Goal: Task Accomplishment & Management: Complete application form

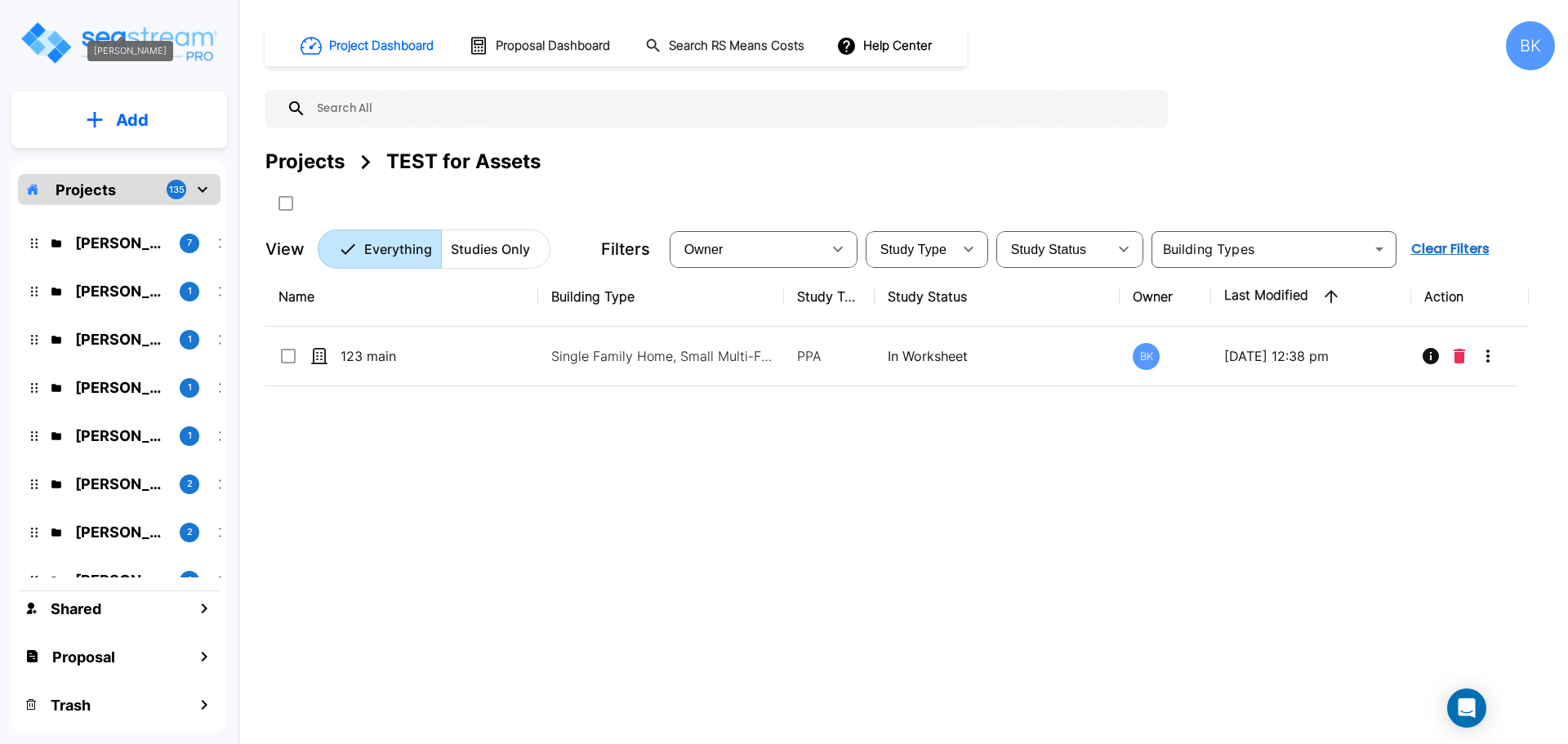
scroll to position [572, 0]
click at [111, 386] on p "Tom Curtin" at bounding box center [121, 387] width 92 height 22
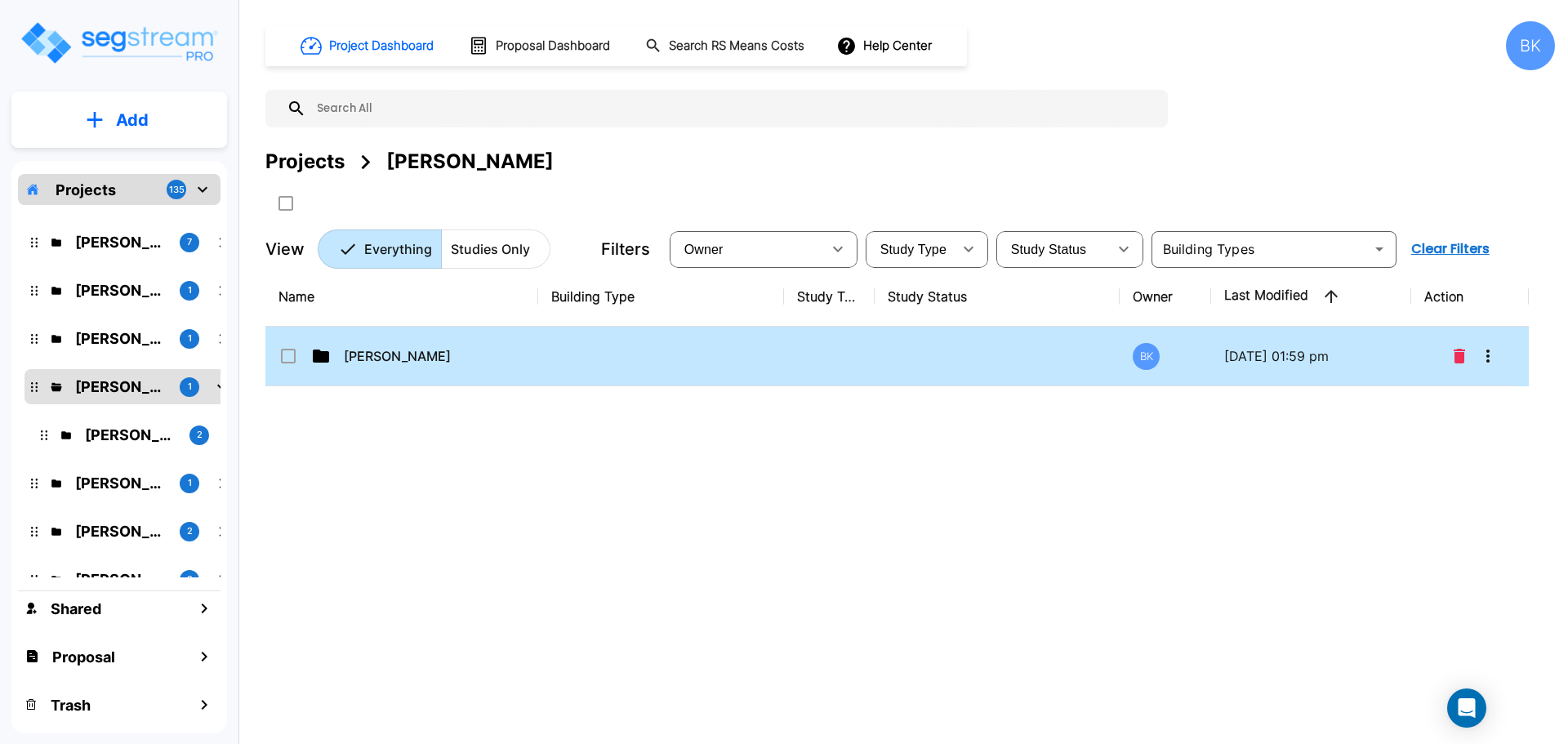
click at [318, 356] on icon at bounding box center [321, 356] width 16 height 13
checkbox input "true"
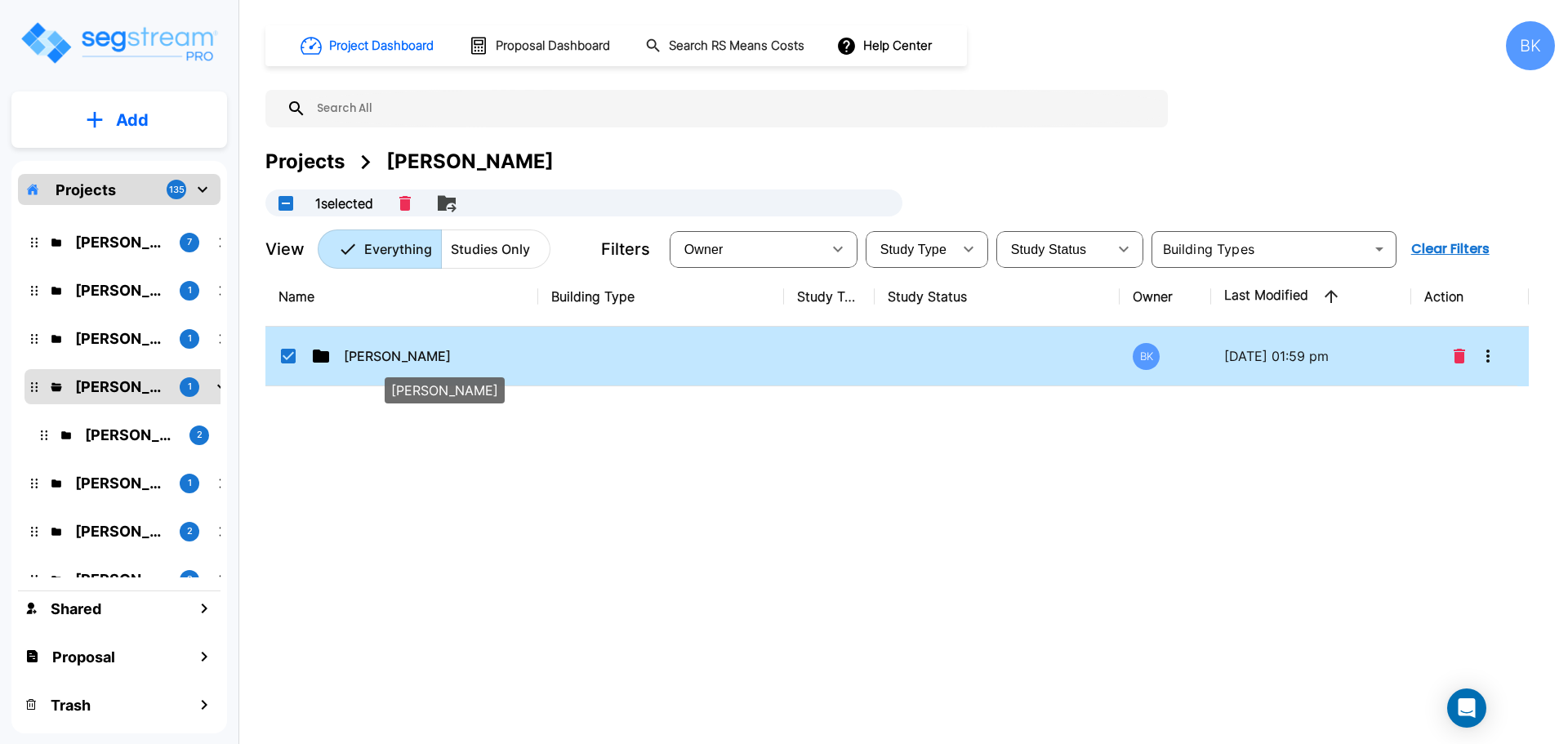
click at [356, 363] on p "Tom Curtin" at bounding box center [426, 357] width 163 height 20
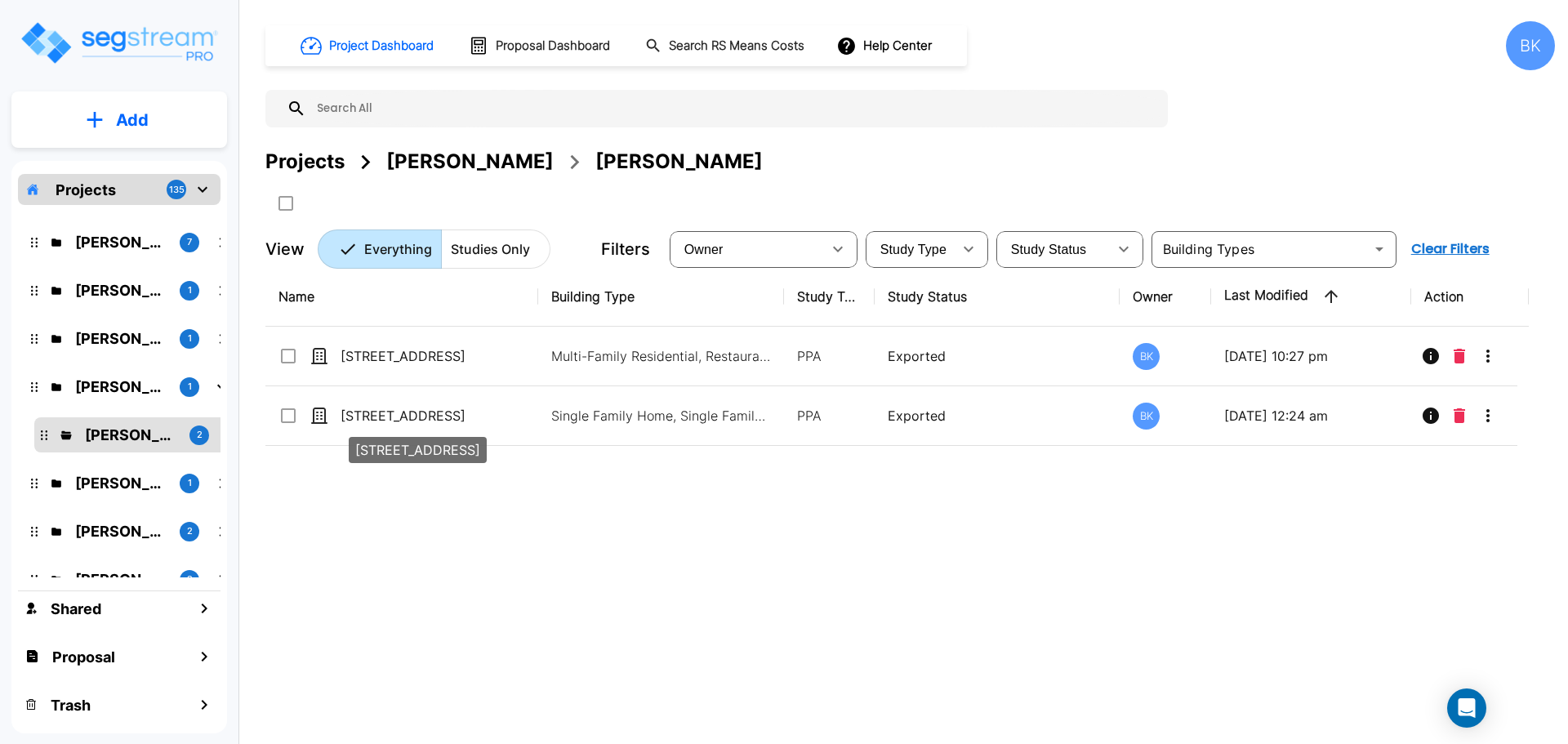
click at [498, 542] on div "Name Building Type Study Type Study Status Owner Last Modified Action 224 West …" at bounding box center [897, 497] width 1264 height 462
click at [219, 386] on icon "mailbox folders" at bounding box center [221, 387] width 10 height 5
click at [219, 386] on icon "mailbox folders" at bounding box center [222, 387] width 20 height 20
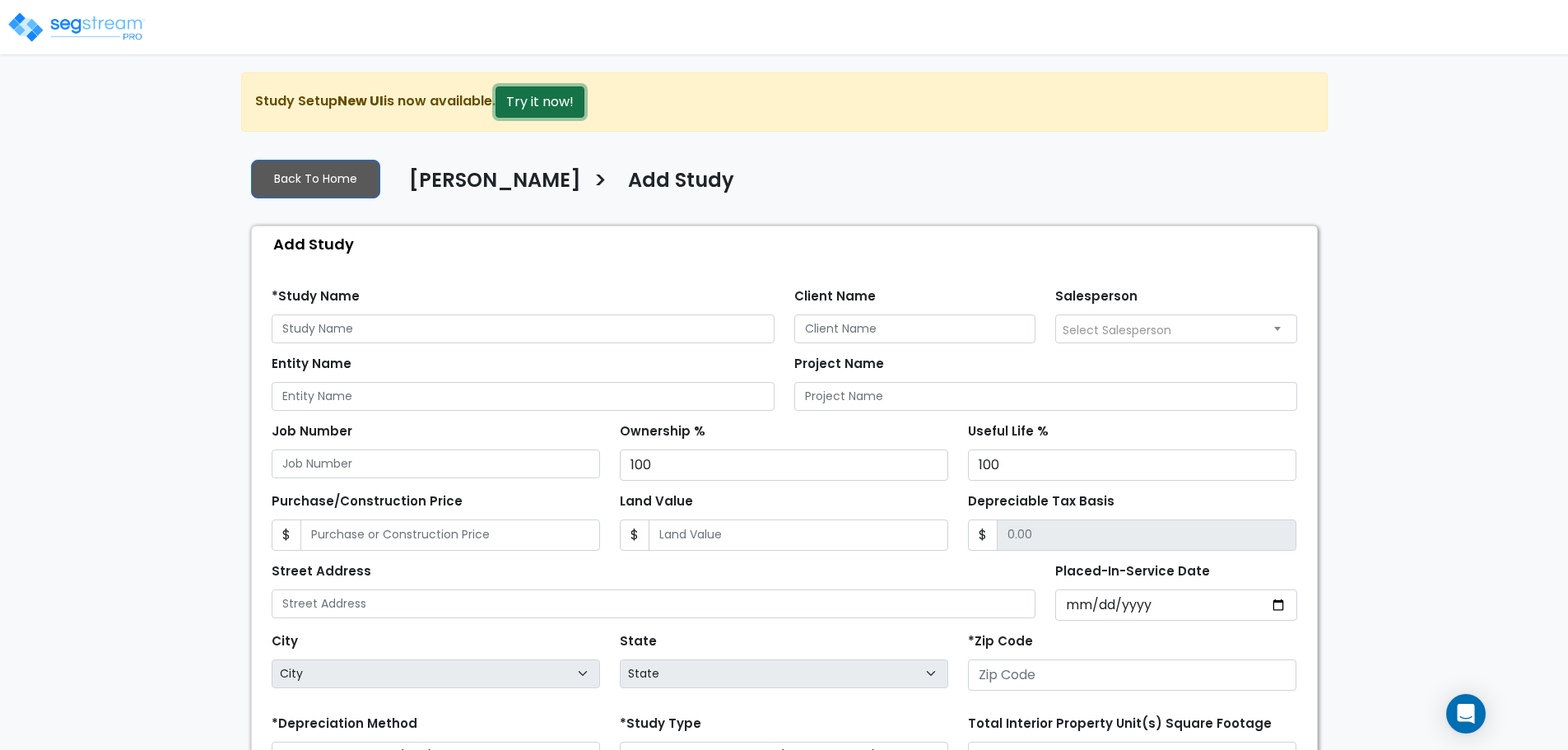
click at [549, 100] on button "Try it now!" at bounding box center [539, 102] width 89 height 31
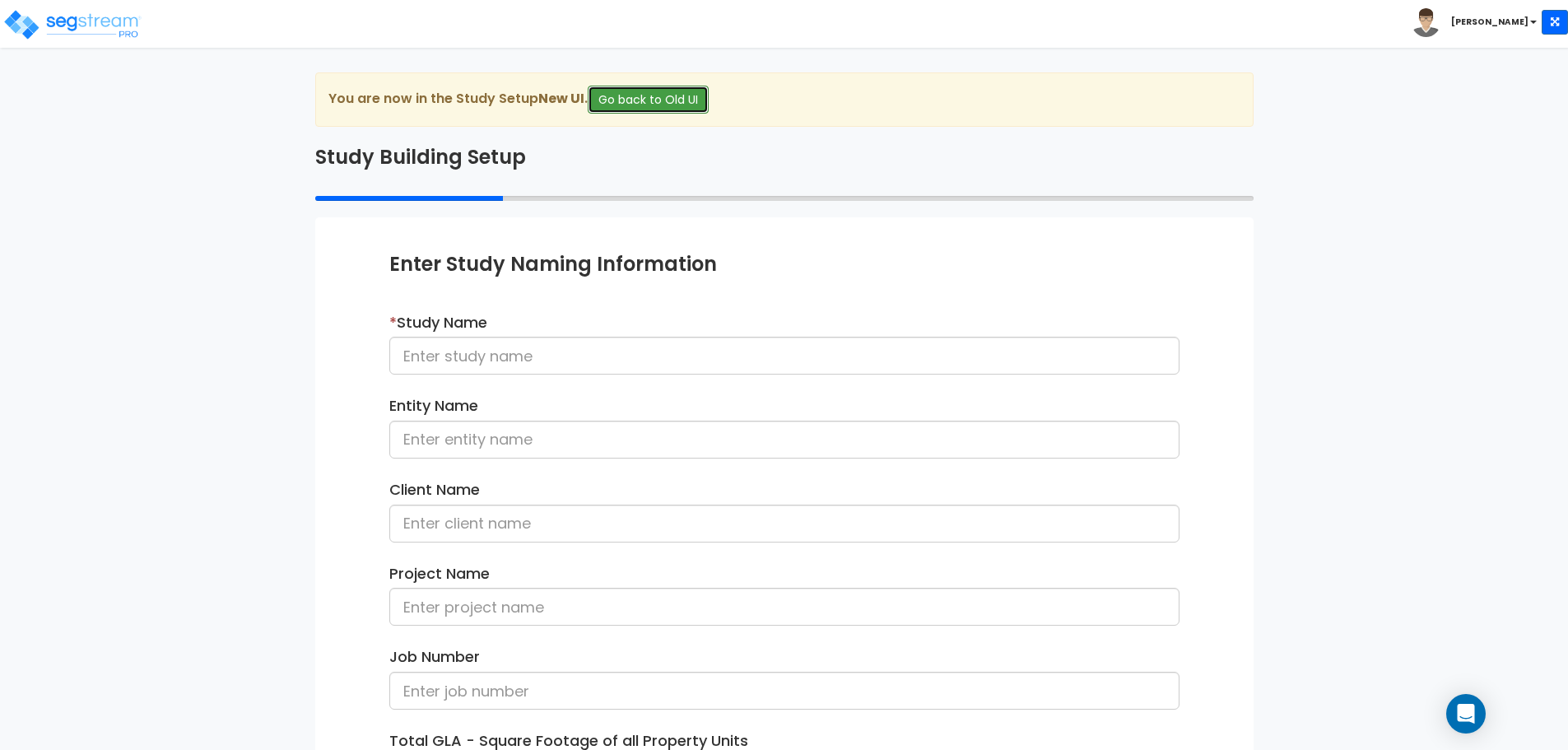
click at [659, 90] on button "Go back to Old UI" at bounding box center [648, 100] width 121 height 28
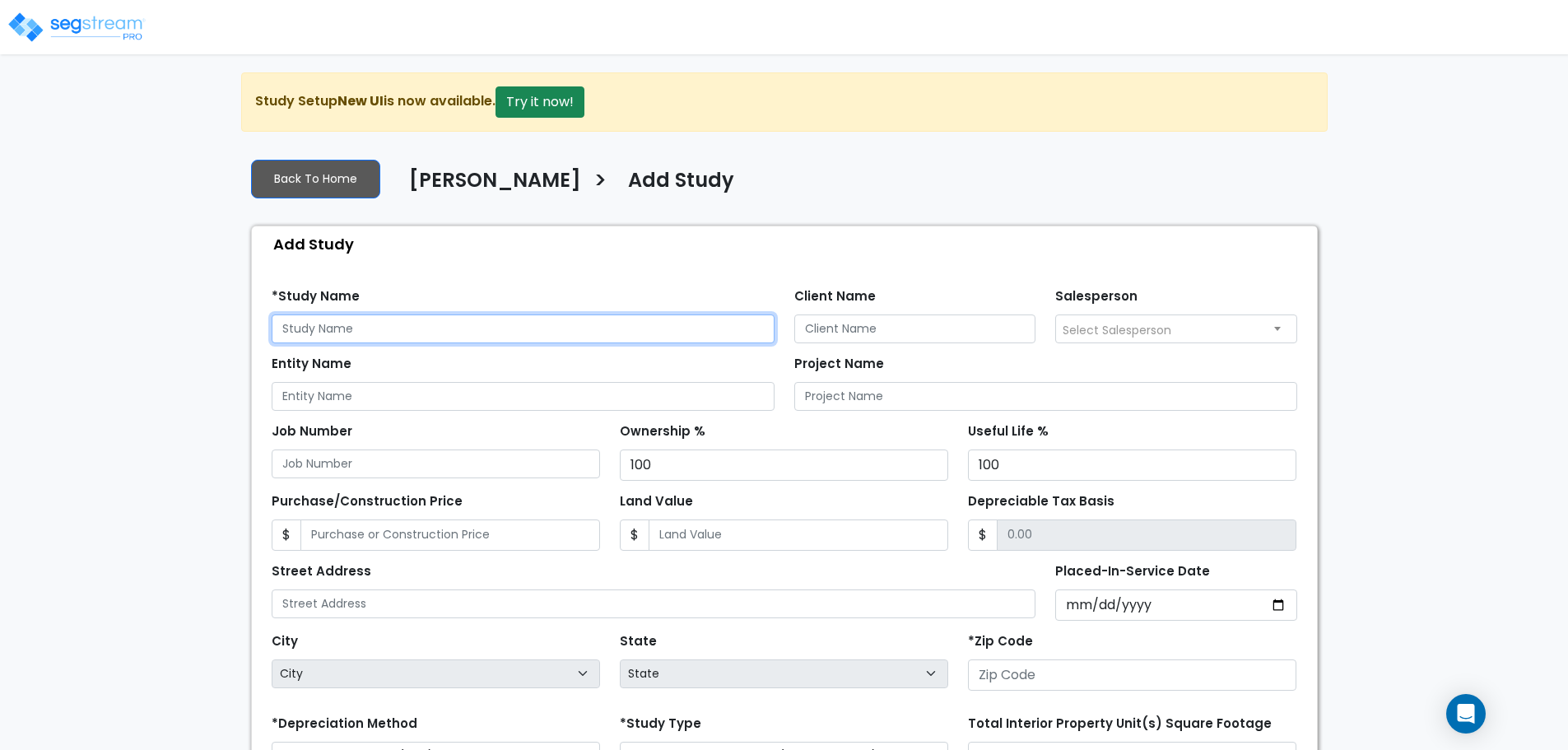
click at [421, 317] on input "text" at bounding box center [523, 329] width 503 height 29
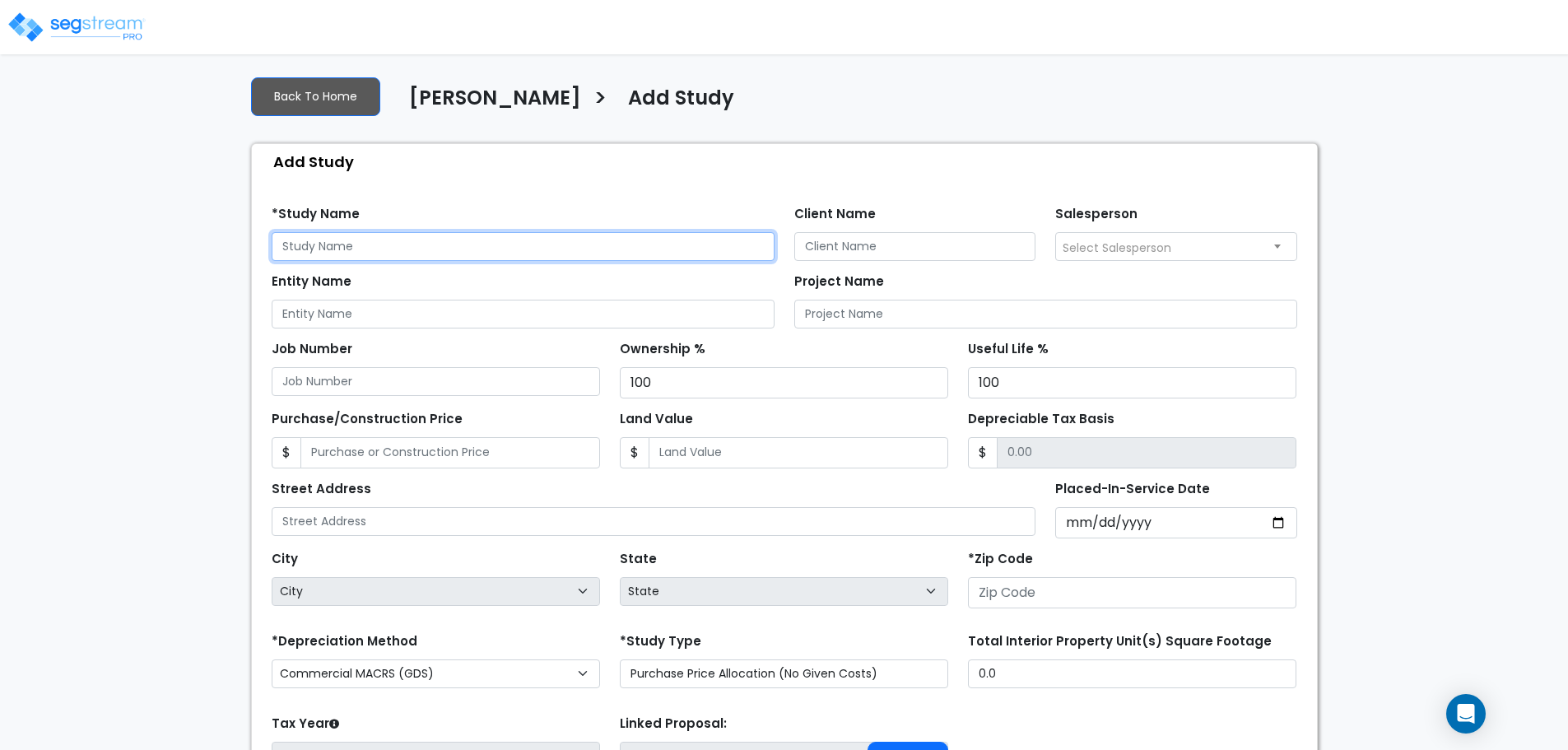
click at [408, 246] on input "text" at bounding box center [523, 247] width 503 height 29
paste input "1150 Pat Haralson Dr., Blairsville, GA 30512"
type input "1150 Pat Haralson Dr., Blairsville, GA 30512"
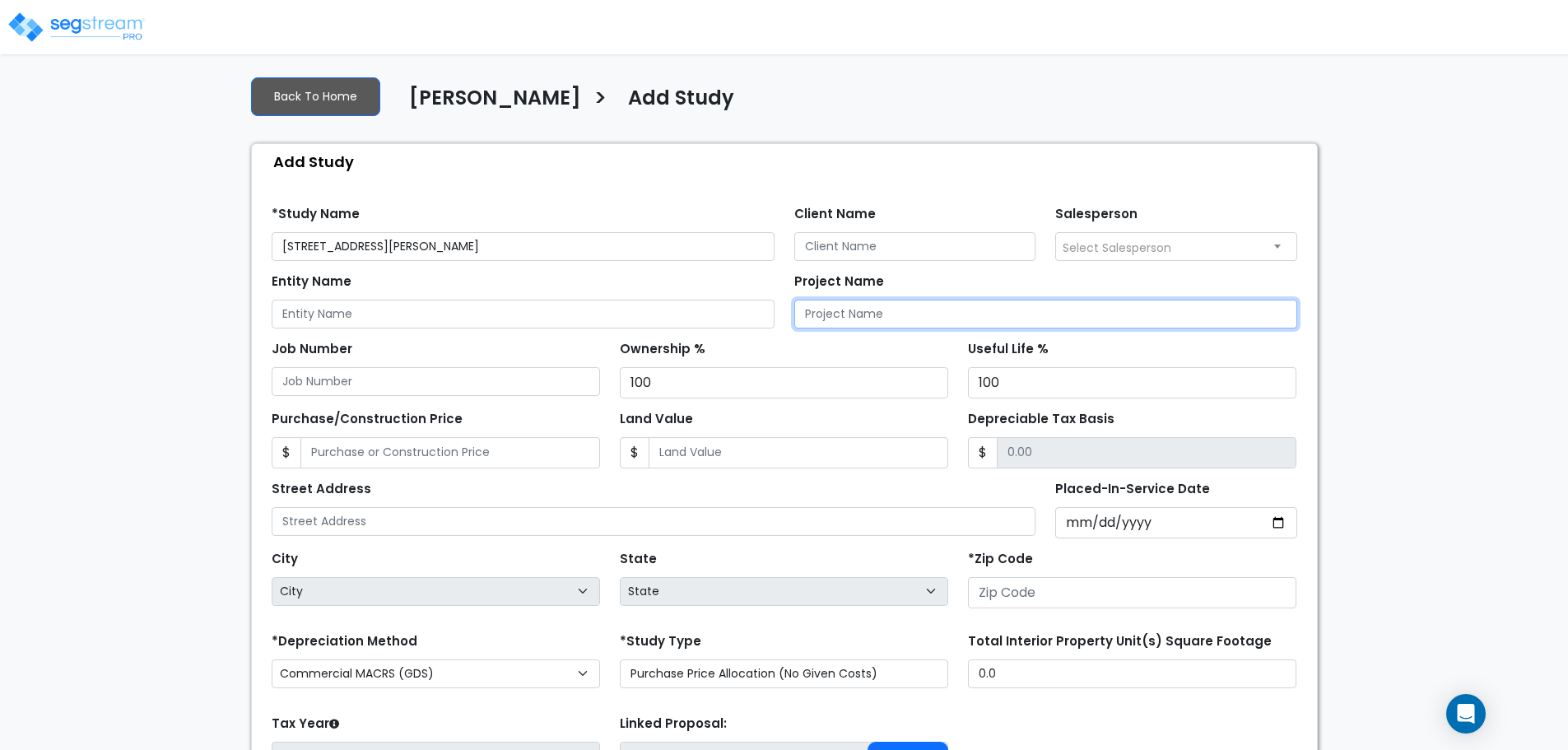
click at [889, 321] on input "Project Name" at bounding box center [1046, 315] width 503 height 29
paste input "1150 Pat Haralson Dr., Blairsville, GA 30512"
type input "1150 Pat Haralson Dr., Blairsville, GA 30512"
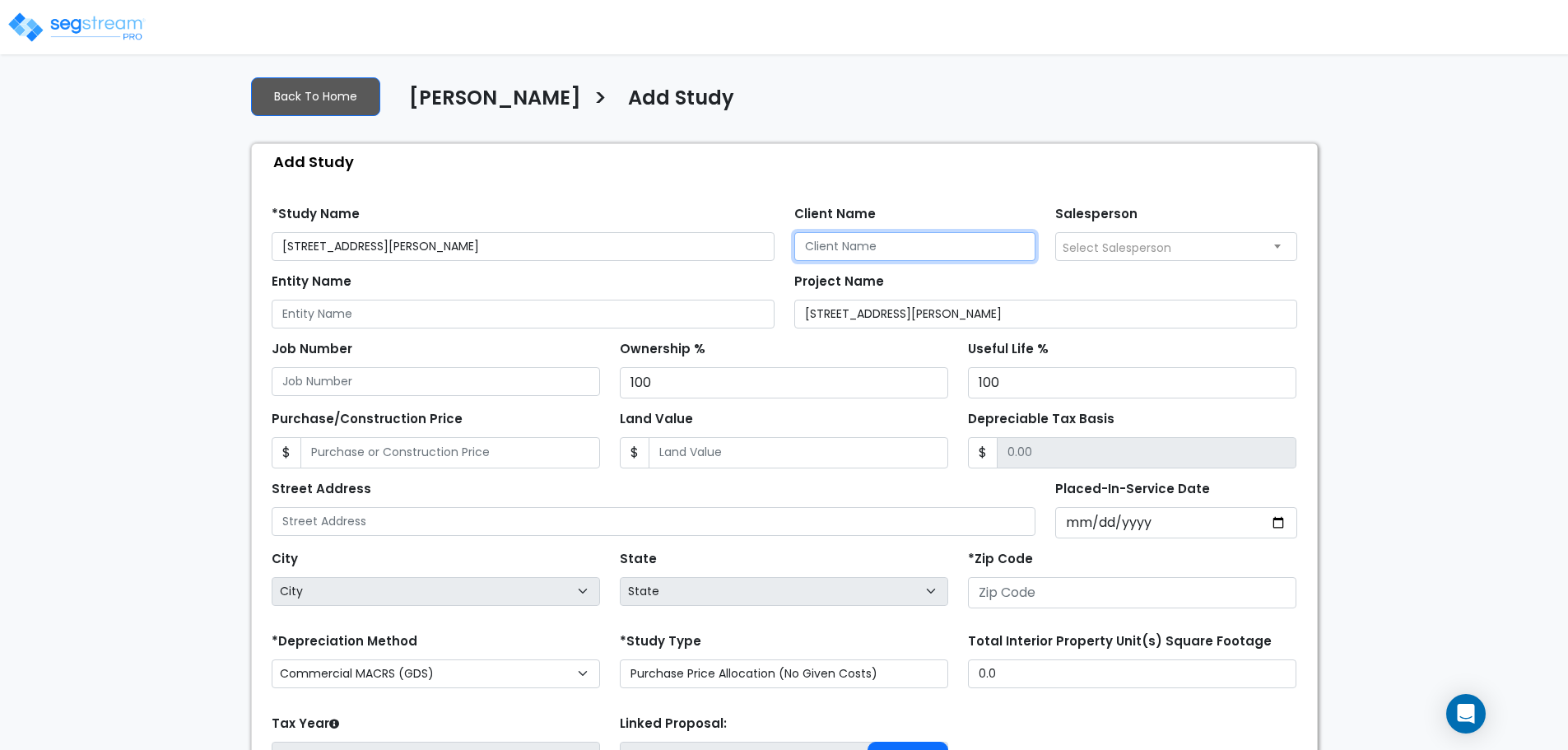
click at [867, 243] on input "Client Name" at bounding box center [915, 247] width 242 height 29
type input "Tom Curtin"
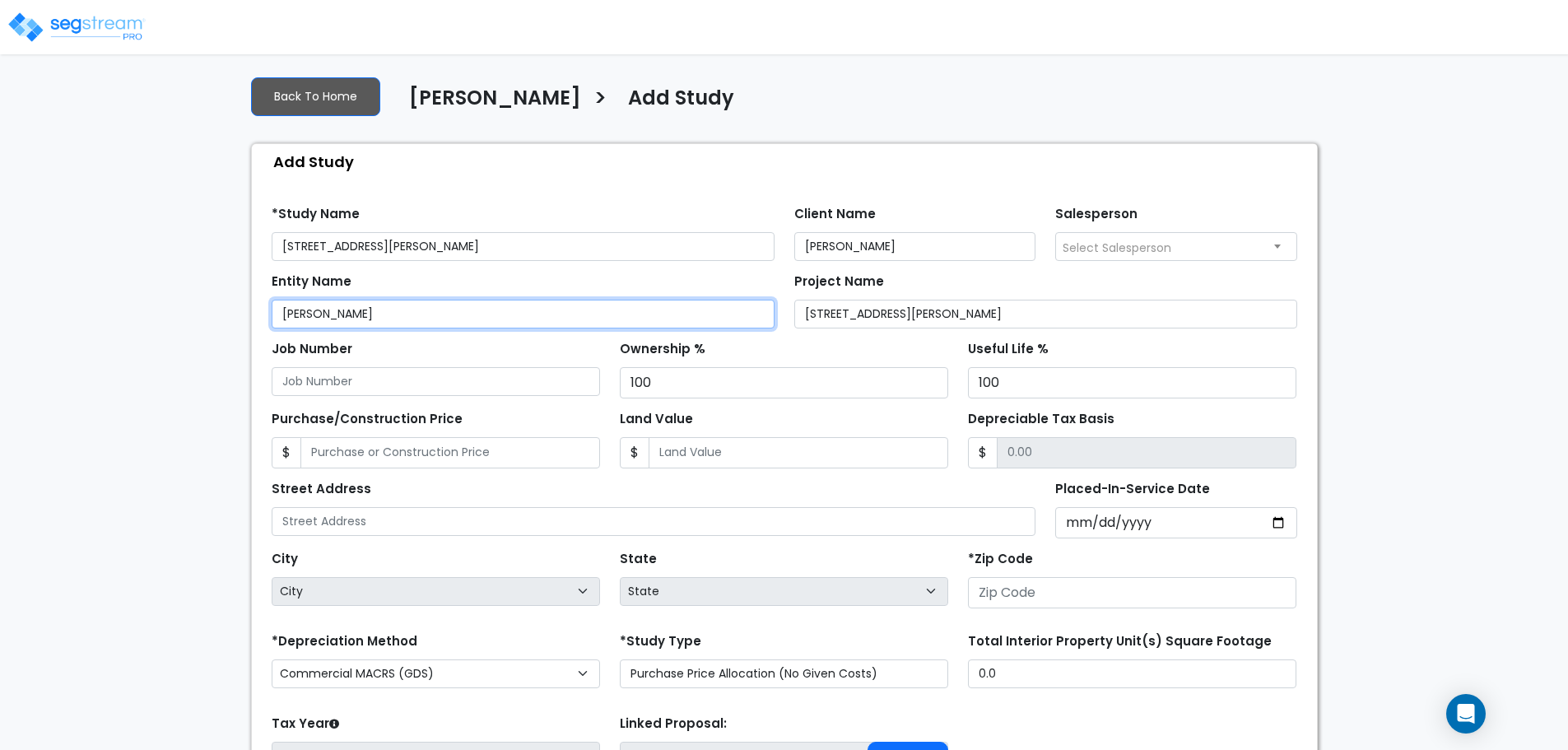
click at [384, 325] on input "Tom" at bounding box center [523, 315] width 503 height 29
type input "Tom Curtin"
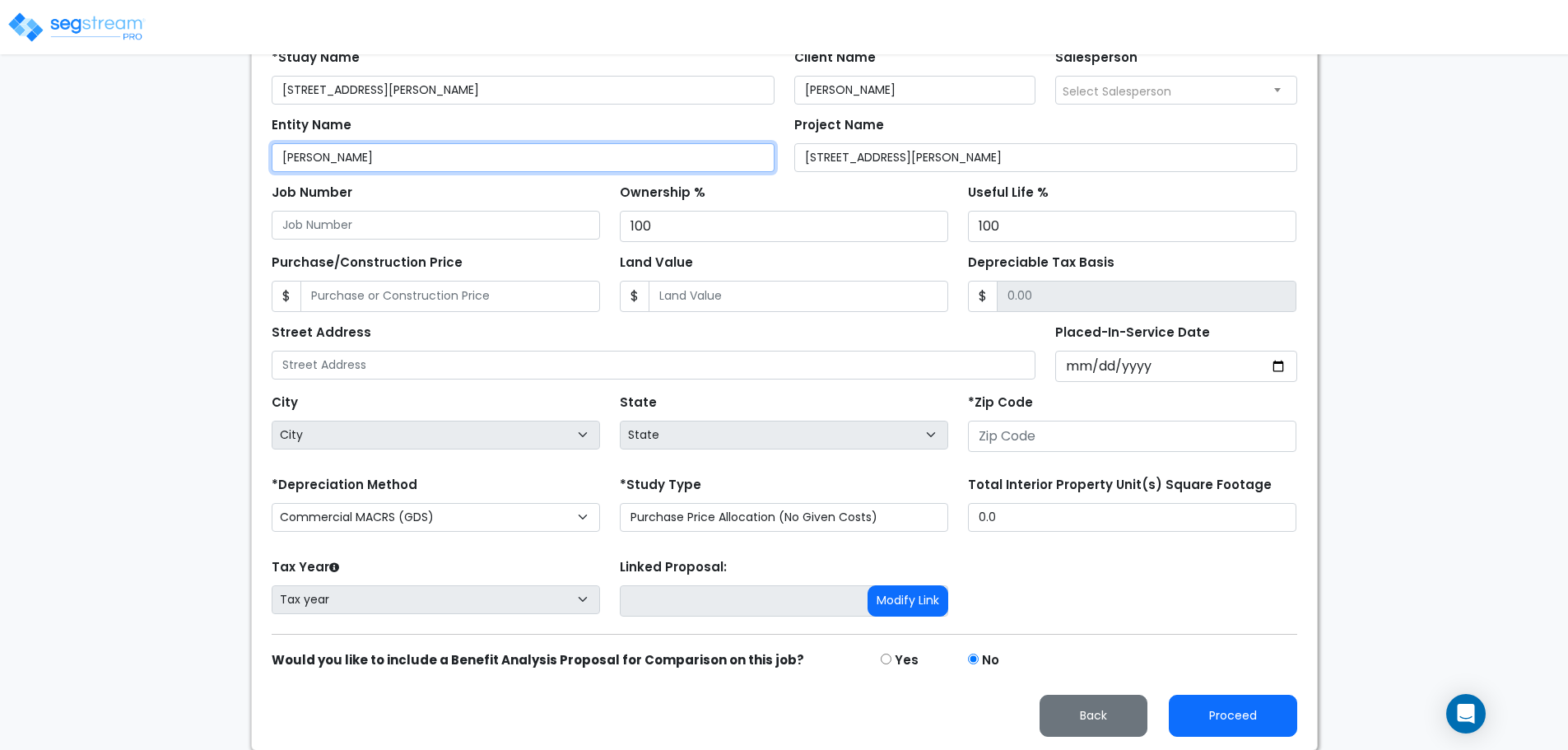
scroll to position [240, 0]
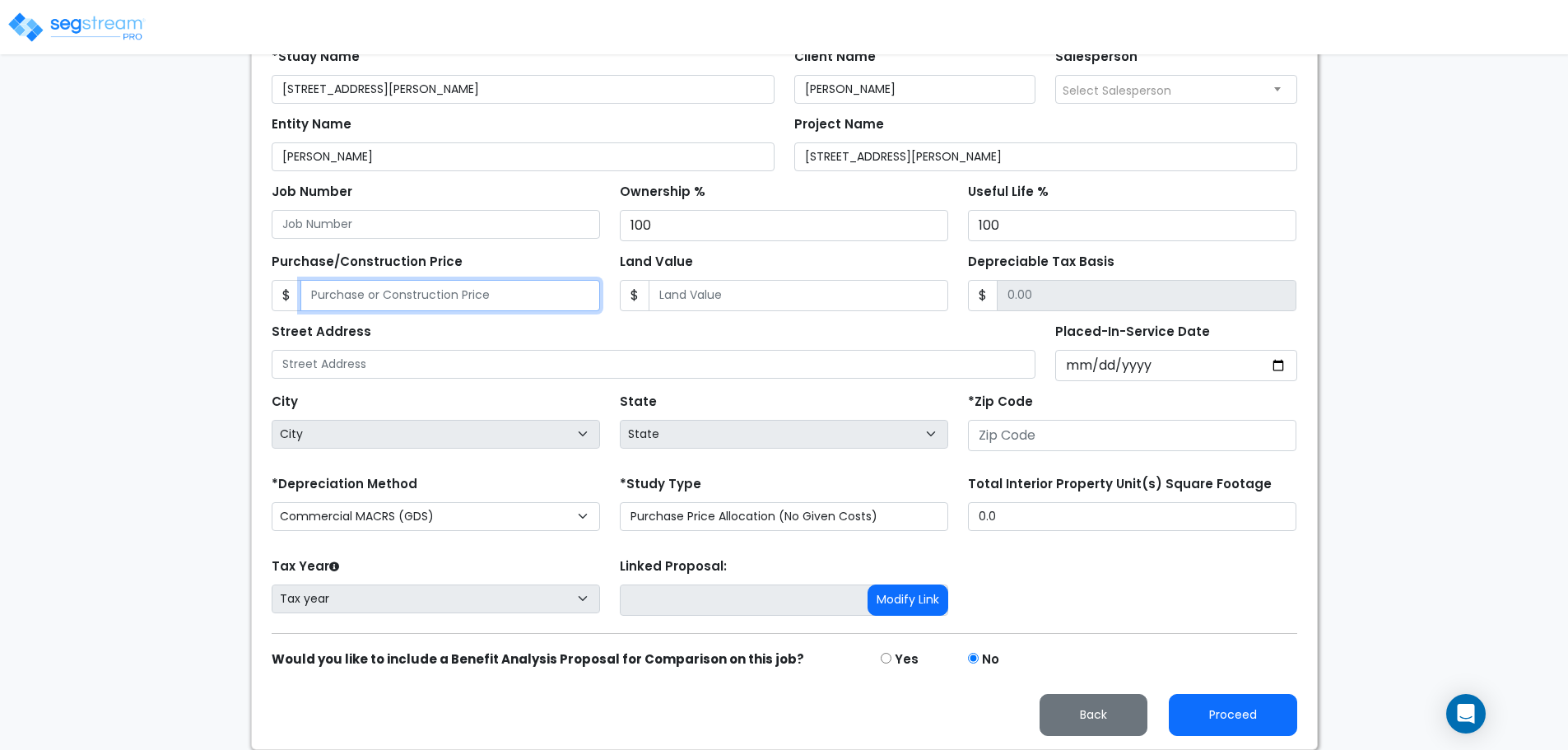
click at [381, 289] on input "Purchase/Construction Price" at bounding box center [451, 295] width 300 height 31
paste input "$2,700,000.00"
type input "2,700,000.00"
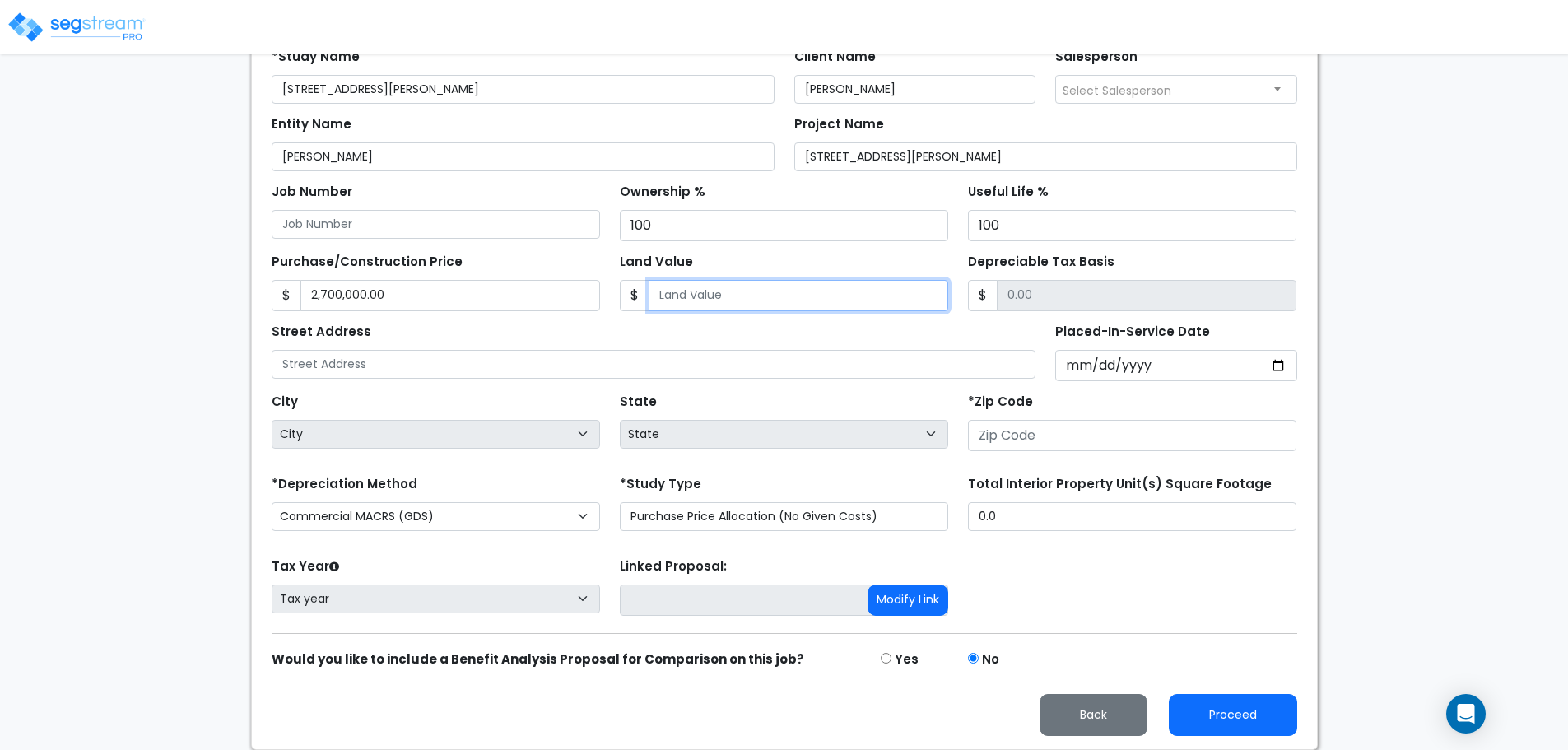
click at [754, 296] on input "Land Value" at bounding box center [798, 295] width 300 height 31
click at [744, 298] on input "Land Value" at bounding box center [798, 295] width 300 height 31
paste input "$675,000.00"
type input "$675,000.00"
type input "2,700,000.00"
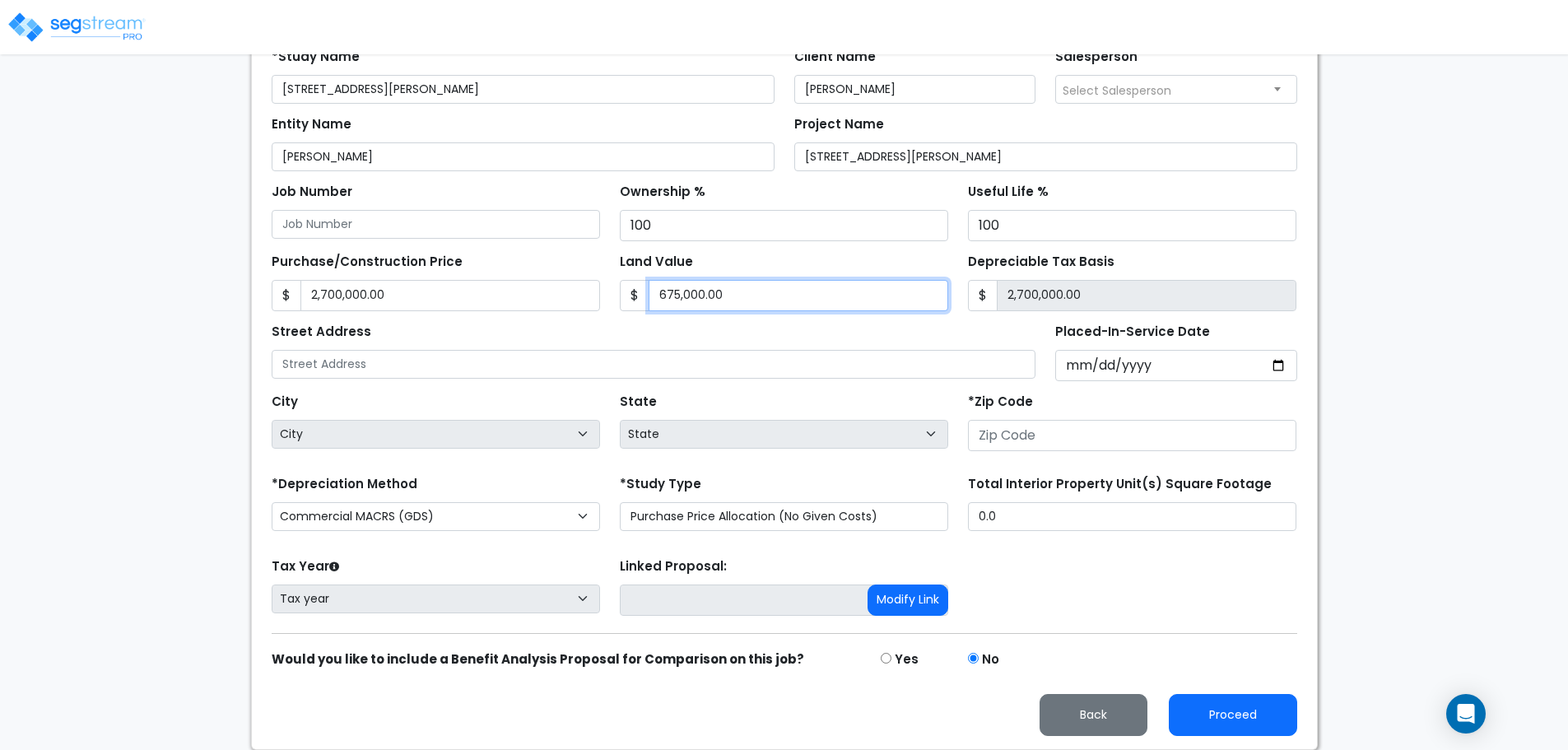
type input "675,000.00"
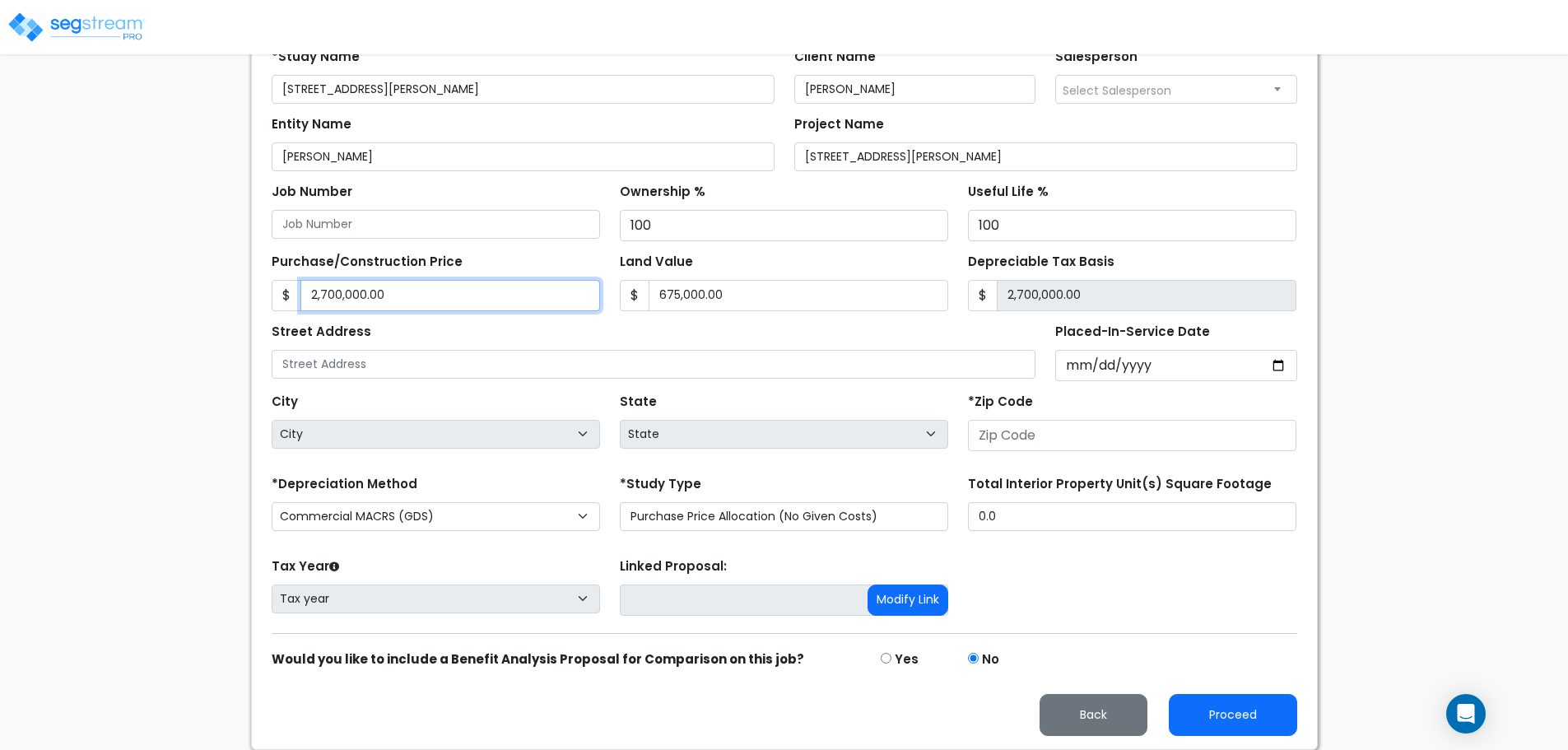
click at [391, 301] on input "2,700,000.00" at bounding box center [451, 295] width 300 height 31
click at [528, 345] on div "Street Address" at bounding box center [654, 348] width 764 height 59
click at [541, 316] on div "Street Address Placed-In-Service Date *Purchase Date" at bounding box center [784, 346] width 1045 height 70
click at [516, 301] on input "2,700,000.00" at bounding box center [451, 295] width 300 height 31
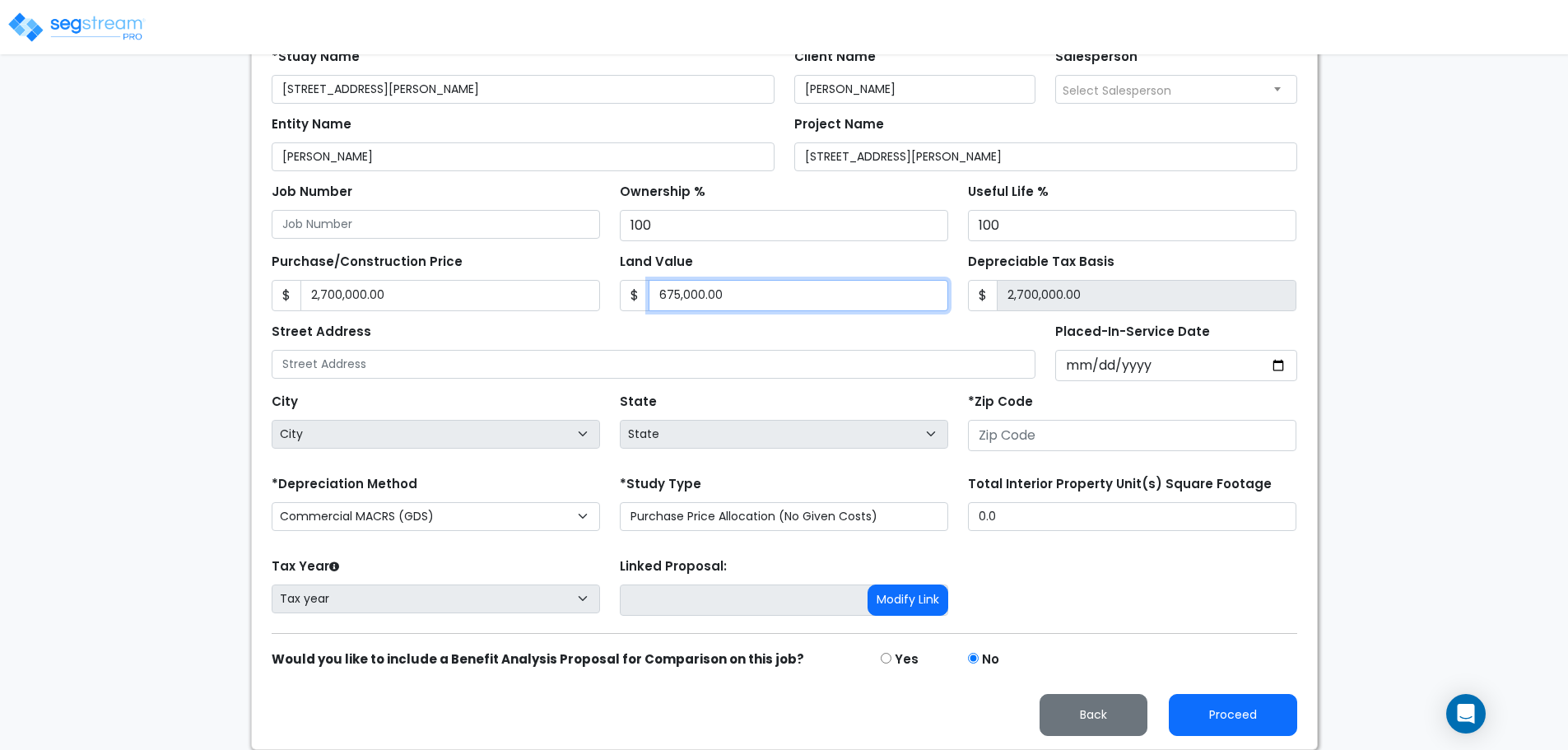
click at [713, 298] on input "675,000.00" at bounding box center [798, 295] width 300 height 31
click at [1093, 293] on input "2,700,000.00" at bounding box center [1147, 295] width 300 height 31
click at [740, 299] on input "675,000.00" at bounding box center [798, 295] width 300 height 31
click at [520, 321] on div "Street Address" at bounding box center [654, 348] width 764 height 59
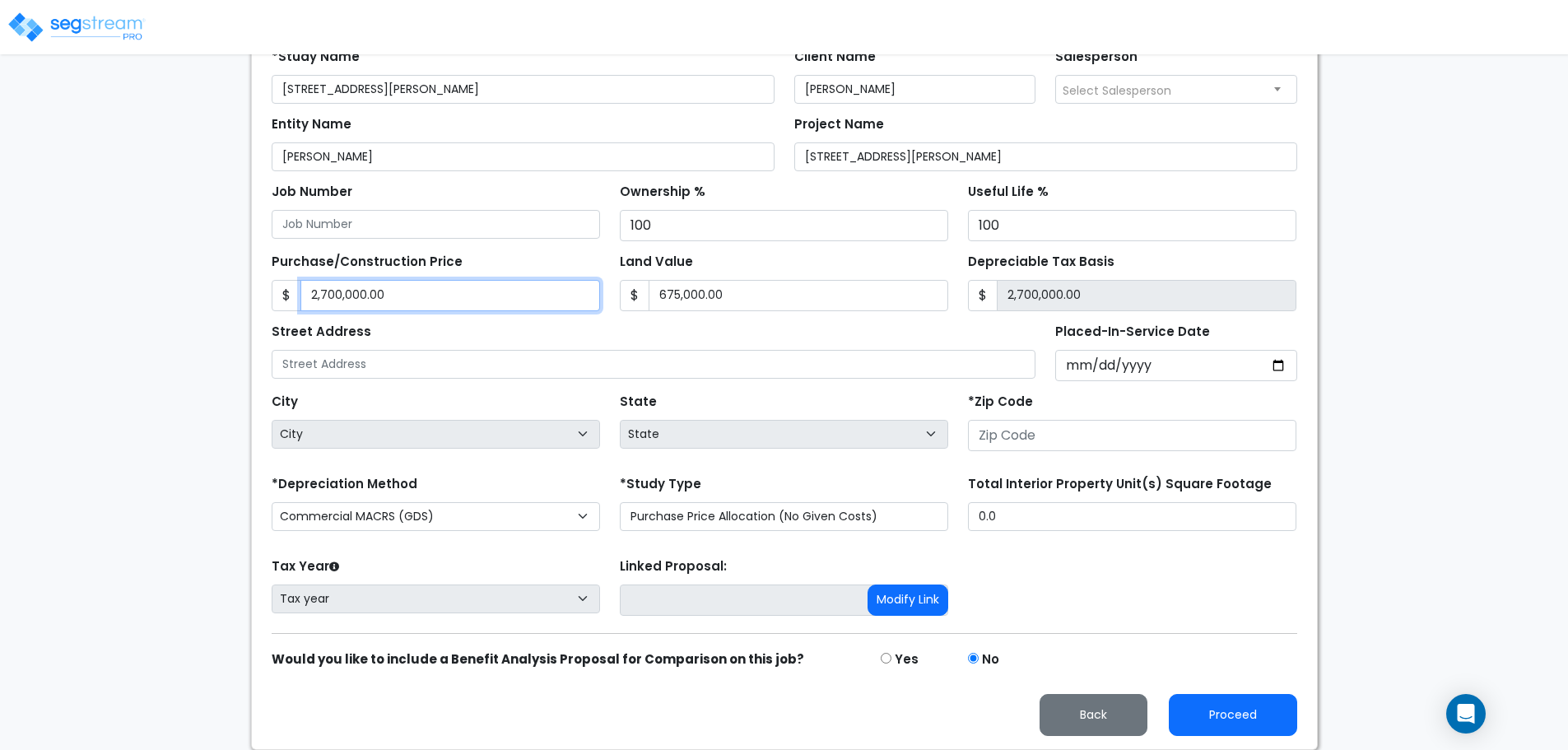
click at [443, 293] on input "2,700,000.00" at bounding box center [451, 295] width 300 height 31
click at [402, 294] on input "2,700,000.00" at bounding box center [451, 295] width 300 height 31
type input "2,700,000.0"
type input "2,025,000.00"
click at [397, 317] on div "Street Address Placed-In-Service Date *Purchase Date" at bounding box center [784, 346] width 1045 height 70
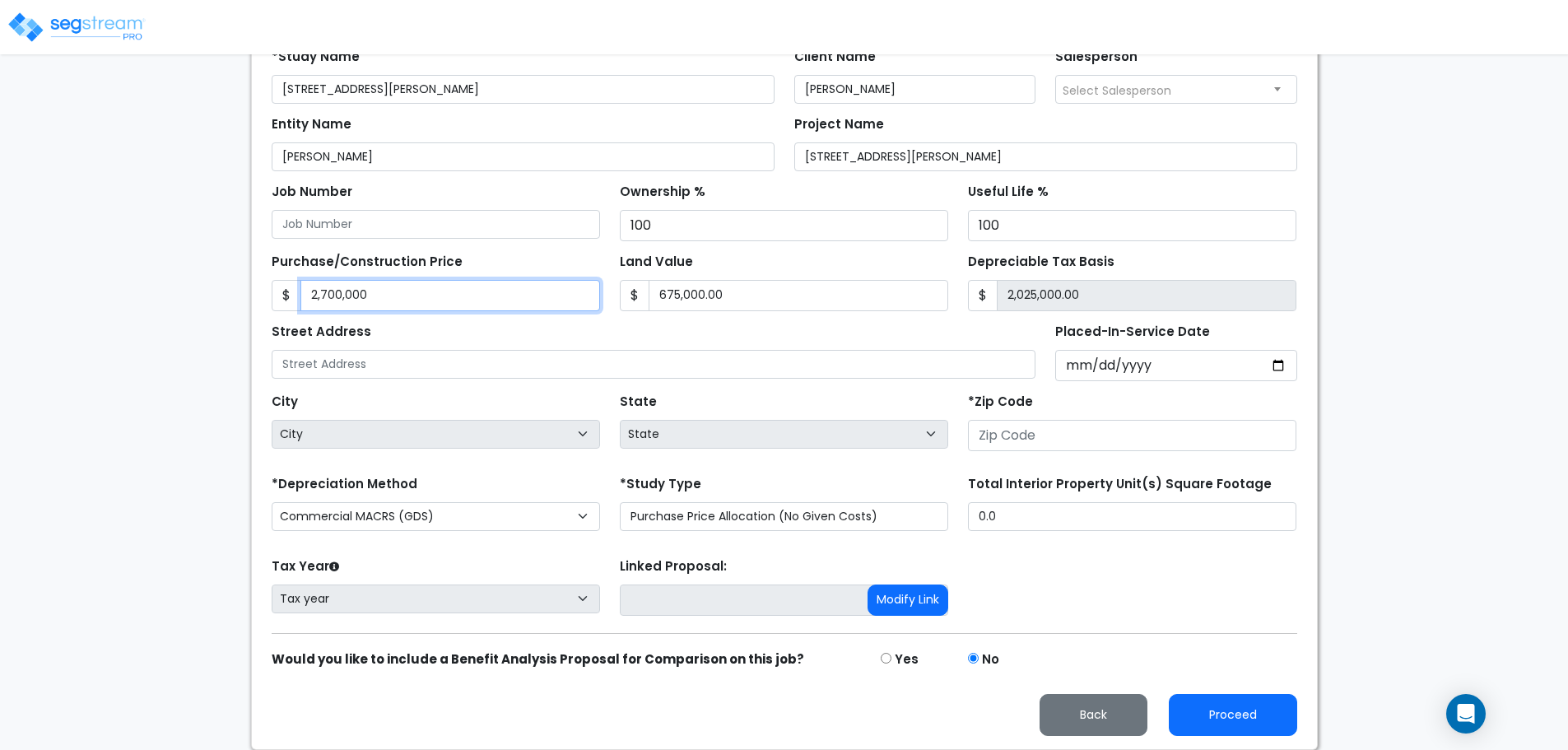
click at [385, 294] on input "2,700,000" at bounding box center [451, 295] width 300 height 31
type input "2"
type input "-674,998.00"
type input "27"
type input "-674,973.00"
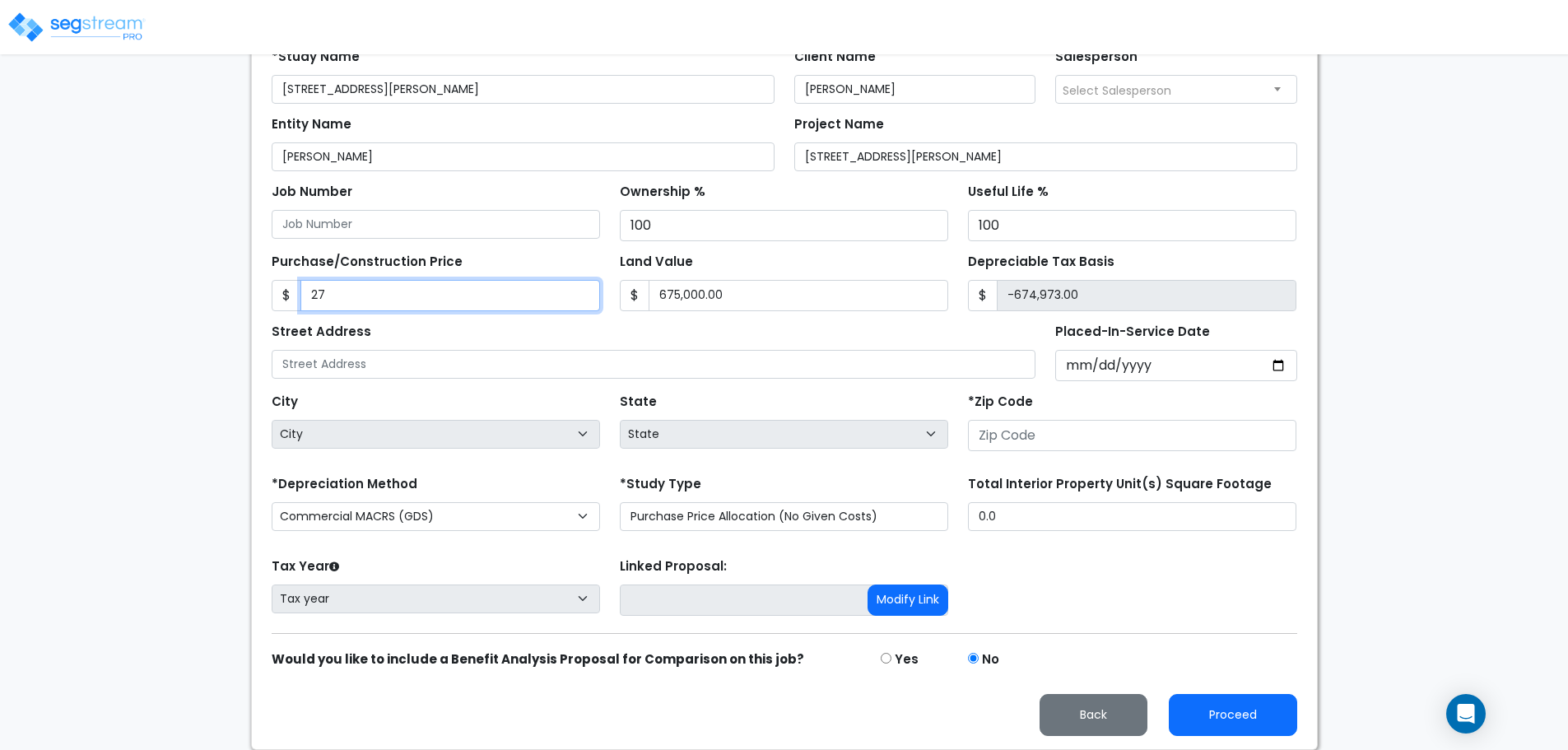
type input "270"
type input "-674,730.00"
type input "2700"
type input "-672,300.00"
type input "2,7000"
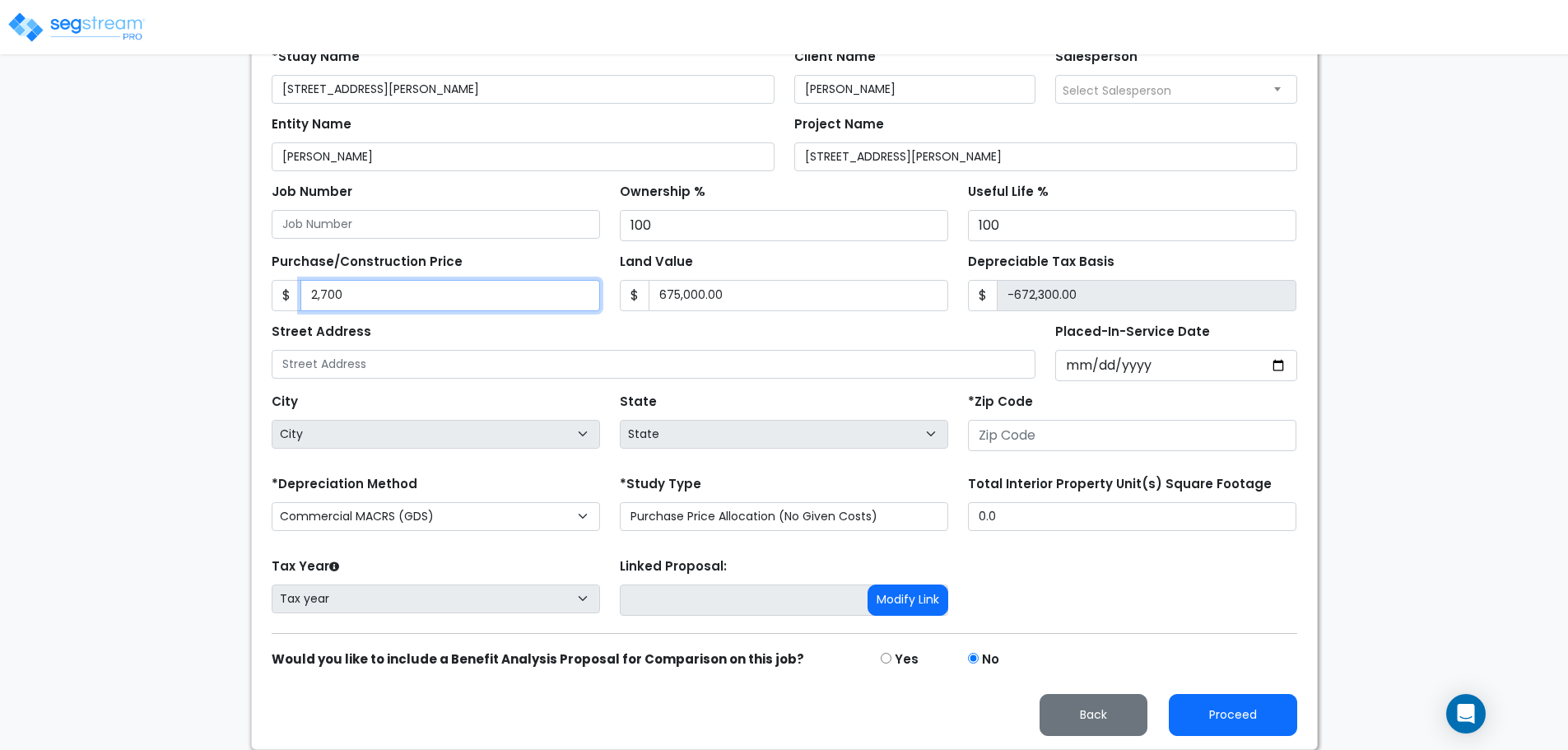
type input "-648,000.00"
type input "27,0000"
type input "-405,000.00"
type input "270,0000"
type input "2,025,000.00"
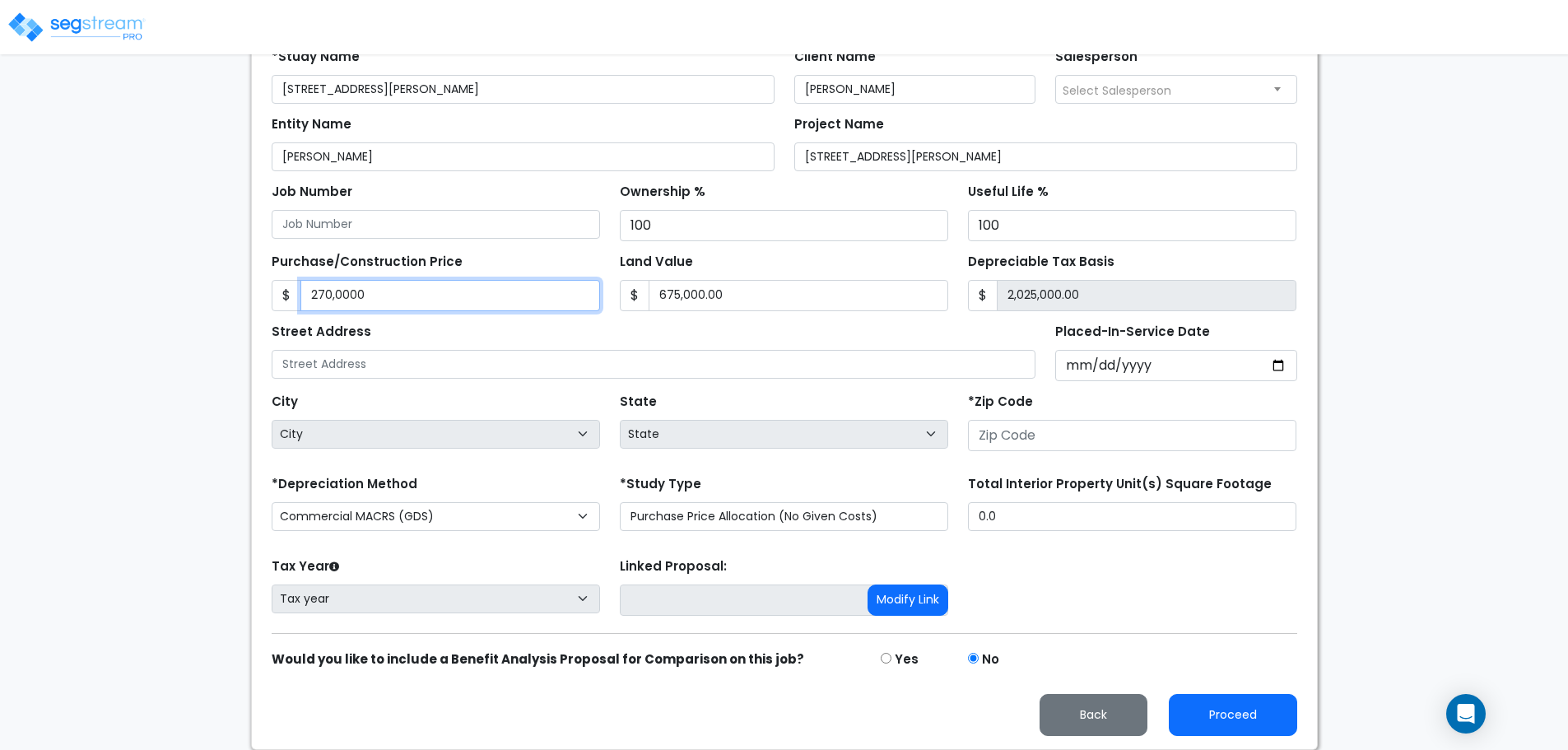
type input "2,700,000"
click at [551, 319] on div "Street Address" at bounding box center [654, 348] width 764 height 59
click at [539, 334] on div "Street Address" at bounding box center [654, 348] width 764 height 59
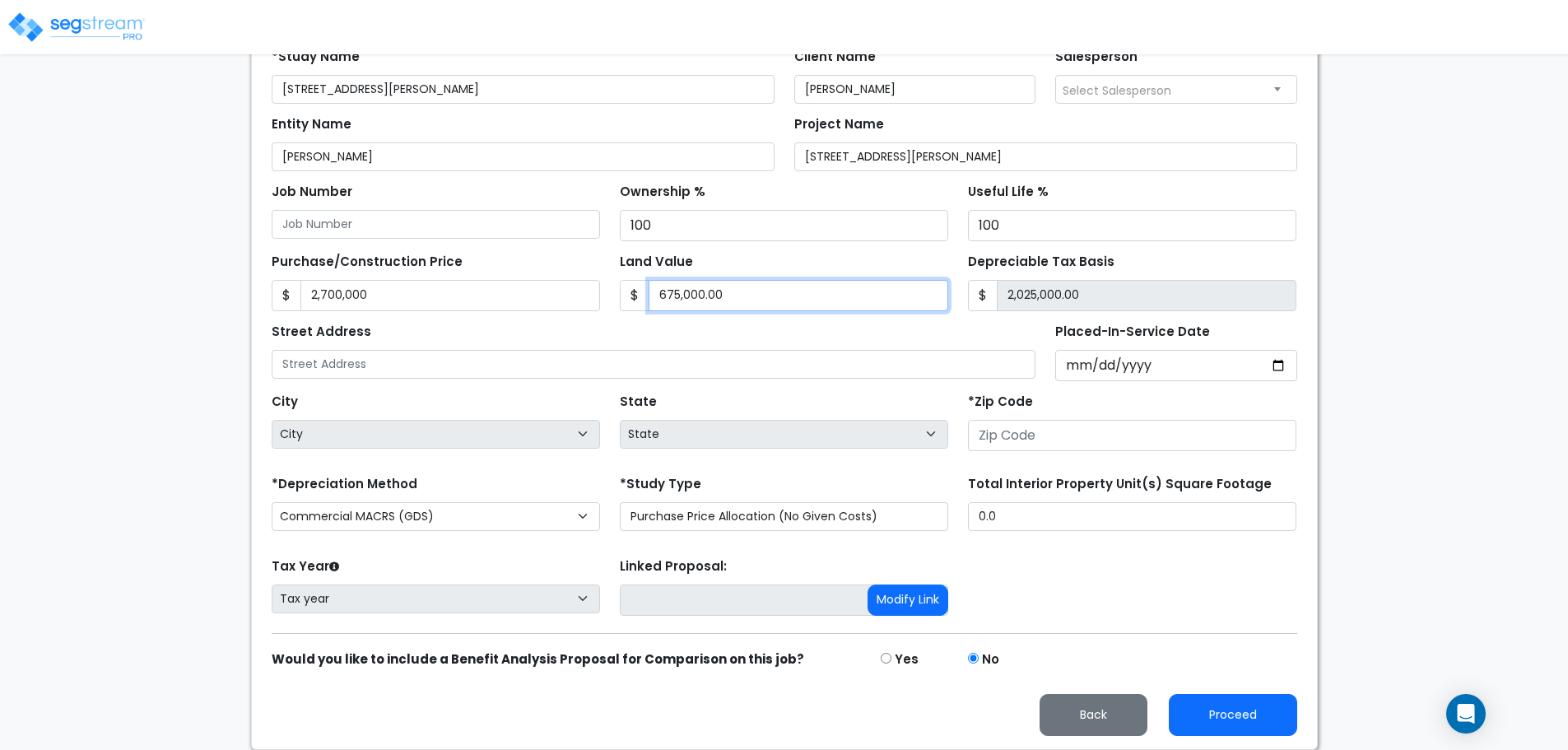
click at [729, 296] on input "675,000.00" at bounding box center [798, 295] width 300 height 31
type input "6"
type input "2,699,994.00"
type input "67"
type input "2,699,933.00"
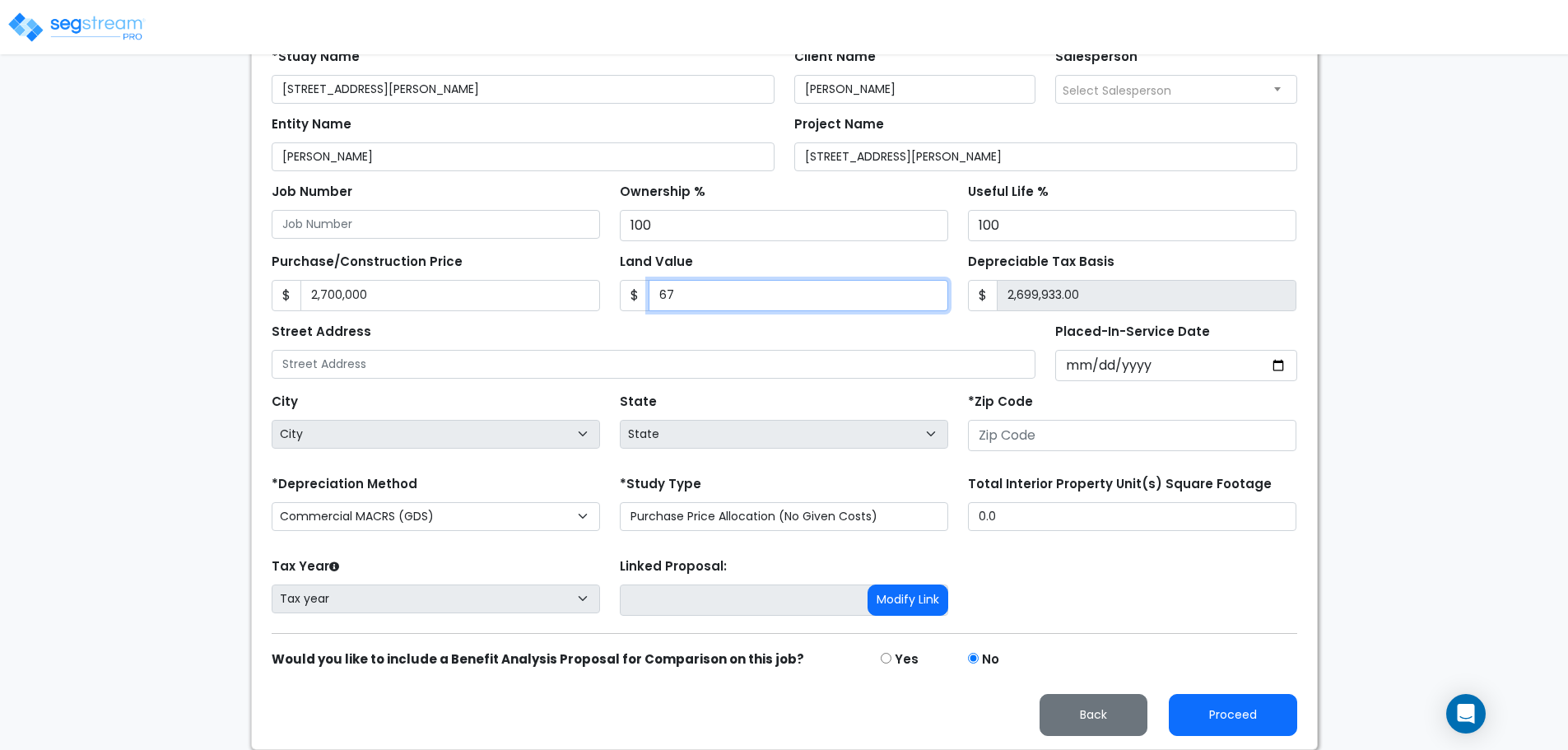
type input "675"
type input "2,699,325.00"
type input "6750"
type input "2,693,250.00"
type input "6,7500"
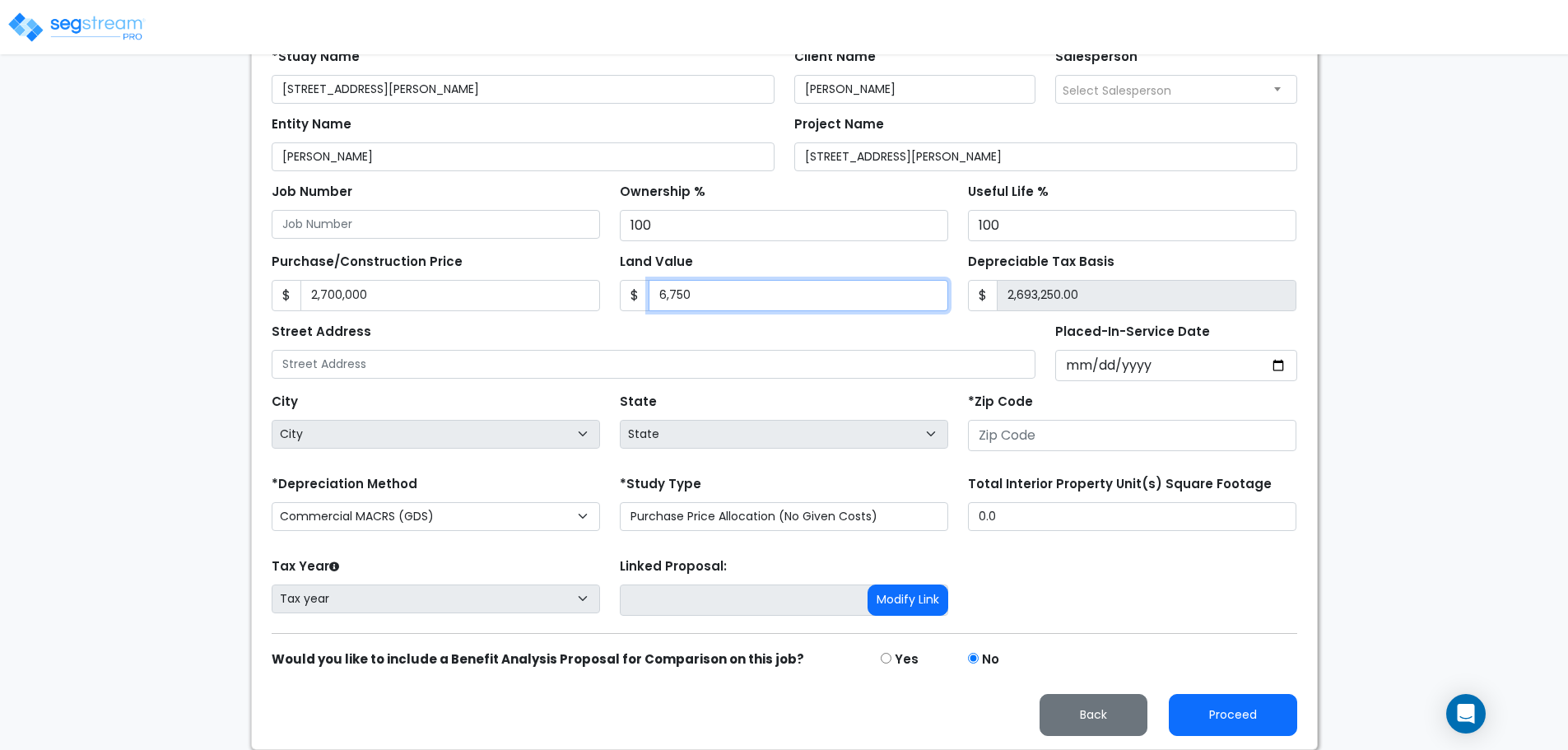
type input "2,632,500.00"
type input "67,5000"
type input "2,025,000.00"
type input "675,000"
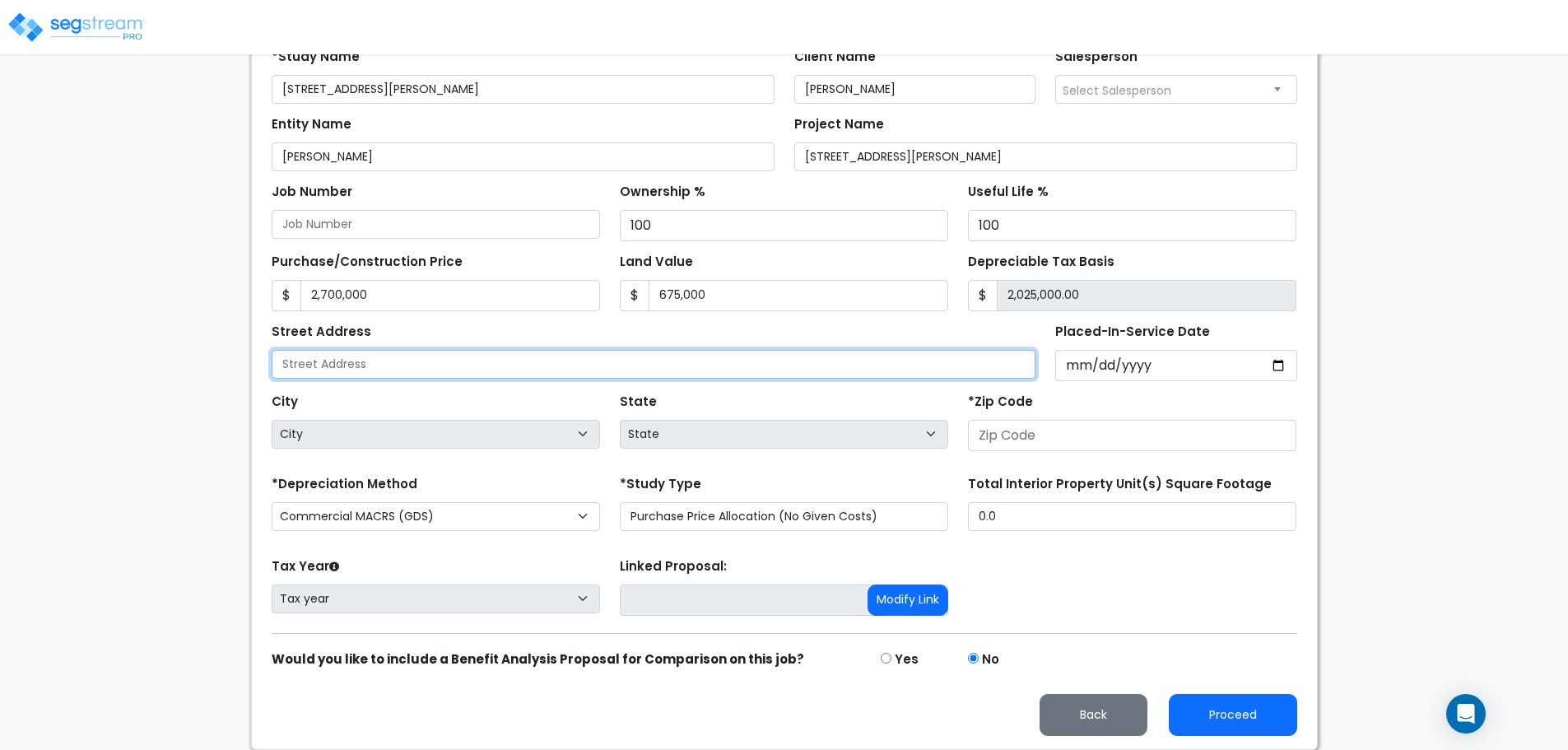
click at [665, 356] on input "text" at bounding box center [654, 365] width 764 height 29
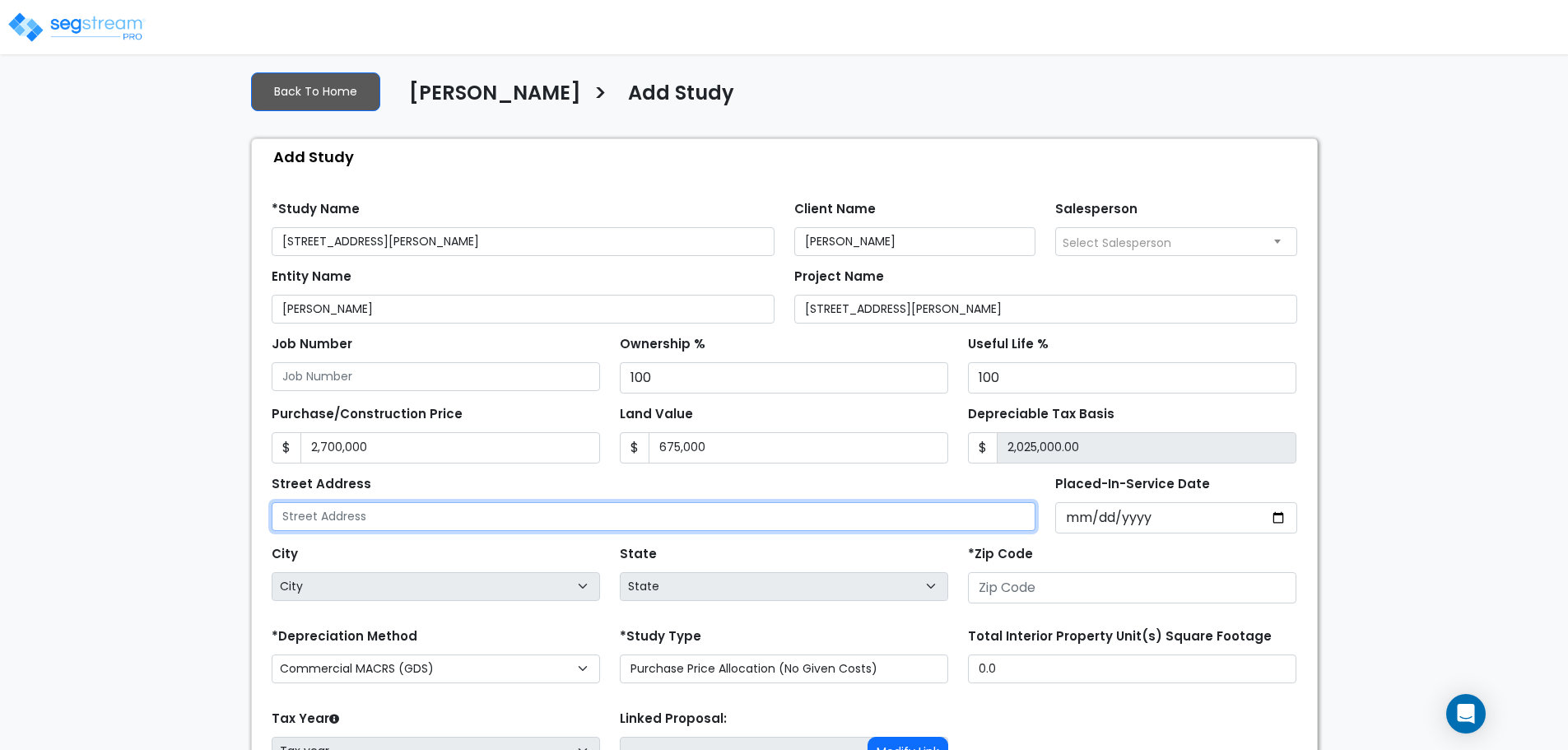
scroll to position [75, 0]
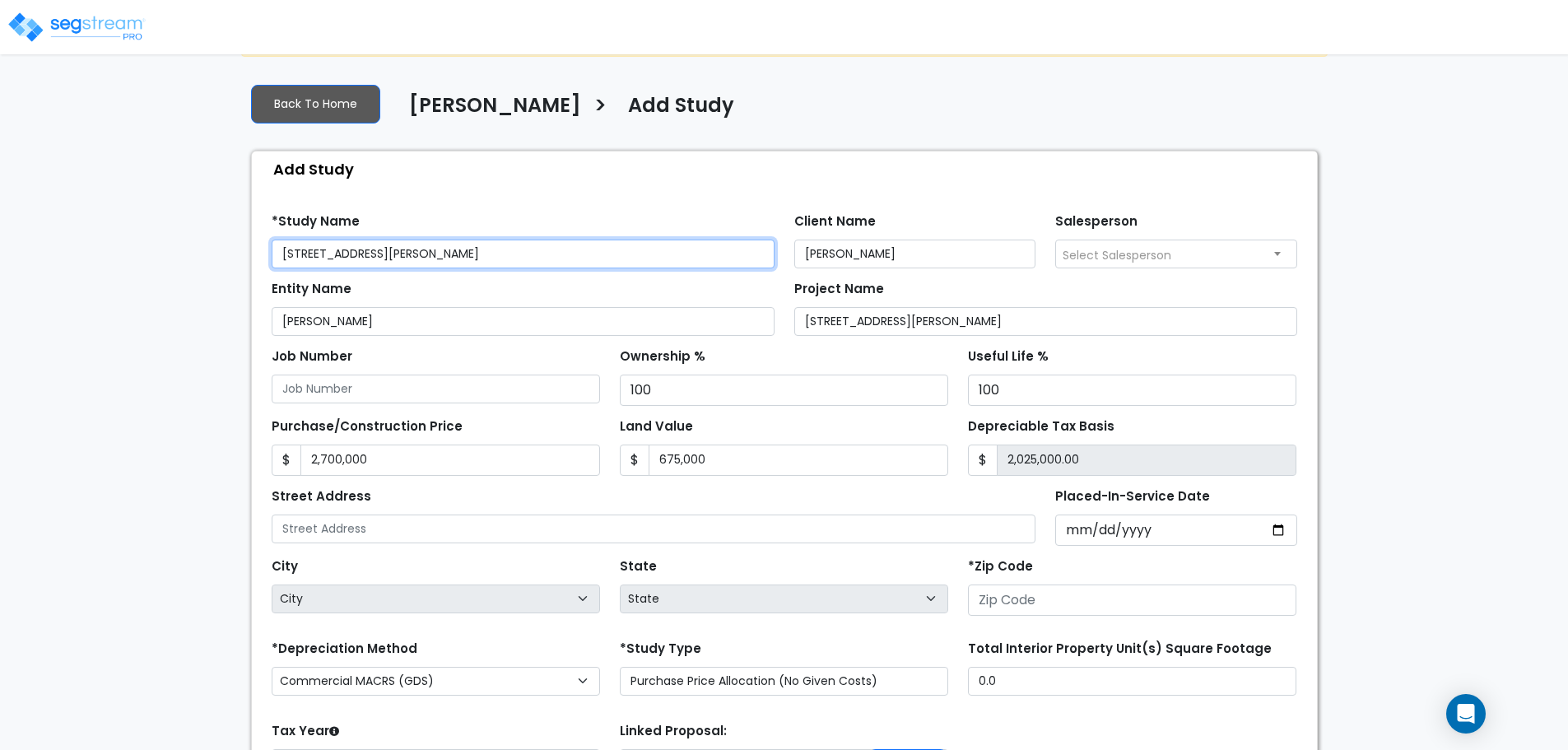
click at [356, 245] on input "[STREET_ADDRESS][PERSON_NAME]" at bounding box center [523, 254] width 503 height 29
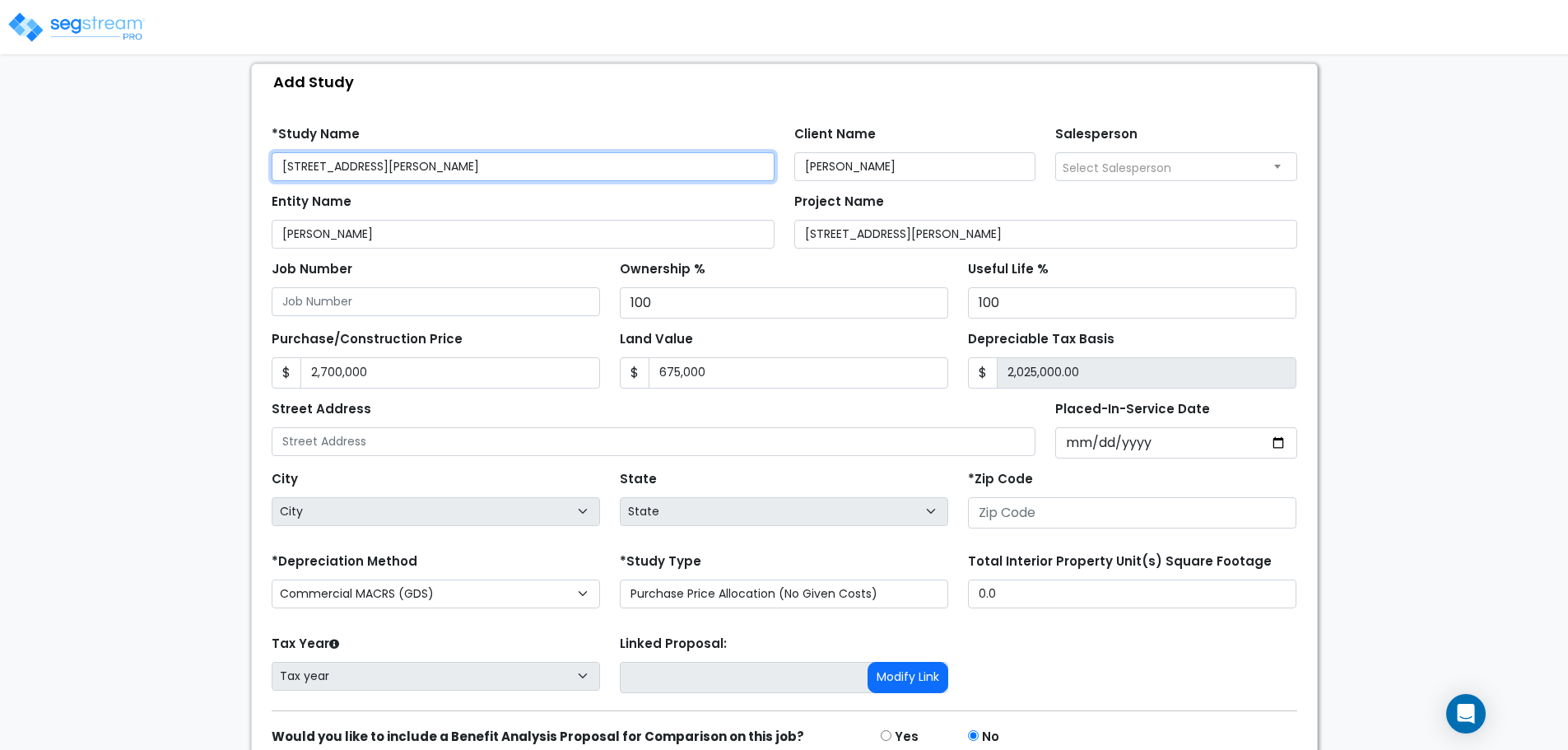
scroll to position [240, 0]
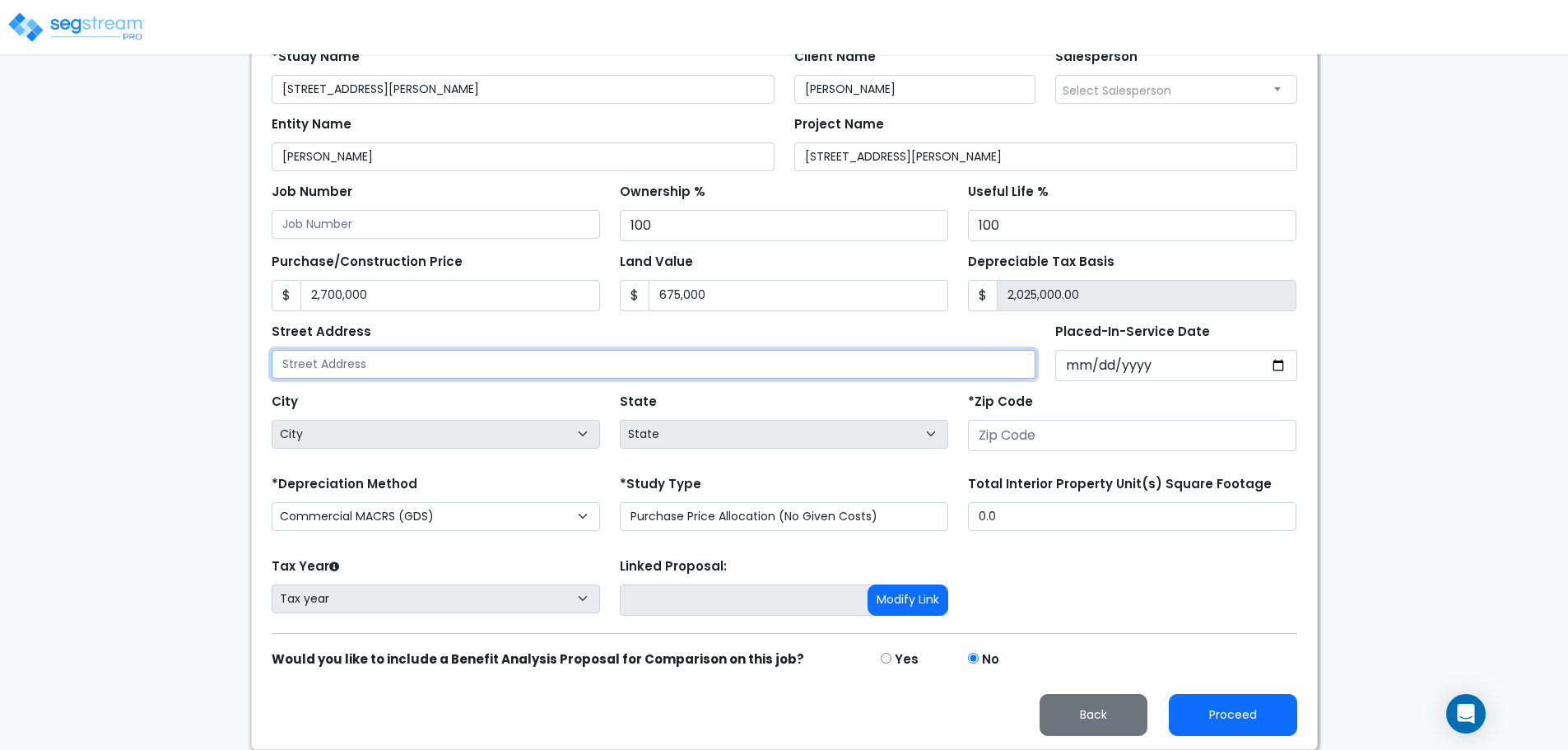
click at [397, 363] on input "text" at bounding box center [654, 365] width 764 height 29
paste input "[STREET_ADDRESS][PERSON_NAME]"
click at [392, 365] on input "[STREET_ADDRESS][PERSON_NAME]" at bounding box center [654, 365] width 764 height 29
drag, startPoint x: 408, startPoint y: 364, endPoint x: 655, endPoint y: 364, distance: 247.0
click at [655, 364] on input "[STREET_ADDRESS][PERSON_NAME]" at bounding box center [654, 365] width 764 height 29
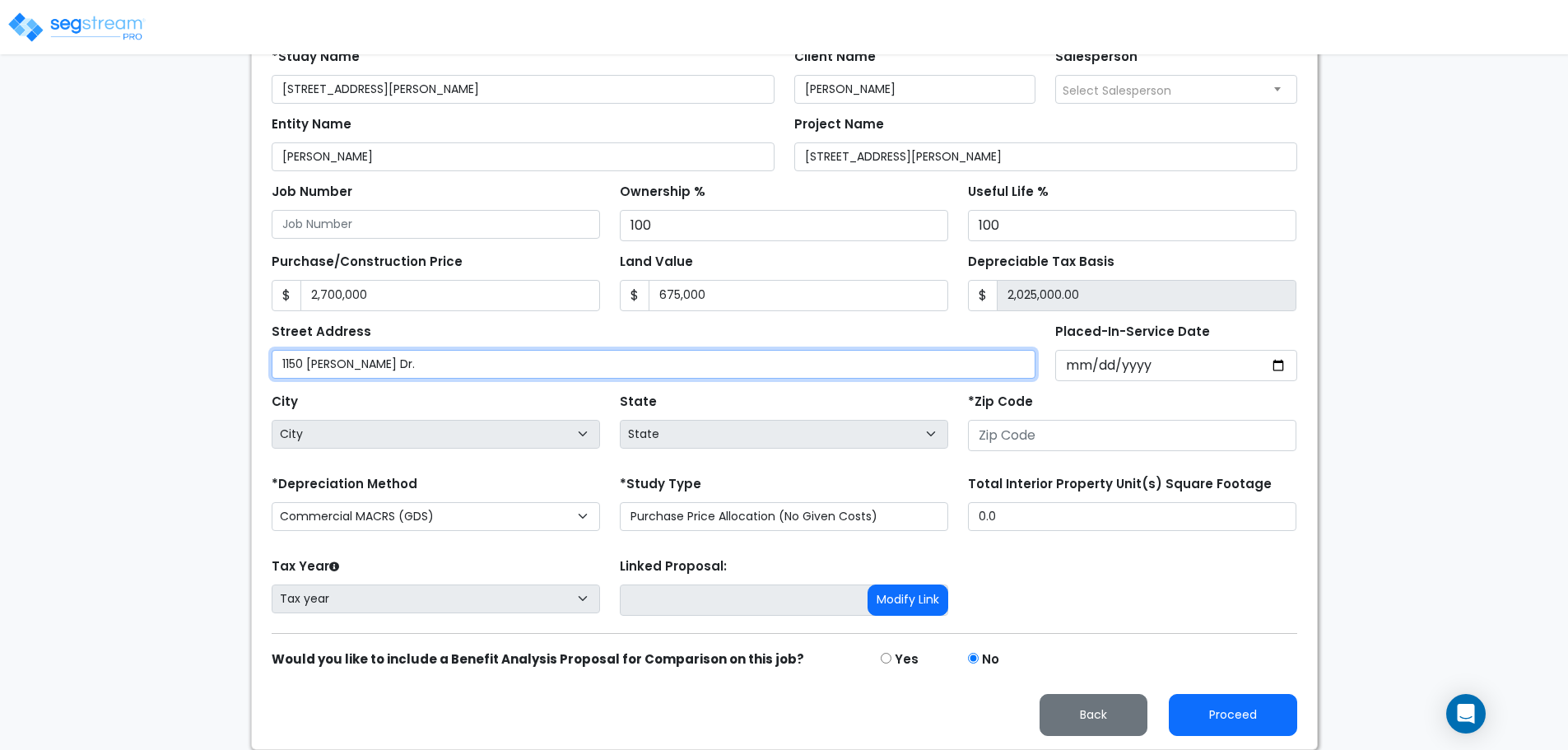
type input "1150 Pat Haralson Dr."
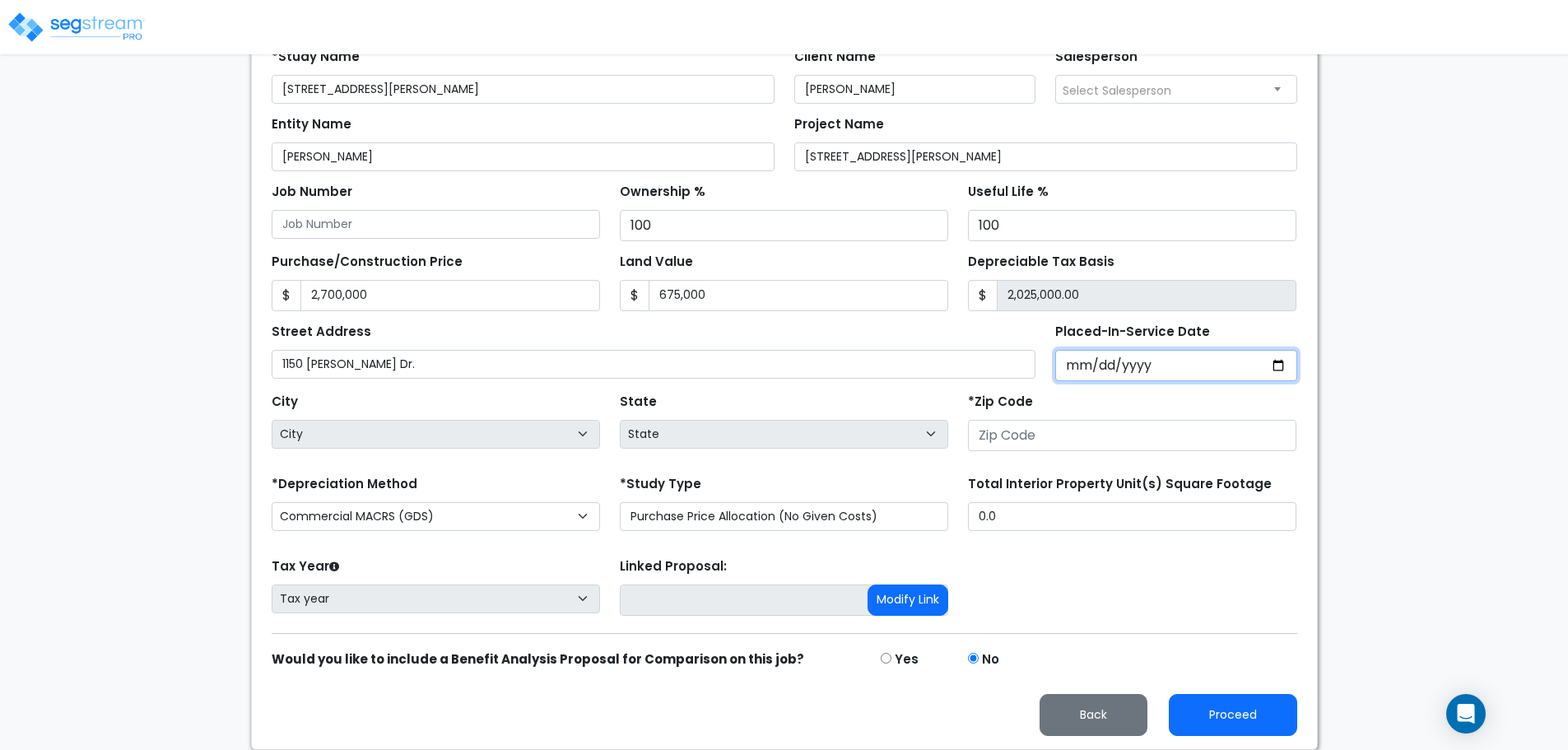
click at [1102, 361] on input "Placed-In-Service Date" at bounding box center [1176, 366] width 242 height 31
click at [1076, 368] on input "Placed-In-Service Date" at bounding box center [1176, 366] width 242 height 31
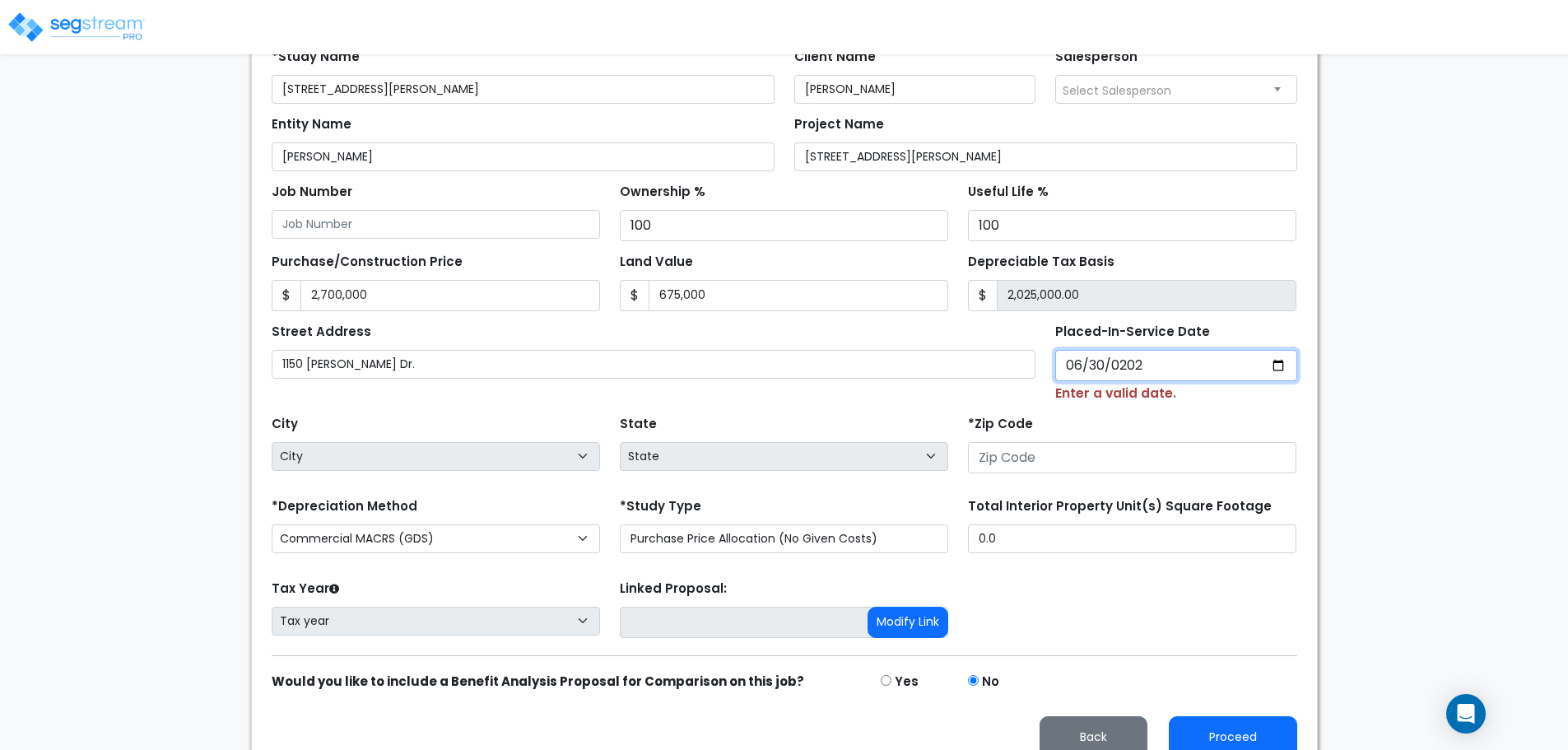
type input "2025-06-30"
select select "2025"
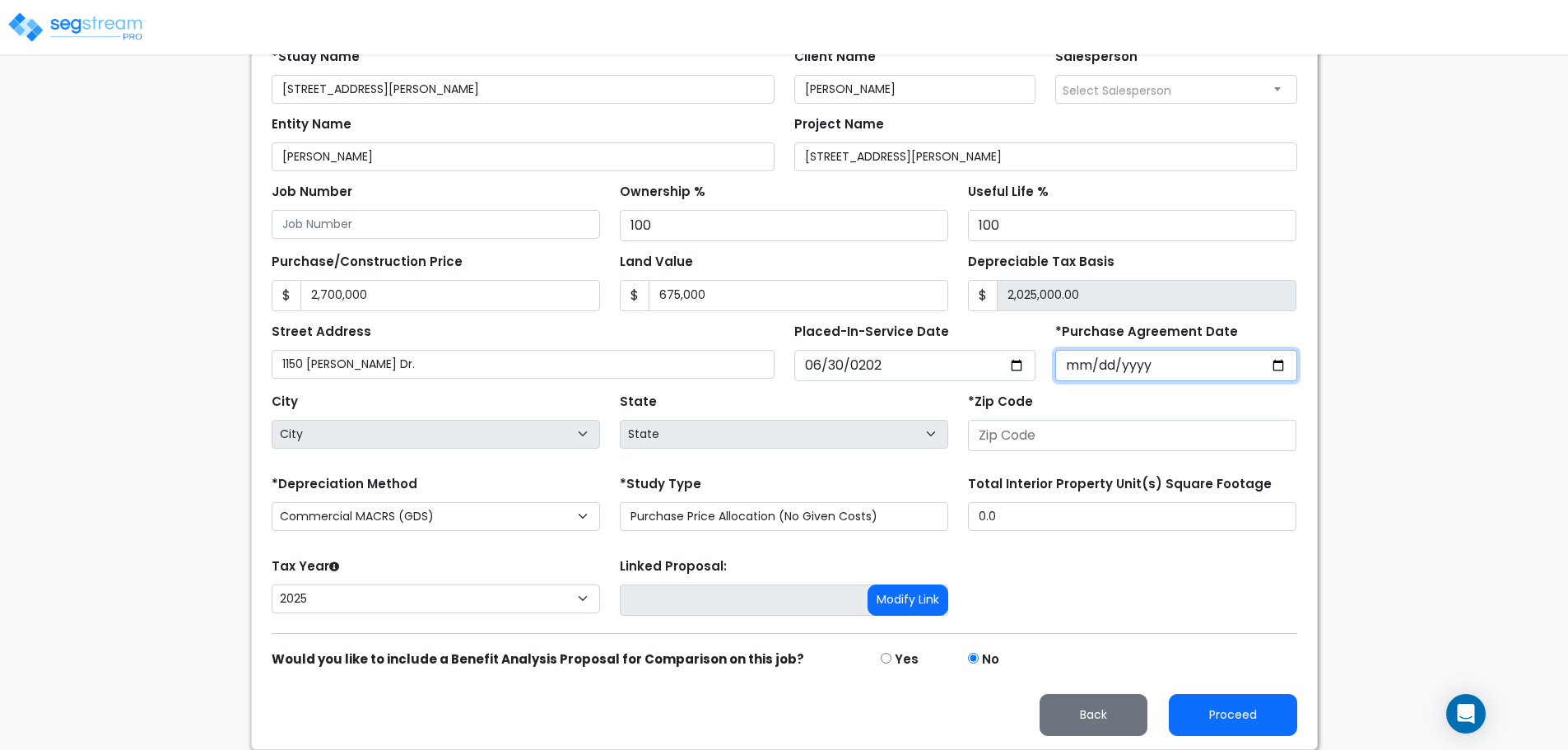
click at [1083, 371] on input "*Purchase Agreement Date" at bounding box center [1176, 366] width 242 height 31
type input "2025-05-05"
drag, startPoint x: 1413, startPoint y: 254, endPoint x: 1453, endPoint y: 257, distance: 40.1
click at [1451, 254] on div "We are Building your Study. So please grab a coffee and let us do the heavy lif…" at bounding box center [784, 291] width 1568 height 917
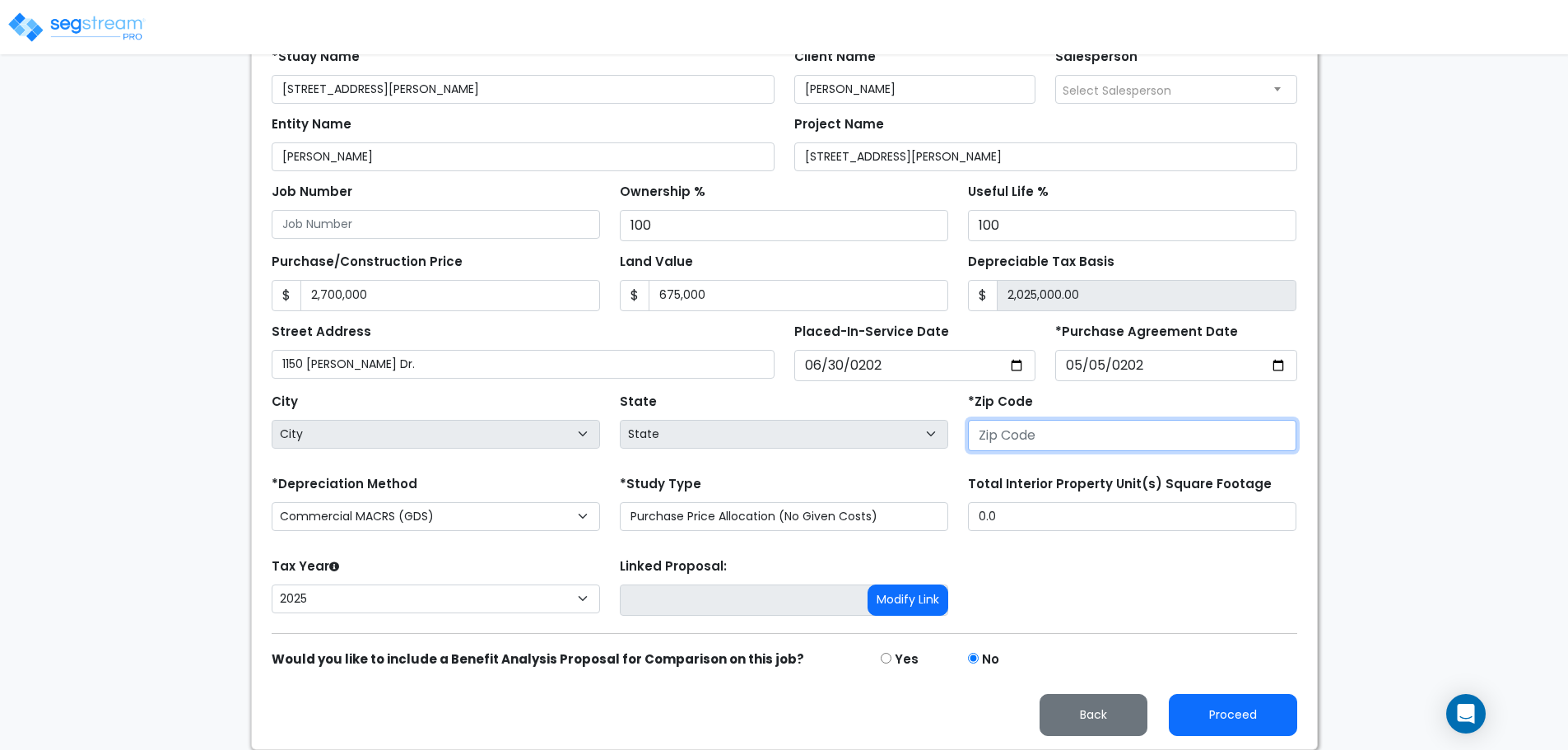
click at [1037, 431] on input "number" at bounding box center [1132, 435] width 328 height 31
click at [1057, 428] on input "number" at bounding box center [1132, 435] width 328 height 31
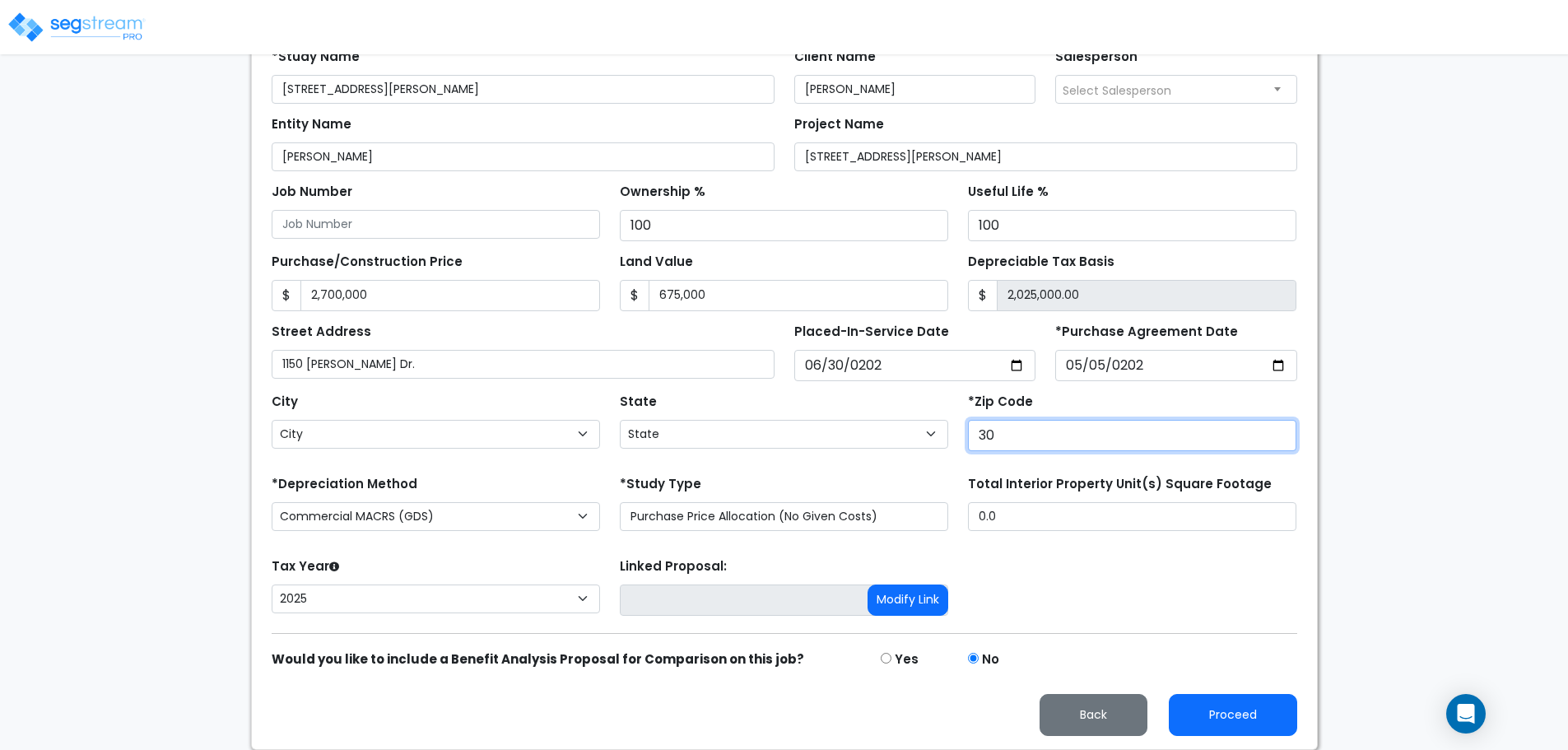
type input "305"
select select "GA"
type input "30511"
click at [1278, 445] on input "30511" at bounding box center [1132, 435] width 328 height 31
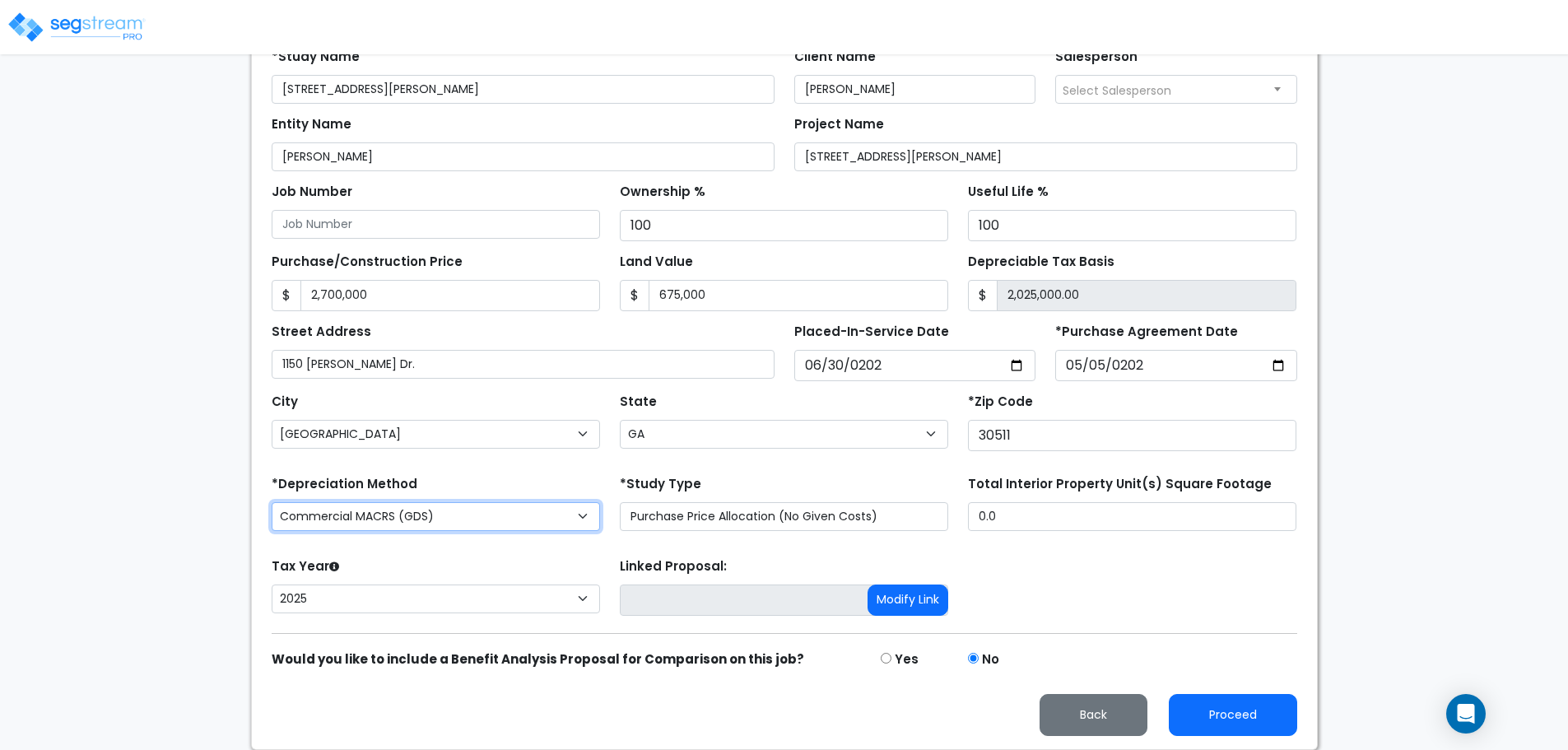
click at [498, 507] on select "Commercial MACRS (GDS) Residential Rental MACRS (GDS) + AmeriSouth Rules Commer…" at bounding box center [435, 517] width 328 height 29
drag, startPoint x: 492, startPoint y: 509, endPoint x: 393, endPoint y: 464, distance: 108.7
click at [492, 509] on select "Commercial MACRS (GDS) Residential Rental MACRS (GDS) + AmeriSouth Rules Commer…" at bounding box center [435, 517] width 328 height 29
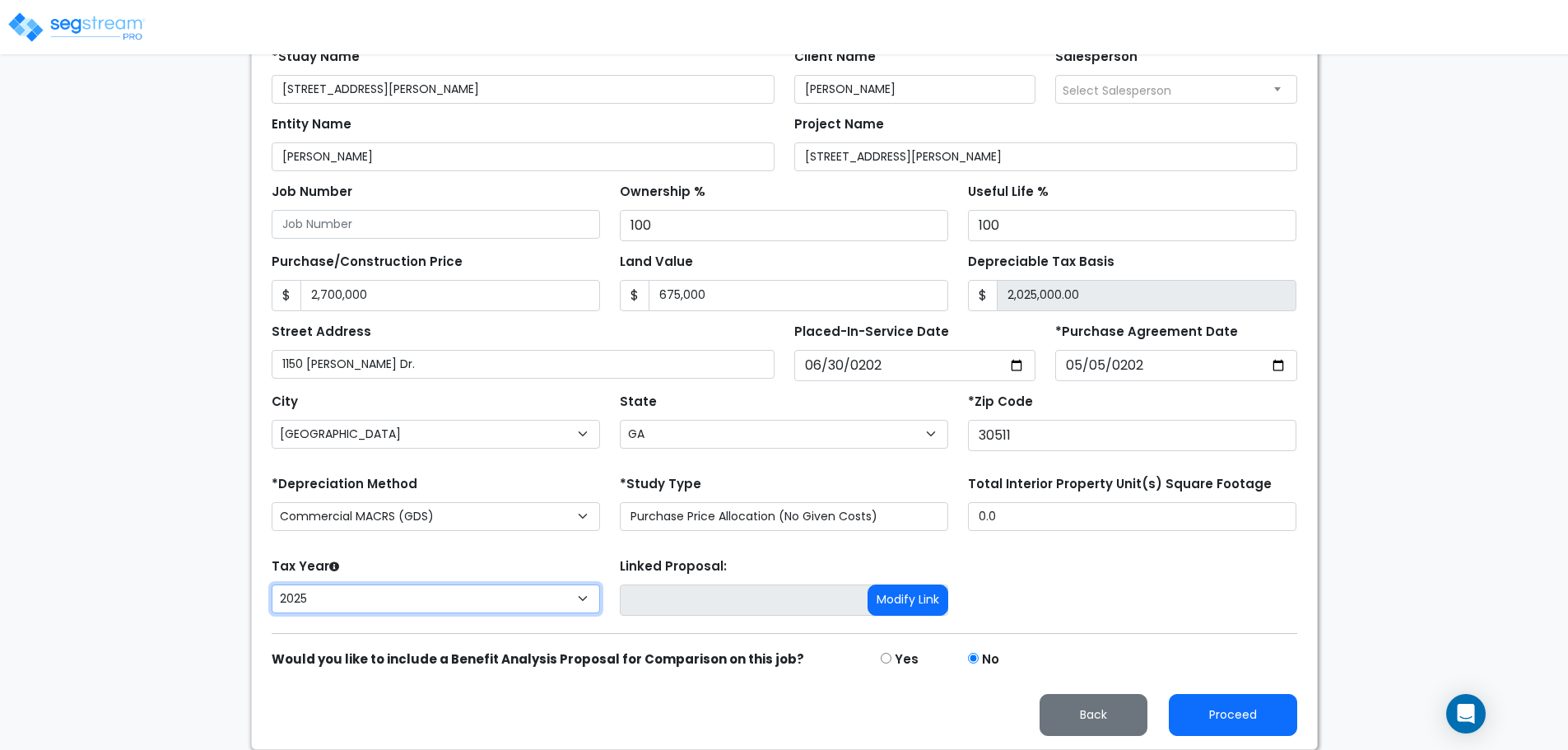
click at [383, 603] on select "2026 2025" at bounding box center [435, 599] width 328 height 29
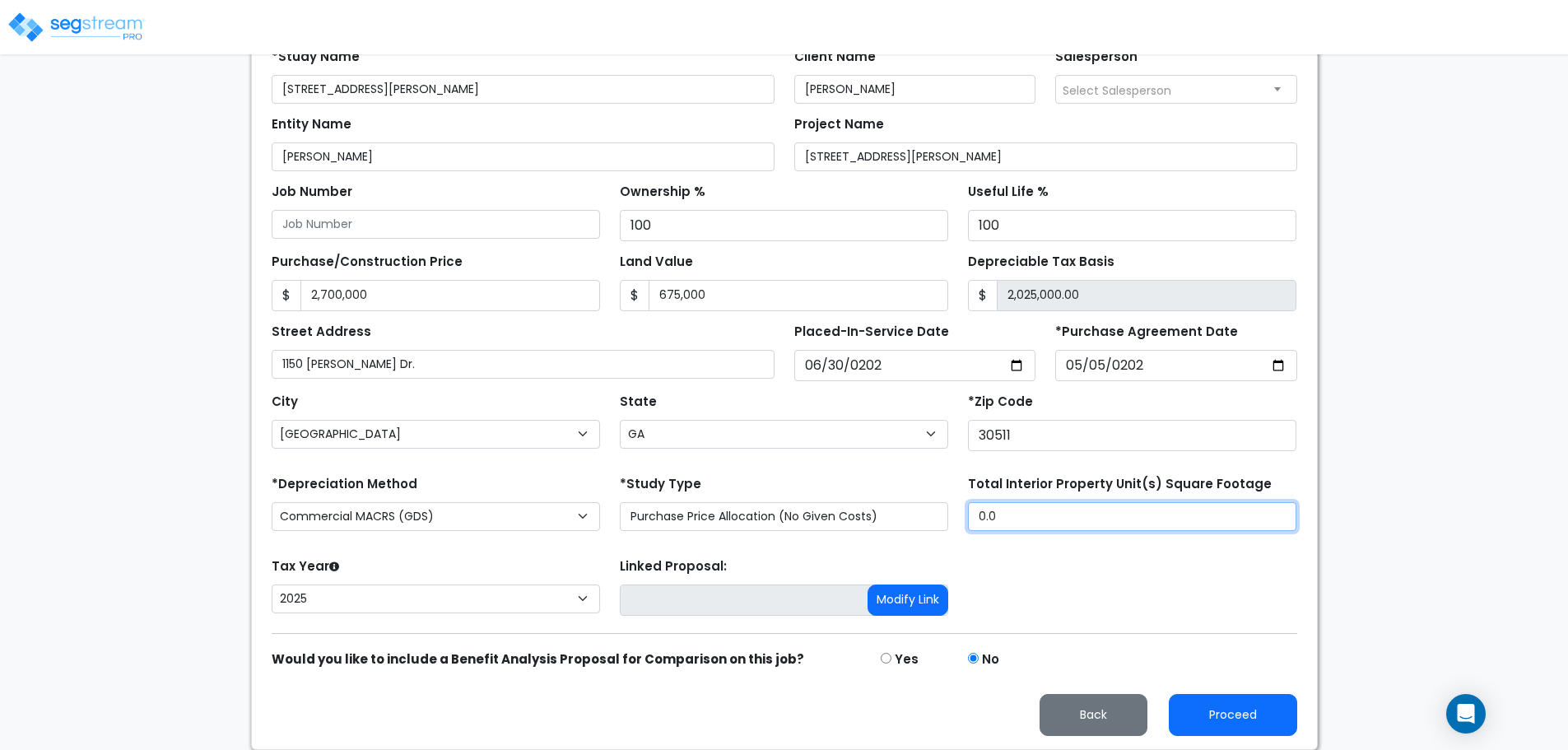
click at [1028, 516] on input "0.0" at bounding box center [1132, 517] width 328 height 29
type input "4,220"
click at [532, 561] on div "Tax Year Please Enter The Placed In Service Date First. 2026 2025" at bounding box center [435, 587] width 348 height 66
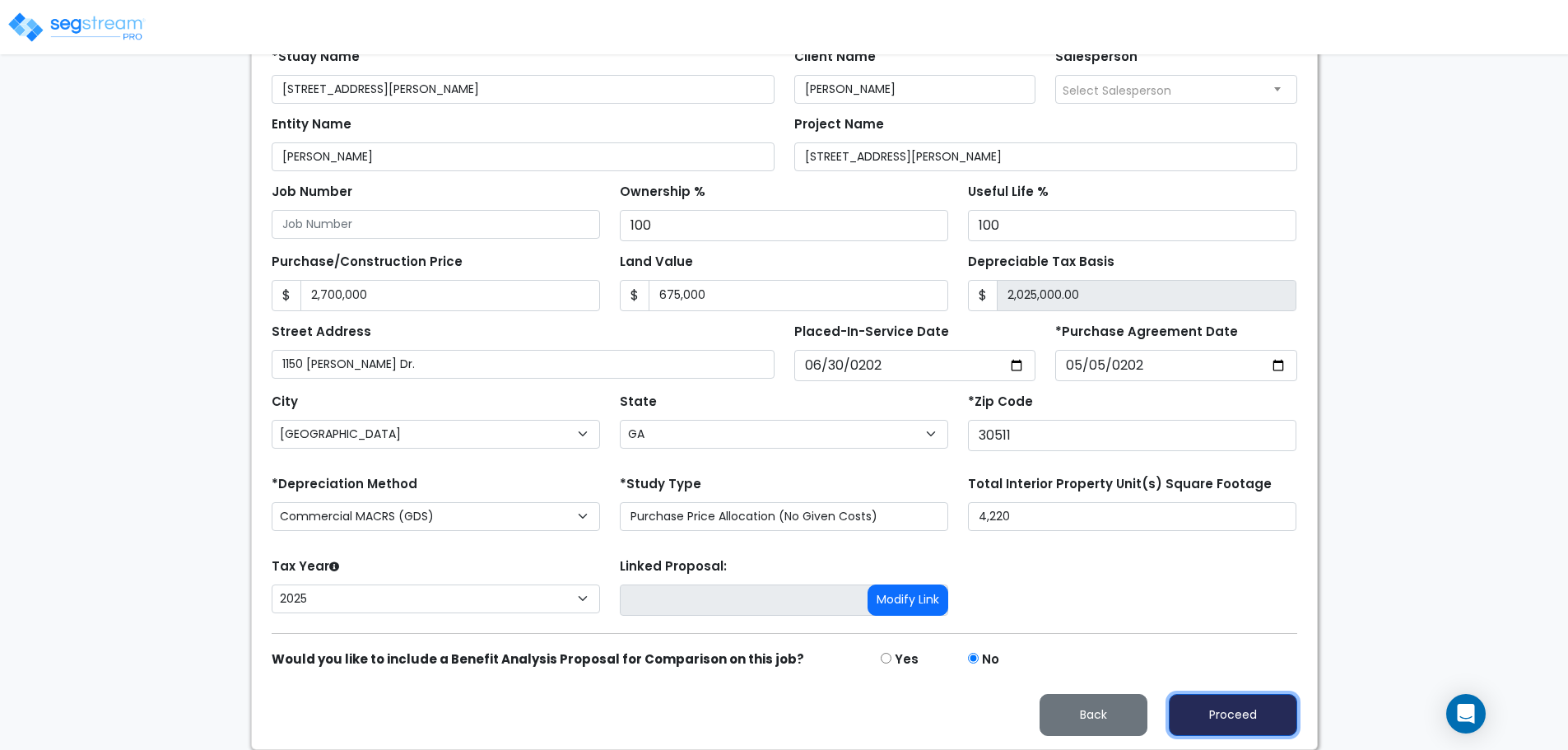
click at [1237, 711] on button "Proceed" at bounding box center [1232, 715] width 128 height 42
type input "2700000"
type input "675000"
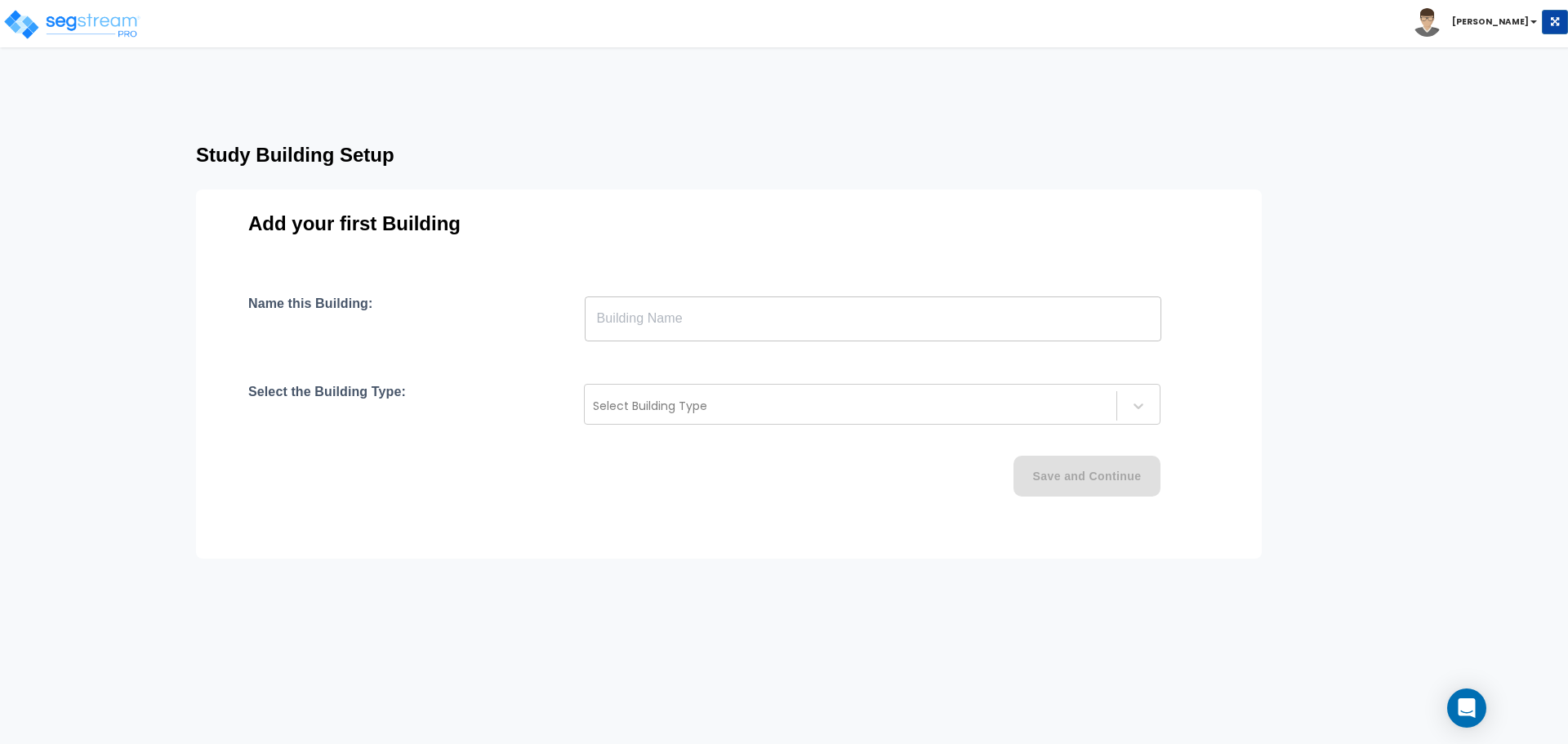
click at [642, 320] on input "text" at bounding box center [874, 318] width 577 height 45
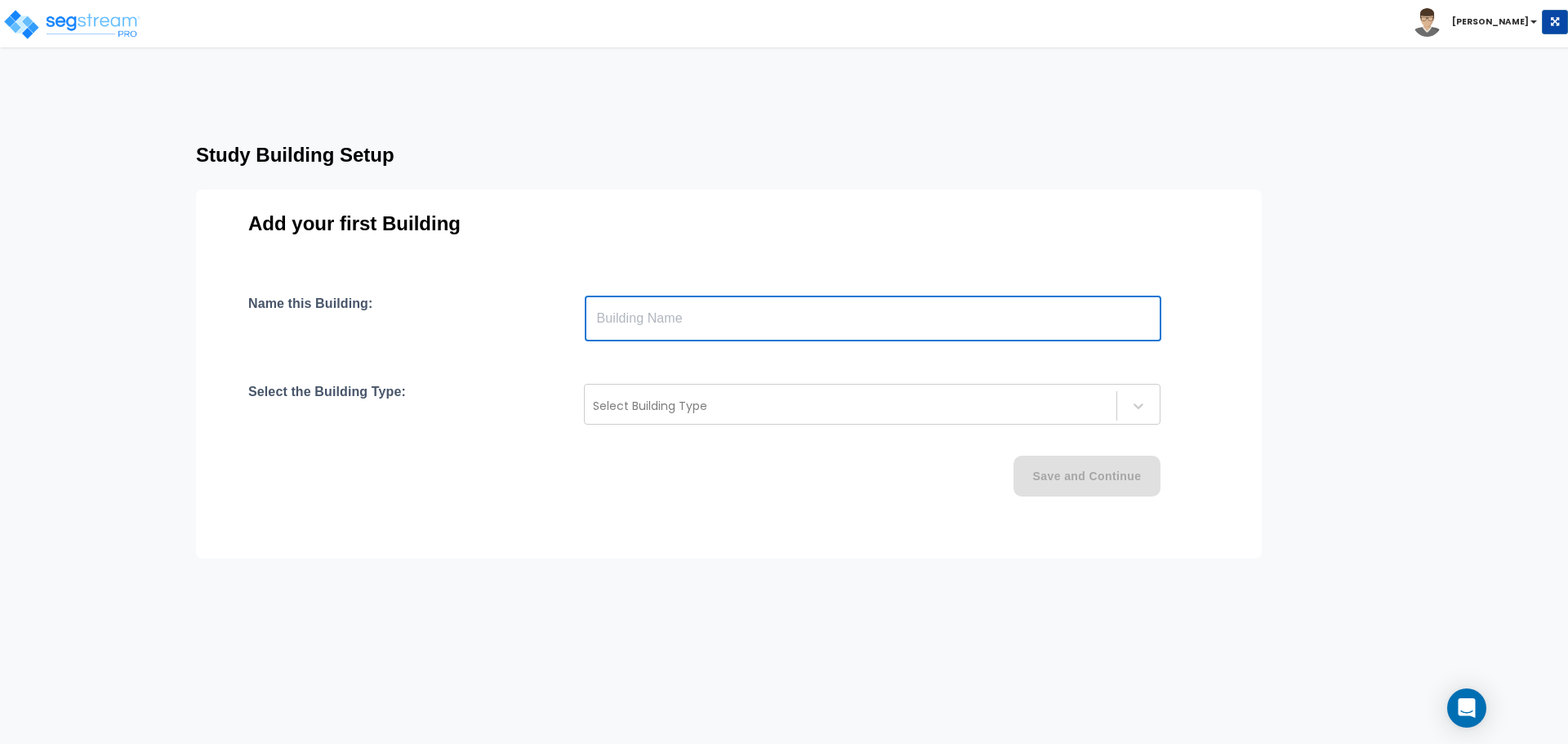
click at [632, 323] on input "text" at bounding box center [874, 318] width 577 height 45
type input "R"
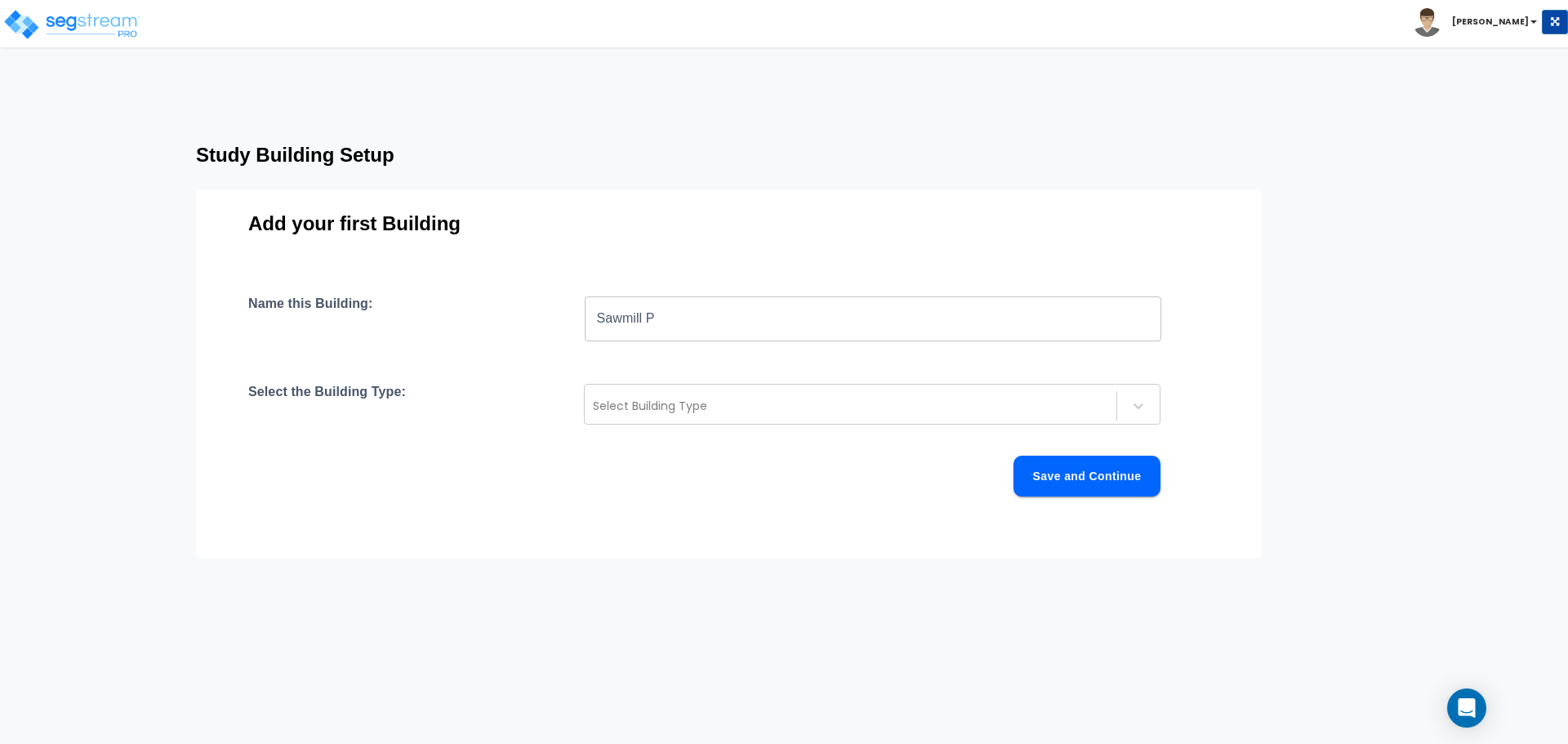
click at [651, 318] on input "Sawmill P" at bounding box center [874, 318] width 577 height 45
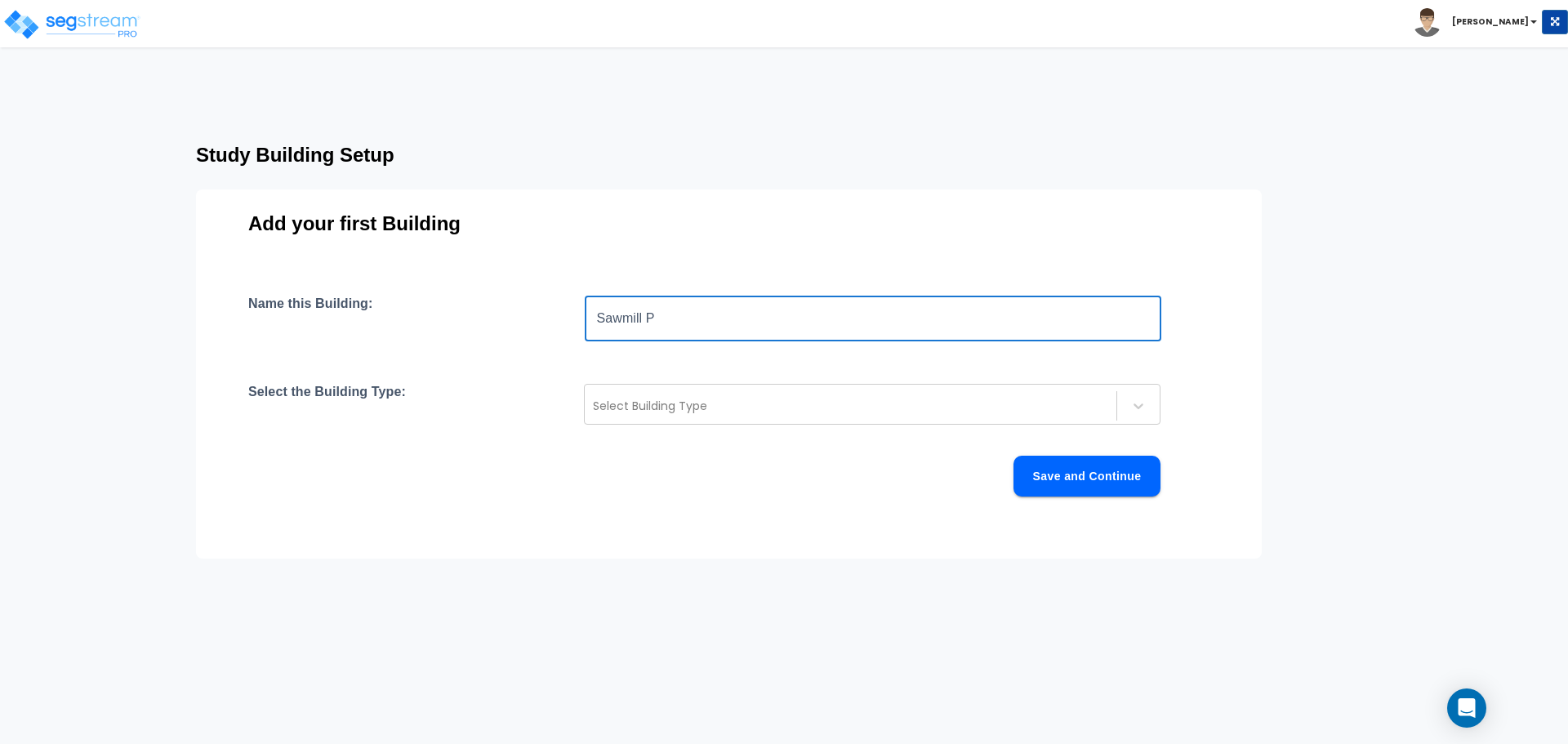
click at [651, 318] on input "Sawmill P" at bounding box center [874, 318] width 577 height 45
click at [710, 319] on input "The Sawmill" at bounding box center [874, 318] width 577 height 45
type input "The [GEOGRAPHIC_DATA]"
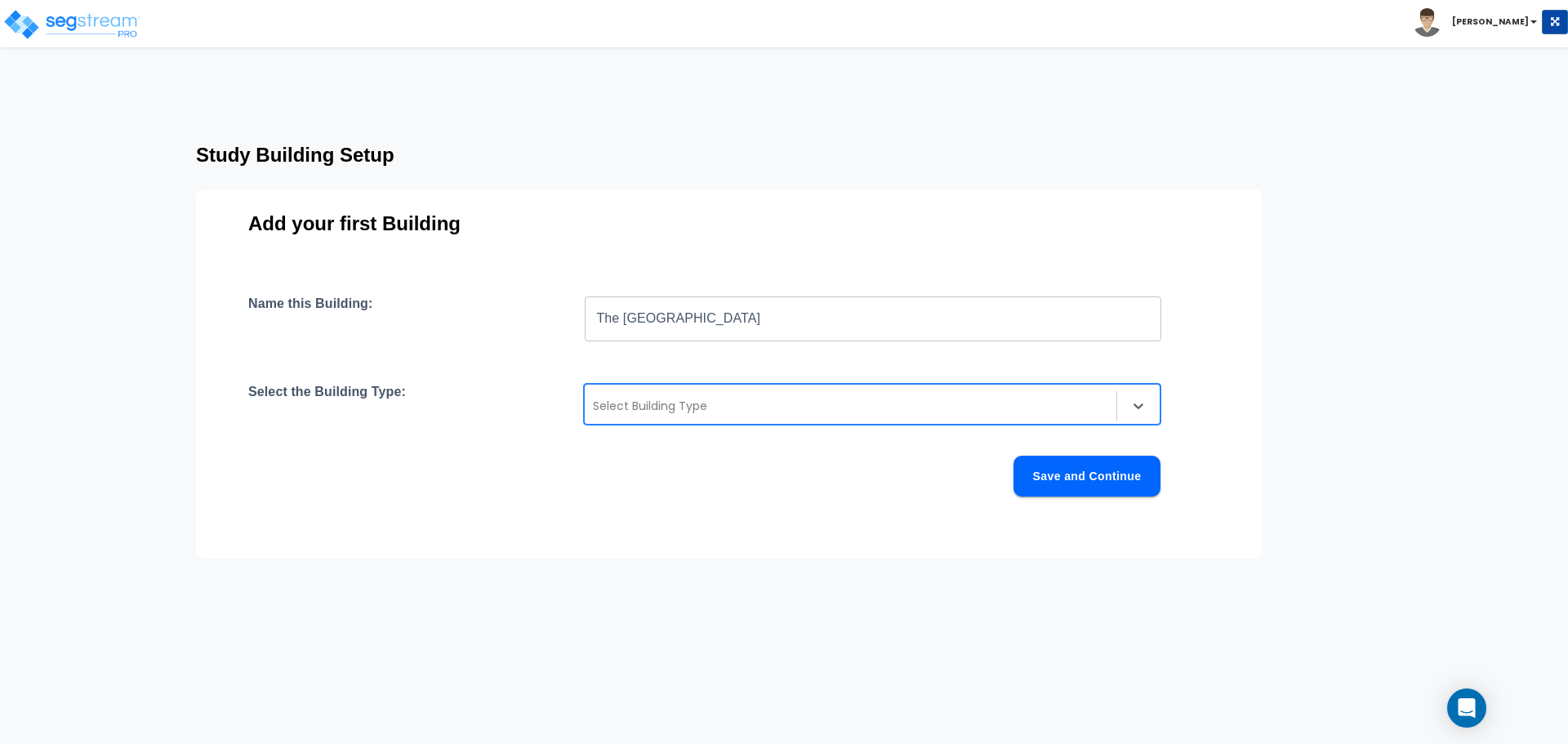
click at [675, 408] on div at bounding box center [851, 406] width 515 height 20
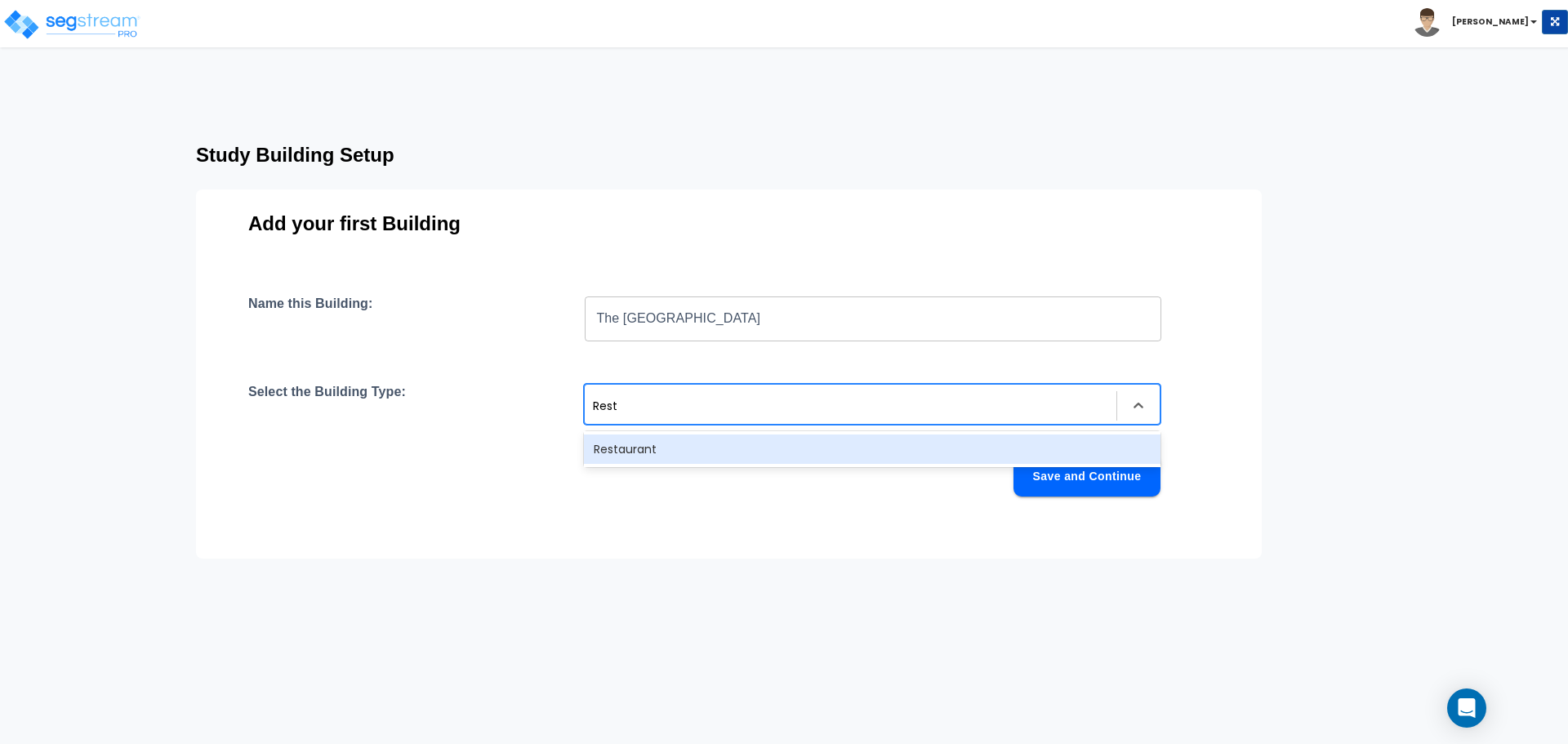
type input "Resta"
click at [671, 452] on div "Restaurant" at bounding box center [873, 449] width 577 height 29
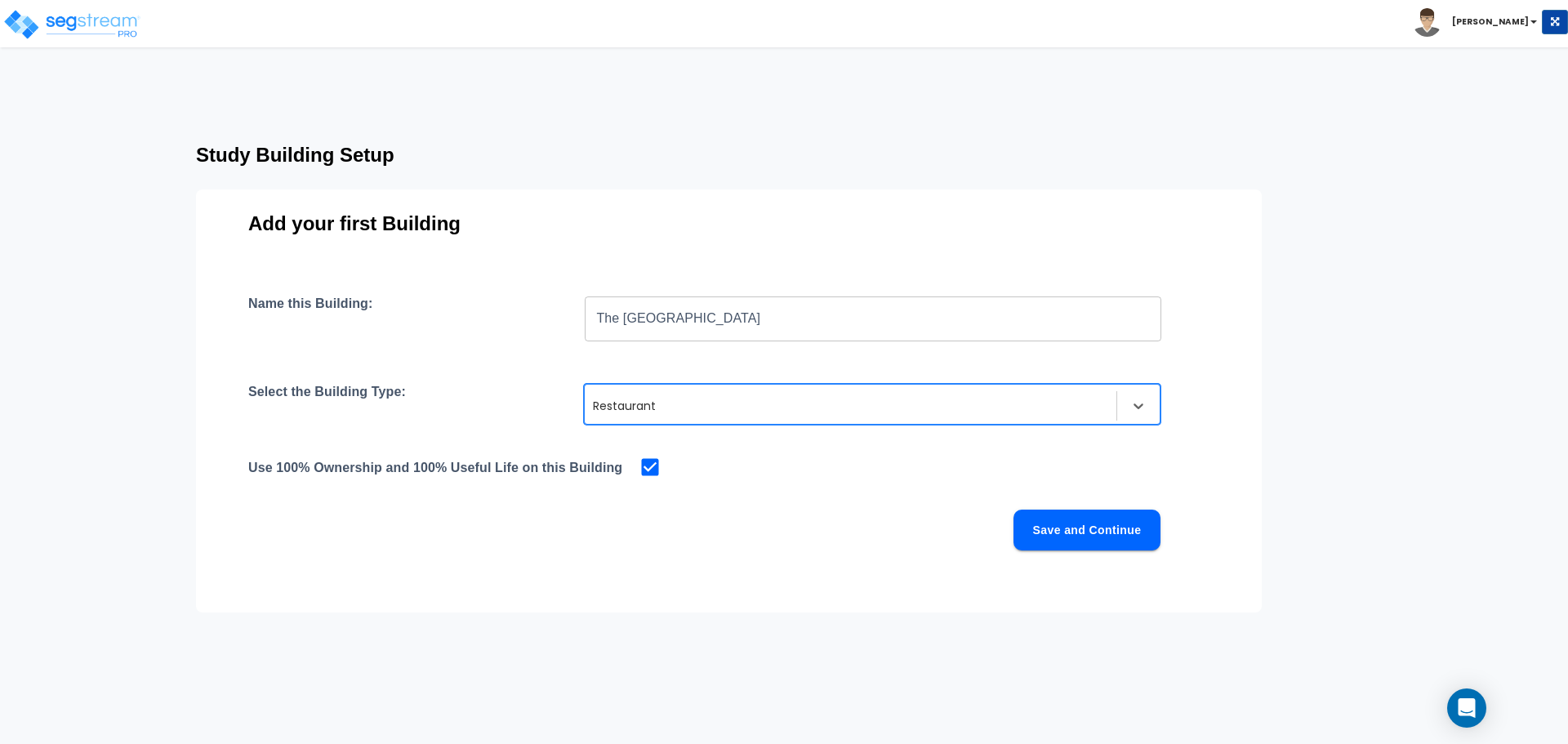
click at [1108, 535] on button "Save and Continue" at bounding box center [1087, 530] width 147 height 41
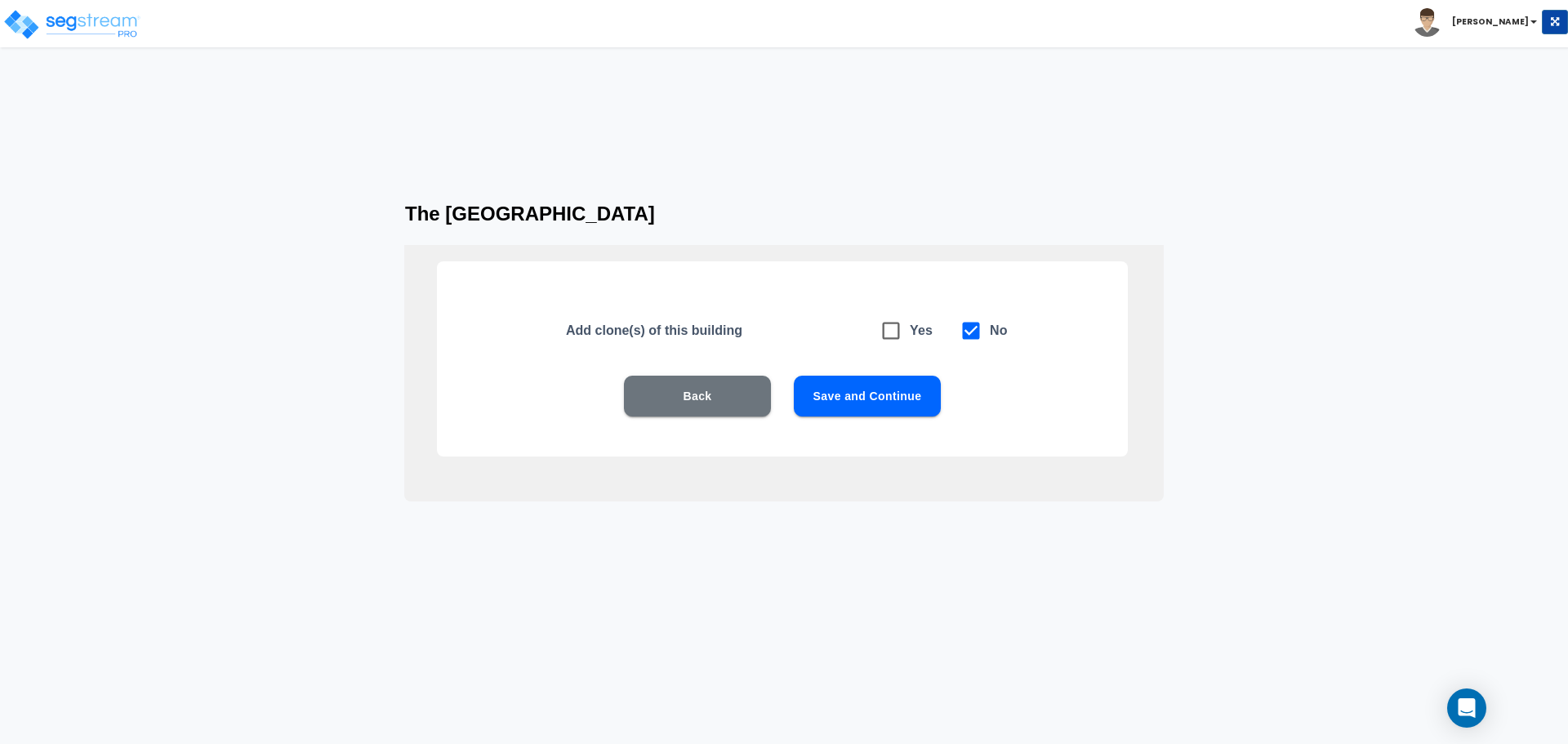
click at [848, 395] on button "Save and Continue" at bounding box center [867, 396] width 147 height 41
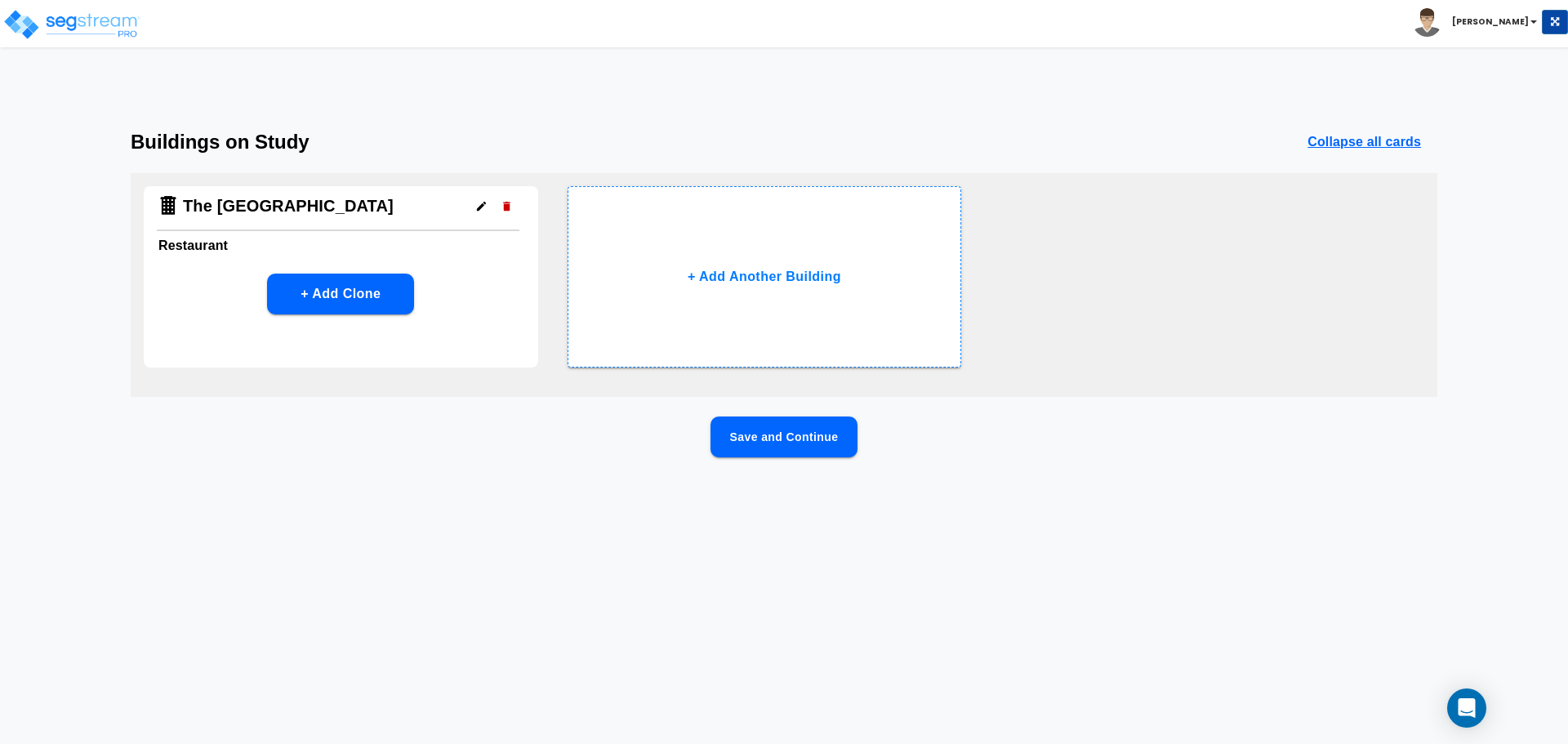
click at [780, 437] on button "Save and Continue" at bounding box center [784, 436] width 147 height 41
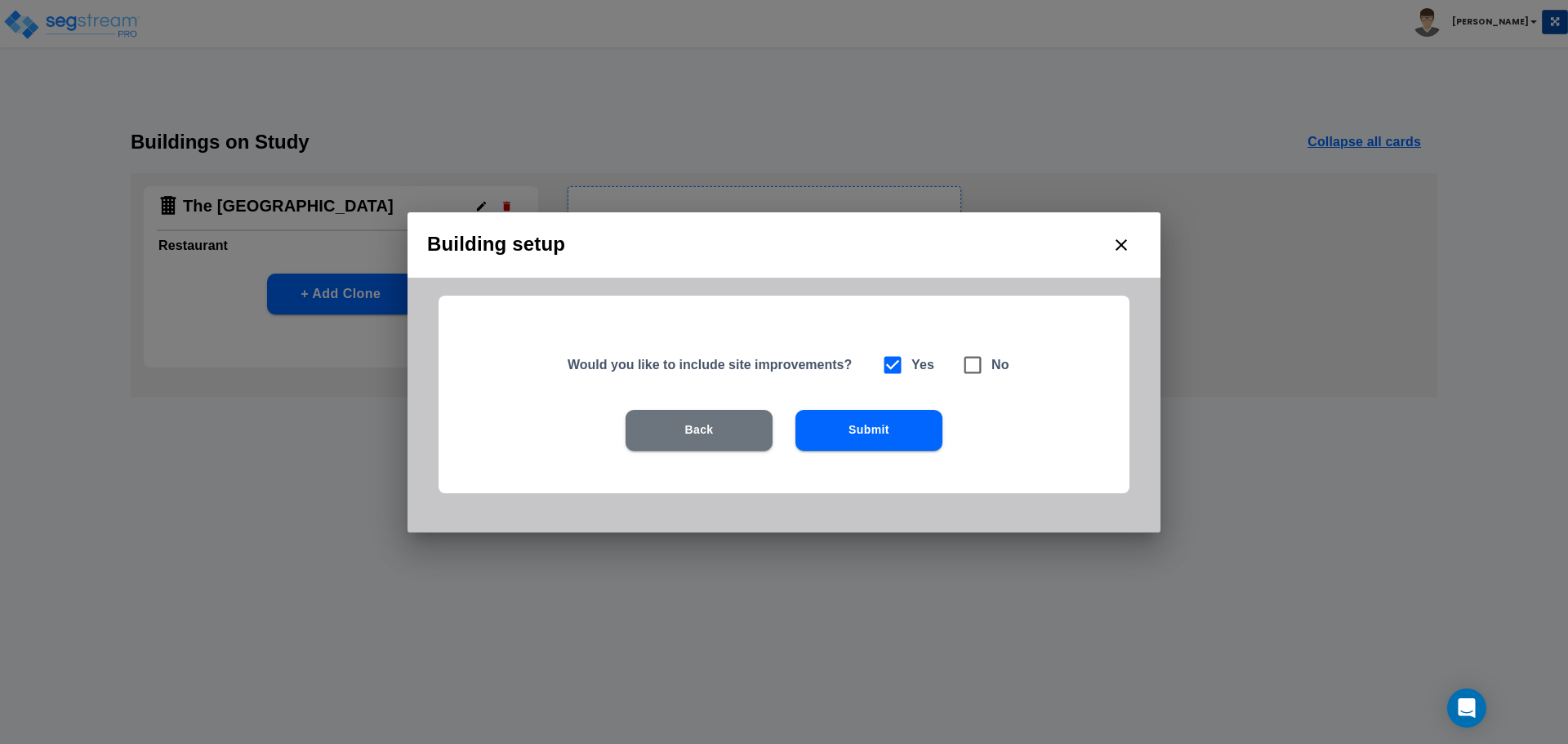
click at [873, 414] on button "Submit" at bounding box center [869, 430] width 147 height 41
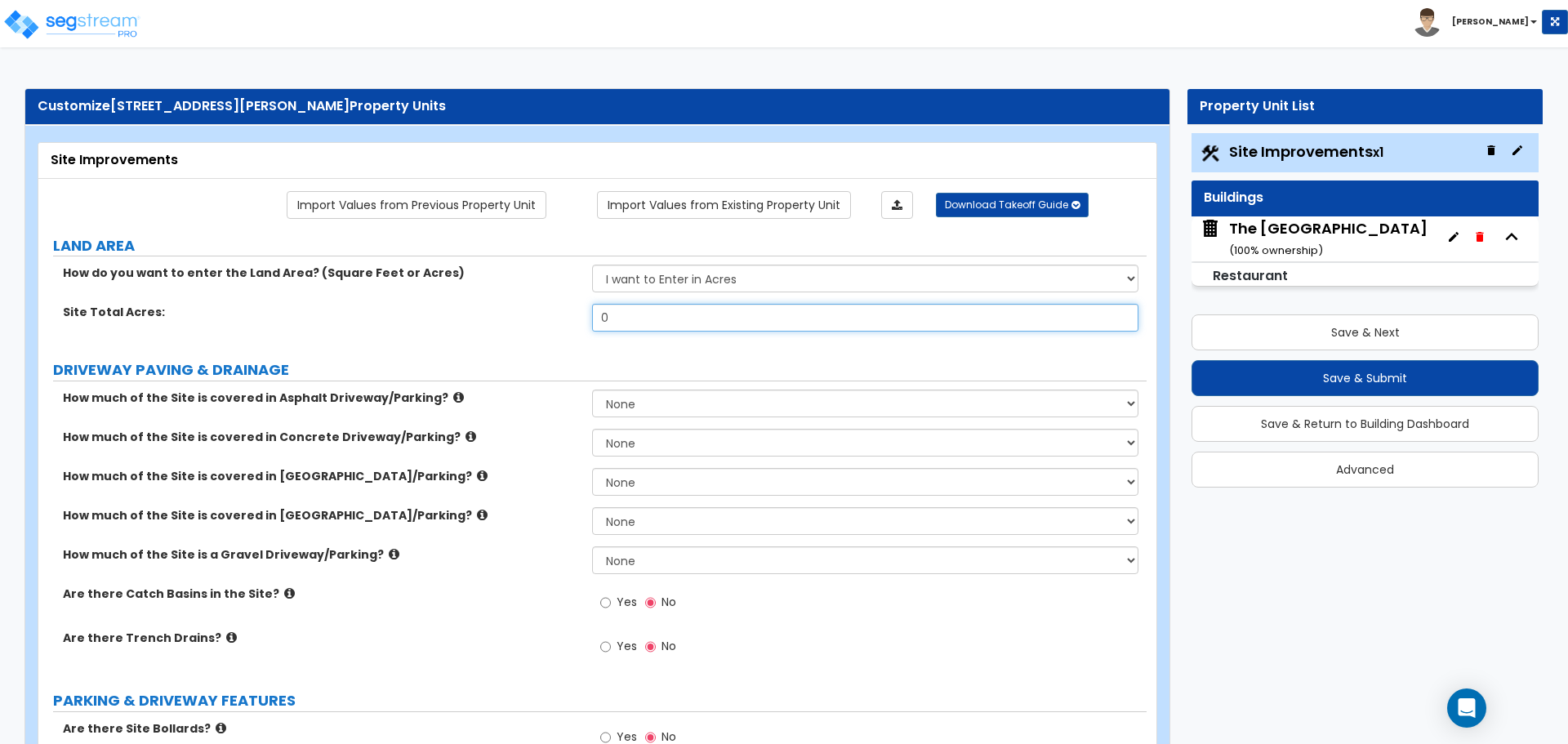
click at [628, 318] on input "0" at bounding box center [865, 318] width 545 height 28
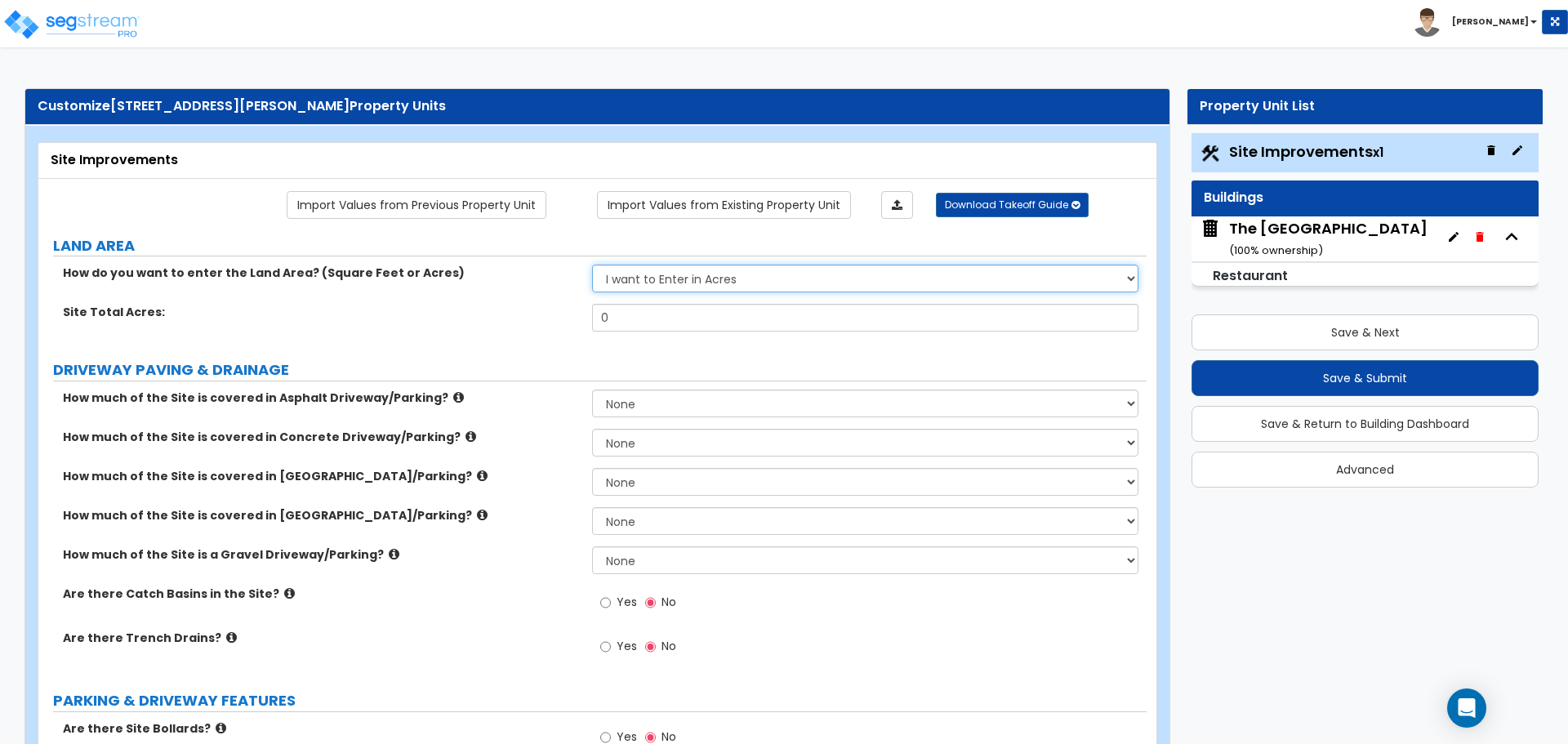
click at [662, 287] on select "I want to Enter in [GEOGRAPHIC_DATA] I want to Enter in Square Feet" at bounding box center [865, 279] width 545 height 28
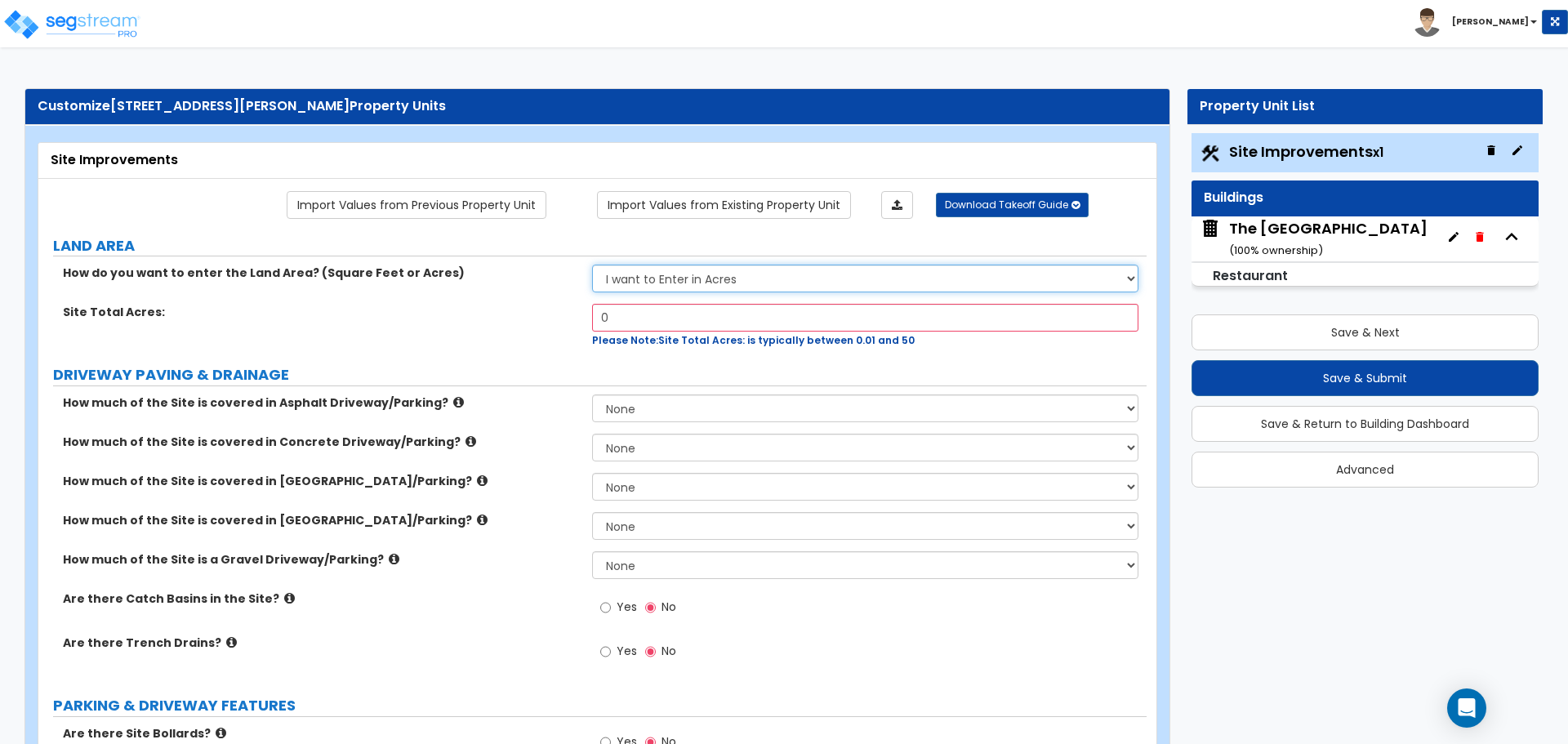
select select "2"
click at [593, 265] on select "I want to Enter in [GEOGRAPHIC_DATA] I want to Enter in Square Feet" at bounding box center [865, 279] width 545 height 28
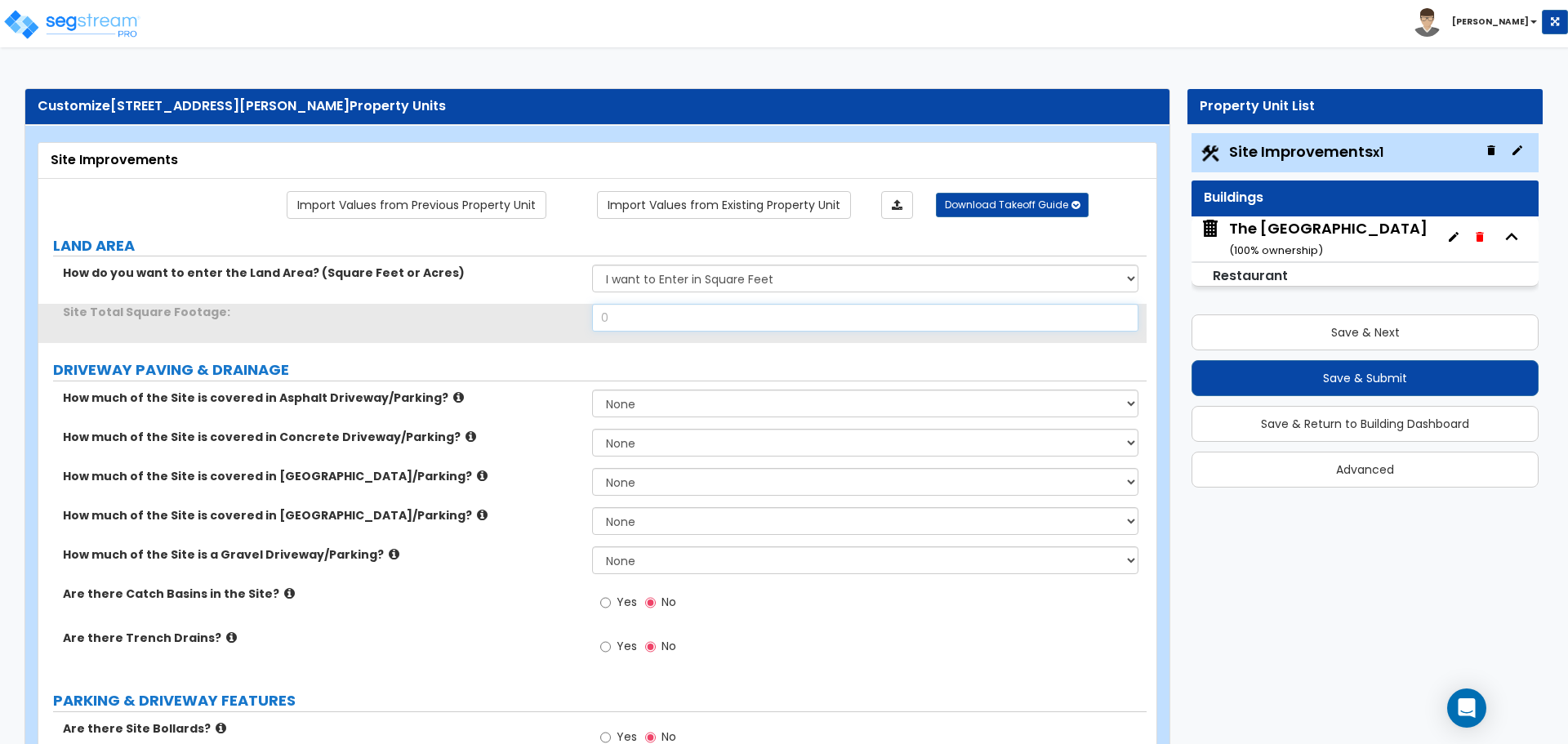
click at [640, 317] on input "0" at bounding box center [865, 318] width 545 height 28
type input "76,000"
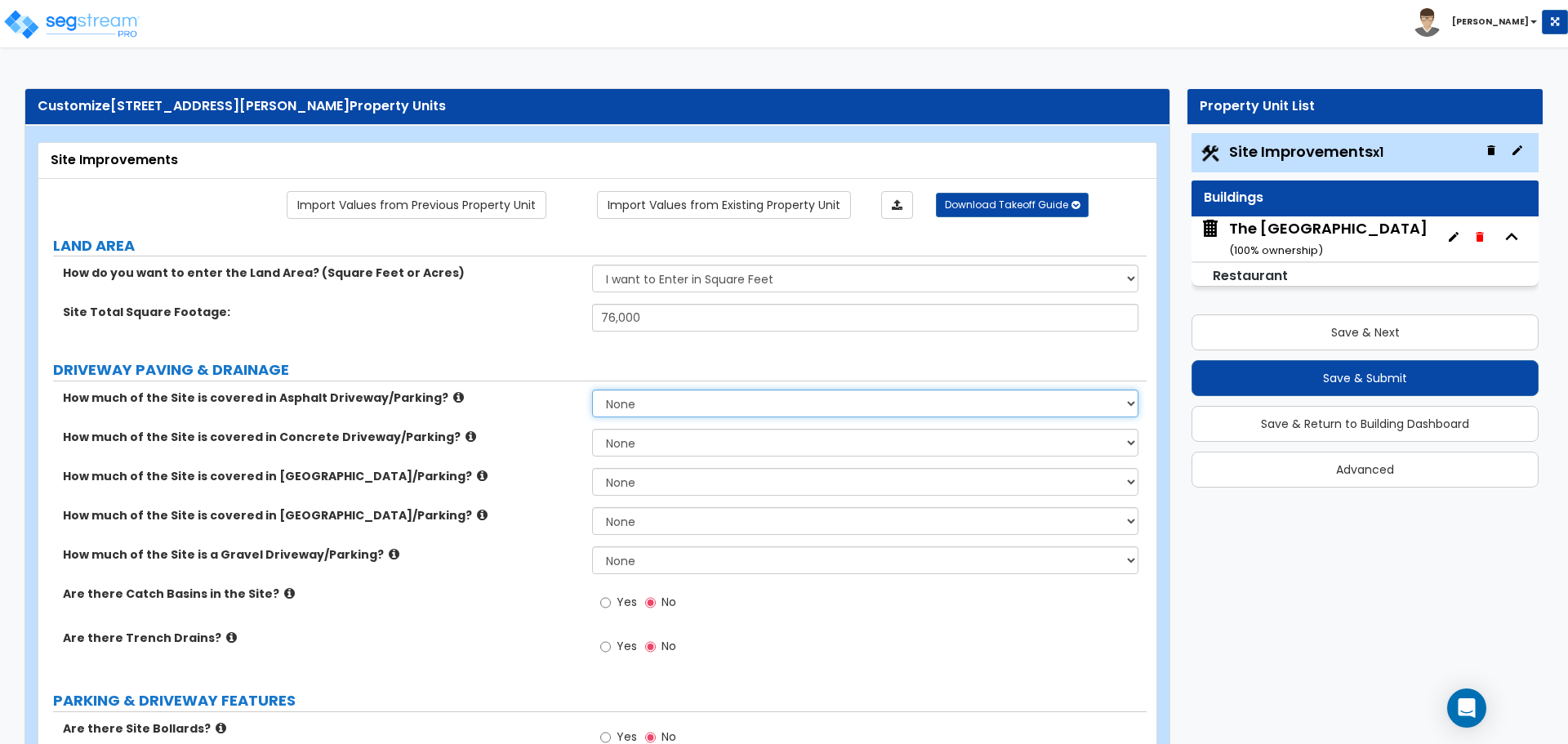
click at [642, 405] on select "None I want to Enter an Approximate Percentage I want to Enter the Square Foota…" at bounding box center [865, 403] width 545 height 28
select select "2"
click at [593, 389] on select "None I want to Enter an Approximate Percentage I want to Enter the Square Foota…" at bounding box center [865, 403] width 545 height 28
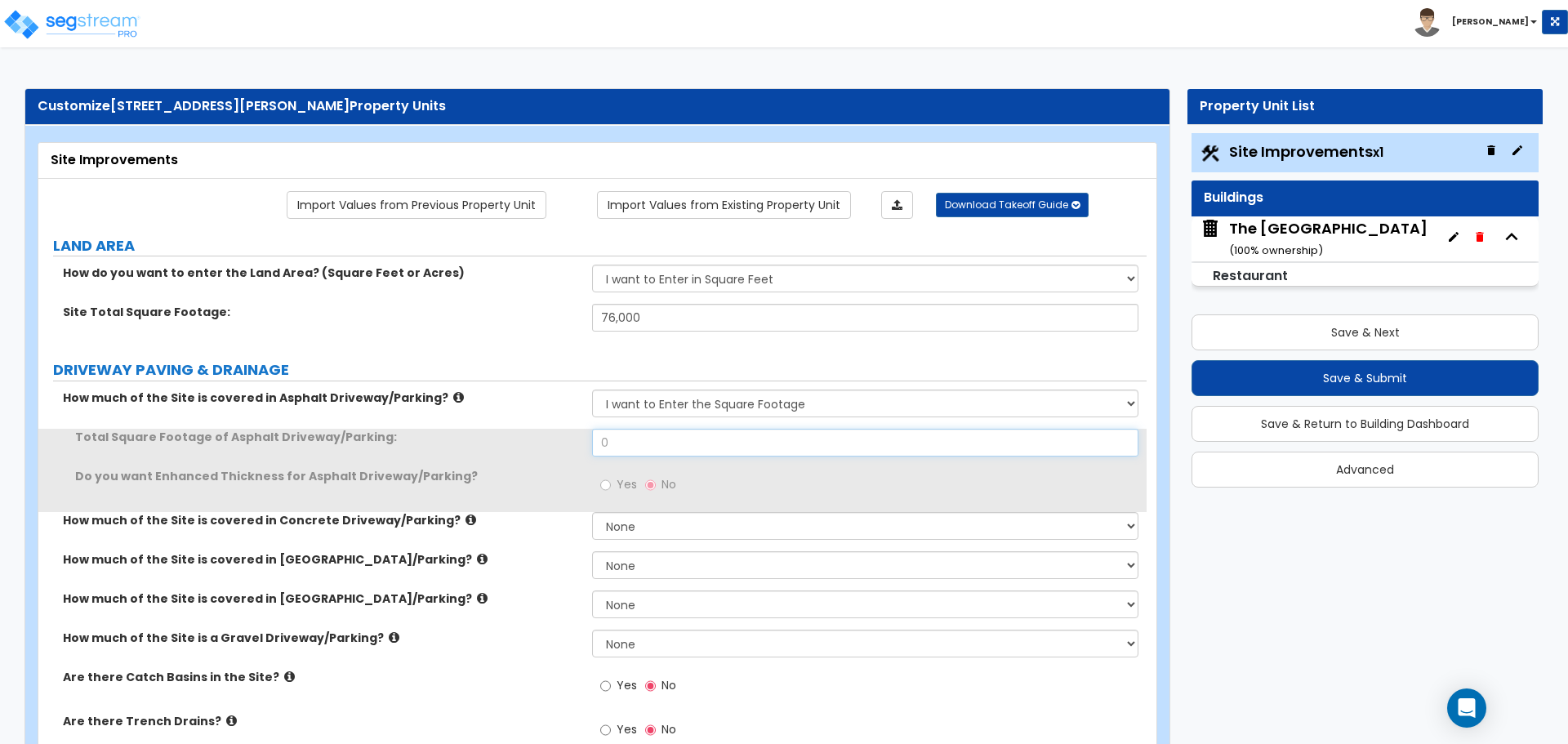
click at [641, 448] on input "0" at bounding box center [865, 443] width 545 height 28
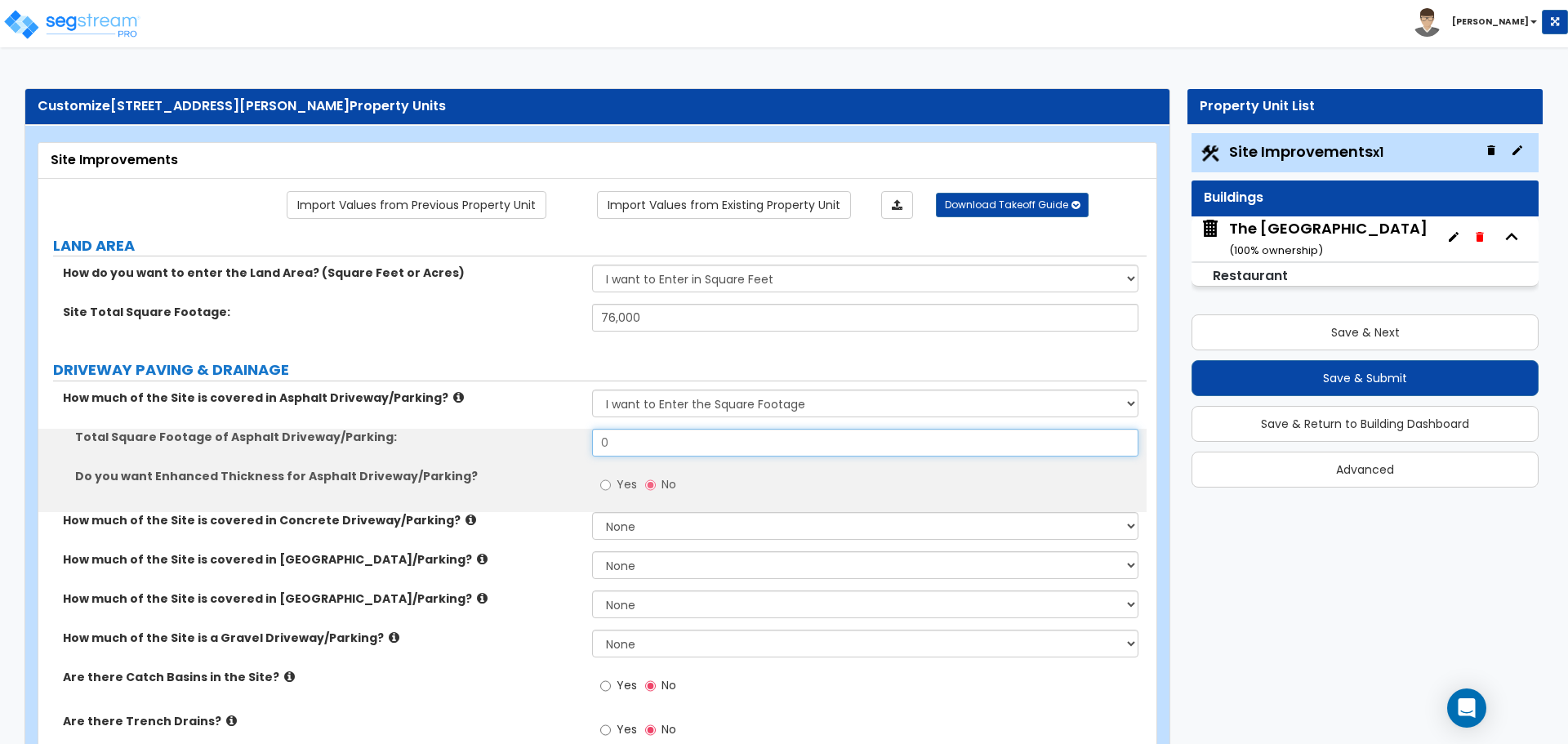
click at [641, 443] on input "0" at bounding box center [865, 443] width 545 height 28
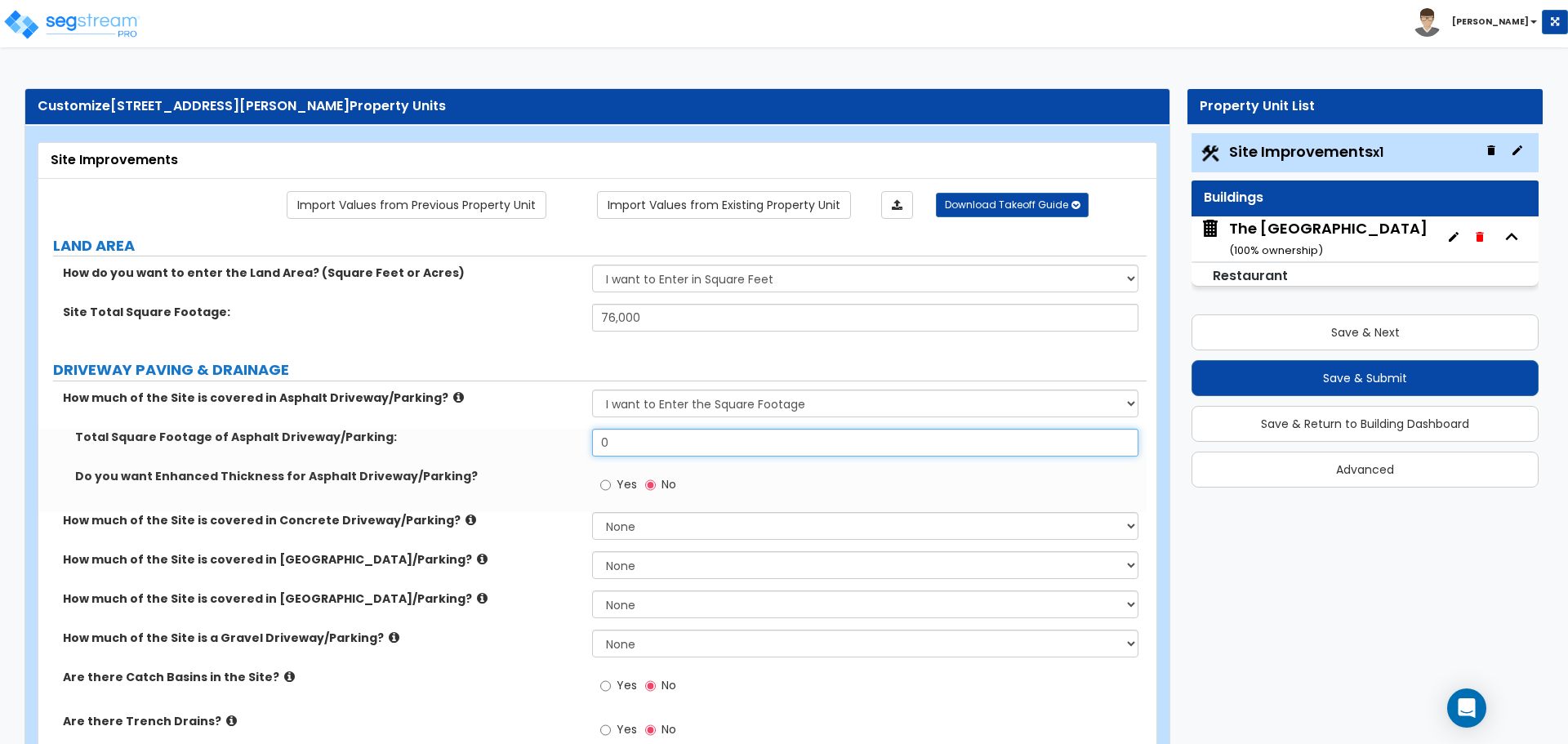
click at [641, 443] on input "0" at bounding box center [865, 443] width 545 height 28
type input "11,655"
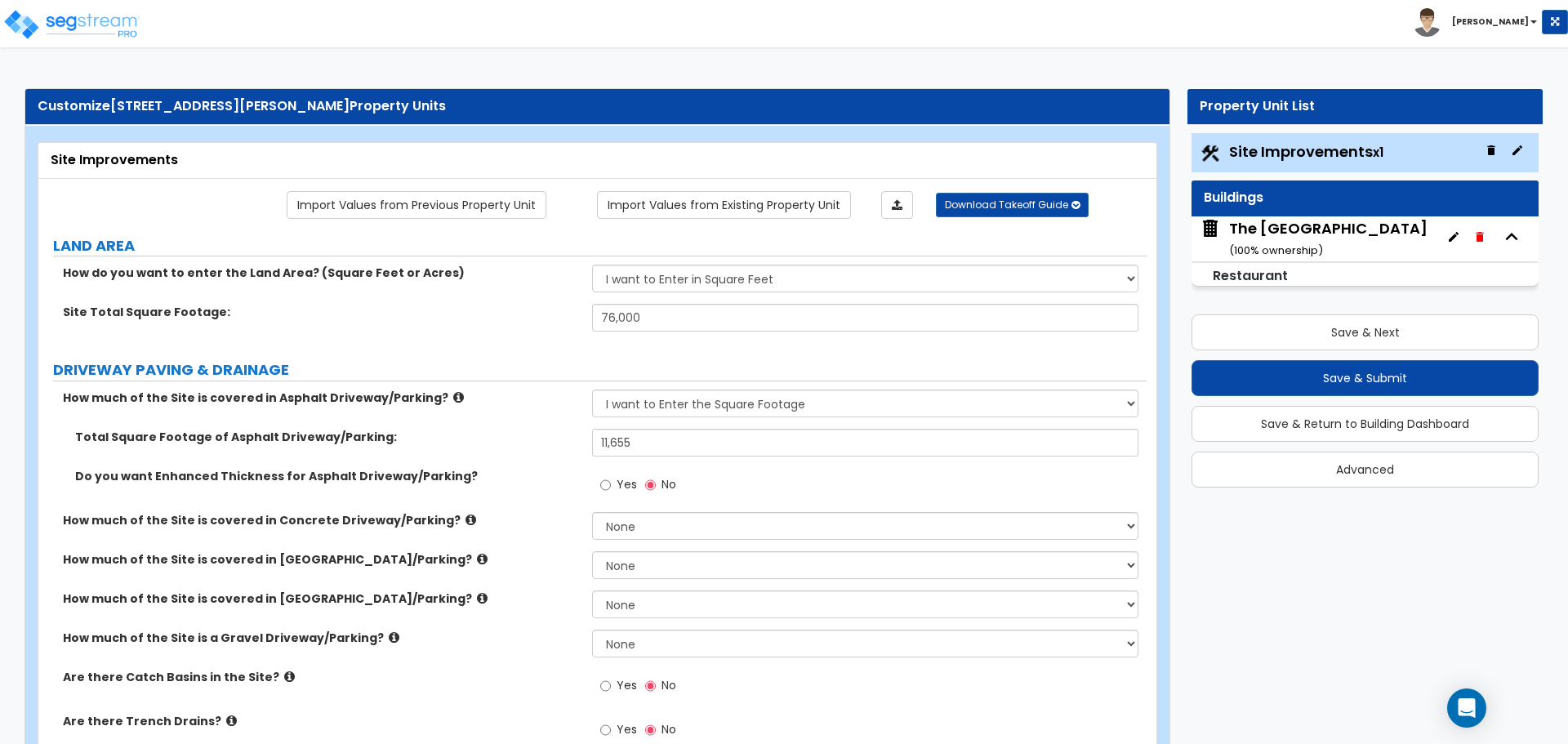
click at [509, 425] on div "How much of the Site is covered in Asphalt Driveway/Parking? None I want to Ent…" at bounding box center [593, 408] width 1109 height 39
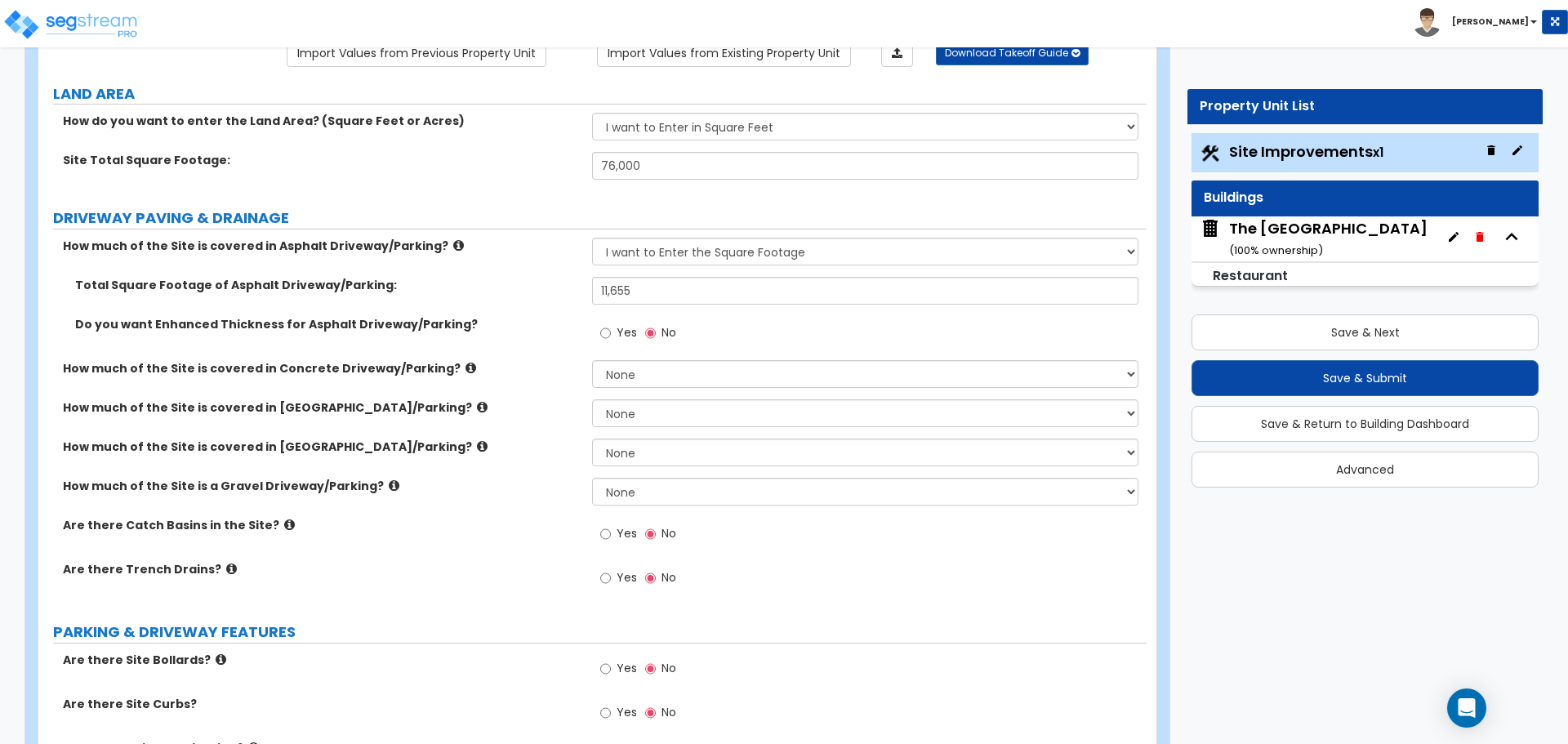
scroll to position [163, 0]
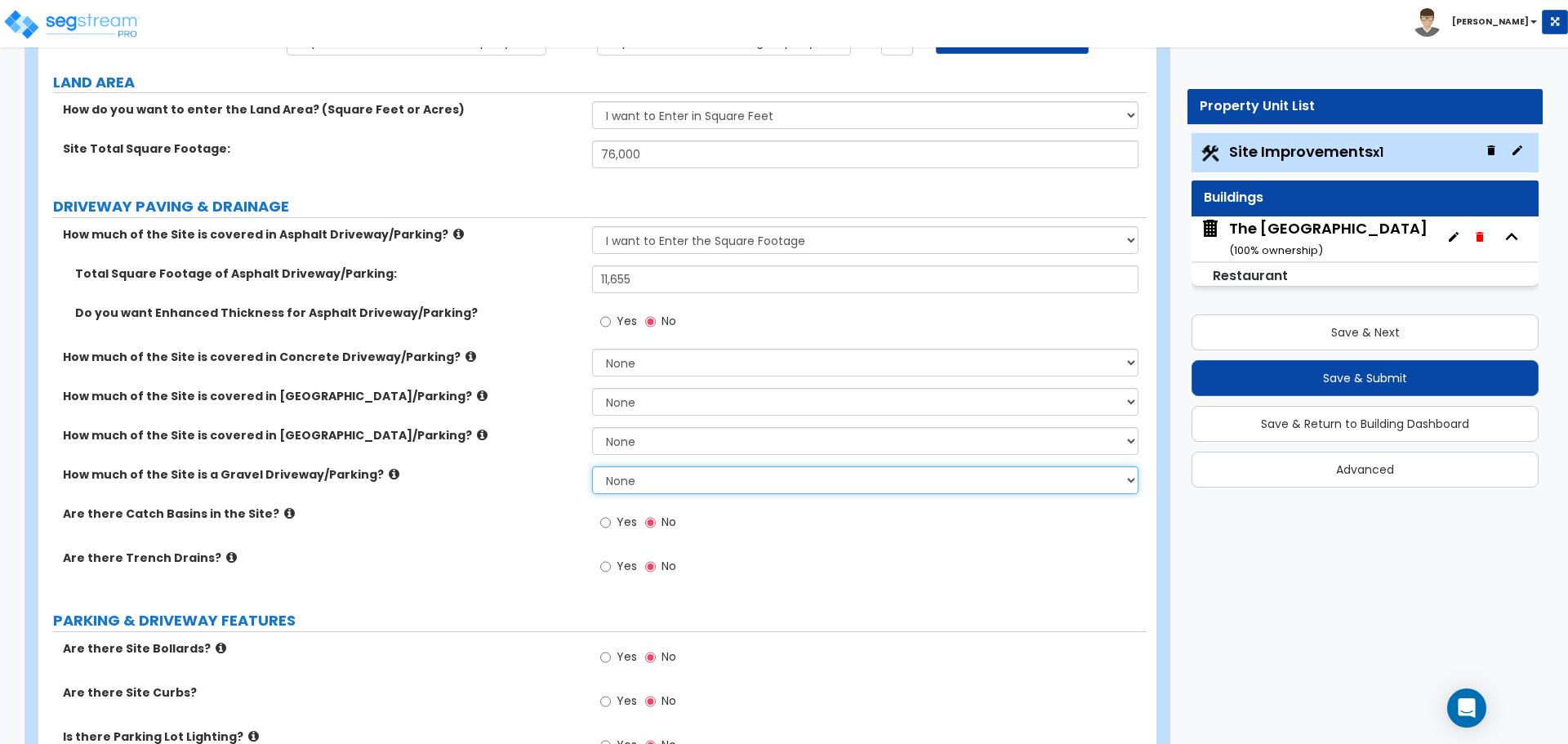
click at [642, 485] on select "None I want to Enter an Approximate Percentage I want to Enter the Square Foota…" at bounding box center [865, 480] width 545 height 28
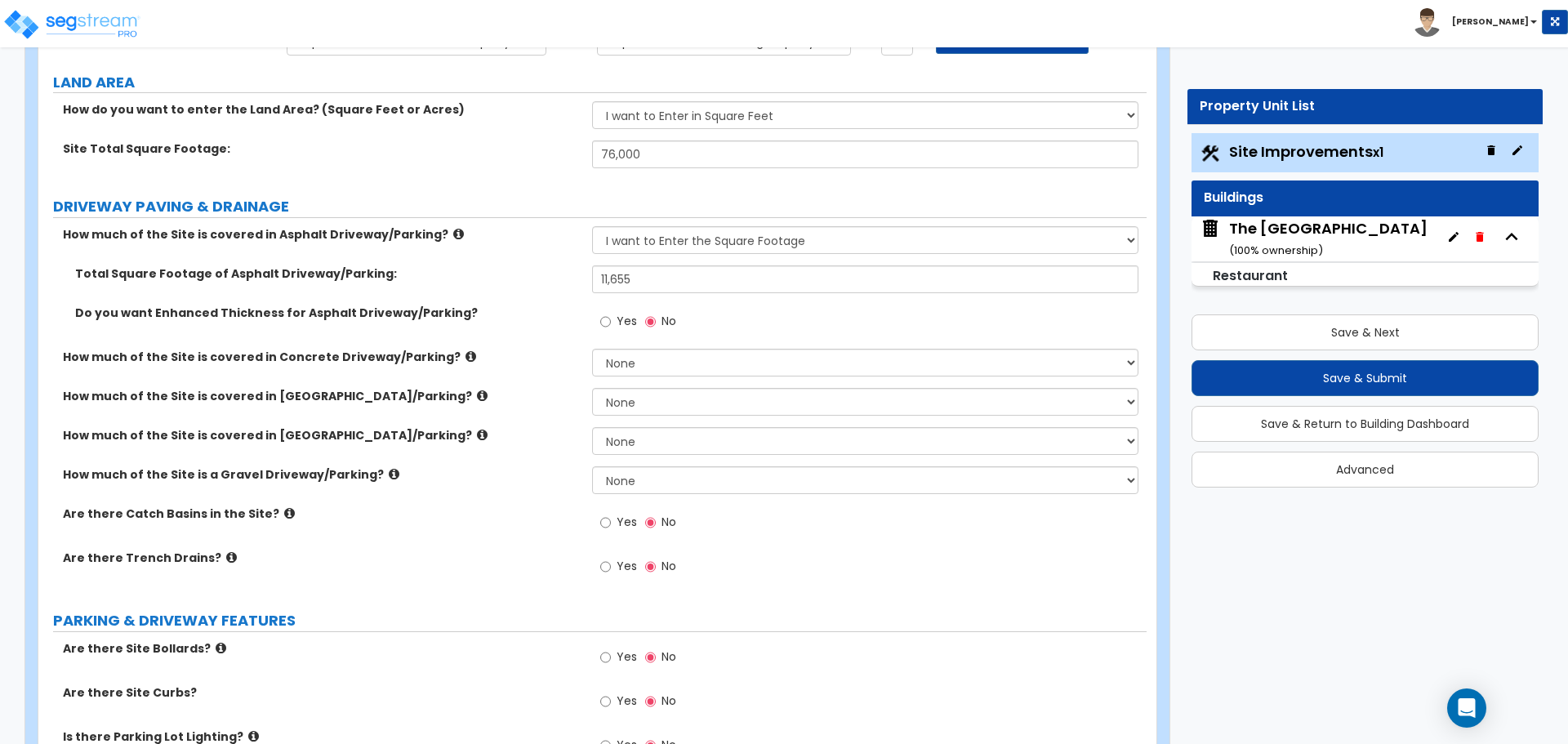
click at [675, 569] on span "No" at bounding box center [669, 566] width 15 height 16
click at [656, 569] on input "No" at bounding box center [651, 567] width 11 height 18
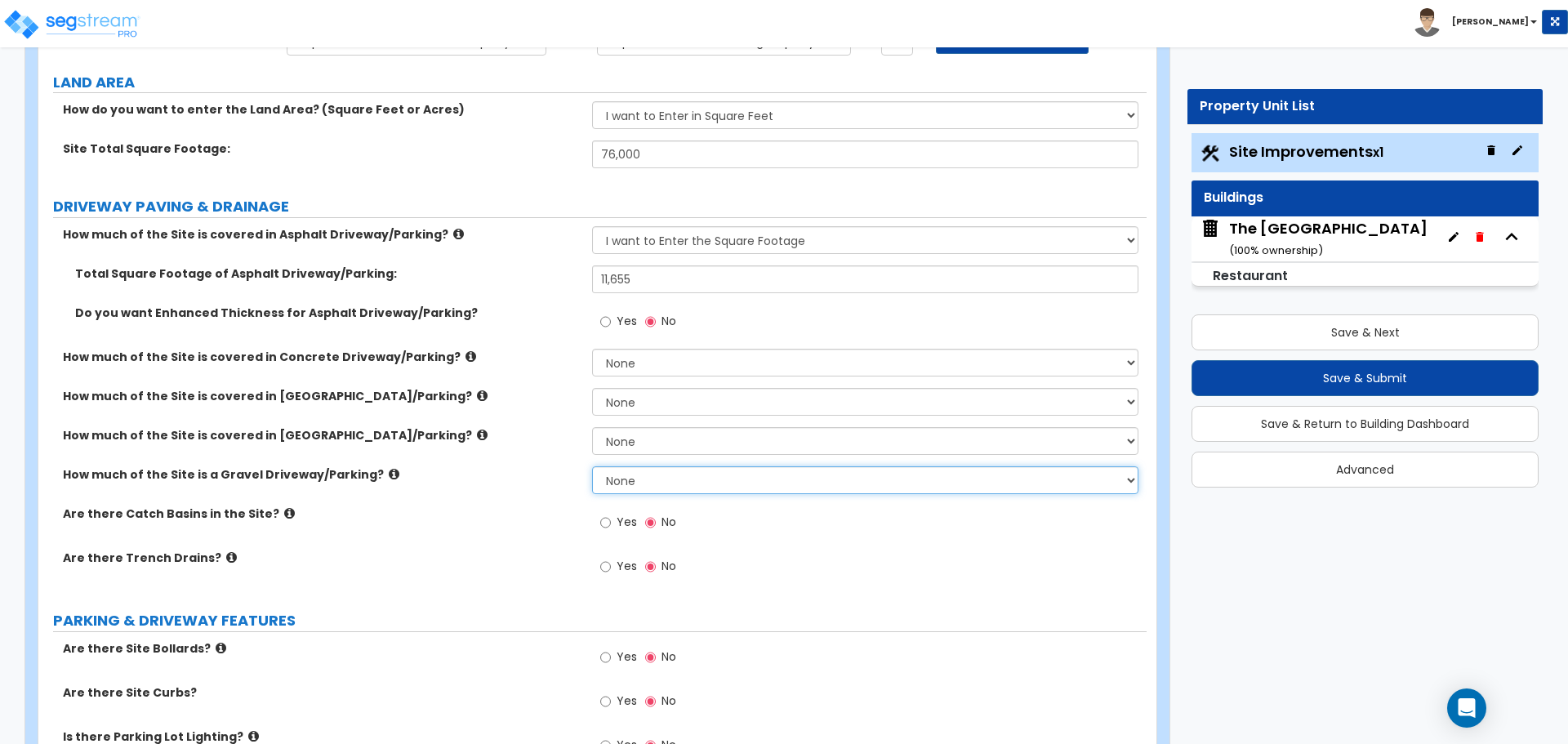
click at [626, 480] on select "None I want to Enter an Approximate Percentage I want to Enter the Square Foota…" at bounding box center [865, 480] width 545 height 28
select select "2"
click at [593, 466] on select "None I want to Enter an Approximate Percentage I want to Enter the Square Foota…" at bounding box center [865, 480] width 545 height 28
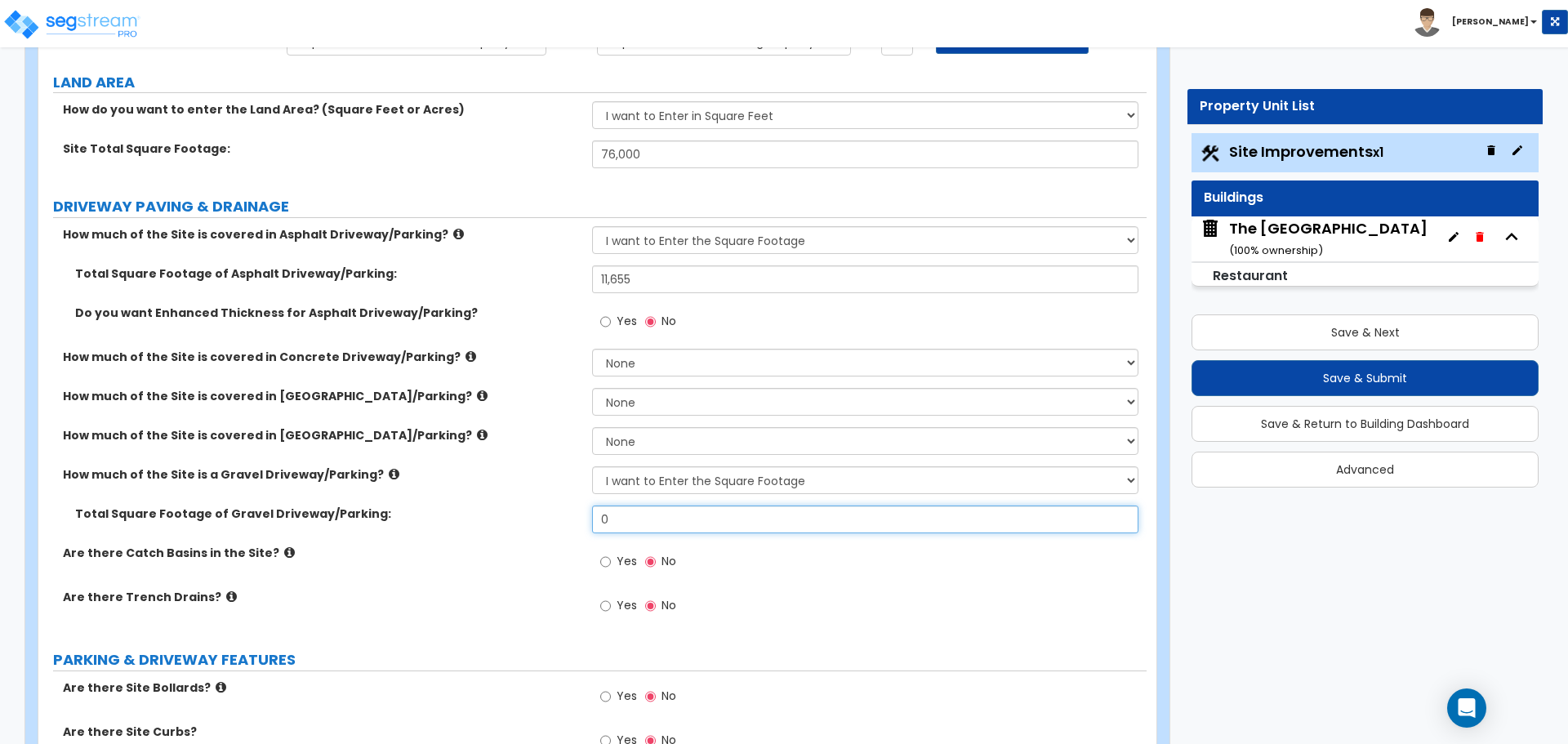
click at [640, 521] on input "0" at bounding box center [865, 519] width 545 height 28
type input "14,772"
click at [575, 530] on div "Total Square Footage of [GEOGRAPHIC_DATA]/Parking: 14,772" at bounding box center [593, 524] width 1109 height 39
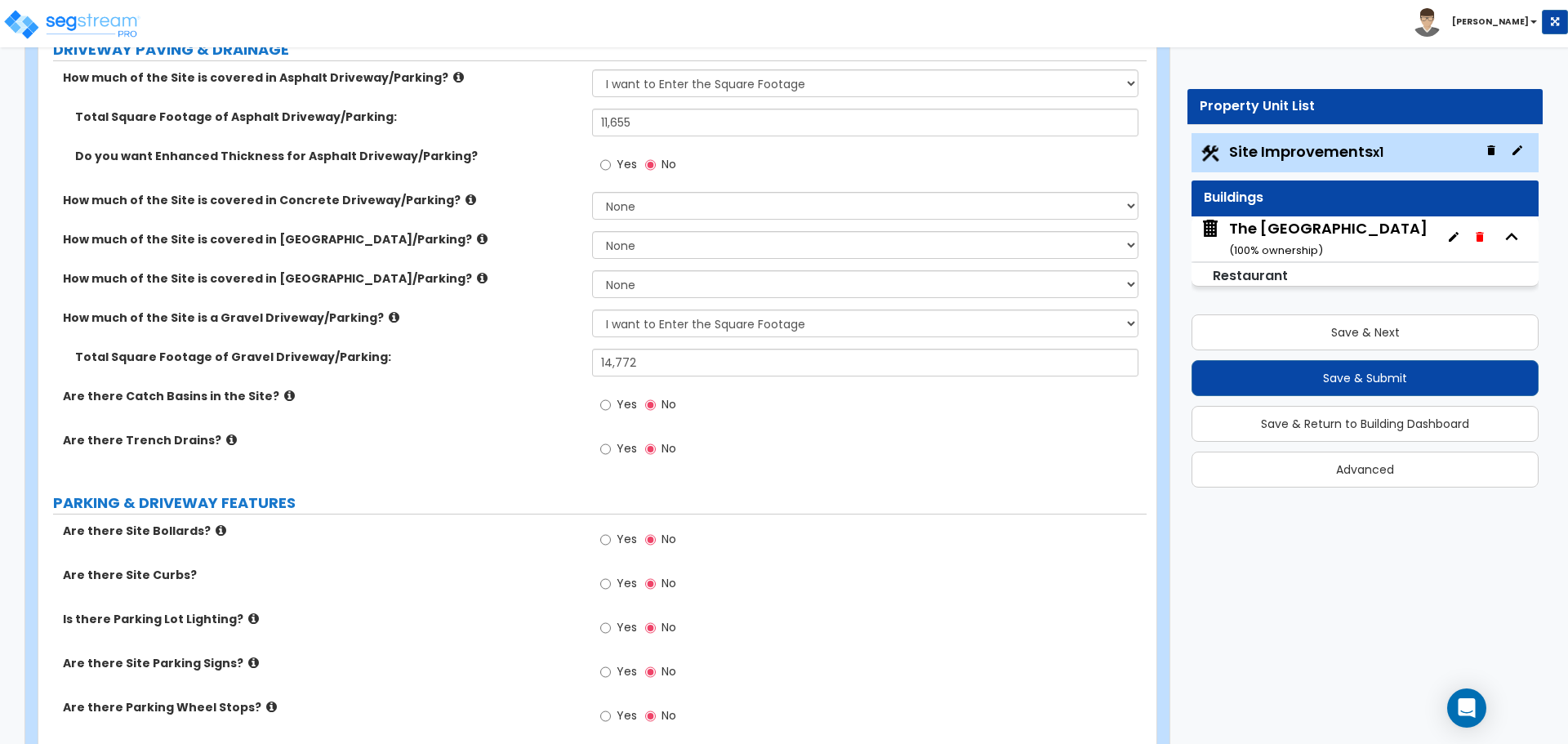
scroll to position [327, 0]
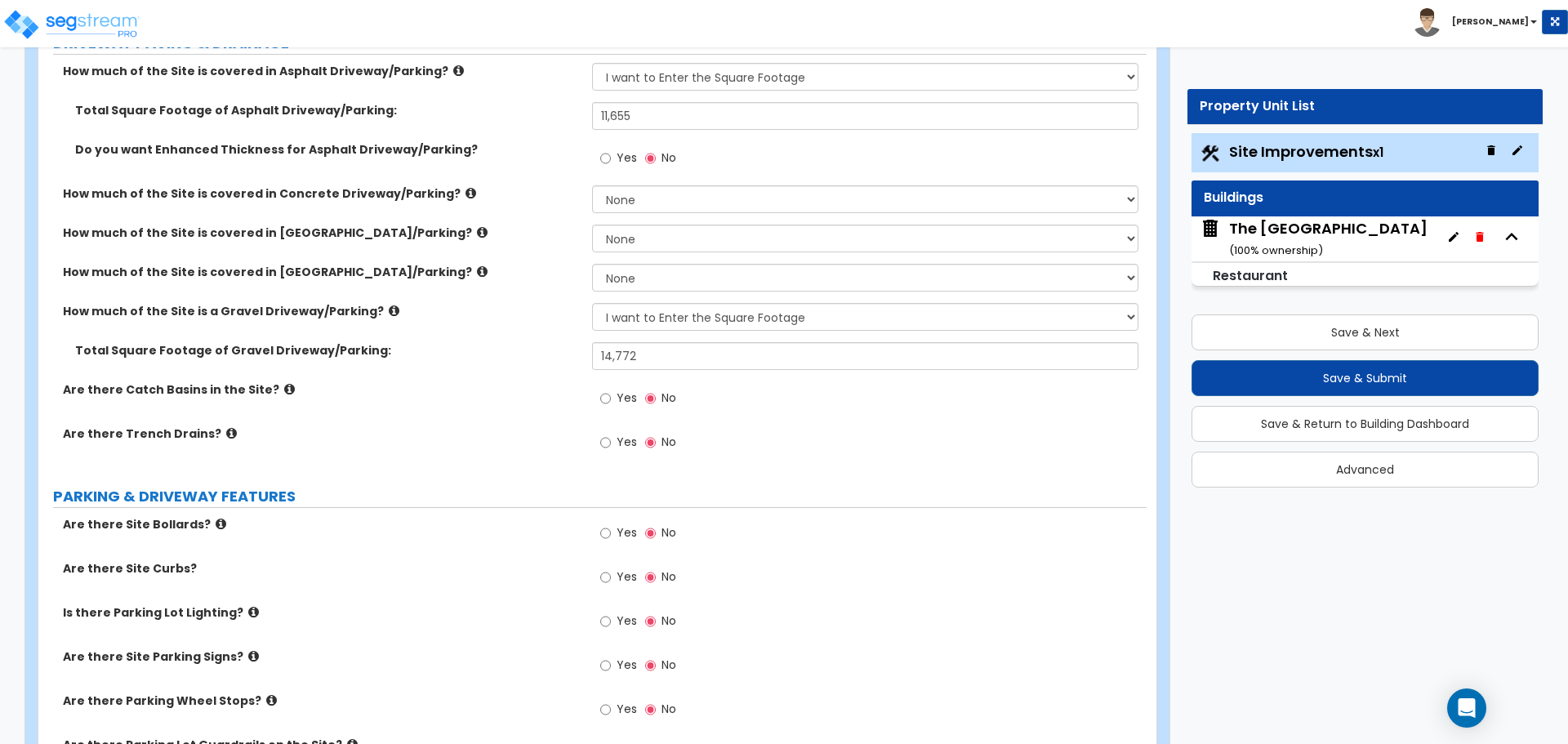
click at [284, 391] on icon at bounding box center [289, 389] width 11 height 13
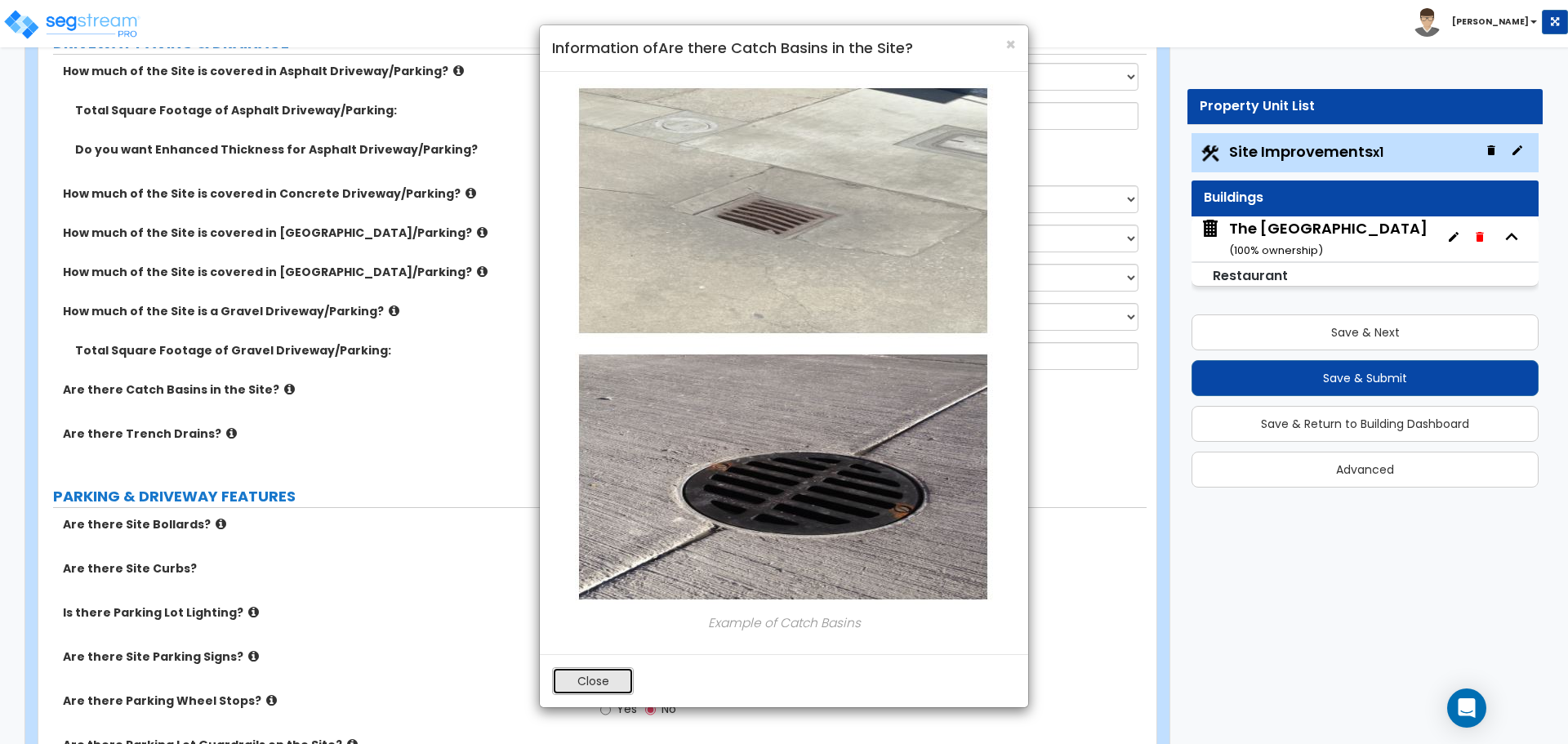
click at [602, 688] on button "Close" at bounding box center [593, 680] width 82 height 28
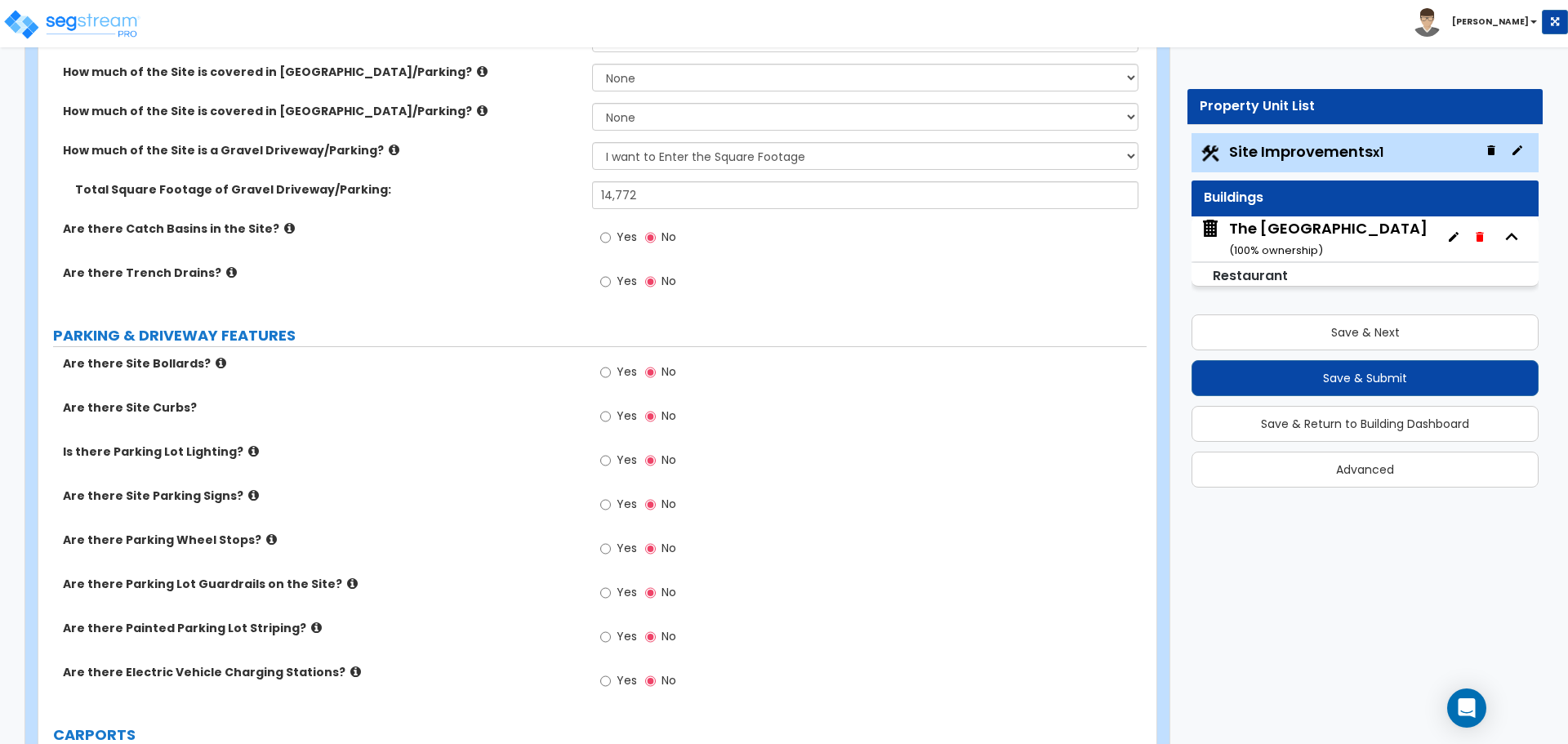
scroll to position [490, 0]
click at [359, 331] on label "PARKING & DRIVEWAY FEATURES" at bounding box center [600, 333] width 1093 height 21
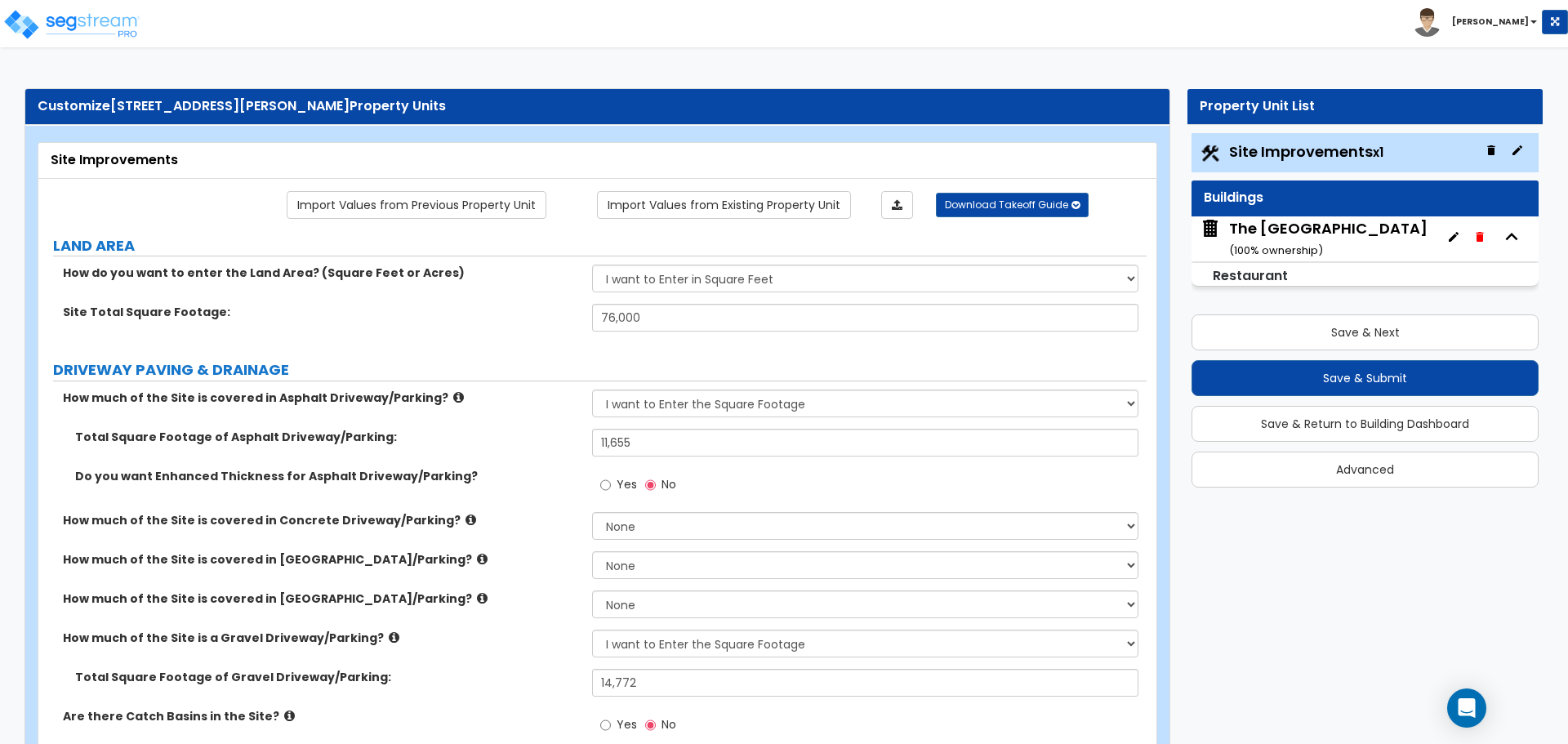
scroll to position [388, 0]
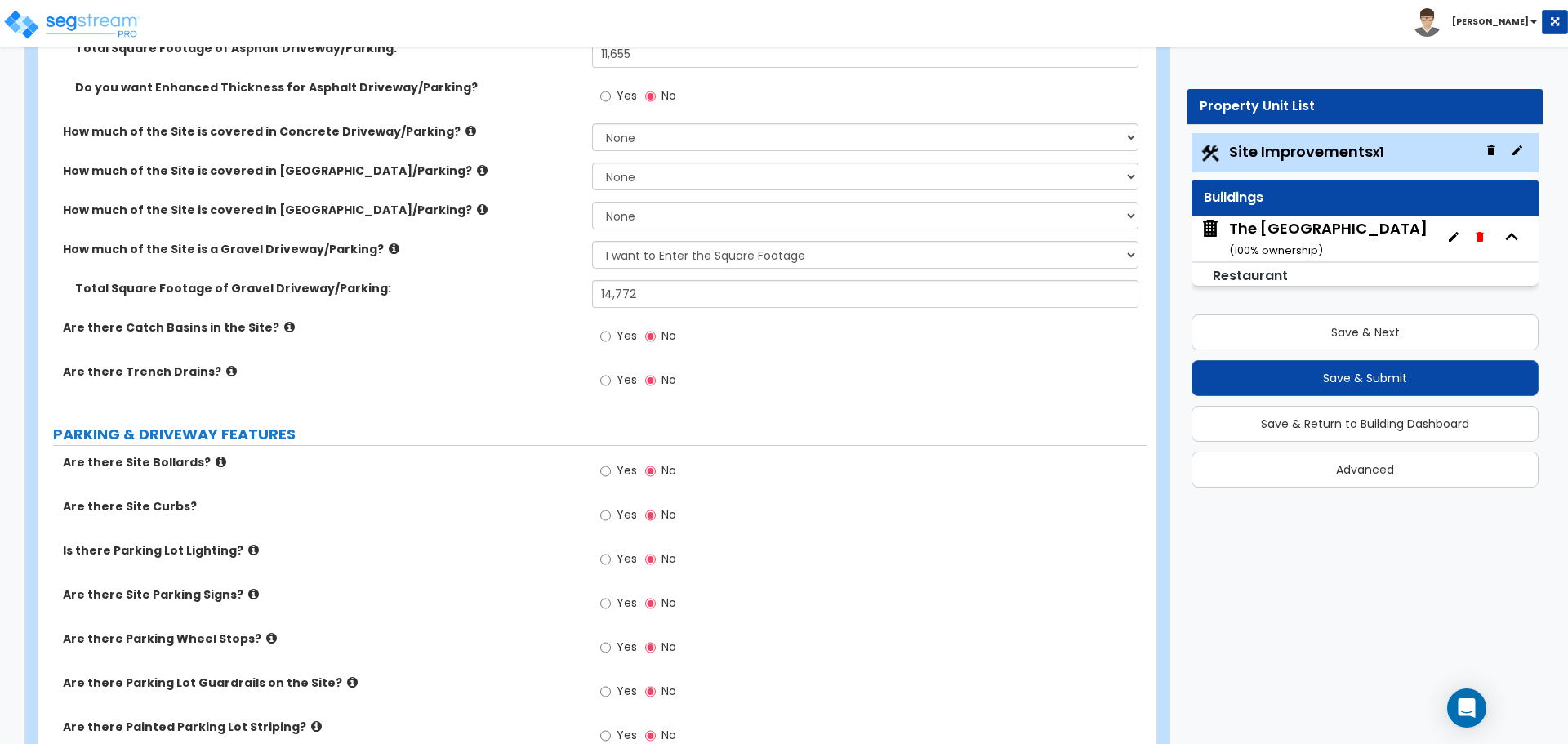
click at [284, 331] on icon at bounding box center [289, 328] width 11 height 13
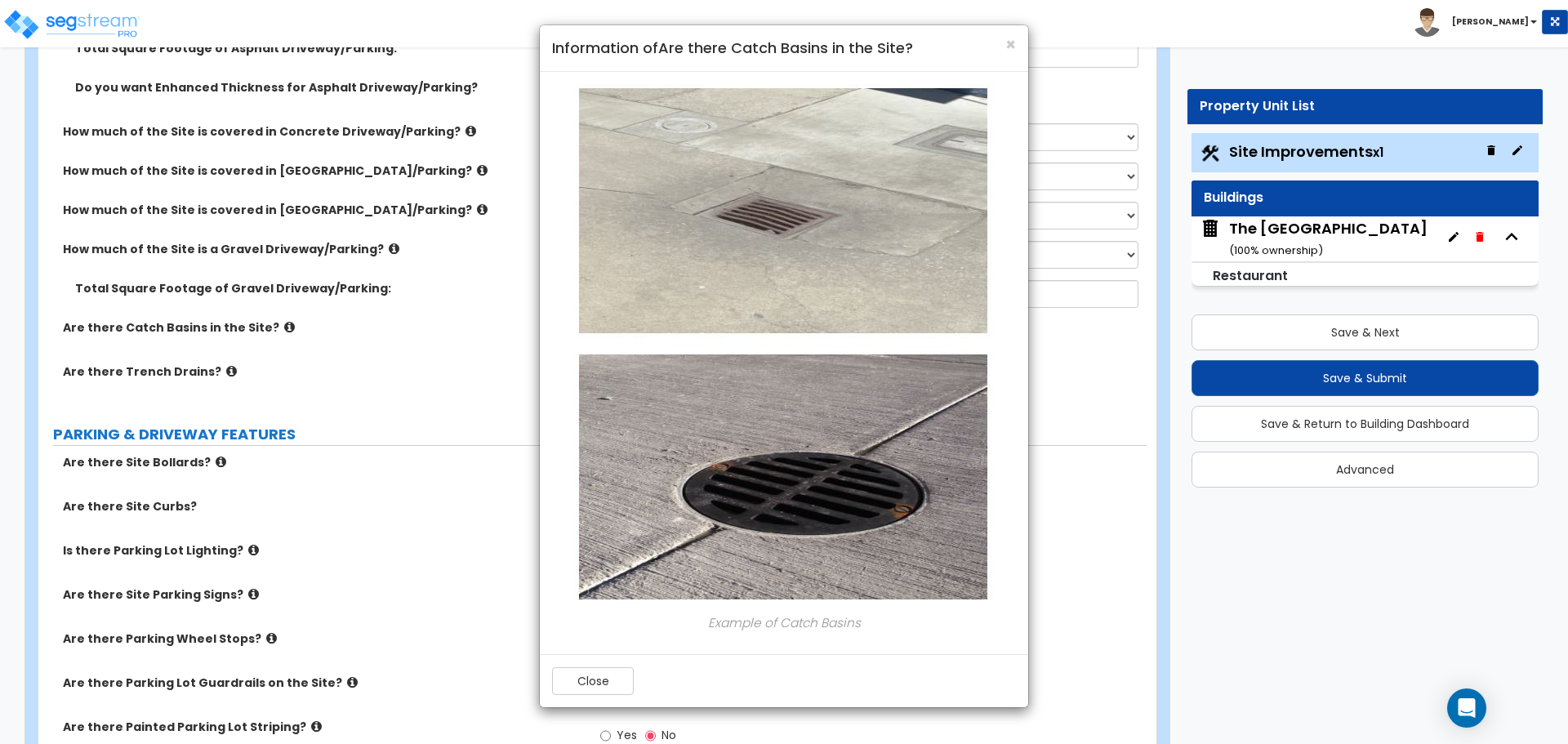
click at [277, 331] on div "× Information of Are there Catch Basins in the Site? Example of Catch Basins Cl…" at bounding box center [784, 372] width 1568 height 744
click at [217, 374] on div "× Information of Are there Catch Basins in the Site? Example of Catch Basins Cl…" at bounding box center [784, 372] width 1568 height 744
click at [591, 688] on button "Close" at bounding box center [593, 680] width 82 height 28
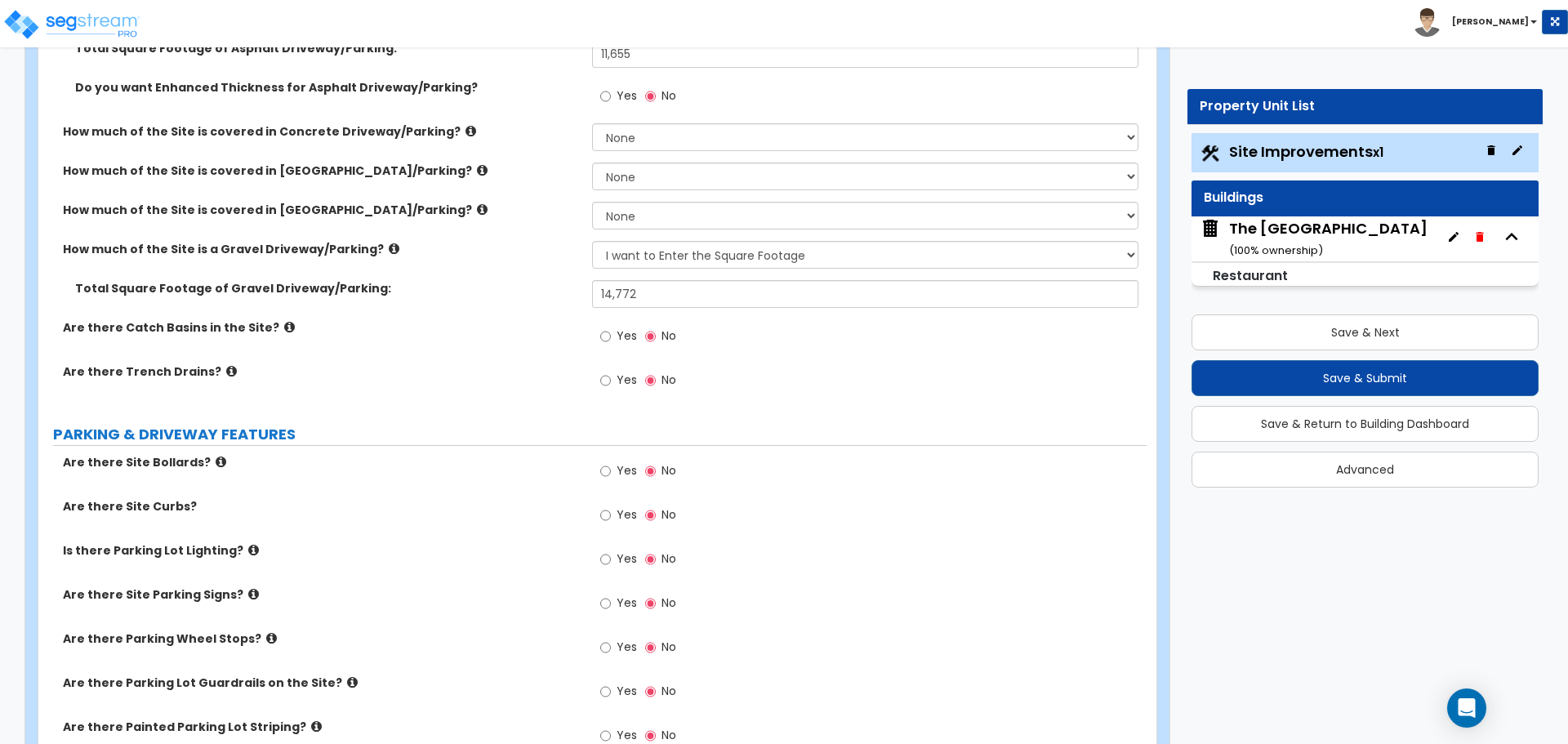
click at [226, 376] on icon at bounding box center [231, 371] width 11 height 13
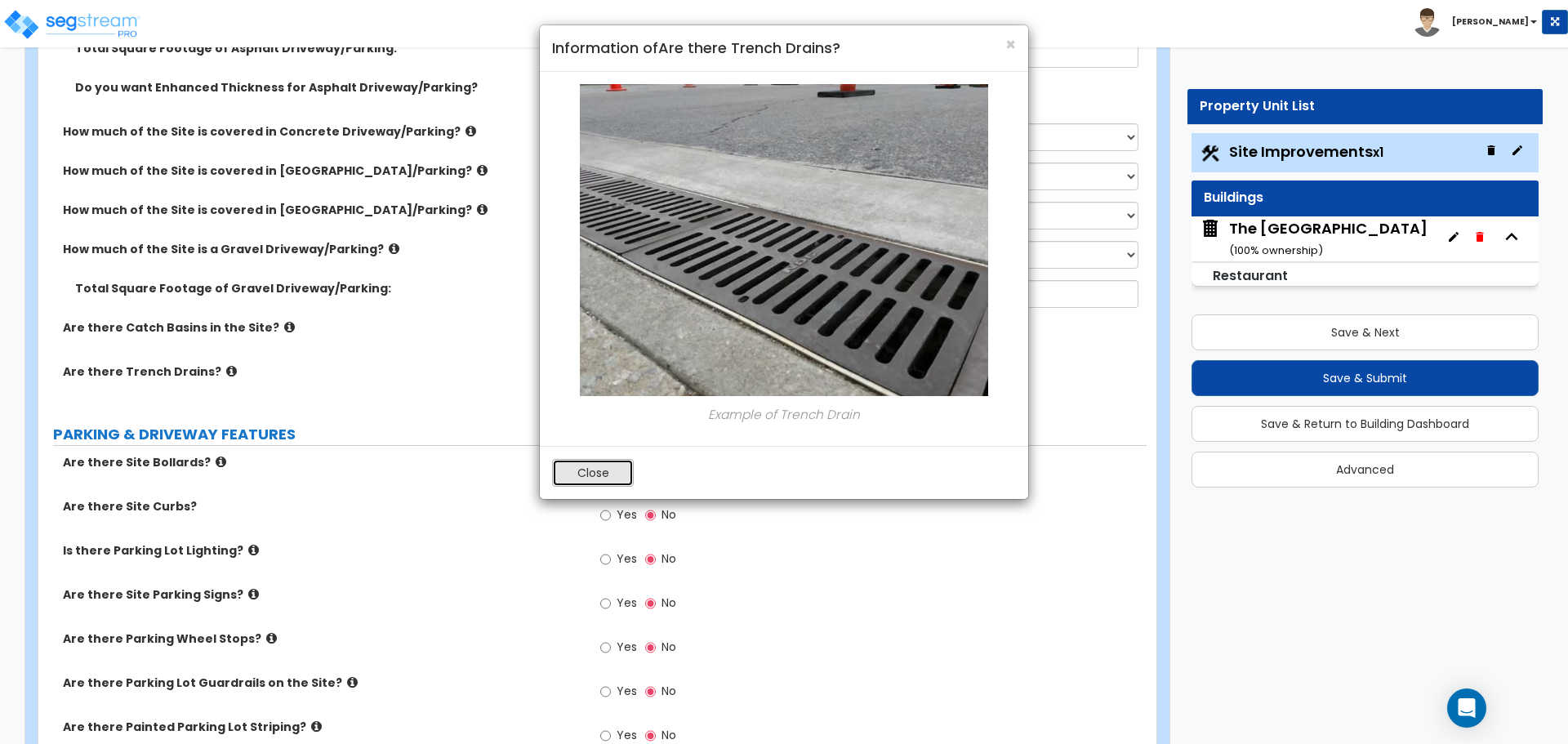
click at [589, 482] on button "Close" at bounding box center [593, 473] width 82 height 28
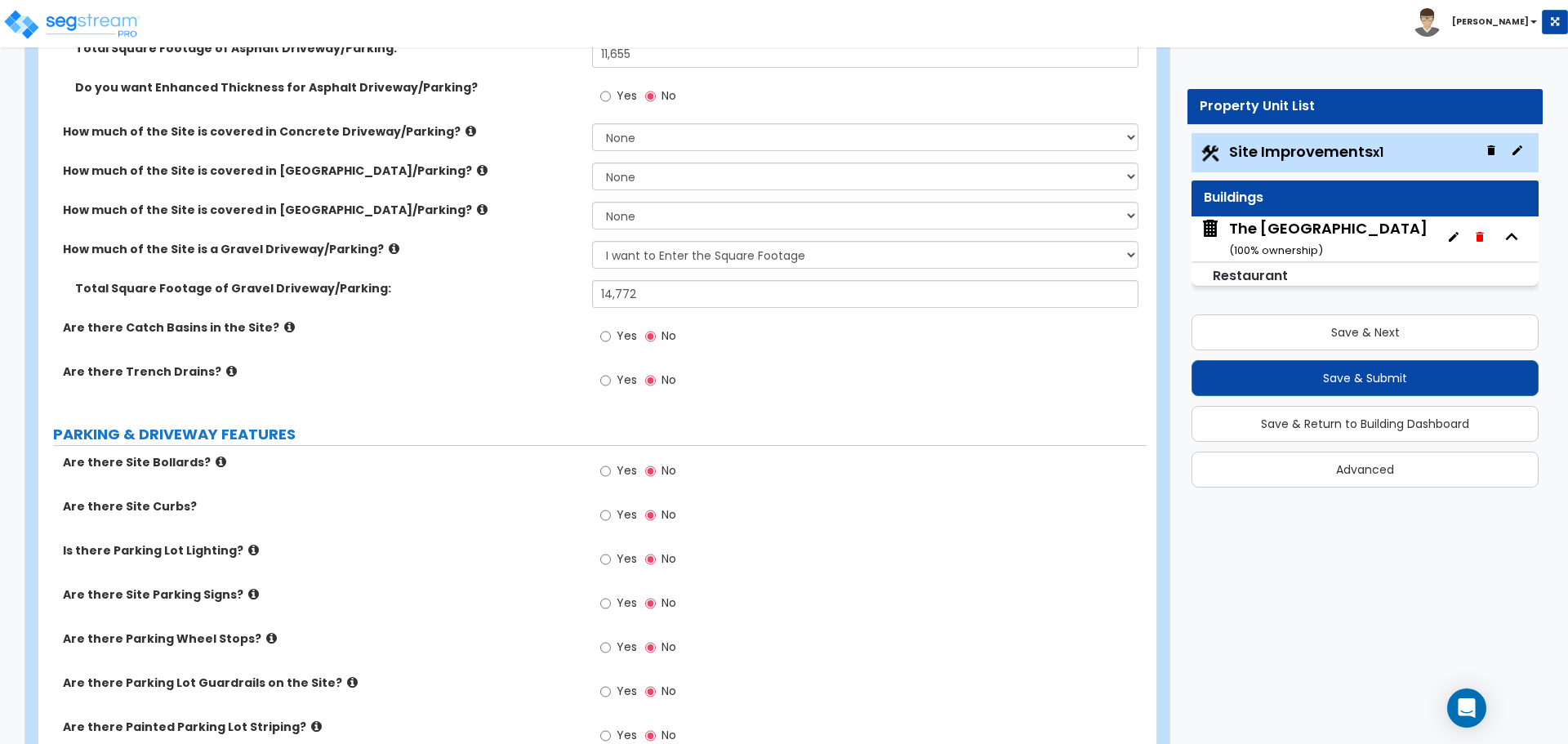
click at [359, 381] on div "Are there Trench Drains? Yes No" at bounding box center [593, 386] width 1109 height 44
click at [557, 308] on div "Total Square Footage of [GEOGRAPHIC_DATA]/Parking: 14,772" at bounding box center [593, 299] width 1109 height 39
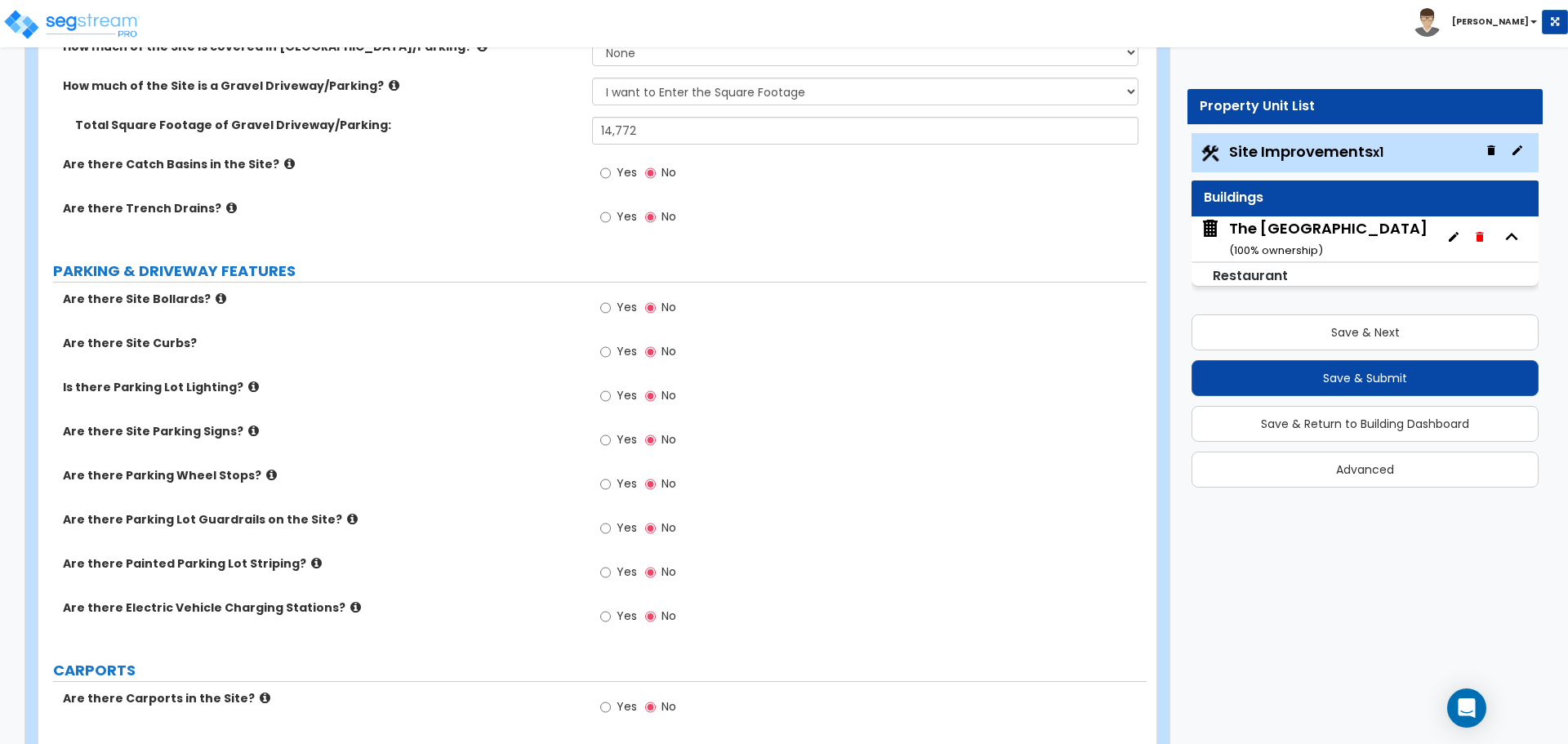
scroll to position [634, 0]
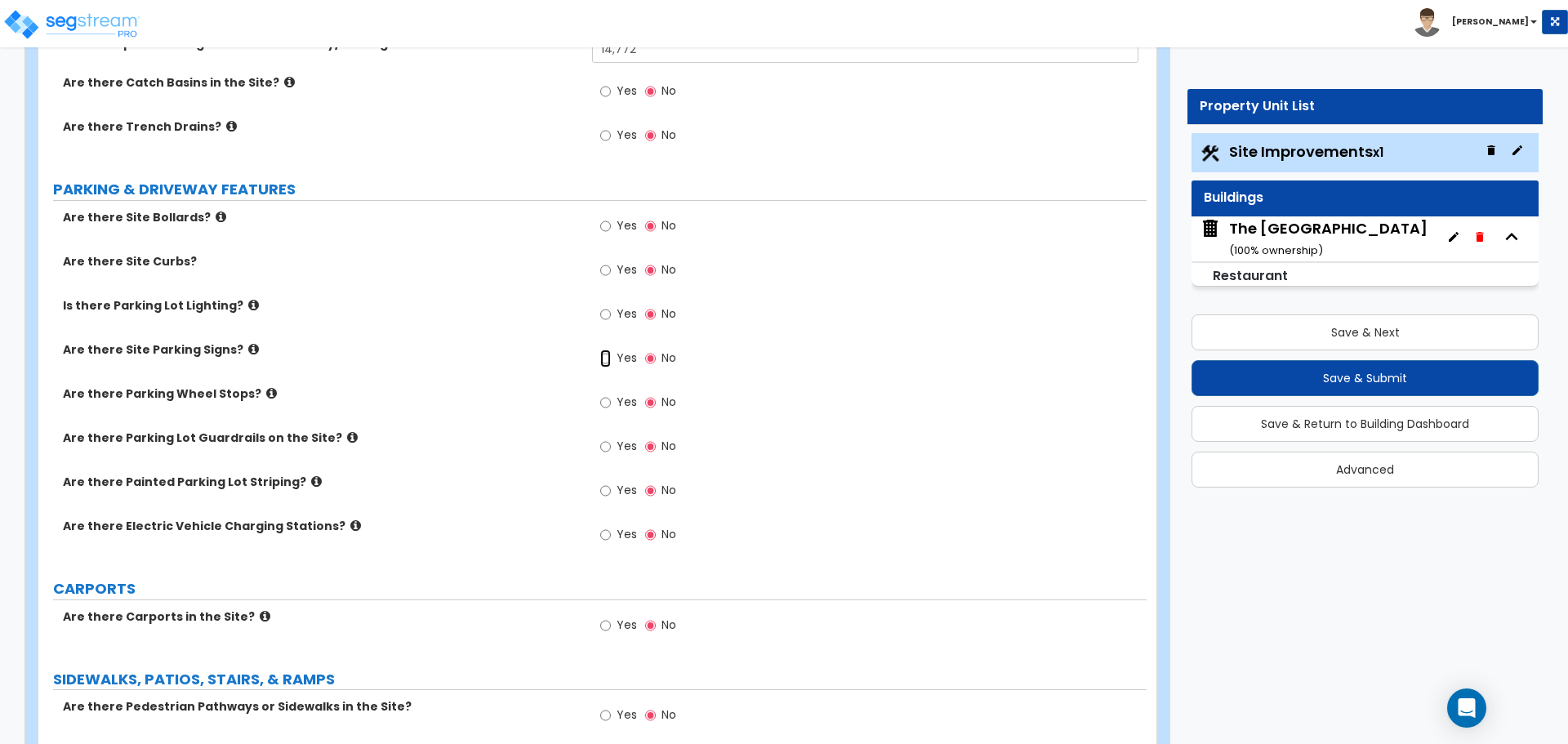
click at [608, 359] on input "Yes" at bounding box center [606, 358] width 11 height 18
radio input "true"
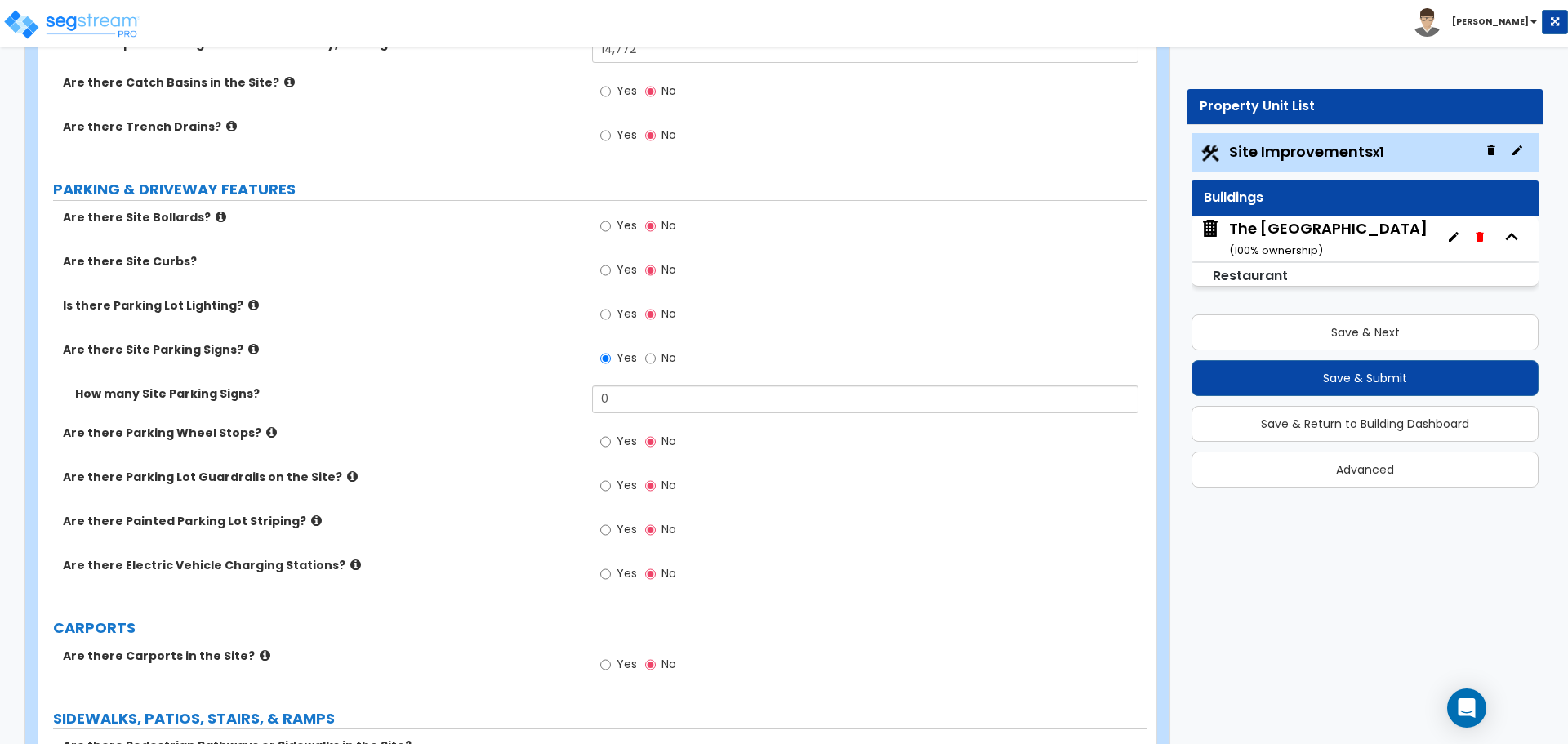
click at [249, 351] on icon at bounding box center [254, 349] width 11 height 13
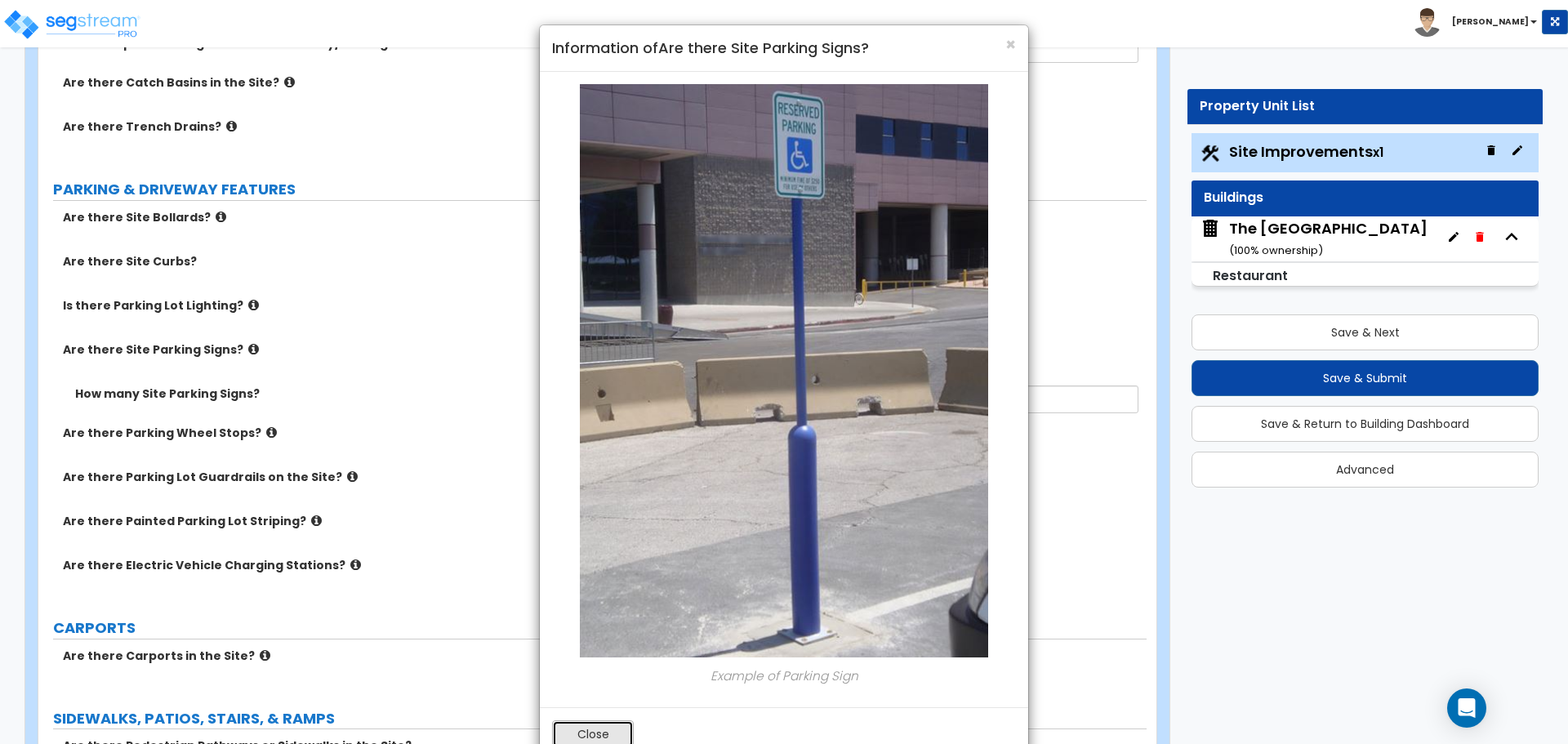
click at [603, 729] on button "Close" at bounding box center [593, 734] width 82 height 28
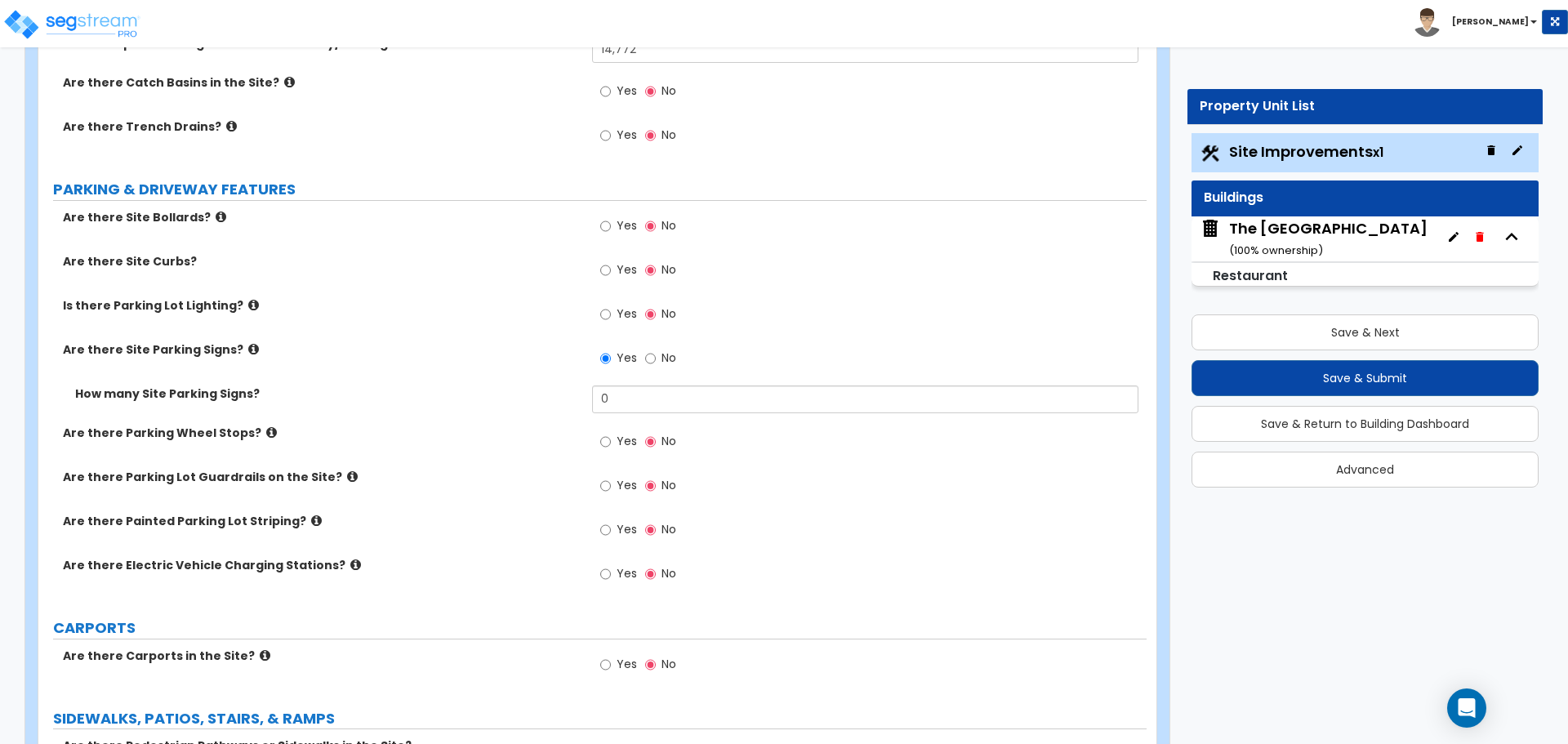
click at [633, 413] on div "How many Site Parking Signs? 0" at bounding box center [593, 405] width 1109 height 39
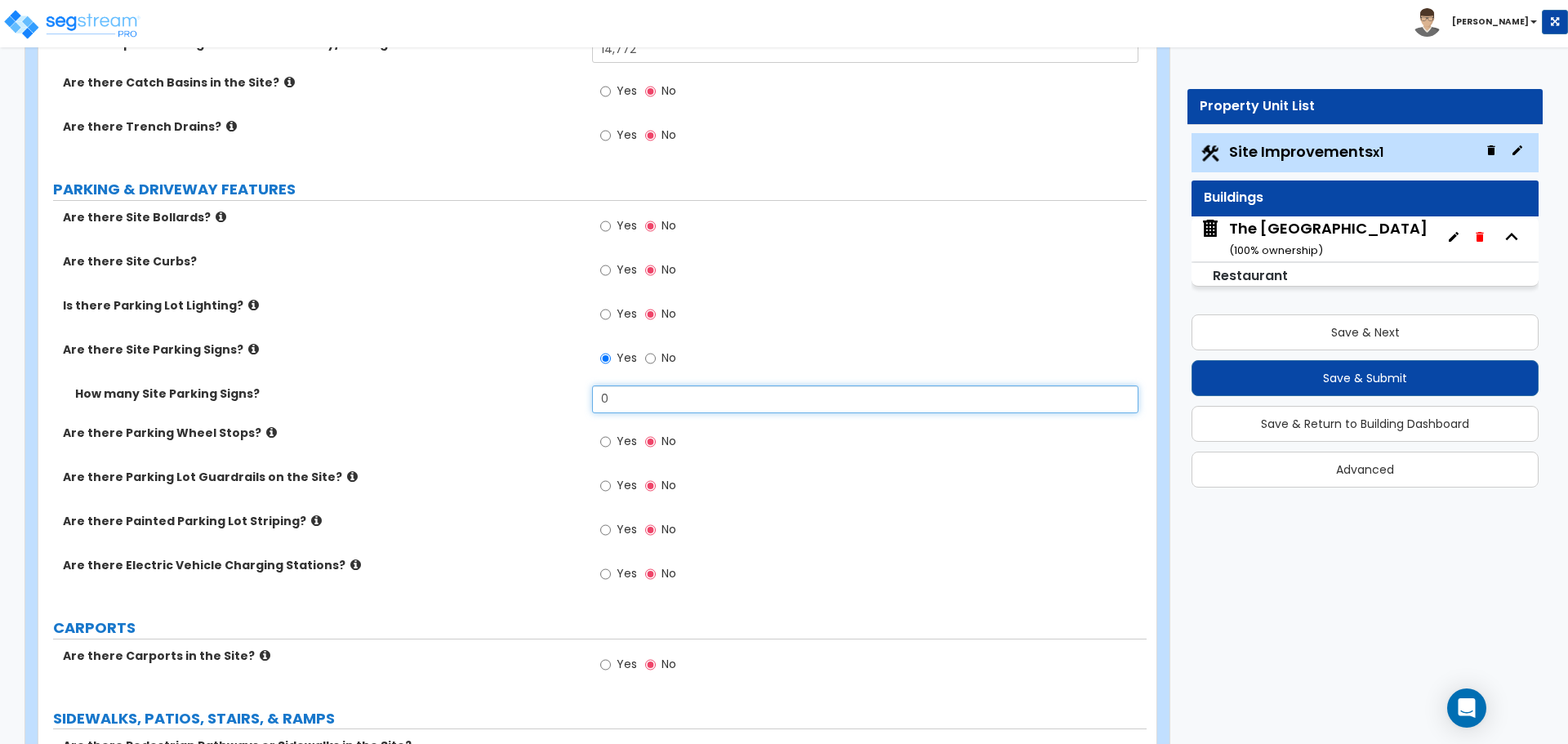
click at [633, 404] on input "0" at bounding box center [865, 399] width 545 height 28
type input "2"
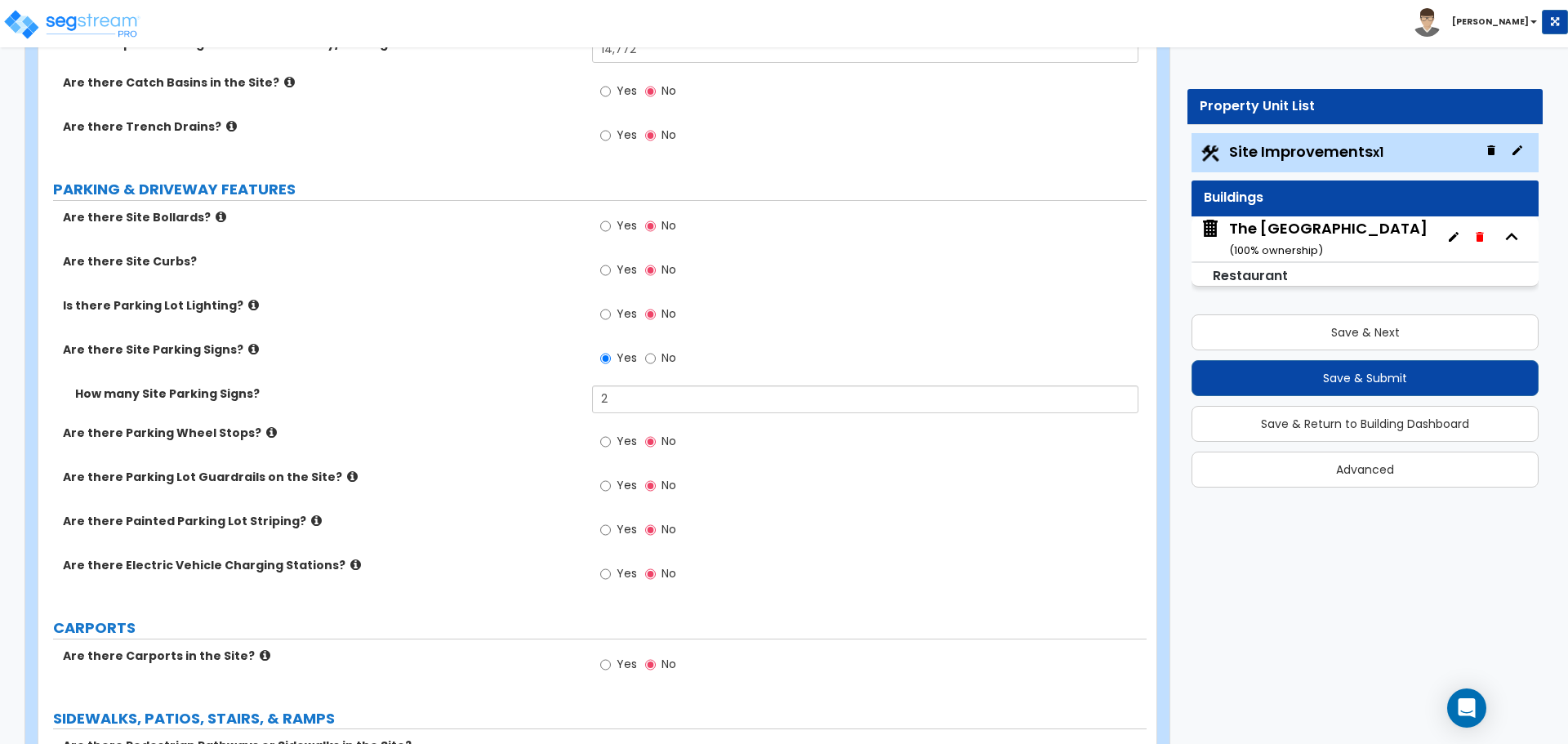
click at [550, 384] on div "Are there Site Parking Signs? Yes No" at bounding box center [593, 363] width 1109 height 44
click at [609, 269] on input "Yes" at bounding box center [606, 270] width 11 height 18
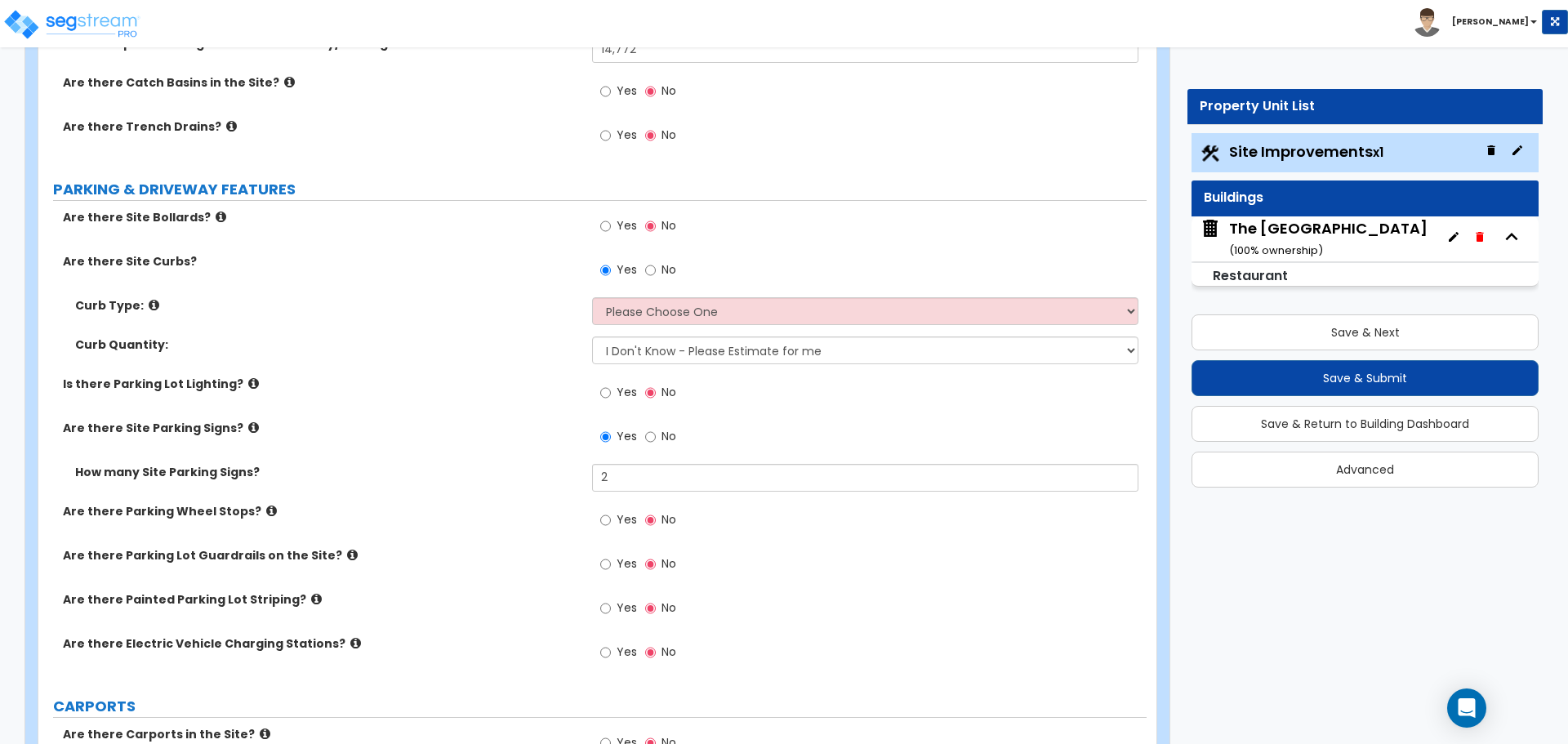
click at [643, 271] on div "Yes No" at bounding box center [639, 271] width 93 height 37
click at [652, 271] on input "No" at bounding box center [651, 270] width 11 height 18
radio input "false"
radio input "true"
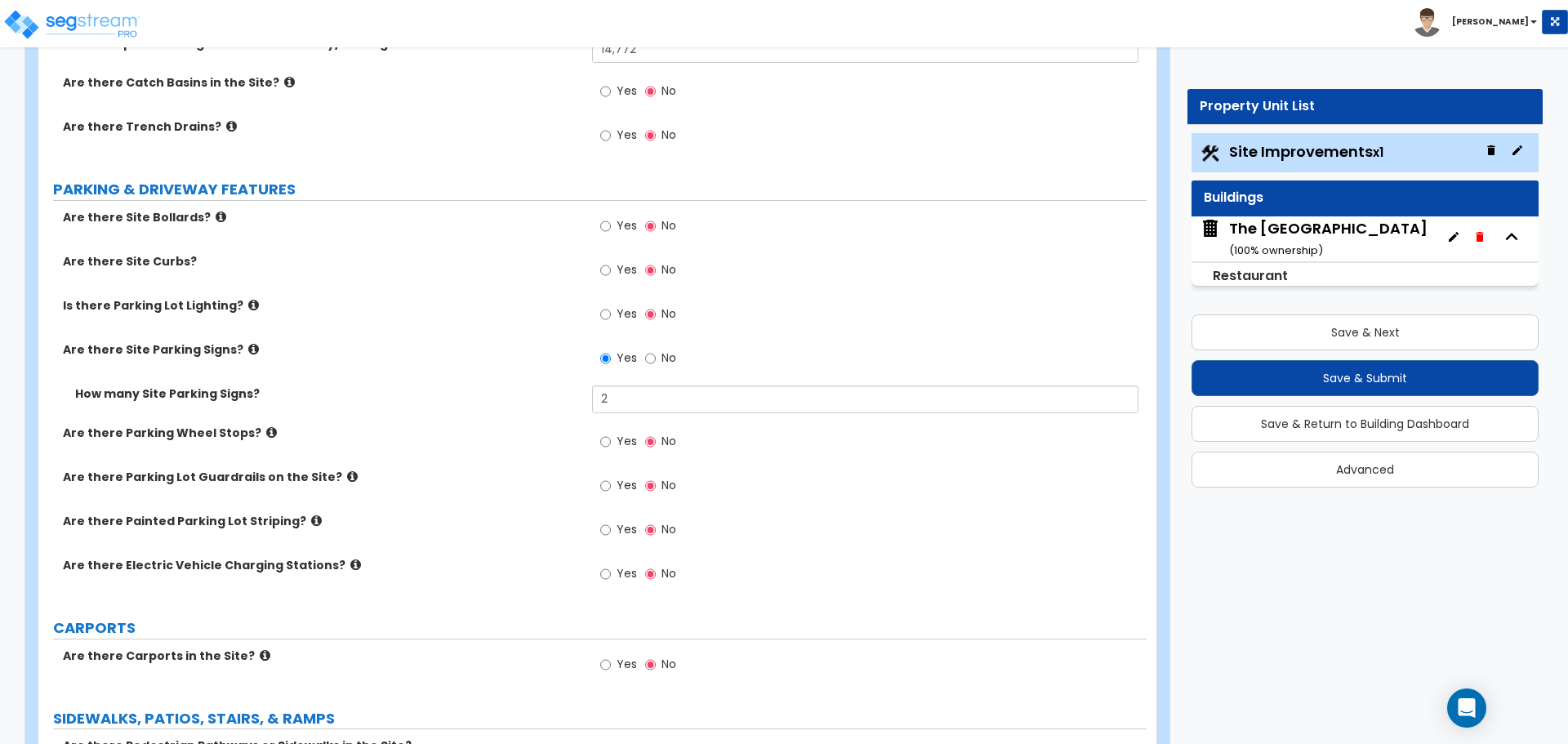
click at [216, 220] on icon at bounding box center [221, 217] width 11 height 13
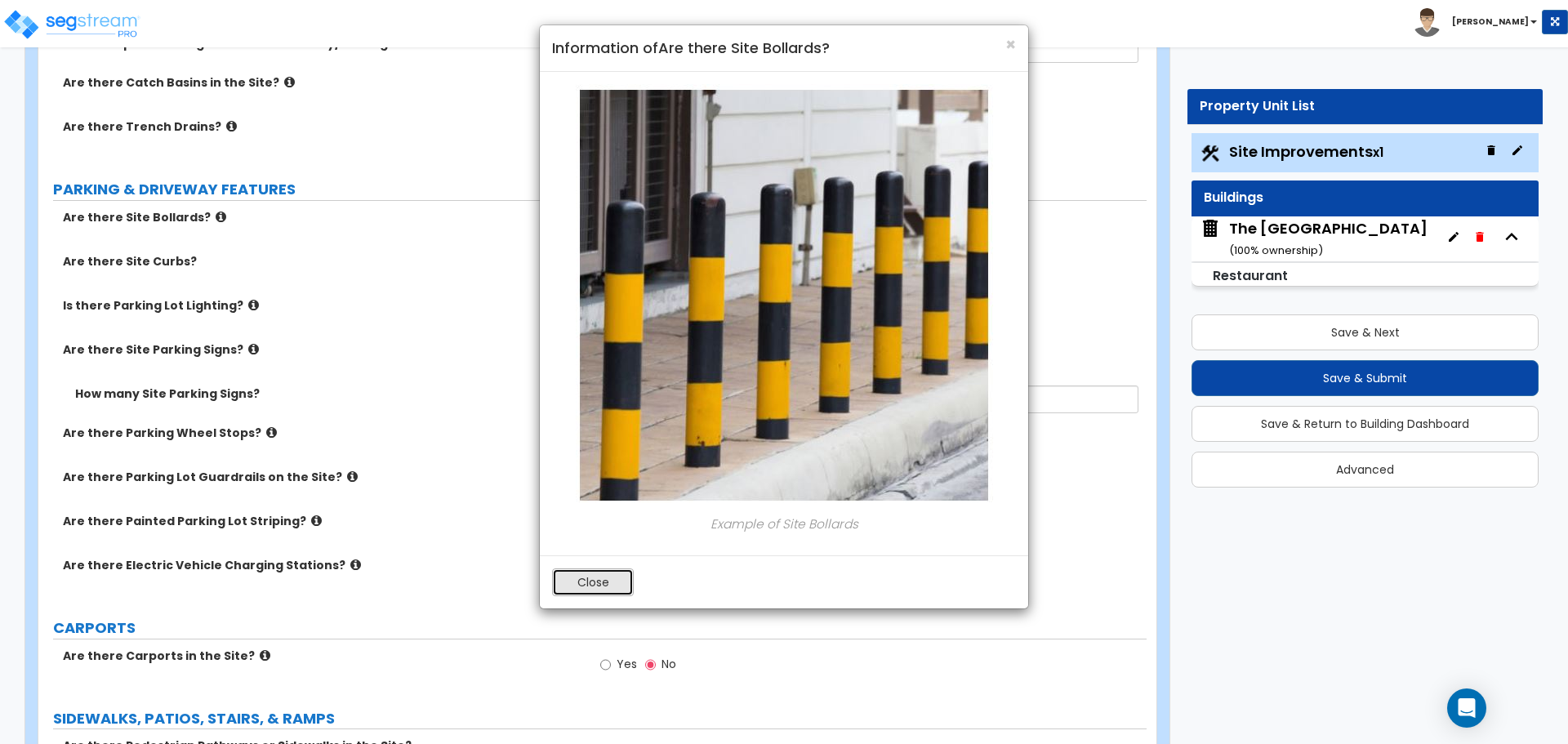
click at [600, 571] on button "Close" at bounding box center [593, 582] width 82 height 28
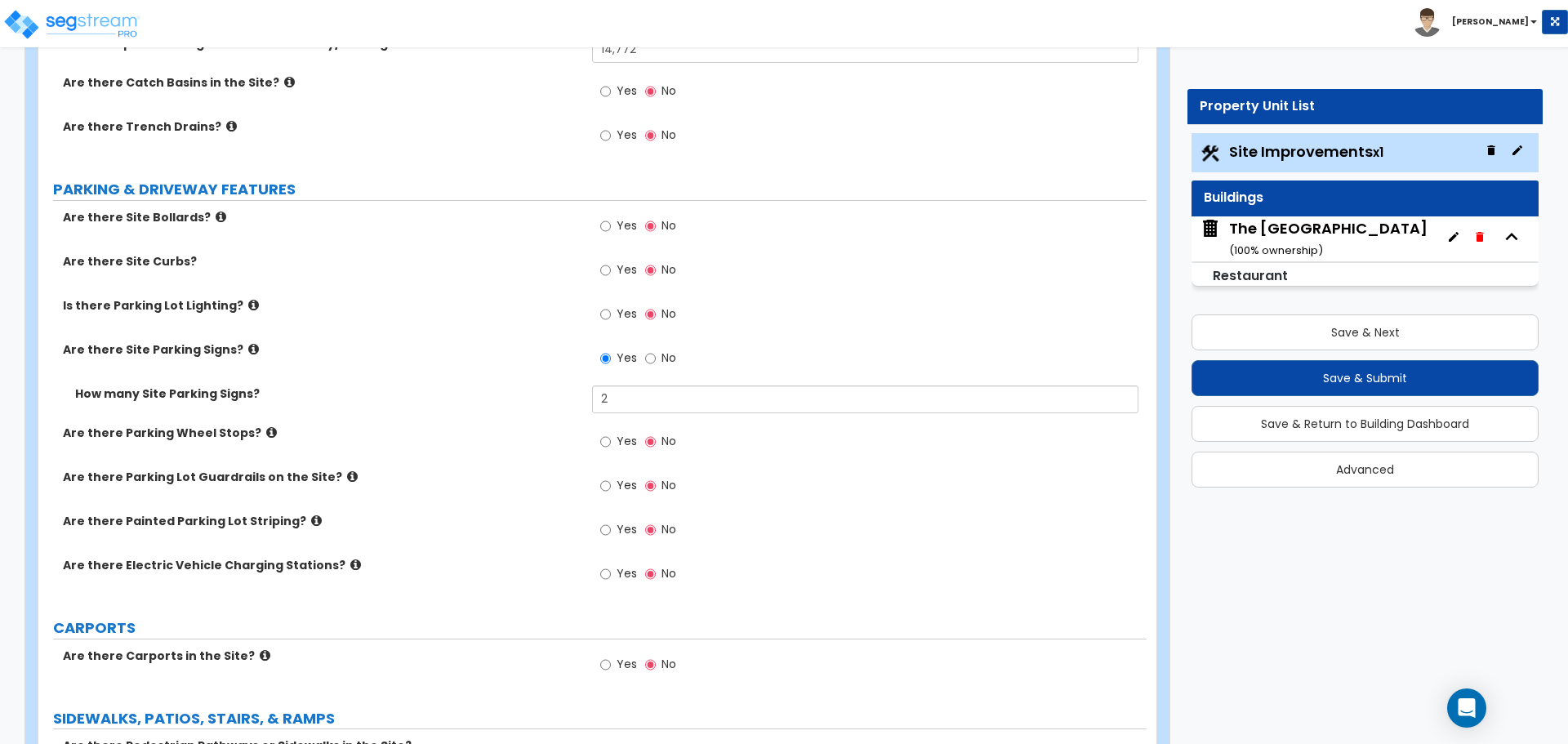
click at [266, 430] on icon at bounding box center [271, 433] width 11 height 13
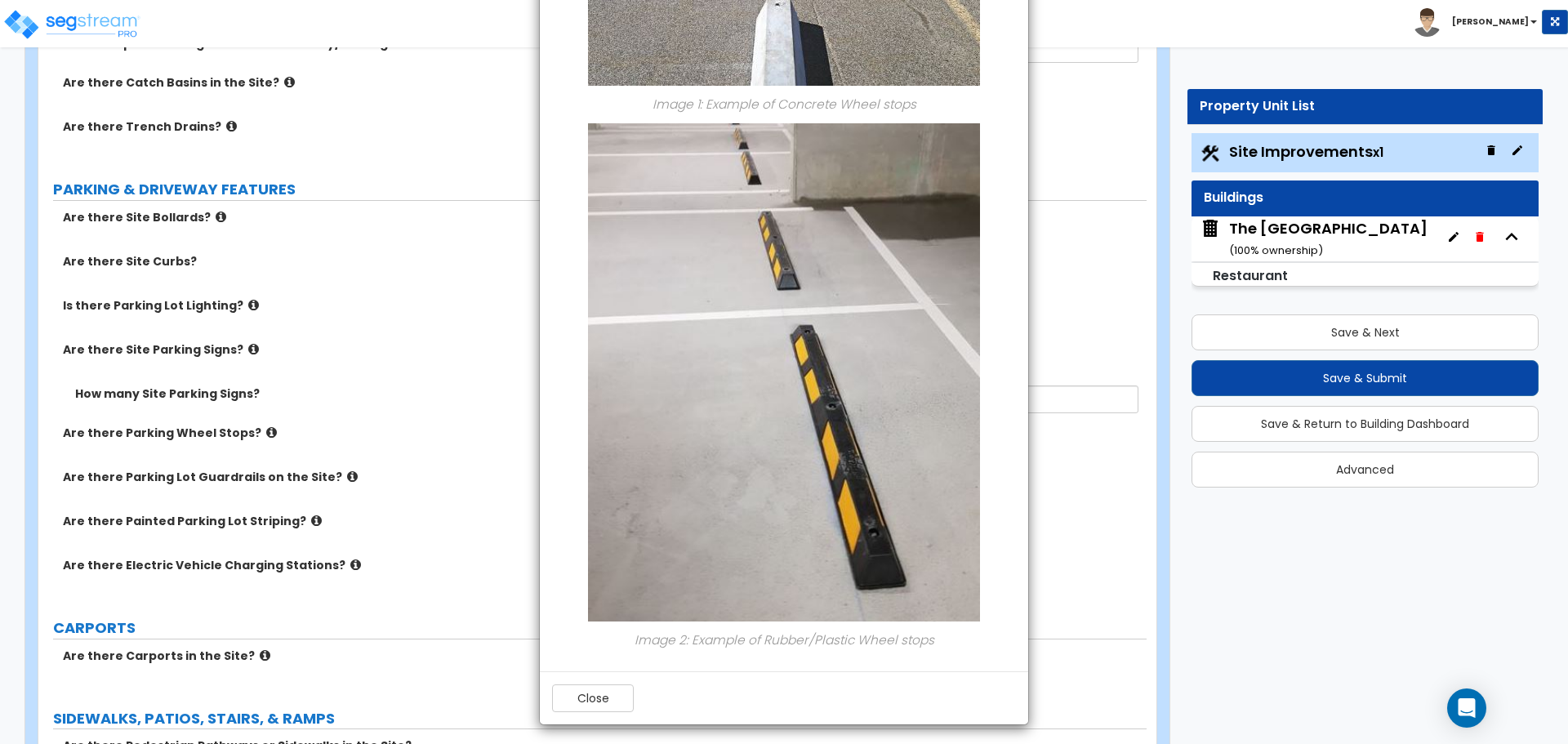
scroll to position [314, 0]
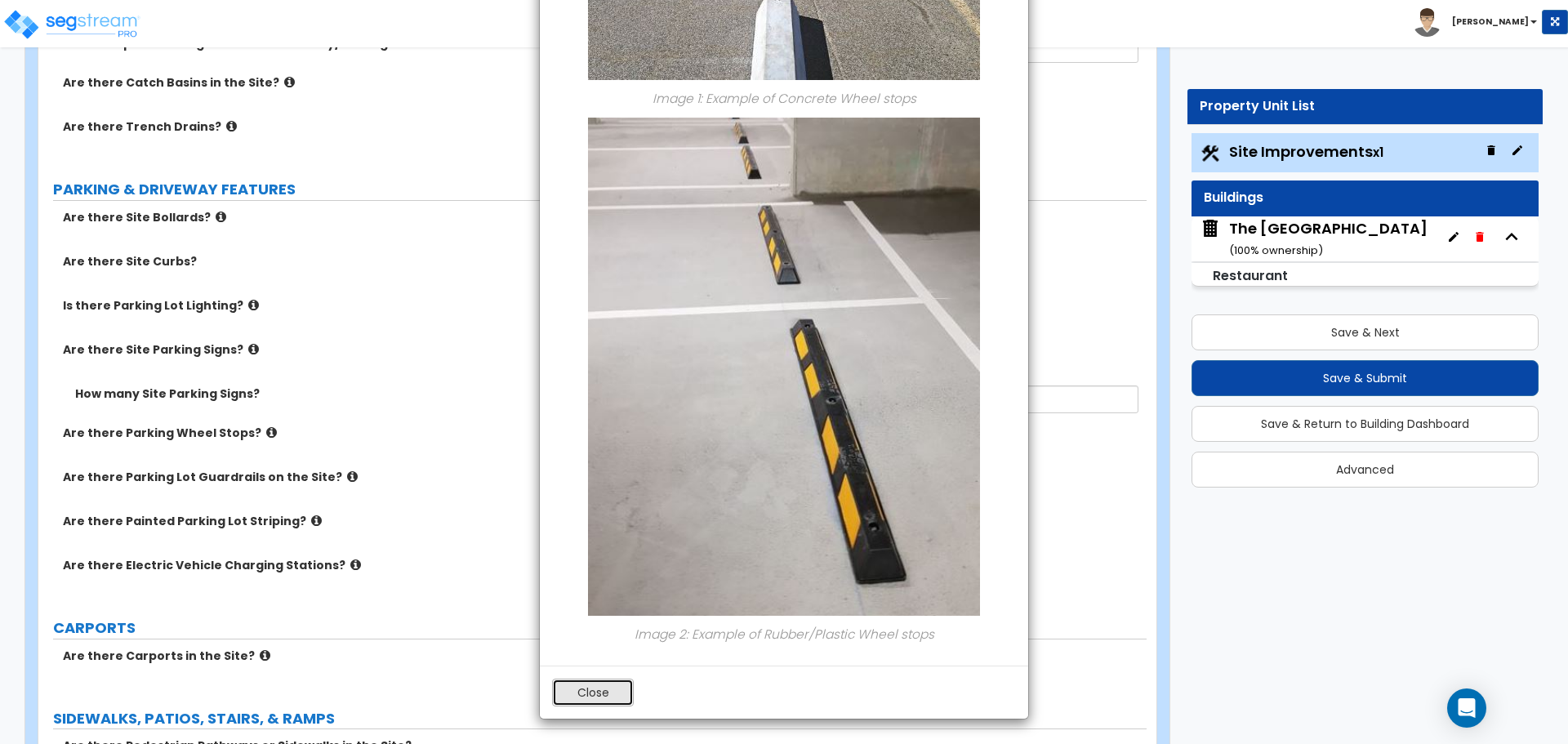
click at [603, 692] on button "Close" at bounding box center [593, 692] width 82 height 28
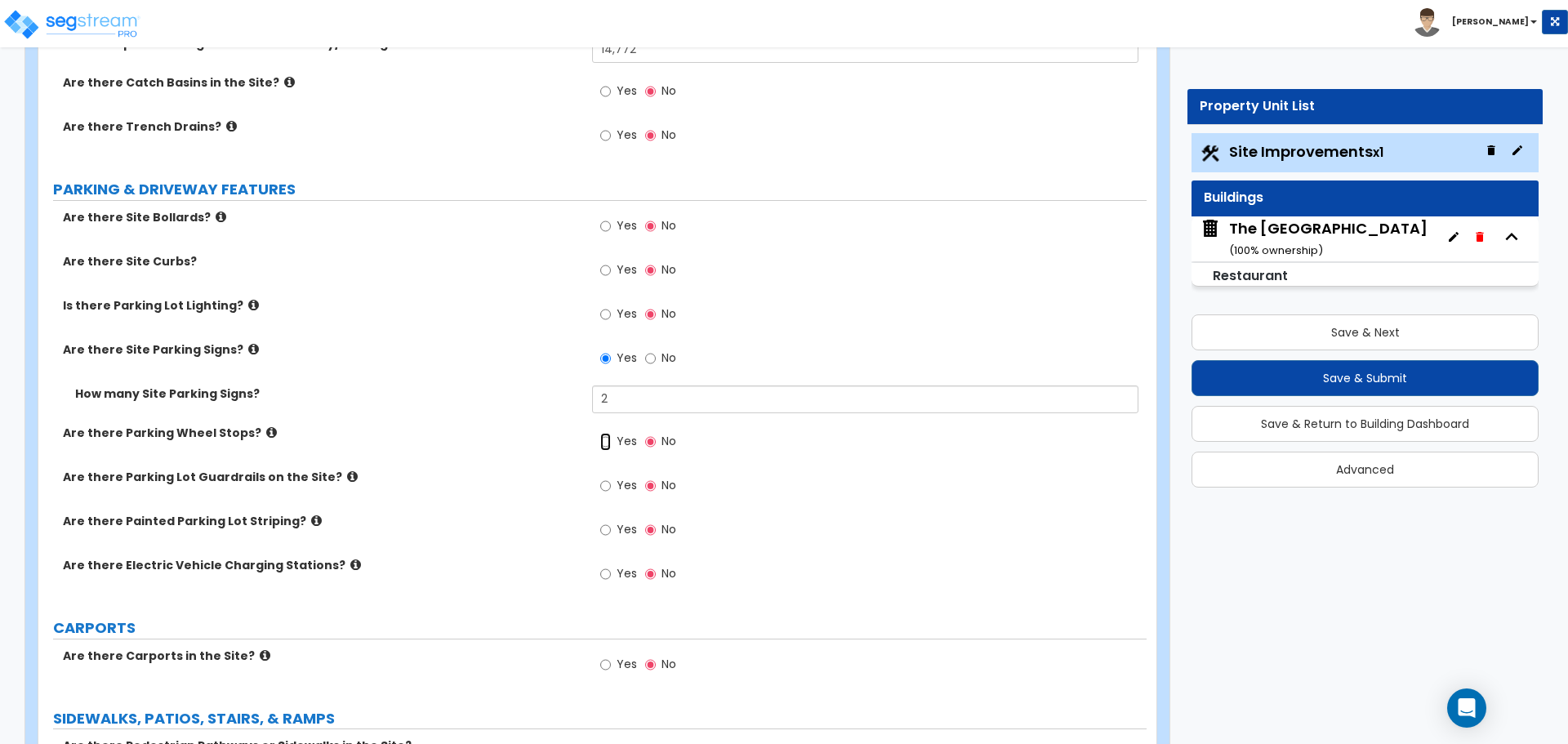
click at [610, 442] on input "Yes" at bounding box center [606, 442] width 11 height 18
radio input "true"
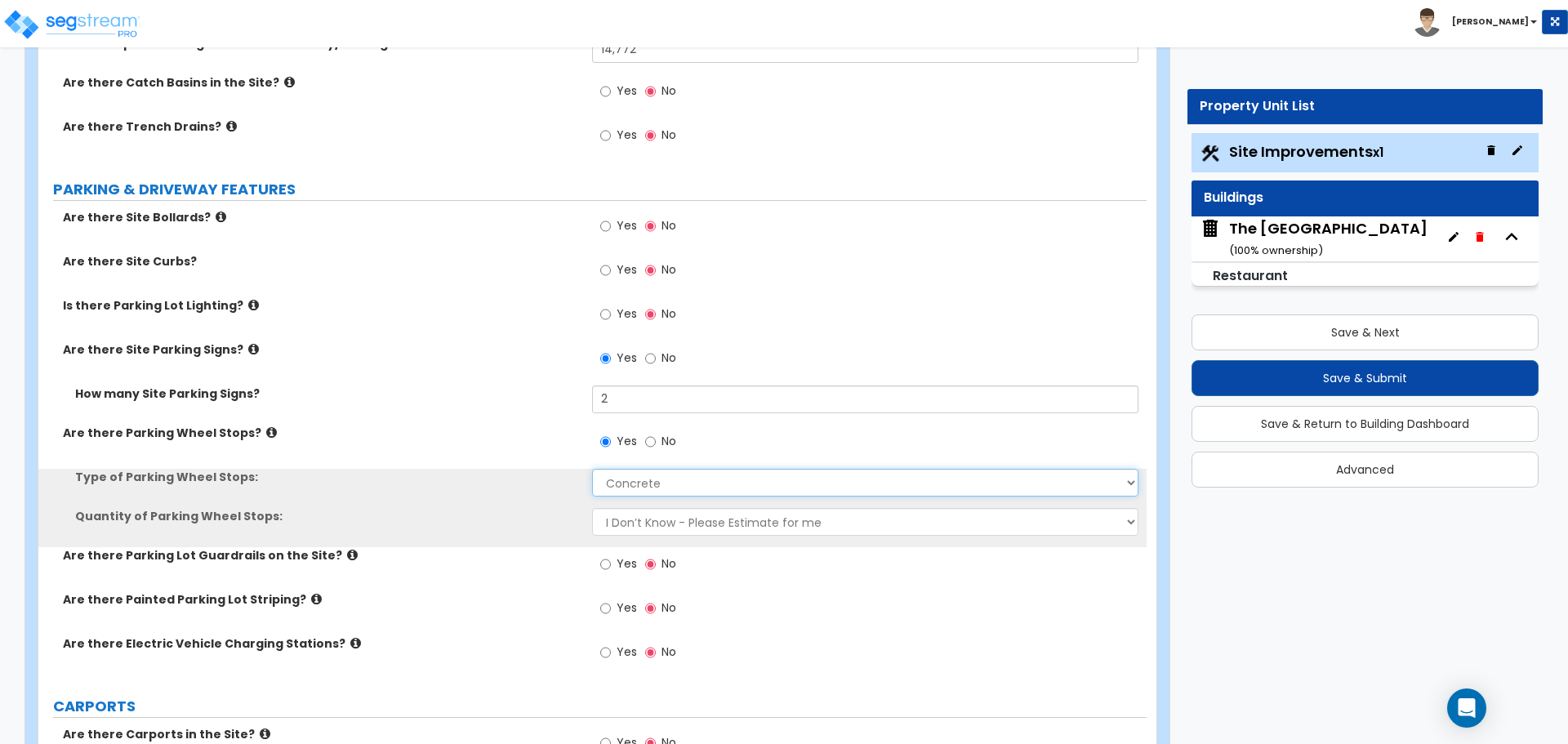
click at [658, 484] on select "Concrete Rubber/Plastic" at bounding box center [865, 483] width 545 height 28
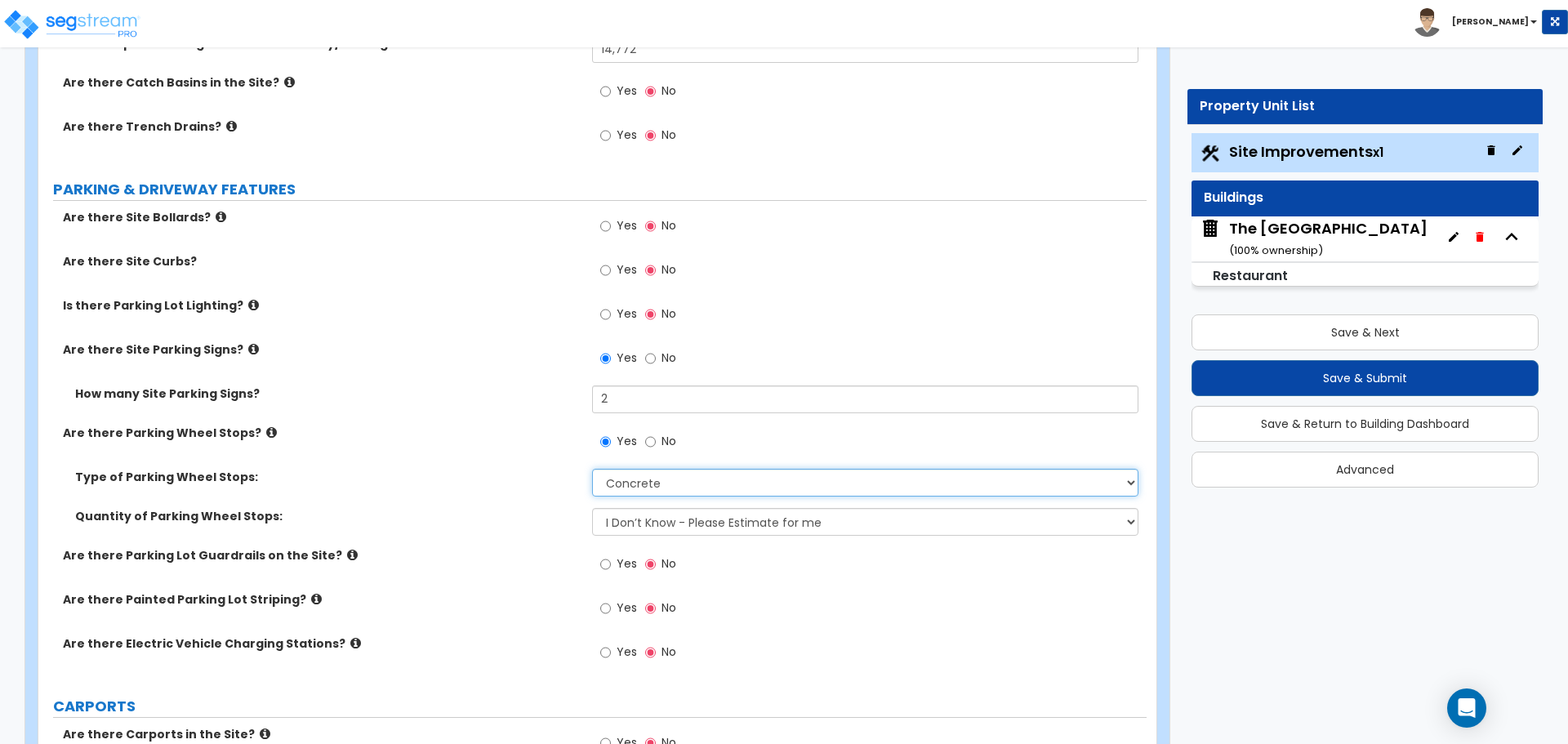
select select "1"
click at [593, 469] on select "Concrete Rubber/Plastic" at bounding box center [865, 483] width 545 height 28
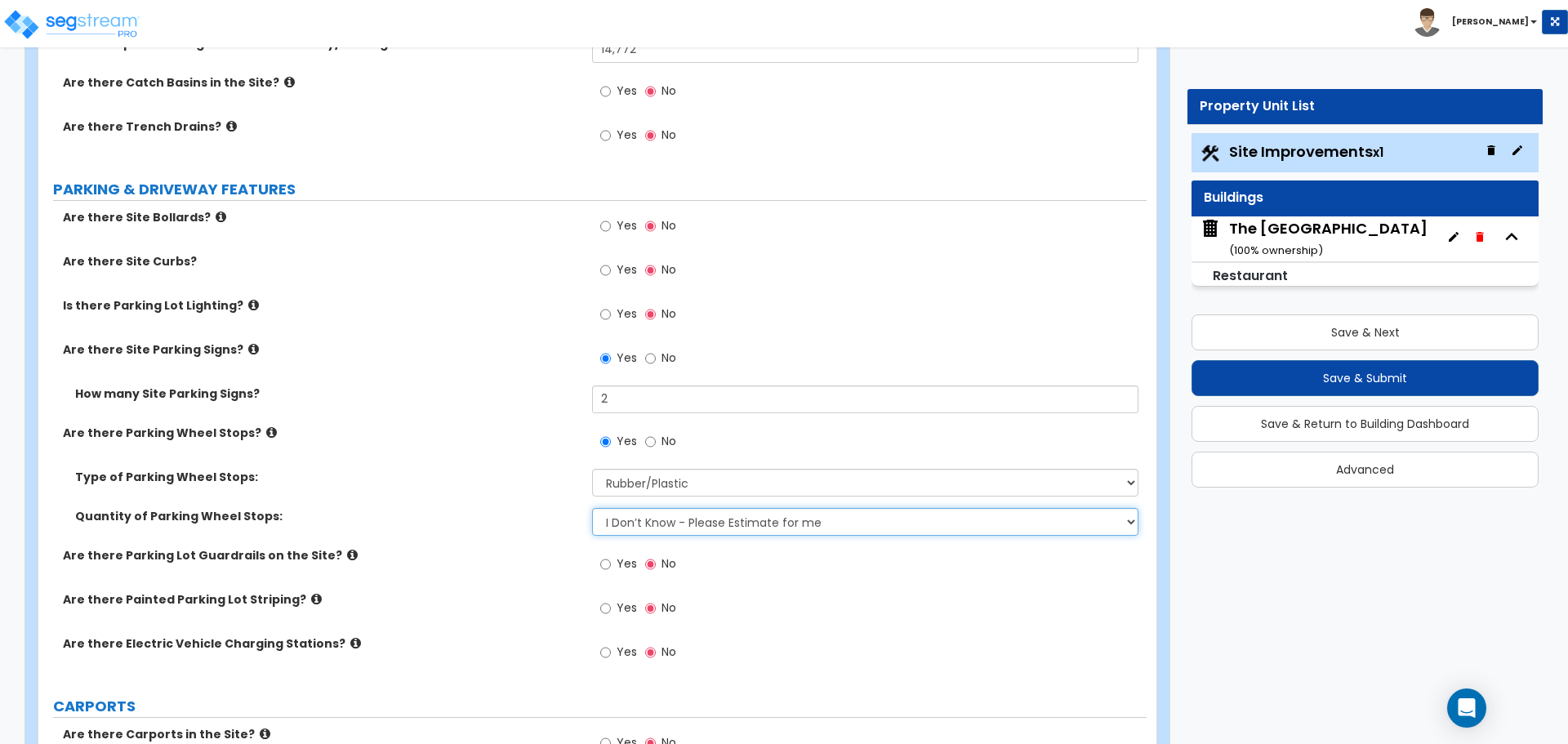
click at [650, 522] on select "I Don’t Know - Please Estimate for me I Want to Enter the Number of Wheel Stops" at bounding box center [865, 522] width 545 height 28
select select "1"
click at [593, 508] on select "I Don’t Know - Please Estimate for me I Want to Enter the Number of Wheel Stops" at bounding box center [865, 522] width 545 height 28
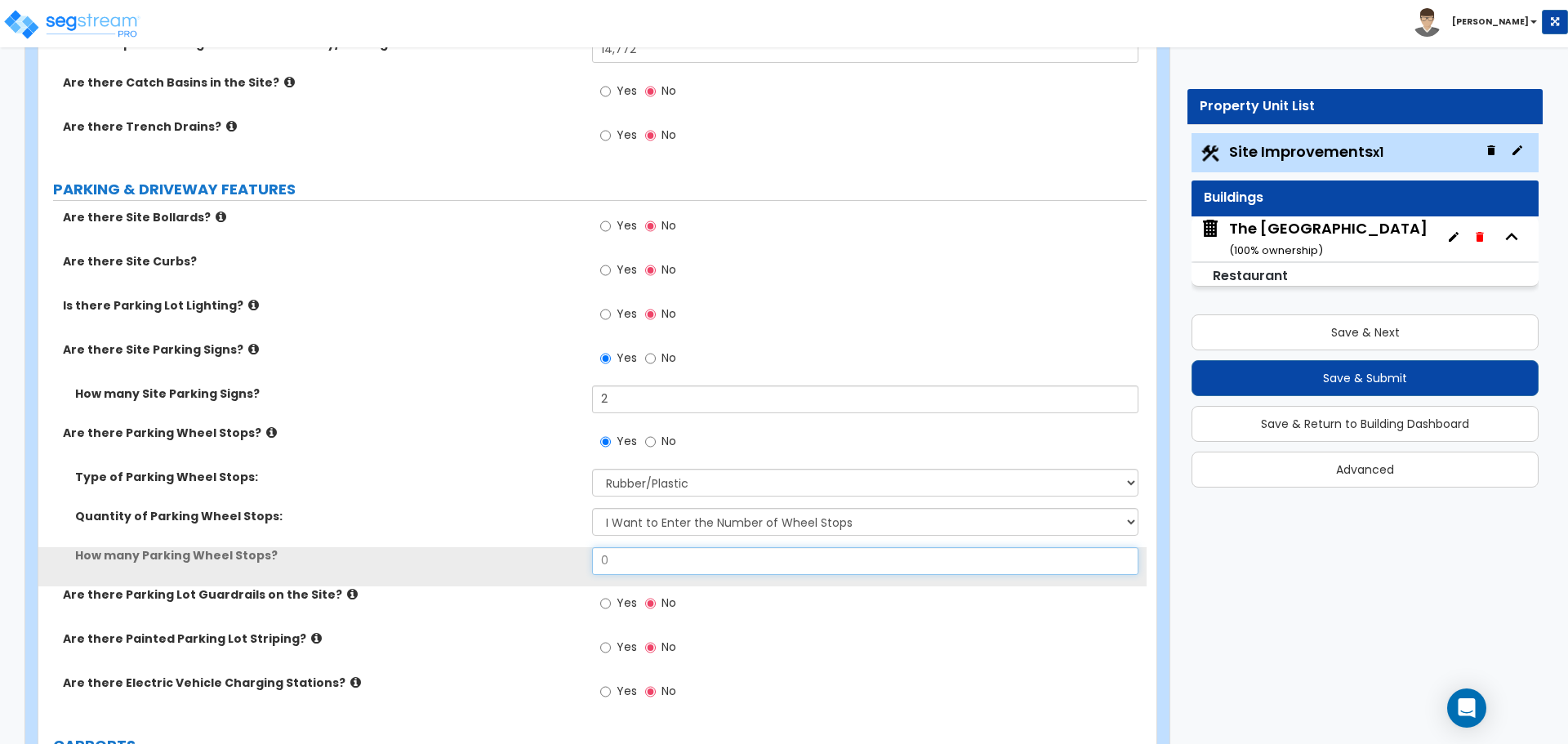
click at [639, 560] on input "0" at bounding box center [865, 561] width 545 height 28
type input "2"
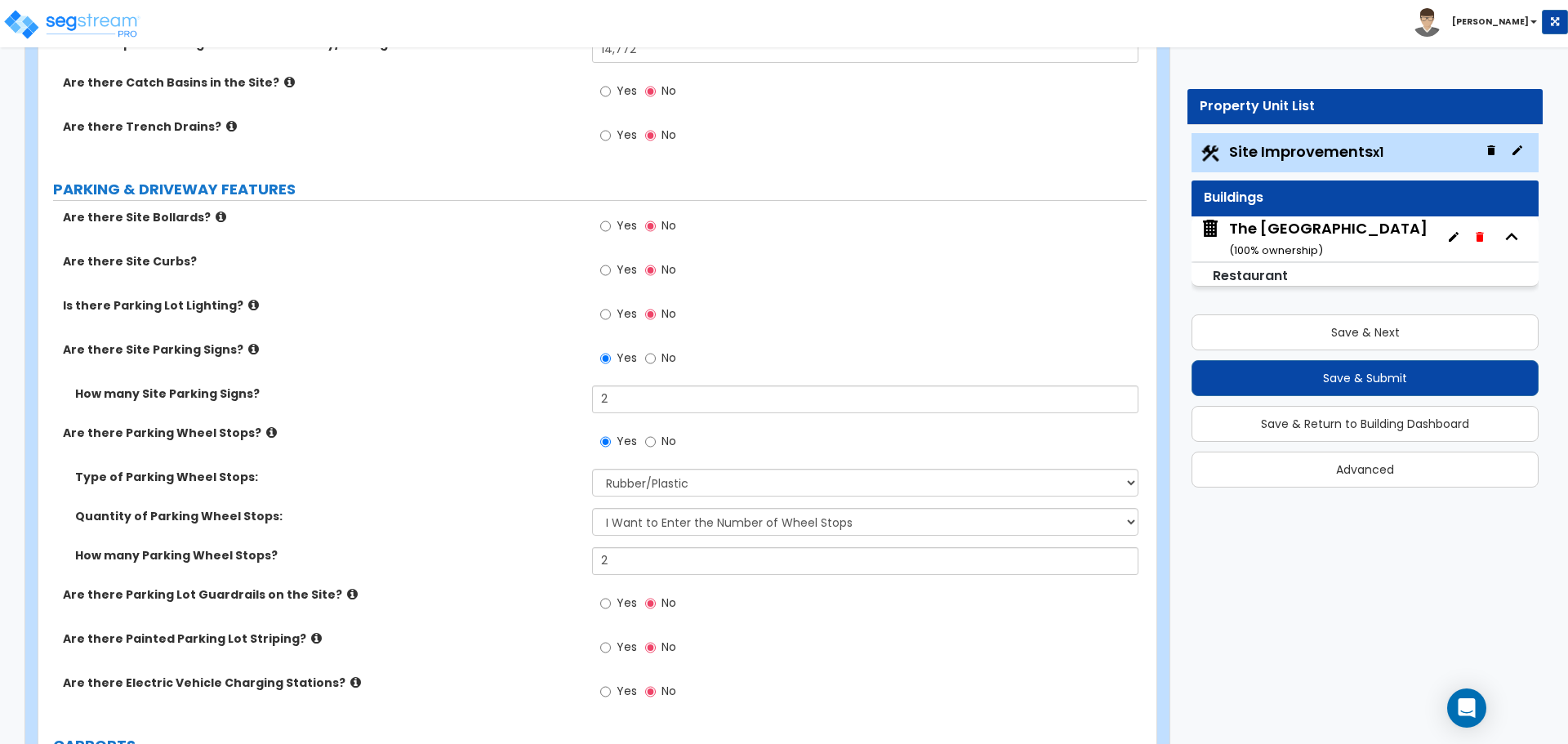
click at [540, 544] on div "Quantity of Parking Wheel Stops: I Don’t Know - Please Estimate for me I Want t…" at bounding box center [593, 527] width 1109 height 39
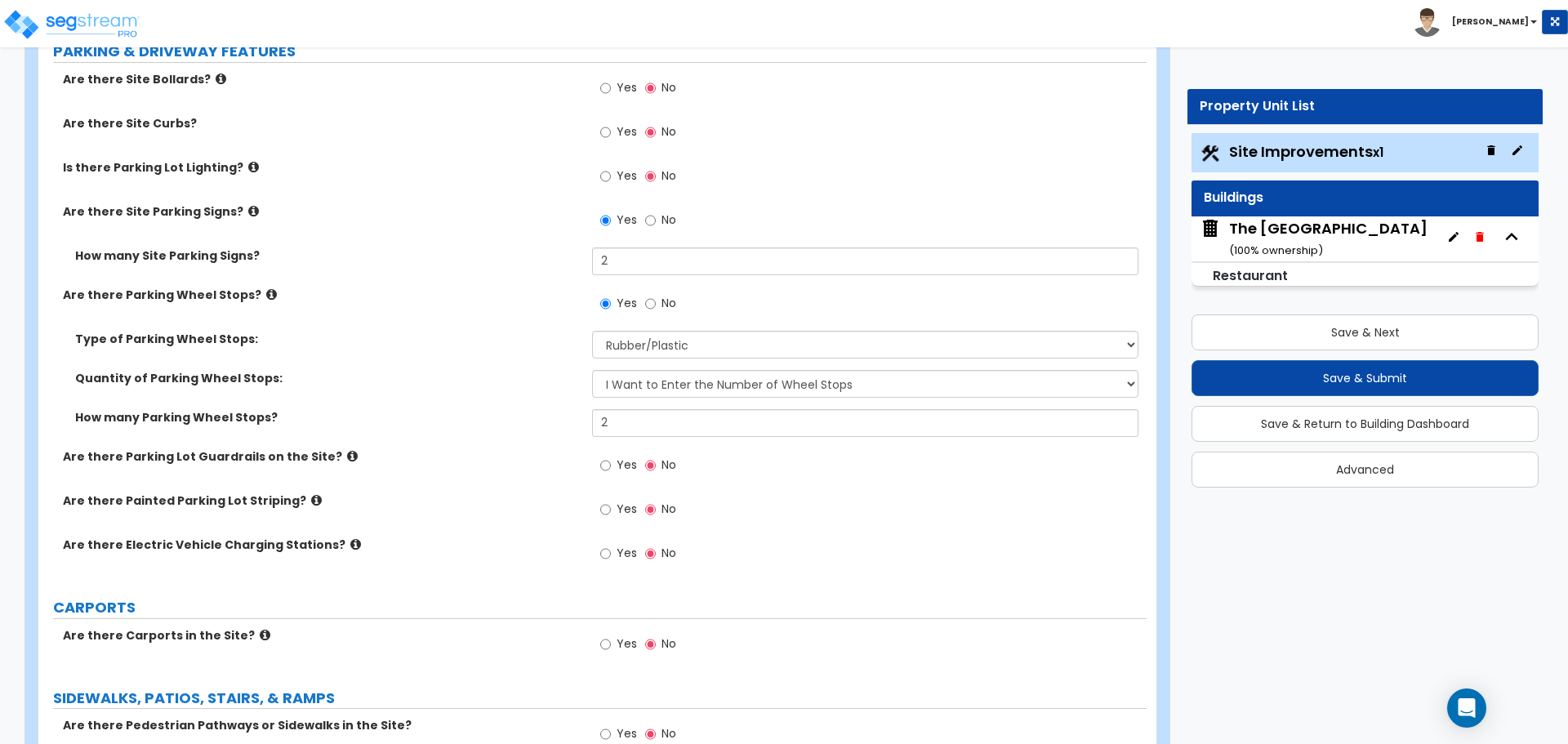
scroll to position [798, 0]
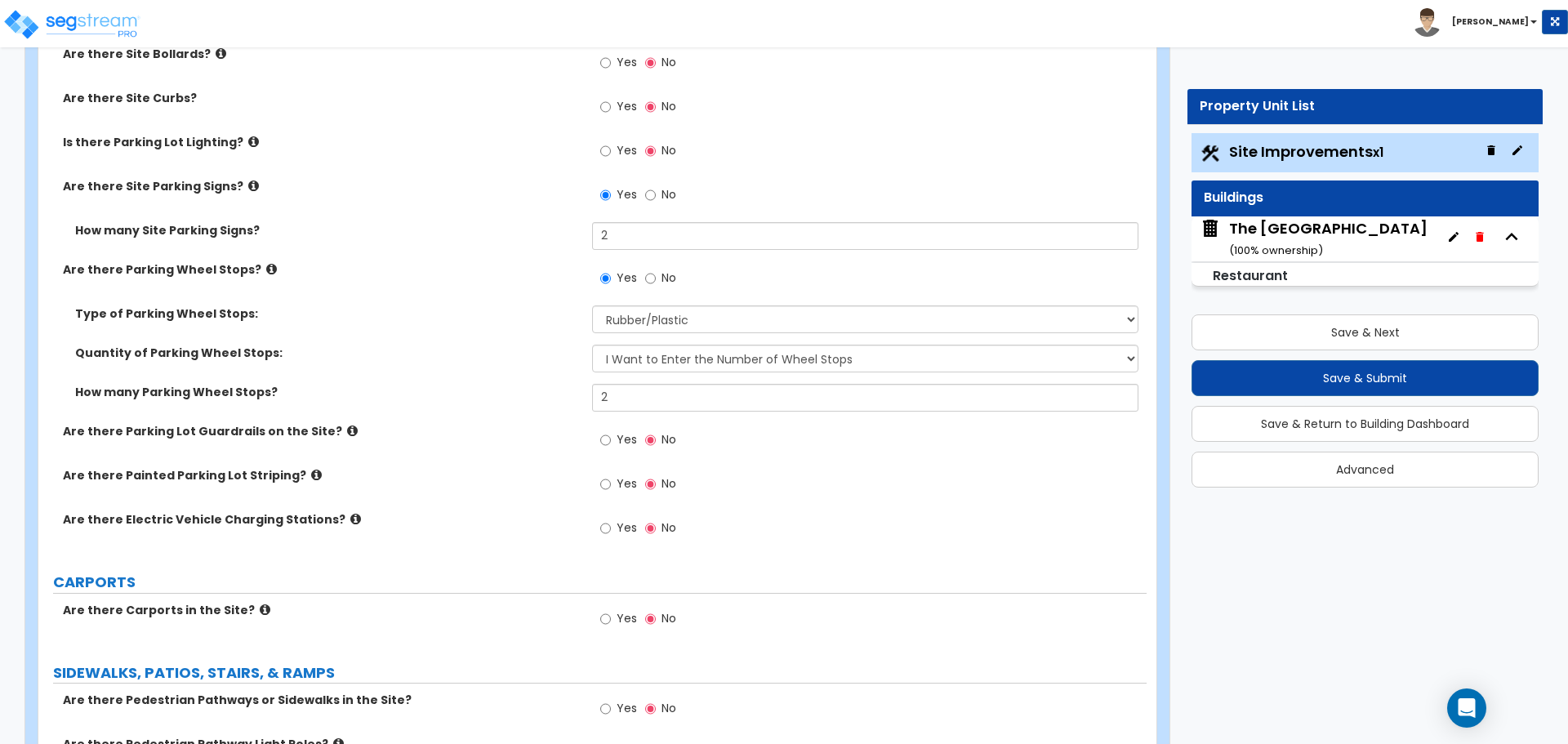
click at [311, 477] on icon at bounding box center [317, 475] width 11 height 13
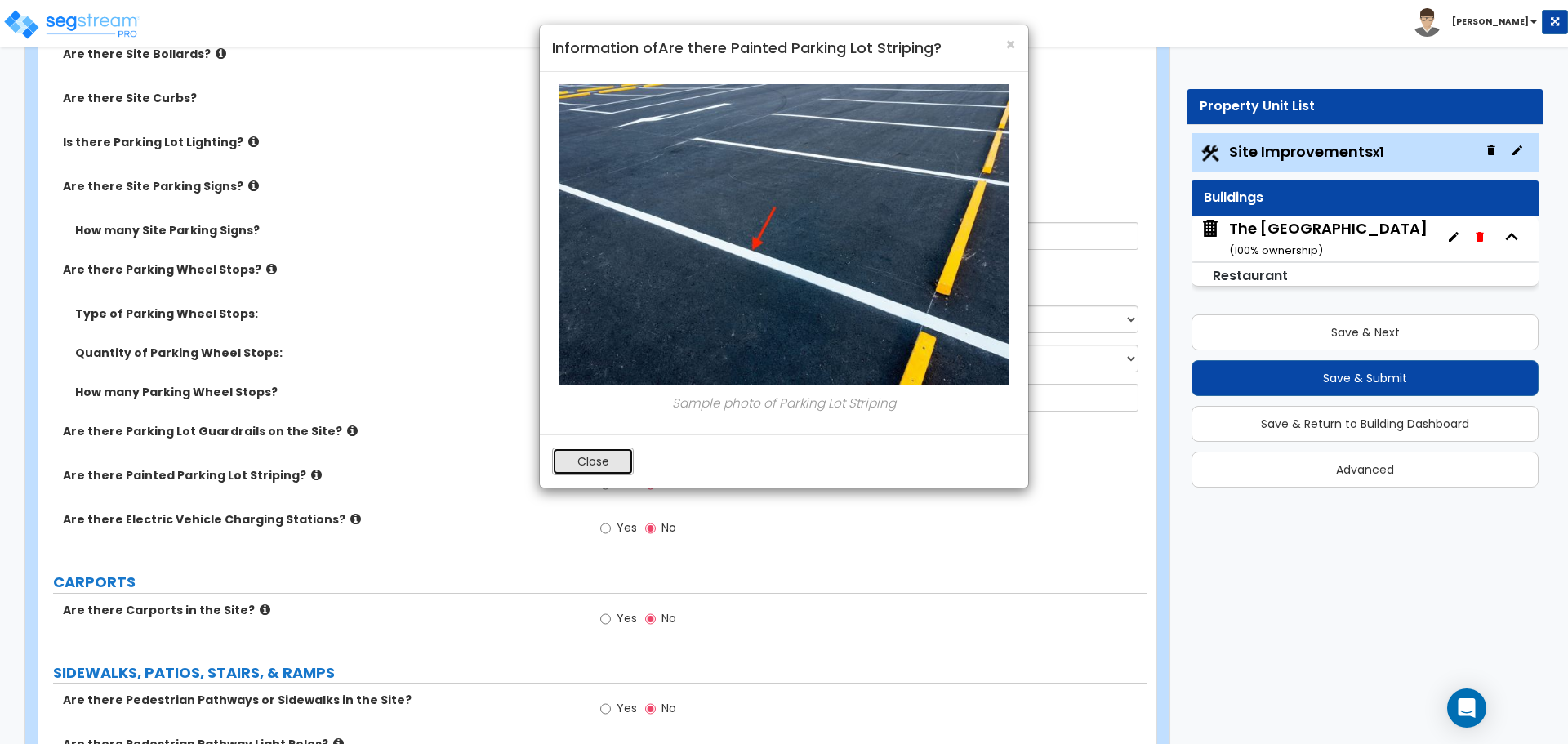
click at [570, 455] on button "Close" at bounding box center [593, 461] width 82 height 28
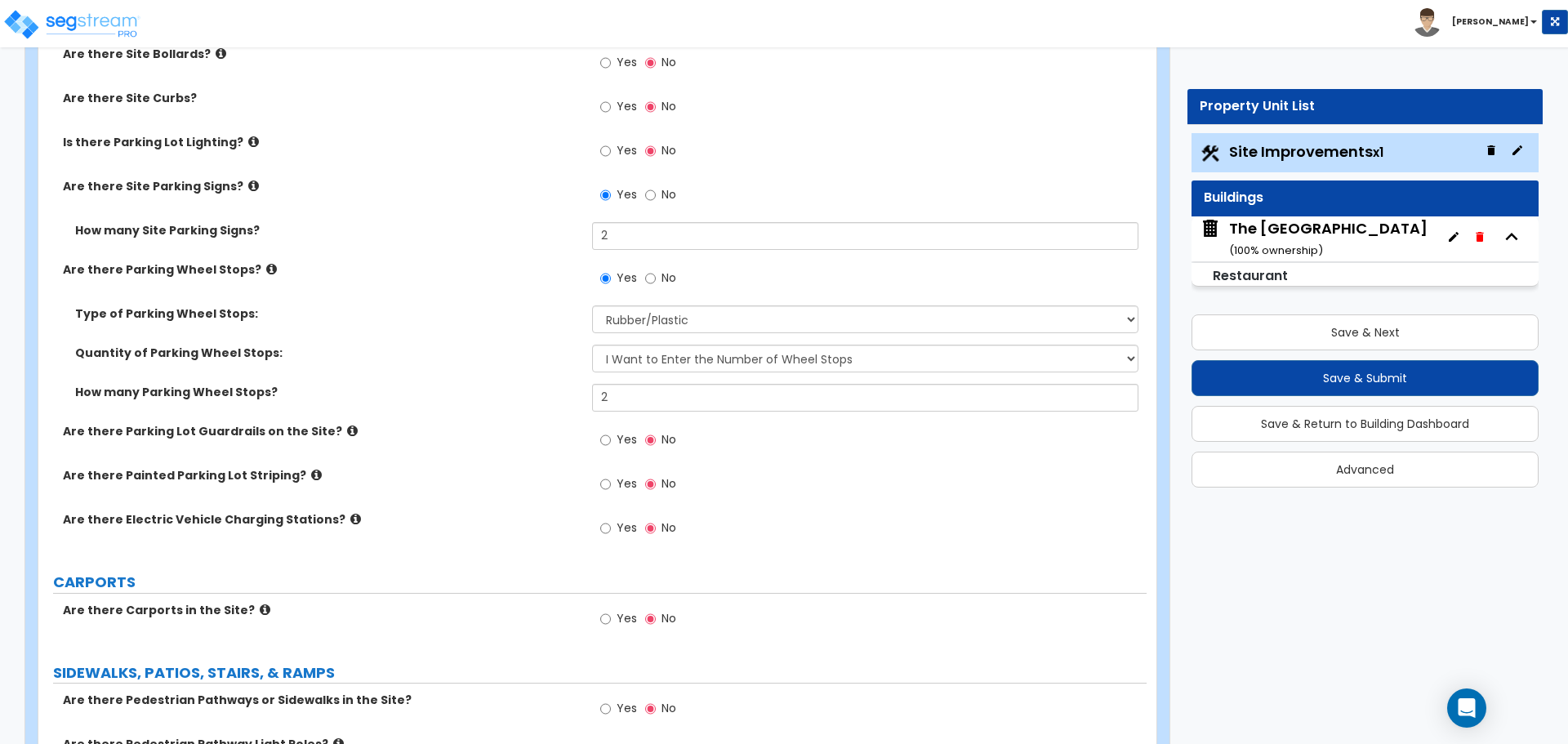
click at [612, 487] on label "Yes" at bounding box center [619, 485] width 37 height 28
click at [611, 487] on input "Yes" at bounding box center [606, 485] width 11 height 18
radio input "true"
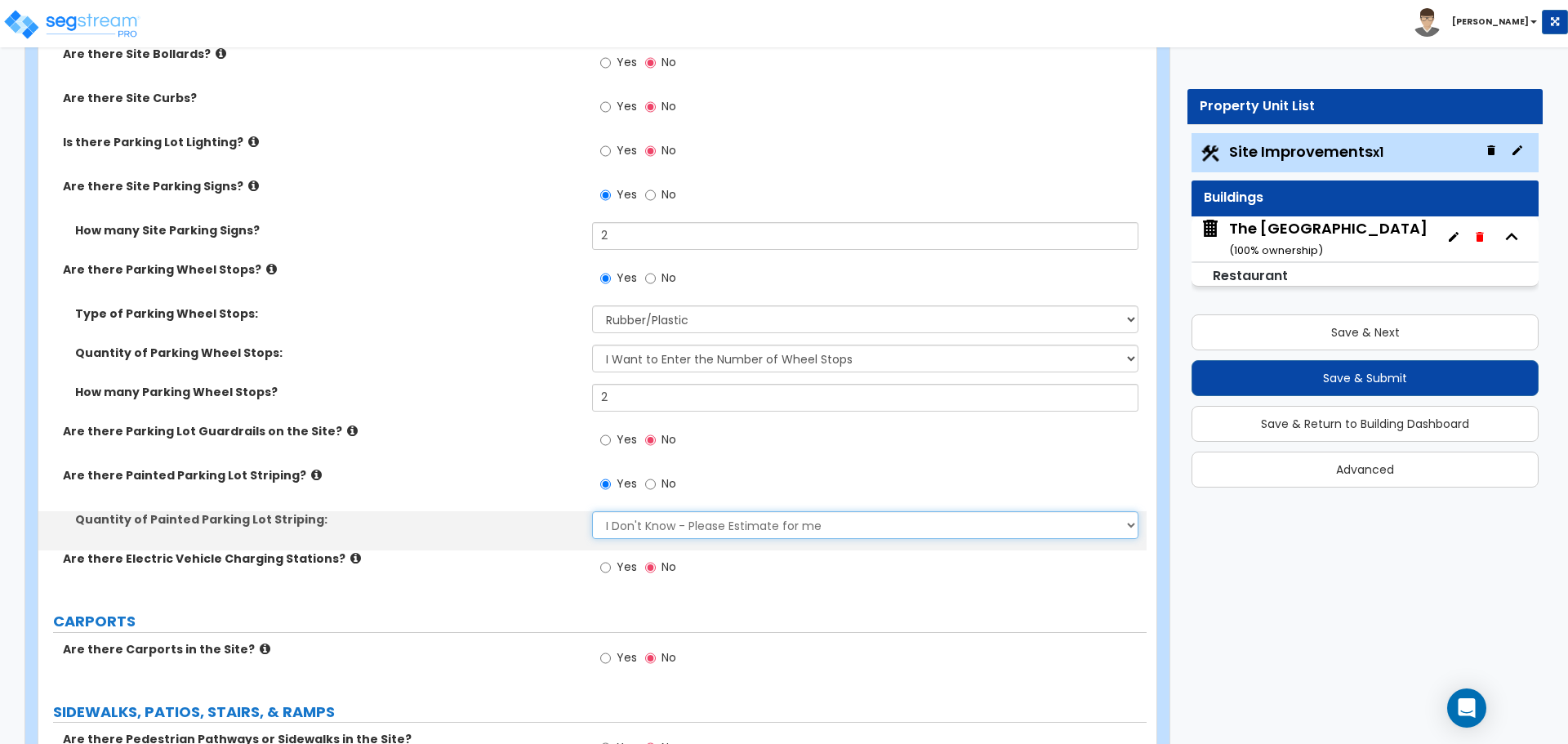
click at [641, 524] on select "I Don't Know - Please Estimate for me I Want to Enter the Number of Parking Spa…" at bounding box center [865, 525] width 545 height 28
select select "1"
click at [593, 512] on select "I Don't Know - Please Estimate for me I Want to Enter the Number of Parking Spa…" at bounding box center [865, 525] width 545 height 28
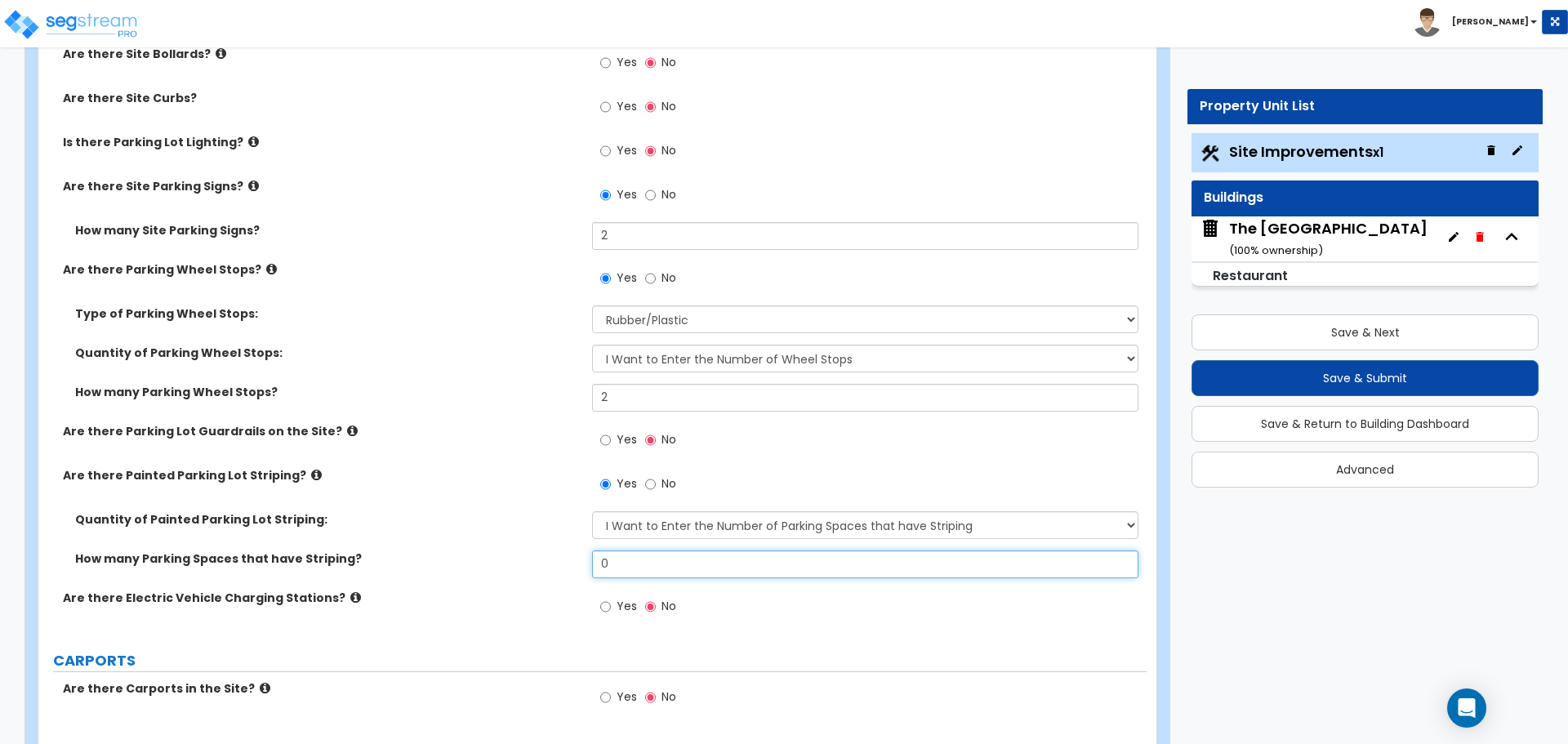
click at [661, 563] on input "0" at bounding box center [865, 564] width 545 height 28
type input "25"
click at [512, 527] on label "Quantity of Painted Parking Lot Striping:" at bounding box center [328, 520] width 505 height 16
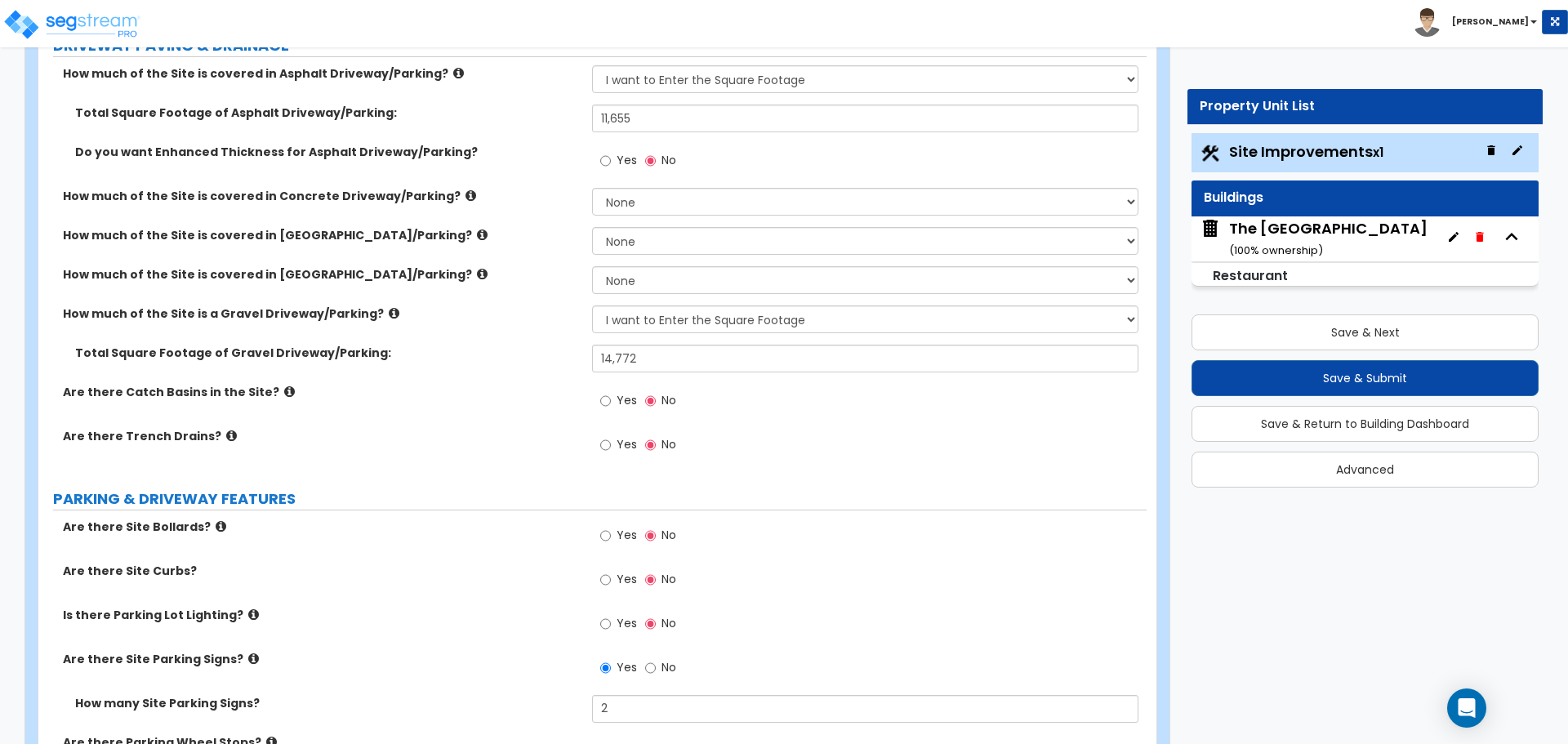
scroll to position [327, 0]
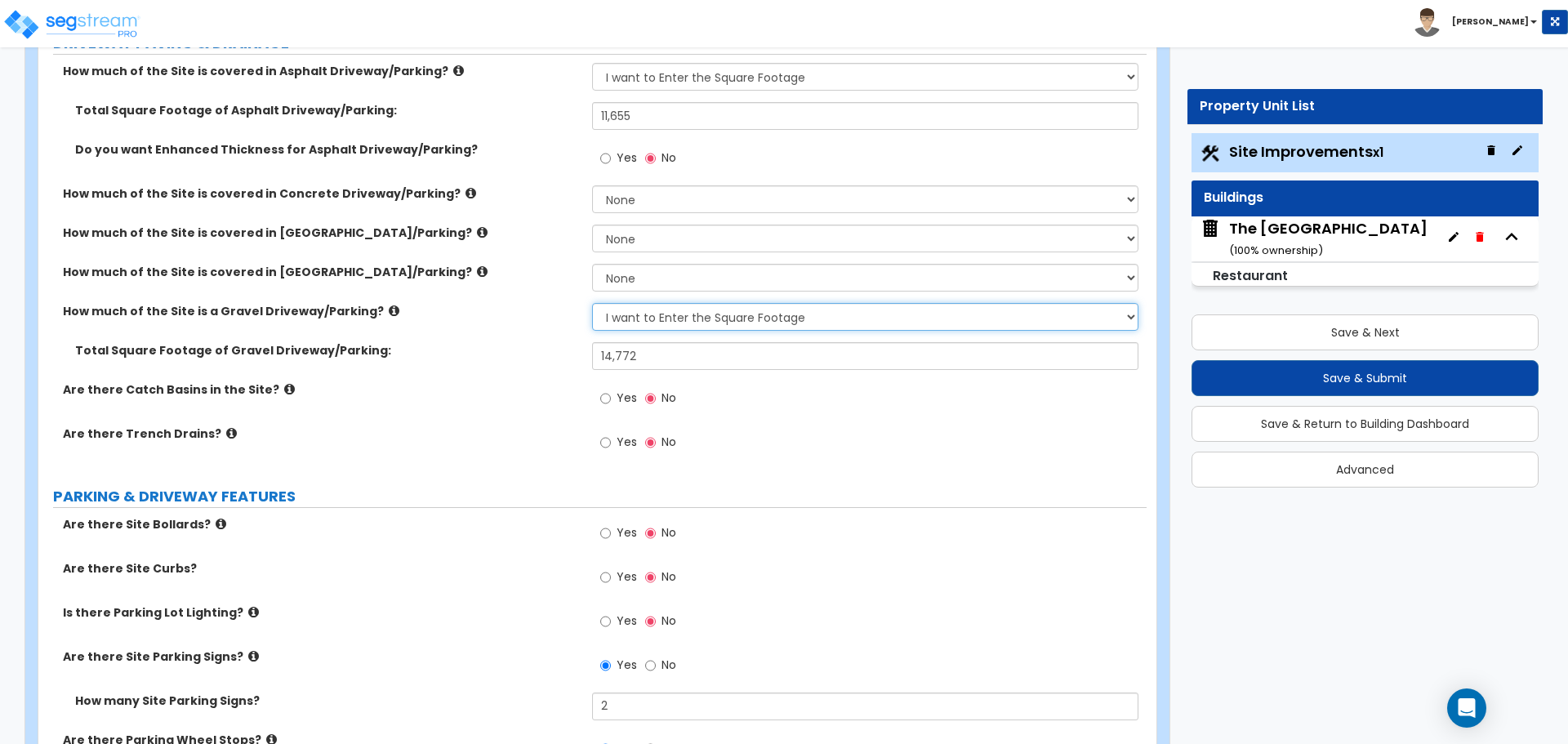
click at [647, 313] on select "None I want to Enter an Approximate Percentage I want to Enter the Square Foota…" at bounding box center [865, 317] width 545 height 28
select select "0"
click at [593, 303] on select "None I want to Enter an Approximate Percentage I want to Enter the Square Foota…" at bounding box center [865, 317] width 545 height 28
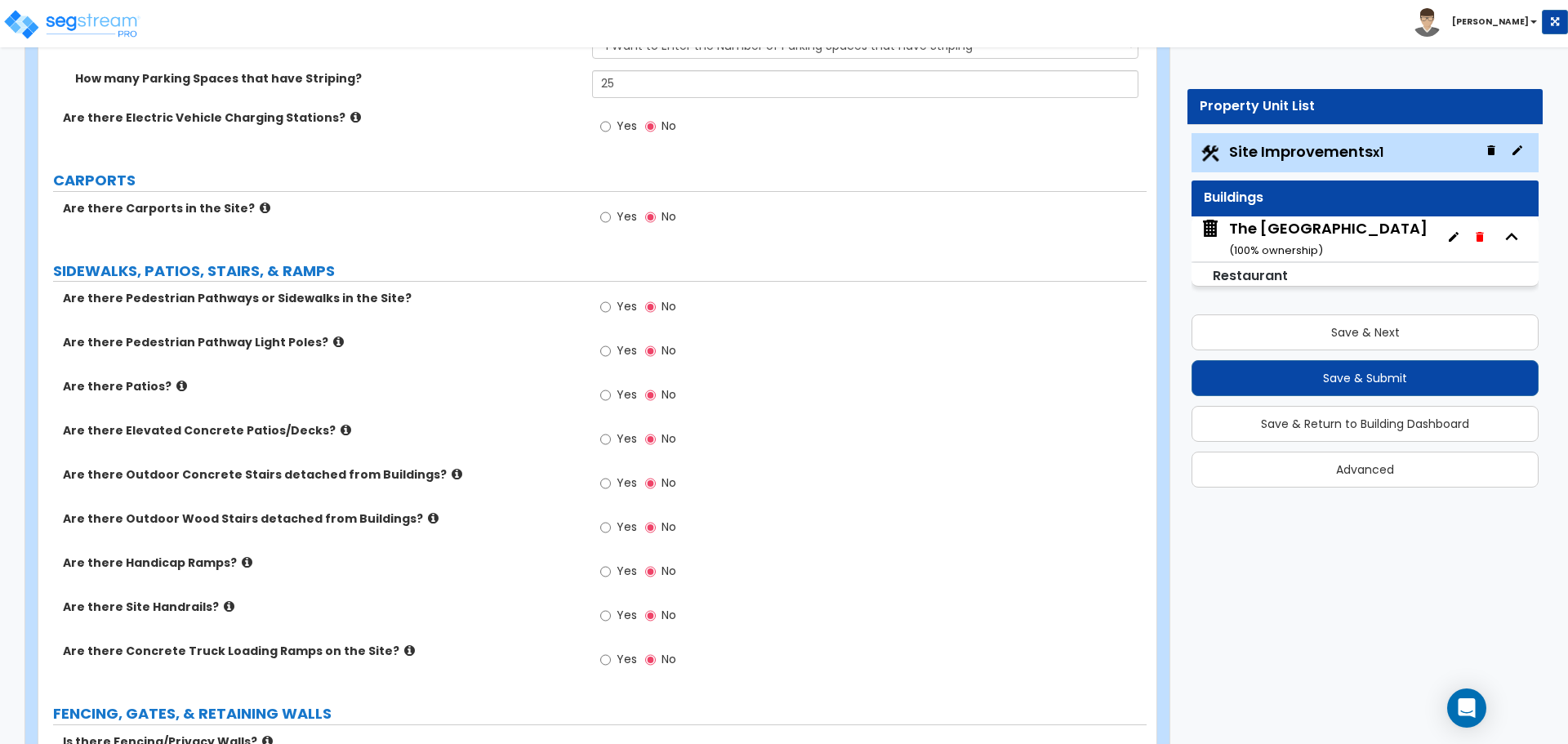
scroll to position [1268, 0]
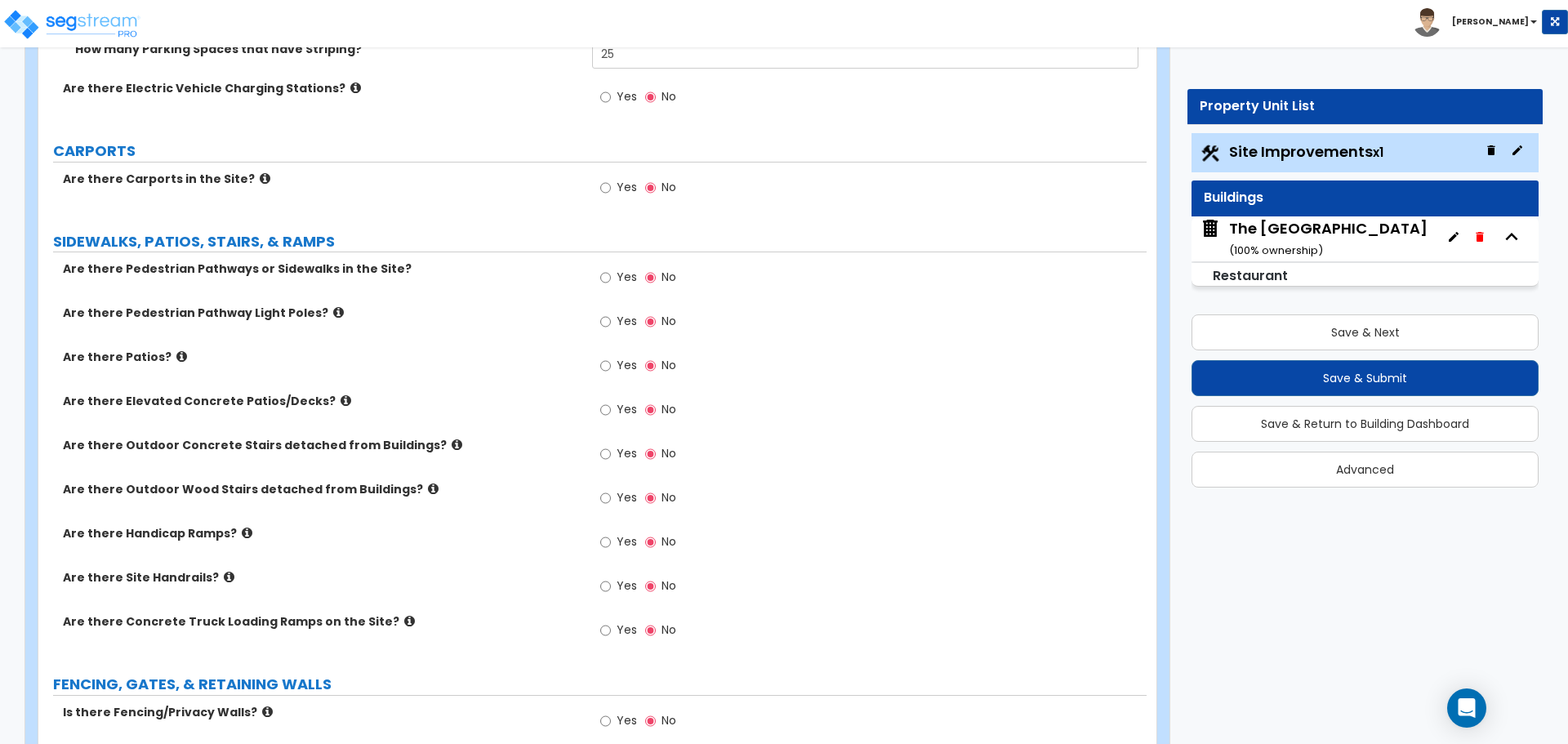
click at [316, 403] on label "Are there Elevated Concrete Patios/Decks?" at bounding box center [321, 401] width 517 height 16
click at [340, 401] on icon at bounding box center [346, 401] width 11 height 13
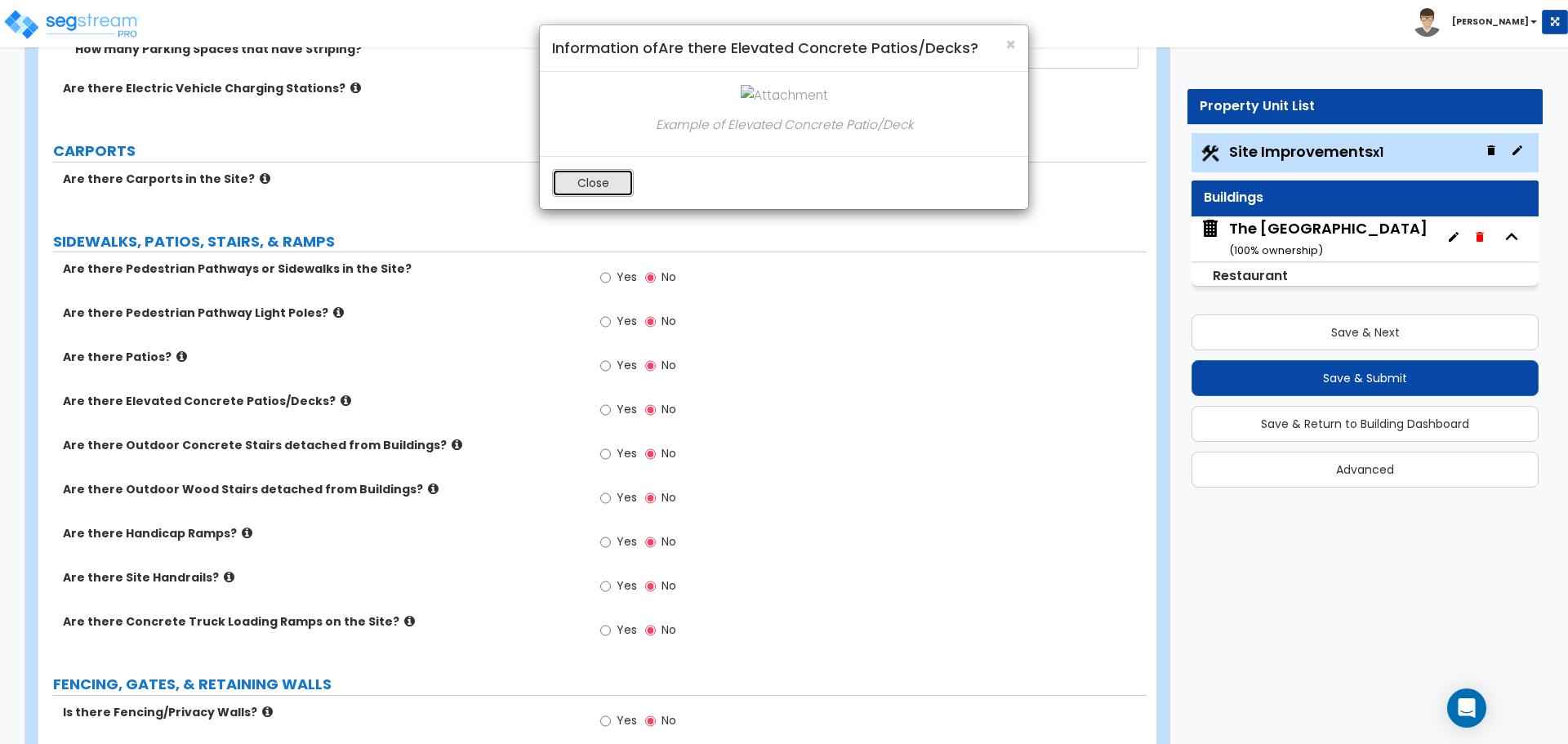
click at [583, 191] on button "Close" at bounding box center [593, 182] width 82 height 28
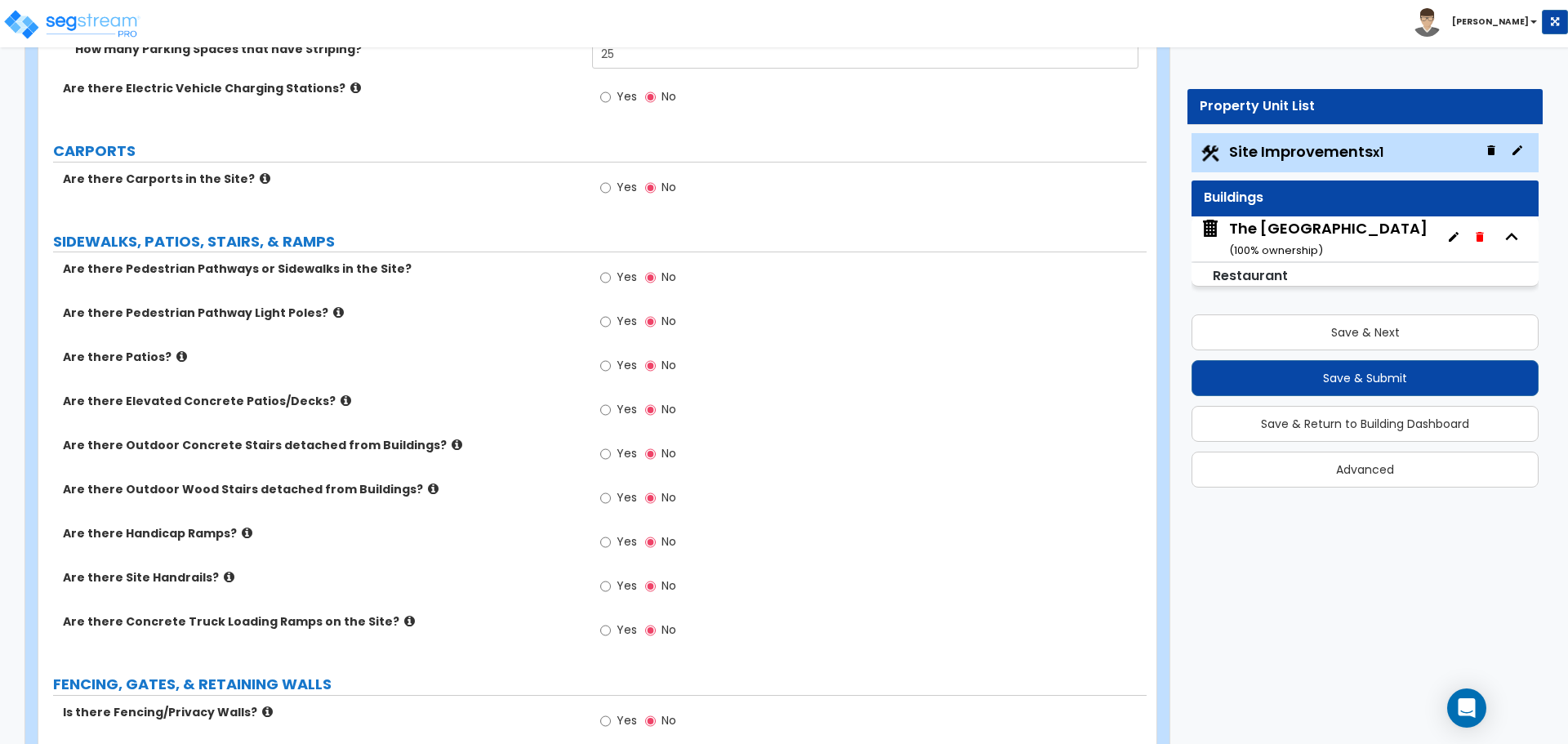
click at [428, 487] on icon at bounding box center [434, 489] width 11 height 13
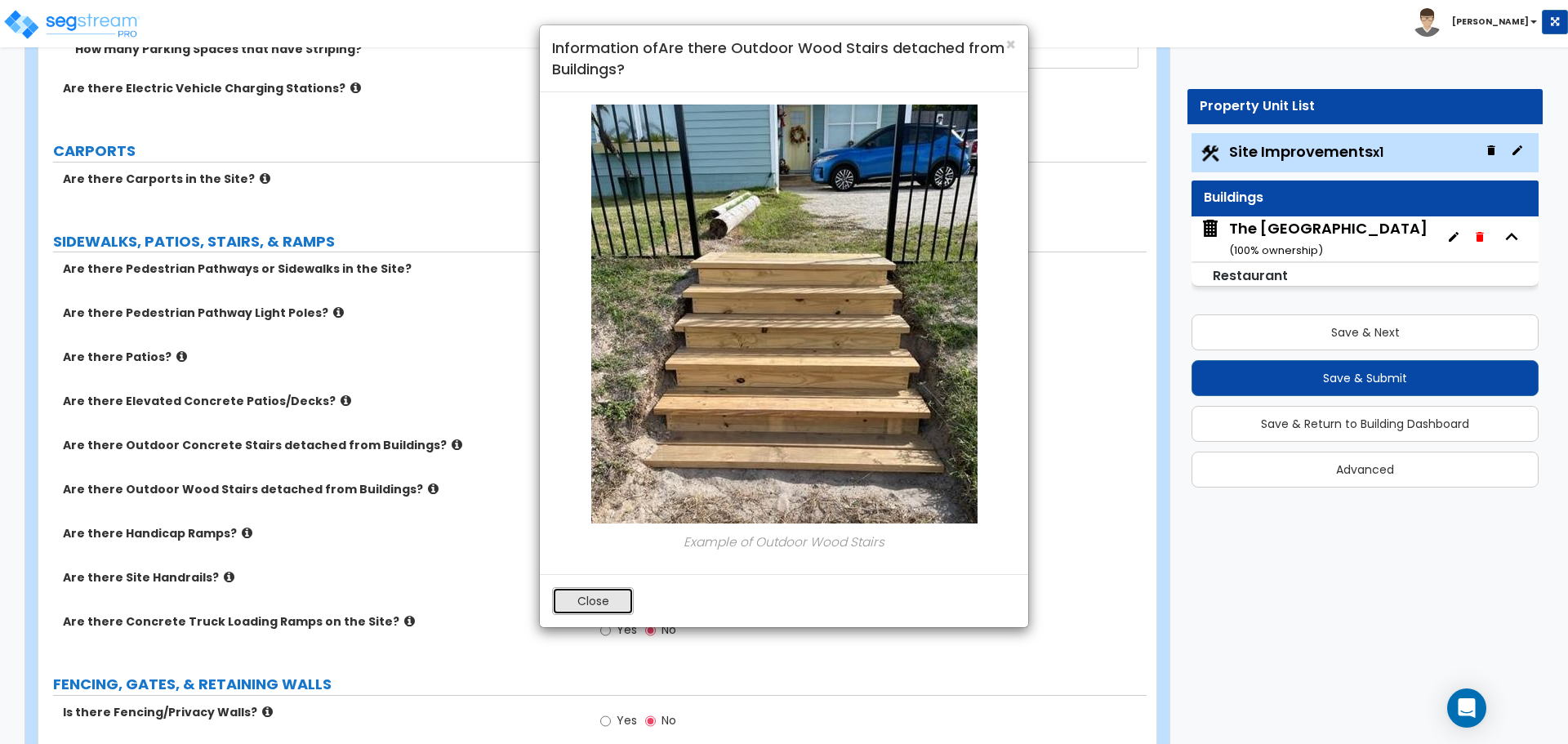
click at [602, 601] on button "Close" at bounding box center [593, 601] width 82 height 28
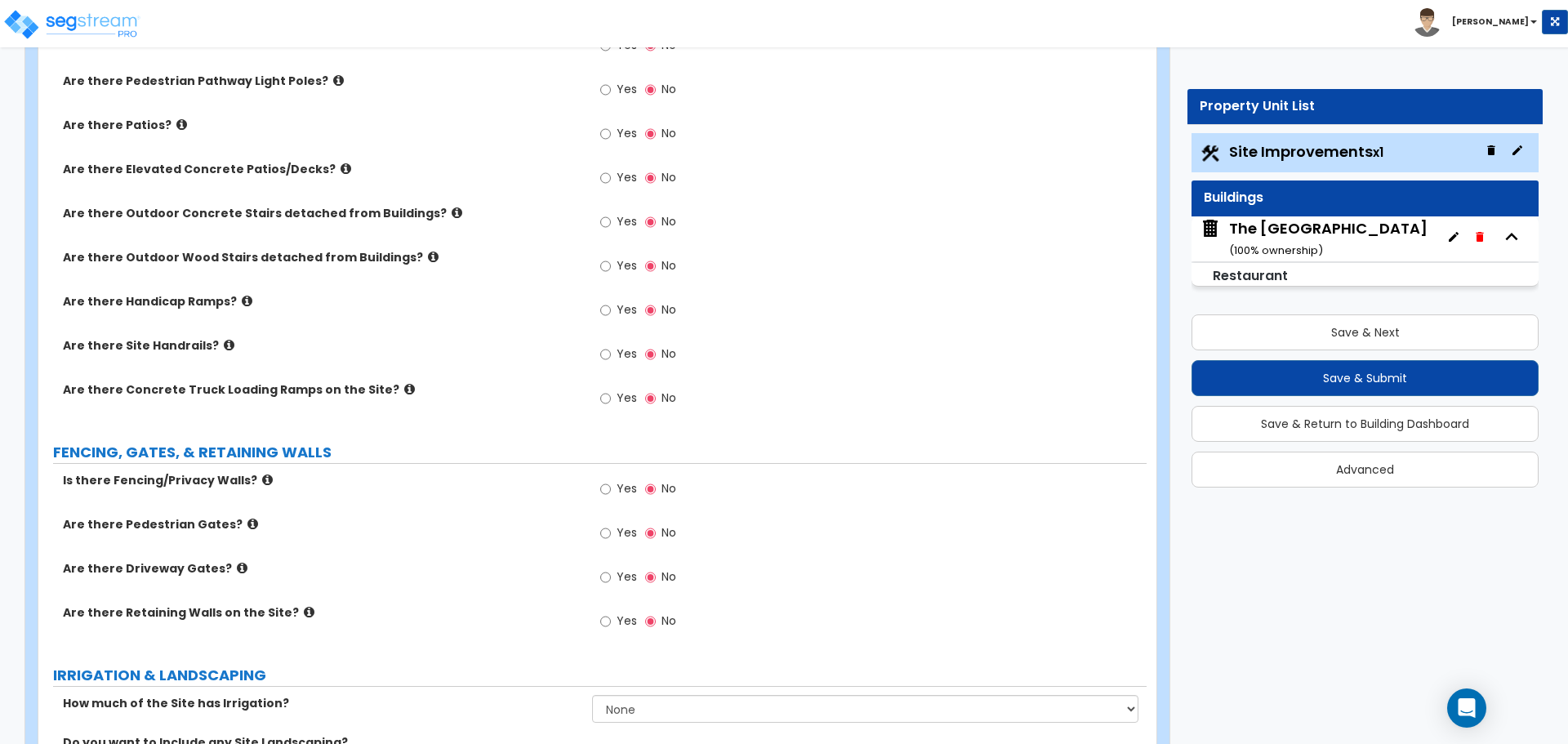
scroll to position [1512, 0]
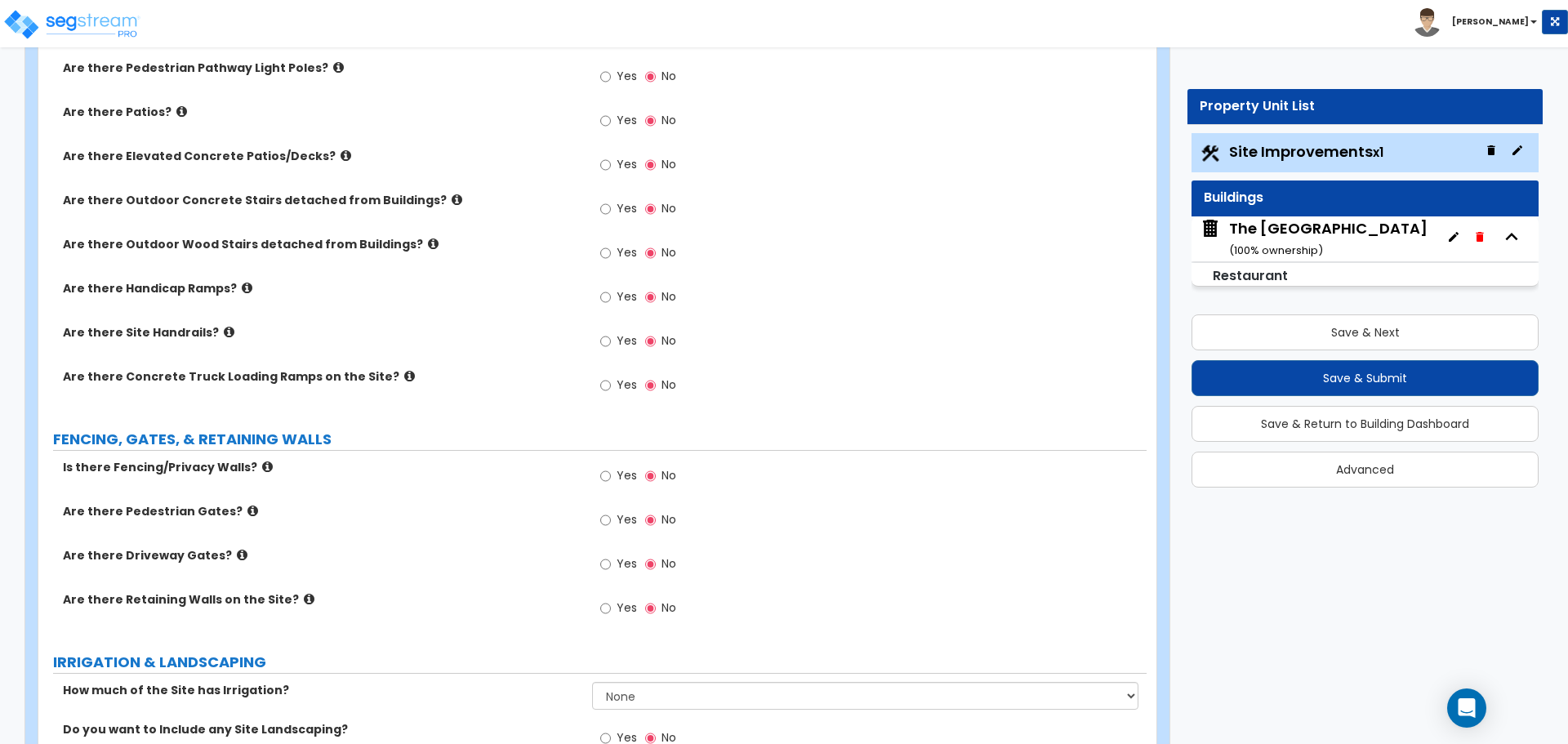
click at [599, 296] on div "Yes No" at bounding box center [639, 299] width 93 height 37
click at [603, 297] on input "Yes" at bounding box center [606, 298] width 11 height 18
radio input "true"
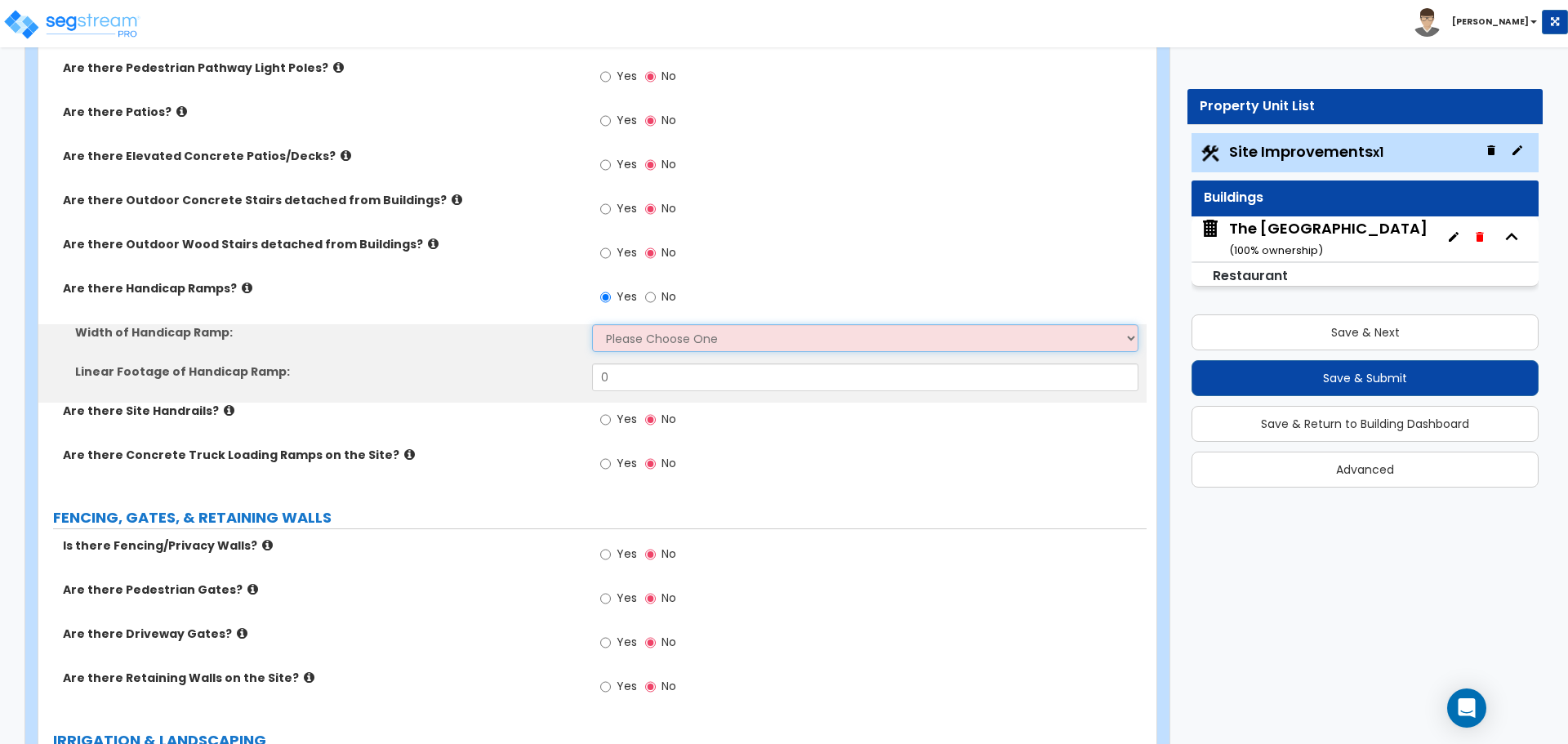
click at [615, 334] on select "Please Choose One 3' width 5' width" at bounding box center [865, 338] width 545 height 28
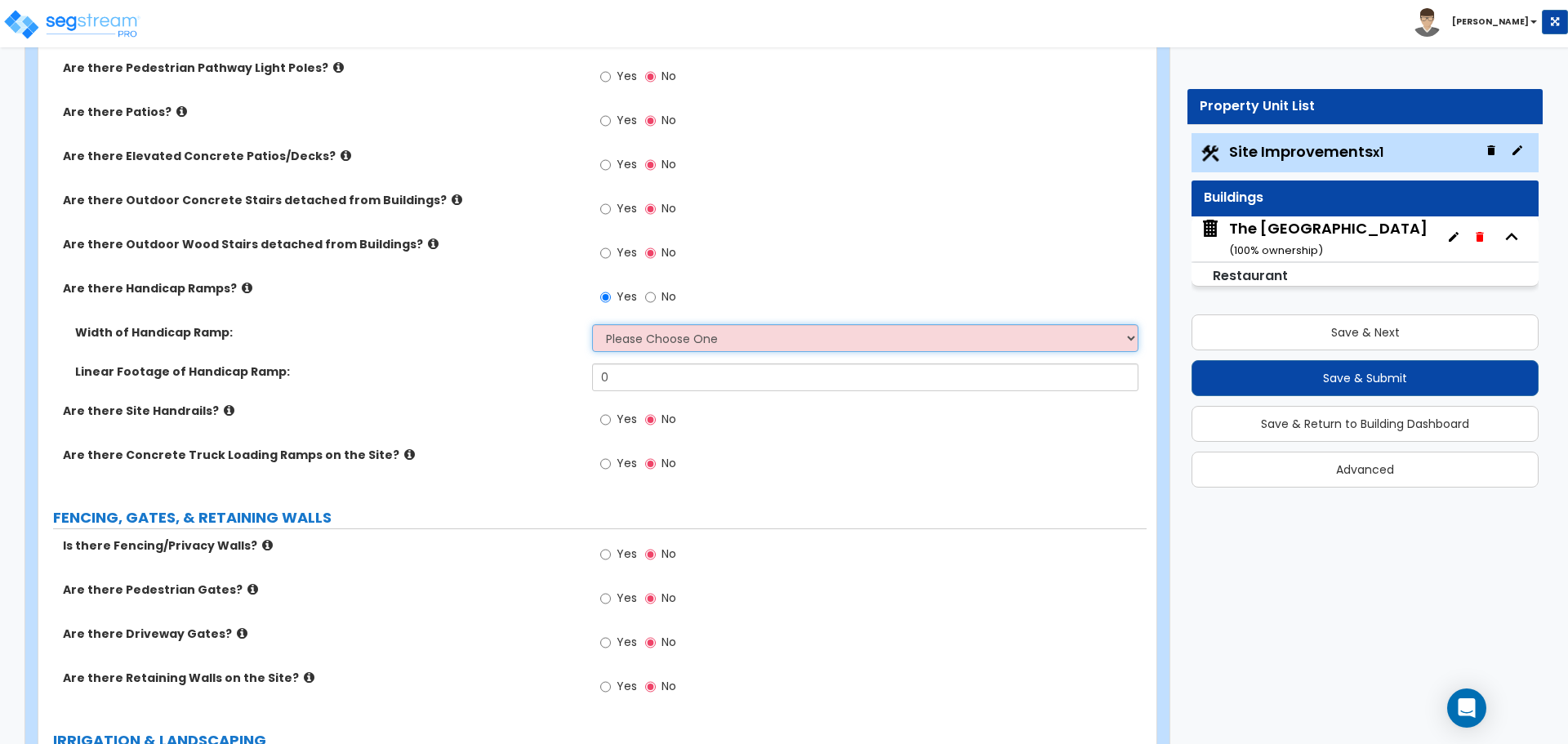
select select "2"
click at [593, 324] on select "Please Choose One 3' width 5' width" at bounding box center [865, 338] width 545 height 28
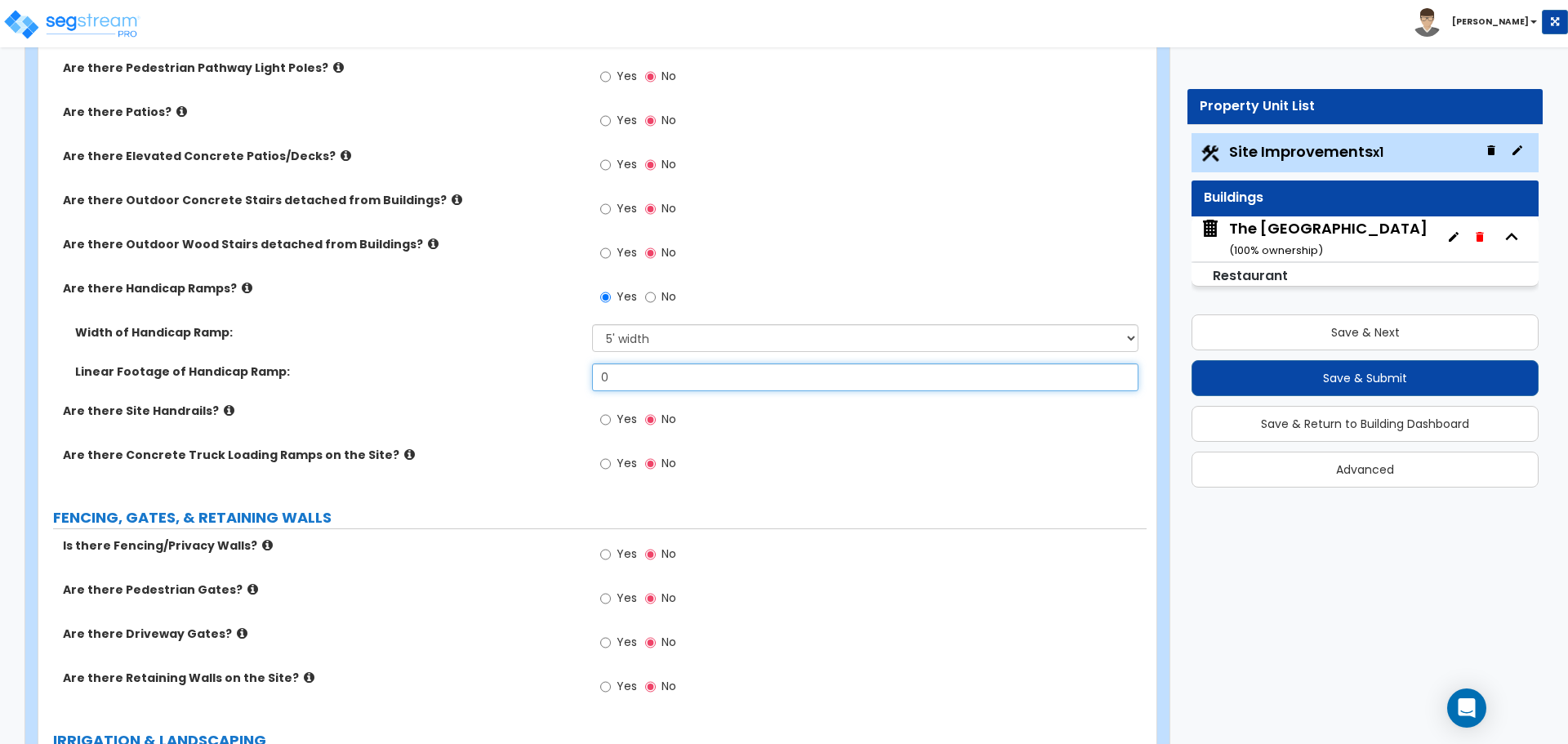
click at [626, 379] on input "0" at bounding box center [865, 377] width 545 height 28
click at [624, 391] on input "0" at bounding box center [865, 377] width 545 height 28
click at [630, 386] on input "0" at bounding box center [865, 377] width 545 height 28
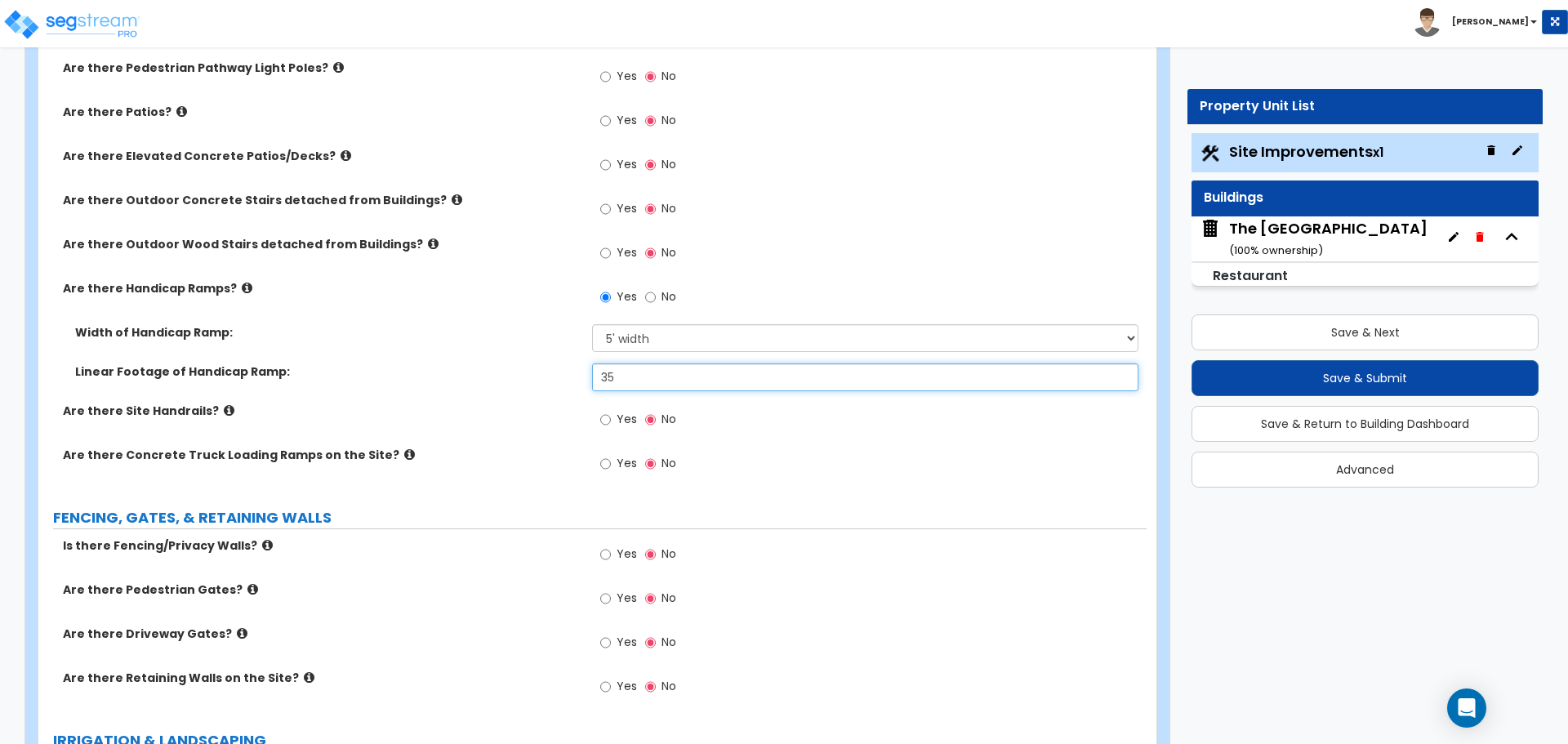
type input "35"
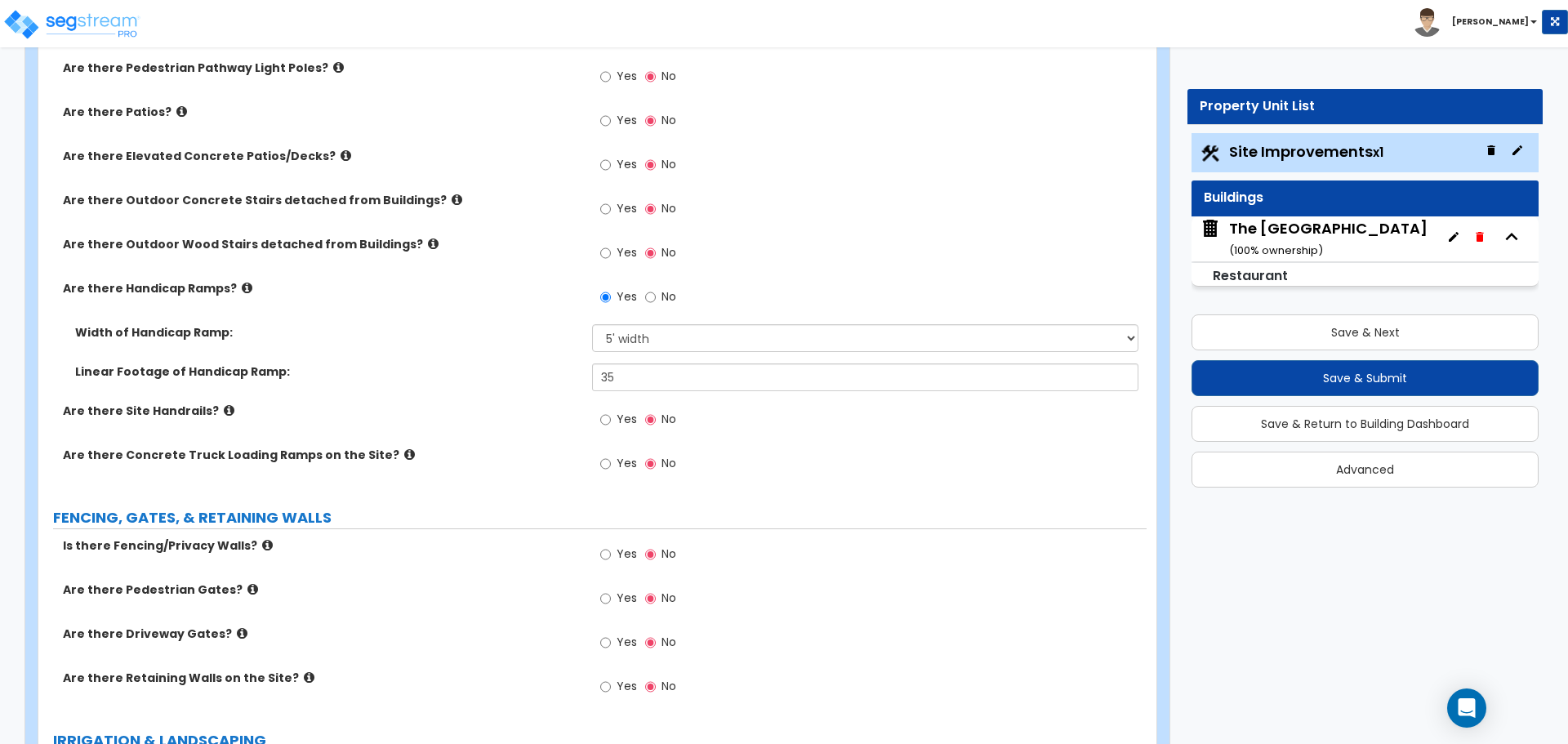
click at [446, 377] on label "Linear Footage of Handicap Ramp:" at bounding box center [328, 372] width 505 height 16
click at [224, 409] on icon at bounding box center [230, 411] width 11 height 13
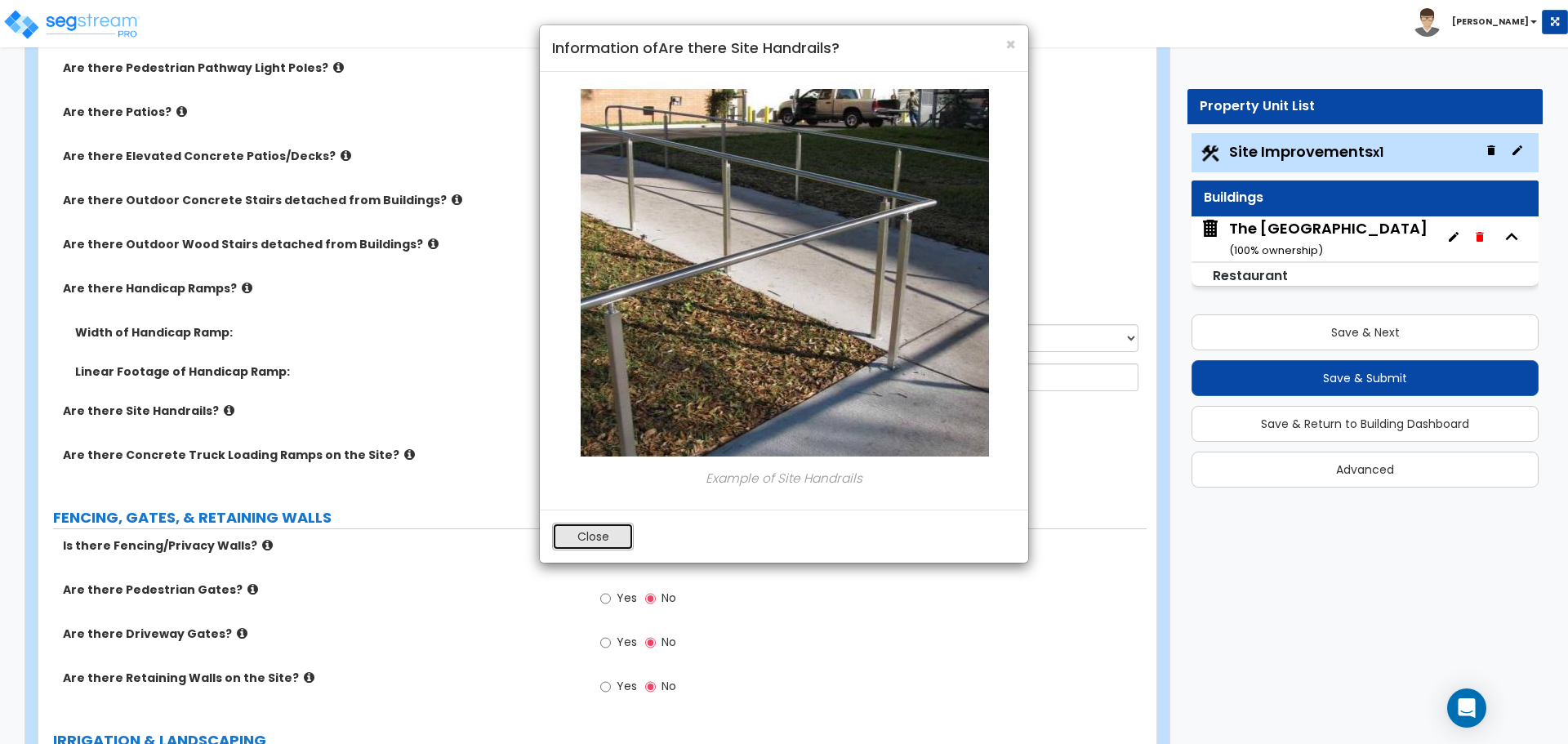
click at [600, 536] on button "Close" at bounding box center [593, 536] width 82 height 28
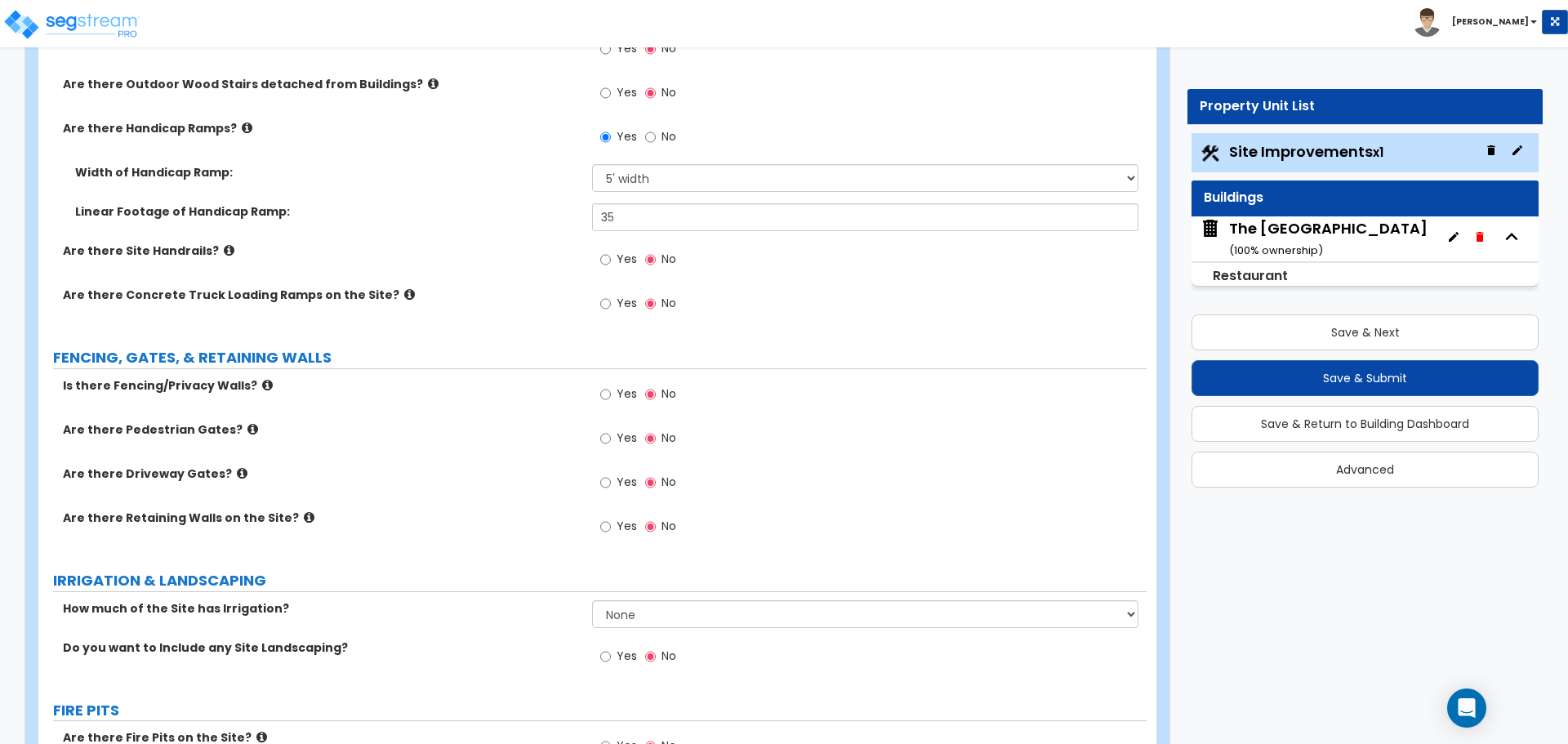
scroll to position [1676, 0]
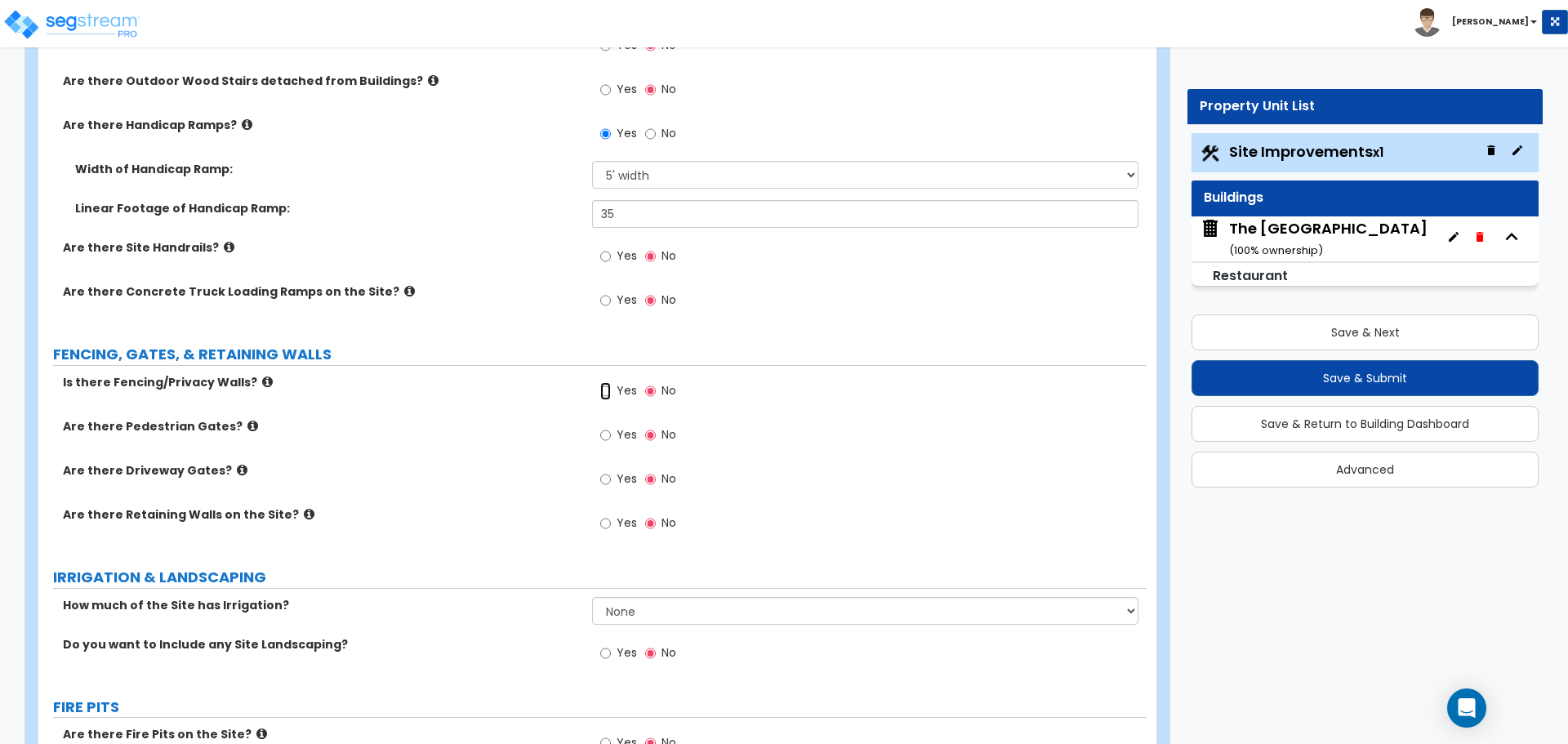
click at [610, 395] on input "Yes" at bounding box center [606, 391] width 11 height 18
radio input "true"
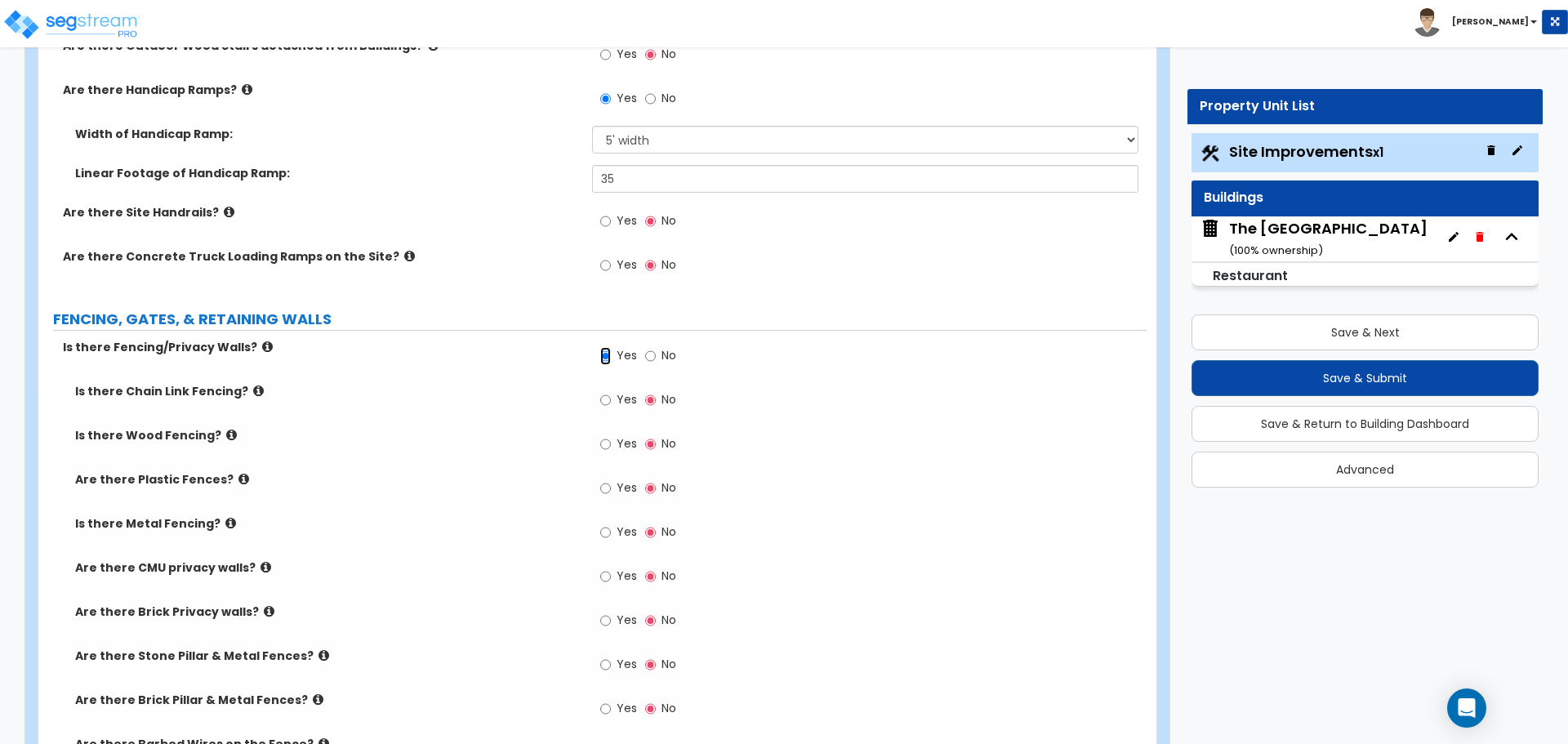
scroll to position [1839, 0]
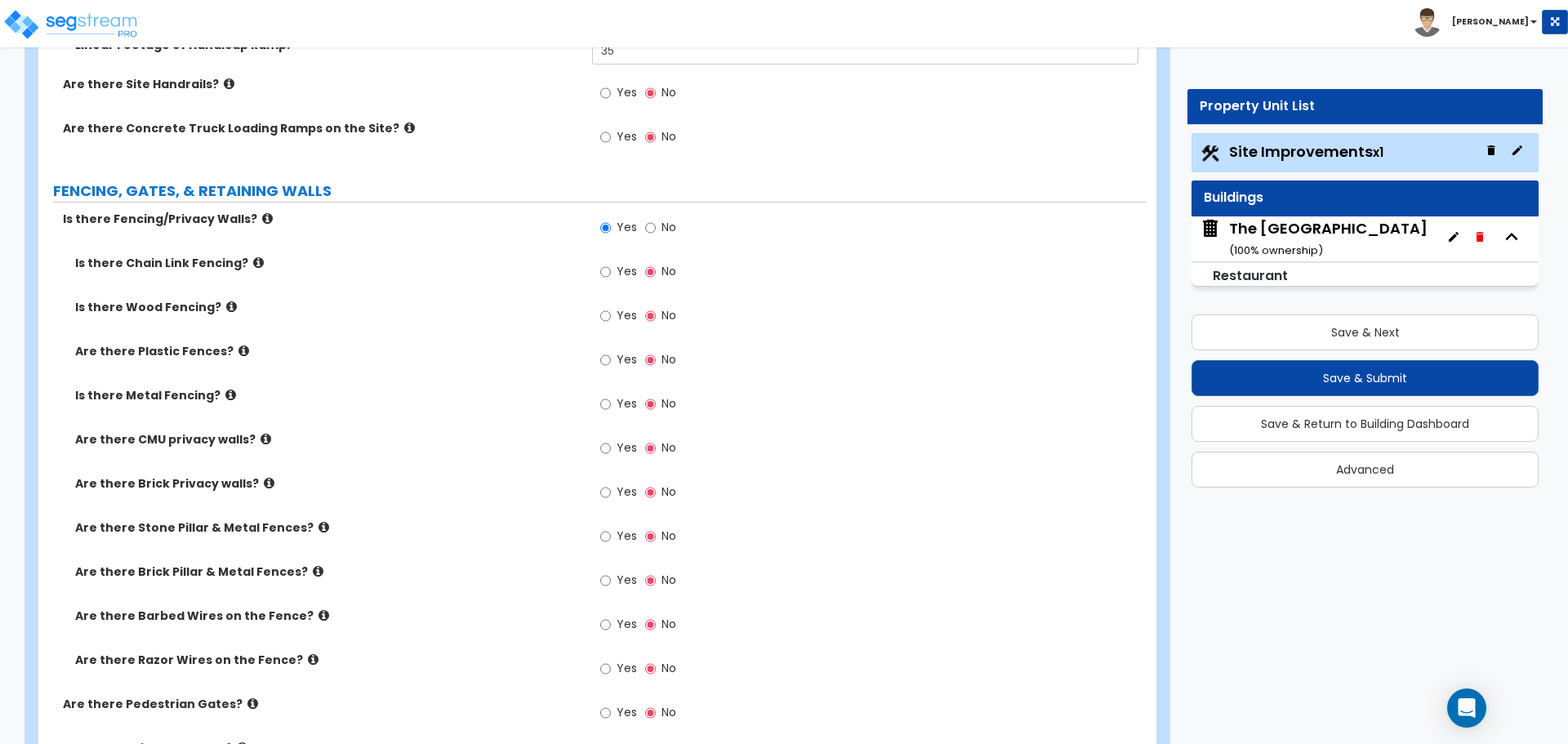
click at [226, 304] on icon at bounding box center [231, 307] width 11 height 13
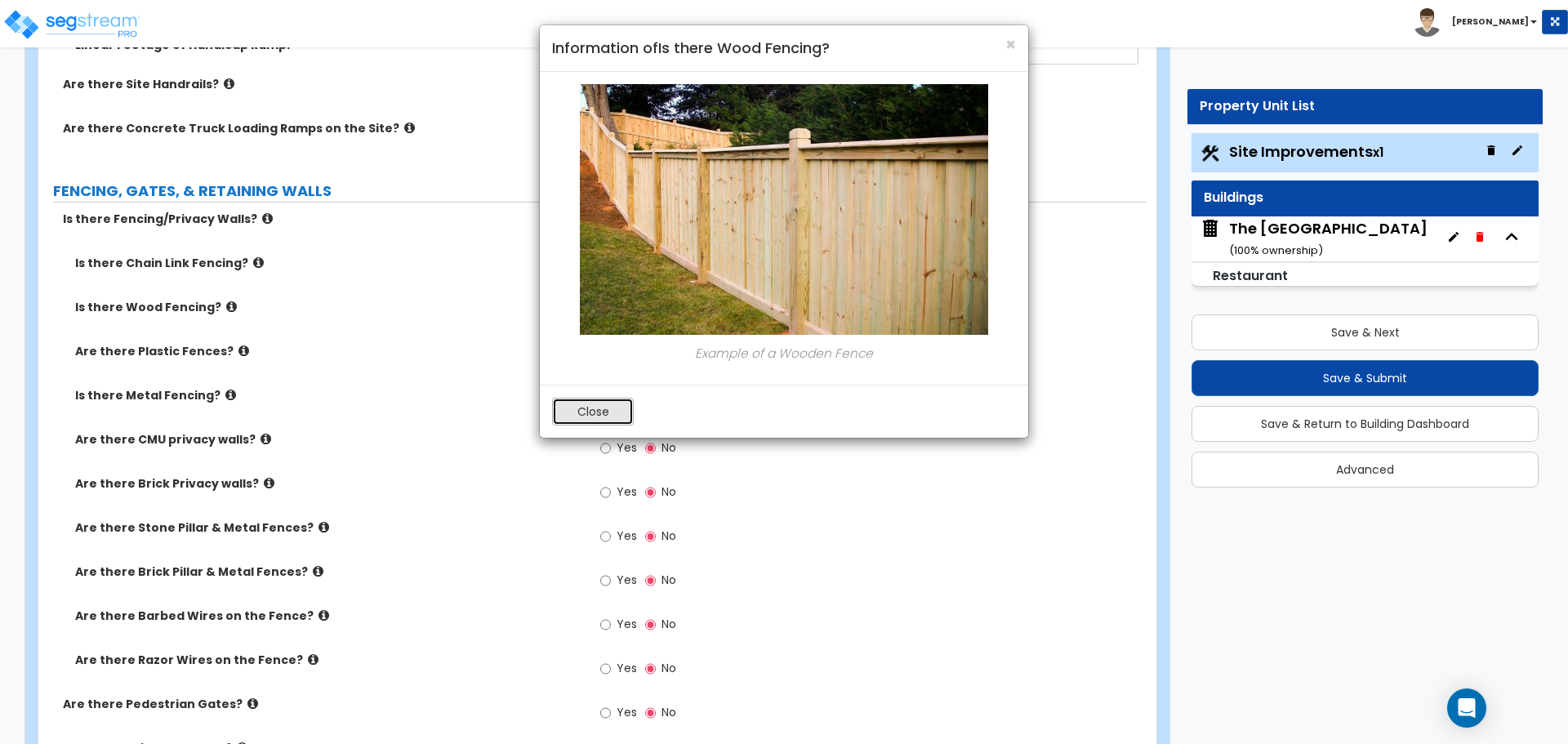
click at [585, 404] on button "Close" at bounding box center [593, 411] width 82 height 28
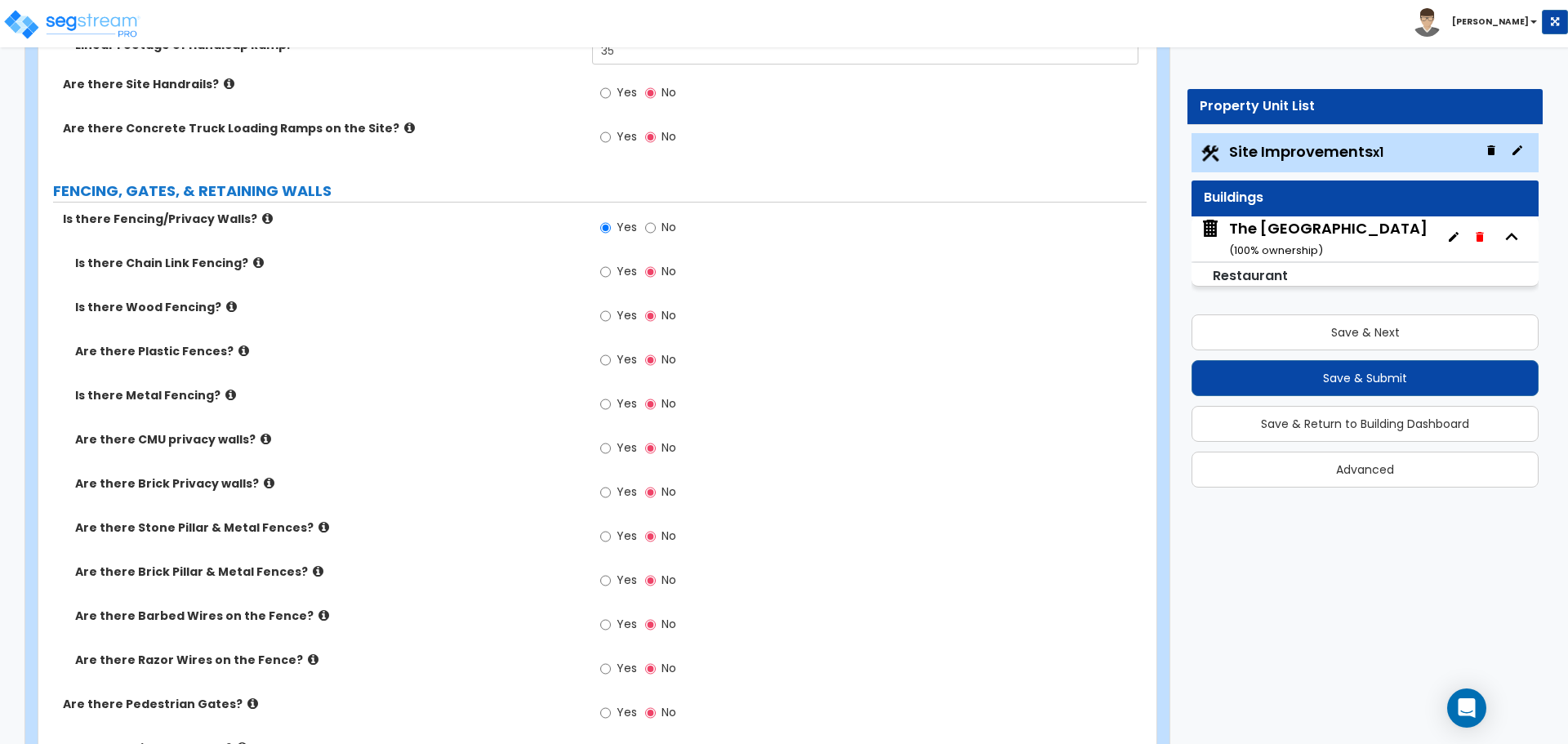
click at [239, 350] on icon at bounding box center [244, 351] width 11 height 13
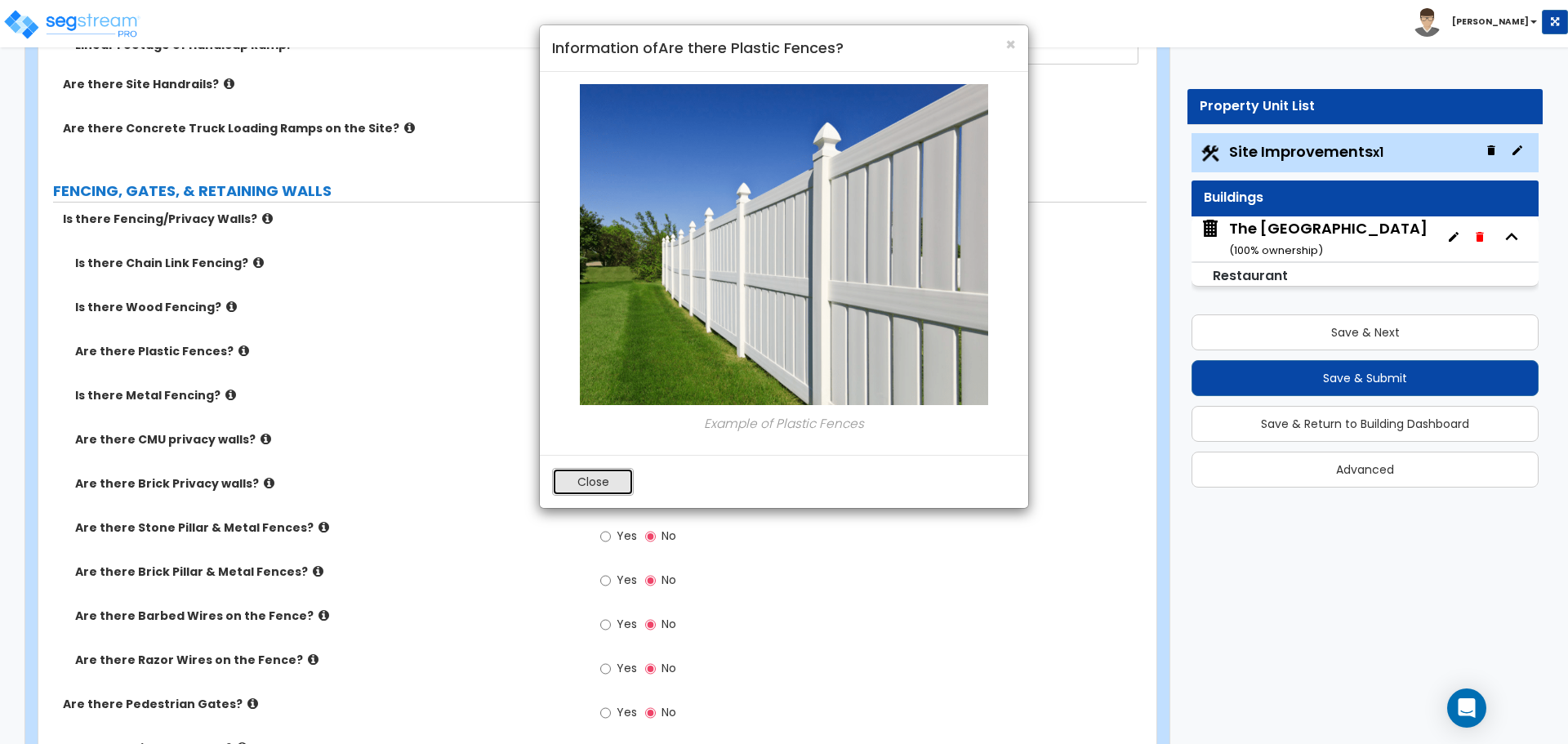
click at [602, 476] on button "Close" at bounding box center [593, 482] width 82 height 28
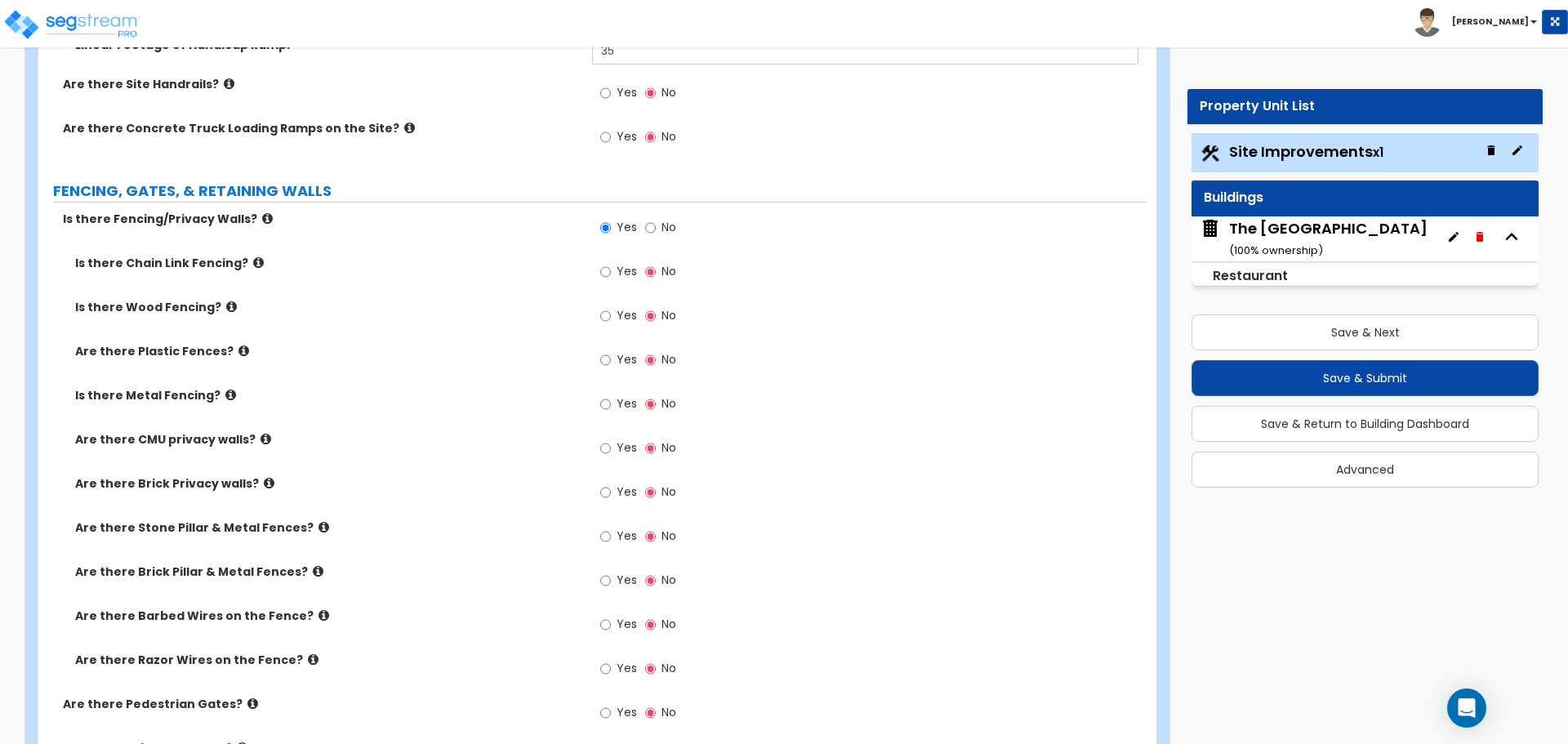
click at [615, 315] on label "Yes" at bounding box center [619, 318] width 37 height 28
click at [611, 315] on input "Yes" at bounding box center [606, 316] width 11 height 18
radio input "true"
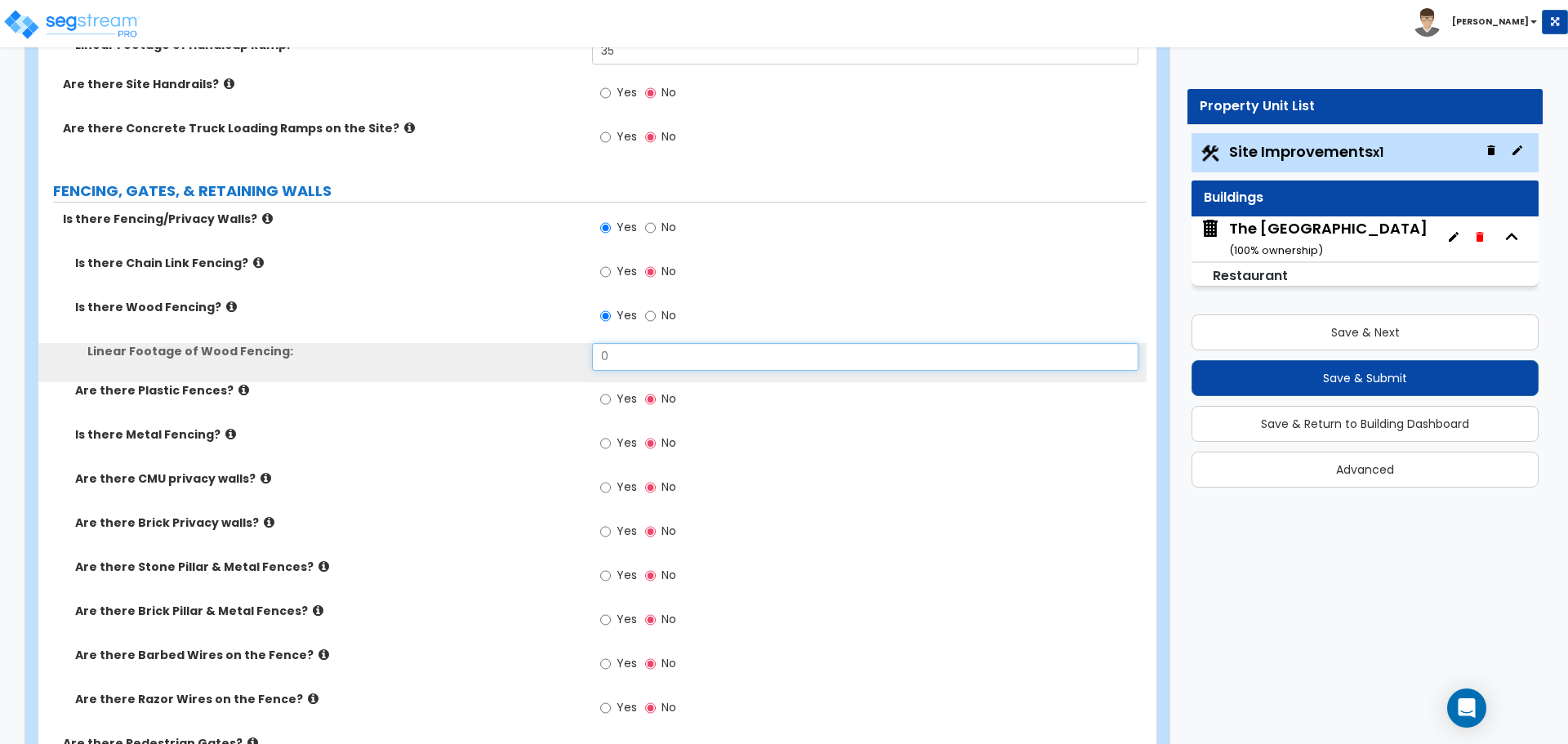
click at [633, 345] on input "0" at bounding box center [865, 357] width 545 height 28
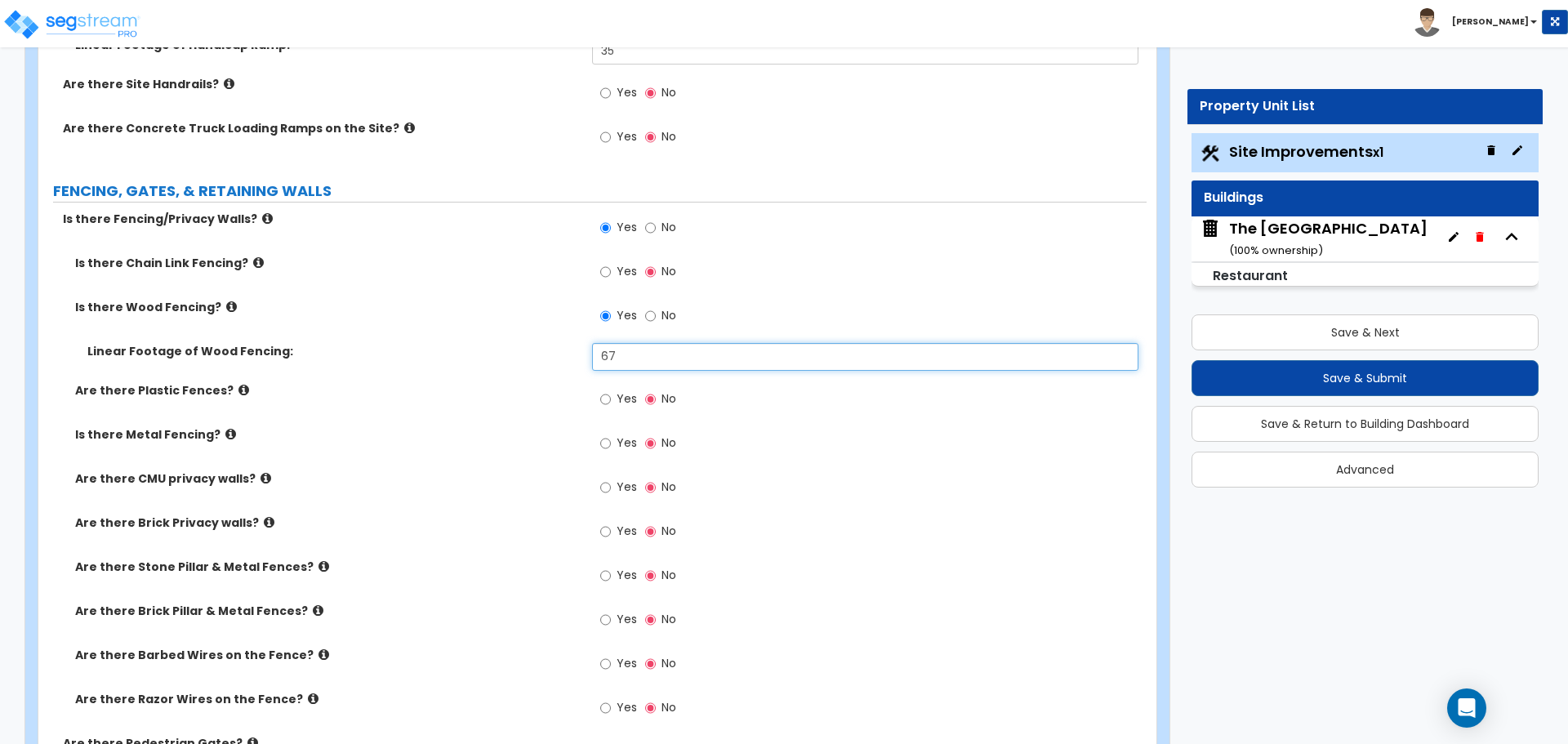
type input "67"
click at [521, 353] on label "Linear Footage of Wood Fencing:" at bounding box center [333, 351] width 493 height 16
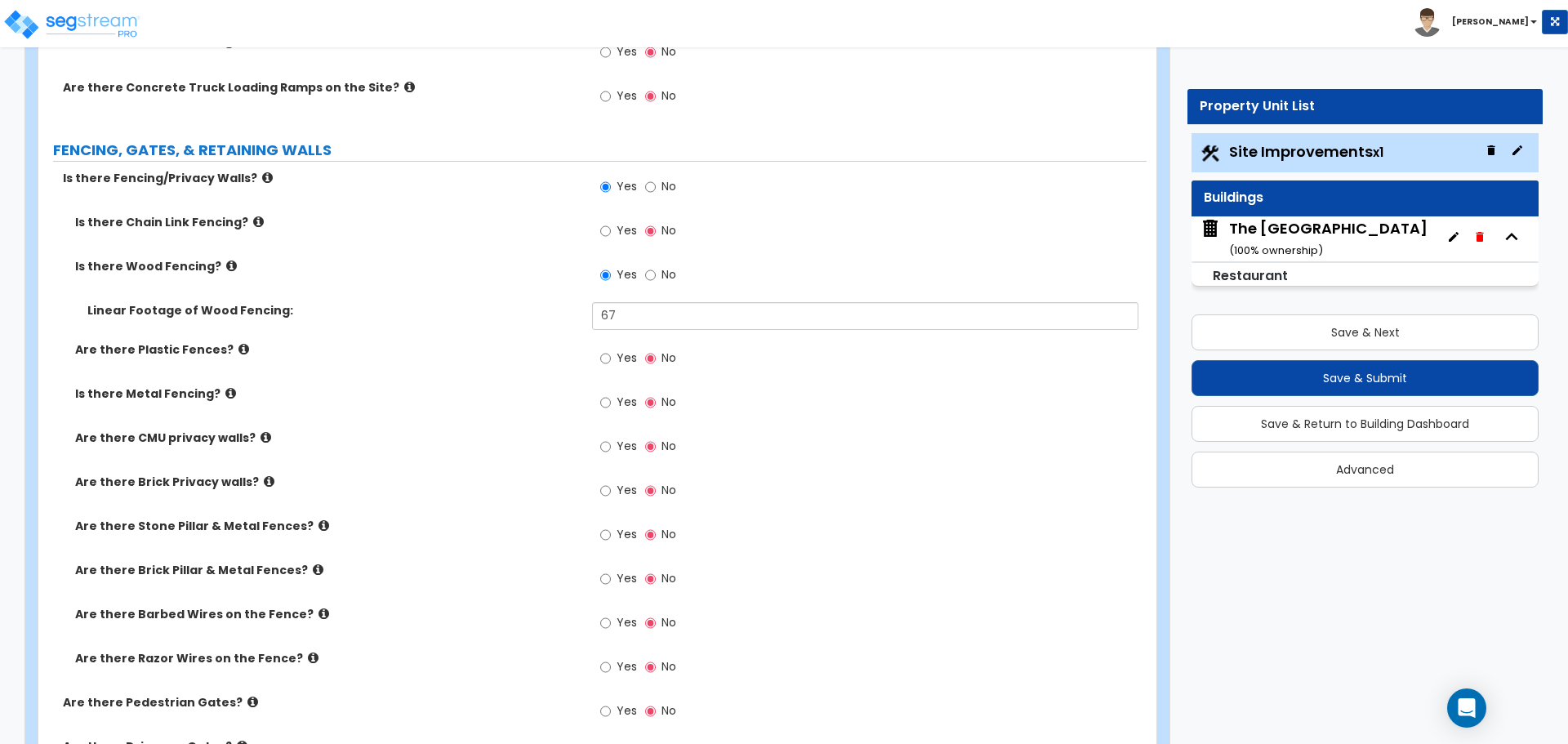
scroll to position [1921, 0]
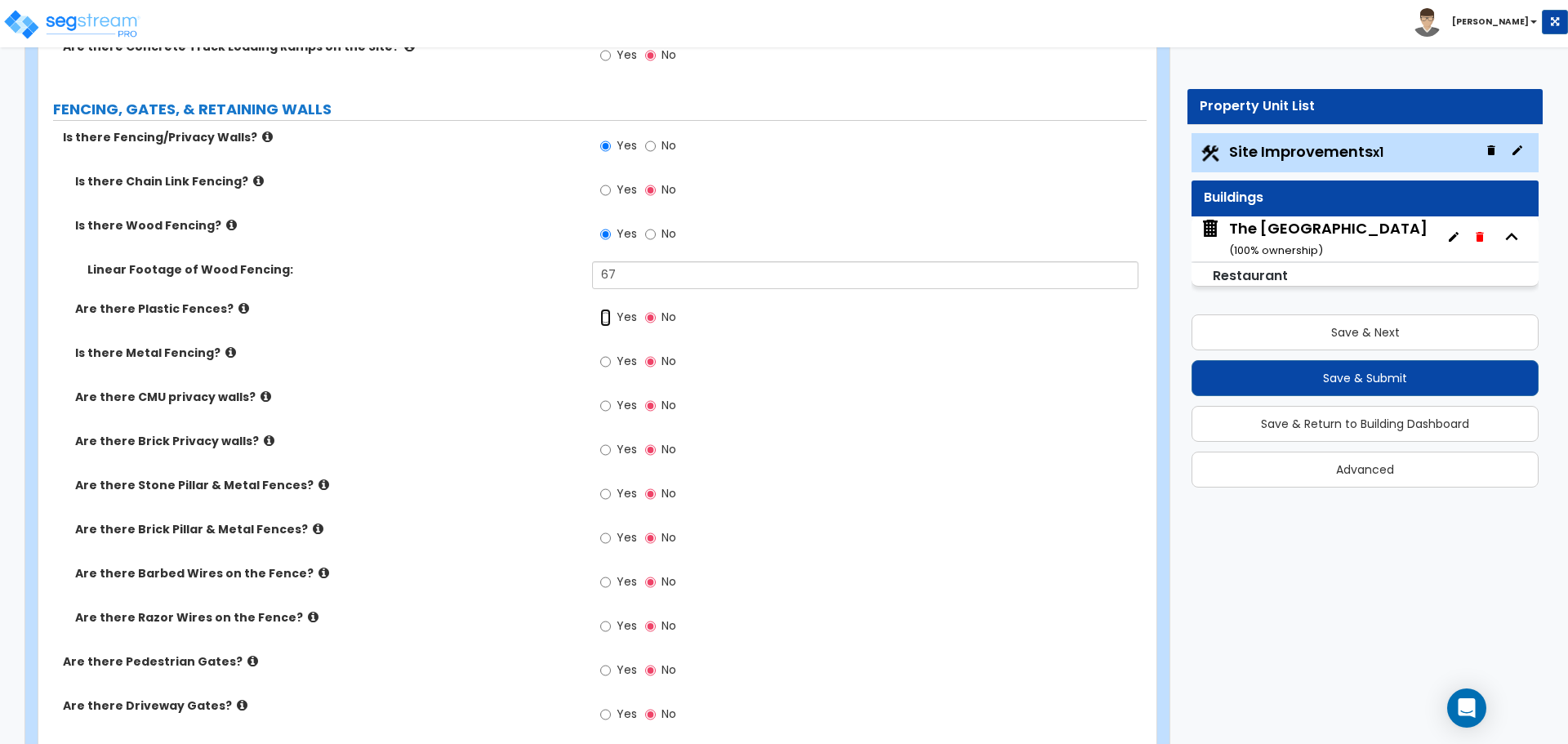
click at [606, 318] on input "Yes" at bounding box center [606, 318] width 11 height 18
radio input "true"
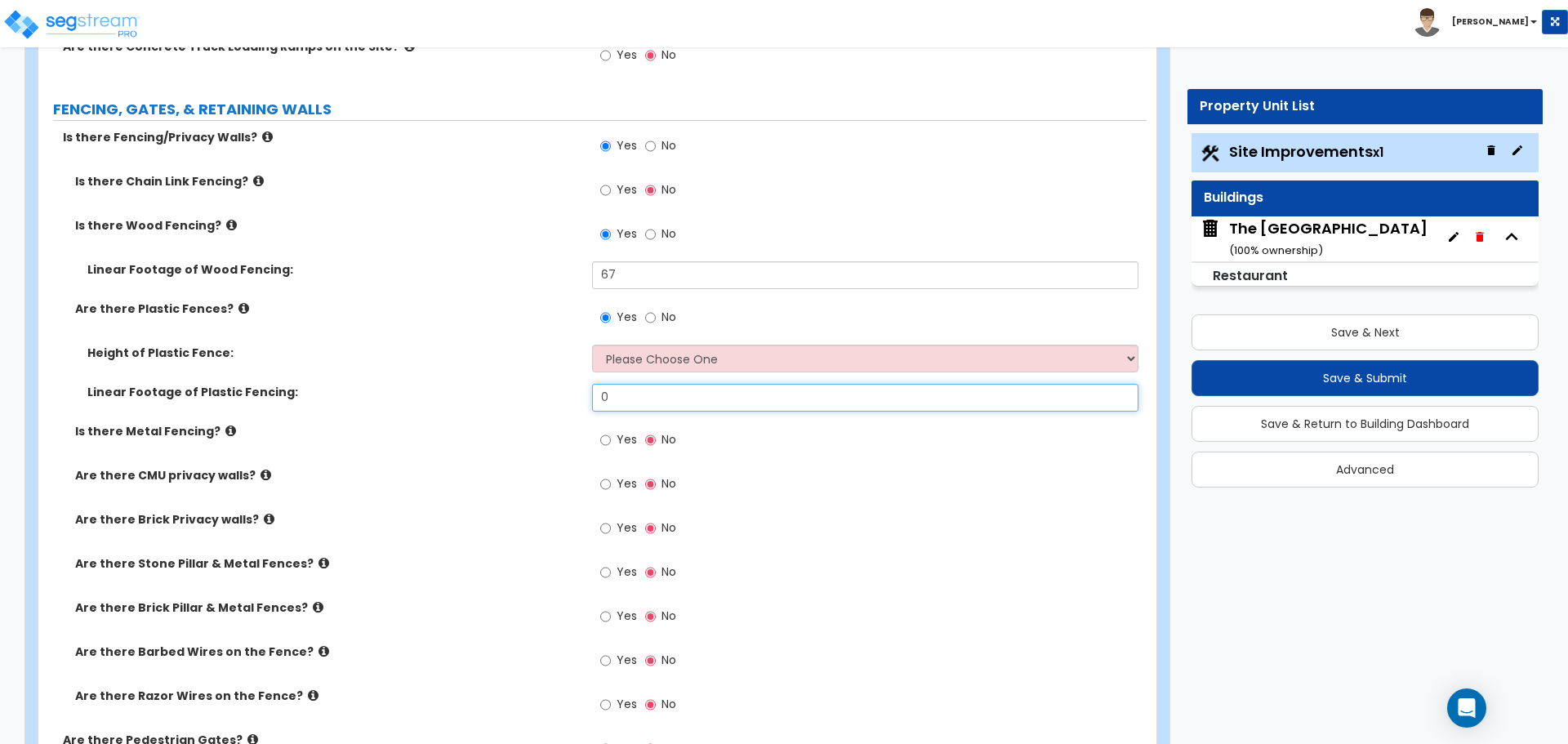
click at [649, 396] on input "0" at bounding box center [865, 397] width 545 height 28
click at [634, 391] on input "0" at bounding box center [865, 397] width 545 height 28
type input "224"
click at [634, 363] on select "Please Choose One 3 feet 4 feet 5 feet 6 feet" at bounding box center [865, 358] width 545 height 28
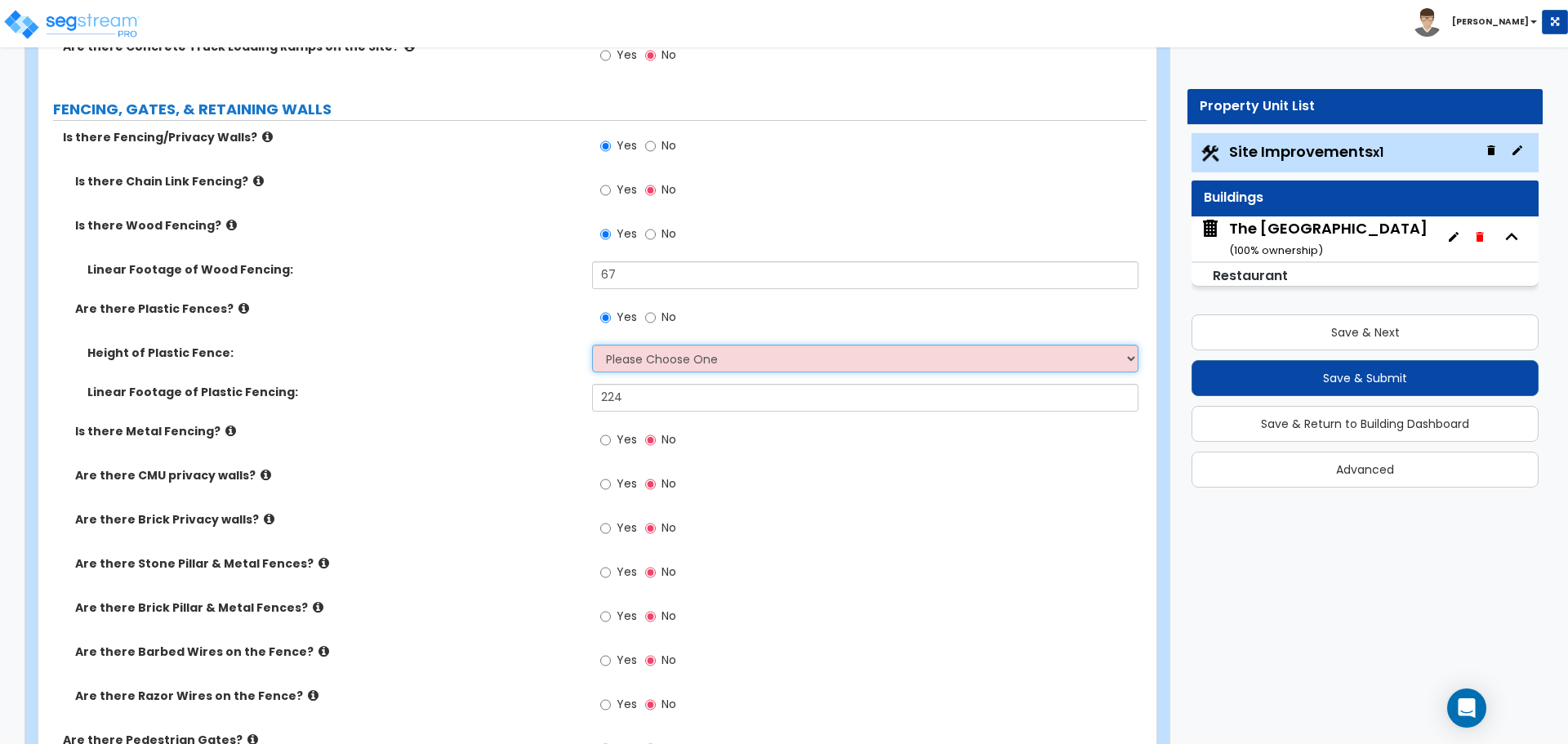
select select "1"
click at [593, 345] on select "Please Choose One 3 feet 4 feet 5 feet 6 feet" at bounding box center [865, 358] width 545 height 28
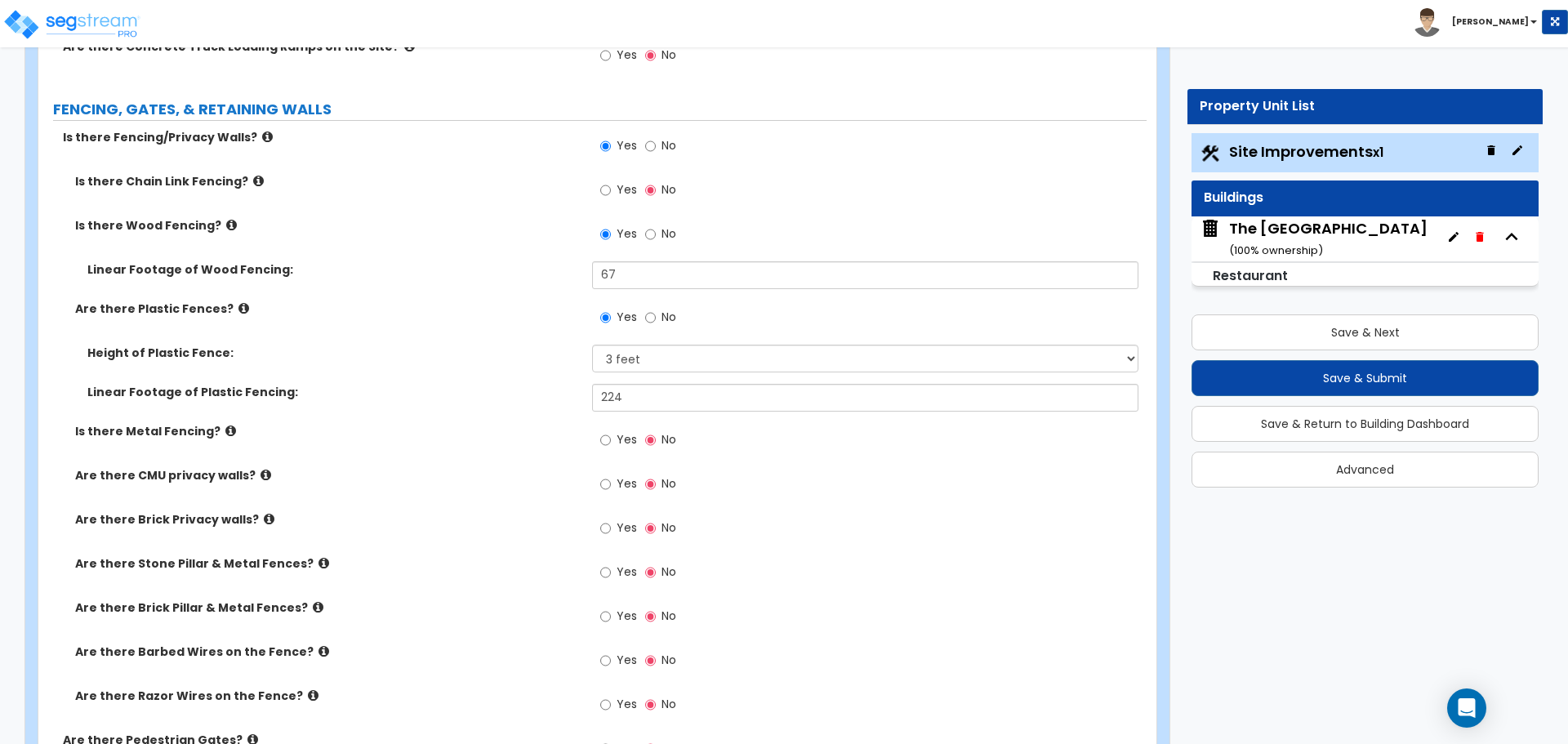
click at [565, 346] on label "Height of Plastic Fence:" at bounding box center [333, 353] width 493 height 16
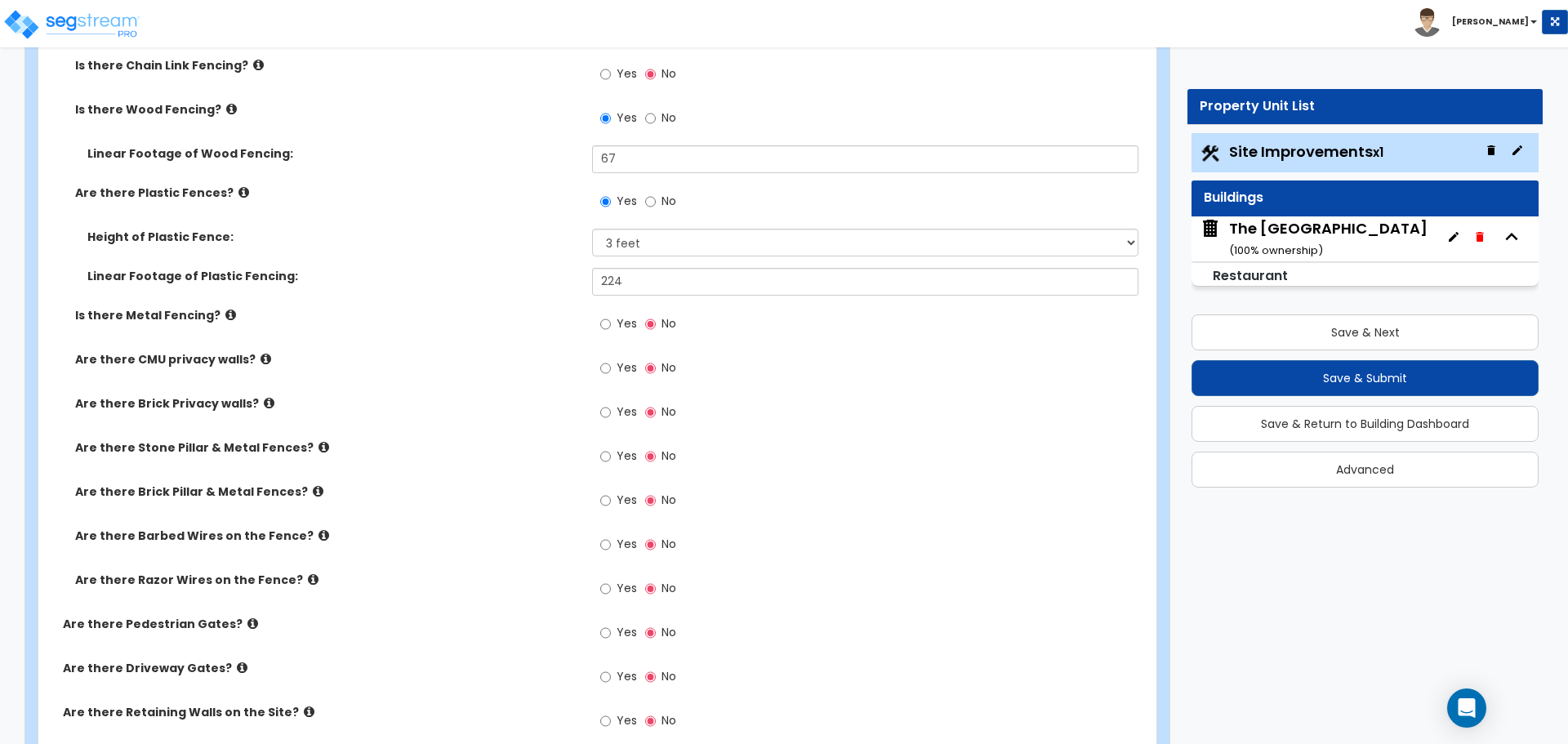
scroll to position [2084, 0]
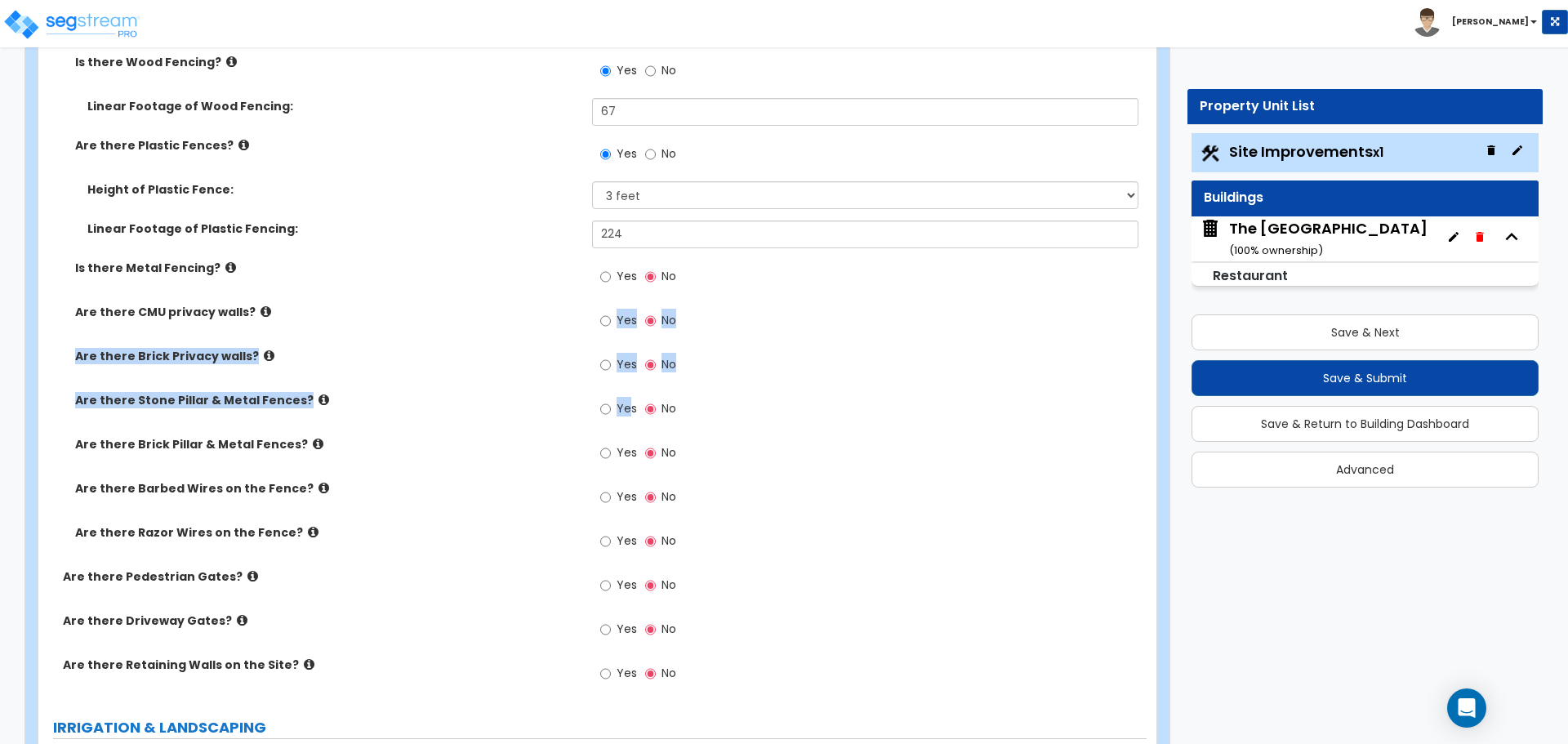
drag, startPoint x: 629, startPoint y: 414, endPoint x: 503, endPoint y: 331, distance: 150.9
click at [503, 331] on div "Is there Chain Link Fencing? Yes No Is there Wood Fencing? Yes No Linear Footag…" at bounding box center [593, 289] width 1084 height 559
drag, startPoint x: 480, startPoint y: 416, endPoint x: 466, endPoint y: 420, distance: 14.6
click at [480, 417] on div "Are there Stone Pillar & Metal Fences? Yes No" at bounding box center [593, 414] width 1109 height 44
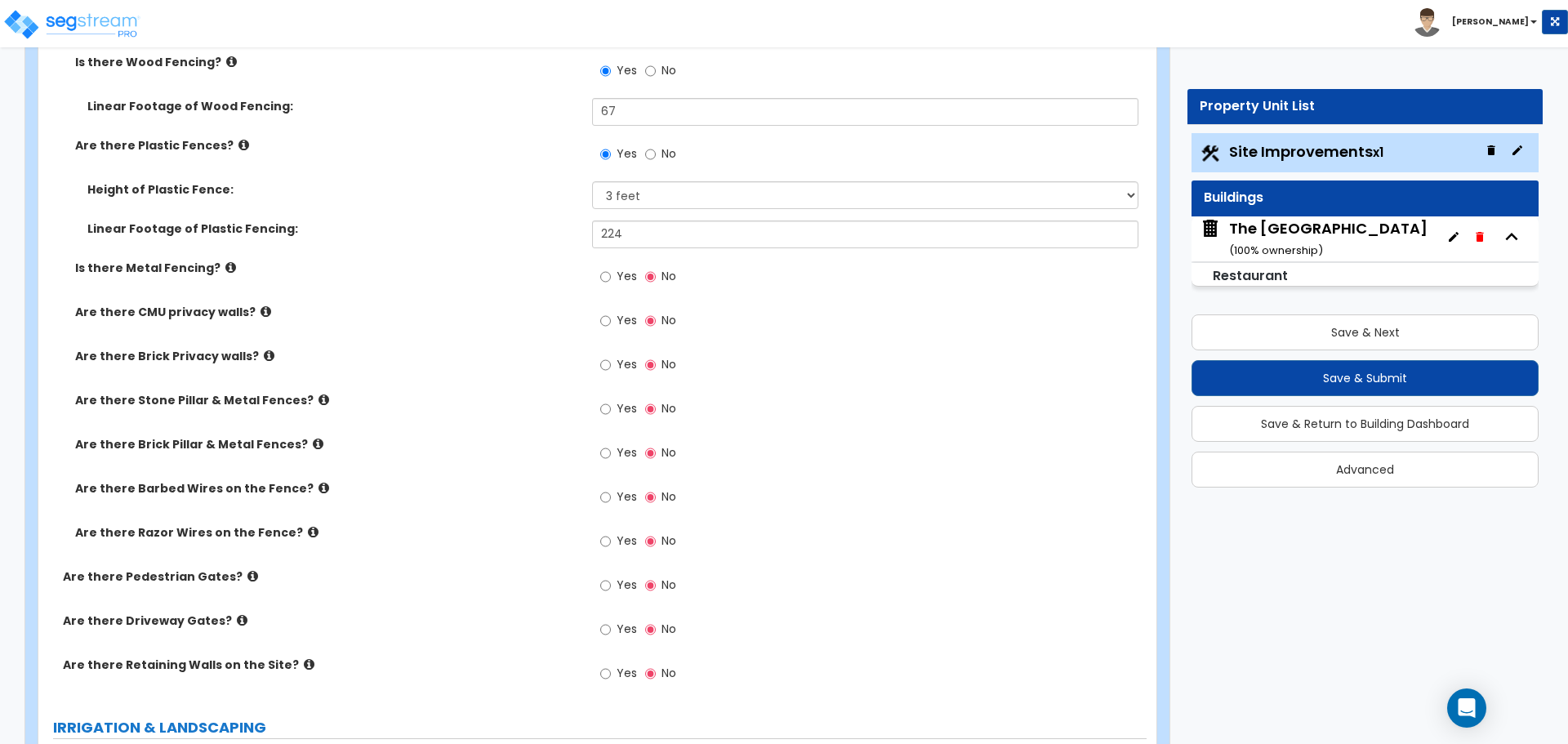
click at [309, 504] on div "Are there Barbed Wires on the Fence? Yes No" at bounding box center [593, 502] width 1109 height 44
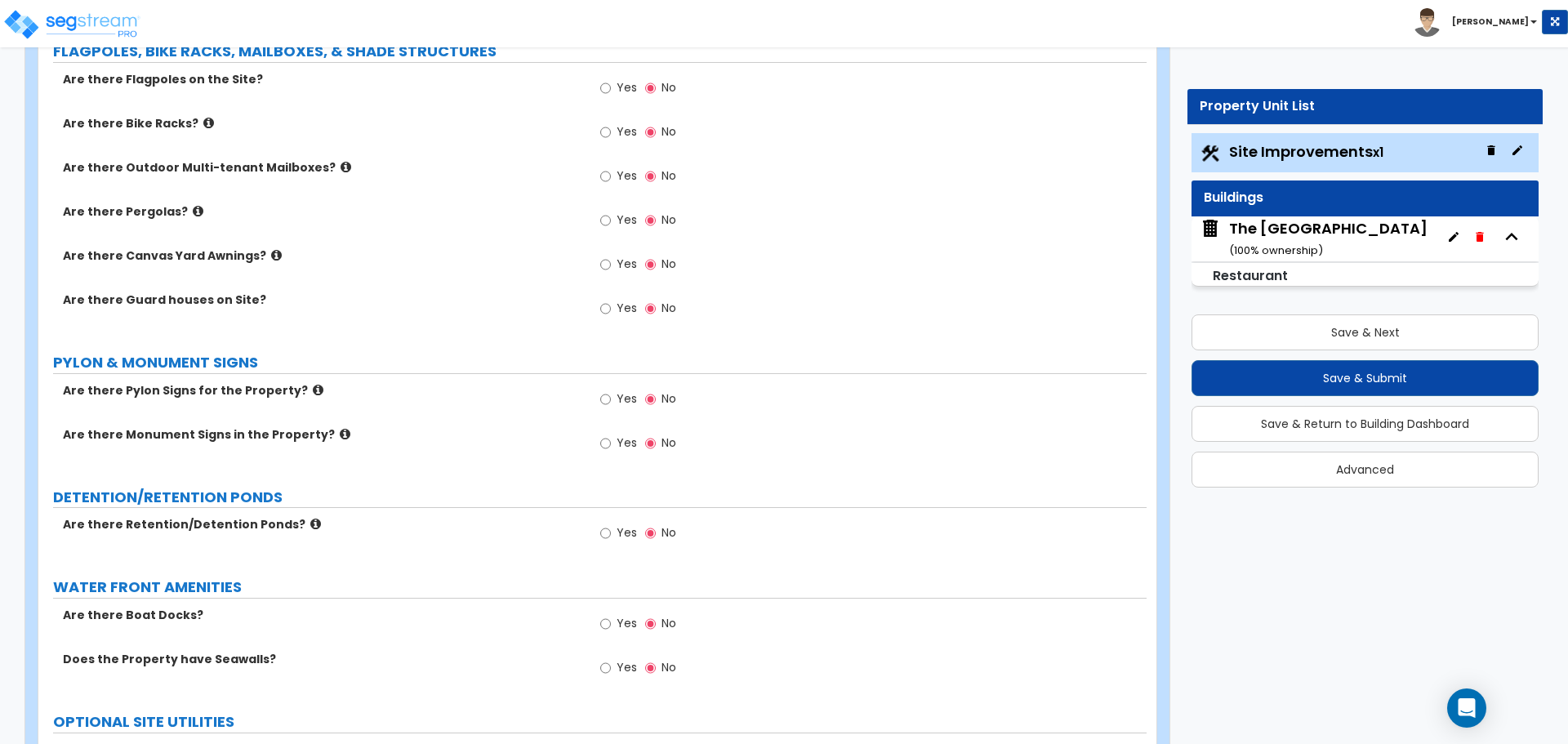
scroll to position [2982, 0]
click at [313, 389] on icon at bounding box center [318, 387] width 11 height 13
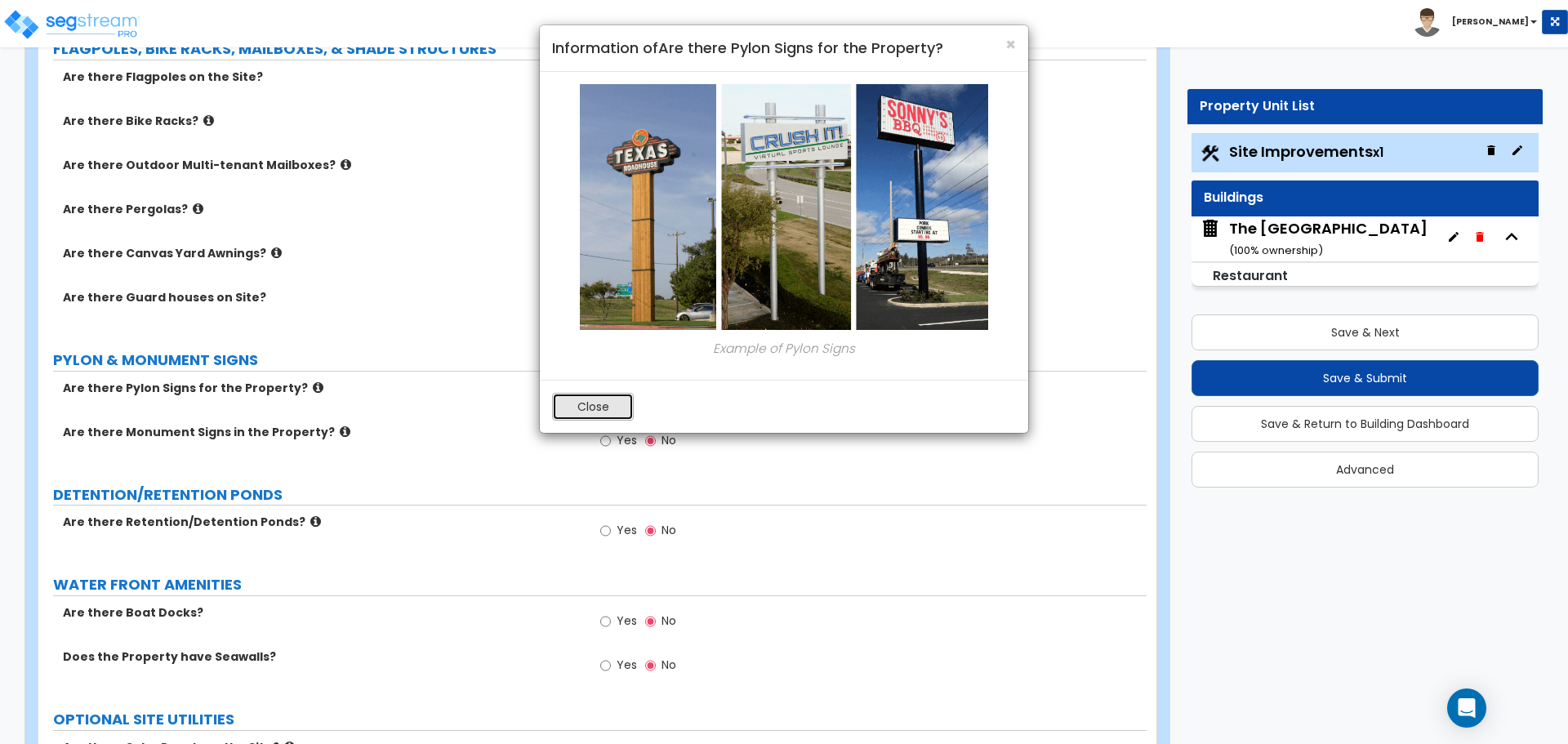
click at [595, 414] on button "Close" at bounding box center [593, 406] width 82 height 28
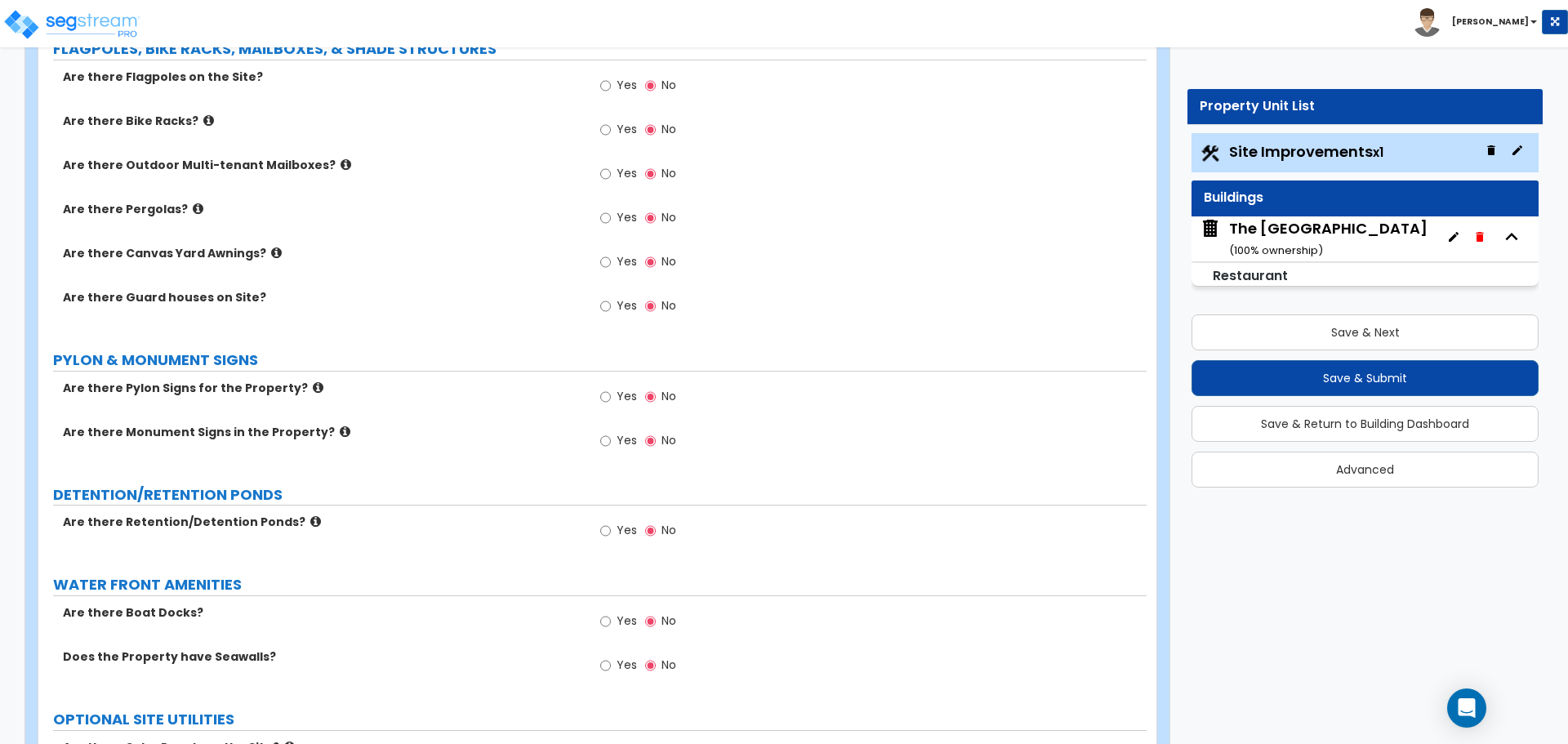
click at [312, 432] on label "Are there Monument Signs in the Property?" at bounding box center [321, 432] width 517 height 16
click at [339, 430] on icon at bounding box center [345, 432] width 11 height 13
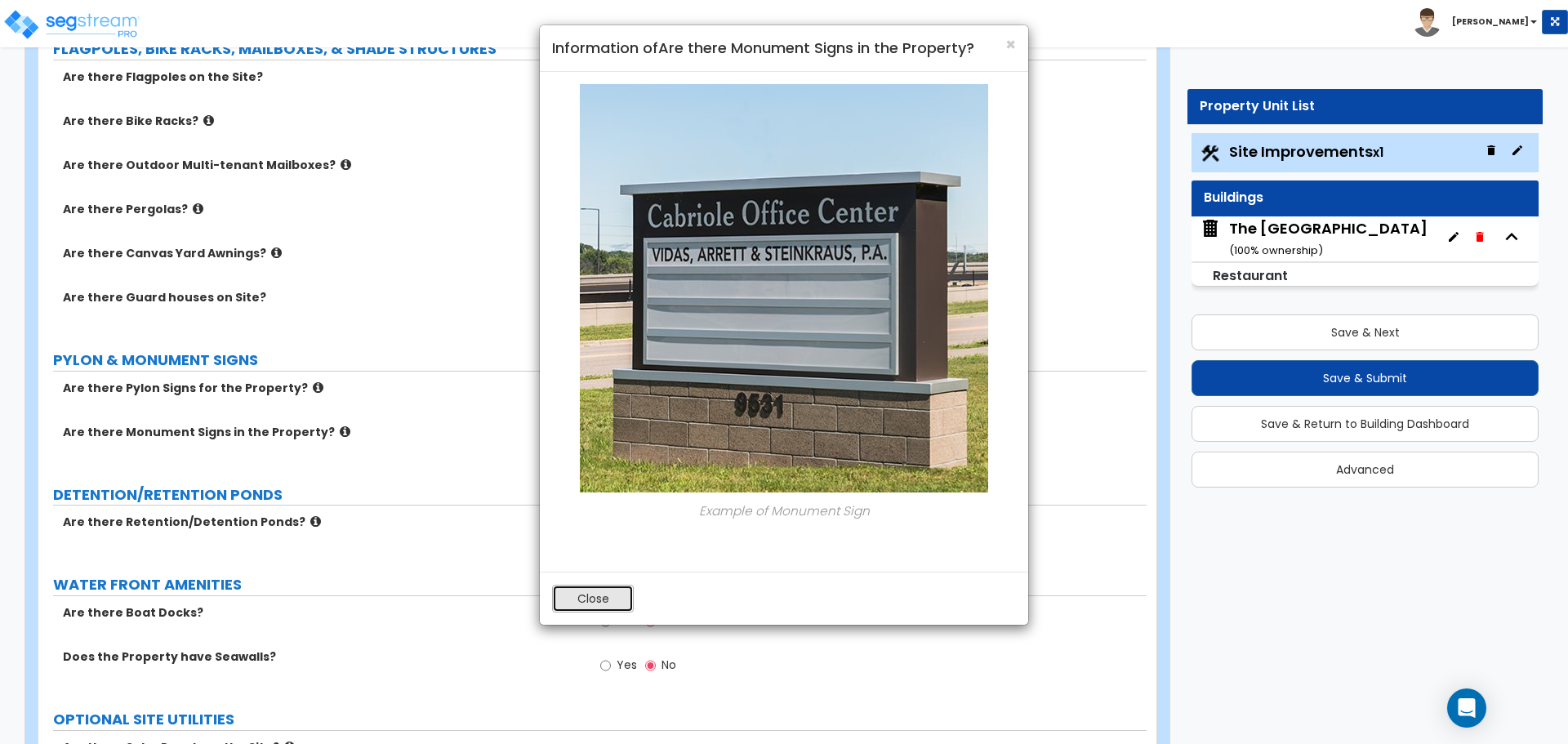
click at [590, 592] on button "Close" at bounding box center [593, 599] width 82 height 28
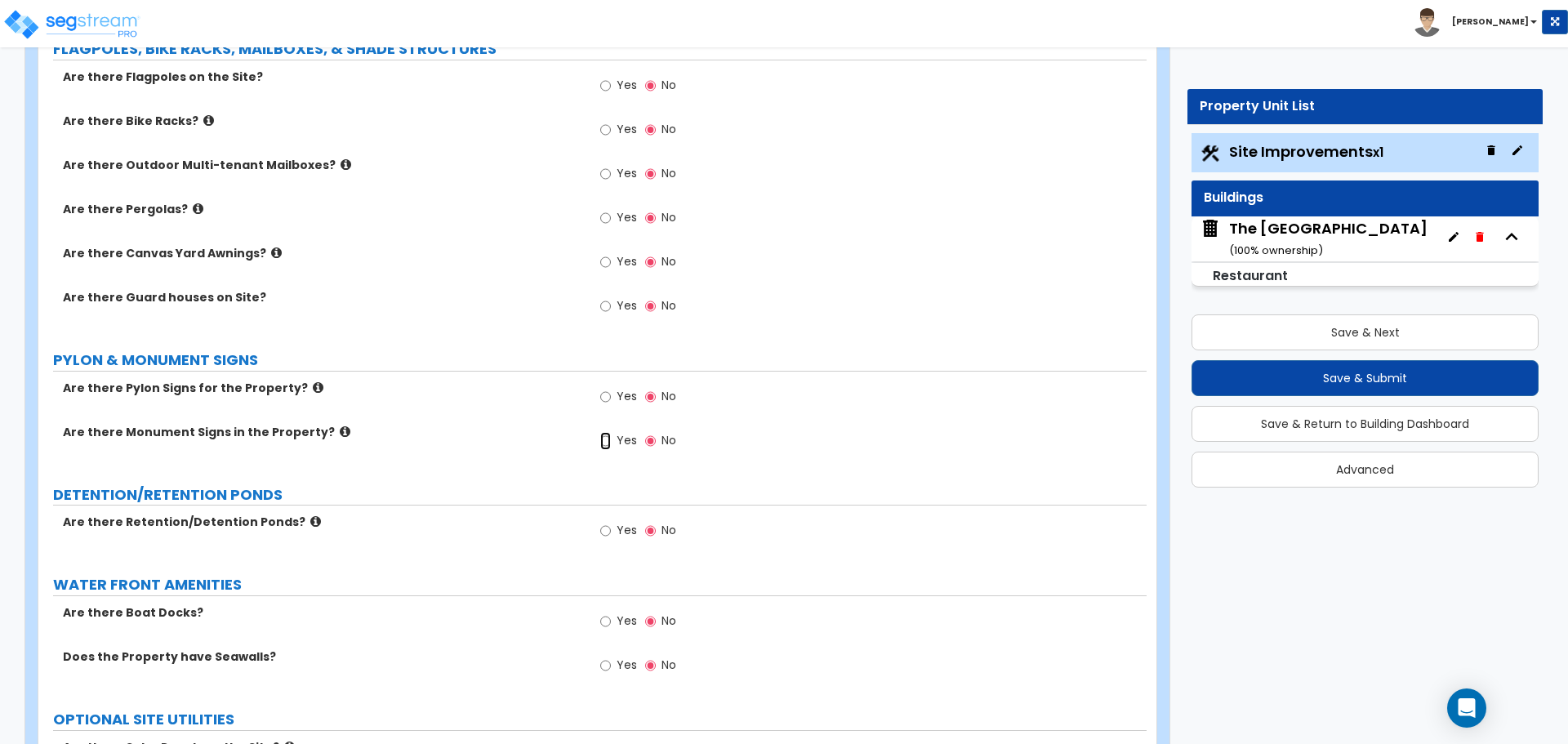
click at [603, 445] on input "Yes" at bounding box center [606, 441] width 11 height 18
radio input "true"
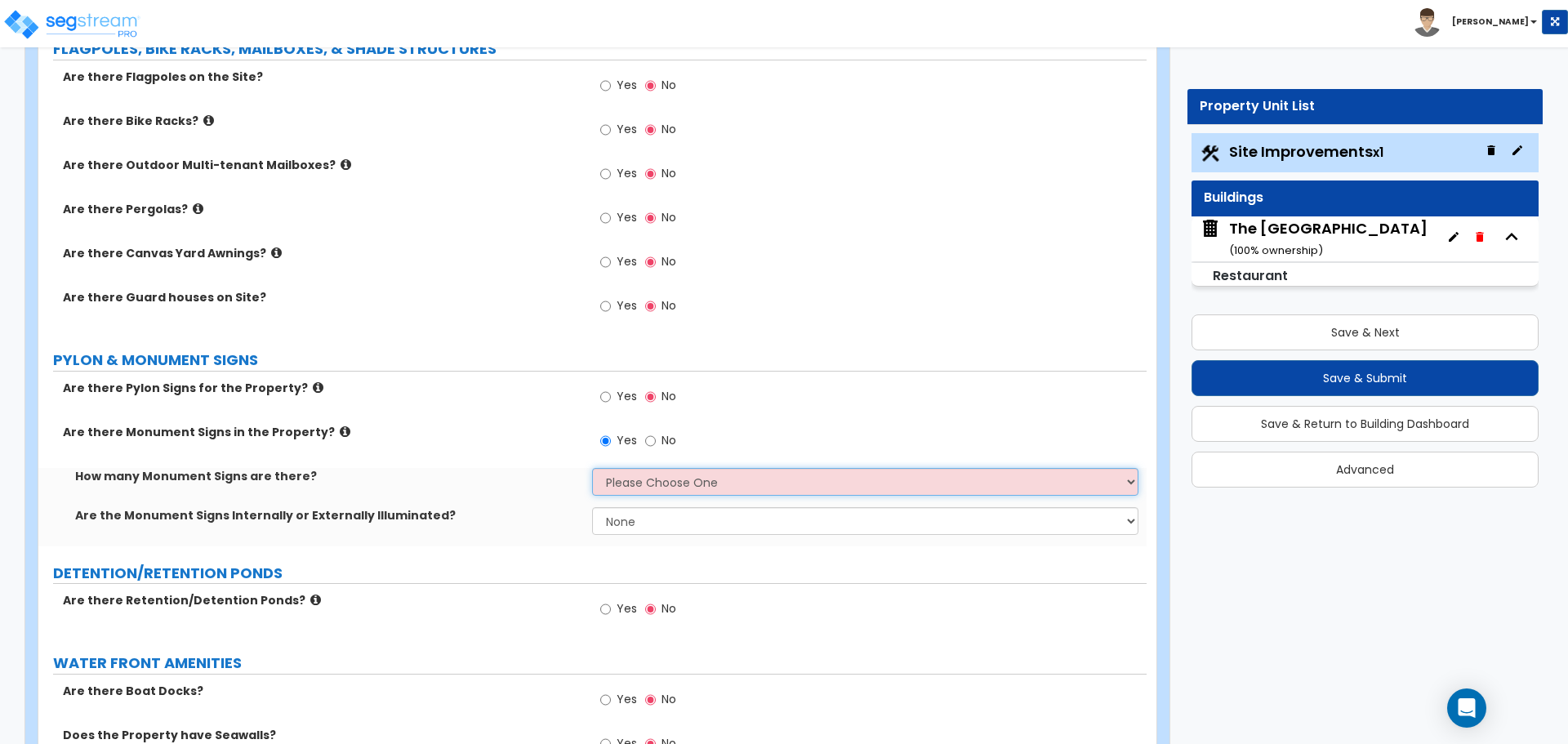
click at [630, 481] on select "Please Choose One 1 2 3" at bounding box center [865, 482] width 545 height 28
select select "1"
click at [593, 468] on select "Please Choose One 1 2 3" at bounding box center [865, 482] width 545 height 28
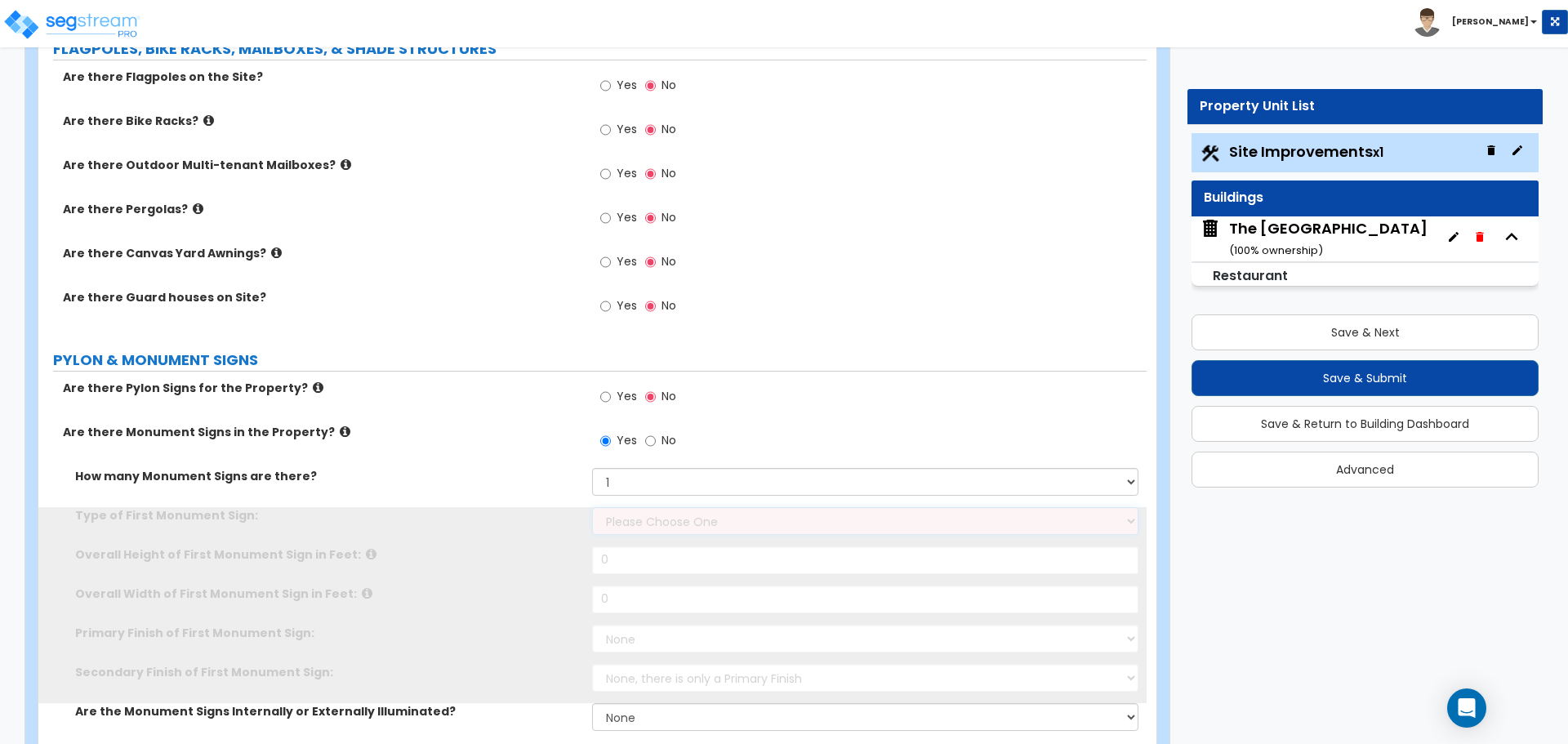
click at [636, 512] on select "Please Choose One Flat Signboard on top of a Base Flat Signboard attached to a …" at bounding box center [865, 521] width 545 height 28
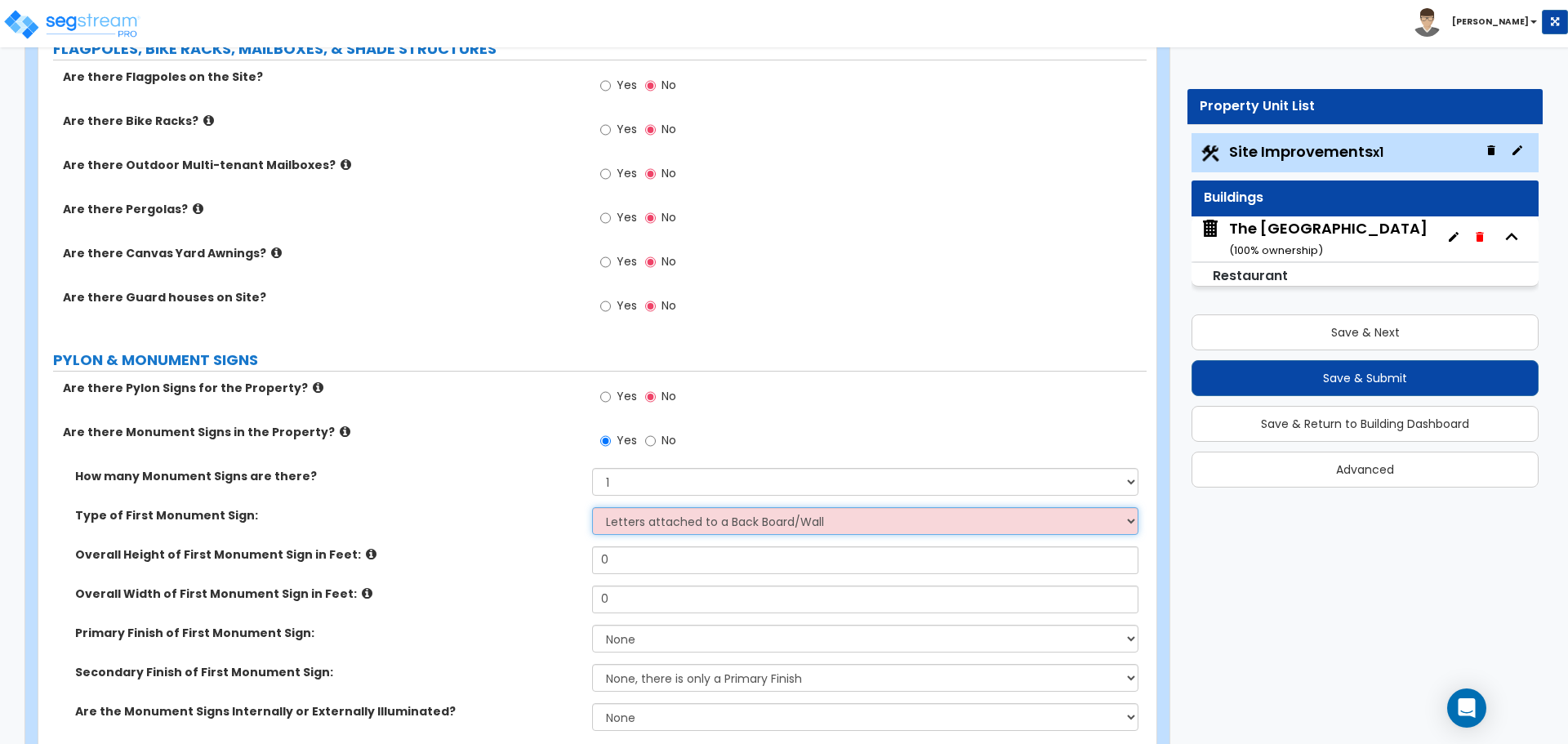
click at [593, 507] on select "Please Choose One Flat Signboard on top of a Base Flat Signboard attached to a …" at bounding box center [865, 521] width 545 height 28
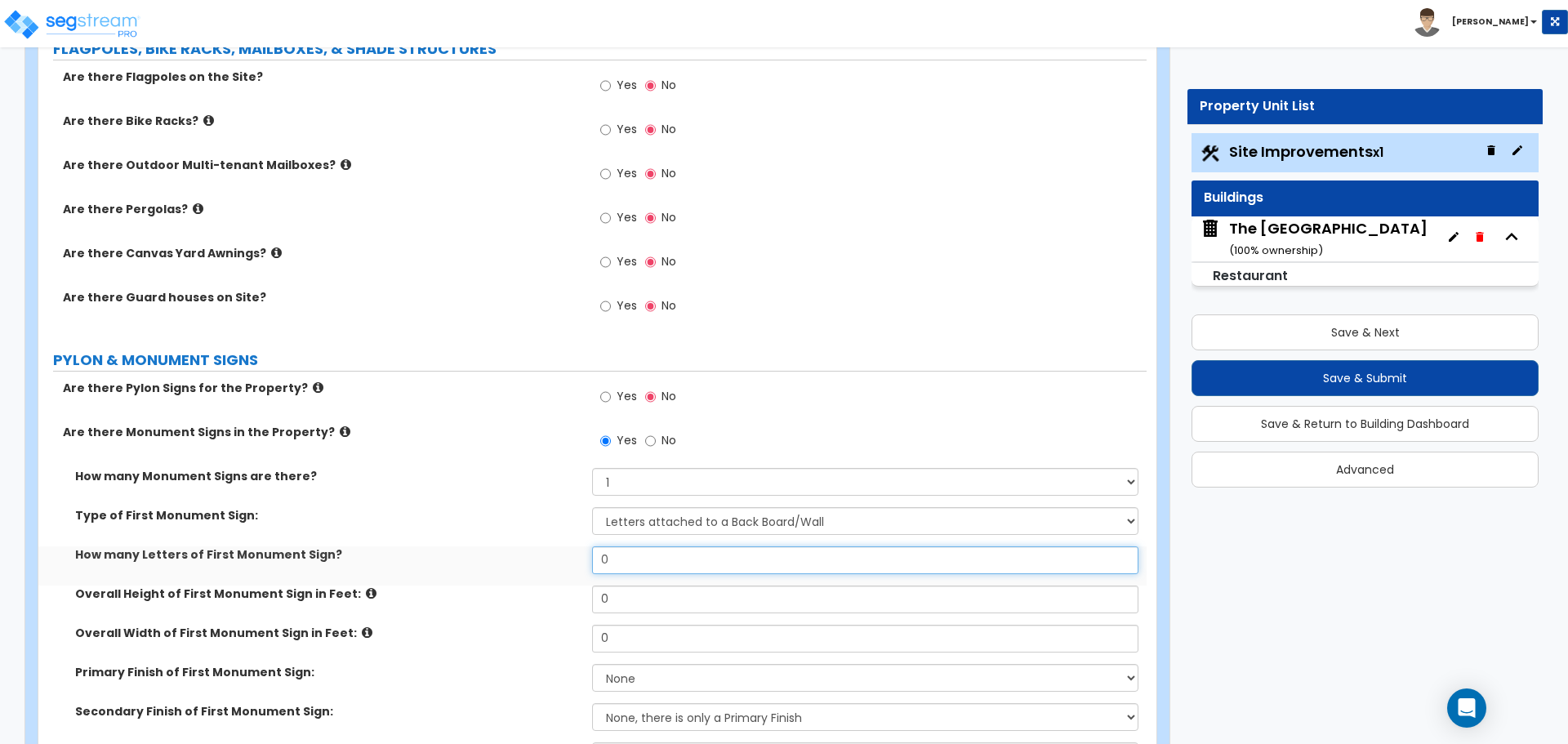
click at [628, 560] on input "0" at bounding box center [865, 560] width 545 height 28
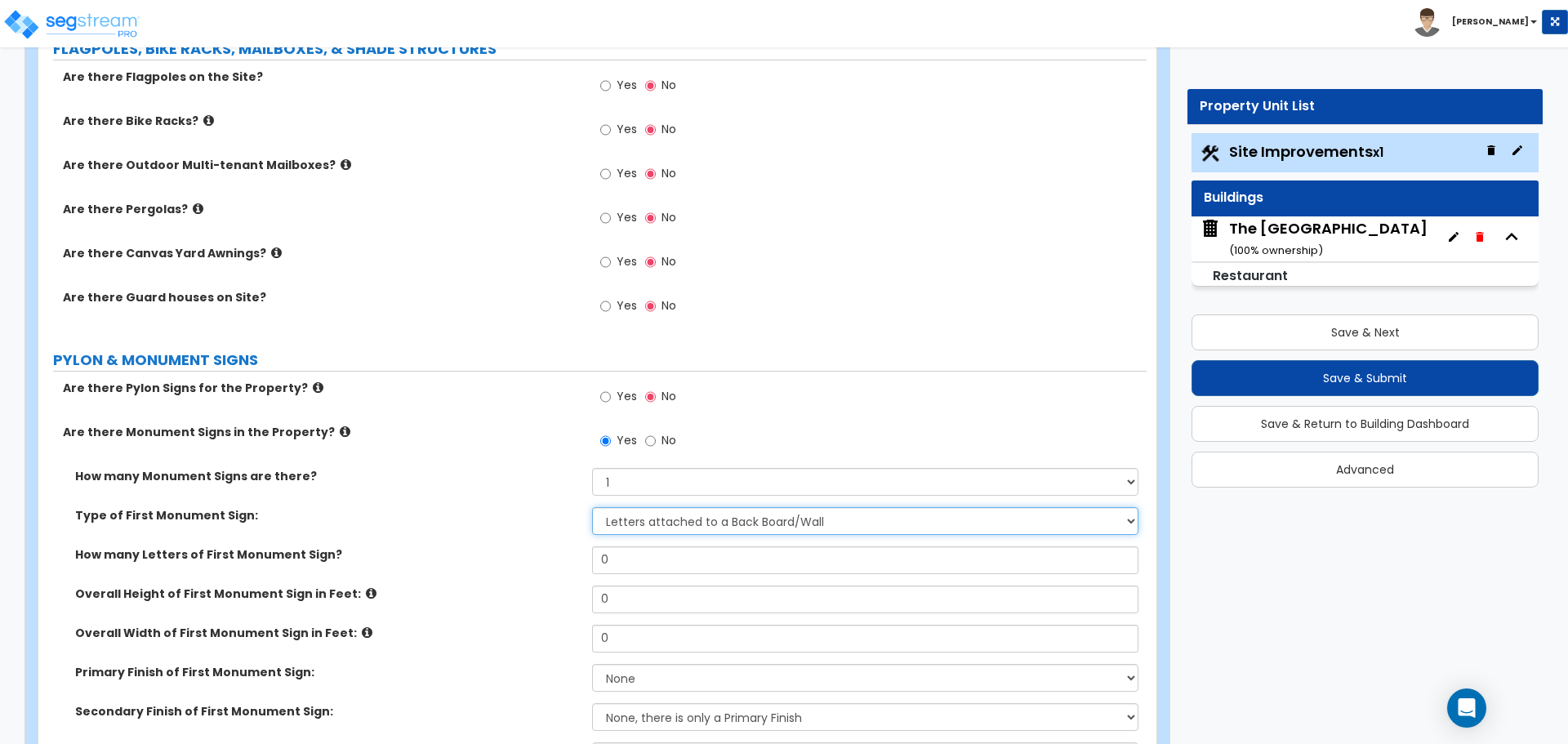
click at [667, 513] on select "Please Choose One Flat Signboard on top of a Base Flat Signboard attached to a …" at bounding box center [865, 521] width 545 height 28
click at [593, 507] on select "Please Choose One Flat Signboard on top of a Base Flat Signboard attached to a …" at bounding box center [865, 521] width 545 height 28
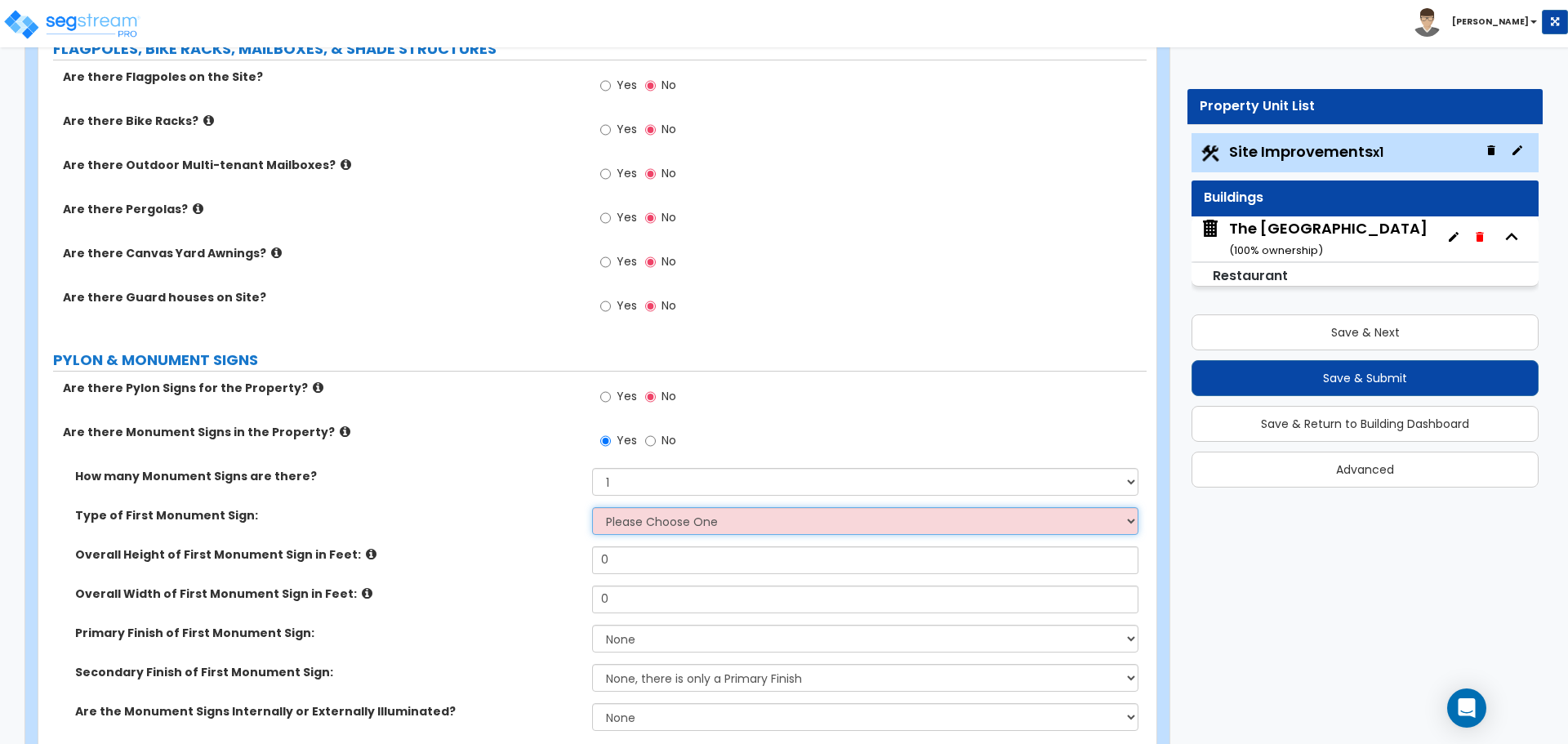
click at [671, 513] on select "Please Choose One Flat Signboard on top of a Base Flat Signboard attached to a …" at bounding box center [865, 521] width 545 height 28
select select "1"
click at [593, 507] on select "Please Choose One Flat Signboard on top of a Base Flat Signboard attached to a …" at bounding box center [865, 521] width 545 height 28
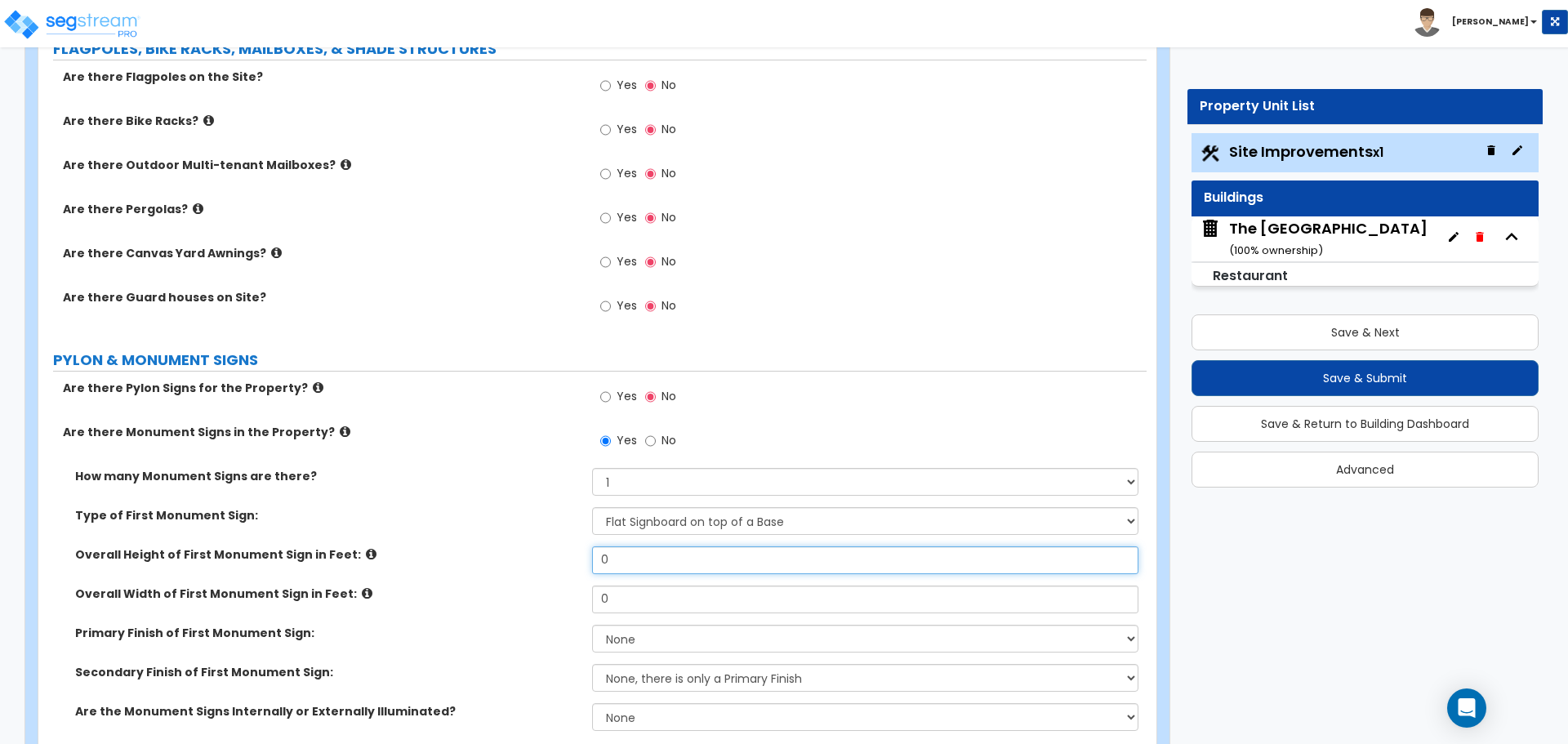
click at [643, 556] on input "0" at bounding box center [865, 560] width 545 height 28
type input "1"
type input "8"
click at [639, 598] on input "0" at bounding box center [865, 599] width 545 height 28
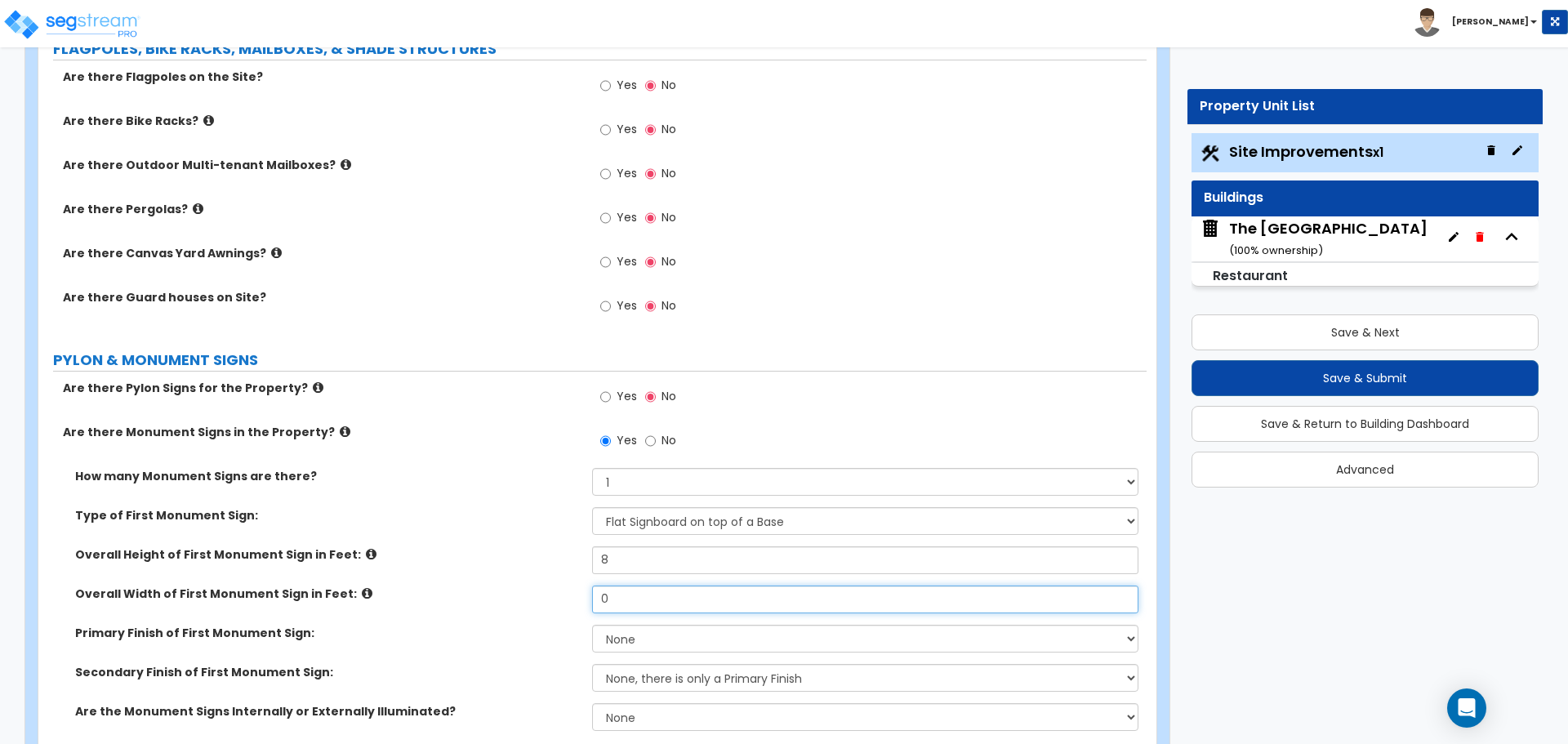
click at [639, 598] on input "0" at bounding box center [865, 599] width 545 height 28
type input "0.1"
click at [561, 589] on label "Overall Width of First Monument Sign in Feet:" at bounding box center [328, 593] width 505 height 16
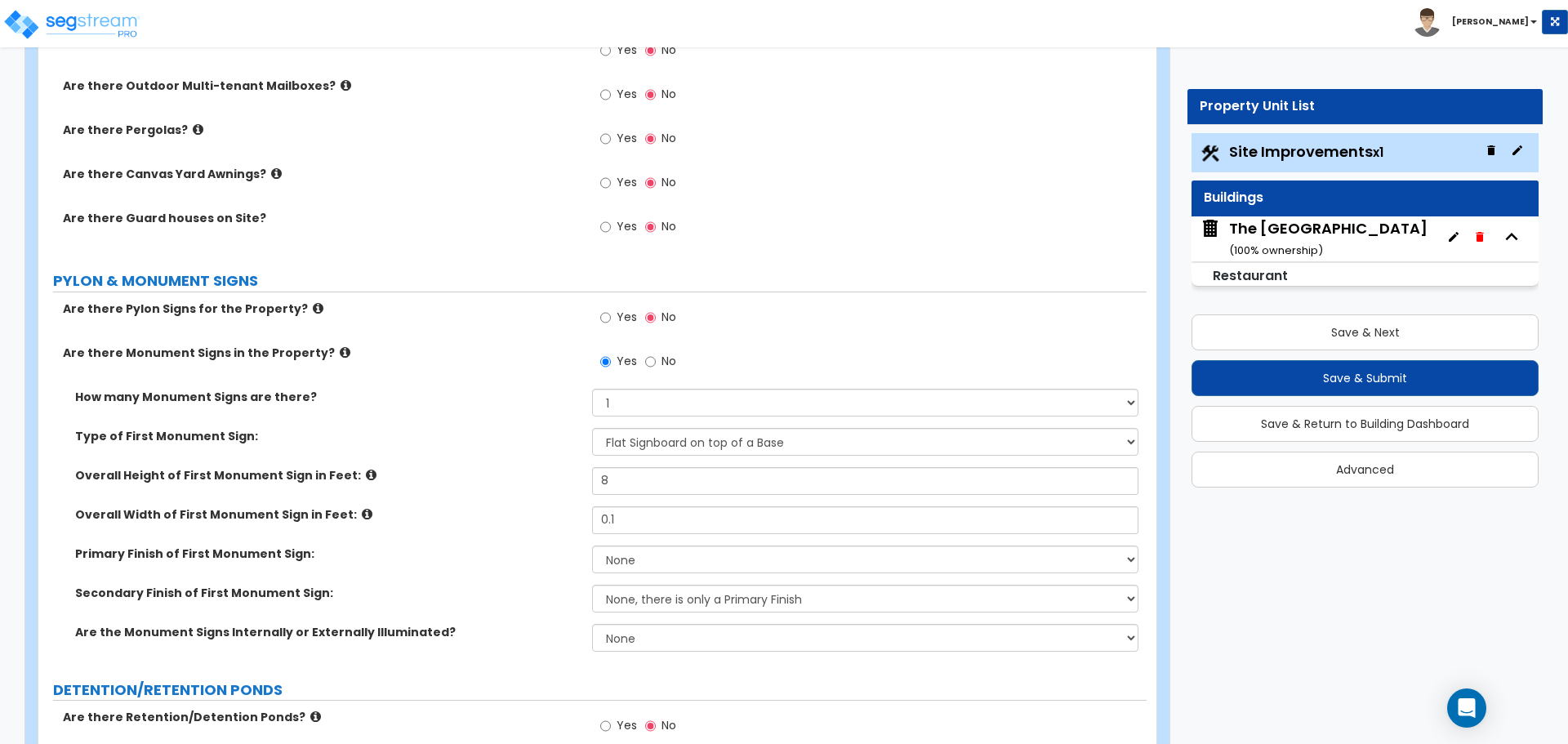
scroll to position [3064, 0]
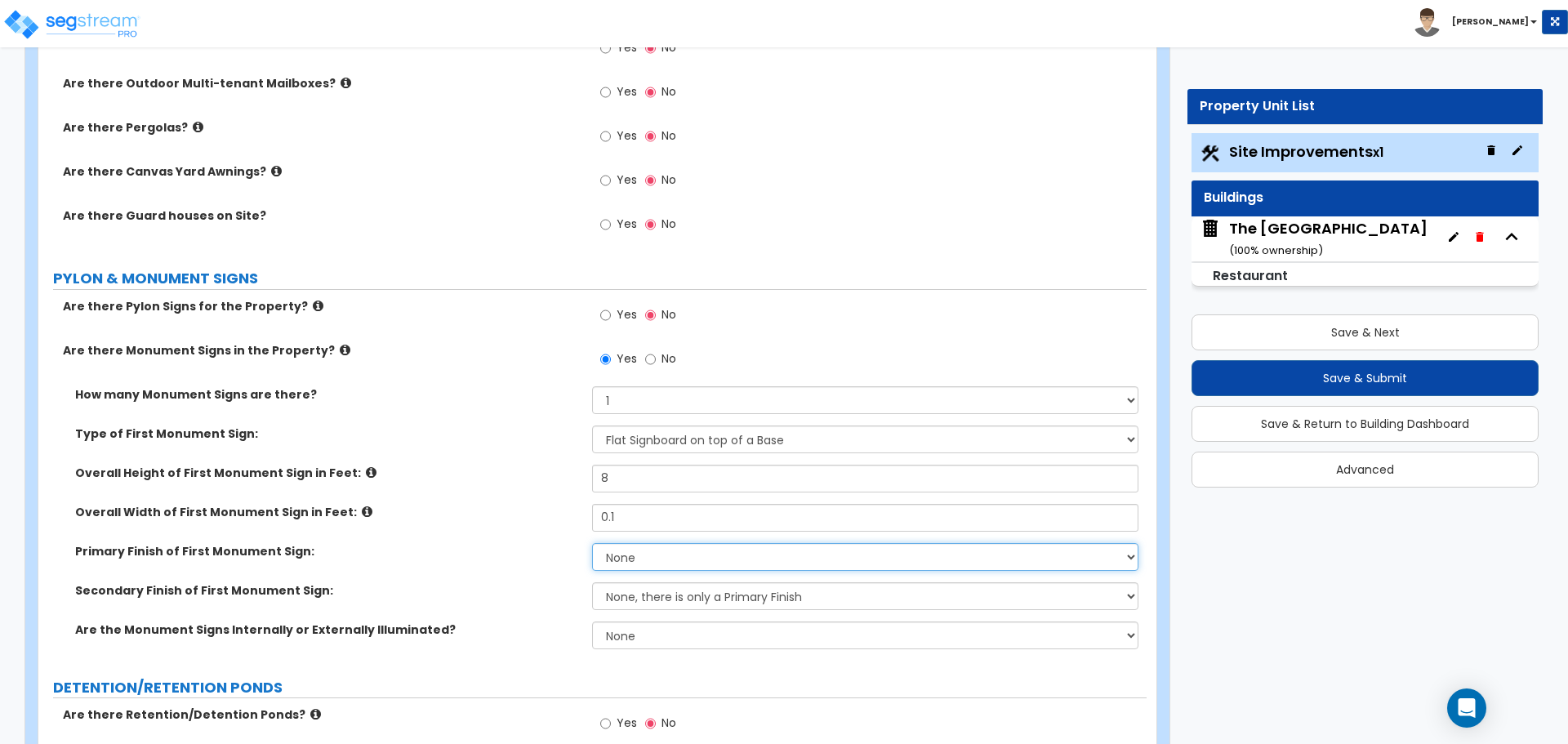
click at [621, 553] on select "None Paint/Stucco Finish Brick Finish Stone Finish Metal Composite Finish Vinyl…" at bounding box center [865, 557] width 545 height 28
select select "6"
click at [593, 543] on select "None Paint/Stucco Finish Brick Finish Stone Finish Metal Composite Finish Vinyl…" at bounding box center [865, 557] width 545 height 28
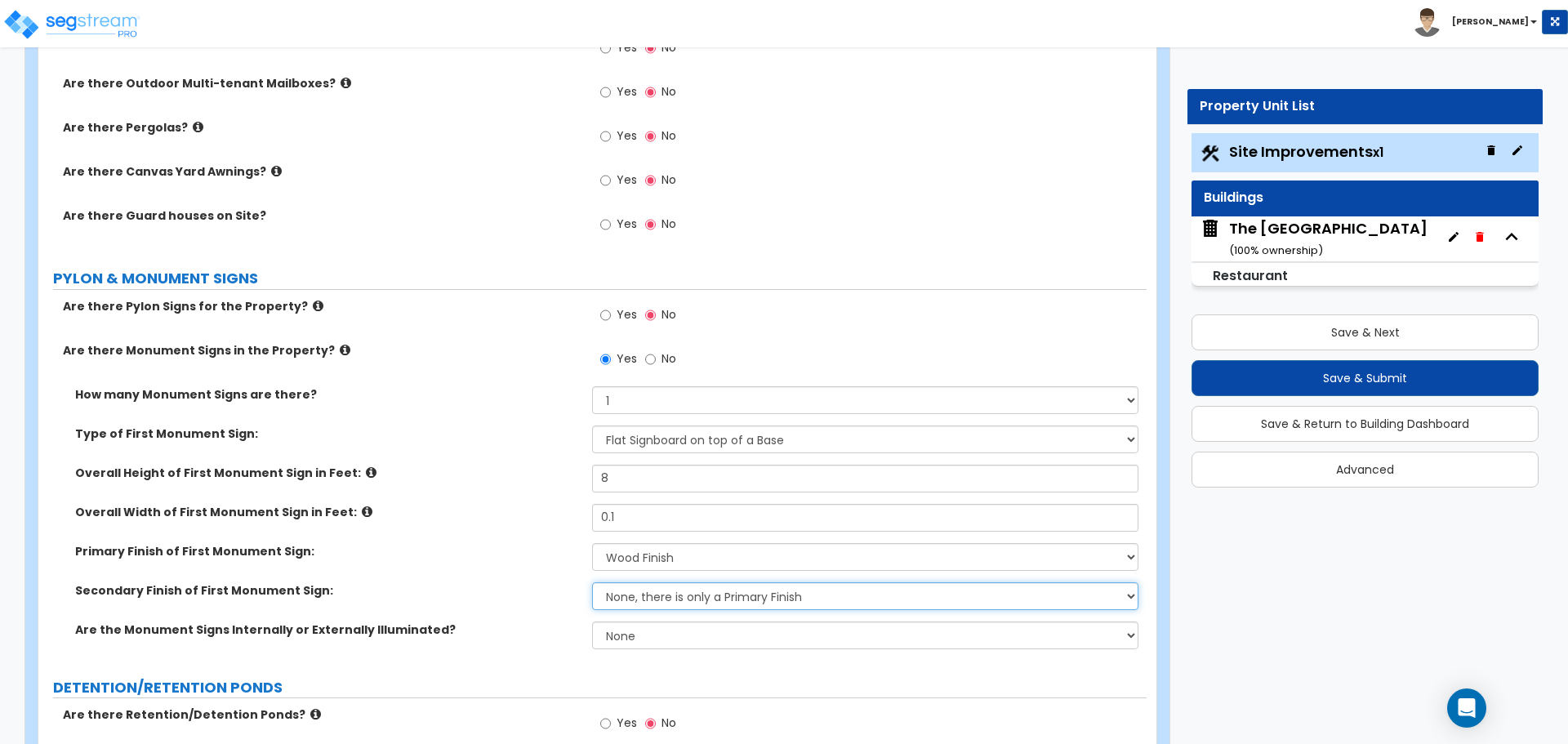
click at [632, 599] on select "None, there is only a Primary Finish Paint/Stucco Finish Brick Finish Stone Fin…" at bounding box center [865, 596] width 545 height 28
click at [634, 593] on select "None, there is only a Primary Finish Paint/Stucco Finish Brick Finish Stone Fin…" at bounding box center [865, 596] width 545 height 28
click at [622, 638] on select "None Internally Illuminated Externally Illuminated" at bounding box center [865, 635] width 545 height 28
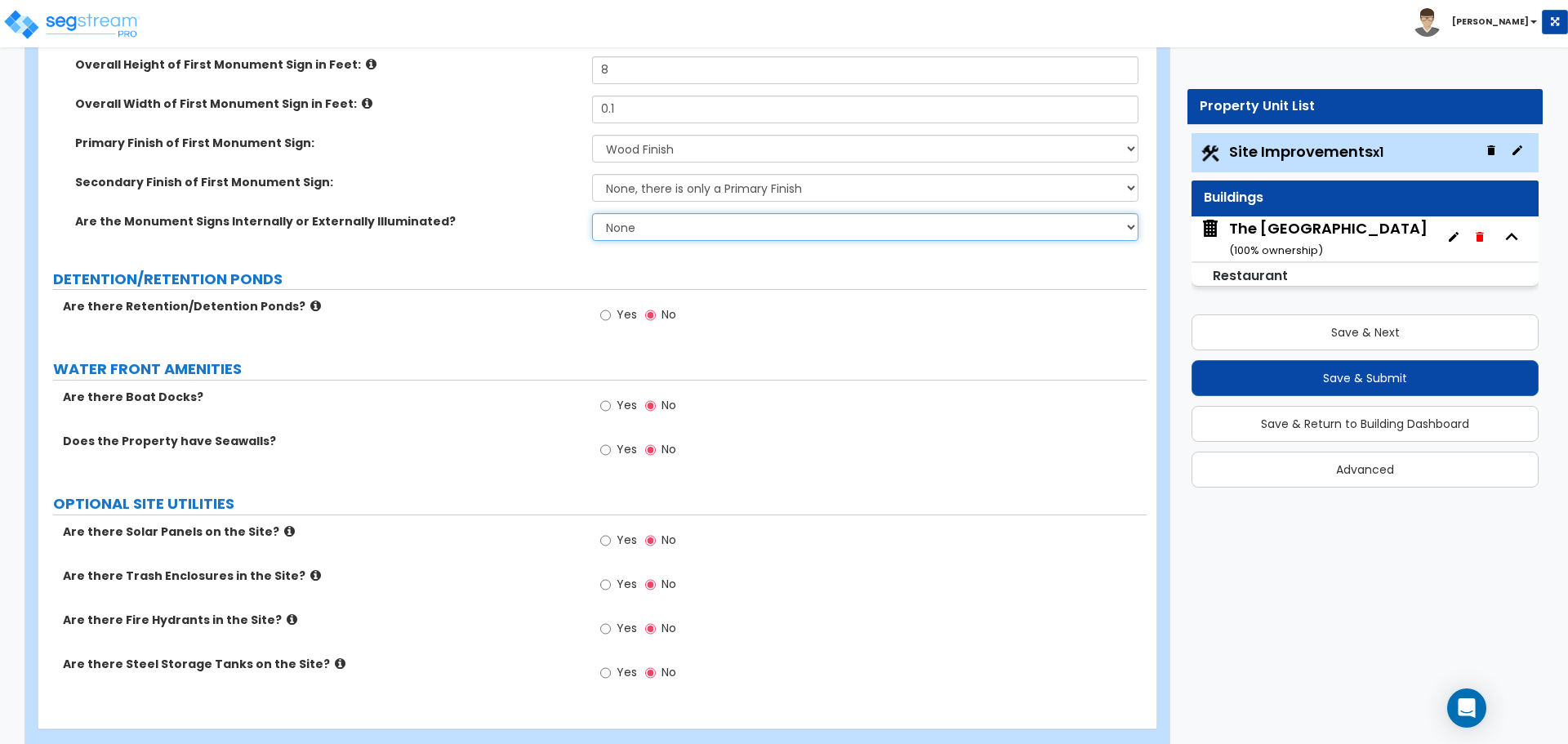
scroll to position [3504, 0]
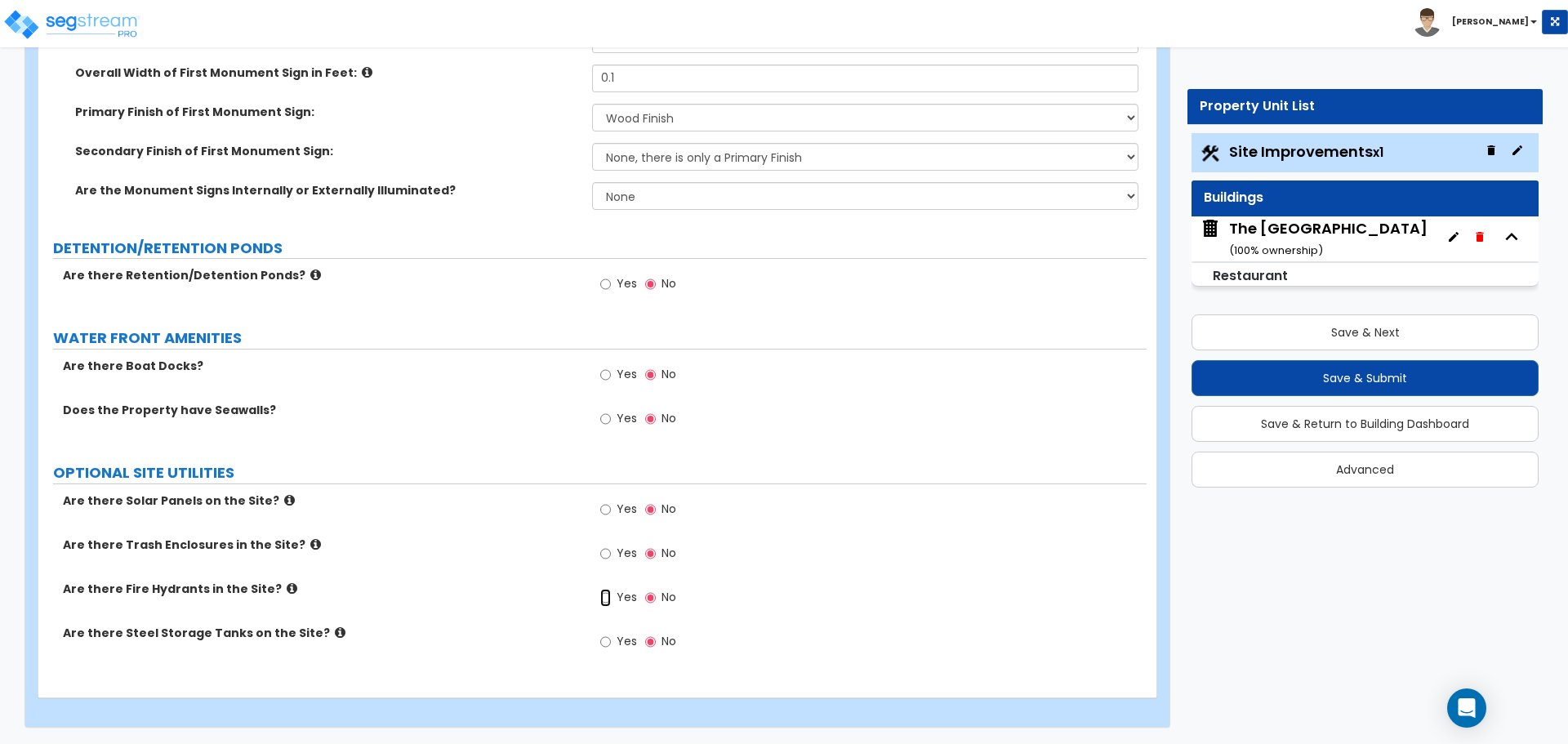
click at [603, 601] on input "Yes" at bounding box center [606, 598] width 11 height 18
radio input "true"
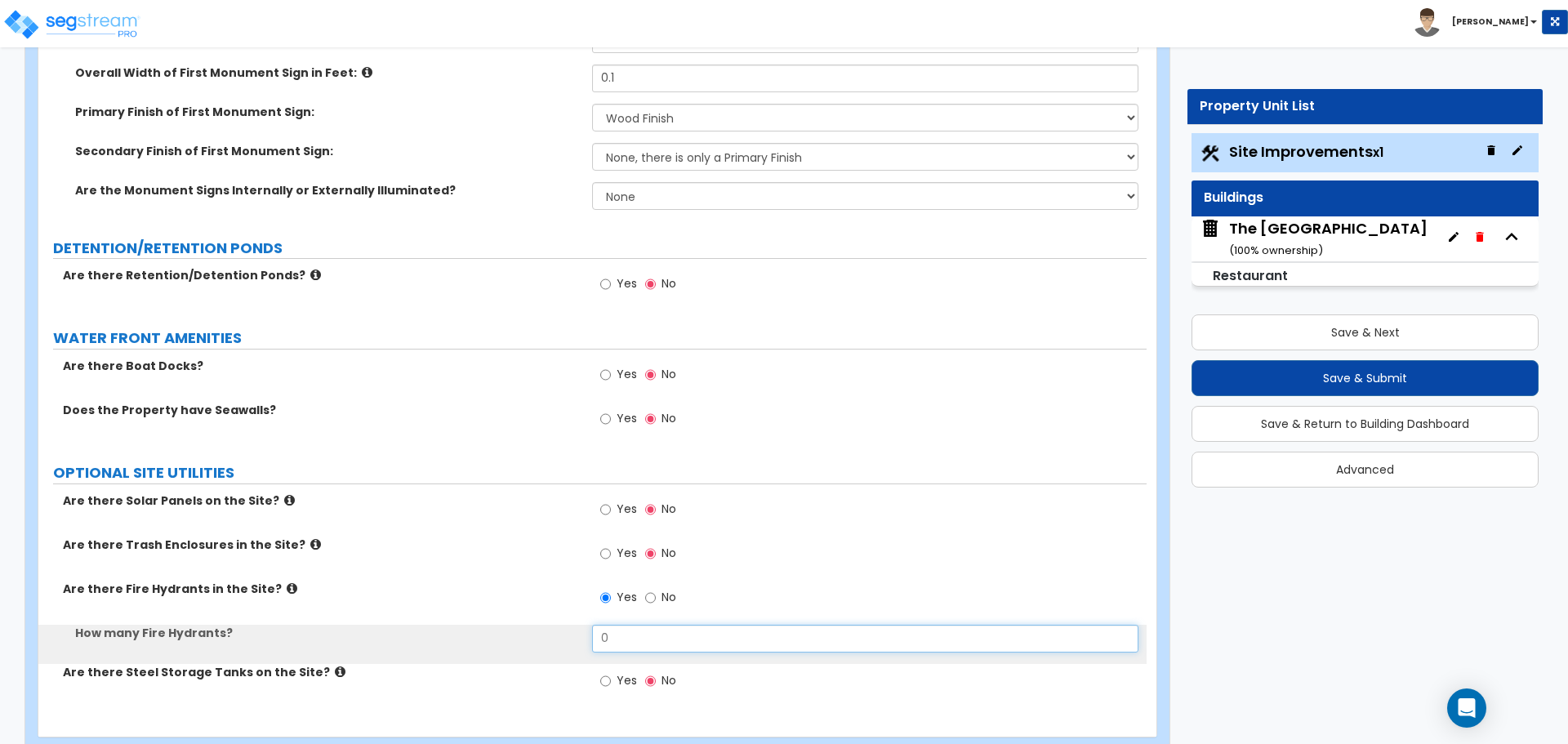
click at [638, 635] on input "0" at bounding box center [865, 639] width 545 height 28
click at [638, 635] on input "1" at bounding box center [865, 639] width 545 height 28
type input "1"
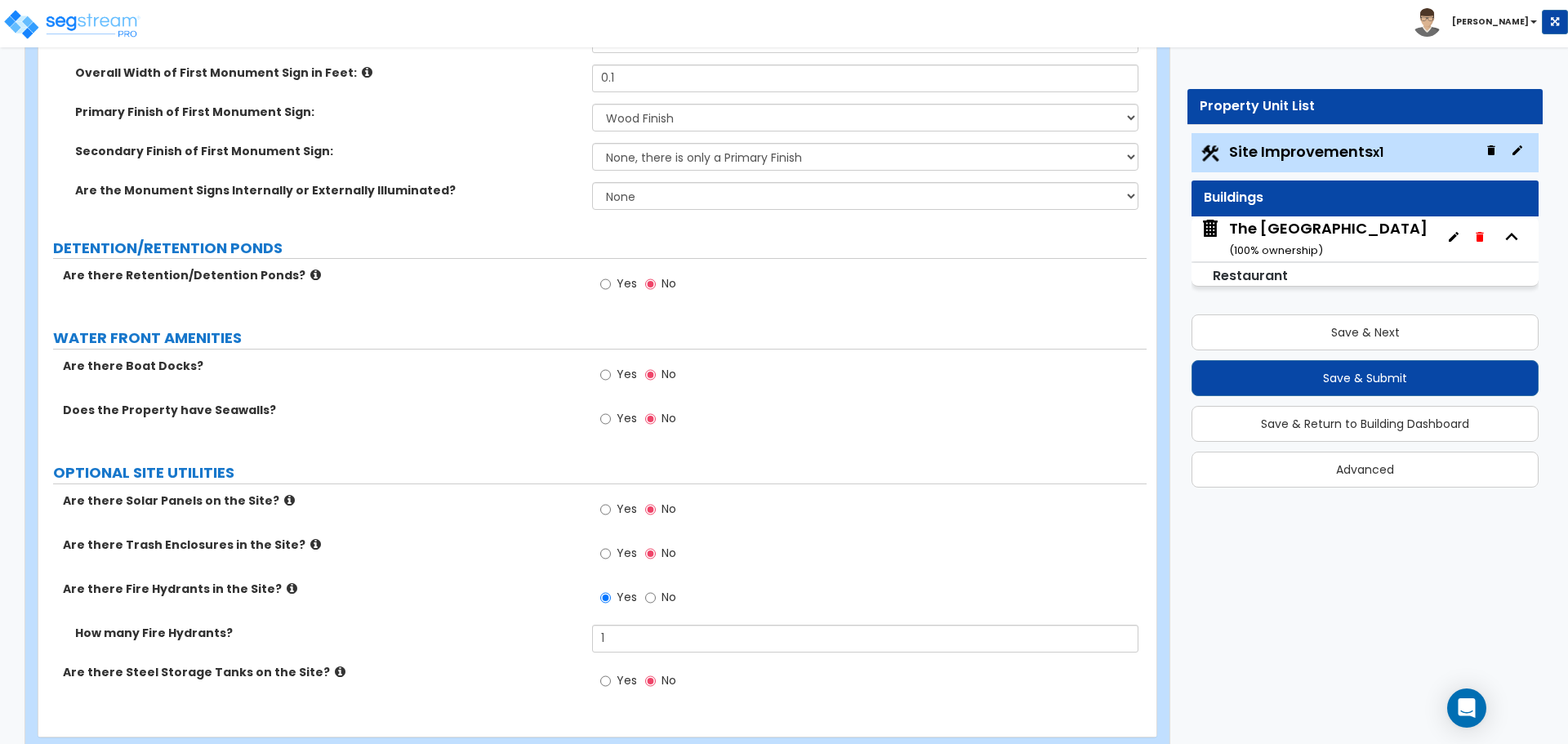
click at [538, 616] on div "Are there Fire Hydrants in the Site? Yes No" at bounding box center [593, 602] width 1109 height 44
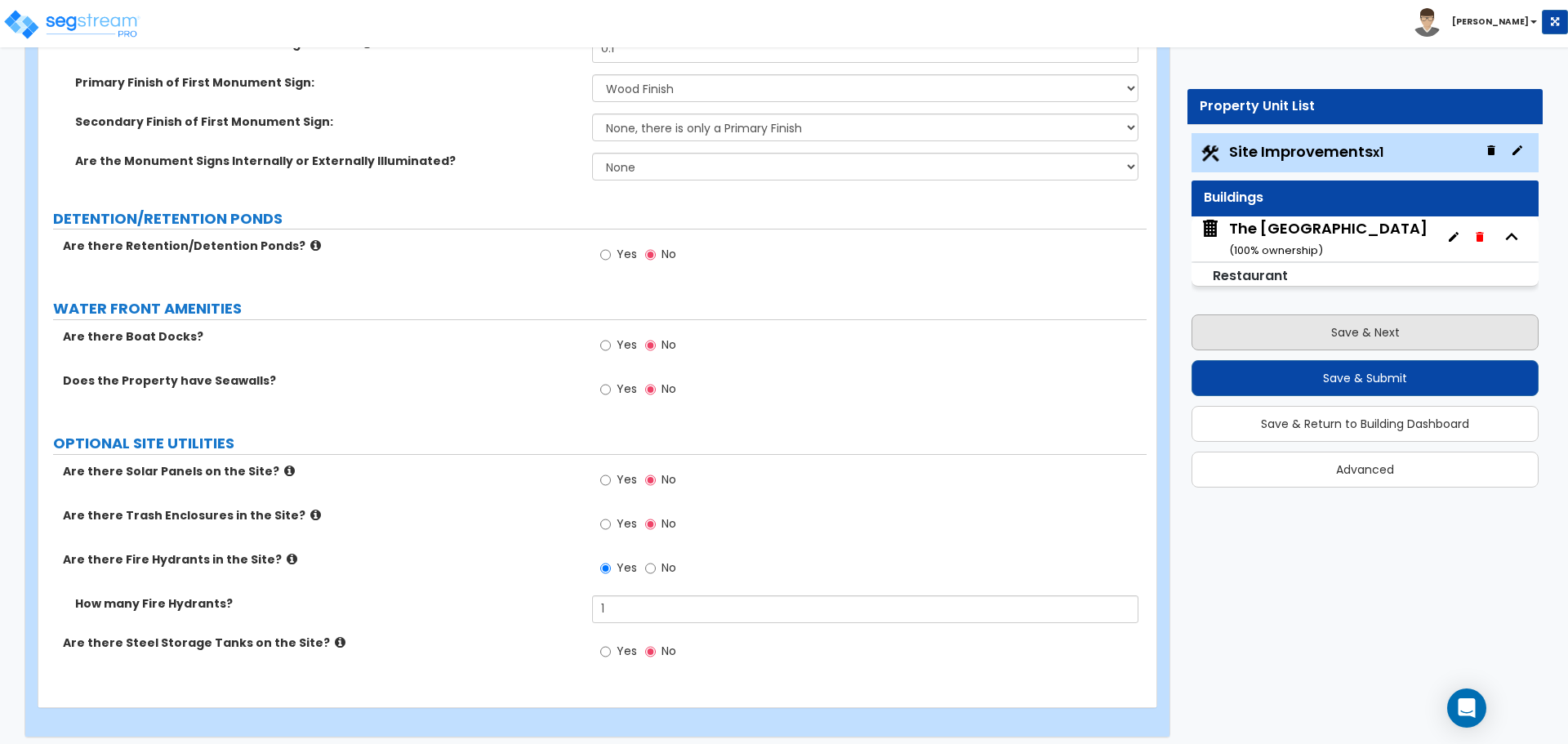
scroll to position [3543, 0]
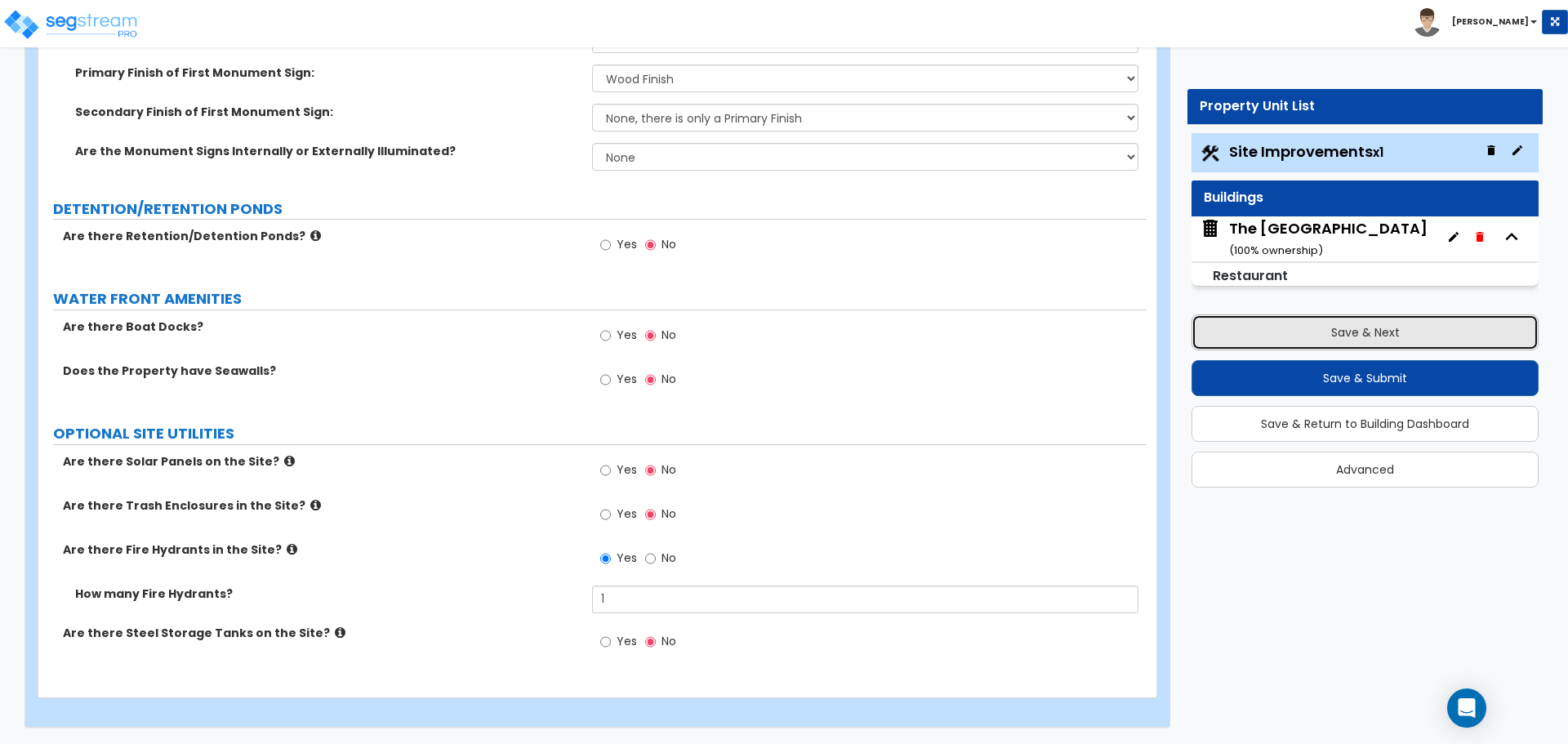
click at [1296, 338] on button "Save & Next" at bounding box center [1365, 333] width 348 height 36
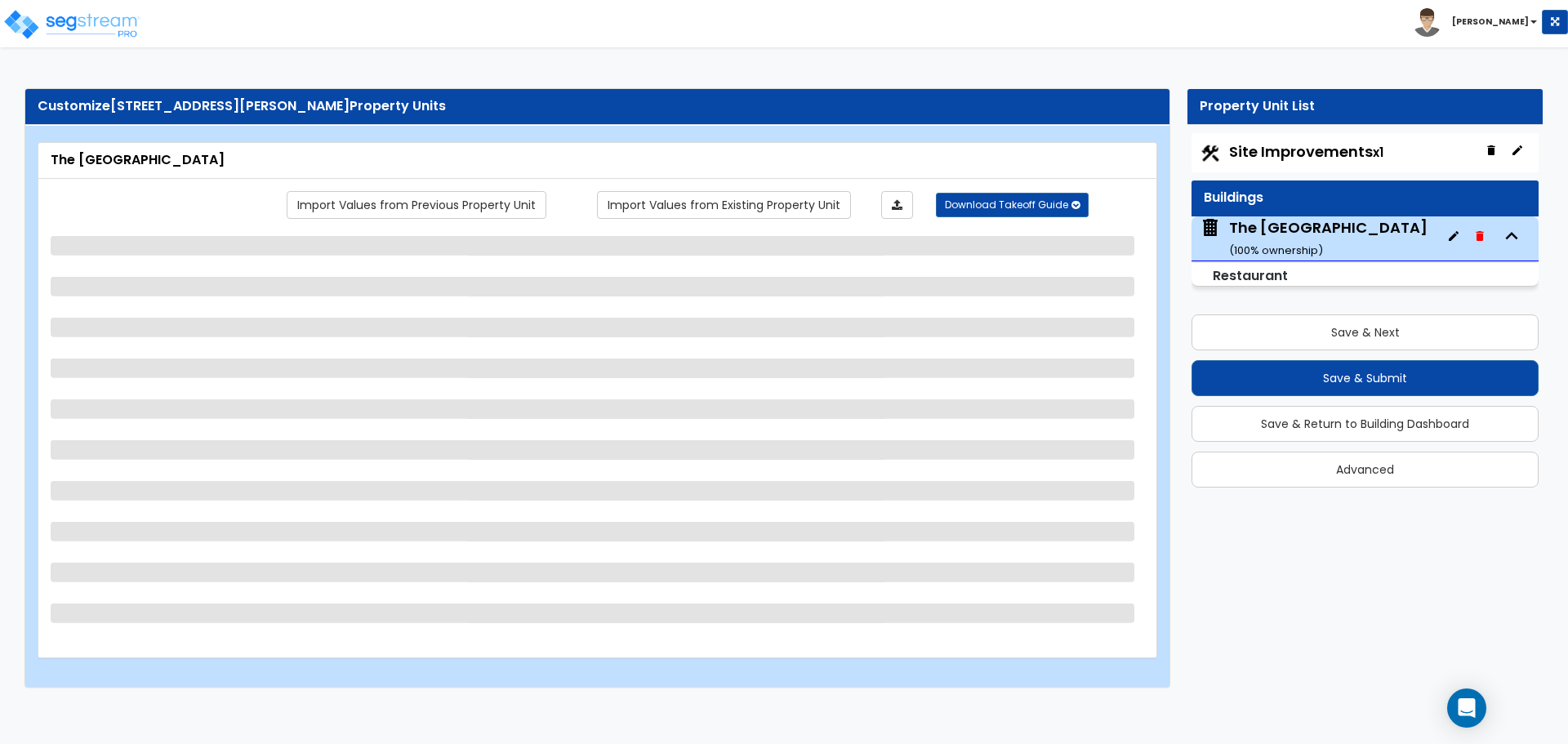
scroll to position [0, 0]
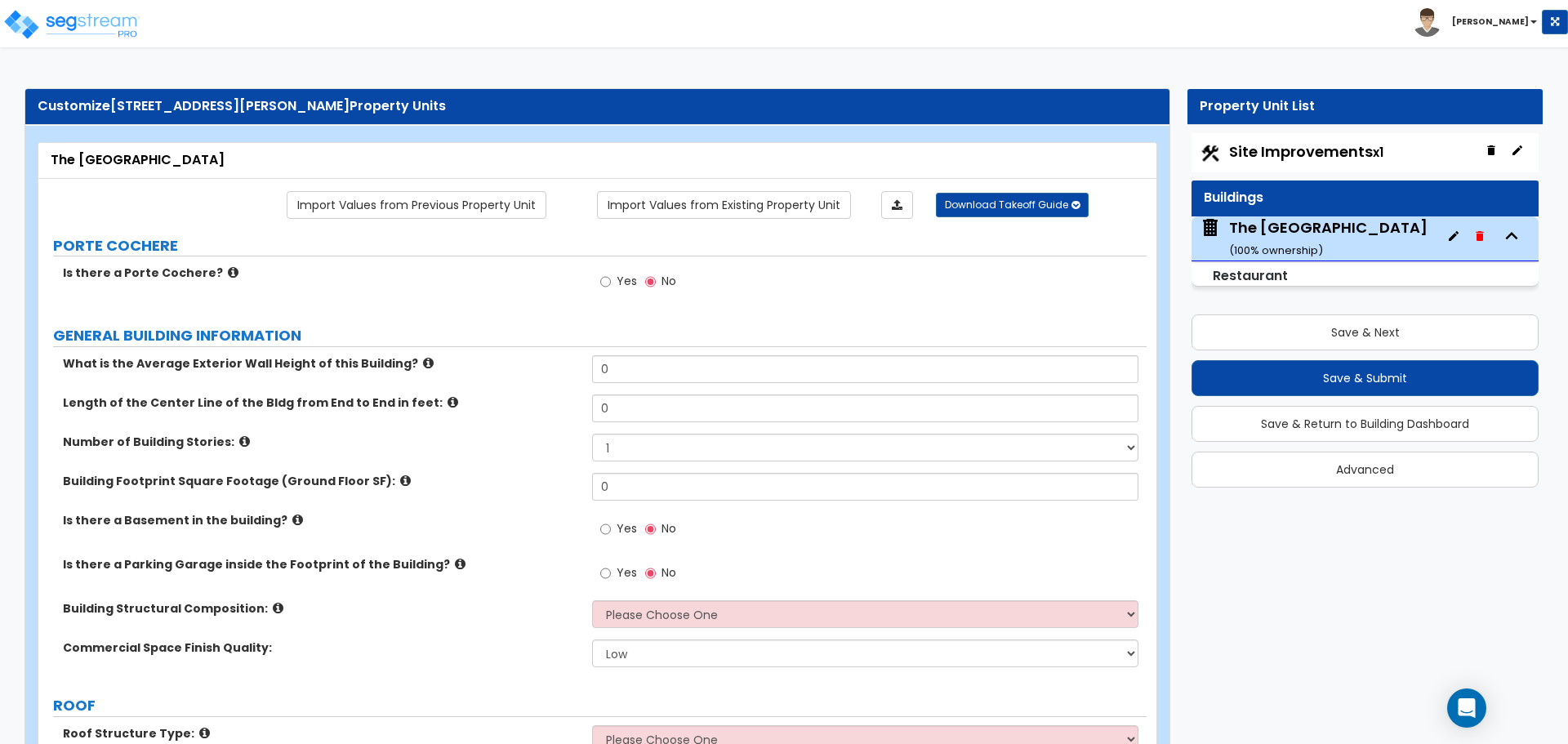
click at [1328, 142] on span "Site Improvements x1" at bounding box center [1307, 152] width 154 height 21
select select "2"
select select "1"
select select "2"
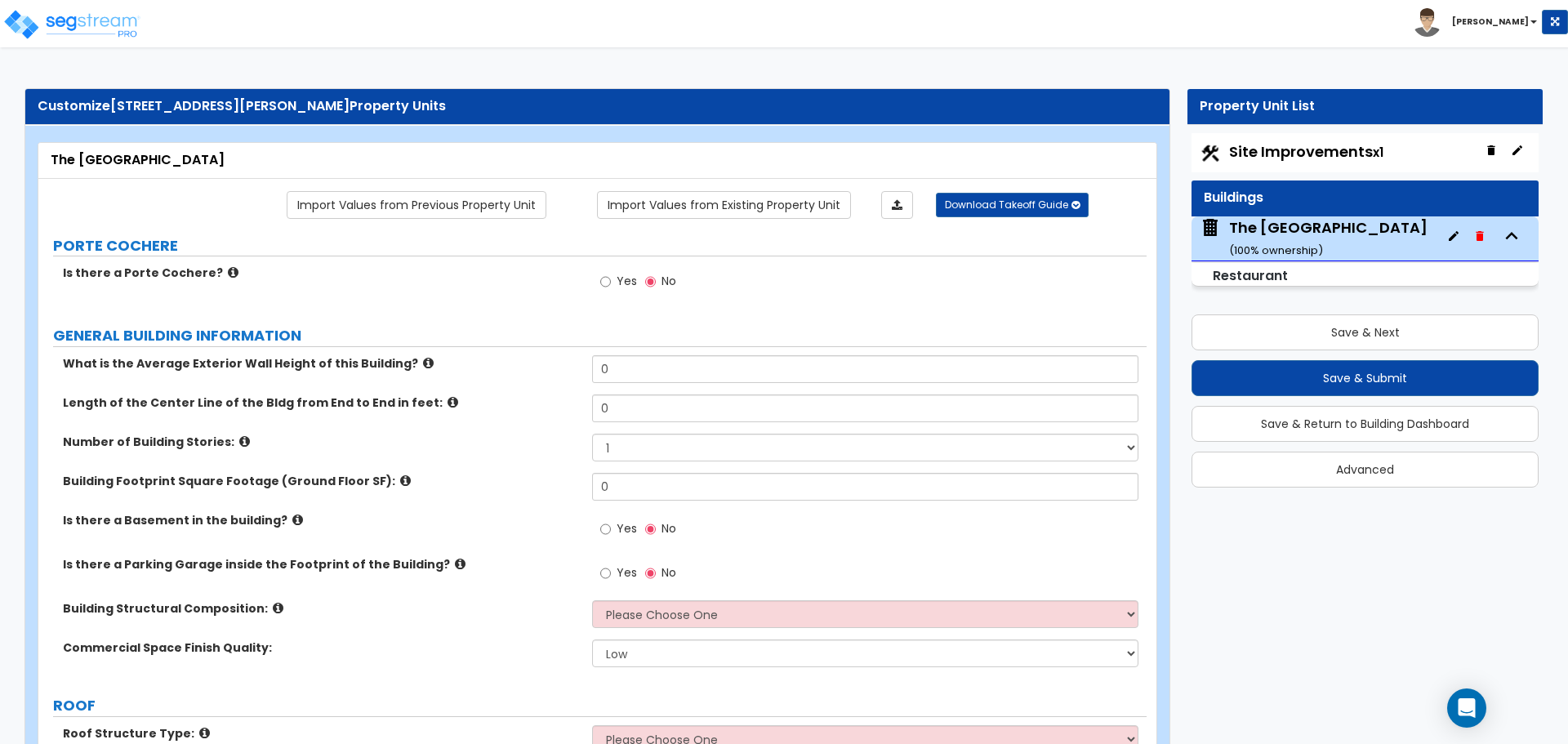
select select "1"
select select "6"
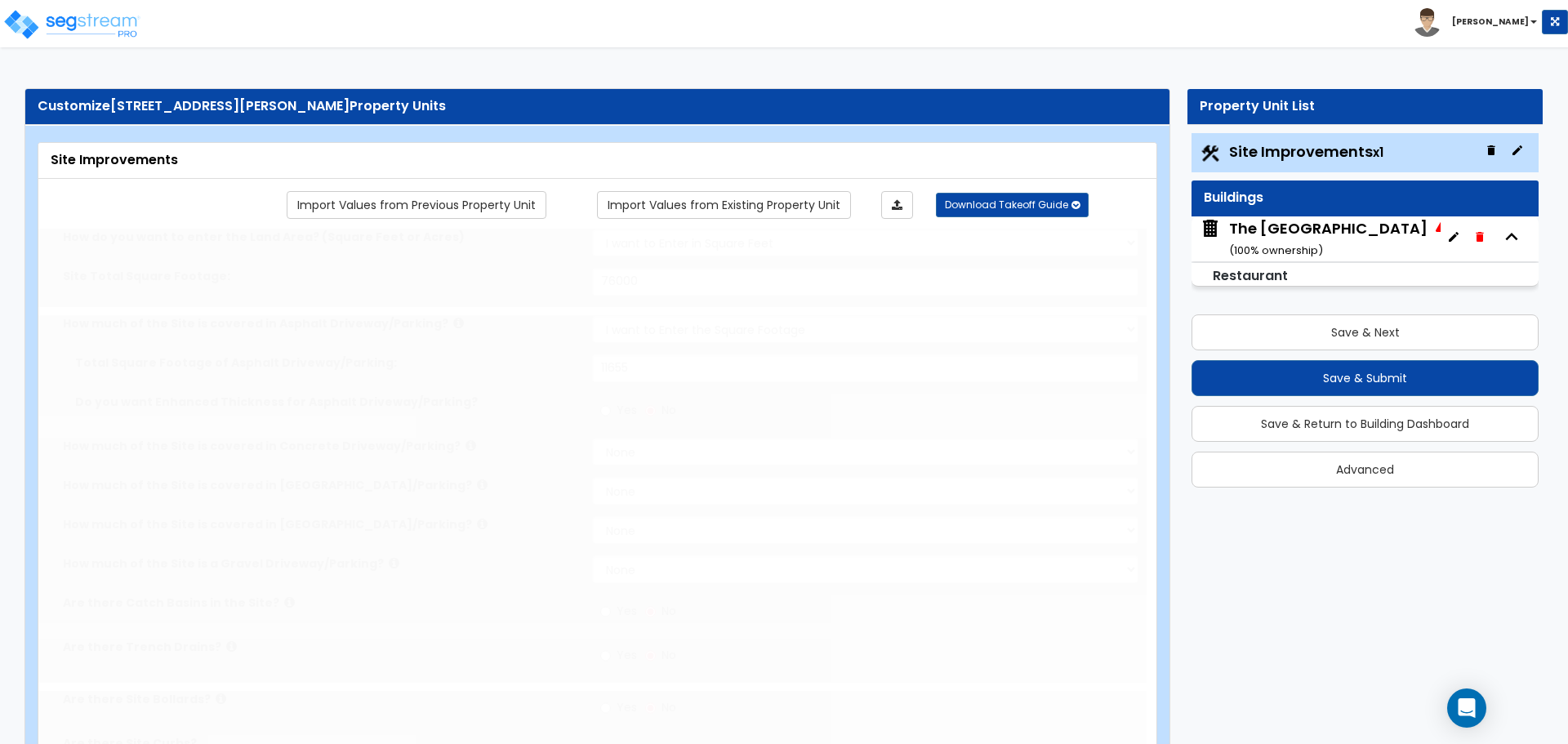
radio input "true"
select select "1"
type input "2"
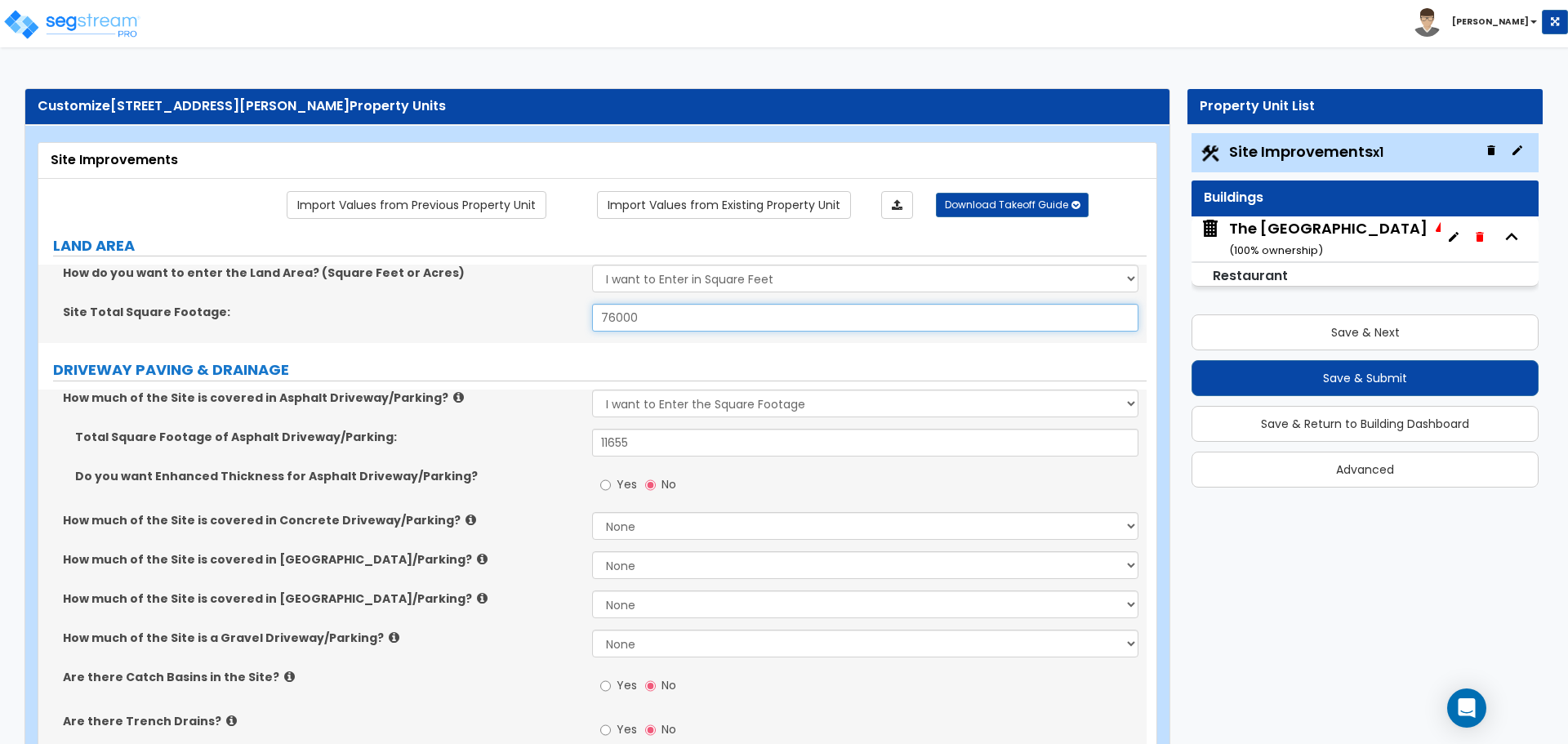
click at [640, 307] on input "76000" at bounding box center [865, 318] width 545 height 28
click at [643, 315] on input "76000" at bounding box center [865, 318] width 545 height 28
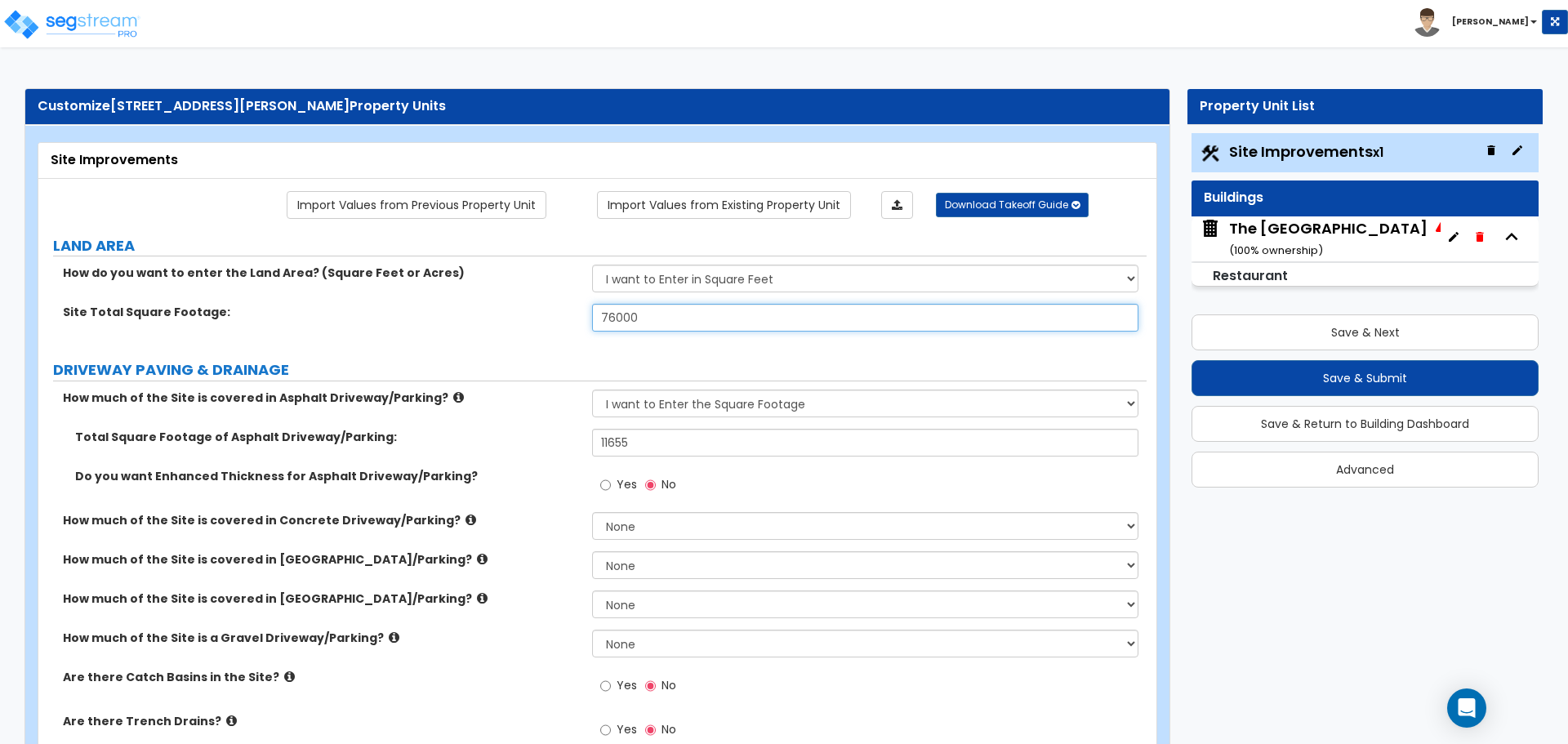
click at [643, 315] on input "76000" at bounding box center [865, 318] width 545 height 28
type input "1.75"
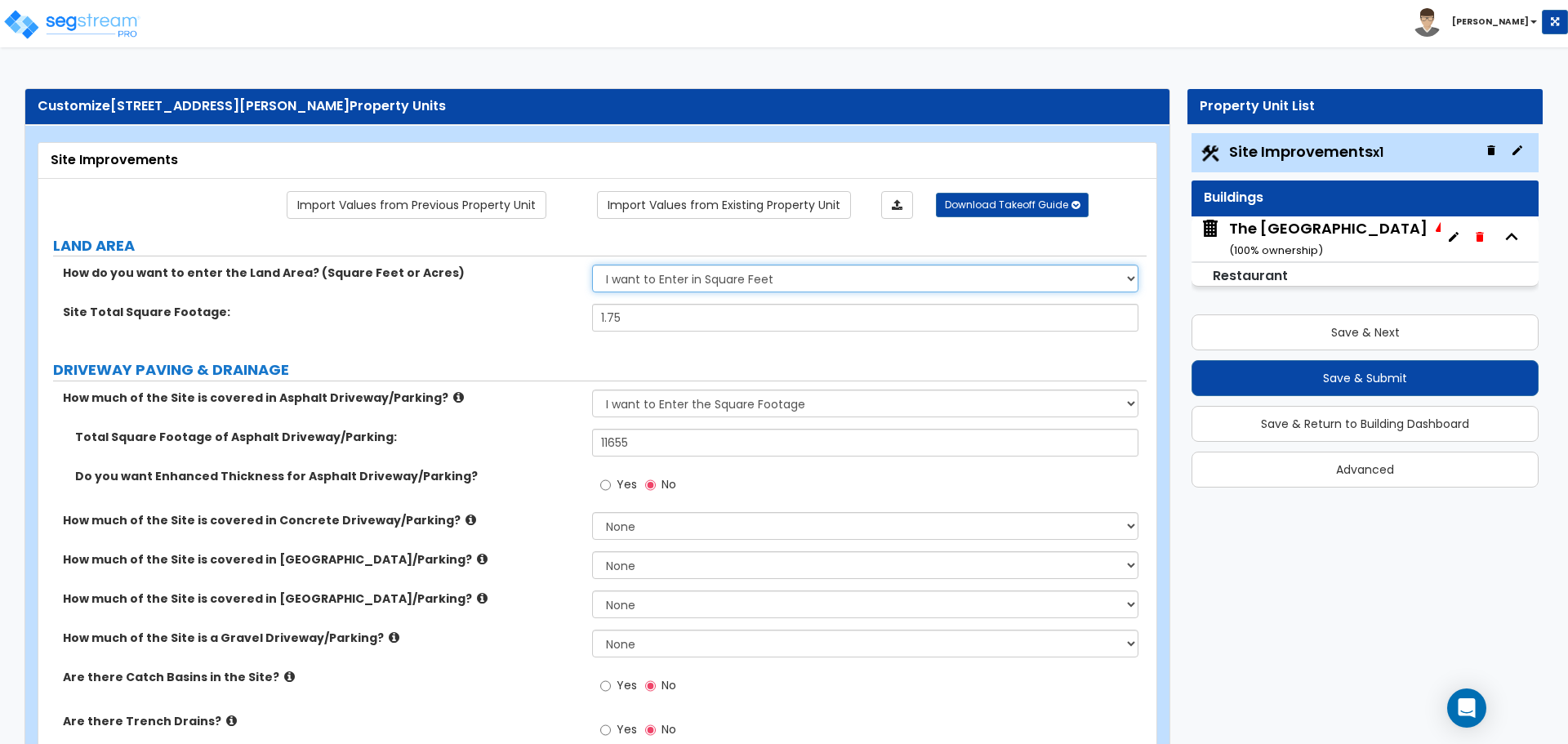
click at [681, 279] on select "I want to Enter in [GEOGRAPHIC_DATA] I want to Enter in Square Feet" at bounding box center [865, 279] width 545 height 28
select select "1"
click at [593, 265] on select "I want to Enter in [GEOGRAPHIC_DATA] I want to Enter in Square Feet" at bounding box center [865, 279] width 545 height 28
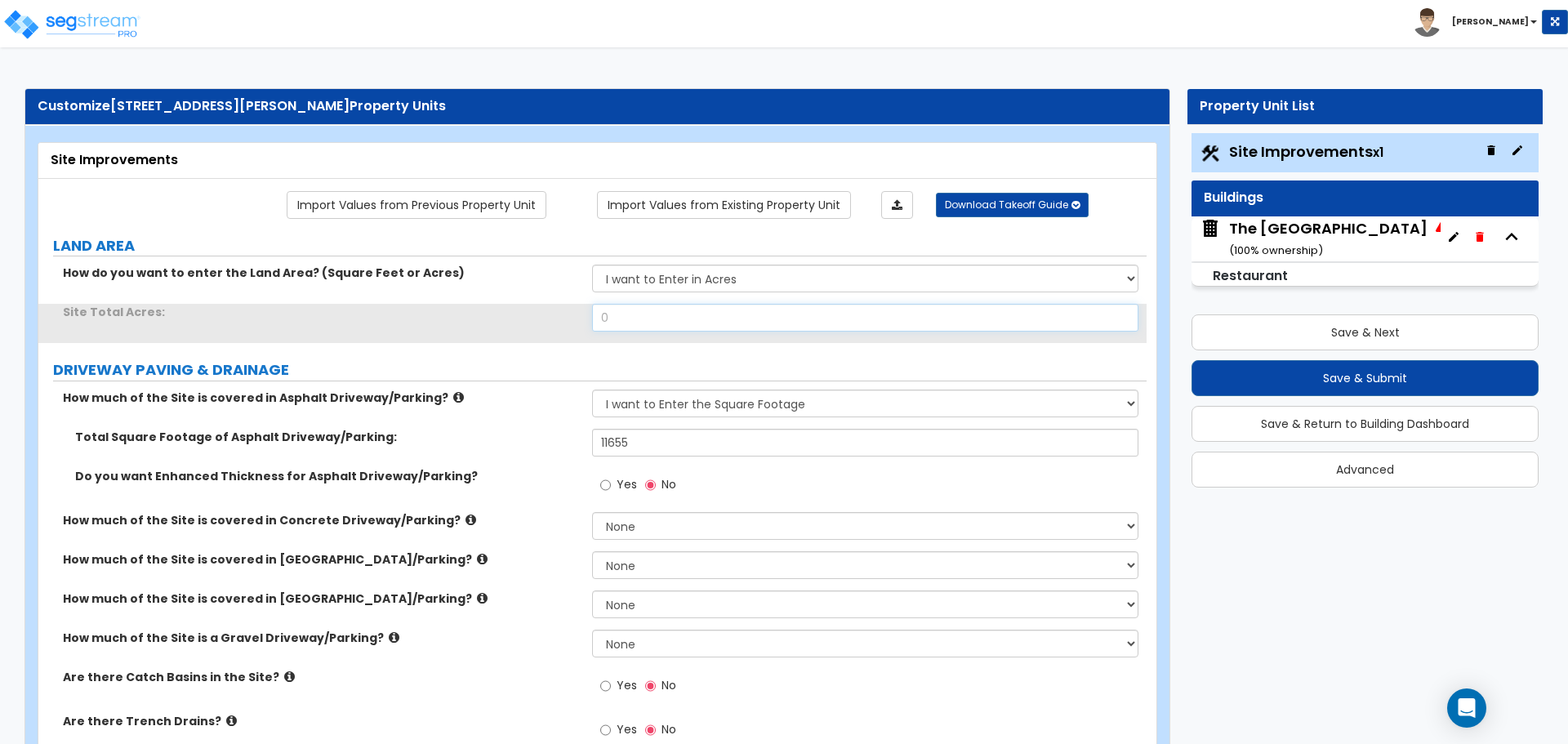
click at [642, 317] on input "0" at bounding box center [865, 318] width 545 height 28
type input "1.75"
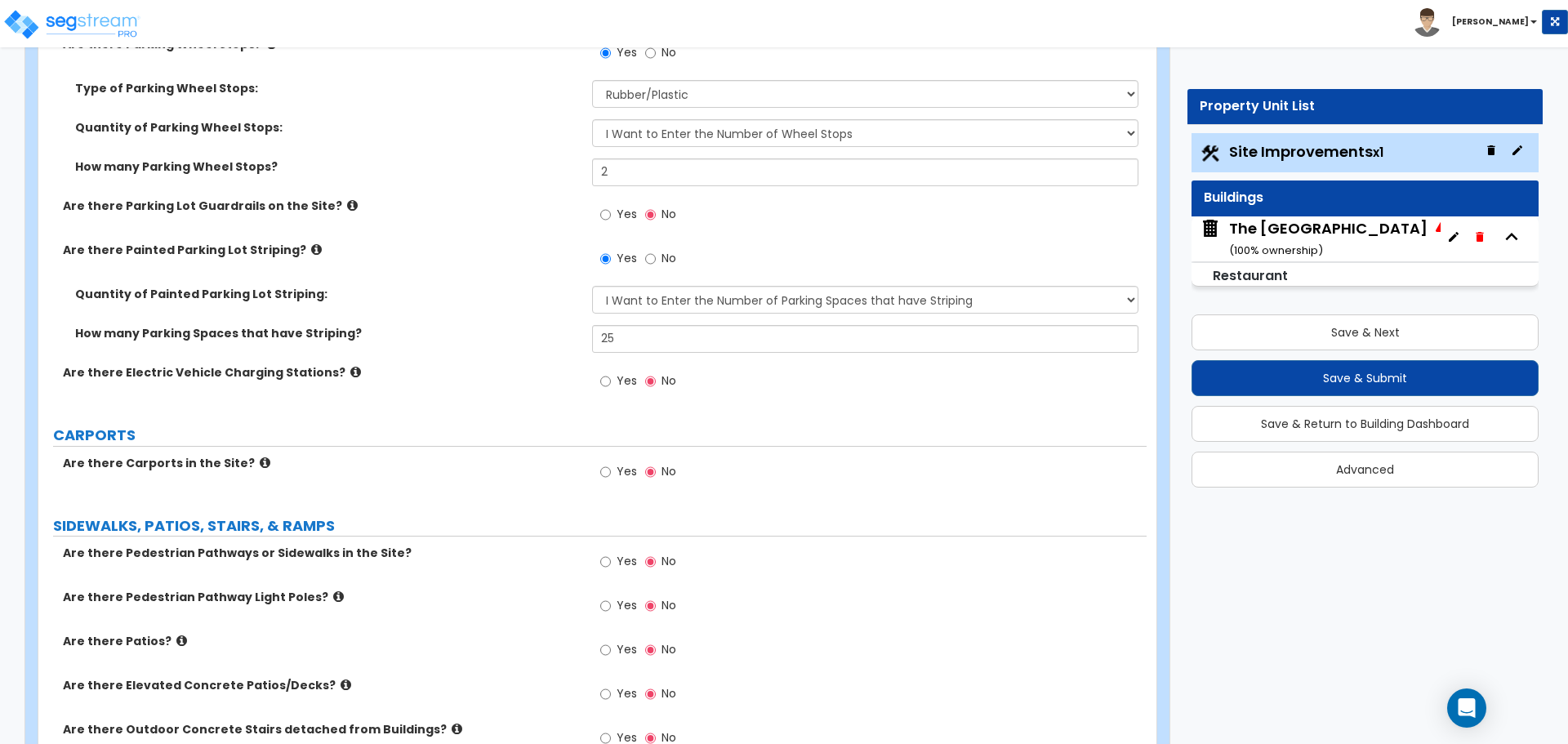
scroll to position [980, 0]
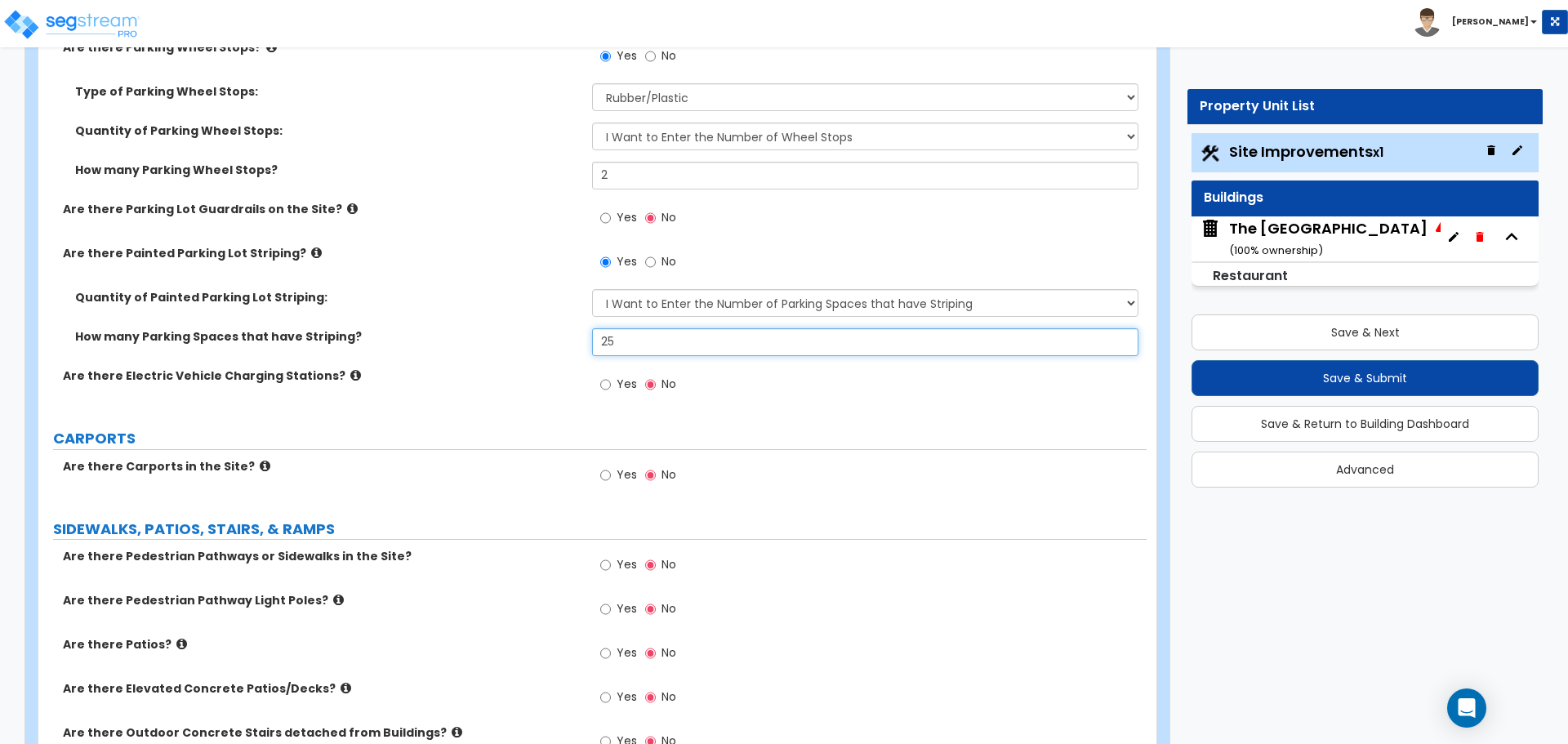
click at [642, 331] on input "25" at bounding box center [865, 342] width 545 height 28
click at [1258, 219] on div "The Sawmill Place ( 100 % ownership)" at bounding box center [1328, 239] width 199 height 42
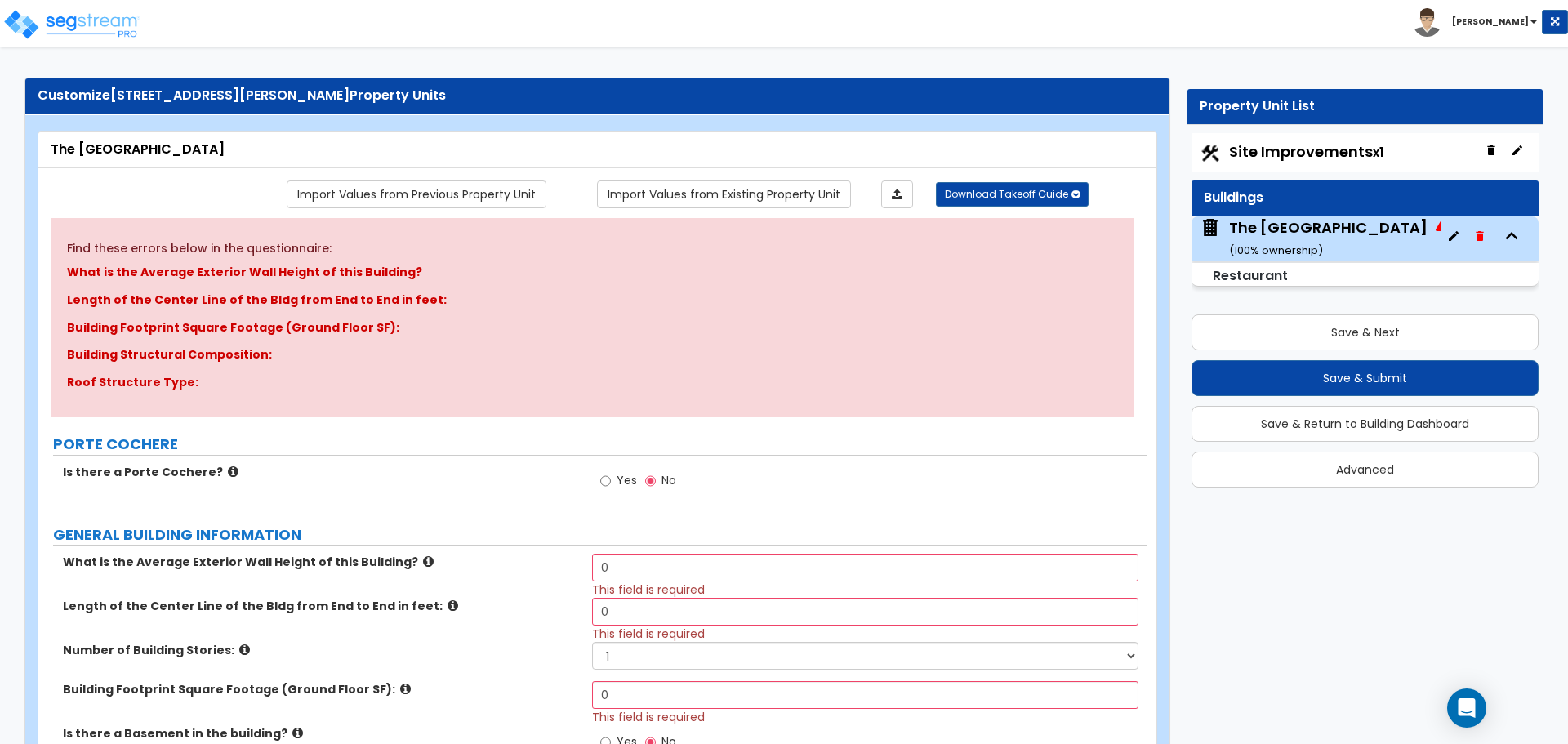
scroll to position [0, 0]
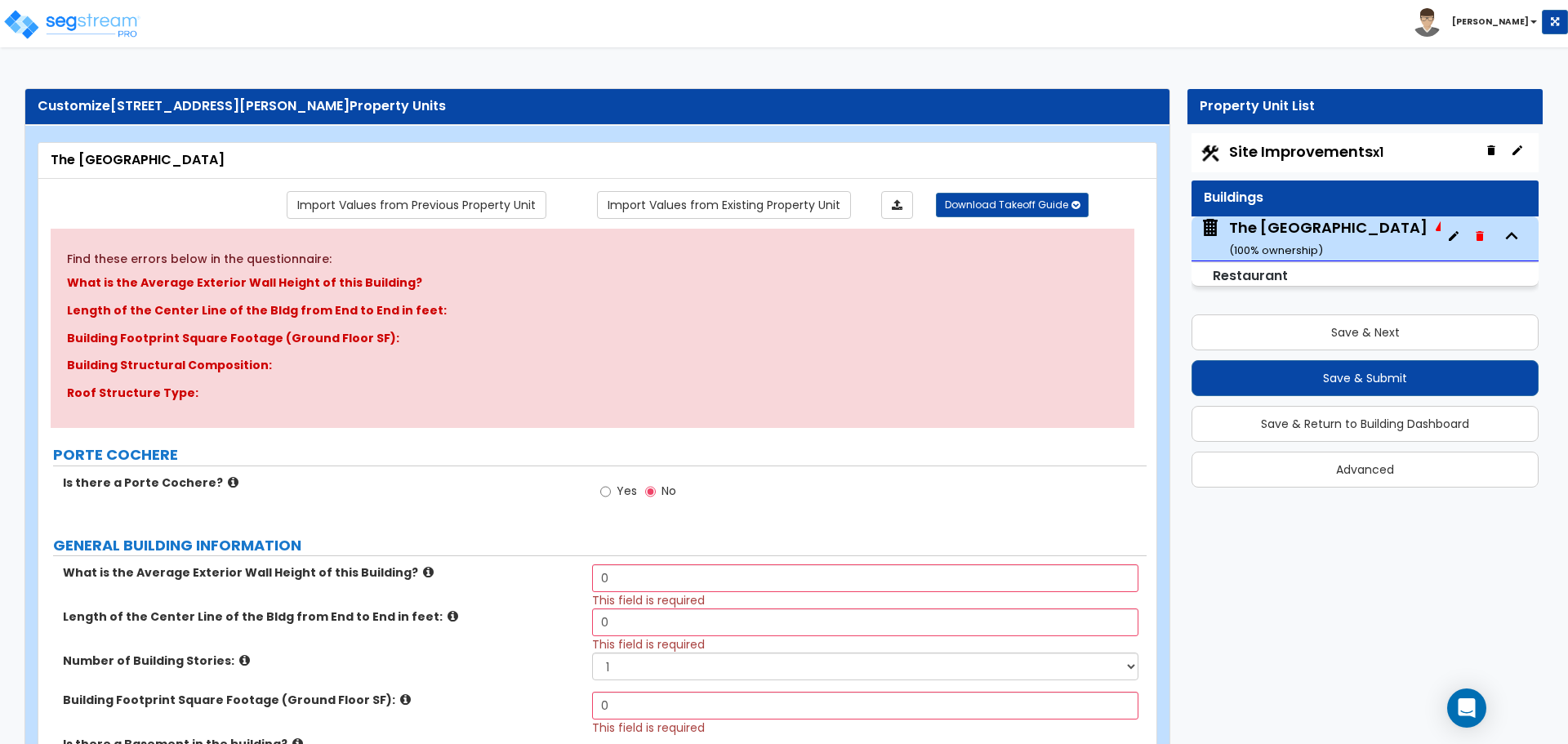
click at [1265, 147] on span "Site Improvements x1" at bounding box center [1307, 152] width 154 height 21
select select "2"
select select "1"
select select "2"
select select "1"
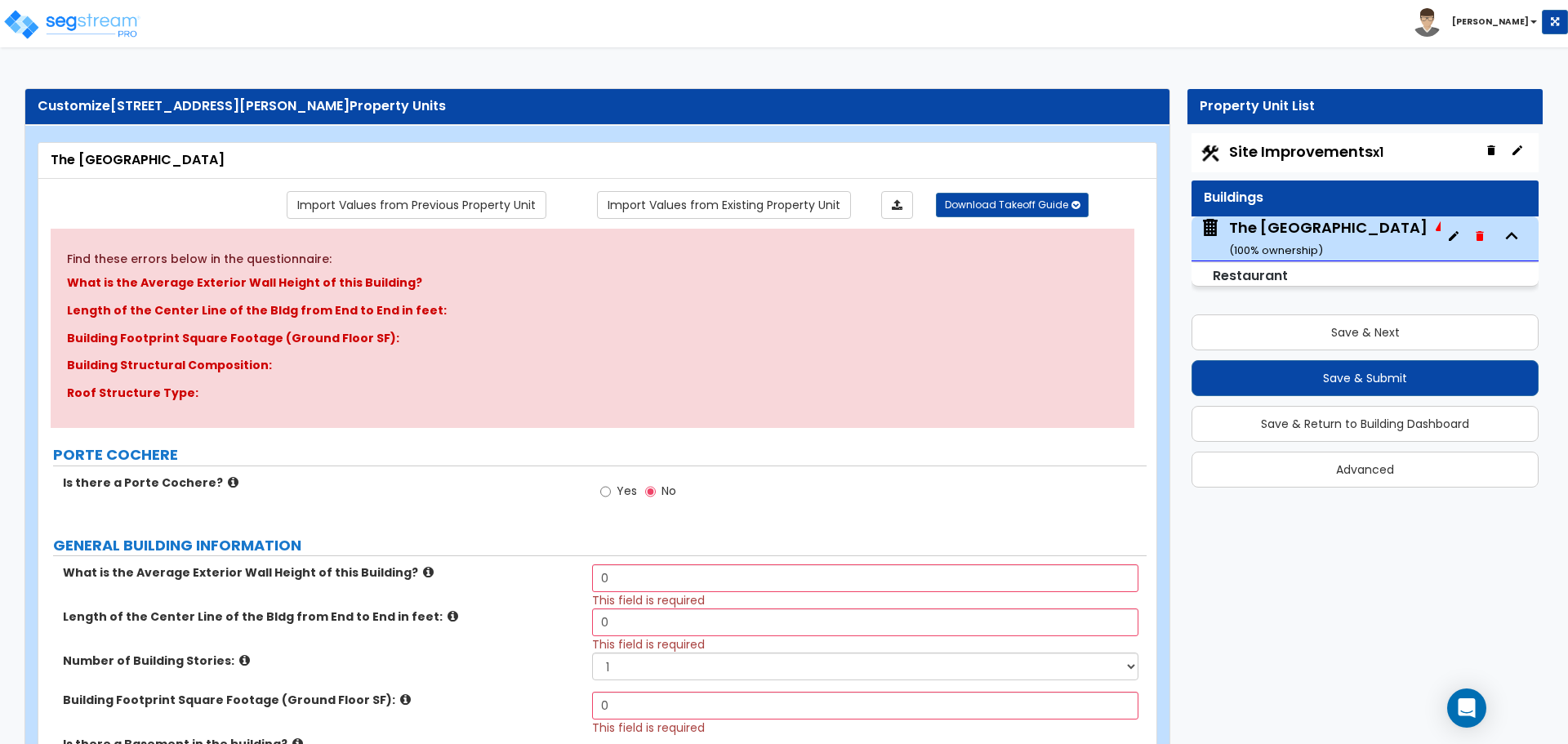
select select "1"
select select "6"
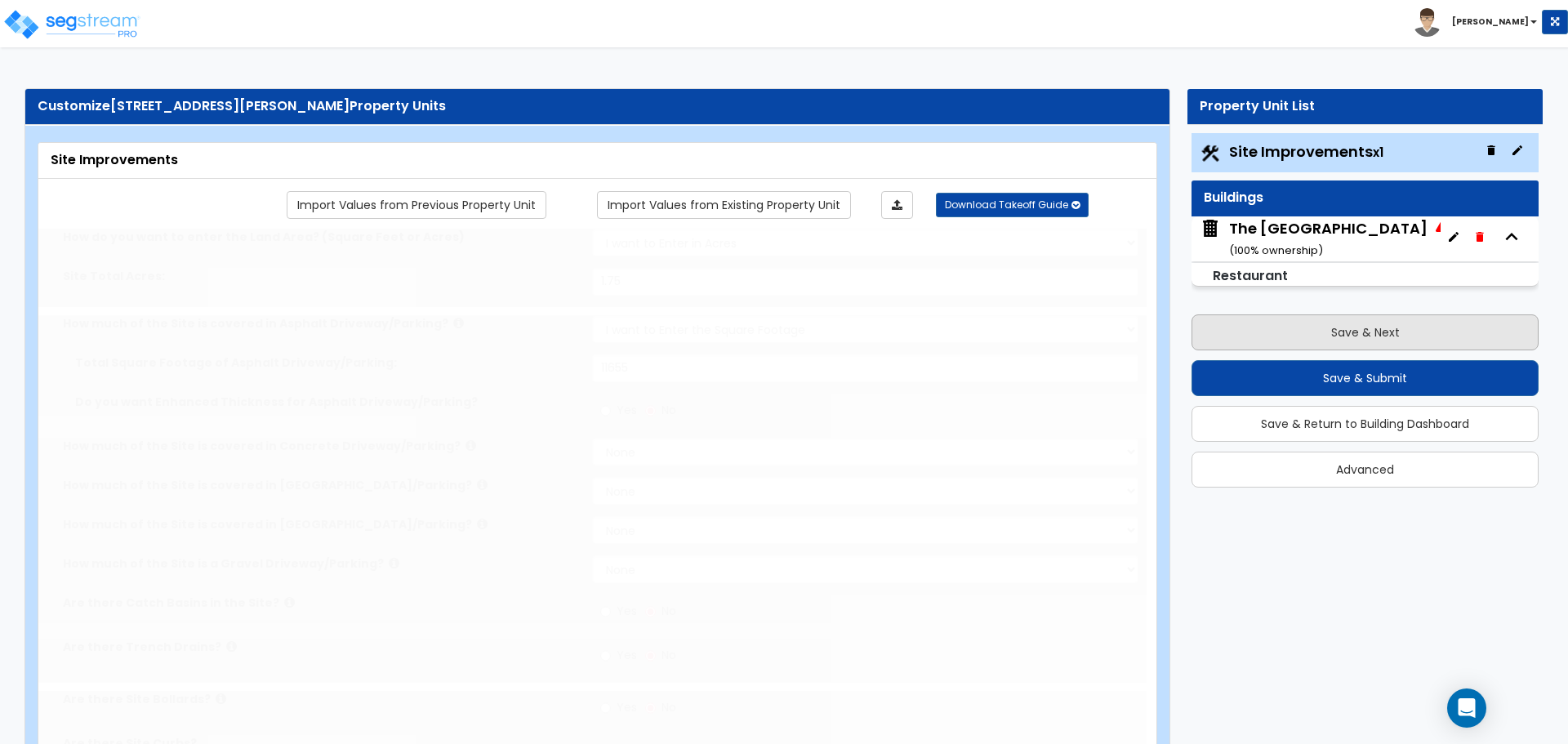
radio input "true"
select select "1"
type input "2"
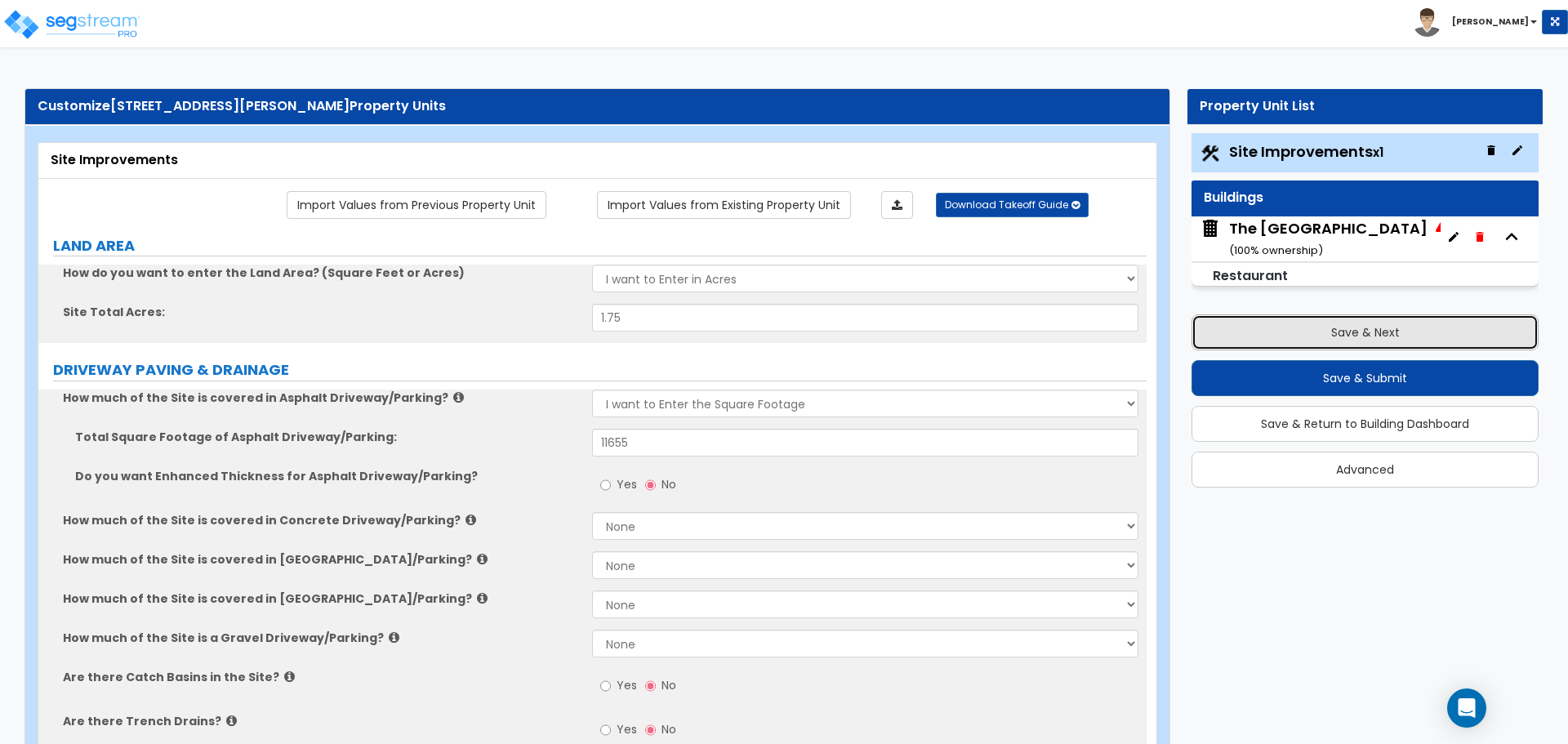
click at [1348, 339] on button "Save & Next" at bounding box center [1365, 333] width 348 height 36
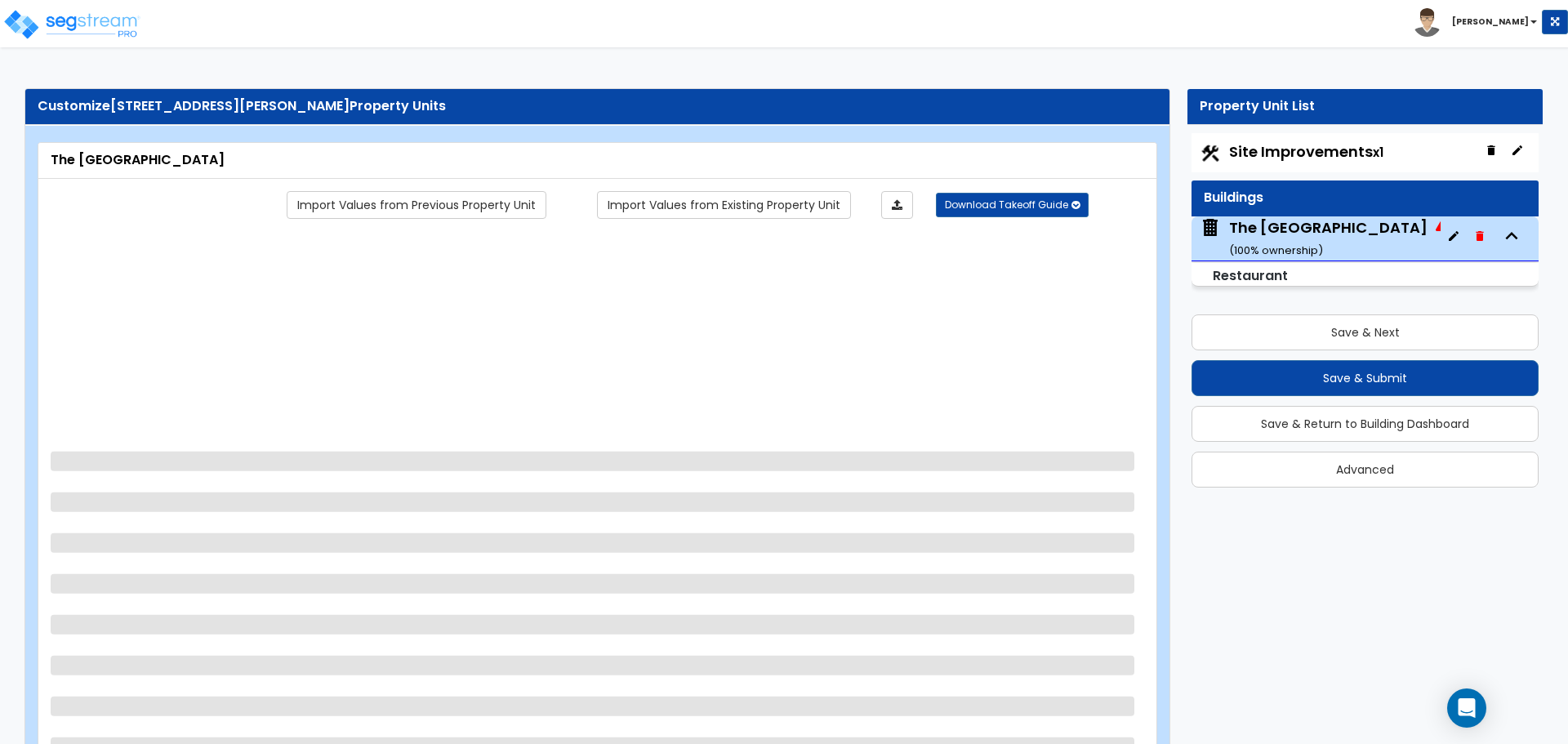
select select "2"
select select "1"
select select "2"
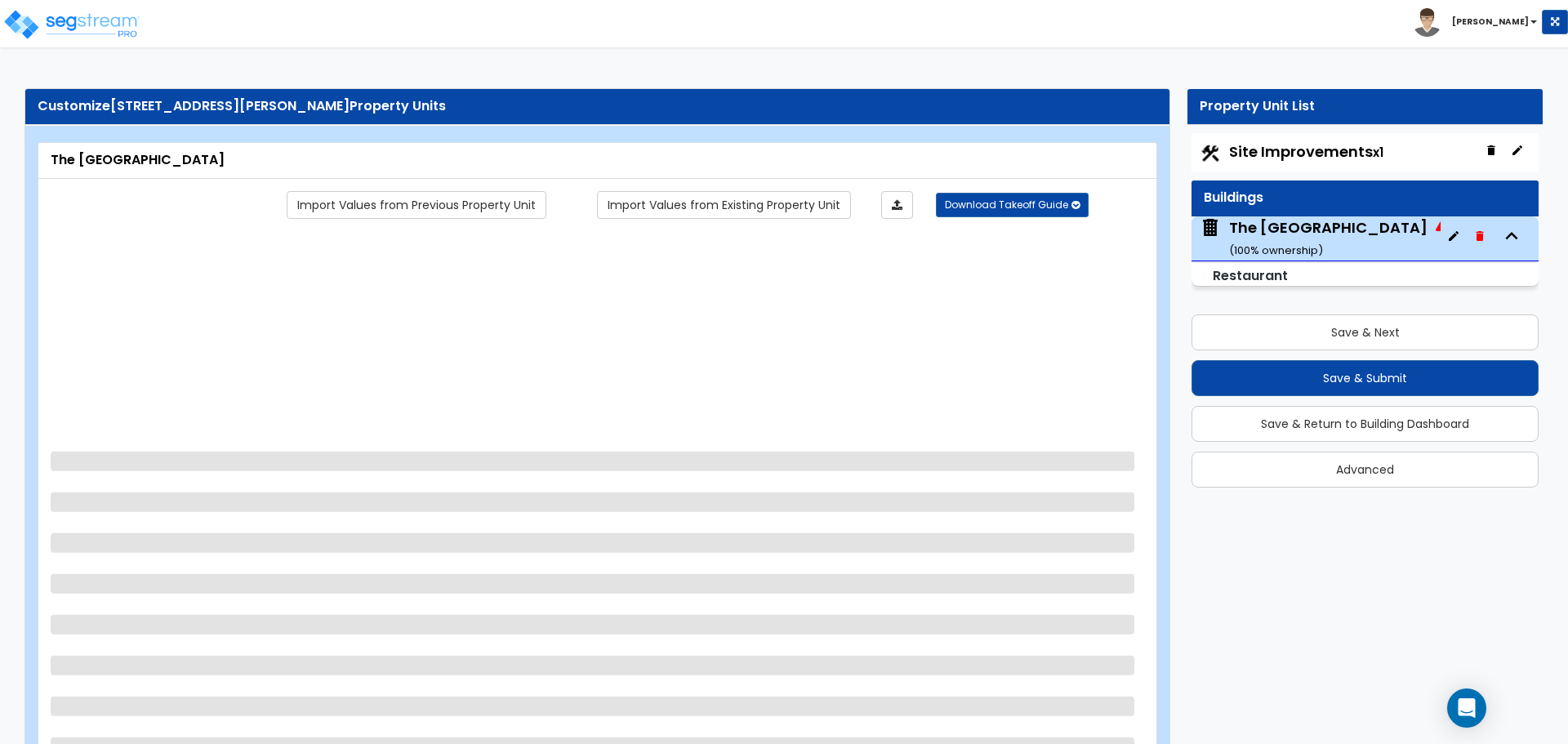
select select "1"
select select "6"
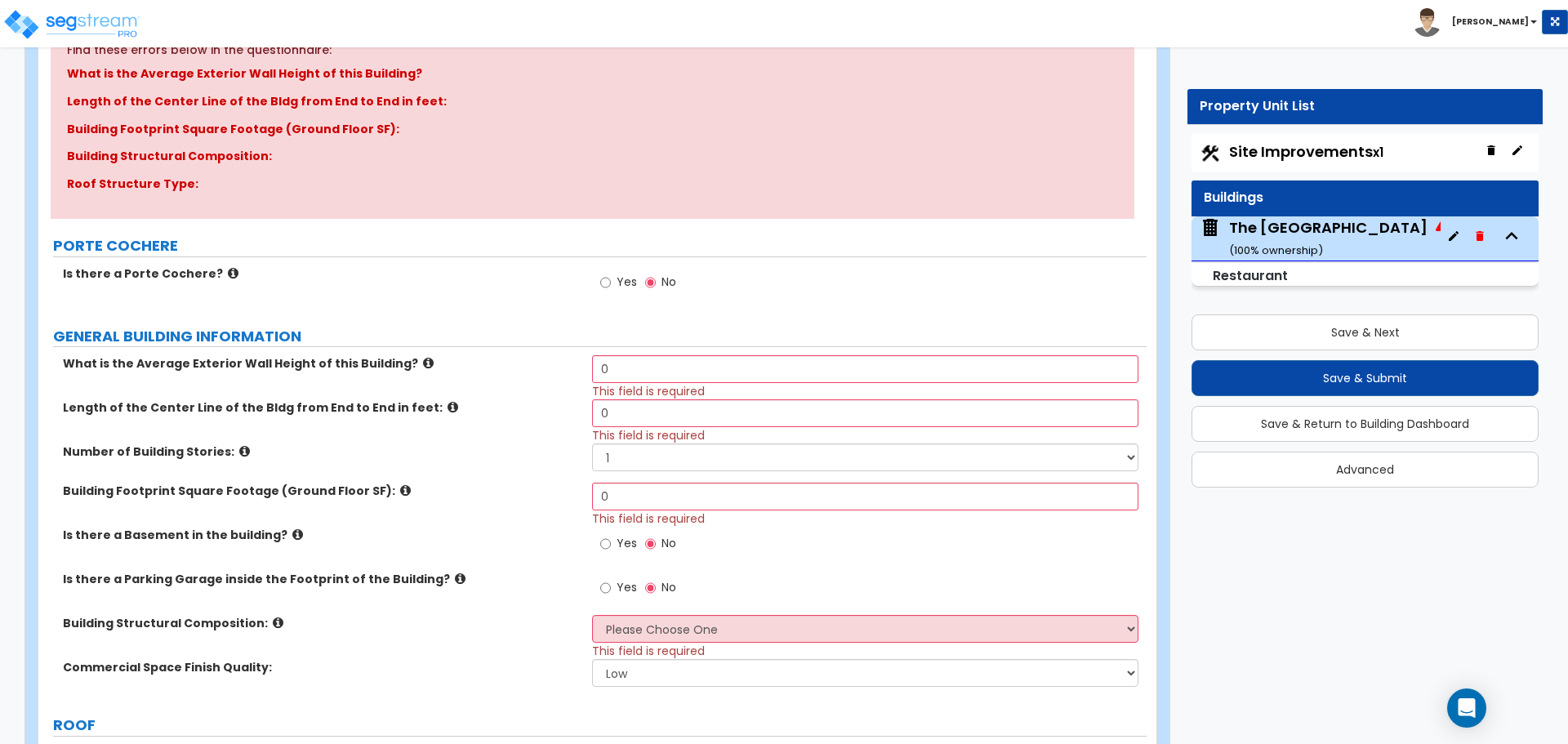
scroll to position [245, 0]
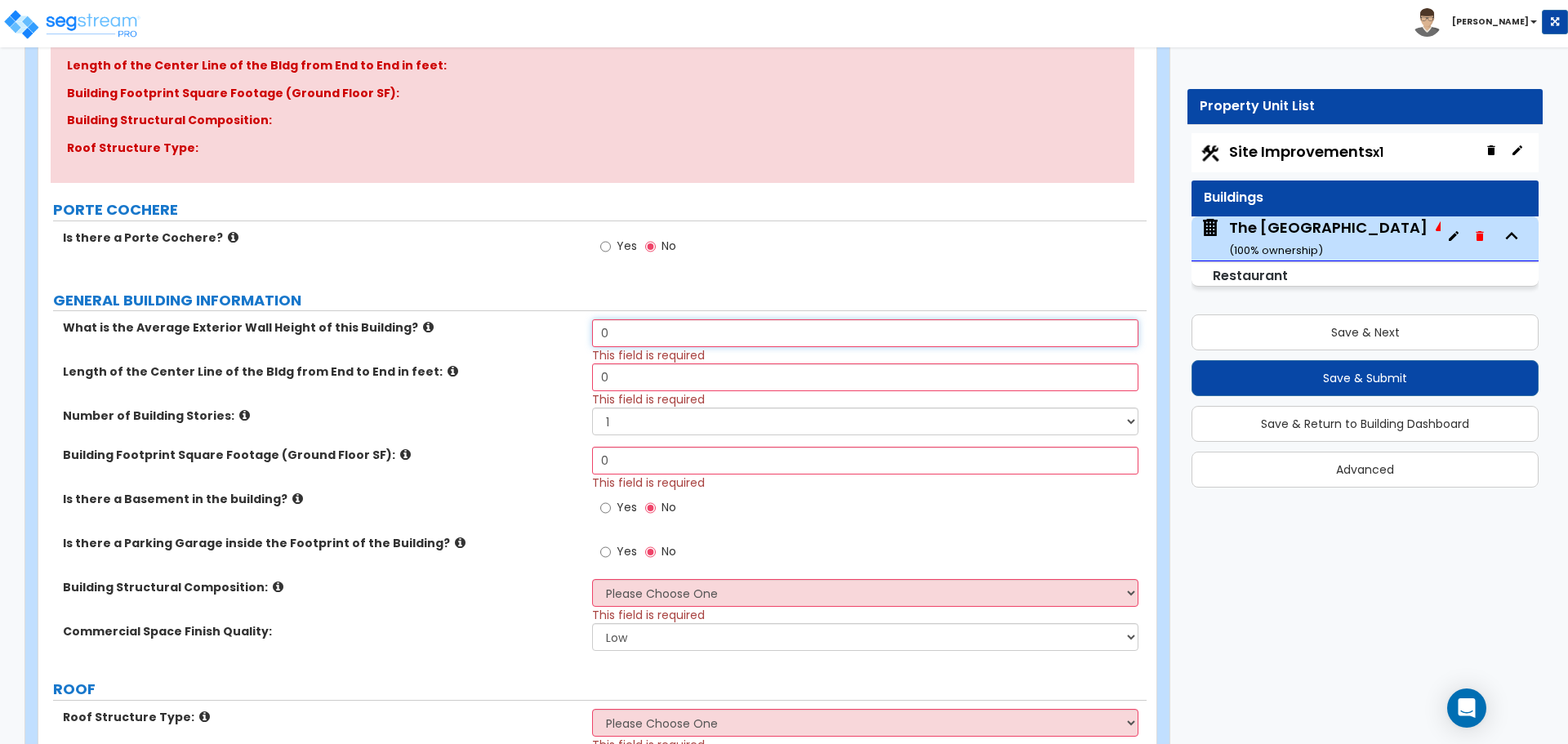
click at [639, 338] on input "0" at bounding box center [865, 333] width 545 height 28
type input "1"
click at [537, 354] on div "What is the Average Exterior Wall Height of this Building? 9 This field is requ…" at bounding box center [593, 341] width 1109 height 44
click at [671, 339] on input "9" at bounding box center [865, 333] width 545 height 28
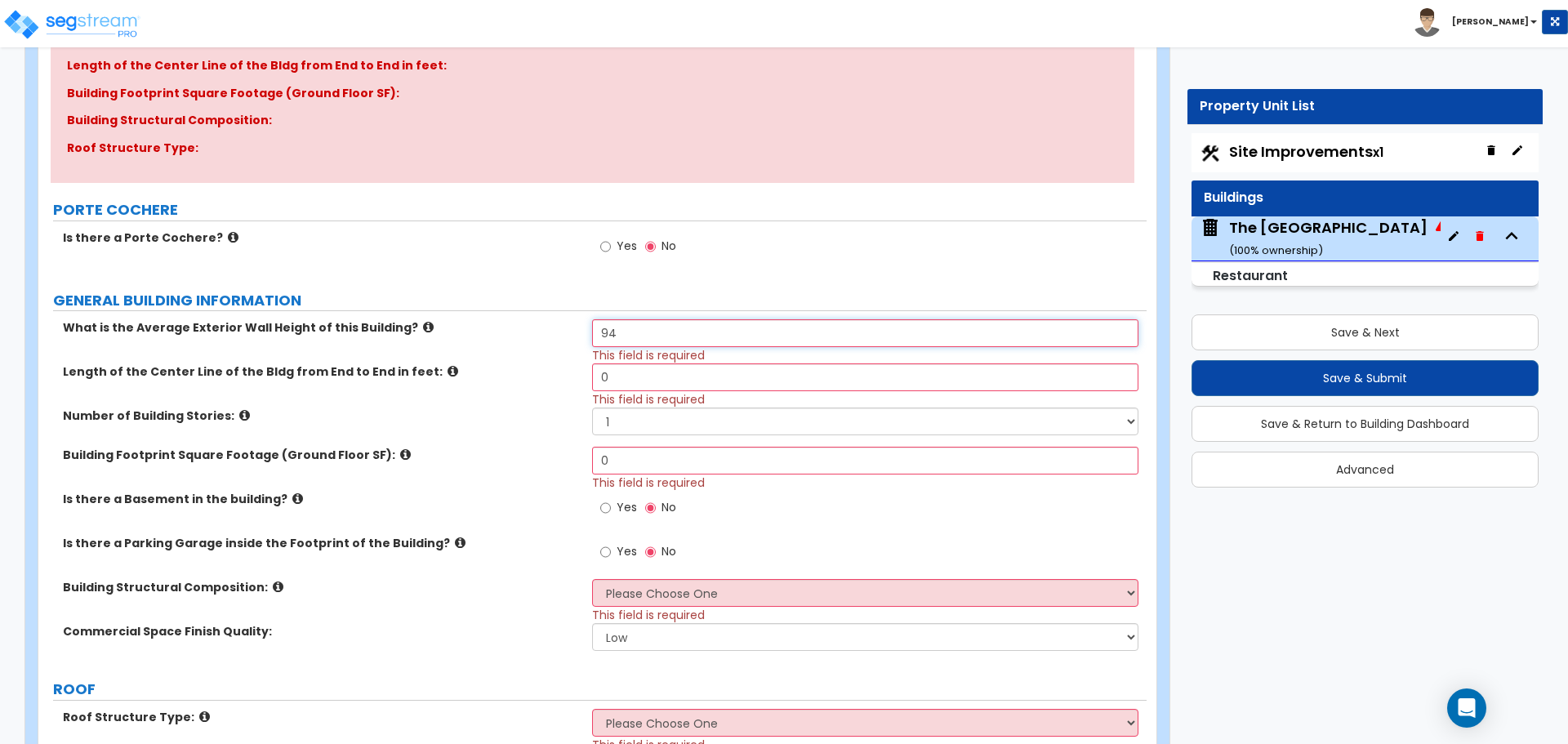
click at [622, 328] on input "94" at bounding box center [865, 333] width 545 height 28
type input "94"
click at [626, 386] on input "0" at bounding box center [865, 377] width 545 height 28
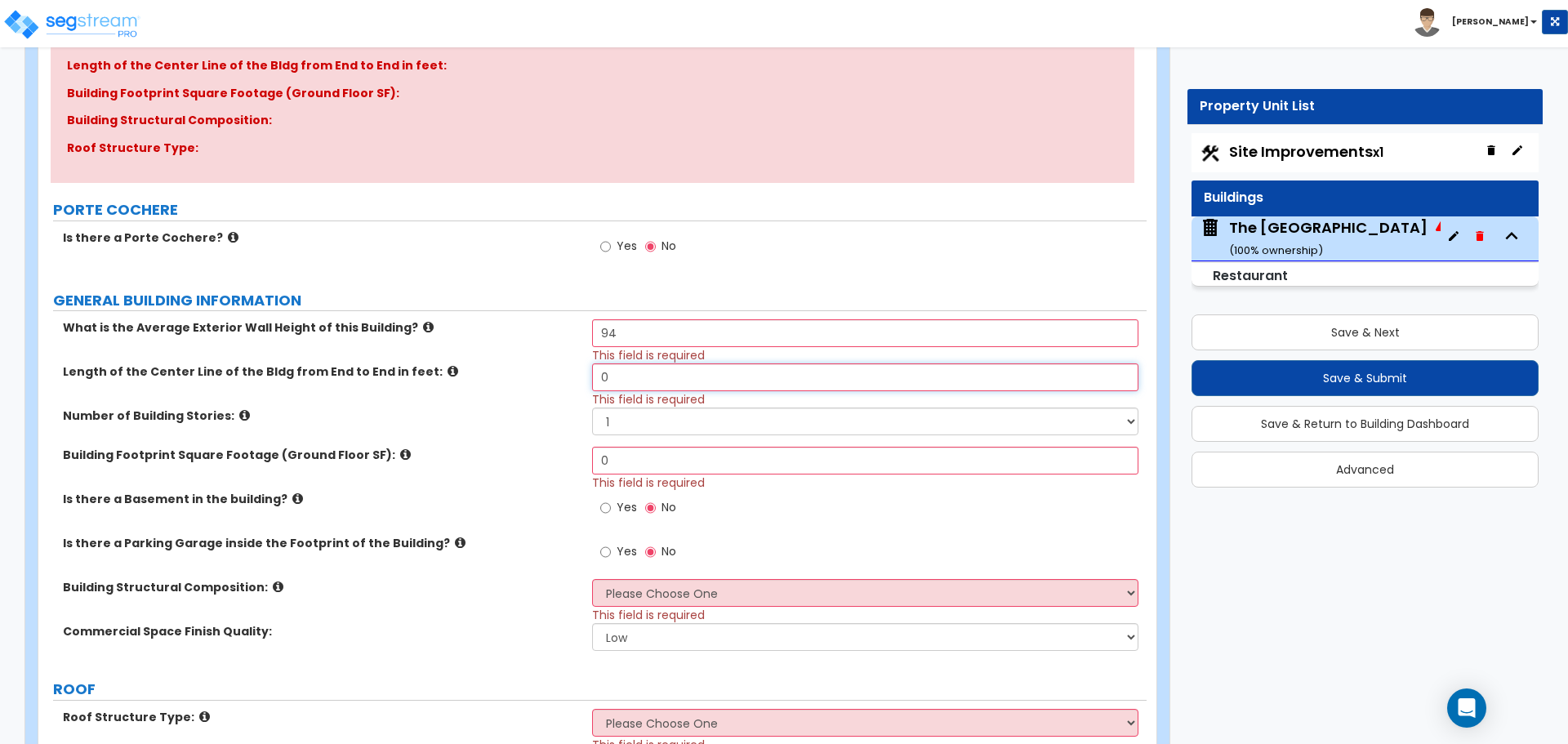
click at [626, 386] on input "0" at bounding box center [865, 377] width 545 height 28
type input "94"
click at [665, 332] on input "94" at bounding box center [865, 333] width 545 height 28
type input "9"
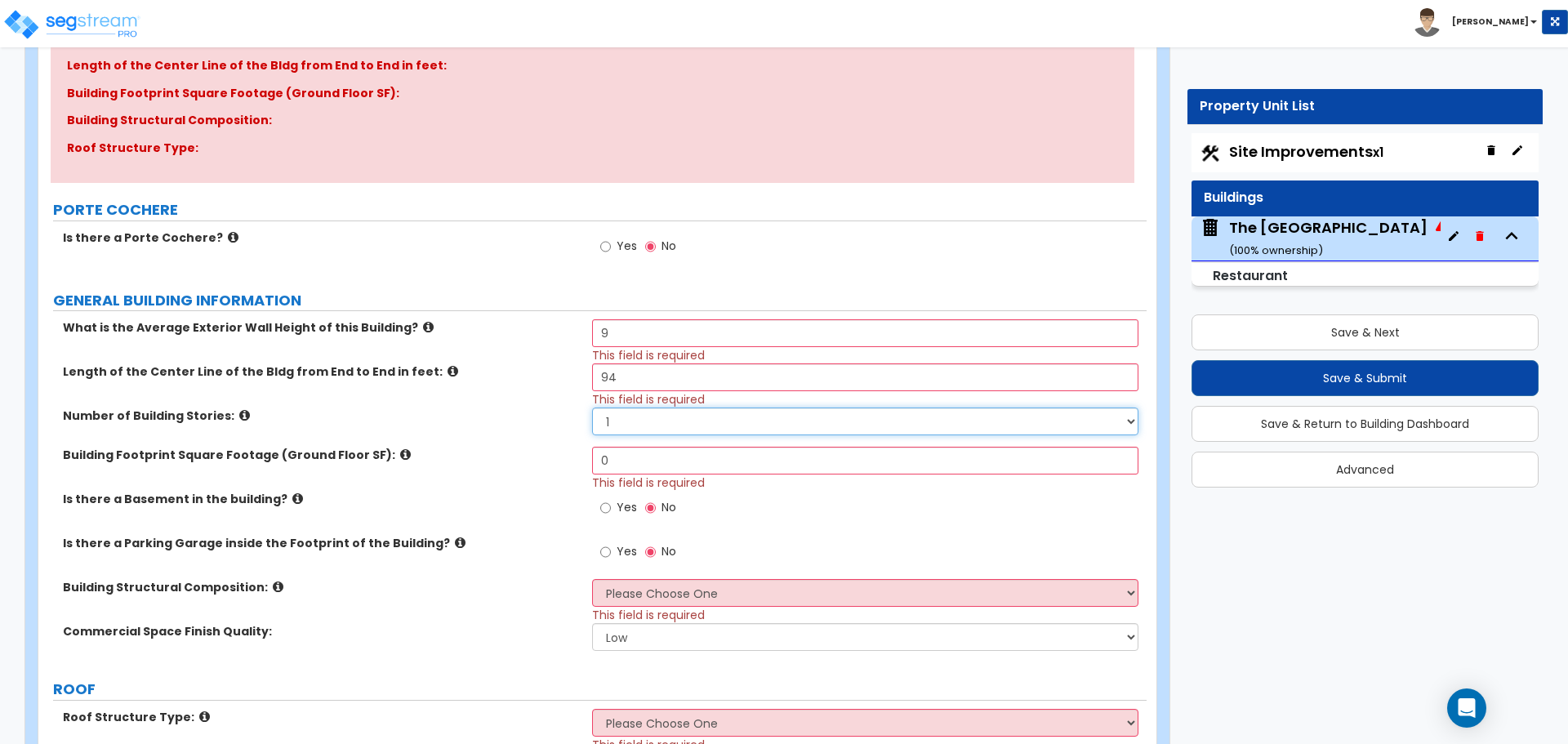
click at [634, 428] on select "1 2 3 4 5" at bounding box center [865, 421] width 545 height 28
click at [523, 428] on div "Number of Building Stories: 1 2 3 4 5" at bounding box center [593, 426] width 1109 height 39
click at [653, 461] on input "0" at bounding box center [865, 460] width 545 height 28
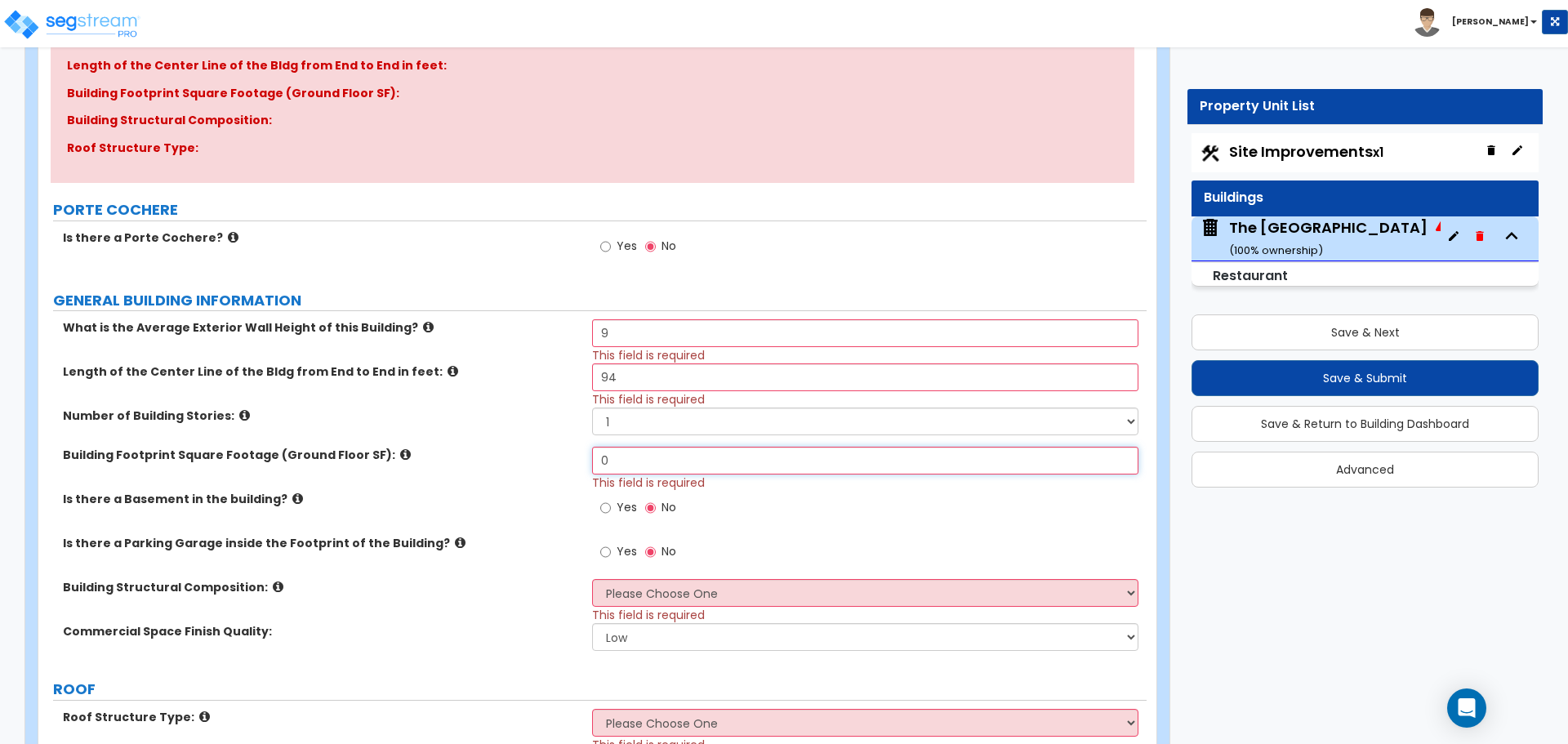
click at [653, 461] on input "0" at bounding box center [865, 460] width 545 height 28
click at [642, 464] on input "0" at bounding box center [865, 460] width 545 height 28
click at [623, 461] on input "4,220" at bounding box center [865, 460] width 545 height 28
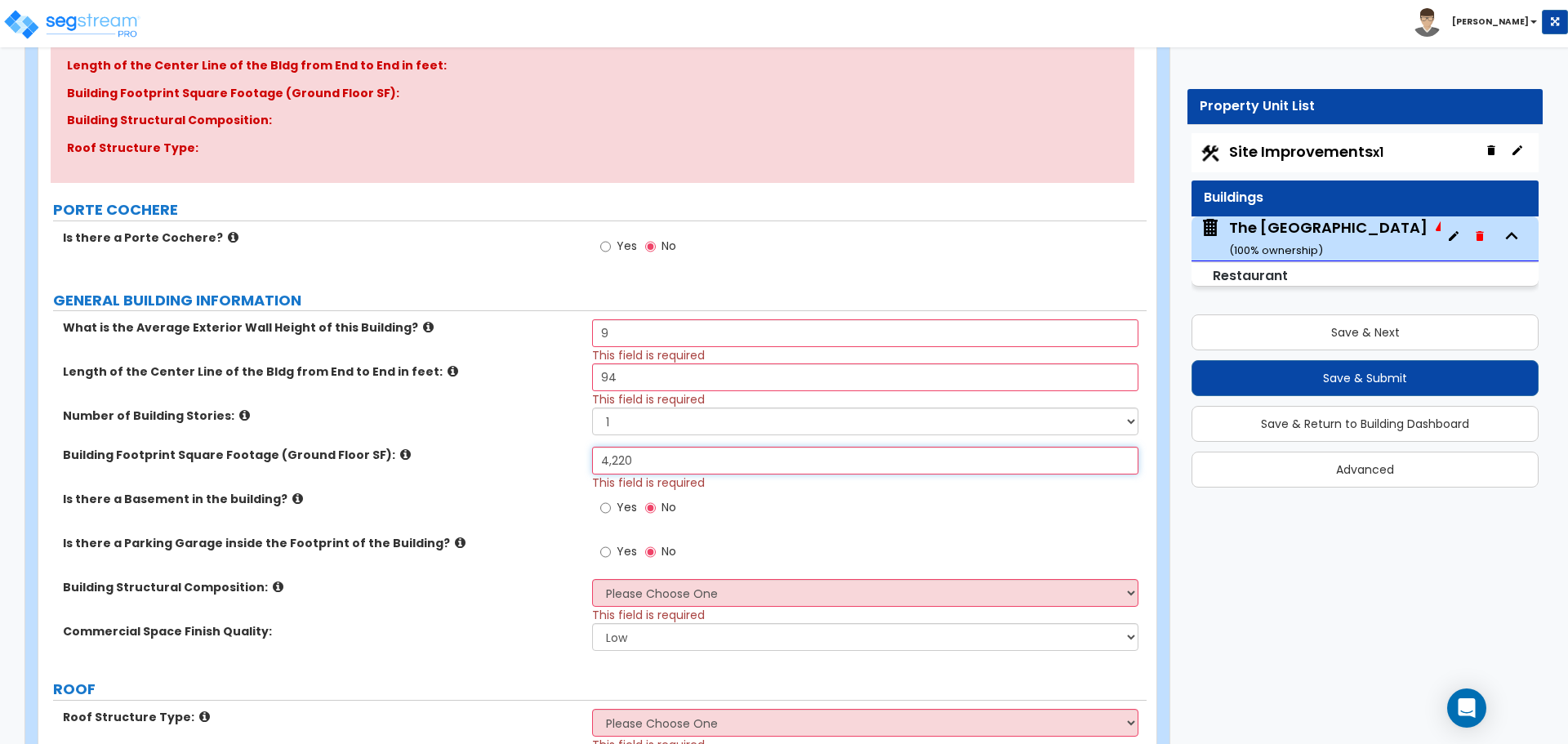
click at [623, 461] on input "4,220" at bounding box center [865, 460] width 545 height 28
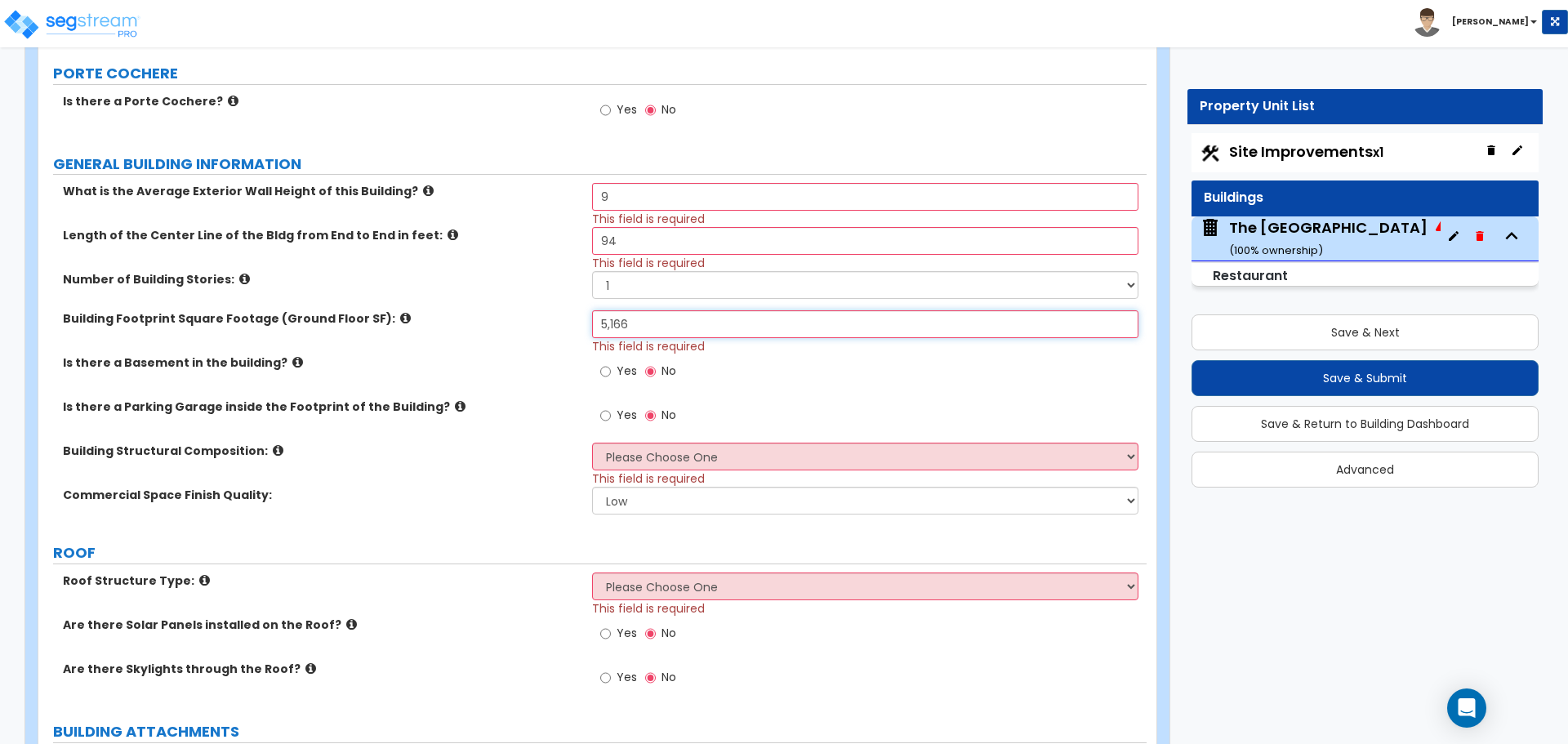
scroll to position [408, 0]
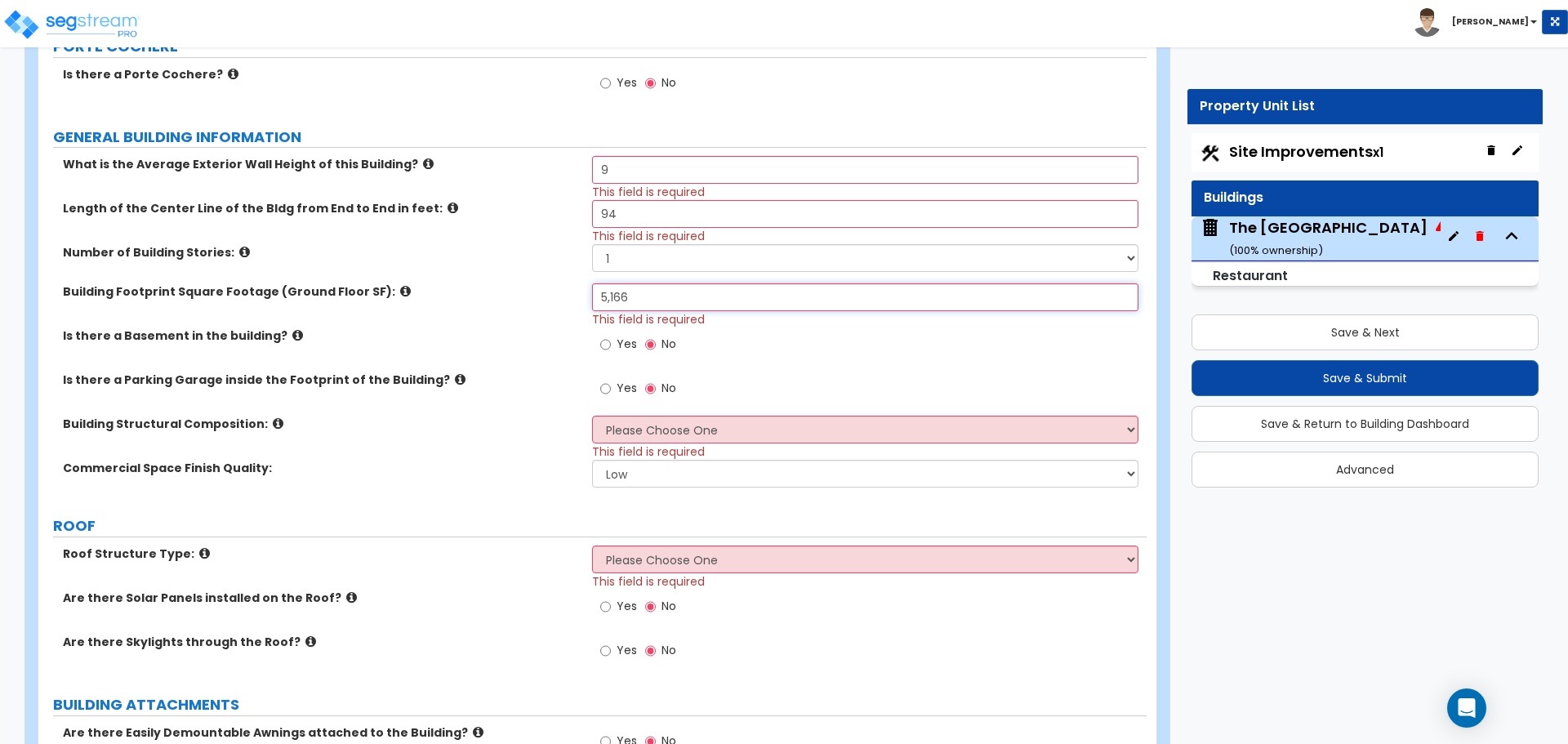
type input "5,166"
click at [624, 425] on select "Please Choose One Tilt-up Wall Construction Reinforced Concrete Structural Stee…" at bounding box center [865, 429] width 545 height 28
select select "7"
click at [593, 416] on select "Please Choose One Tilt-up Wall Construction Reinforced Concrete Structural Stee…" at bounding box center [865, 429] width 545 height 28
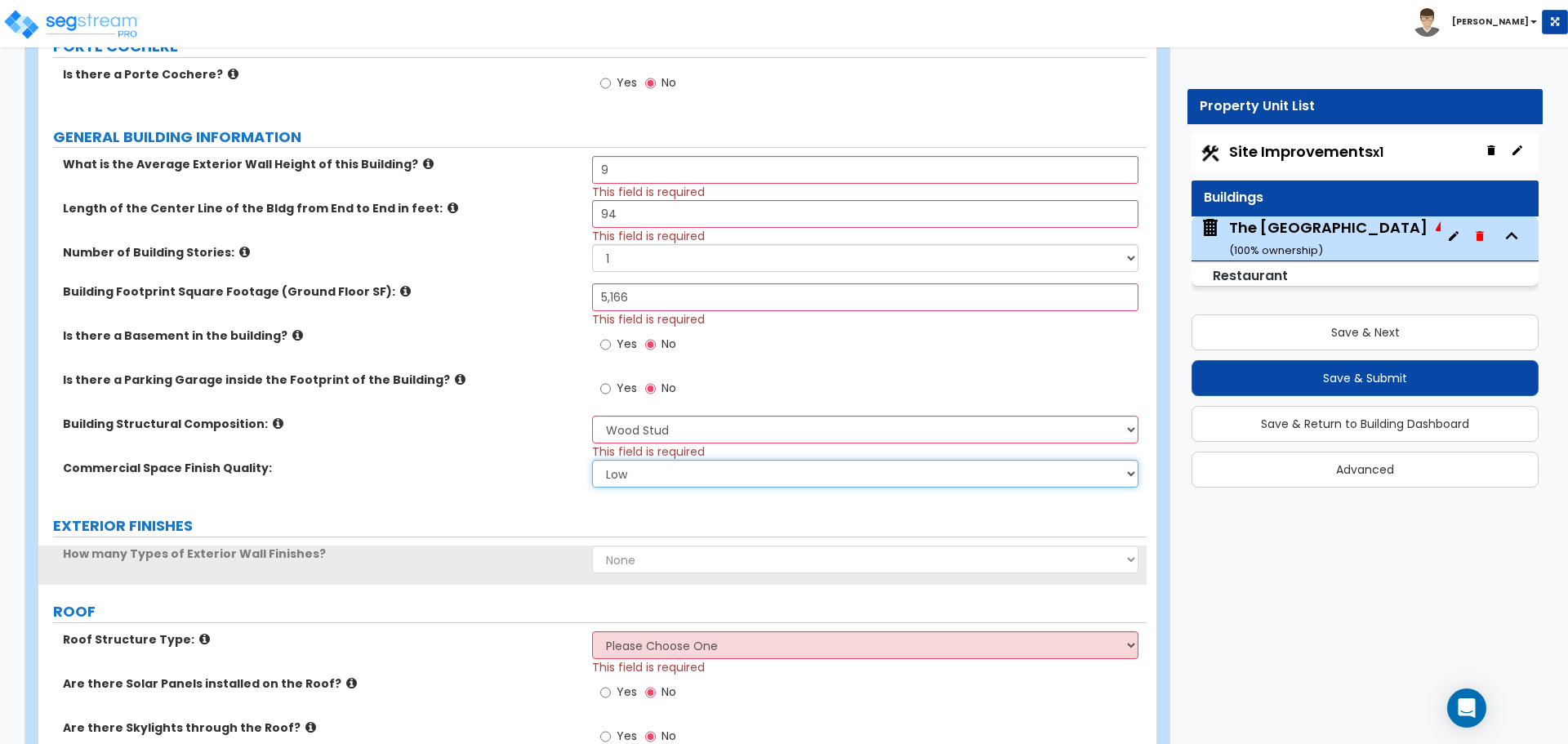
click at [654, 466] on select "Low Average High" at bounding box center [865, 474] width 545 height 28
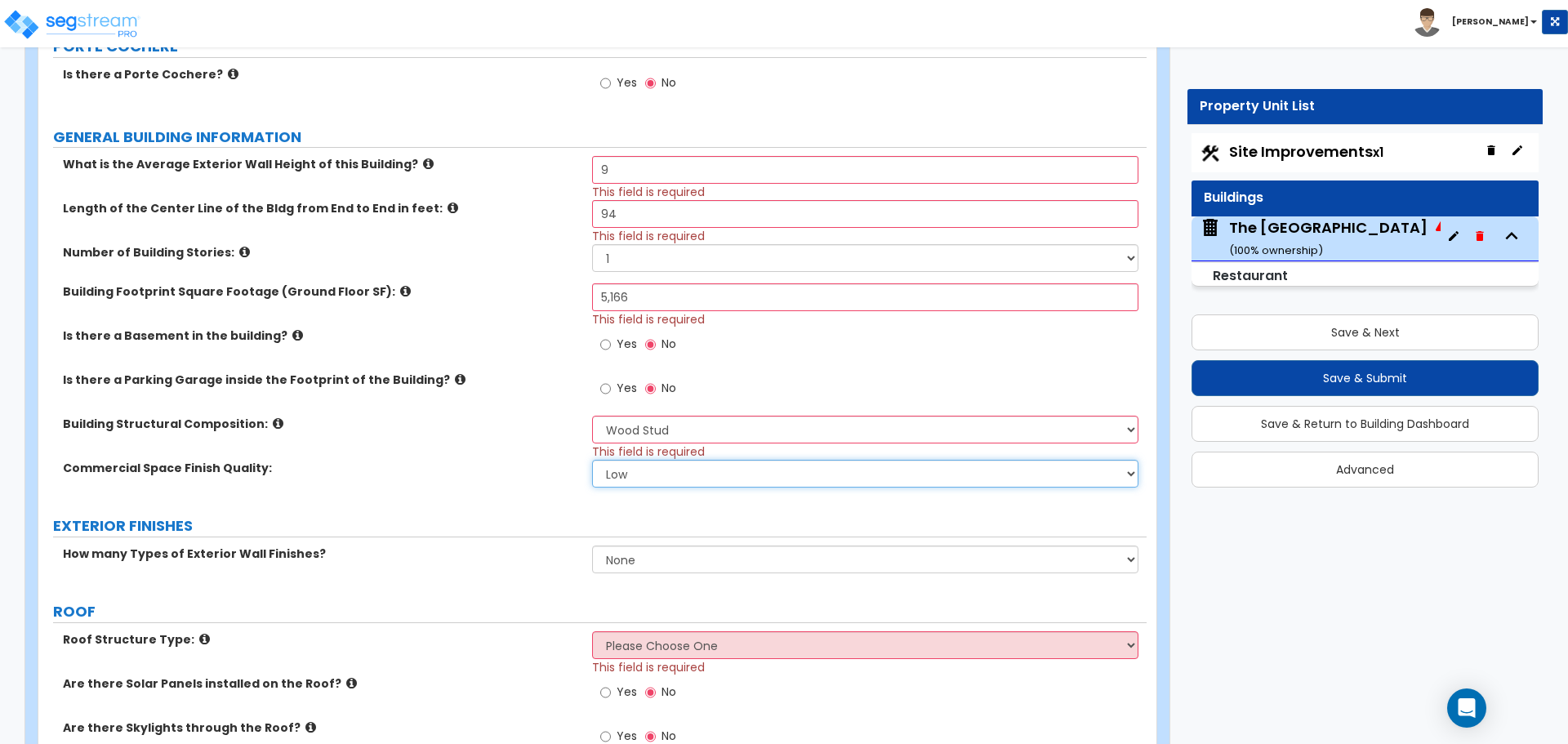
select select "1"
click at [593, 460] on select "Low Average High" at bounding box center [865, 474] width 545 height 28
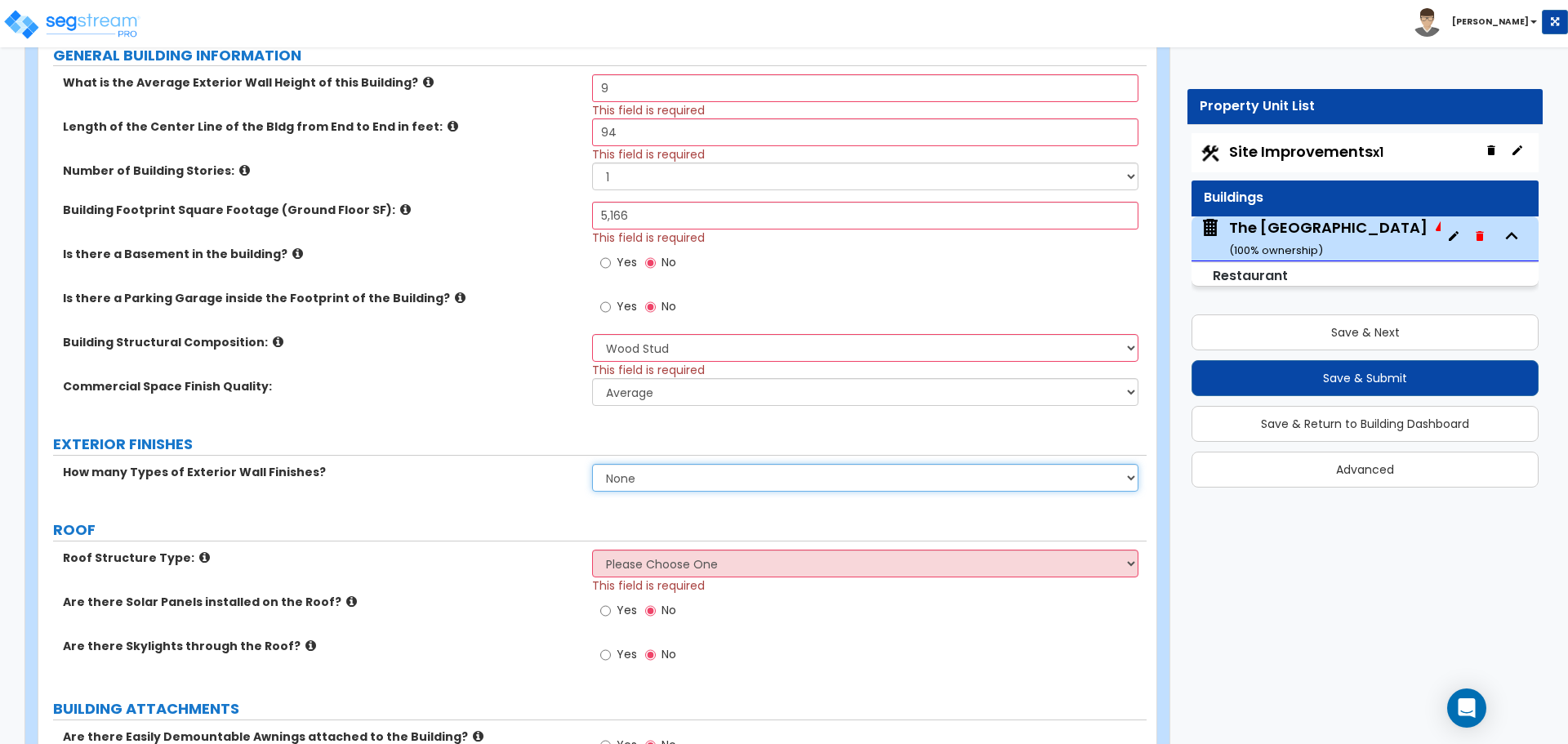
click at [626, 476] on select "None 1 2 3" at bounding box center [865, 477] width 545 height 28
drag, startPoint x: 626, startPoint y: 476, endPoint x: 565, endPoint y: 465, distance: 62.0
click at [626, 476] on select "None 1 2 3" at bounding box center [865, 477] width 545 height 28
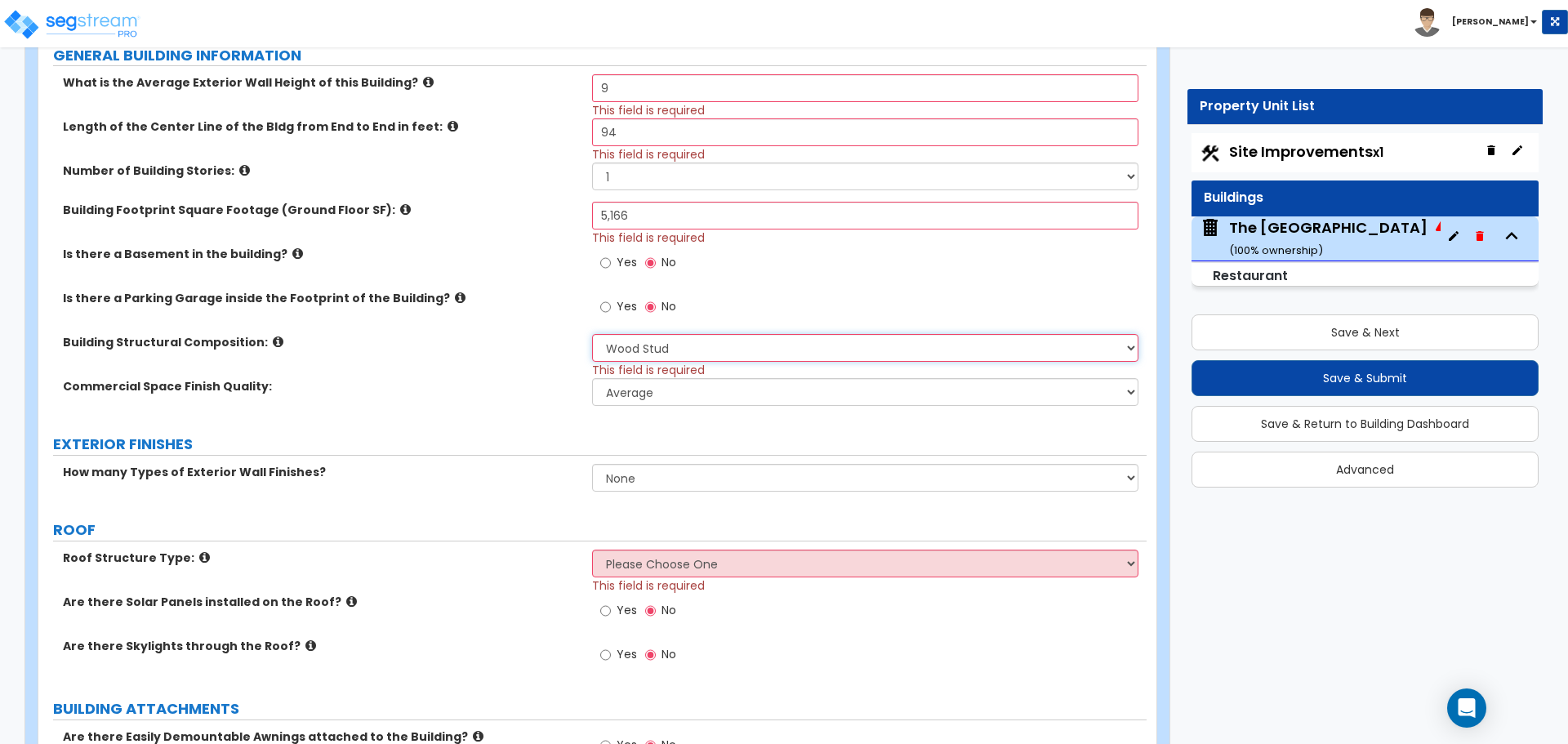
click at [651, 349] on select "Please Choose One Tilt-up Wall Construction Reinforced Concrete Structural Stee…" at bounding box center [865, 348] width 545 height 28
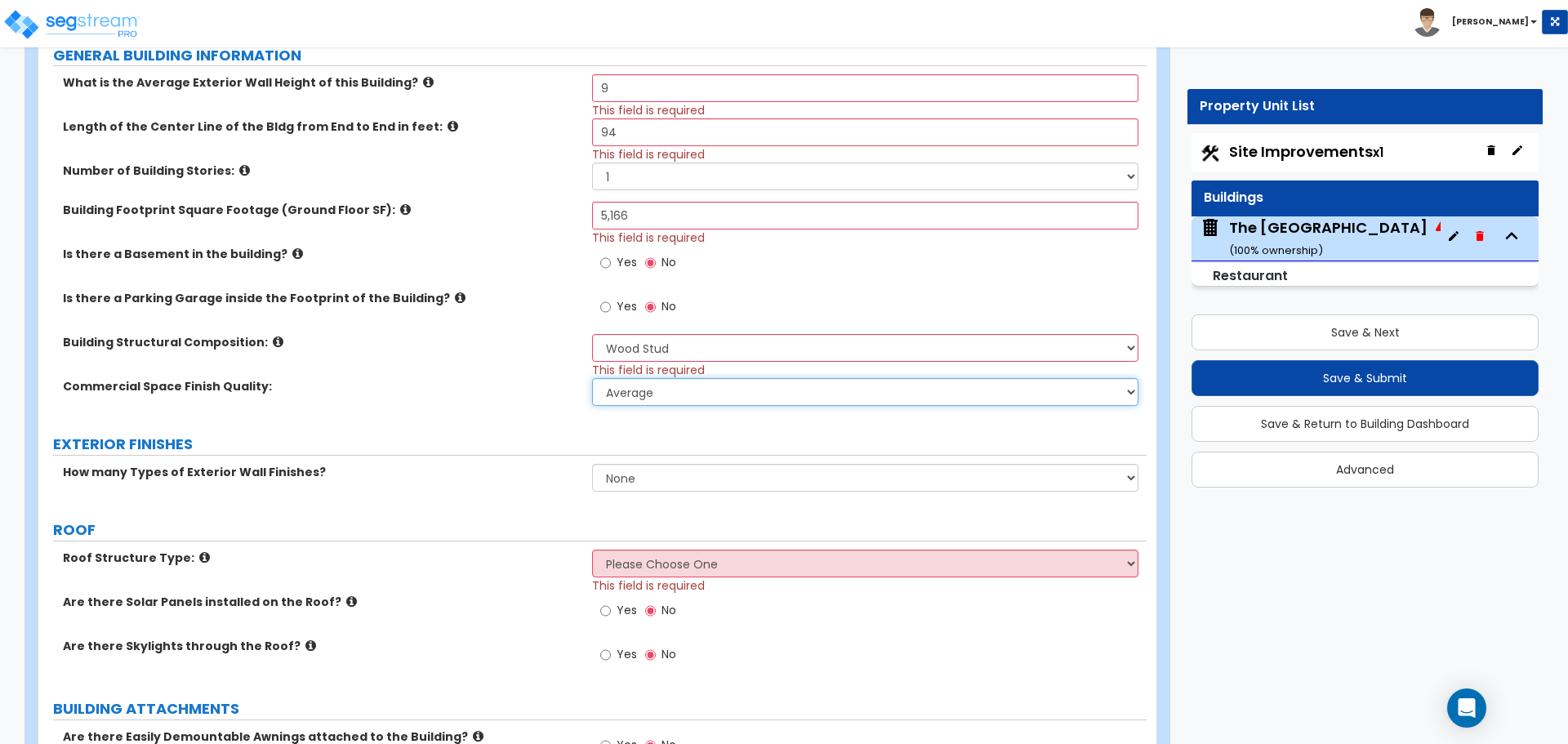
click at [637, 391] on select "Low Average High" at bounding box center [865, 392] width 545 height 28
click at [593, 378] on select "Low Average High" at bounding box center [865, 392] width 545 height 28
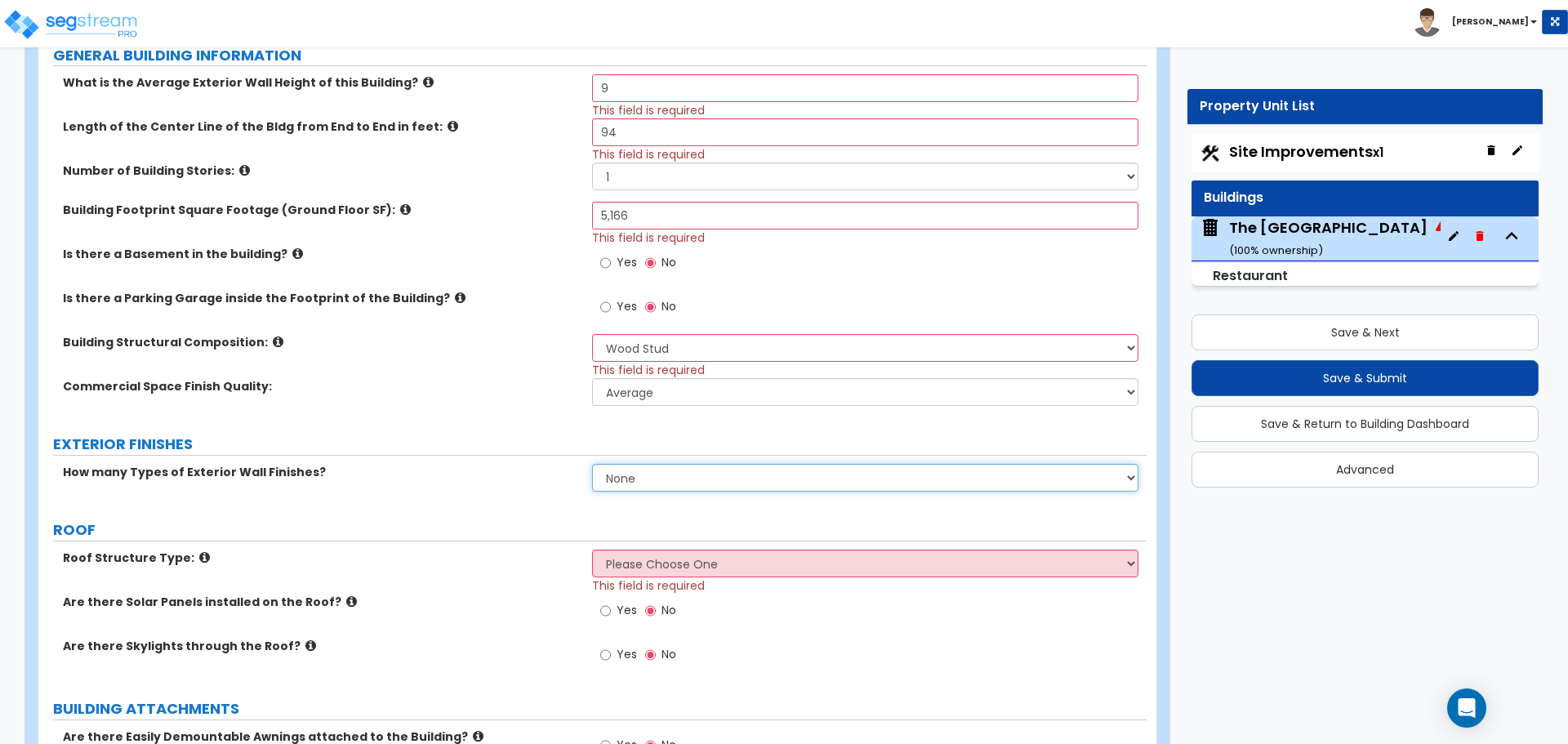
click at [628, 488] on select "None 1 2 3" at bounding box center [865, 477] width 545 height 28
select select "1"
click at [593, 464] on select "None 1 2 3" at bounding box center [865, 477] width 545 height 28
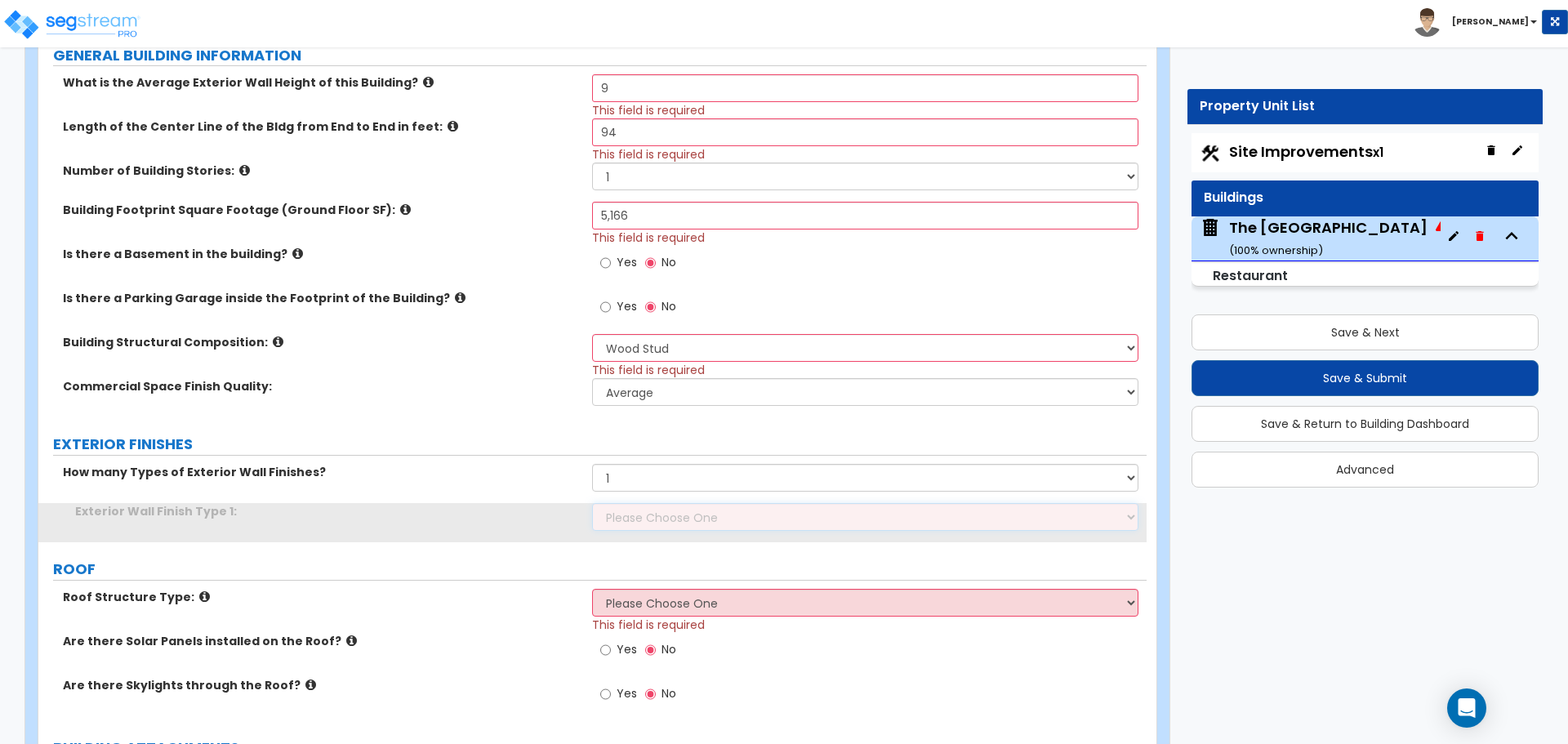
click at [650, 509] on select "Please Choose One No Finish/Shared Wall No Wall Brick Veneer Stone Veneer Wood …" at bounding box center [865, 516] width 545 height 28
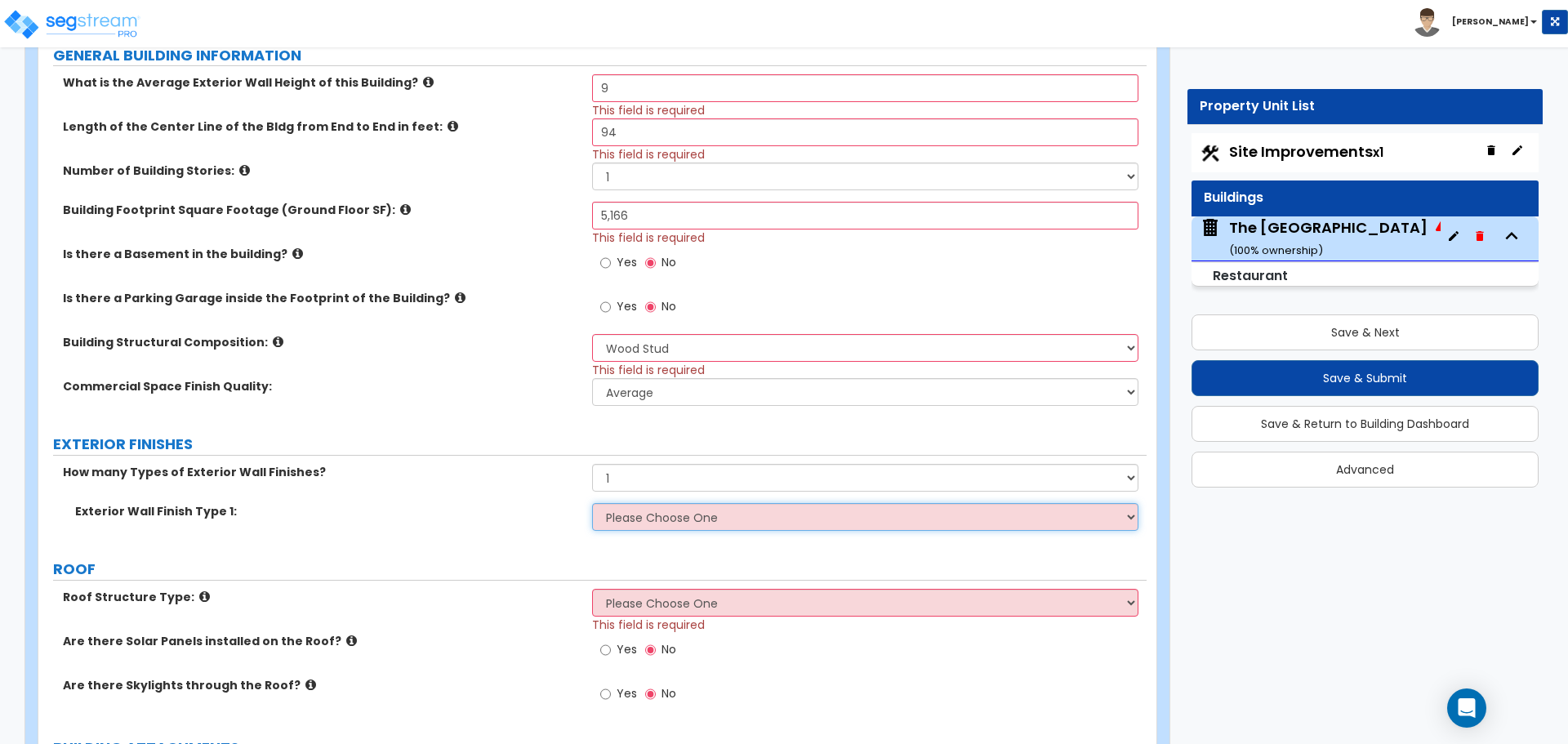
select select "6"
click at [593, 503] on select "Please Choose One No Finish/Shared Wall No Wall Brick Veneer Stone Veneer Wood …" at bounding box center [865, 516] width 545 height 28
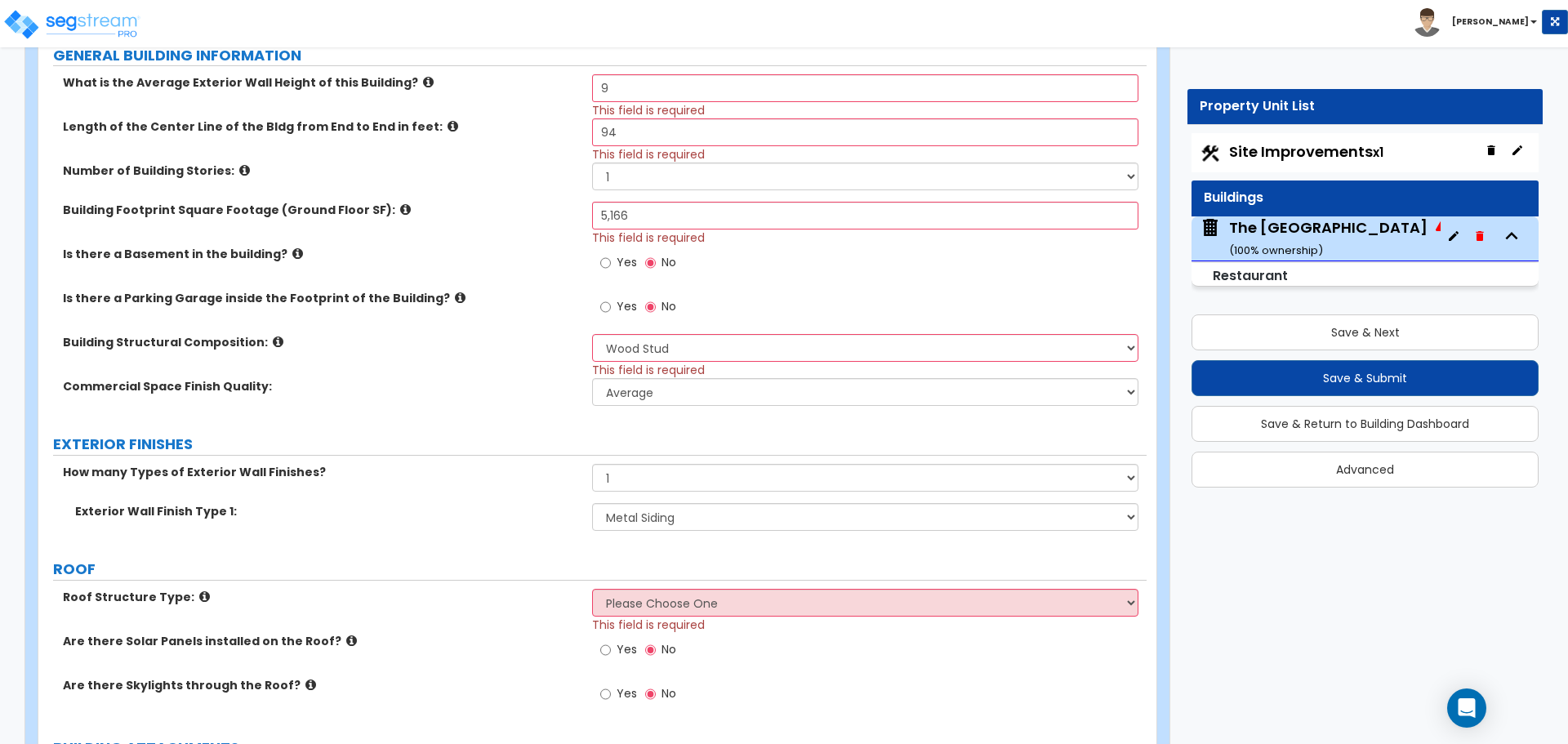
click at [529, 440] on label "EXTERIOR FINISHES" at bounding box center [600, 444] width 1093 height 21
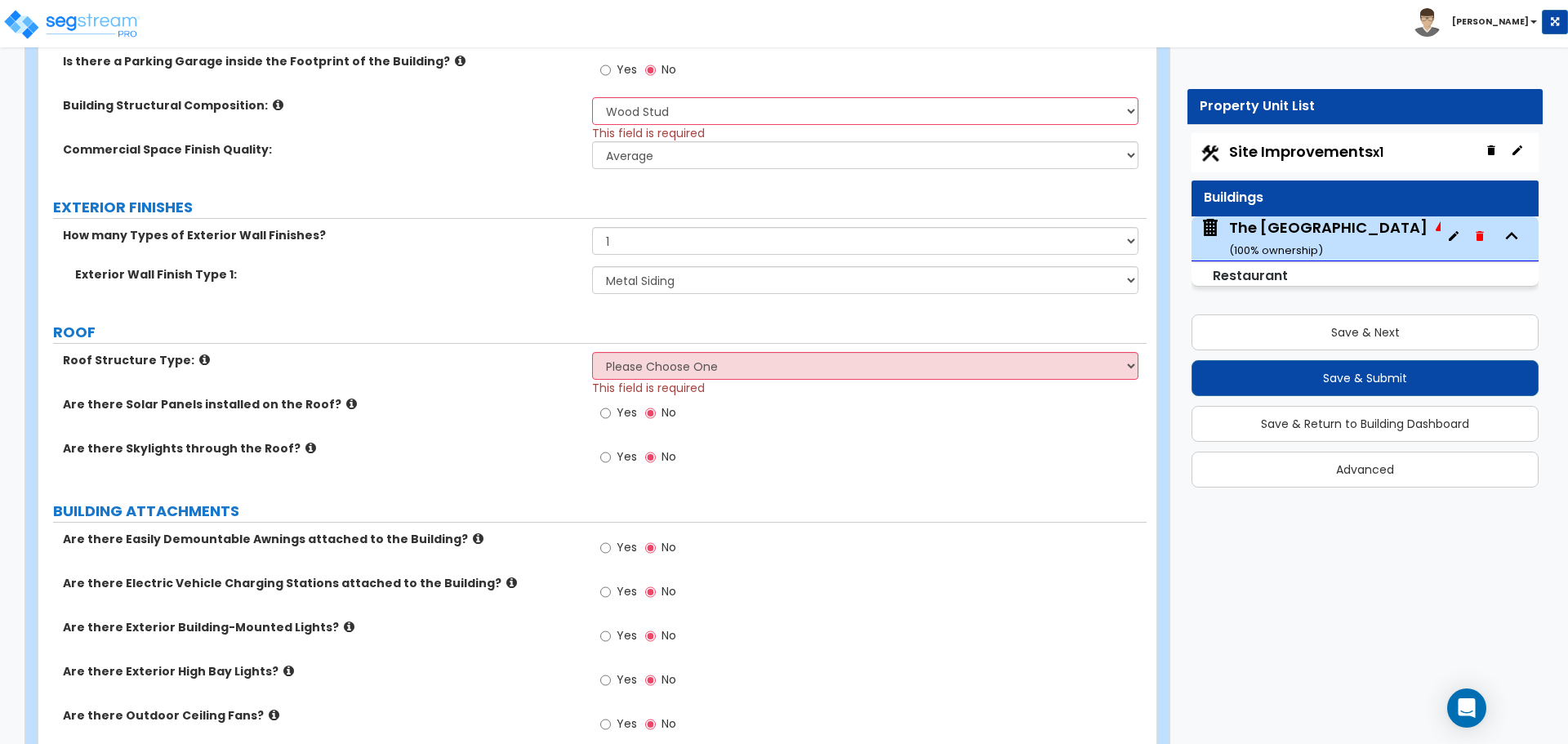
scroll to position [735, 0]
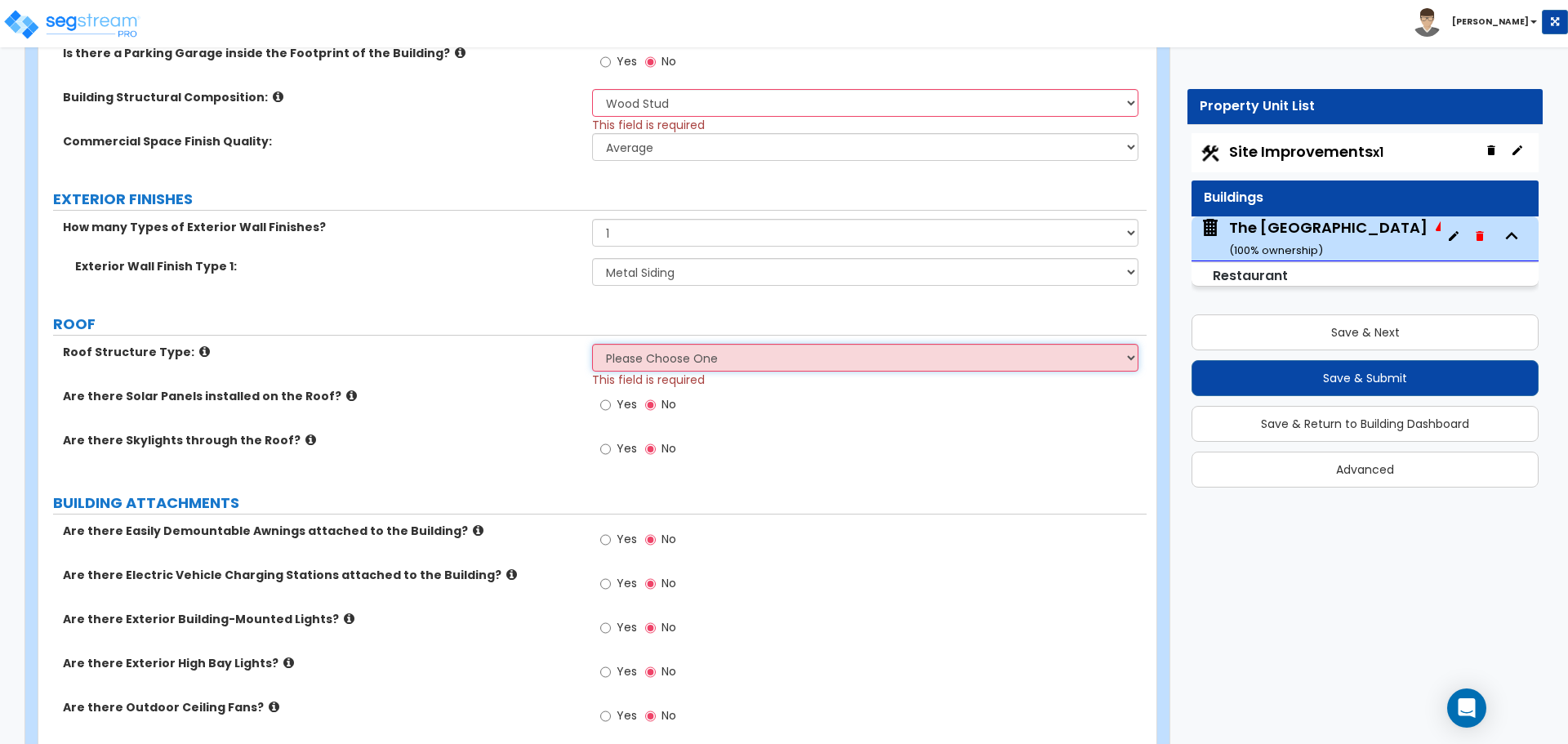
click at [622, 356] on select "Please Choose One [PERSON_NAME] Roof Flat Roof Hybrid [PERSON_NAME] & Flat Roof" at bounding box center [865, 357] width 545 height 28
select select "1"
click at [593, 344] on select "Please Choose One [PERSON_NAME] Roof Flat Roof Hybrid [PERSON_NAME] & Flat Roof" at bounding box center [865, 357] width 545 height 28
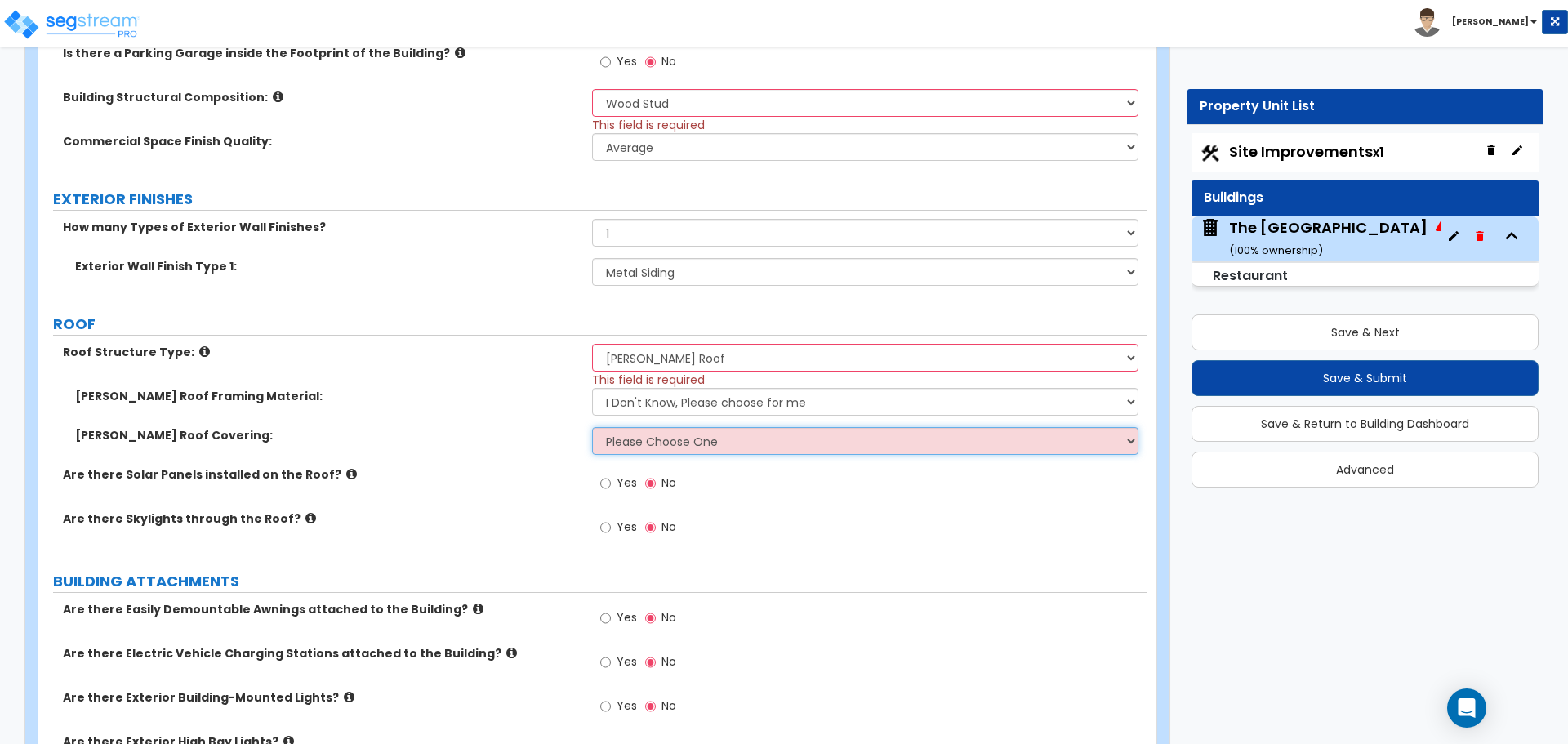
click at [629, 433] on select "Please Choose One Asphalt Shingle Clay Tile Wood Shingle Metal Shingle Standing…" at bounding box center [865, 441] width 545 height 28
click at [593, 427] on select "Please Choose One Asphalt Shingle Clay Tile Wood Shingle Metal Shingle Standing…" at bounding box center [865, 441] width 545 height 28
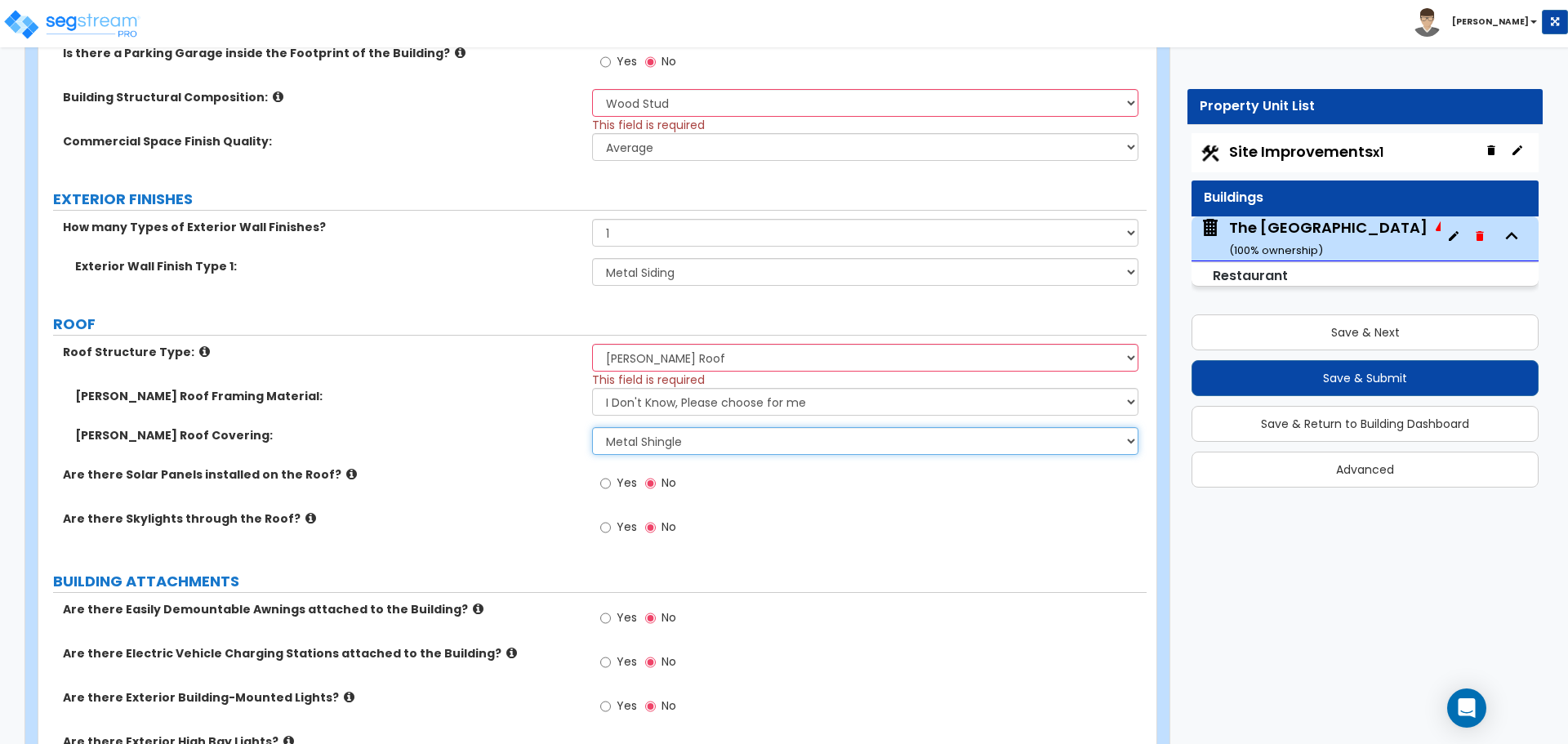
click at [642, 452] on select "Please Choose One Asphalt Shingle Clay Tile Wood Shingle Metal Shingle Standing…" at bounding box center [865, 441] width 545 height 28
select select "5"
click at [593, 427] on select "Please Choose One Asphalt Shingle Clay Tile Wood Shingle Metal Shingle Standing…" at bounding box center [865, 441] width 545 height 28
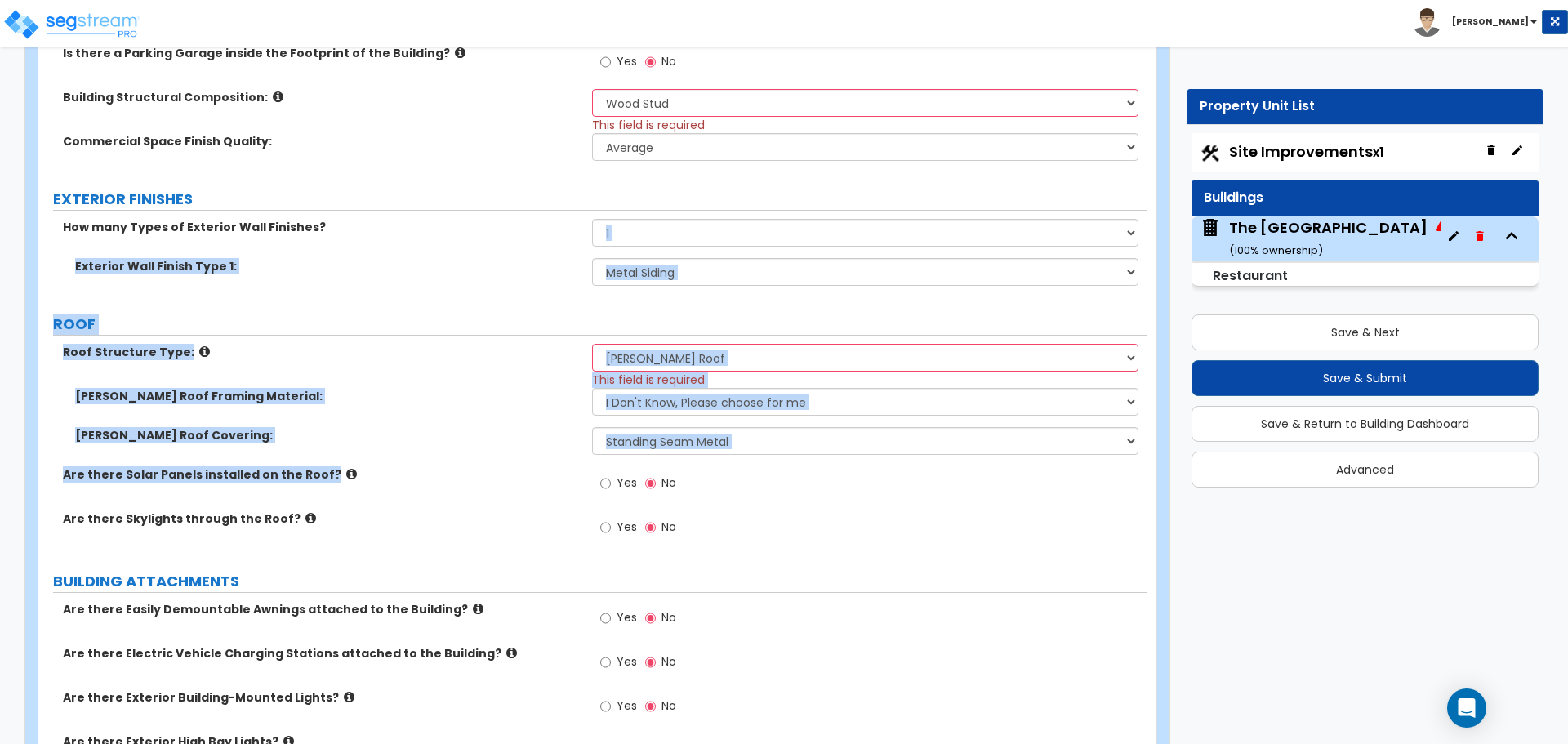
drag, startPoint x: 497, startPoint y: 455, endPoint x: 614, endPoint y: 257, distance: 230.0
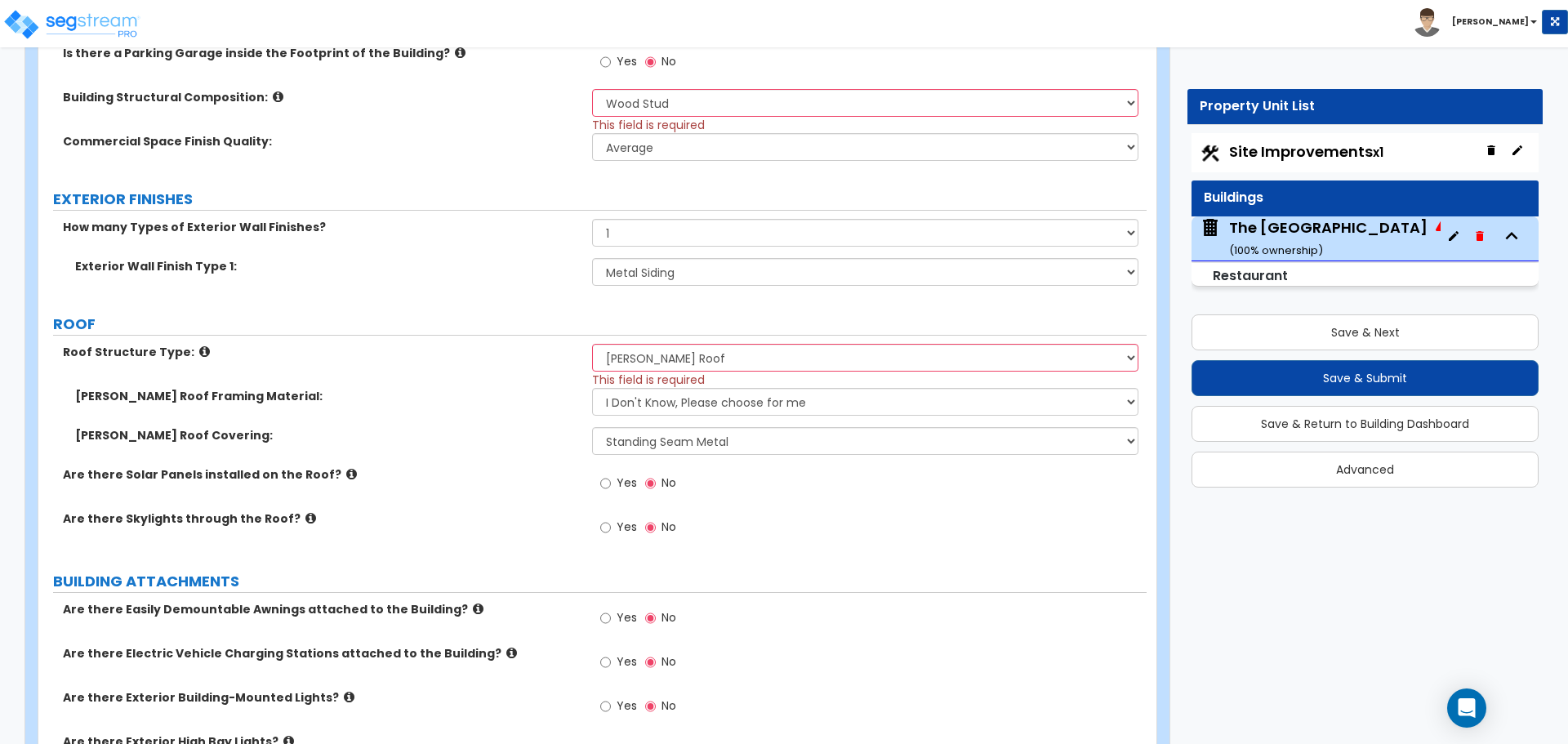
click at [469, 525] on label "Are there Skylights through the Roof?" at bounding box center [321, 519] width 517 height 16
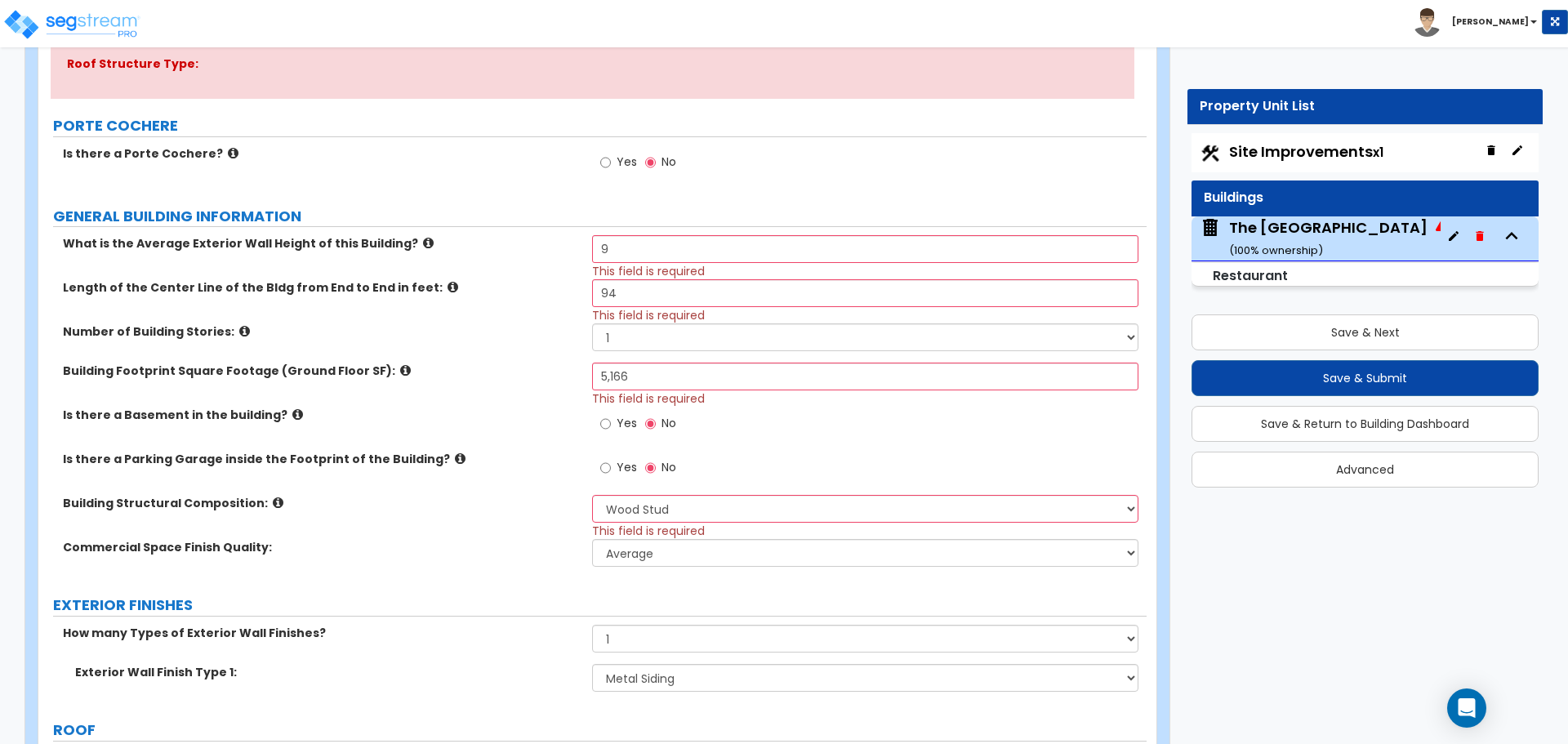
scroll to position [327, 0]
click at [630, 259] on input "9" at bounding box center [865, 251] width 545 height 28
click at [623, 247] on input "9" at bounding box center [865, 251] width 545 height 28
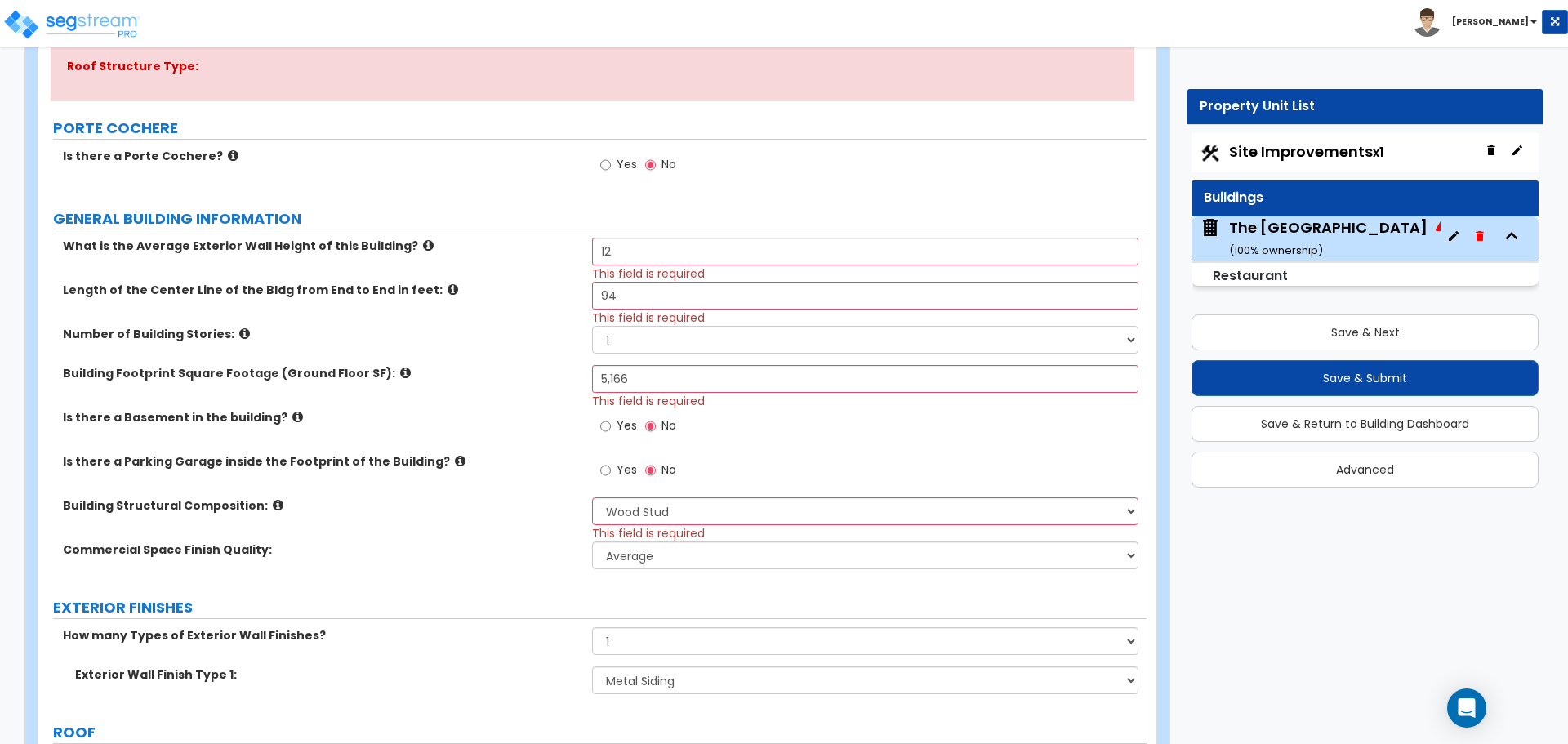
click at [561, 245] on label "What is the Average Exterior Wall Height of this Building?" at bounding box center [321, 246] width 517 height 16
click at [578, 258] on div "What is the Average Exterior Wall Height of this Building? 12 This field is req…" at bounding box center [593, 259] width 1109 height 44
click at [632, 254] on input "12" at bounding box center [865, 251] width 545 height 28
click at [539, 259] on div "What is the Average Exterior Wall Height of this Building? 14 This field is req…" at bounding box center [593, 259] width 1109 height 44
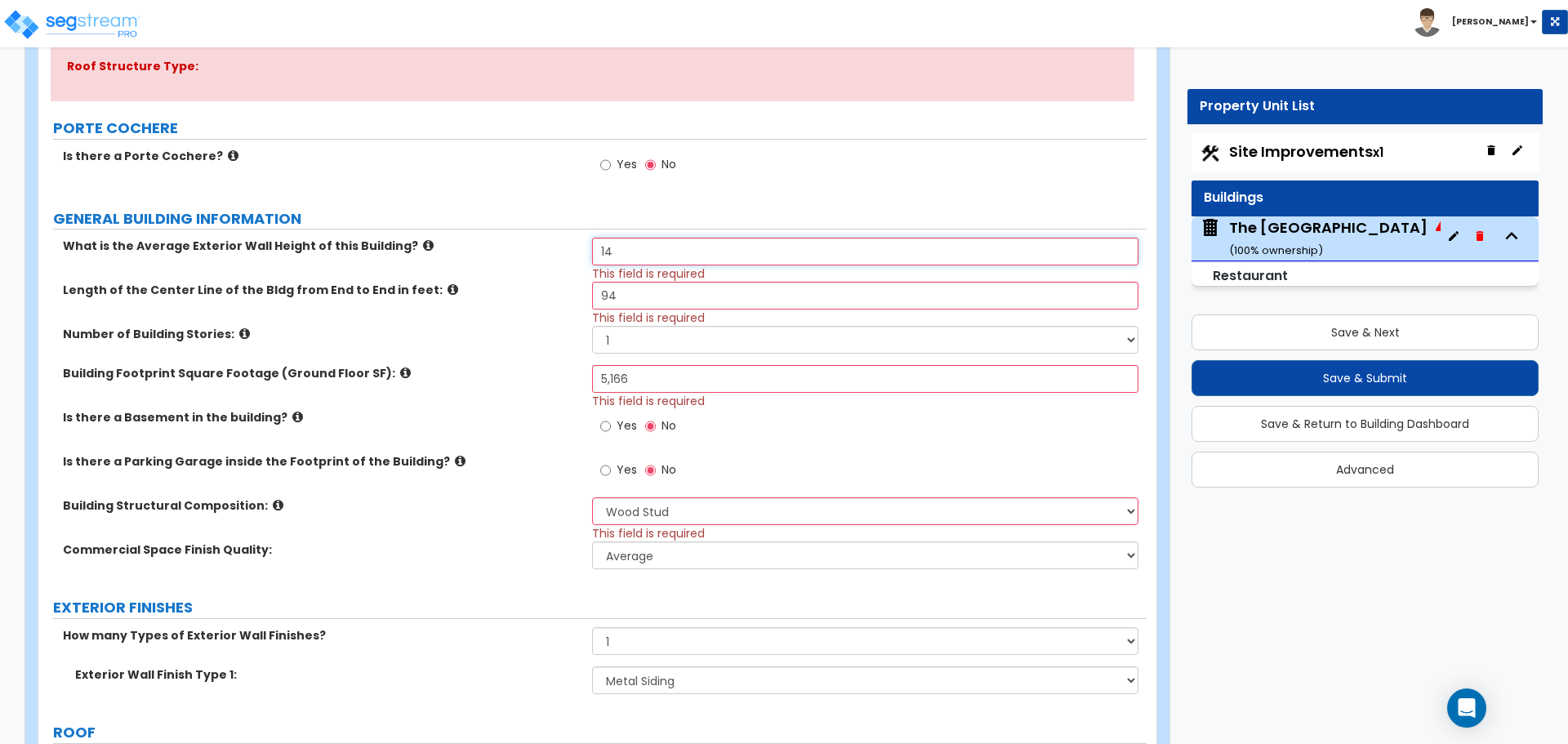
click at [642, 255] on input "14" at bounding box center [865, 251] width 545 height 28
click at [628, 250] on input "12" at bounding box center [865, 251] width 545 height 28
type input "14"
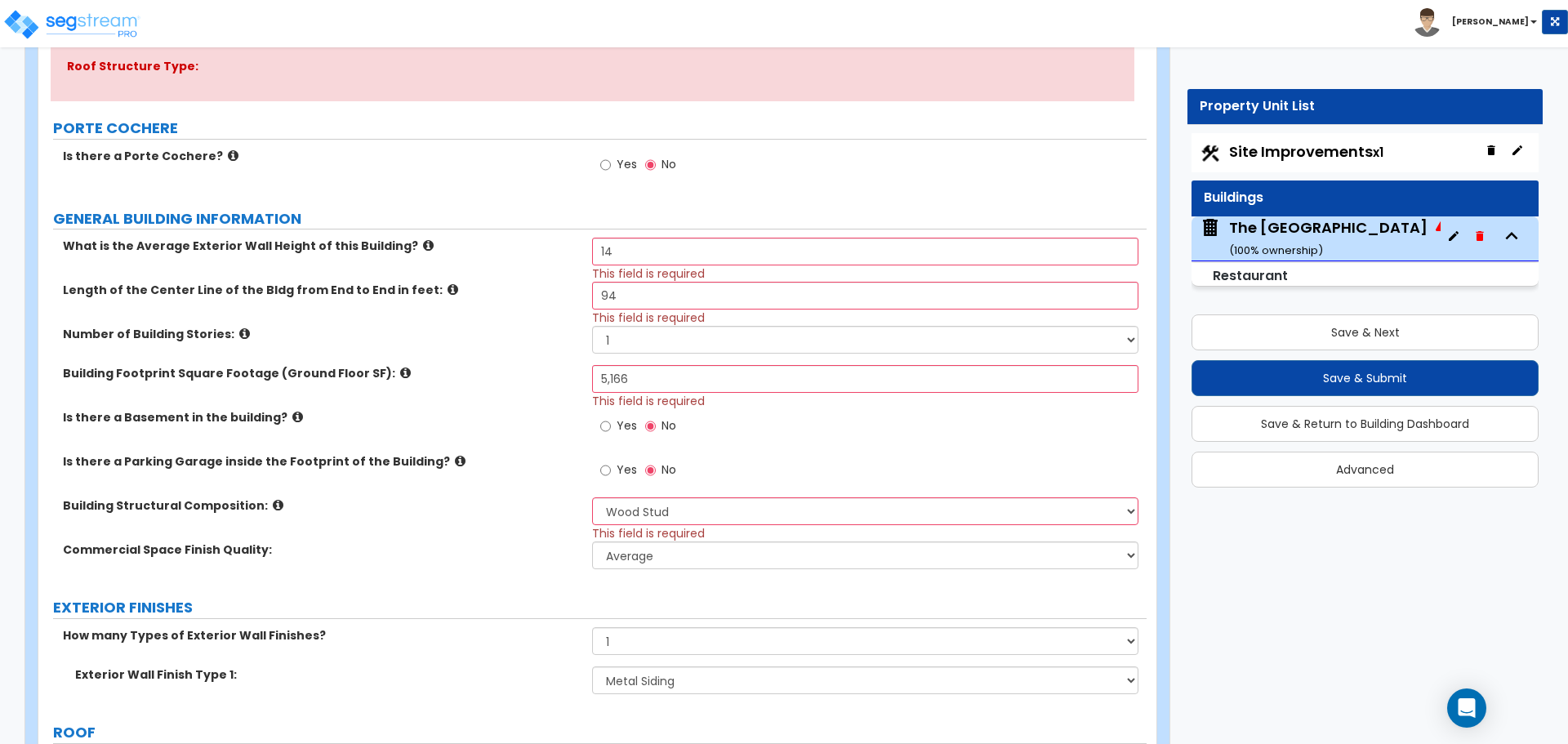
click at [531, 264] on div "What is the Average Exterior Wall Height of this Building? 14 This field is req…" at bounding box center [593, 259] width 1109 height 44
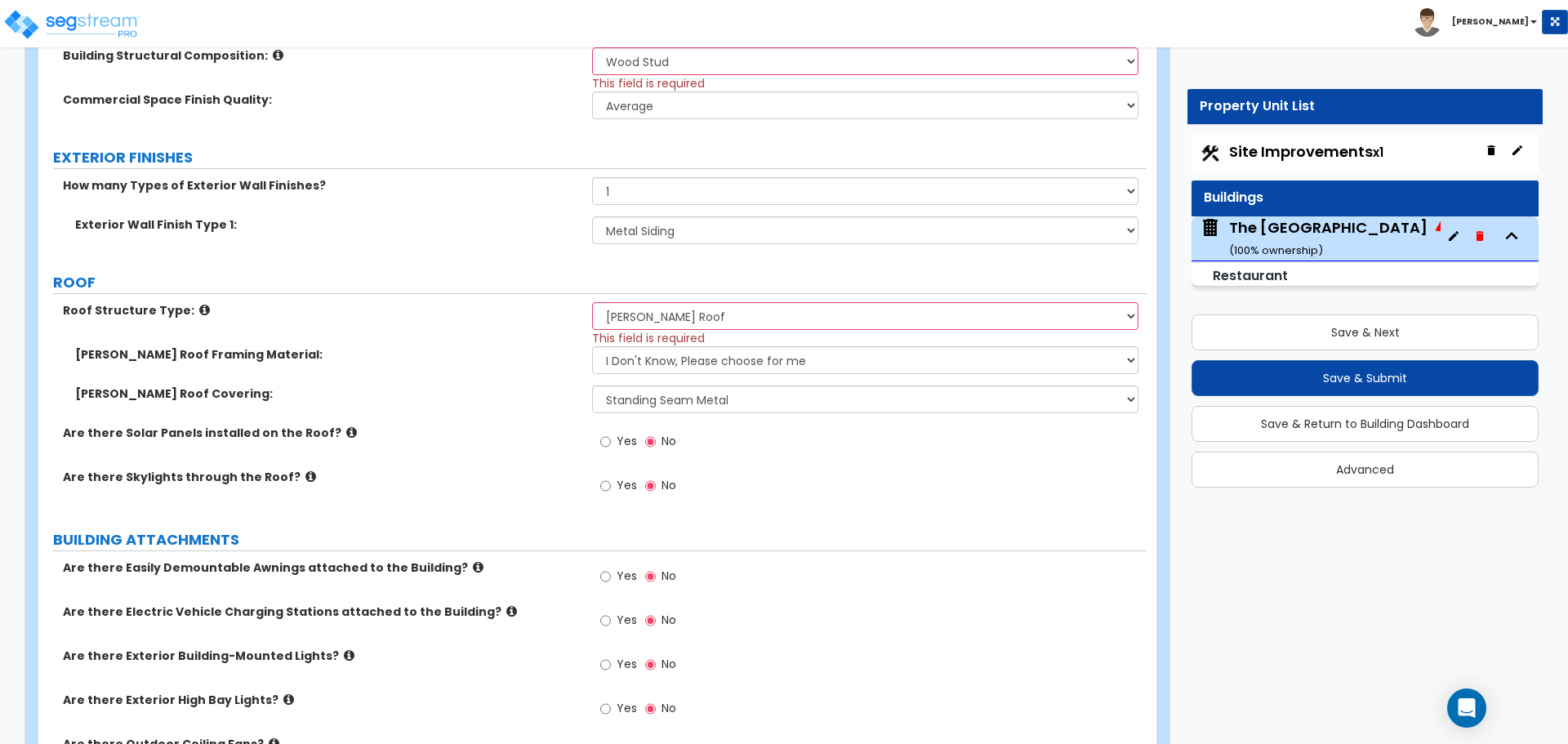
scroll to position [817, 0]
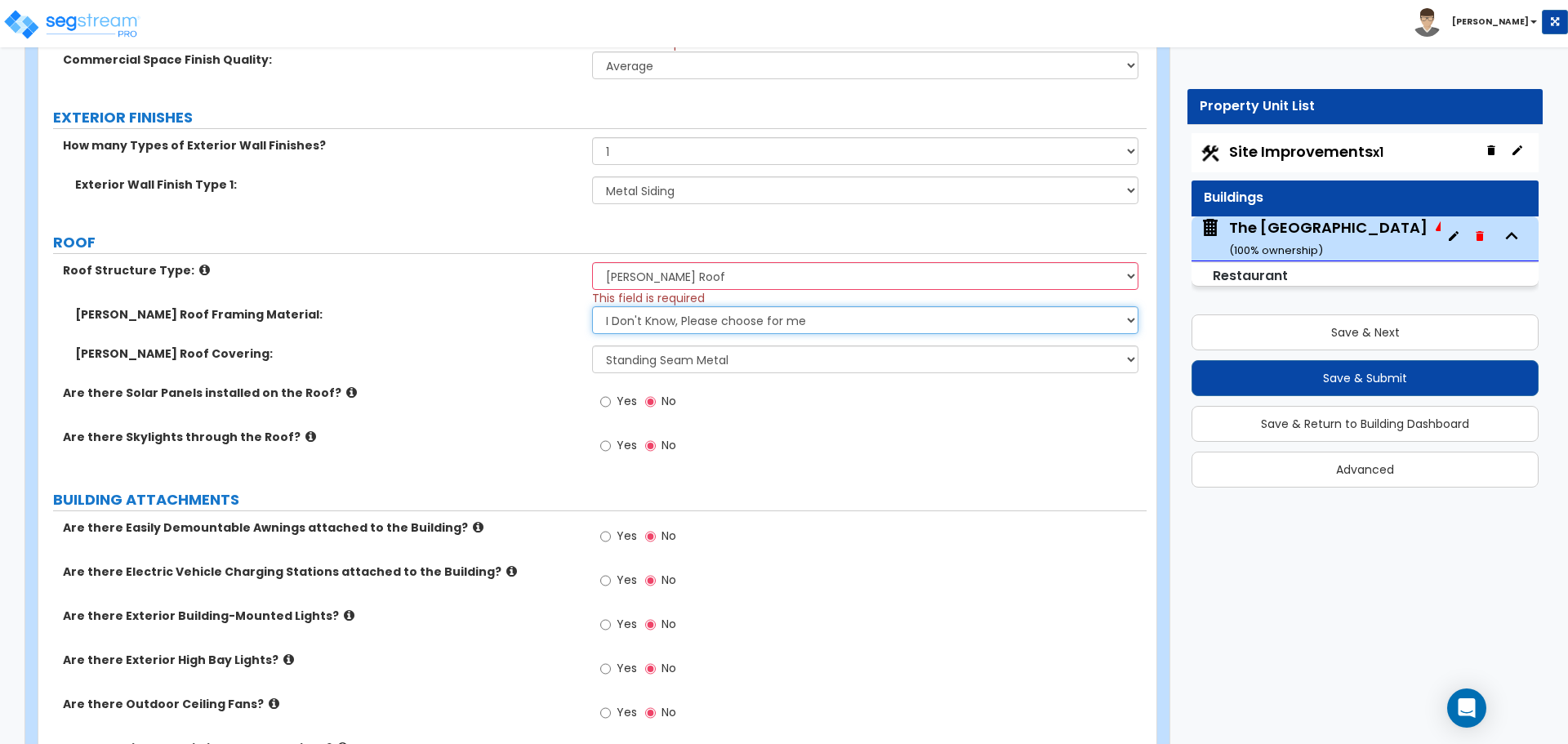
click at [645, 307] on select "I Don't Know, Please choose for me Metal Wood" at bounding box center [865, 320] width 545 height 28
click at [509, 336] on div "[PERSON_NAME] Roof Framing Material: I Don't Know, Please choose for me Metal W…" at bounding box center [593, 326] width 1109 height 39
click at [510, 391] on label "Are there Solar Panels installed on the Roof?" at bounding box center [321, 393] width 517 height 16
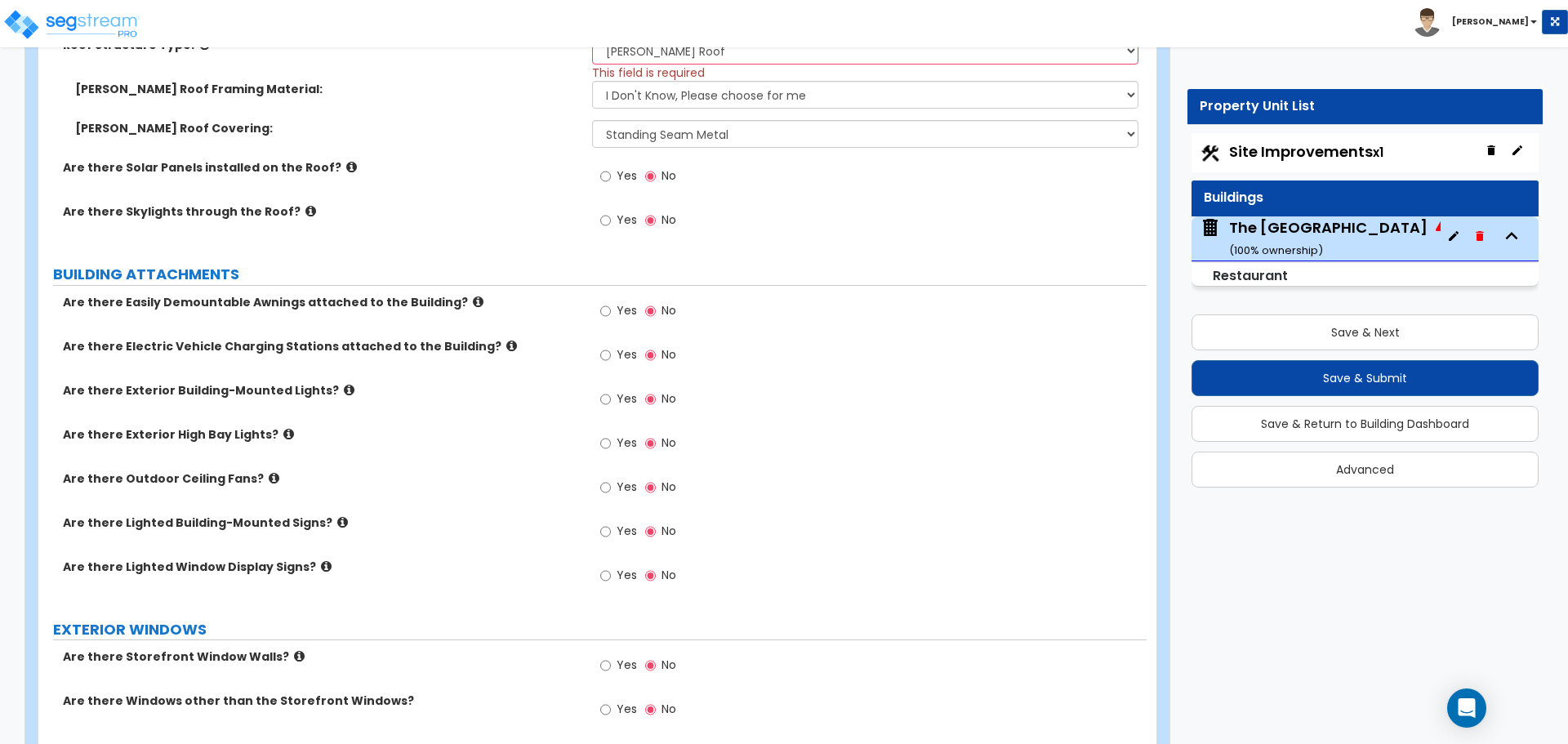
scroll to position [1062, 0]
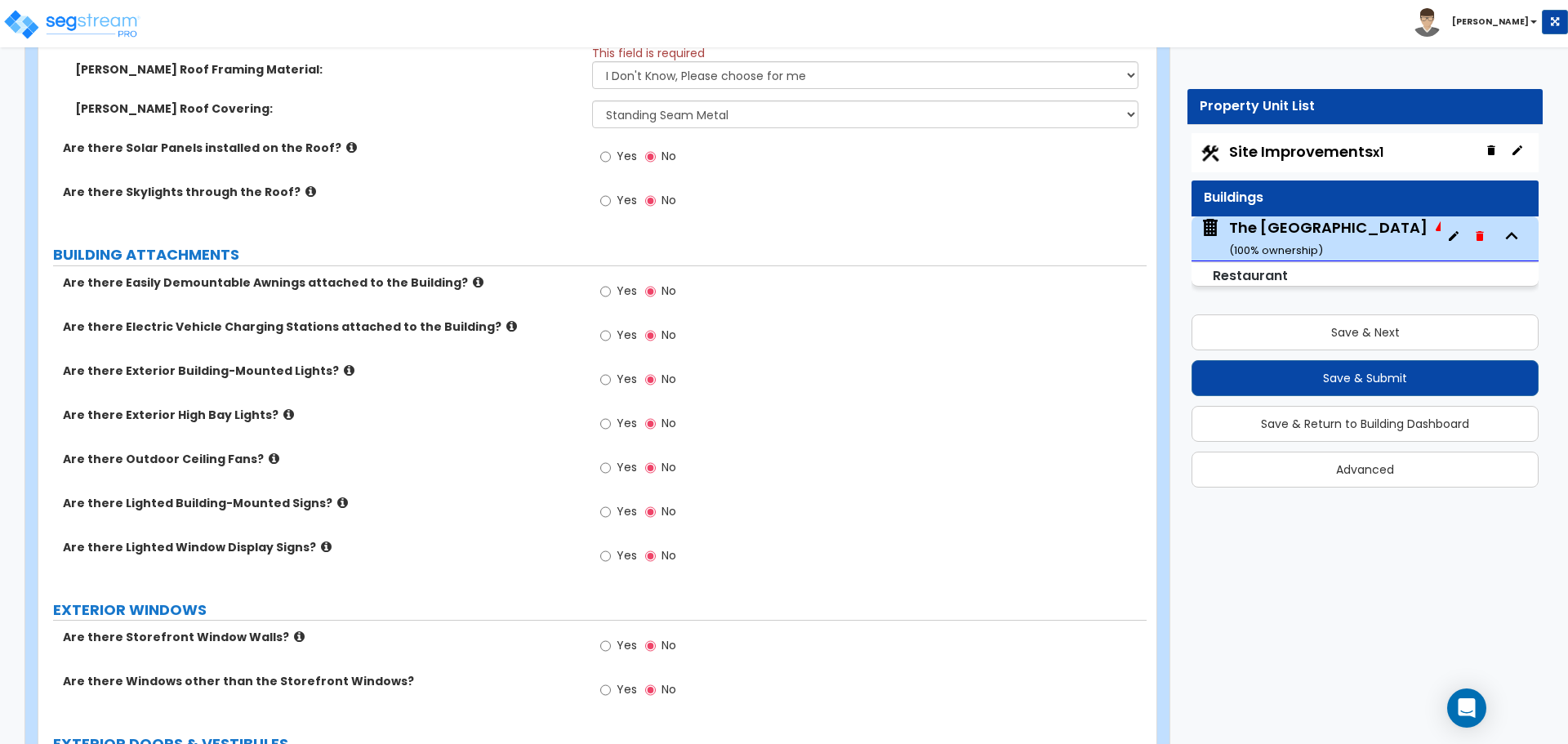
click at [344, 367] on icon at bounding box center [349, 370] width 11 height 13
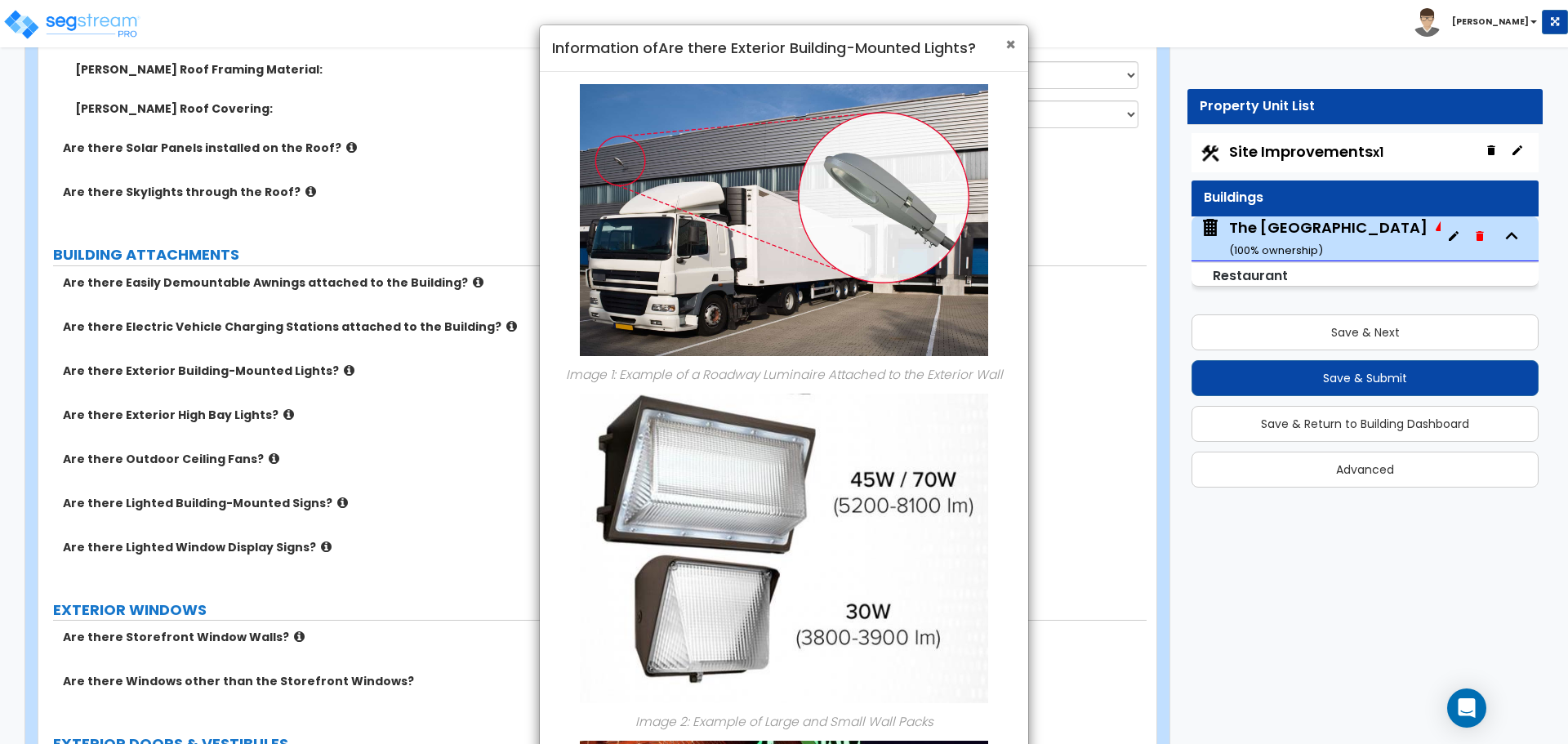
click at [1006, 46] on span "×" at bounding box center [1011, 44] width 11 height 24
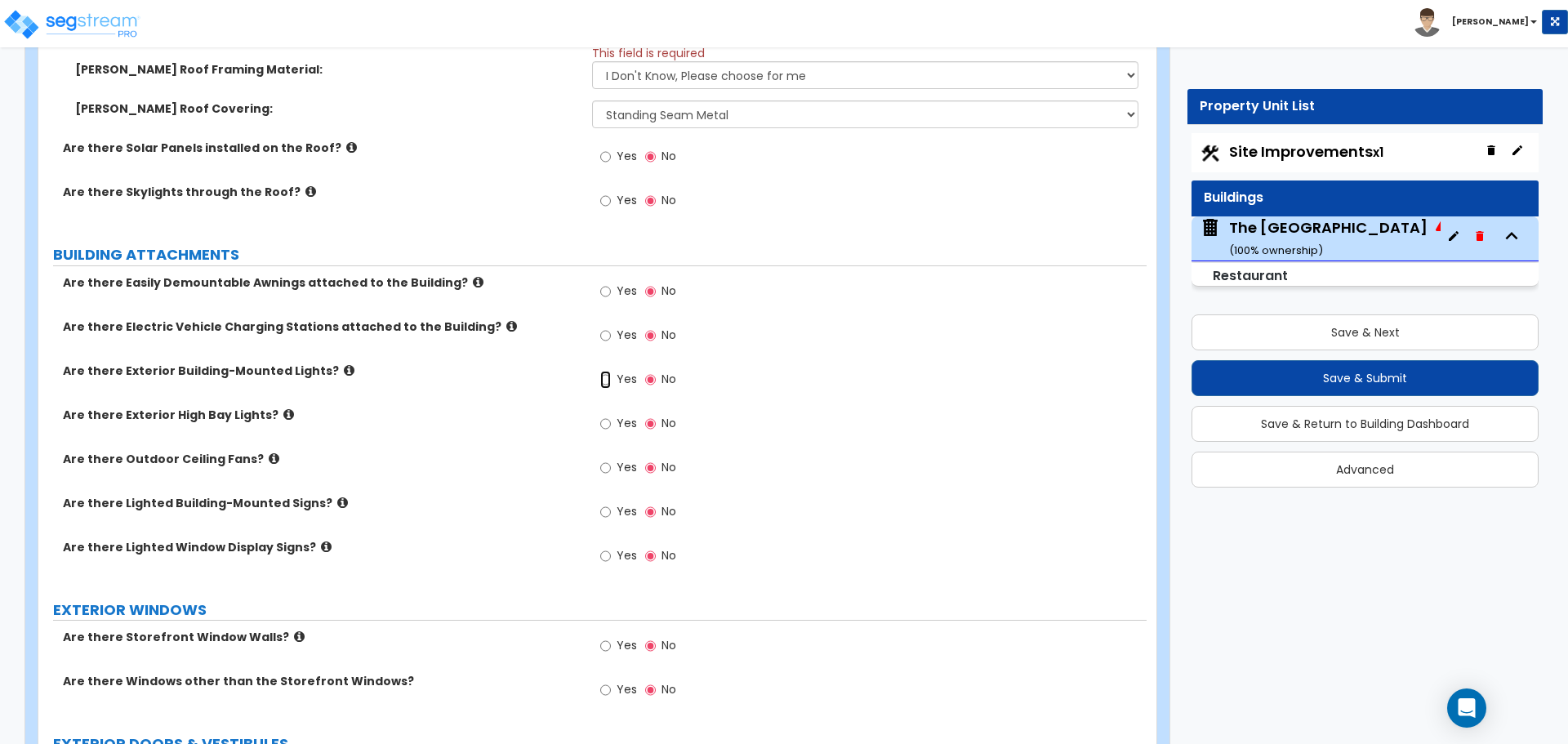
click at [606, 378] on input "Yes" at bounding box center [606, 380] width 11 height 18
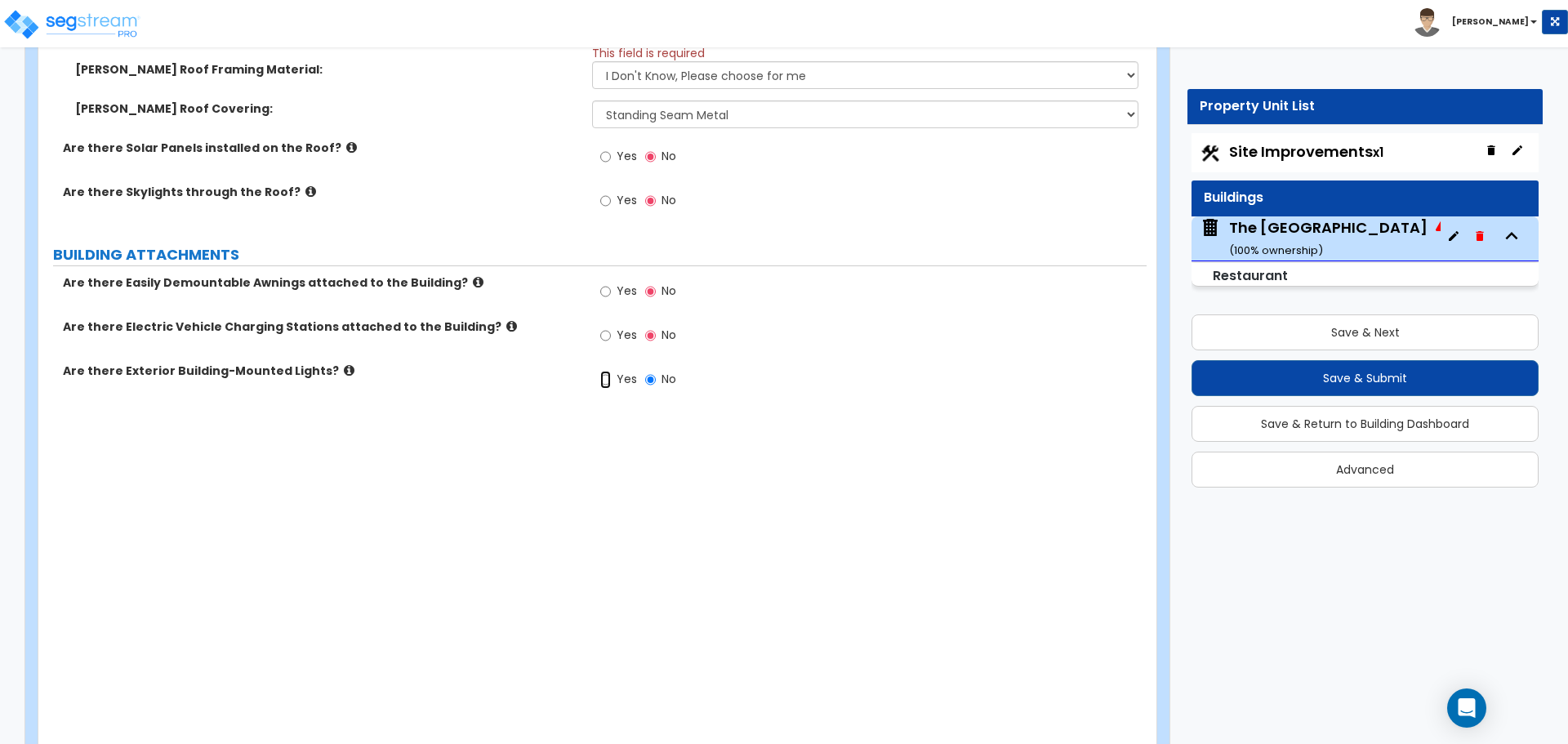
radio input "true"
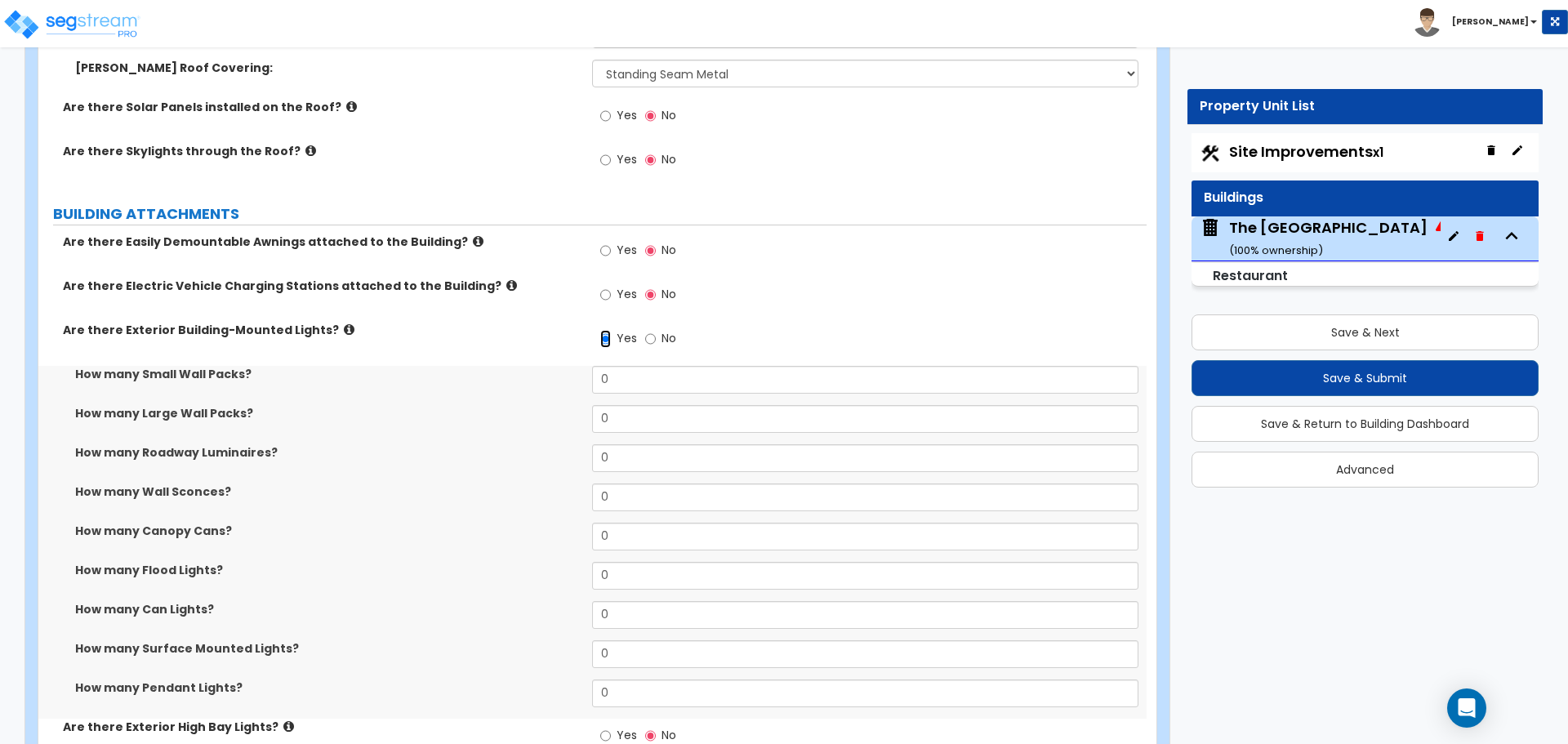
scroll to position [1143, 0]
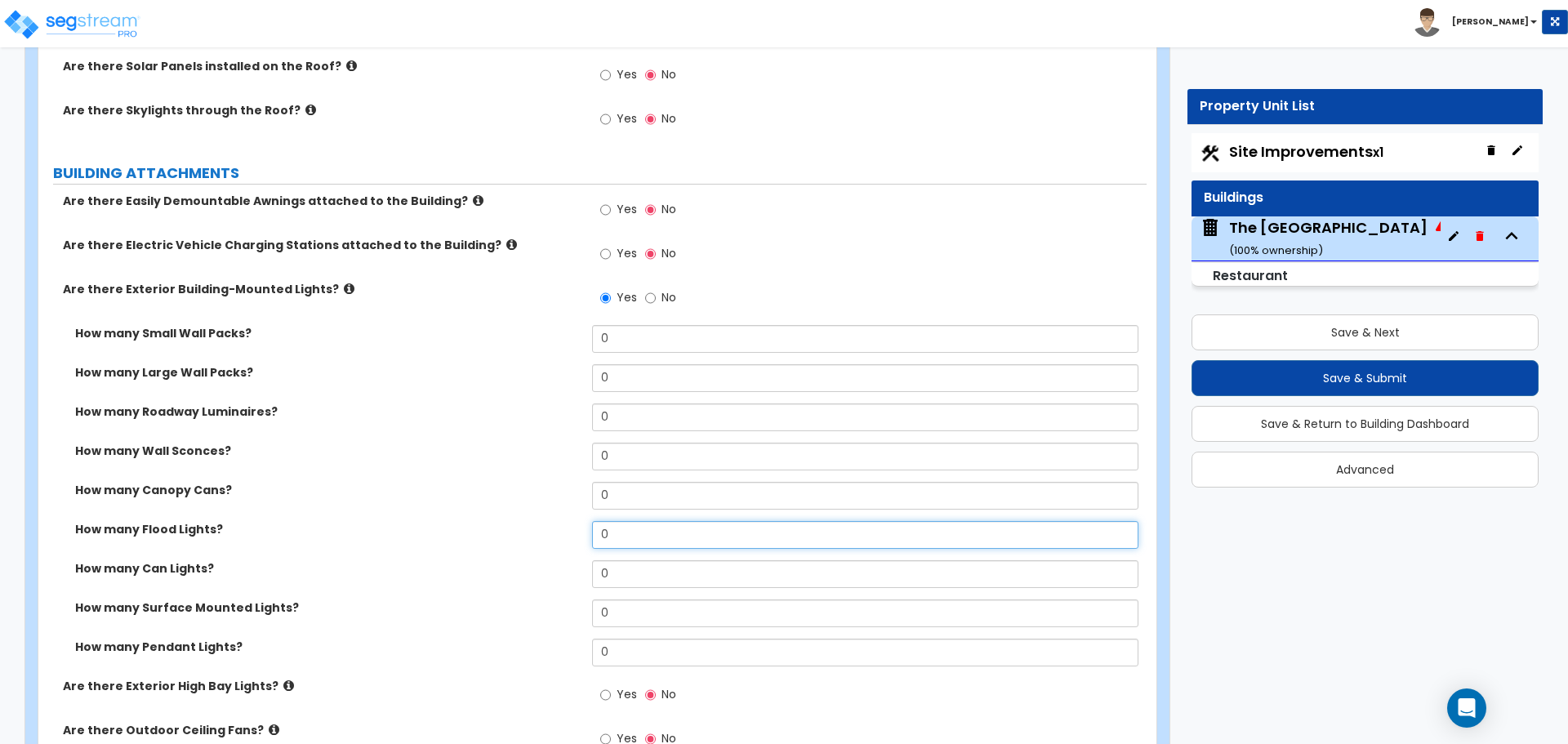
click at [642, 543] on input "0" at bounding box center [865, 534] width 545 height 28
type input "1"
click at [536, 528] on label "How many Flood Lights?" at bounding box center [328, 529] width 505 height 16
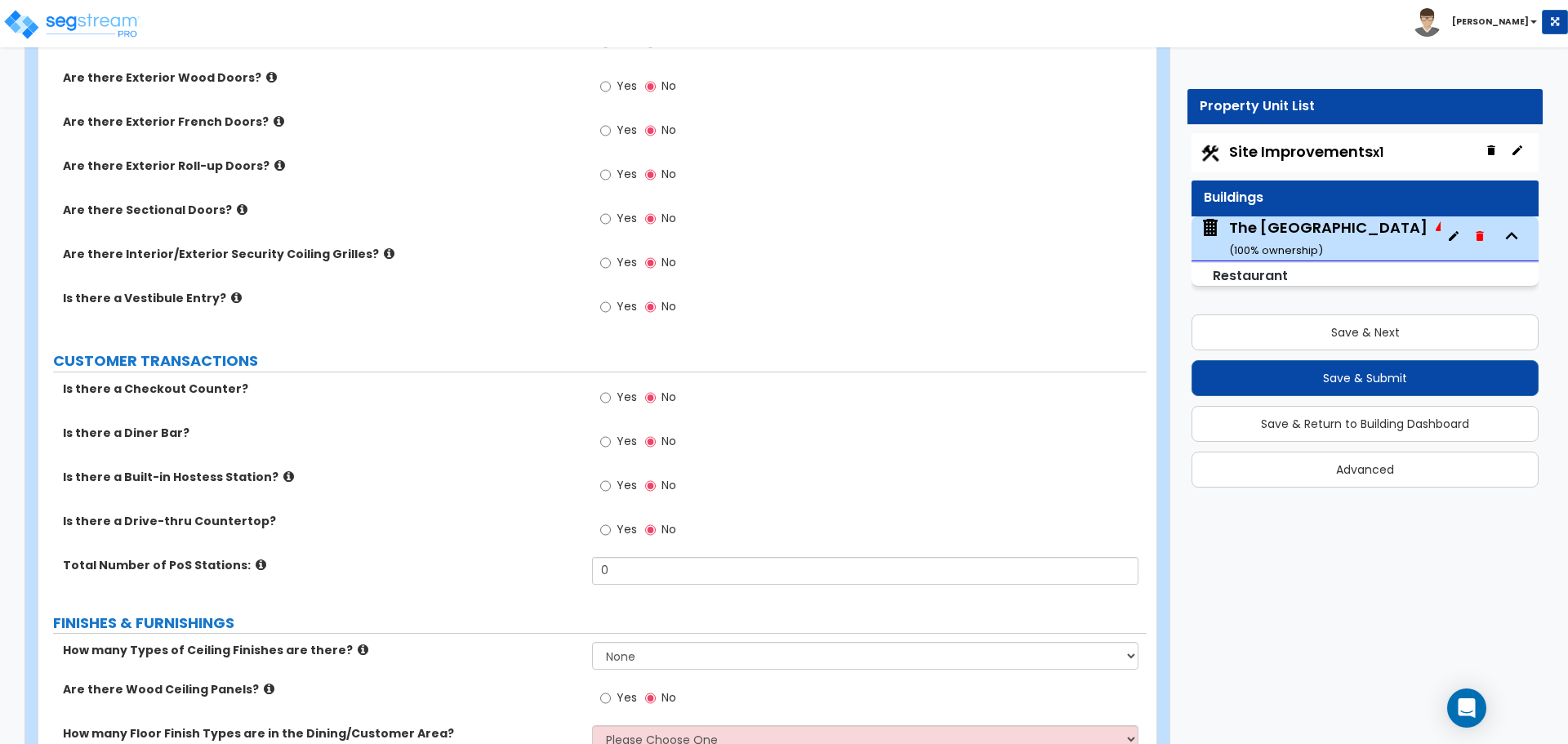
scroll to position [2205, 0]
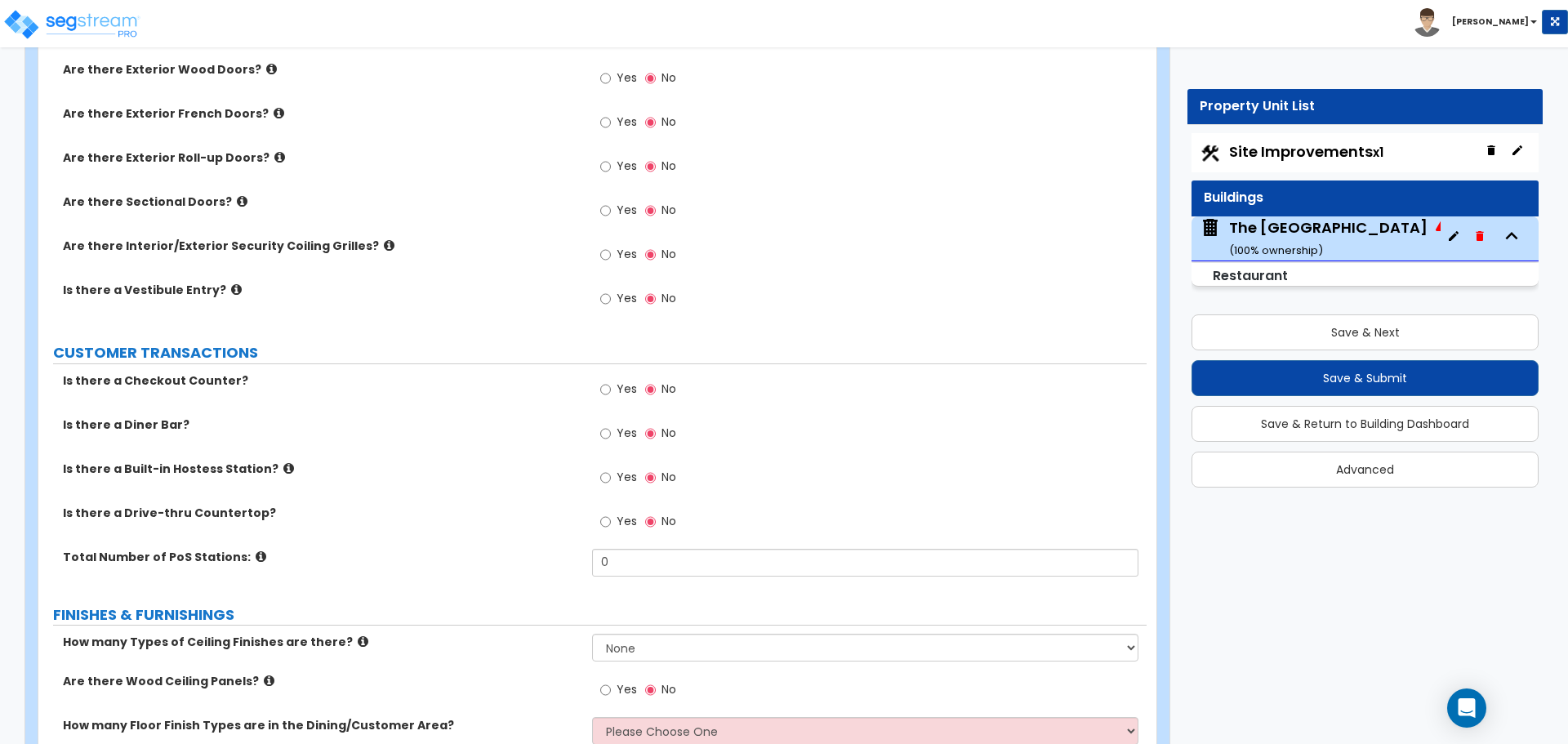
click at [1318, 135] on div "Site Improvements x1" at bounding box center [1365, 152] width 348 height 39
click at [1307, 147] on span "Site Improvements x1" at bounding box center [1307, 152] width 154 height 21
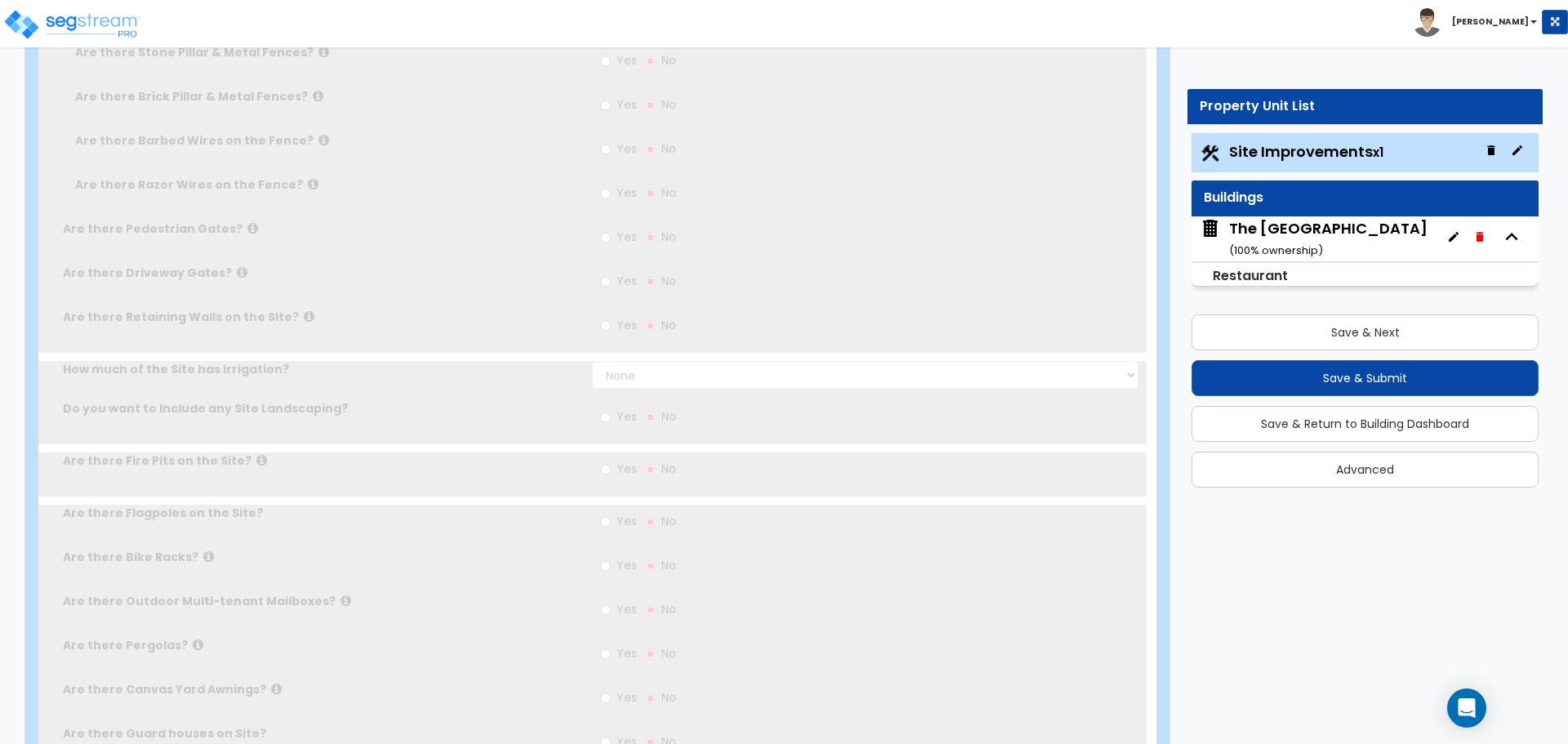
type input "1.75"
select select "2"
type input "11655"
radio input "true"
type input "2"
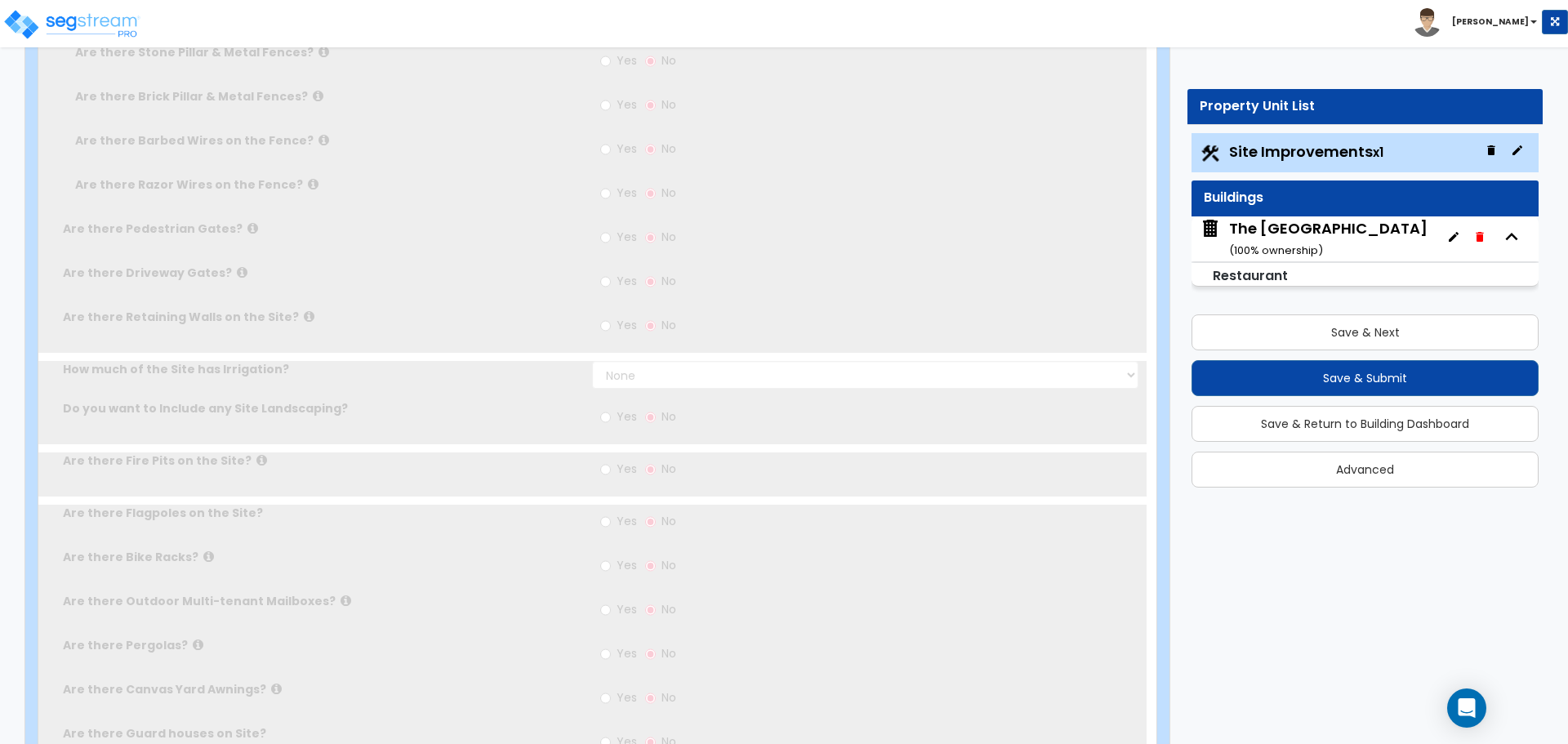
radio input "true"
select select "1"
type input "25"
radio input "true"
select select "2"
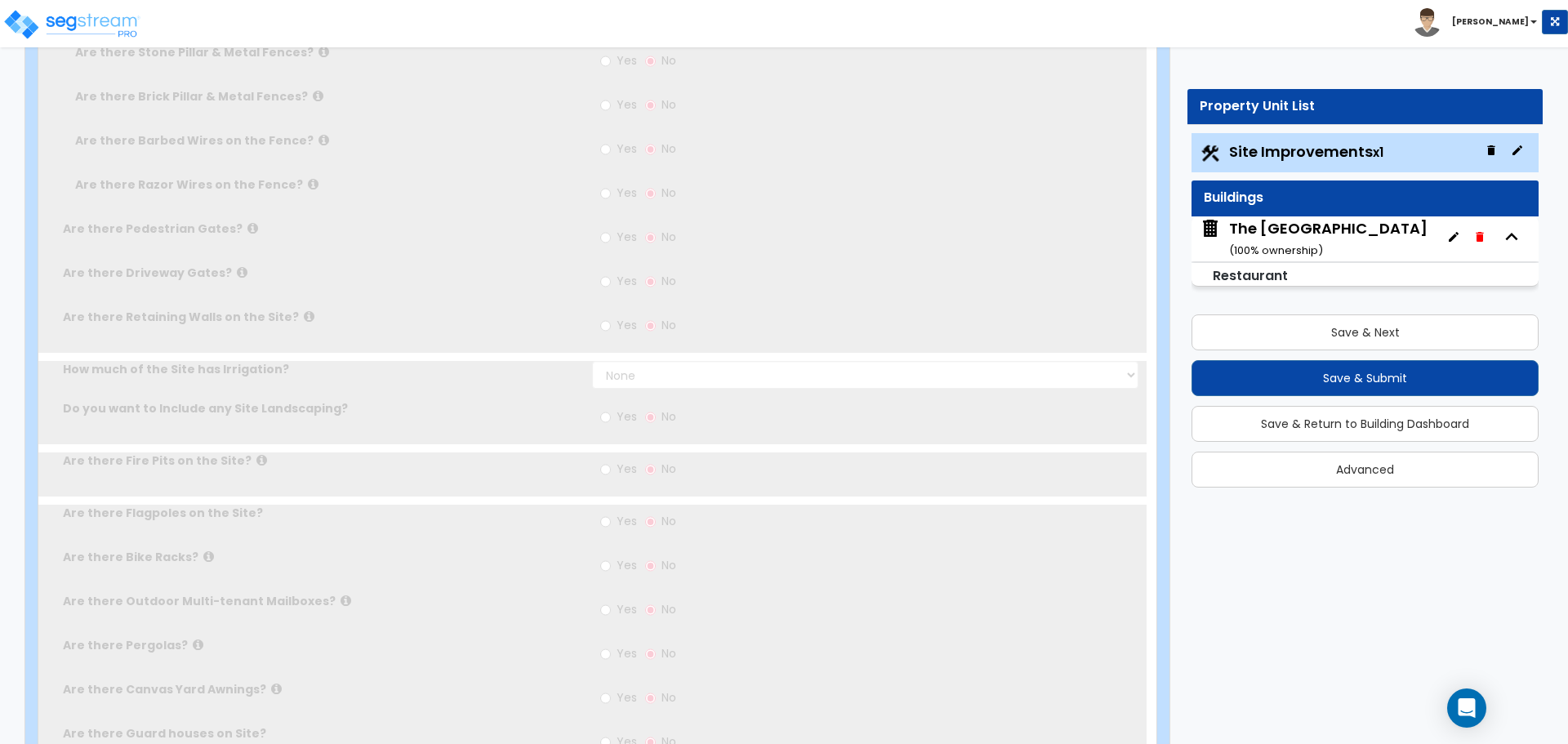
type input "35"
radio input "true"
type input "67"
radio input "true"
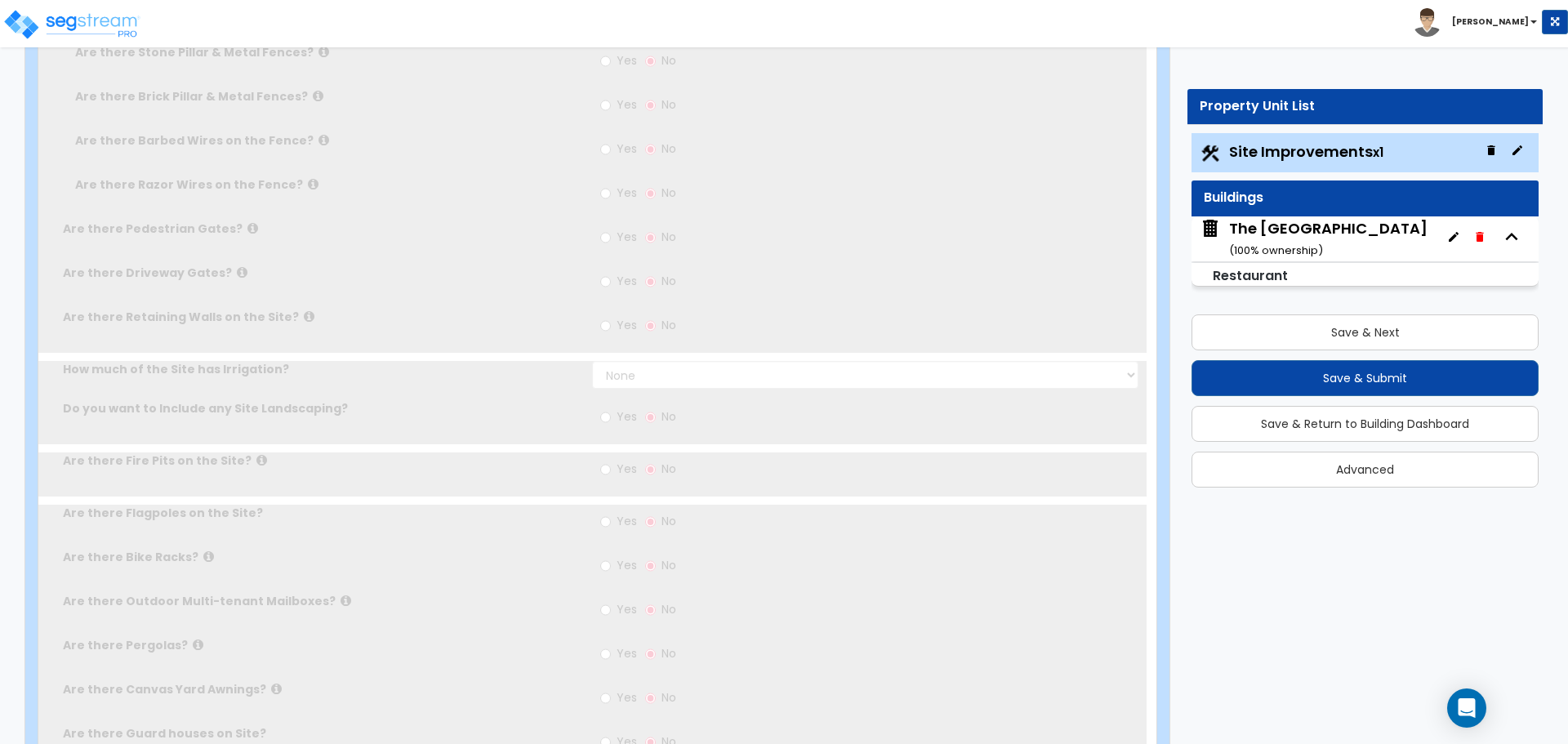
select select "1"
type input "224"
radio input "true"
select select "1"
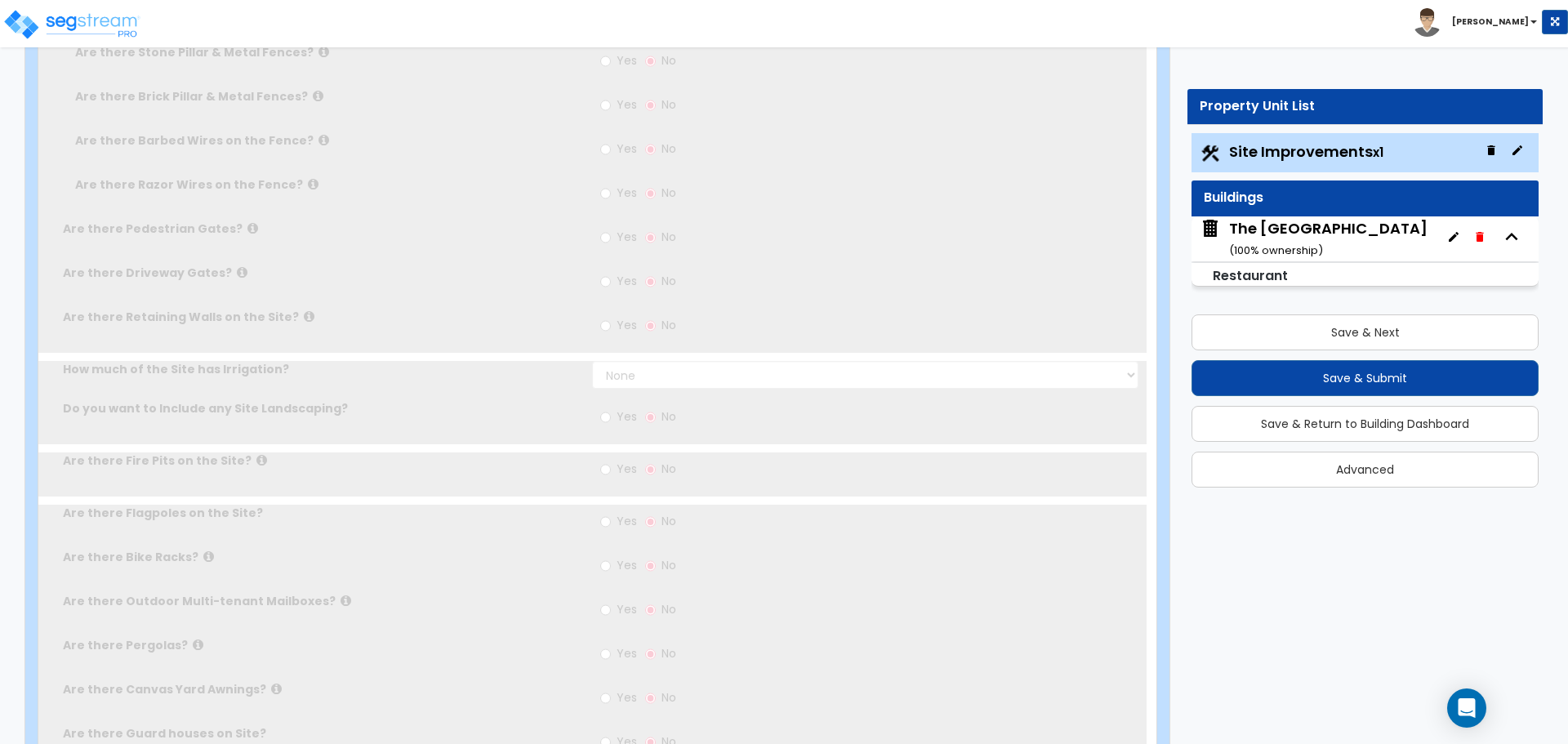
type input "8"
type input "0.1"
select select "6"
radio input "true"
type input "1"
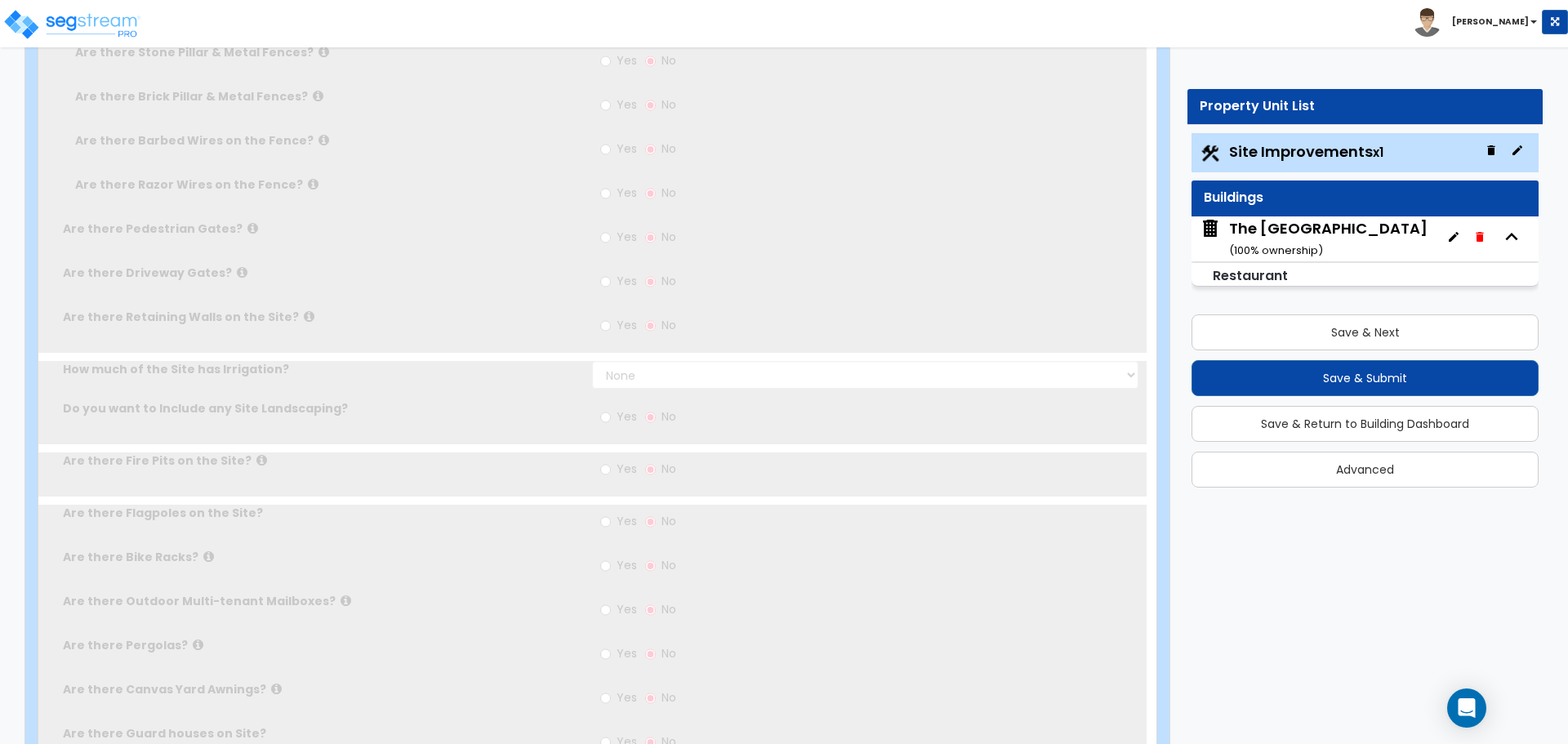
scroll to position [0, 0]
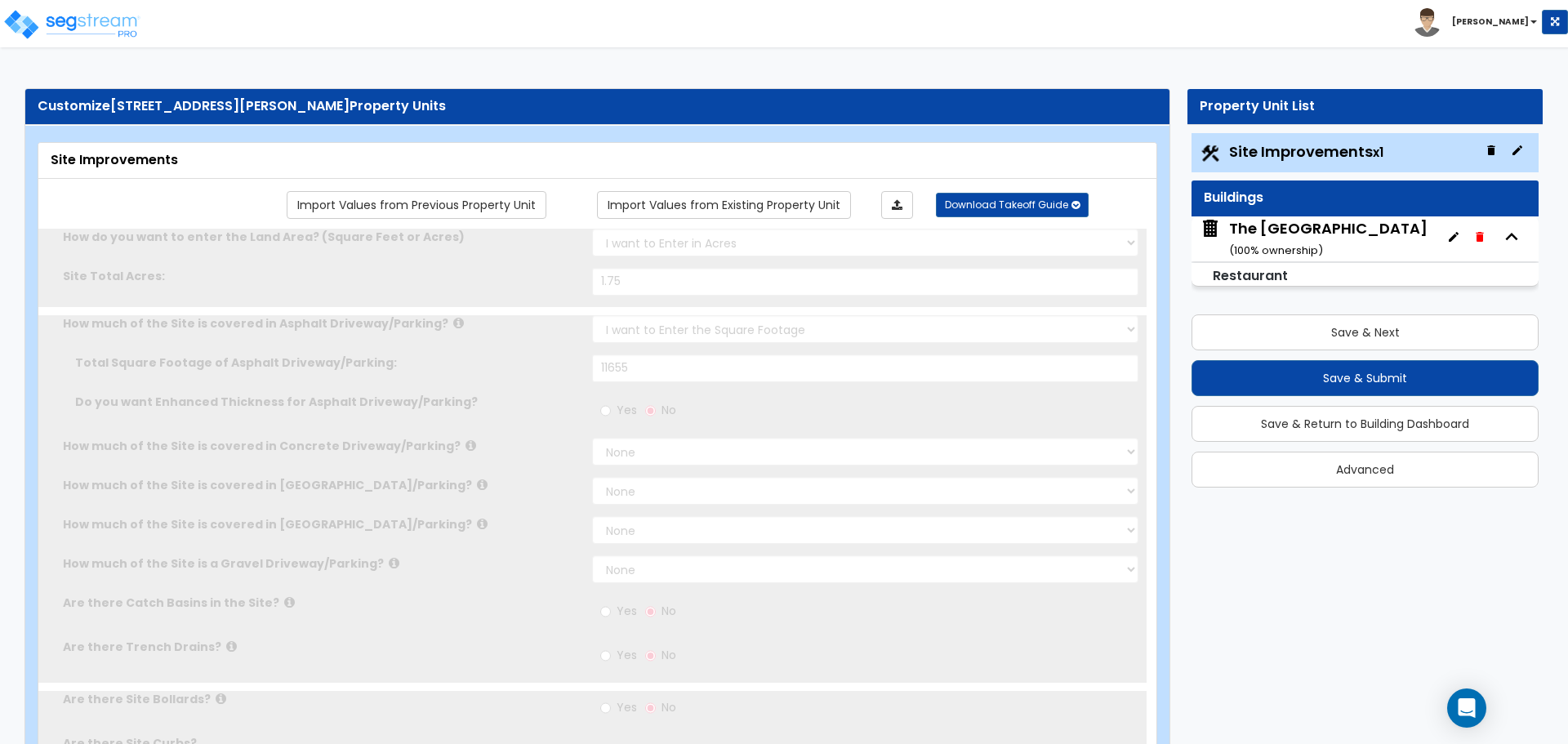
radio input "true"
select select "1"
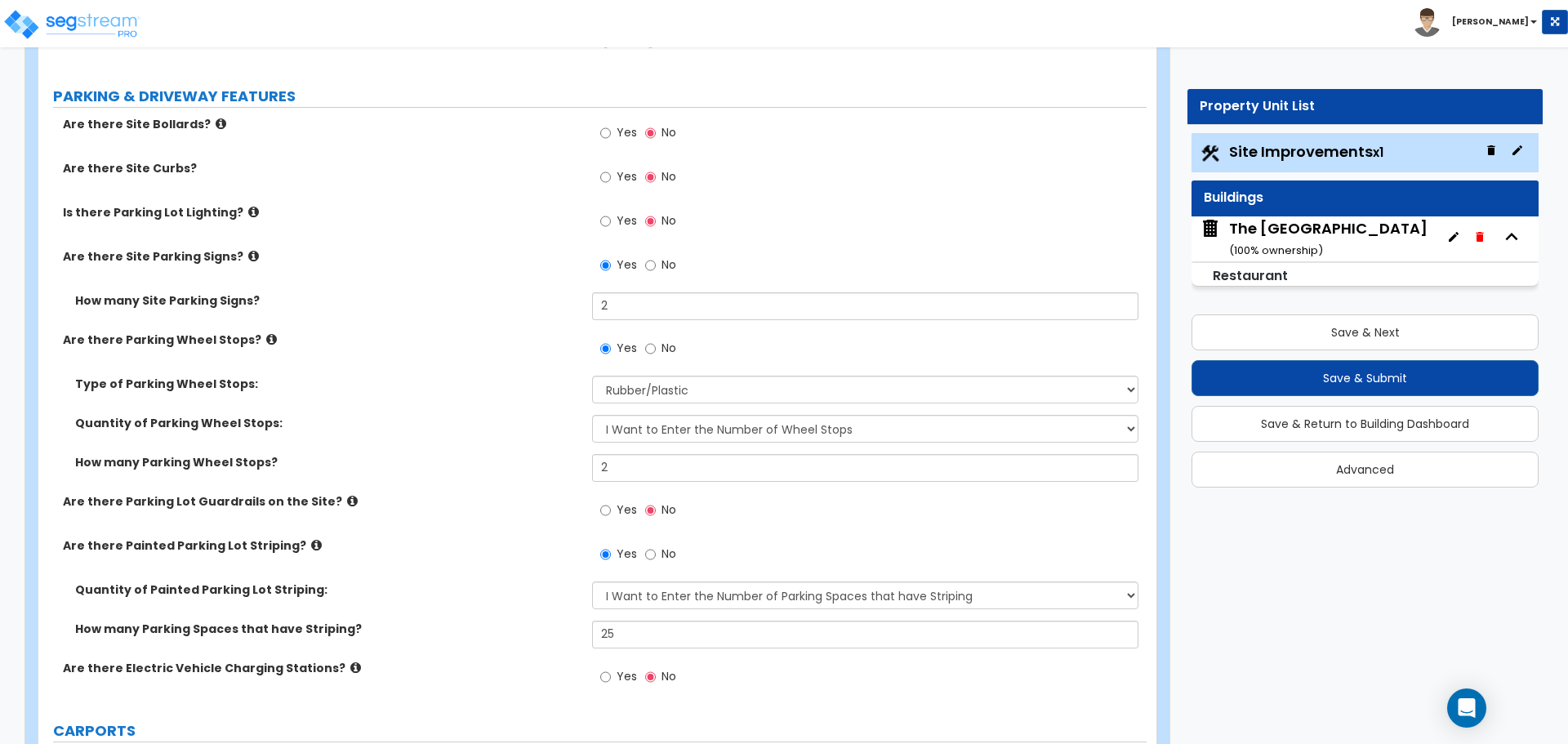
scroll to position [735, 0]
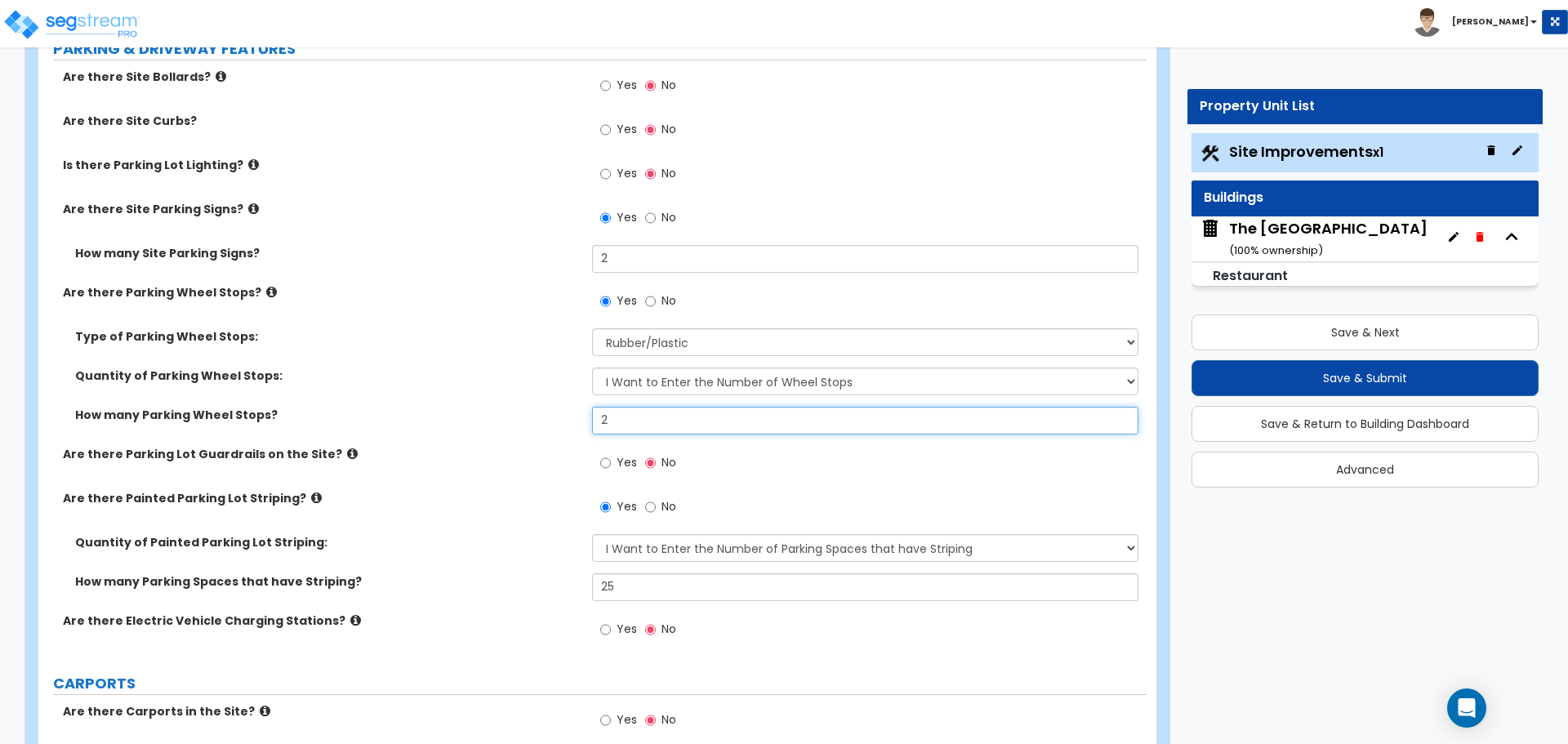
click at [629, 421] on input "2" at bounding box center [865, 420] width 545 height 28
type input "23"
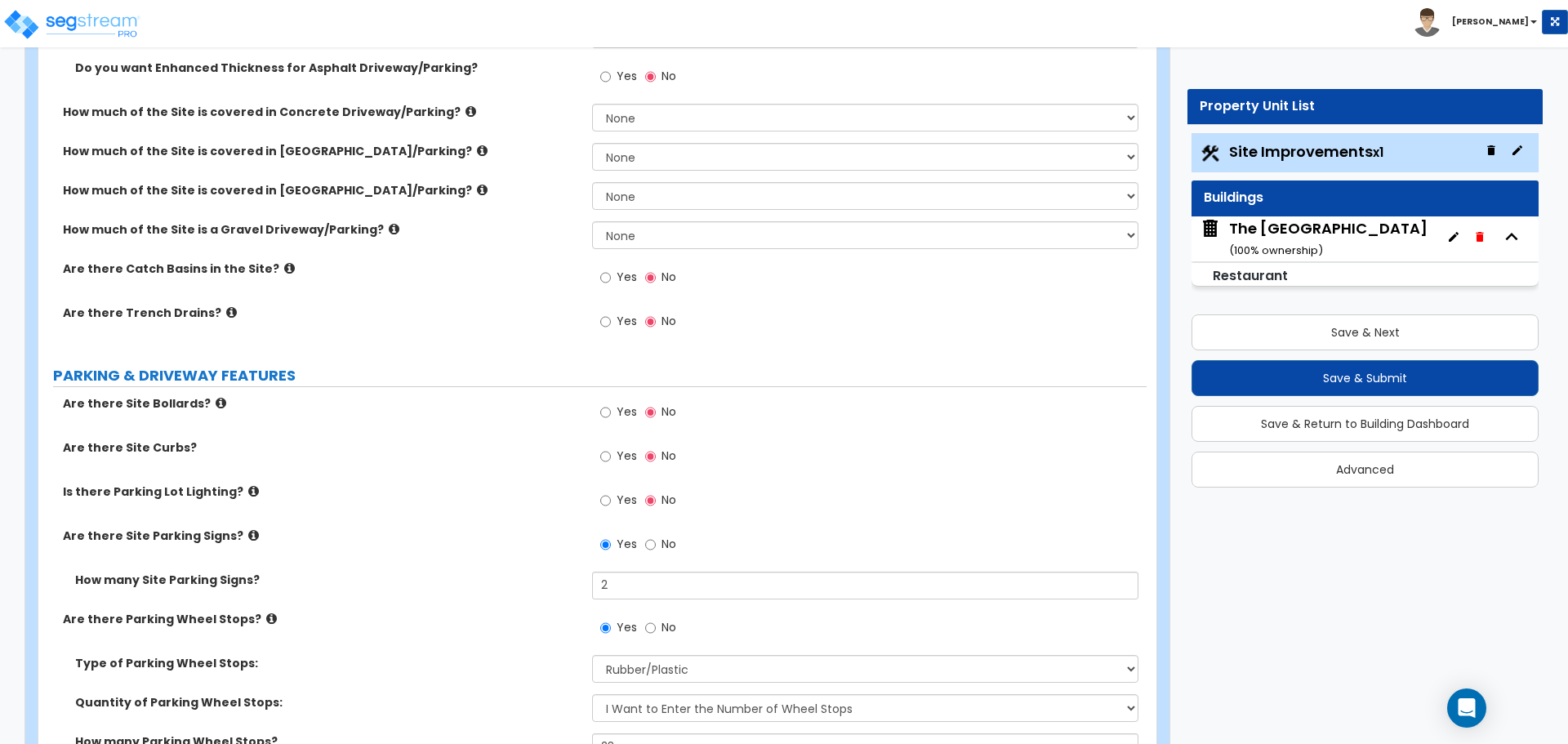
scroll to position [0, 0]
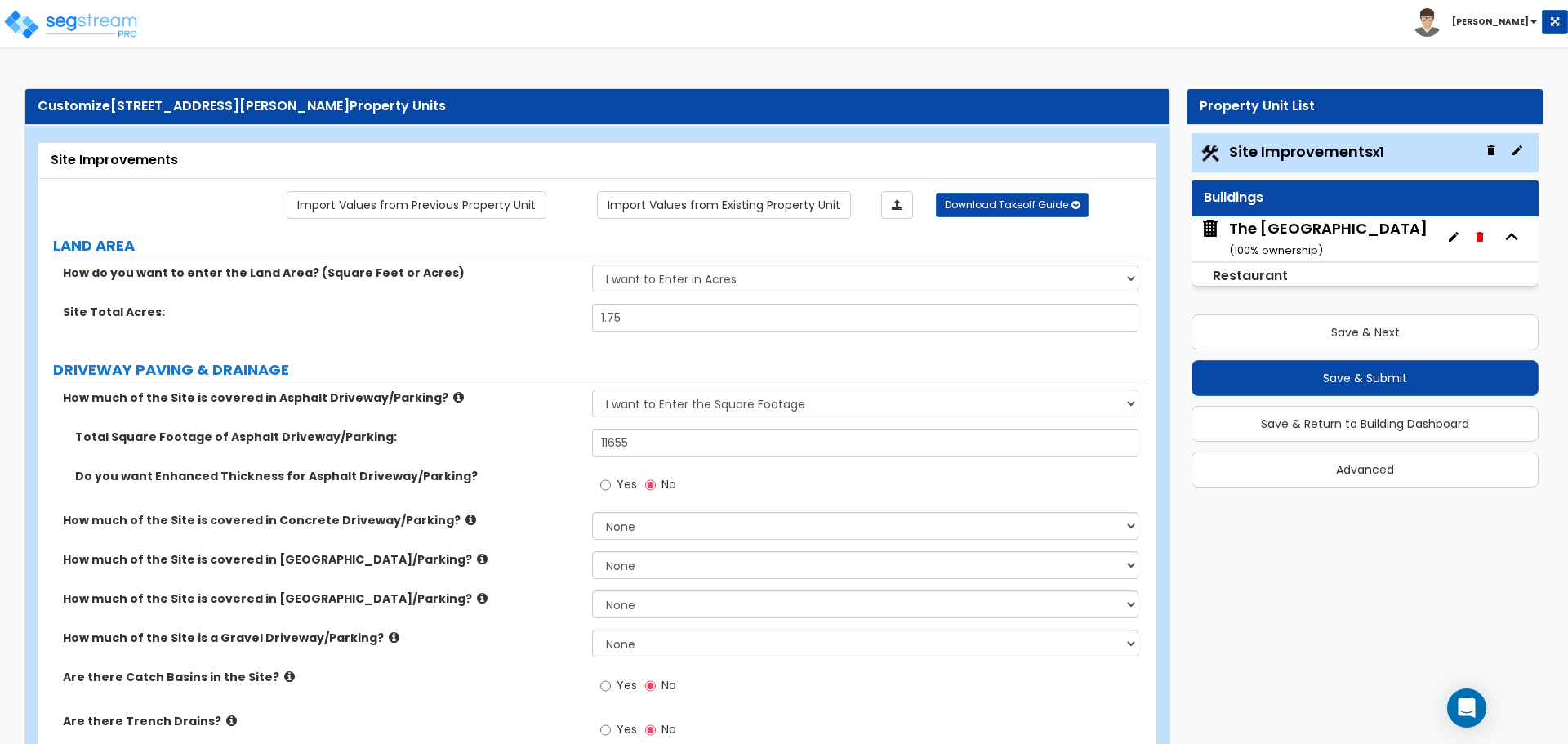
click at [1271, 232] on div "The Sawmill Place ( 100 % ownership)" at bounding box center [1328, 239] width 199 height 42
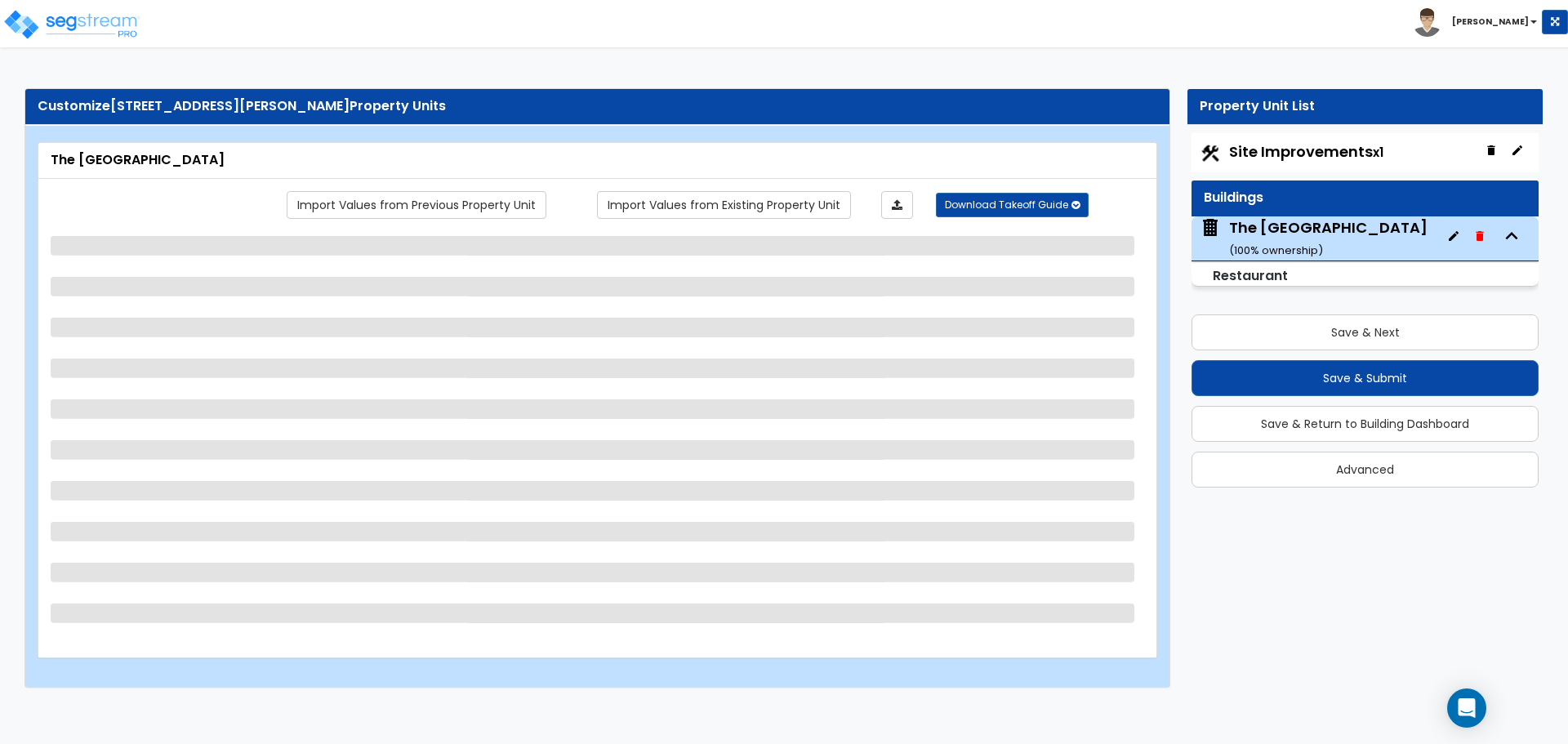
select select "7"
select select "1"
select select "6"
select select "1"
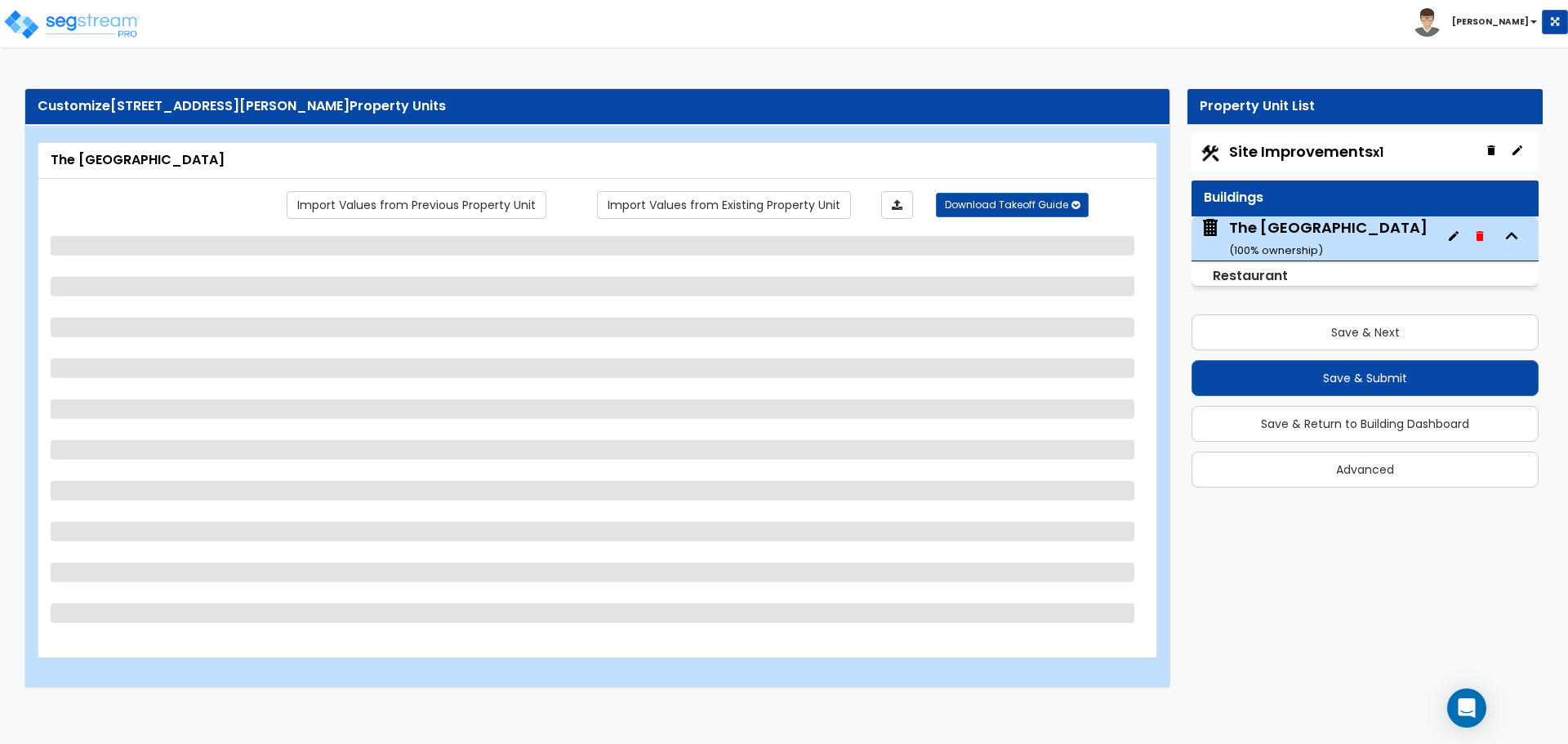
select select "5"
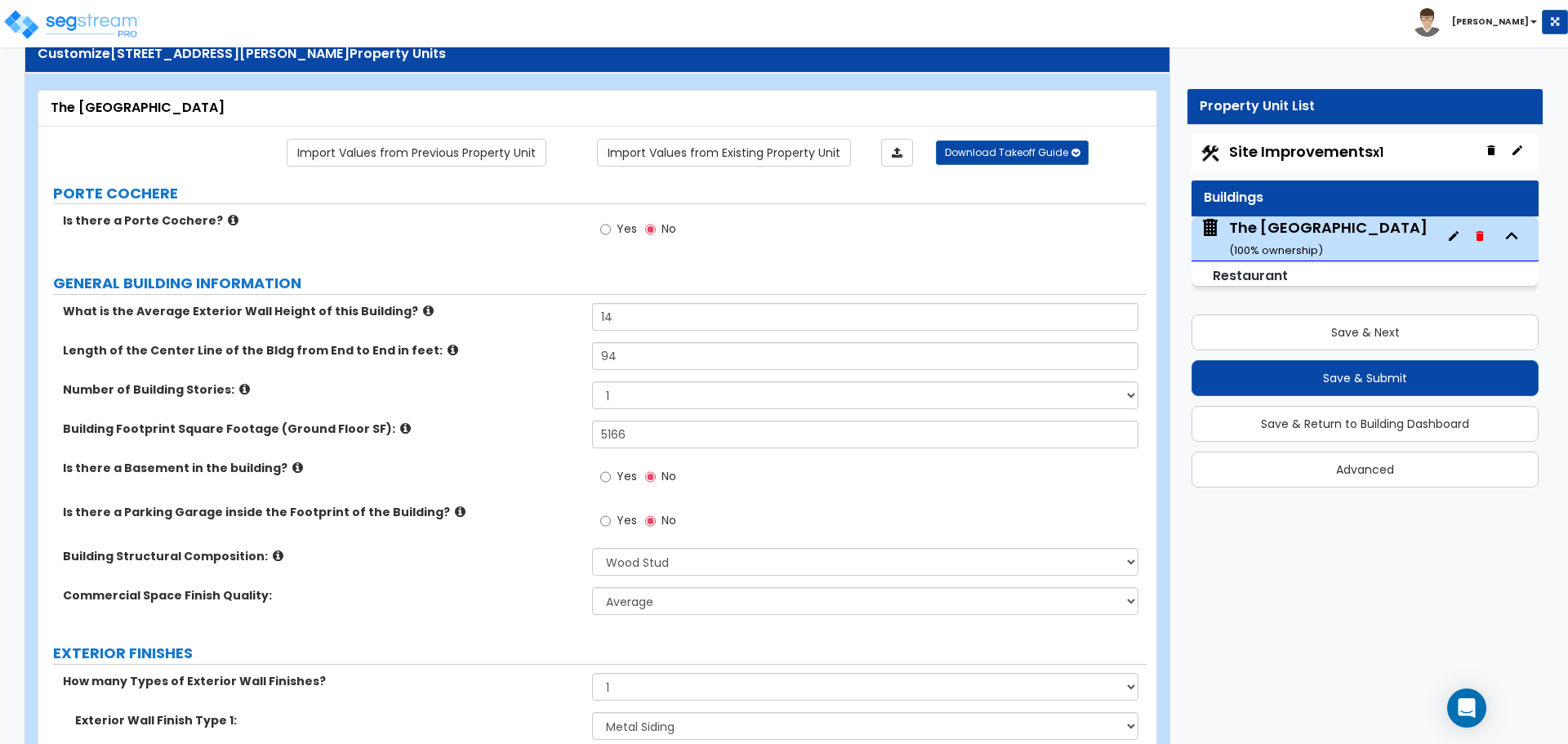
scroll to position [163, 0]
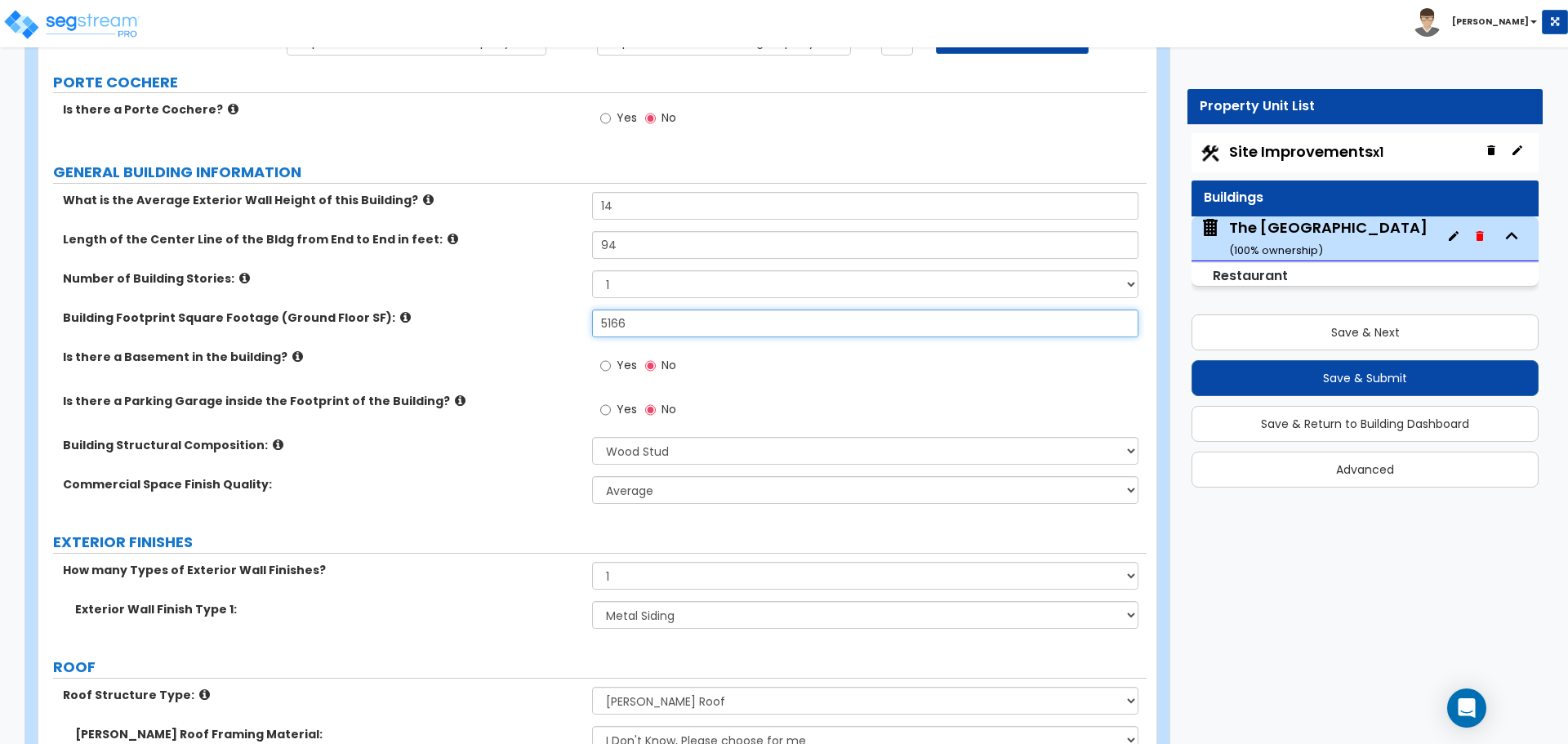
click at [643, 323] on input "5166" at bounding box center [865, 323] width 545 height 28
type input "5"
type input "5,216"
click at [495, 381] on div "Is there a Basement in the building? Yes No" at bounding box center [593, 370] width 1109 height 44
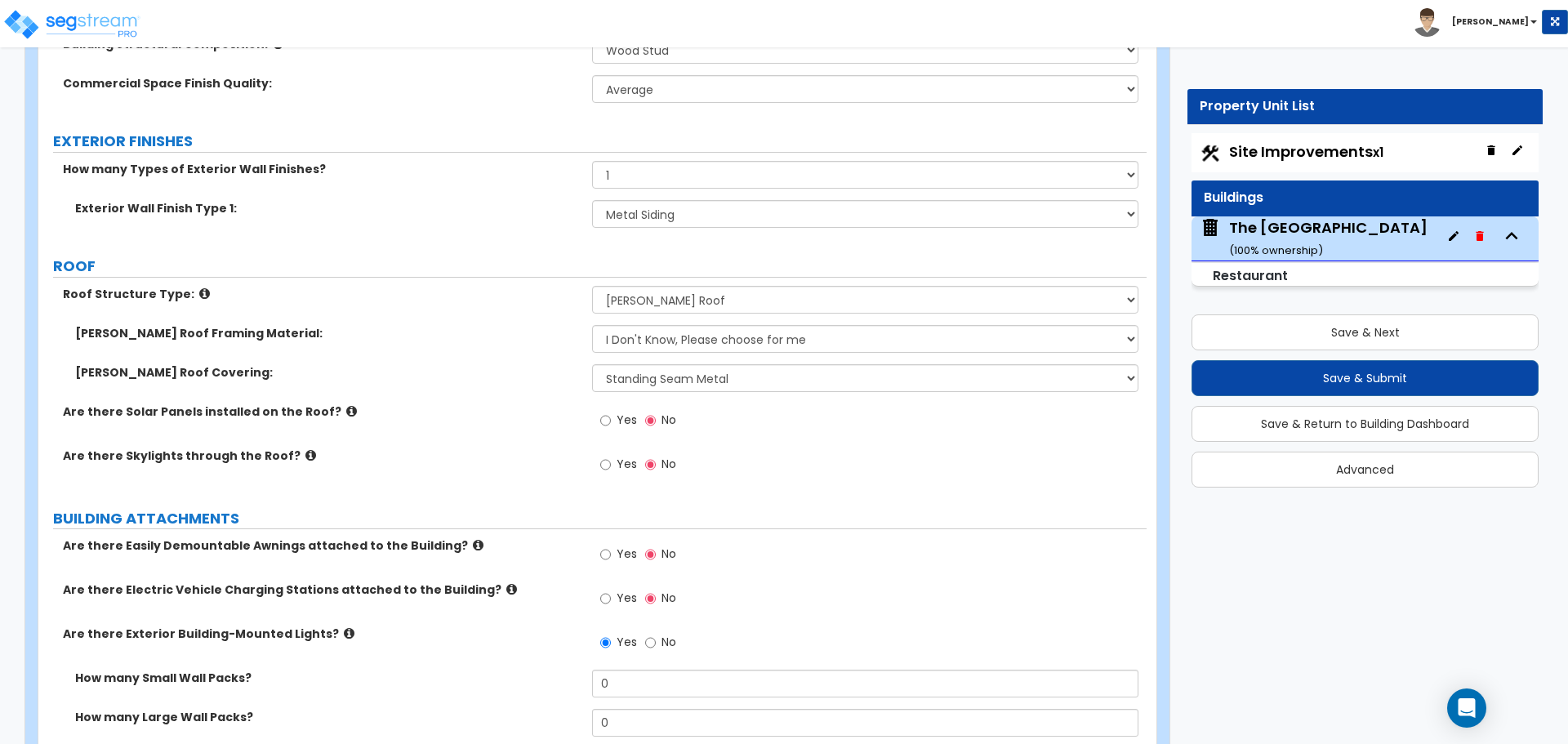
scroll to position [572, 0]
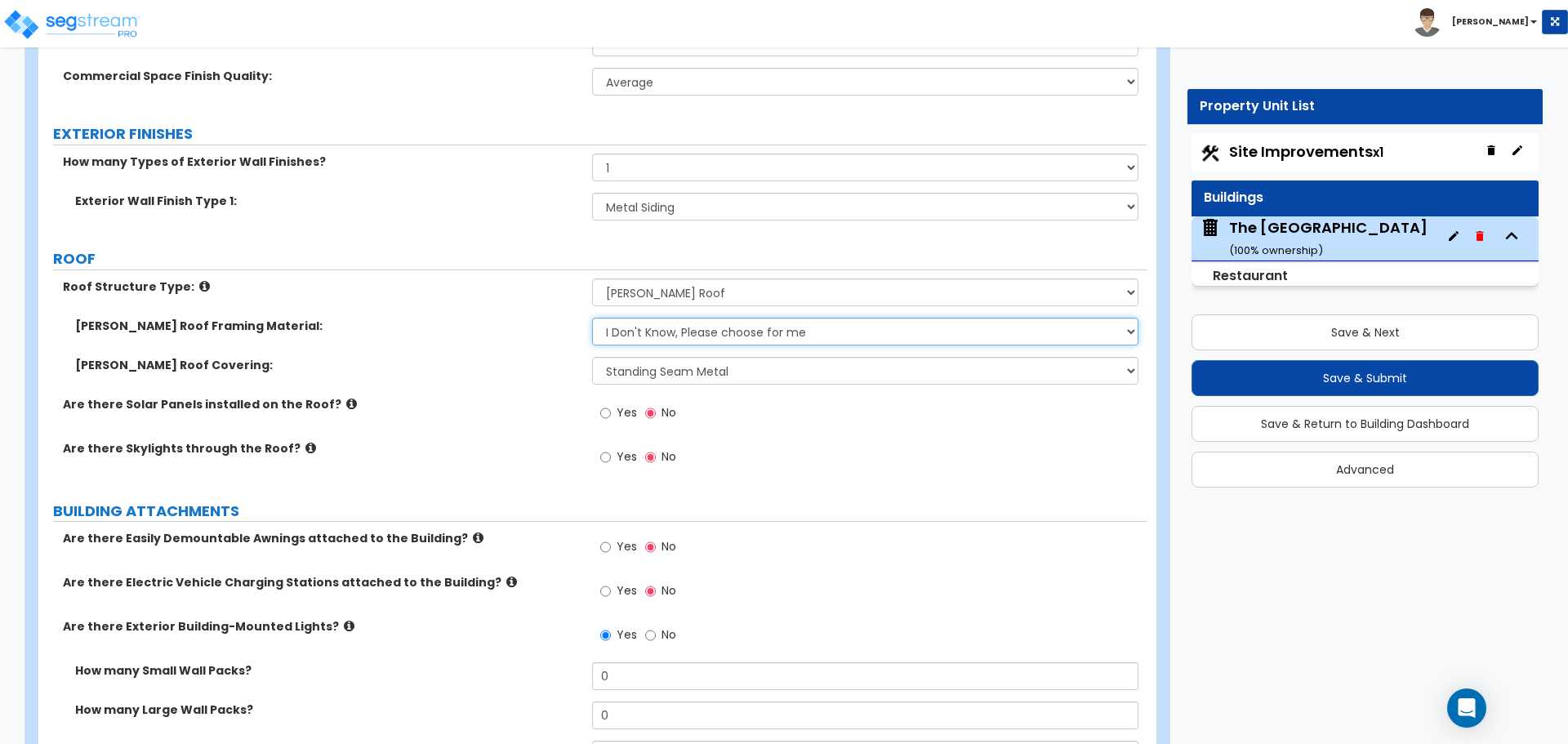
click at [642, 334] on select "I Don't Know, Please choose for me Metal Wood" at bounding box center [865, 331] width 545 height 28
select select "2"
click at [593, 318] on select "I Don't Know, Please choose for me Metal Wood" at bounding box center [865, 331] width 545 height 28
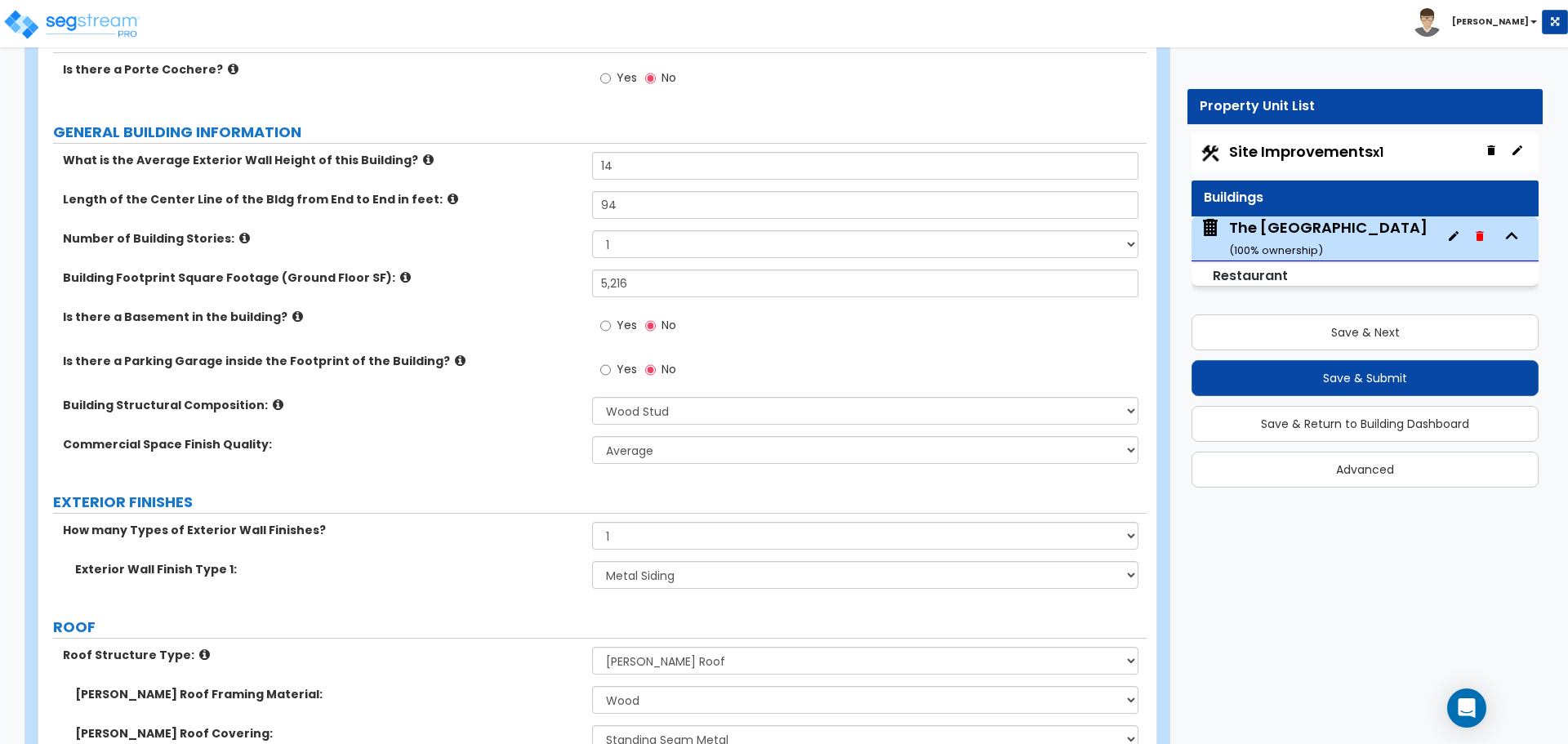
scroll to position [0, 0]
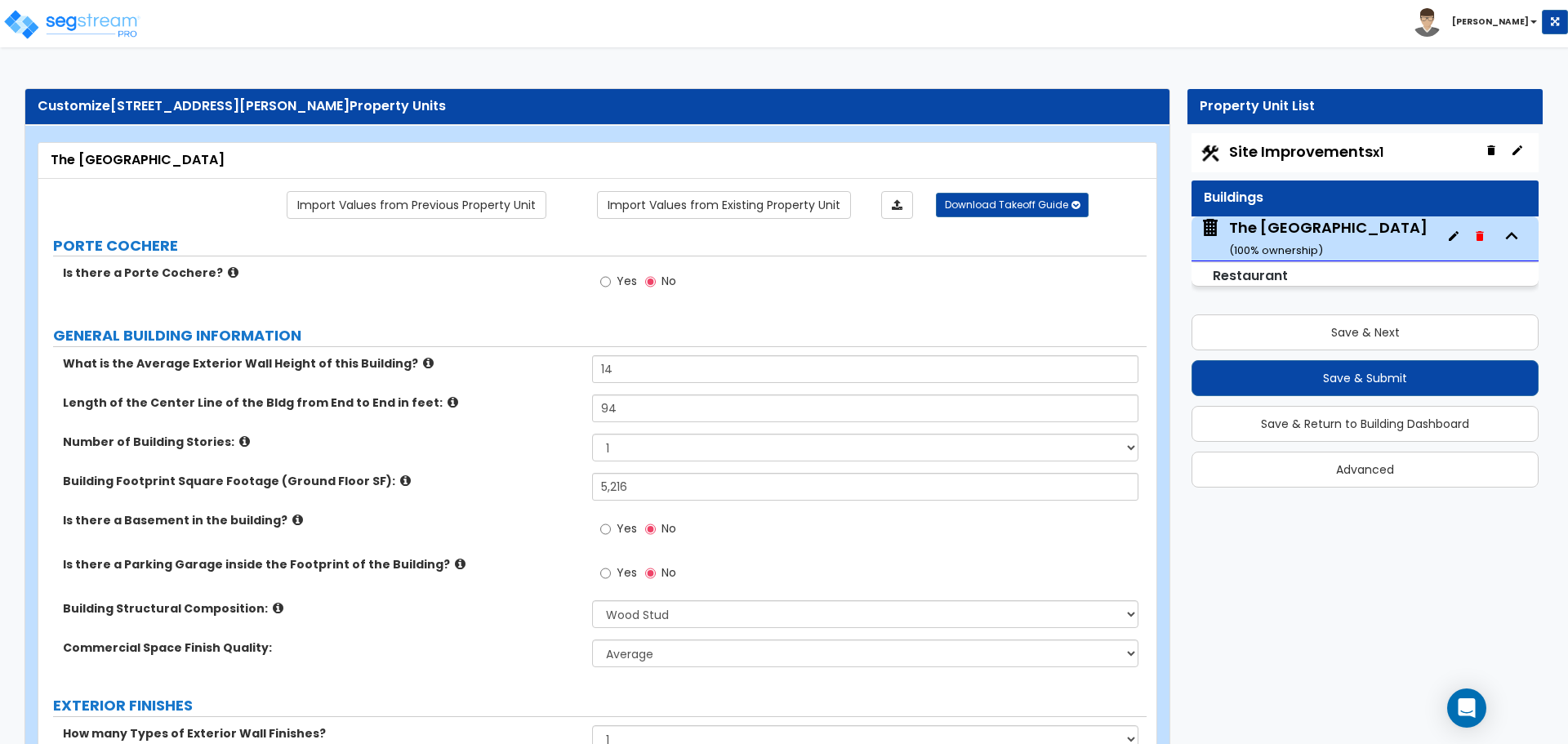
click at [1277, 133] on div "Site Improvements x1" at bounding box center [1365, 152] width 348 height 39
click at [1274, 144] on span "Site Improvements x1" at bounding box center [1307, 152] width 154 height 21
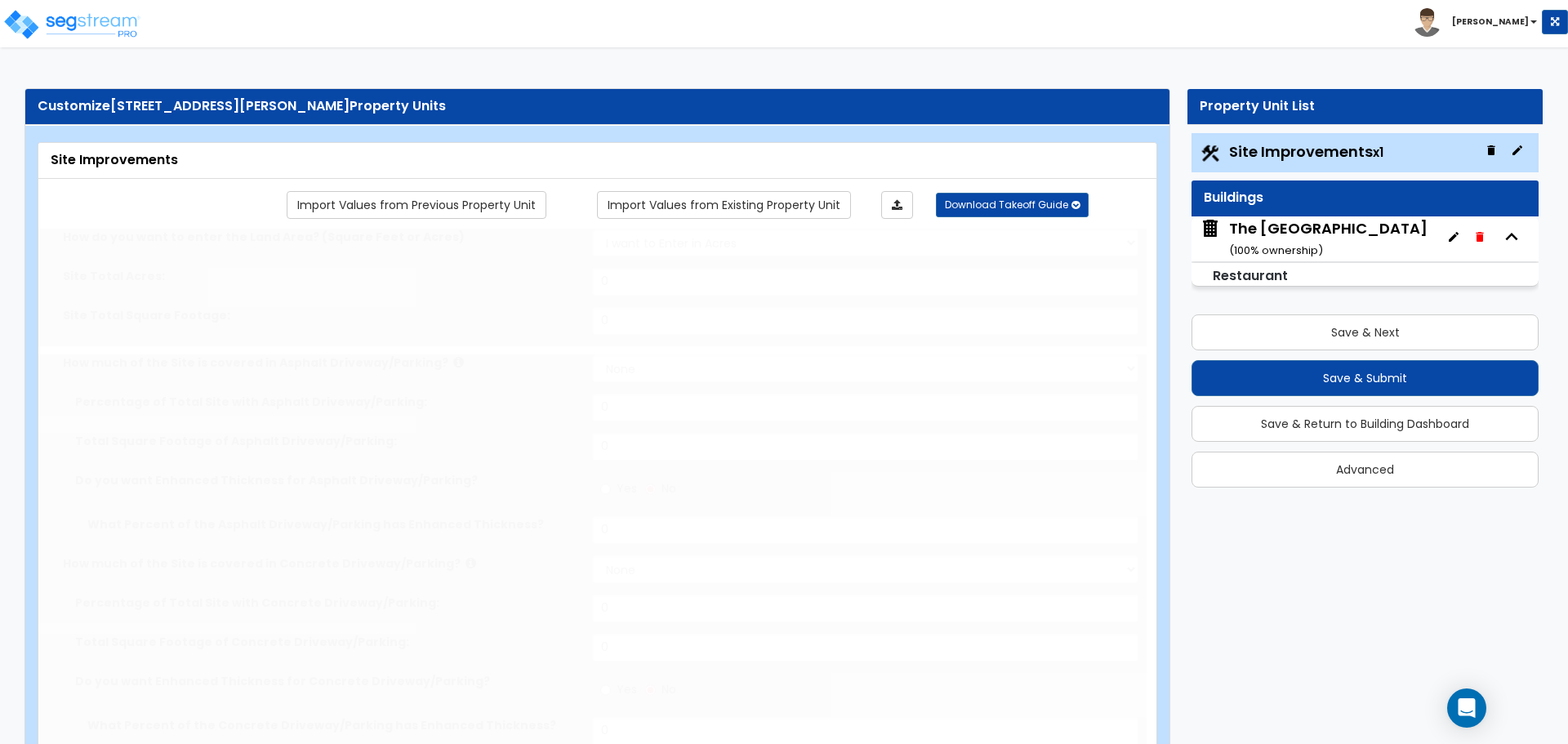
type input "1.75"
select select "2"
type input "11655"
radio input "true"
type input "2"
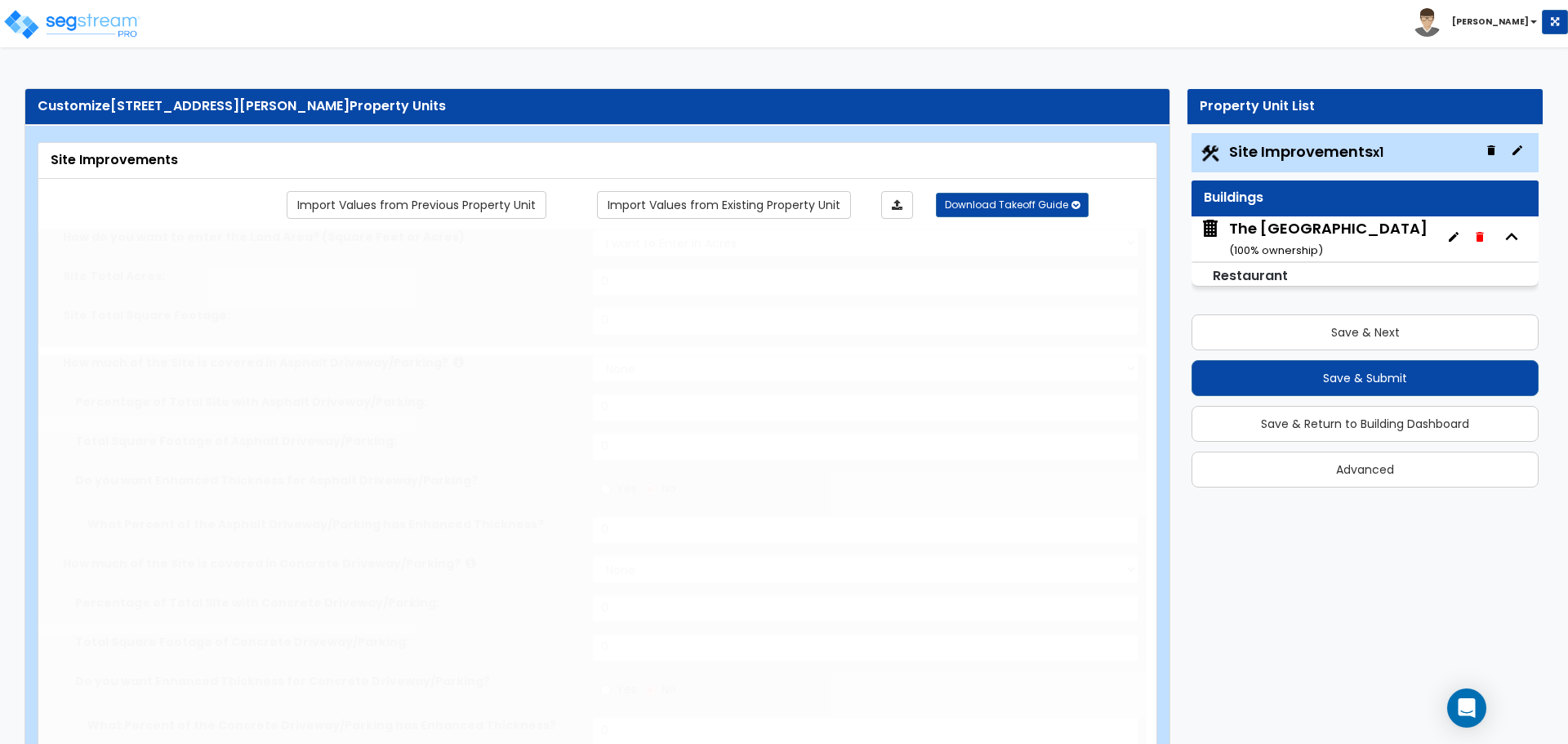
radio input "true"
select select "1"
type input "25"
radio input "true"
select select "2"
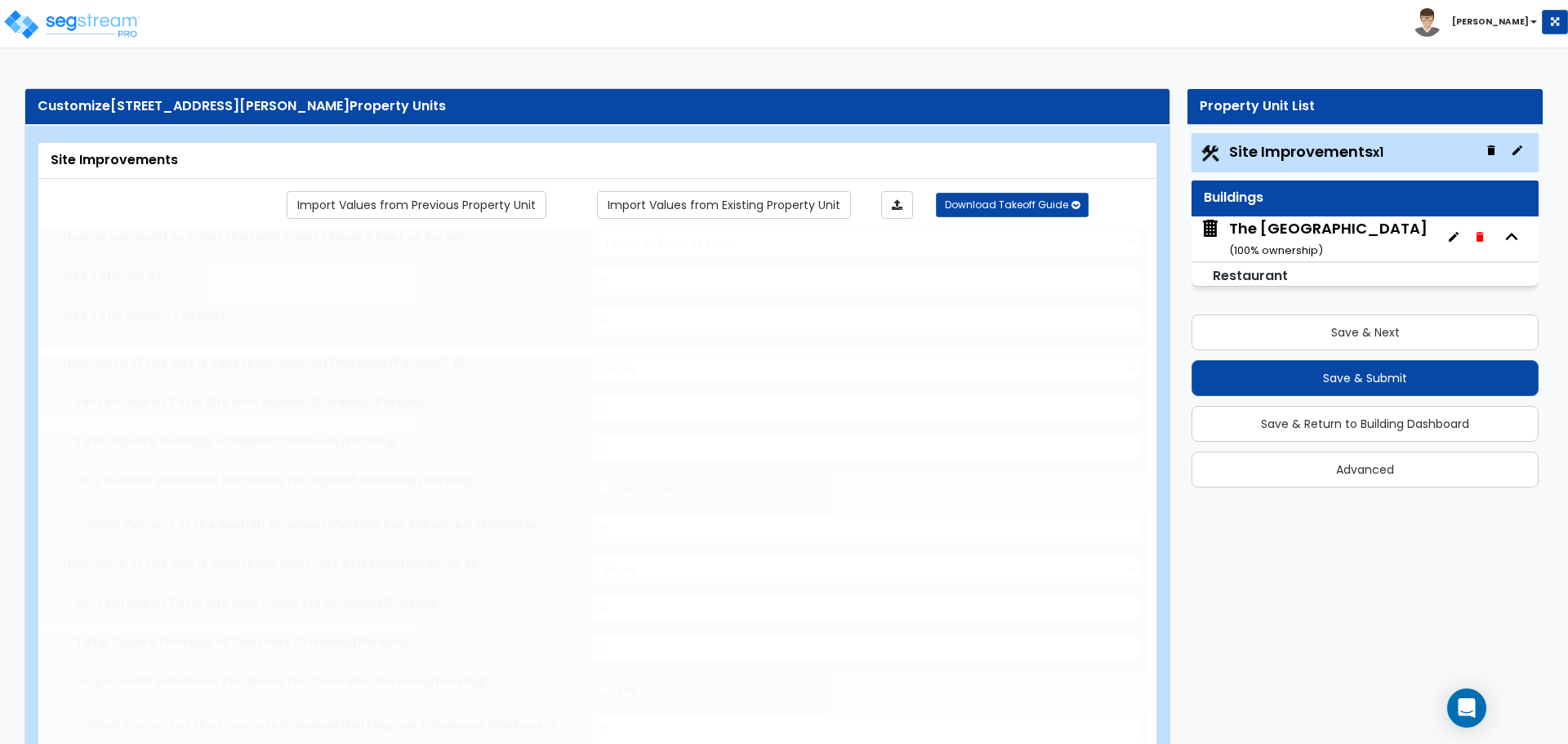
type input "35"
radio input "true"
type input "67"
radio input "true"
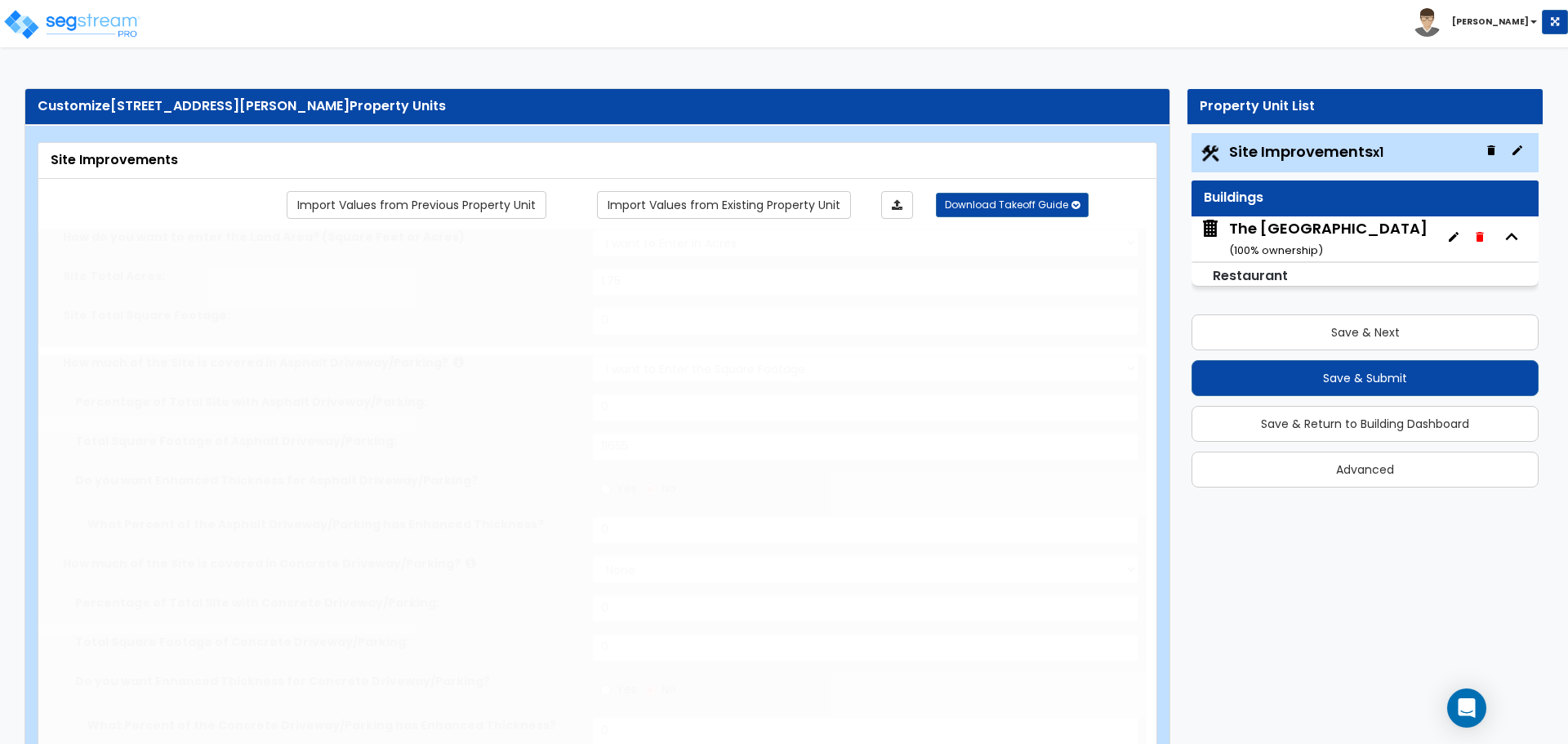
select select "1"
type input "224"
radio input "true"
select select "1"
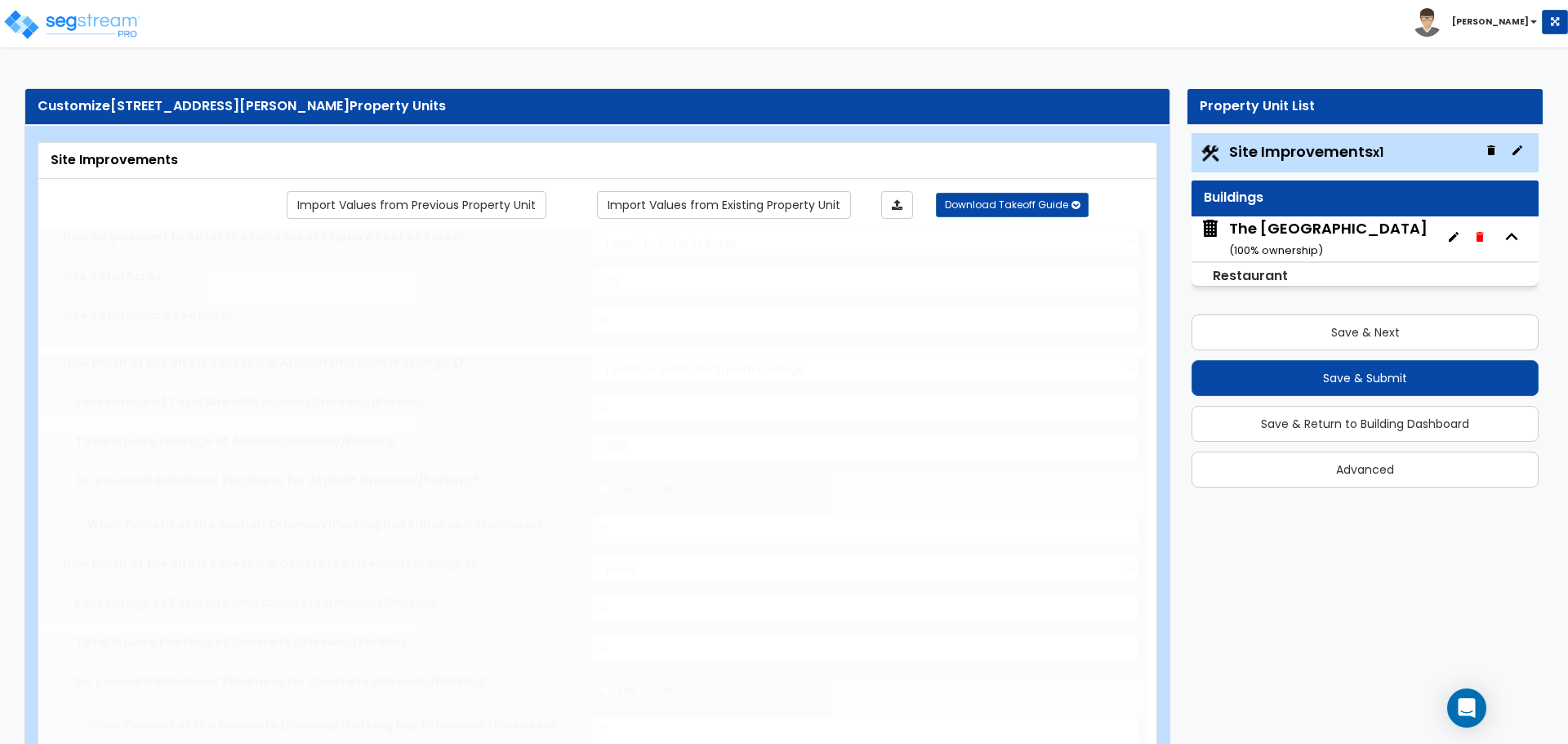
type input "8"
type input "0.1"
select select "6"
radio input "true"
type input "1"
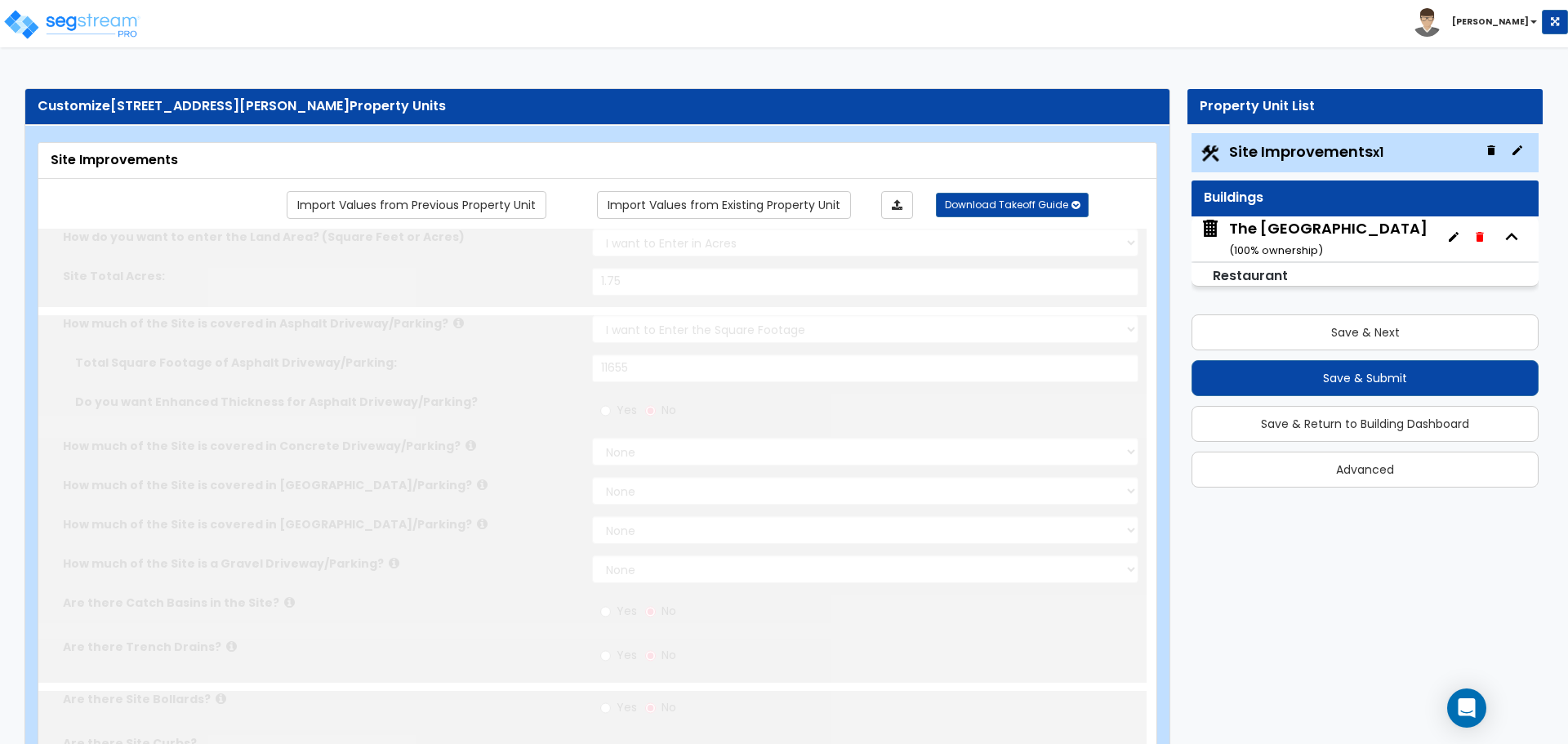
radio input "true"
select select "1"
type input "23"
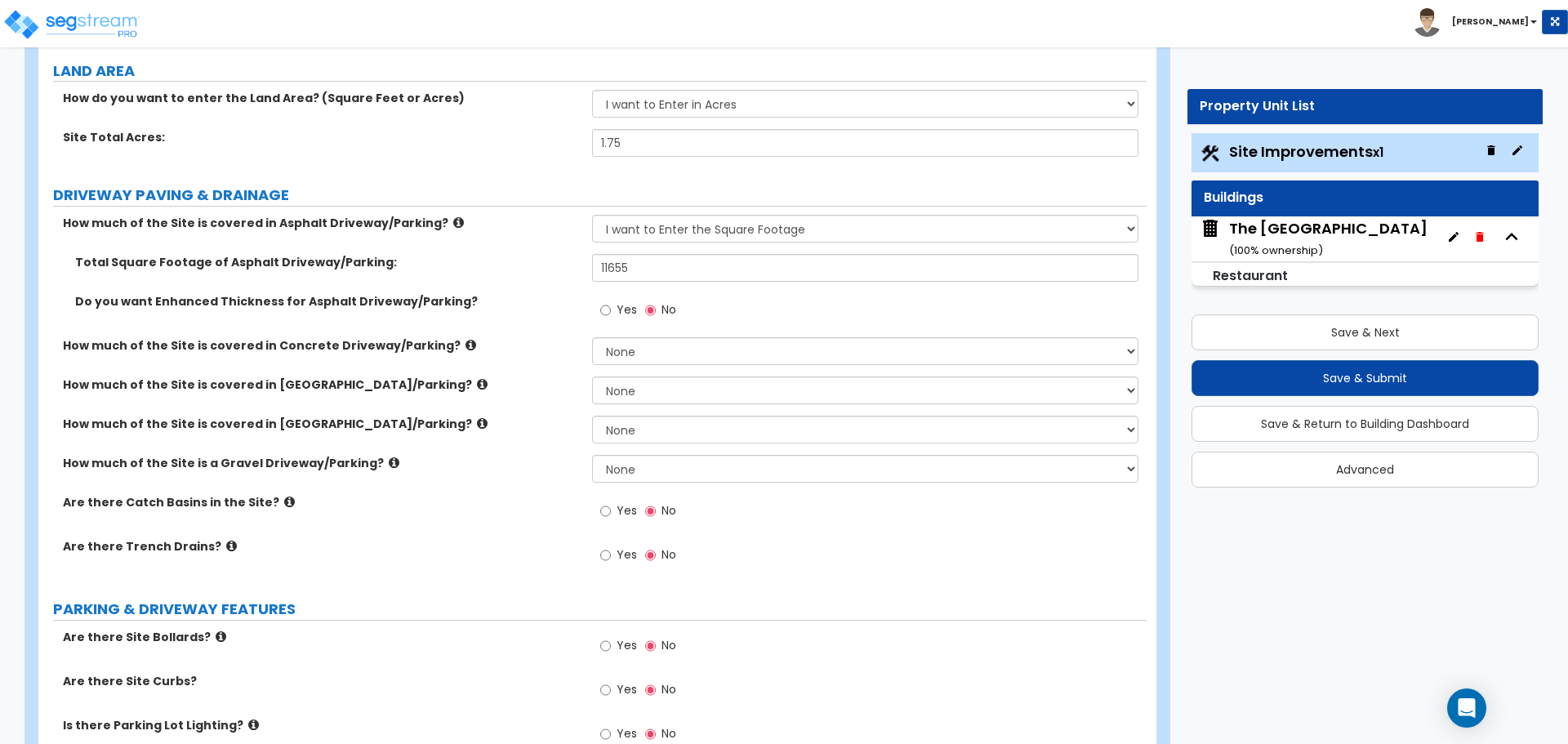
scroll to position [245, 0]
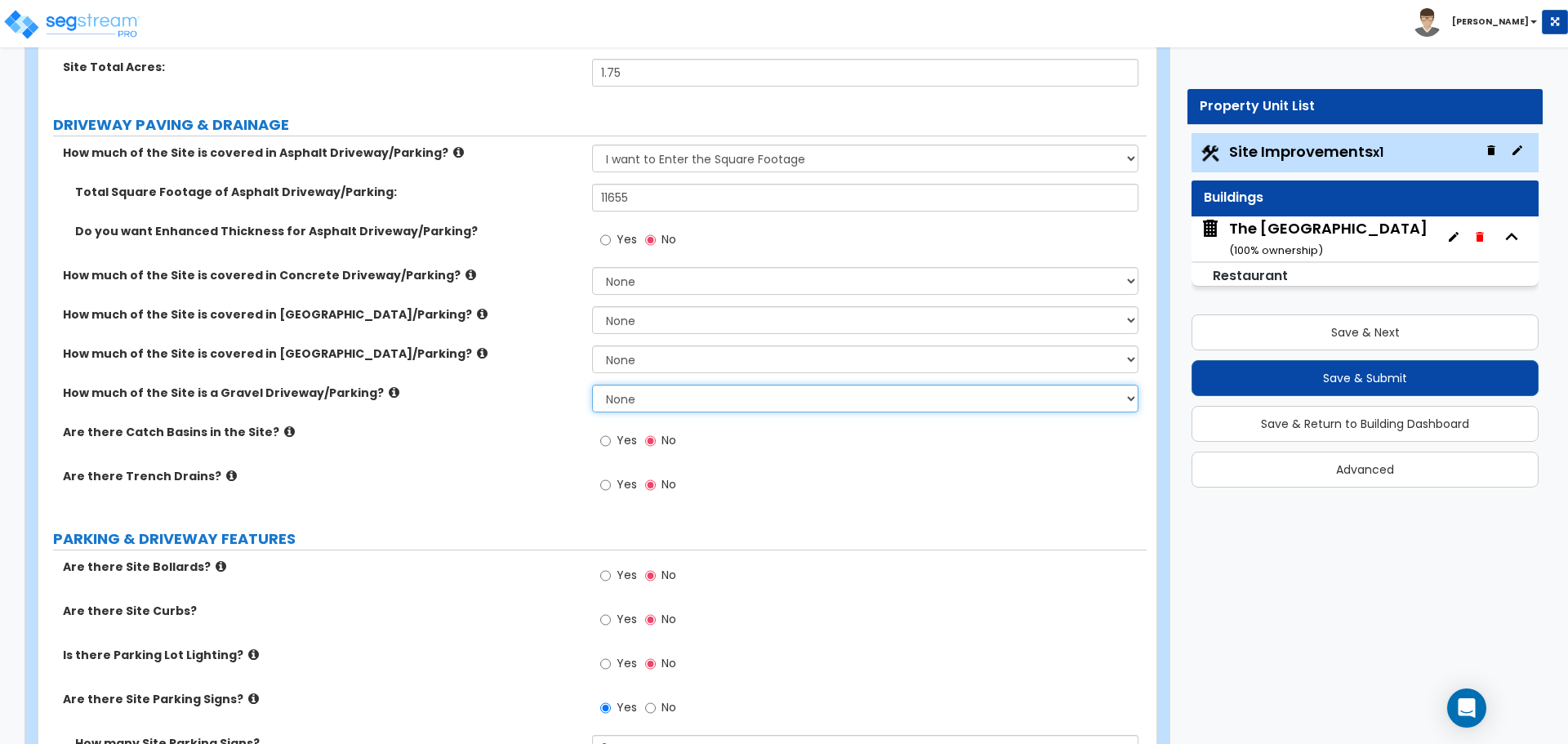
click at [623, 402] on select "None I want to Enter an Approximate Percentage I want to Enter the Square Foota…" at bounding box center [865, 398] width 545 height 28
select select "2"
click at [593, 385] on select "None I want to Enter an Approximate Percentage I want to Enter the Square Foota…" at bounding box center [865, 398] width 545 height 28
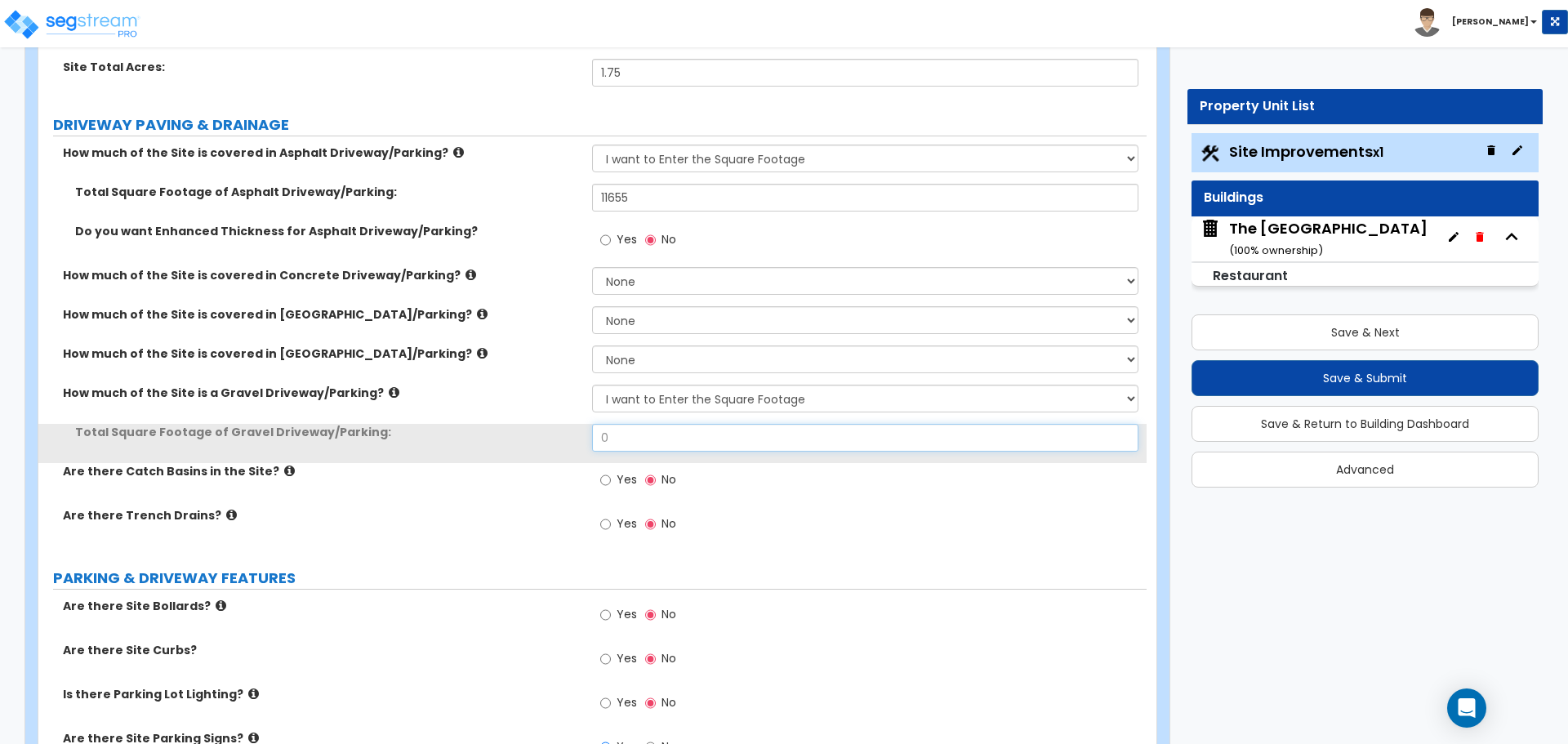
click at [633, 430] on input "0" at bounding box center [865, 437] width 545 height 28
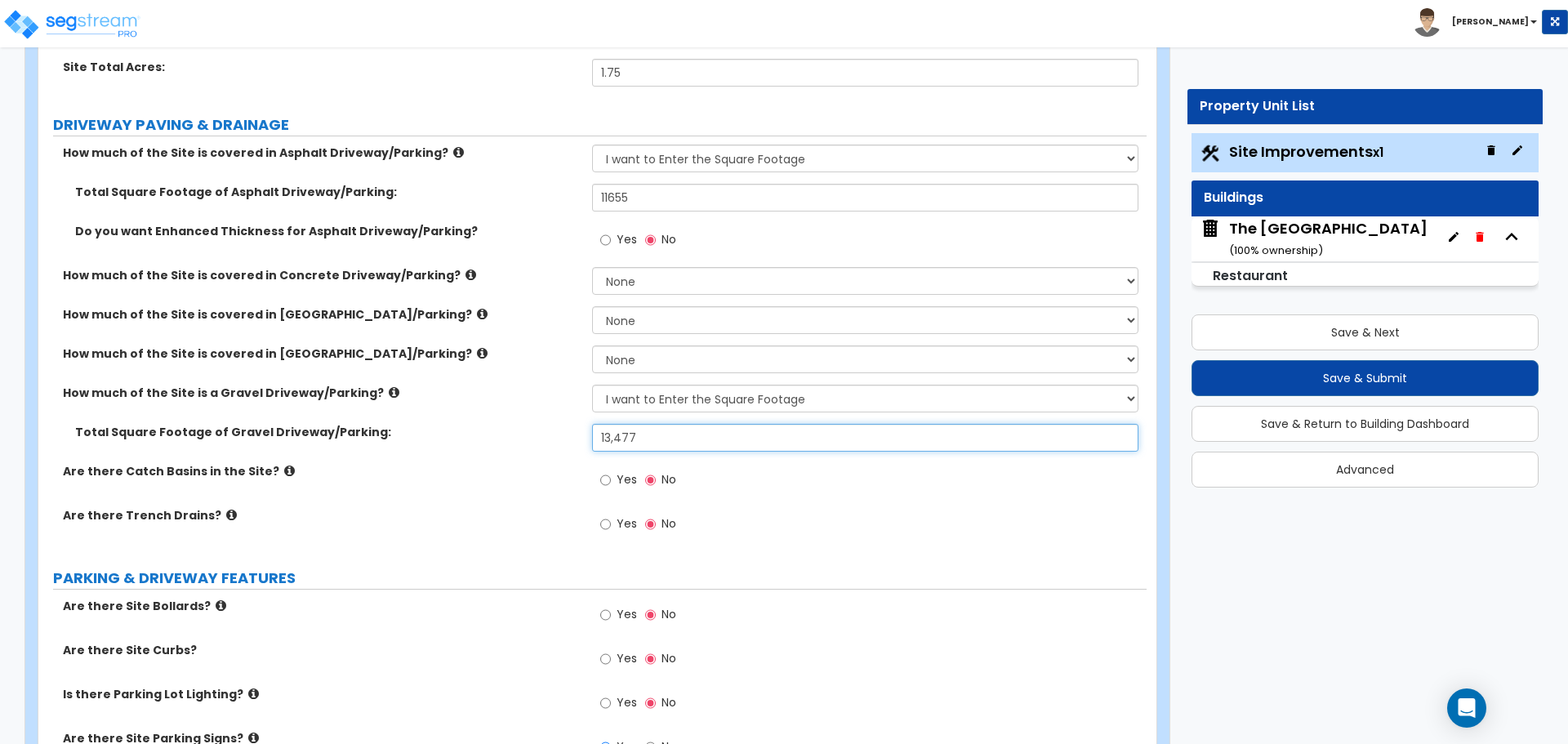
type input "13,477"
click at [509, 409] on div "How much of the Site is a Gravel Driveway/Parking? None I want to Enter an Appr…" at bounding box center [593, 404] width 1109 height 39
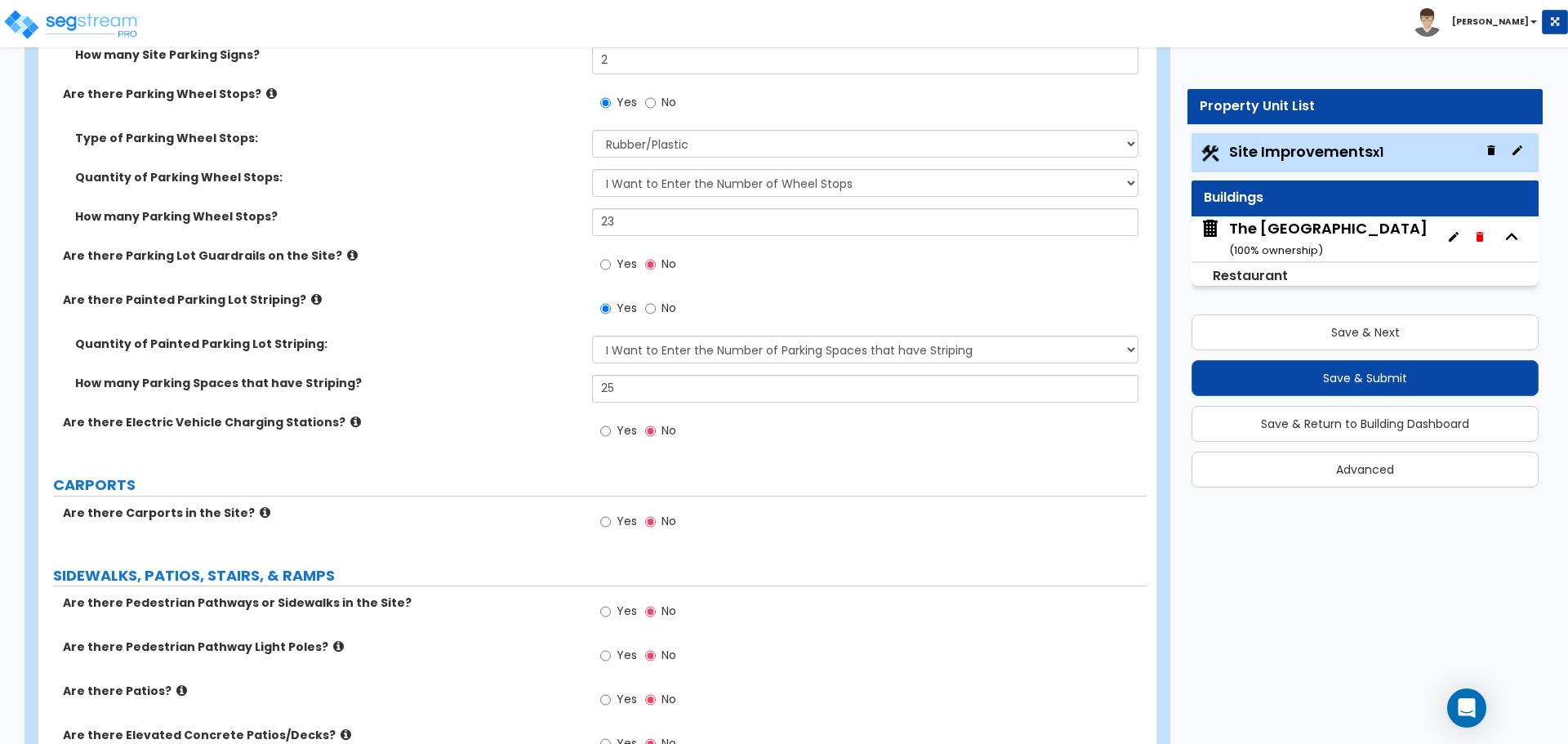
scroll to position [980, 0]
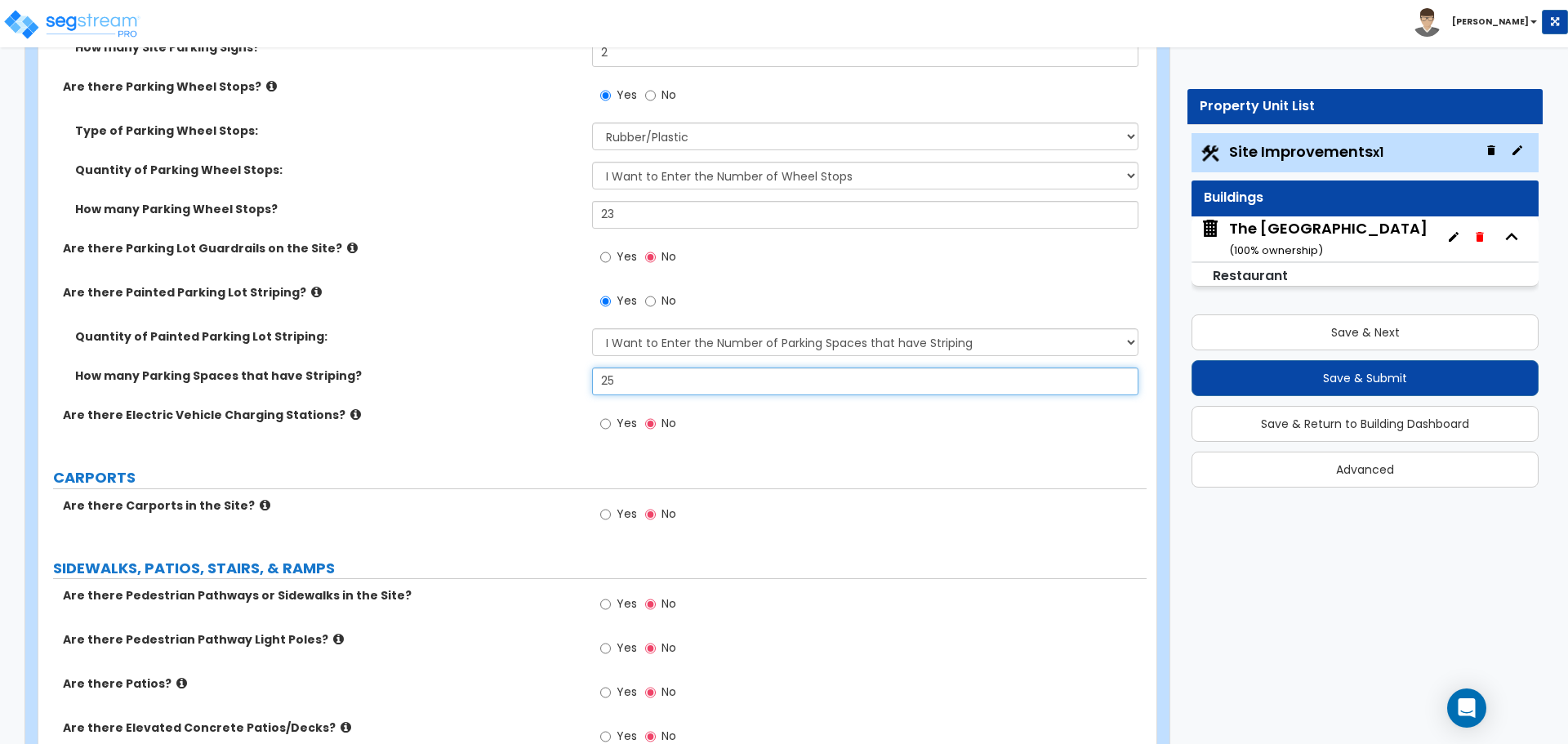
click at [632, 394] on input "25" at bounding box center [865, 381] width 545 height 28
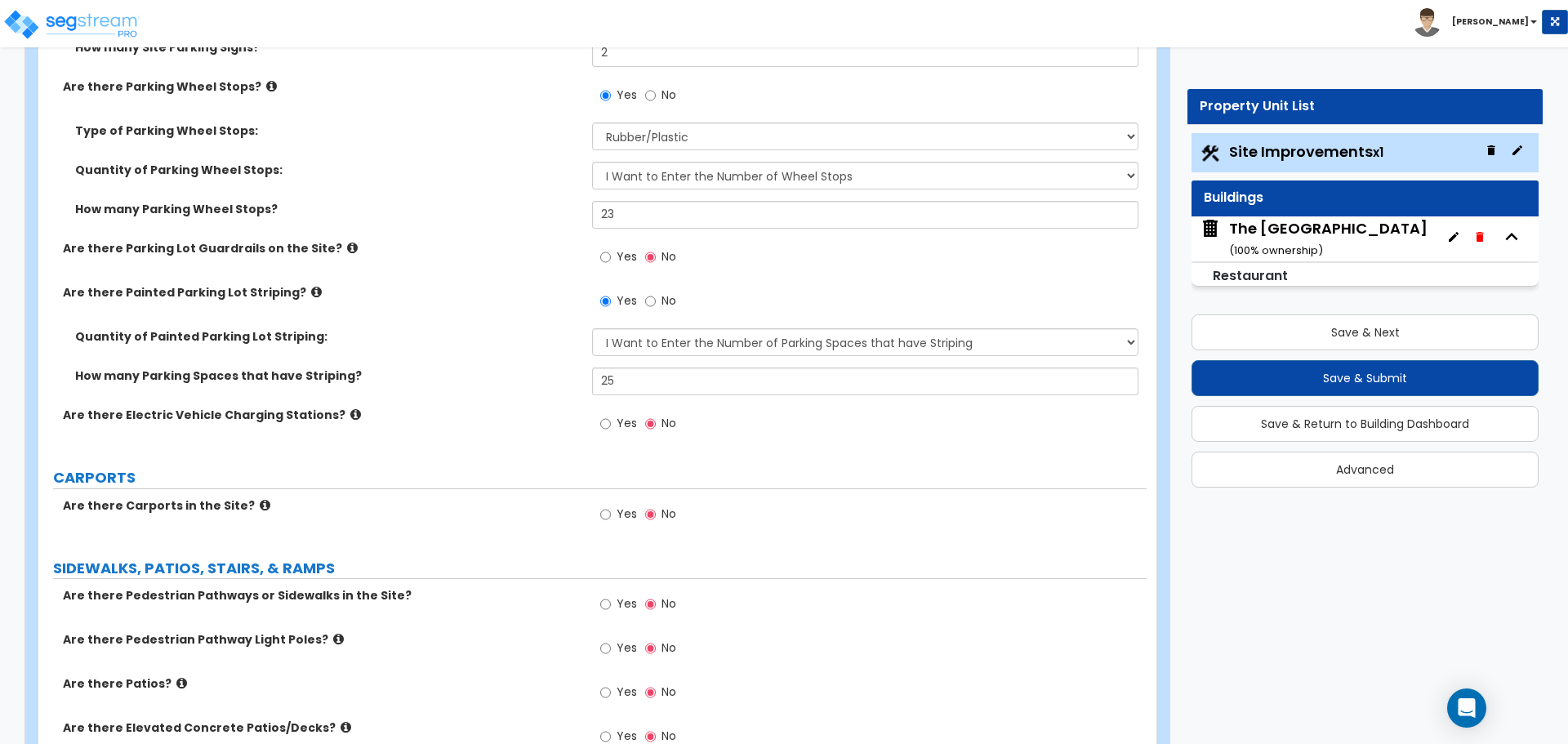
click at [525, 367] on label "How many Parking Spaces that have Striping?" at bounding box center [328, 376] width 505 height 16
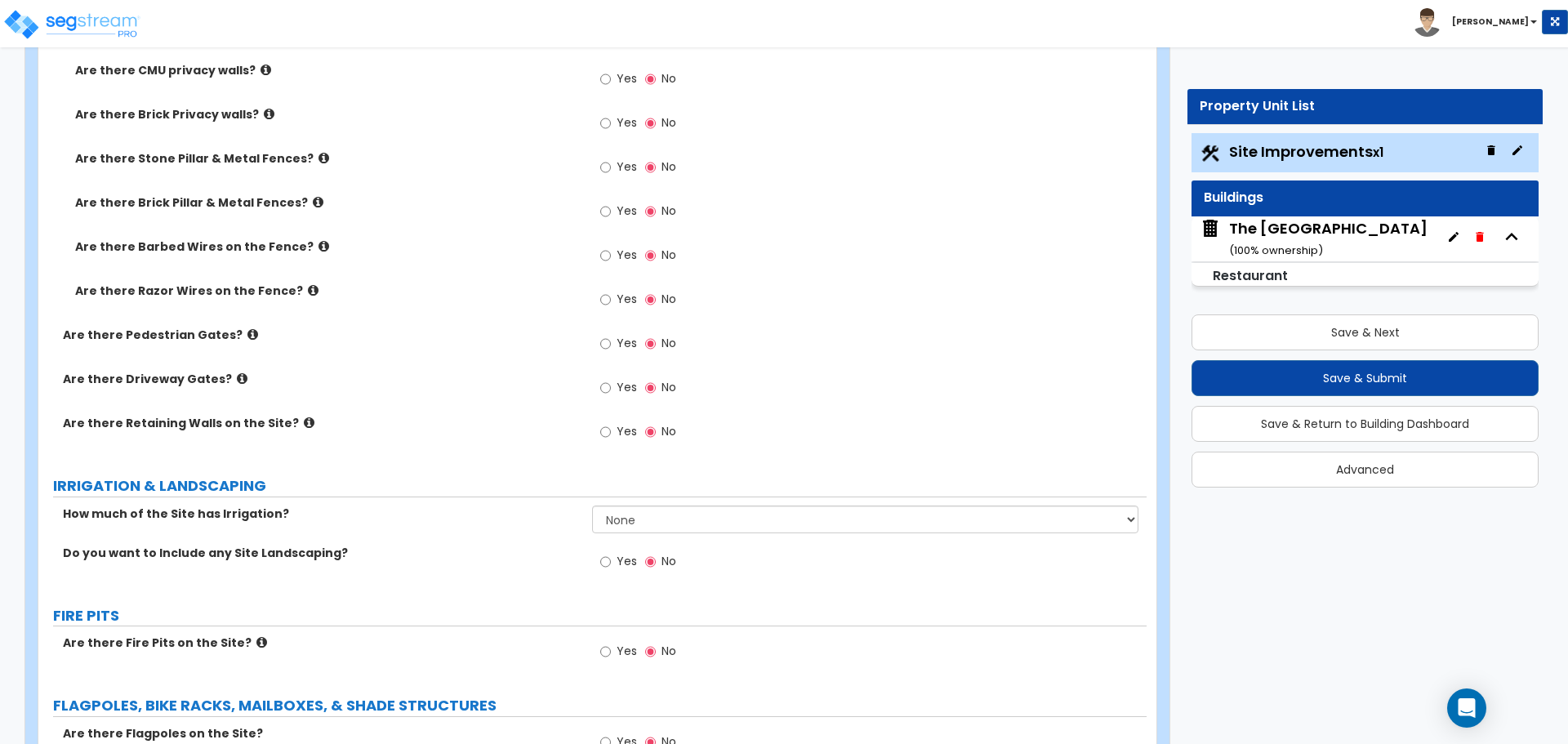
scroll to position [2368, 0]
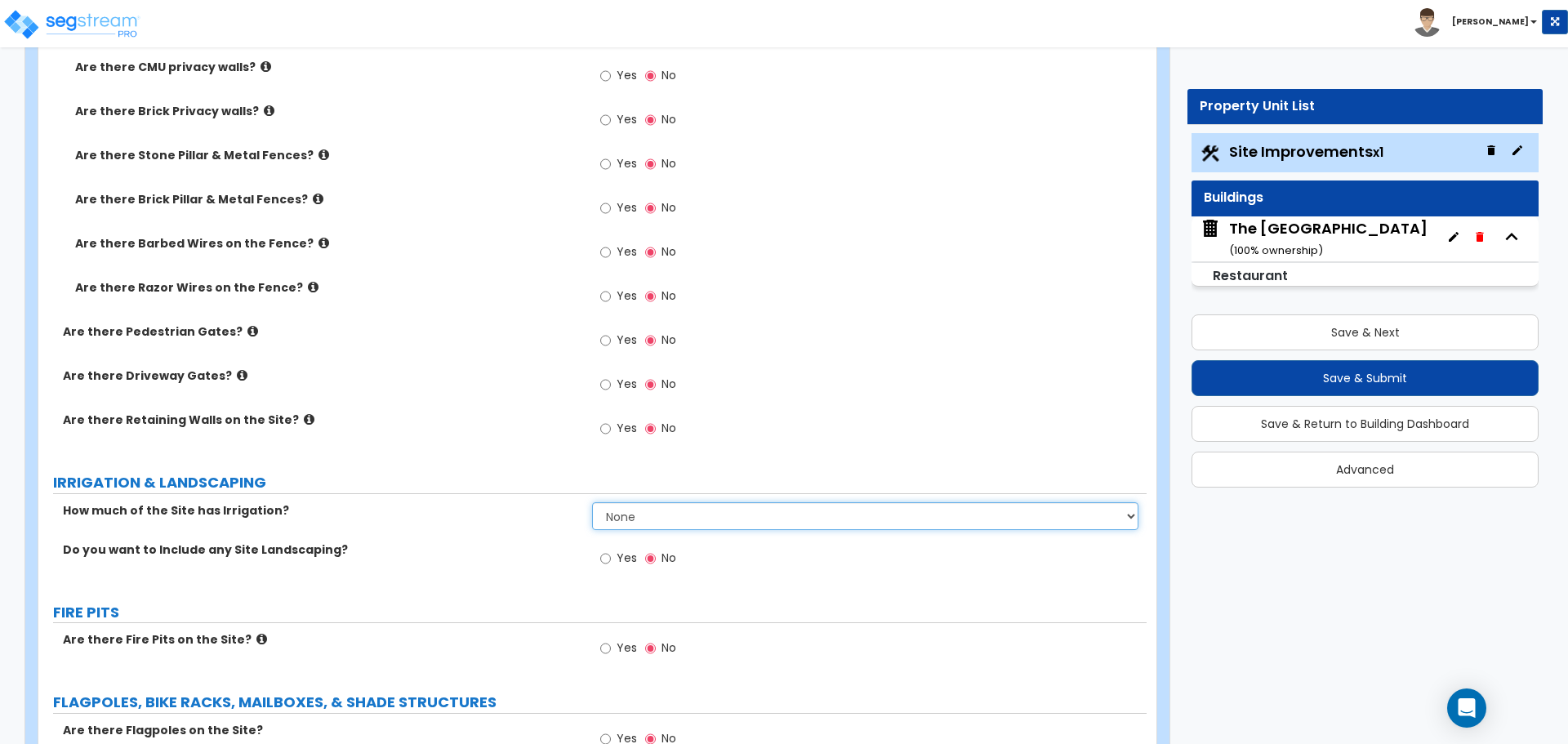
click at [623, 515] on select "None I want to Enter an Approximate Percentage I want to Enter the Square Foota…" at bounding box center [865, 516] width 545 height 28
click at [609, 560] on input "Yes" at bounding box center [606, 559] width 11 height 18
radio input "true"
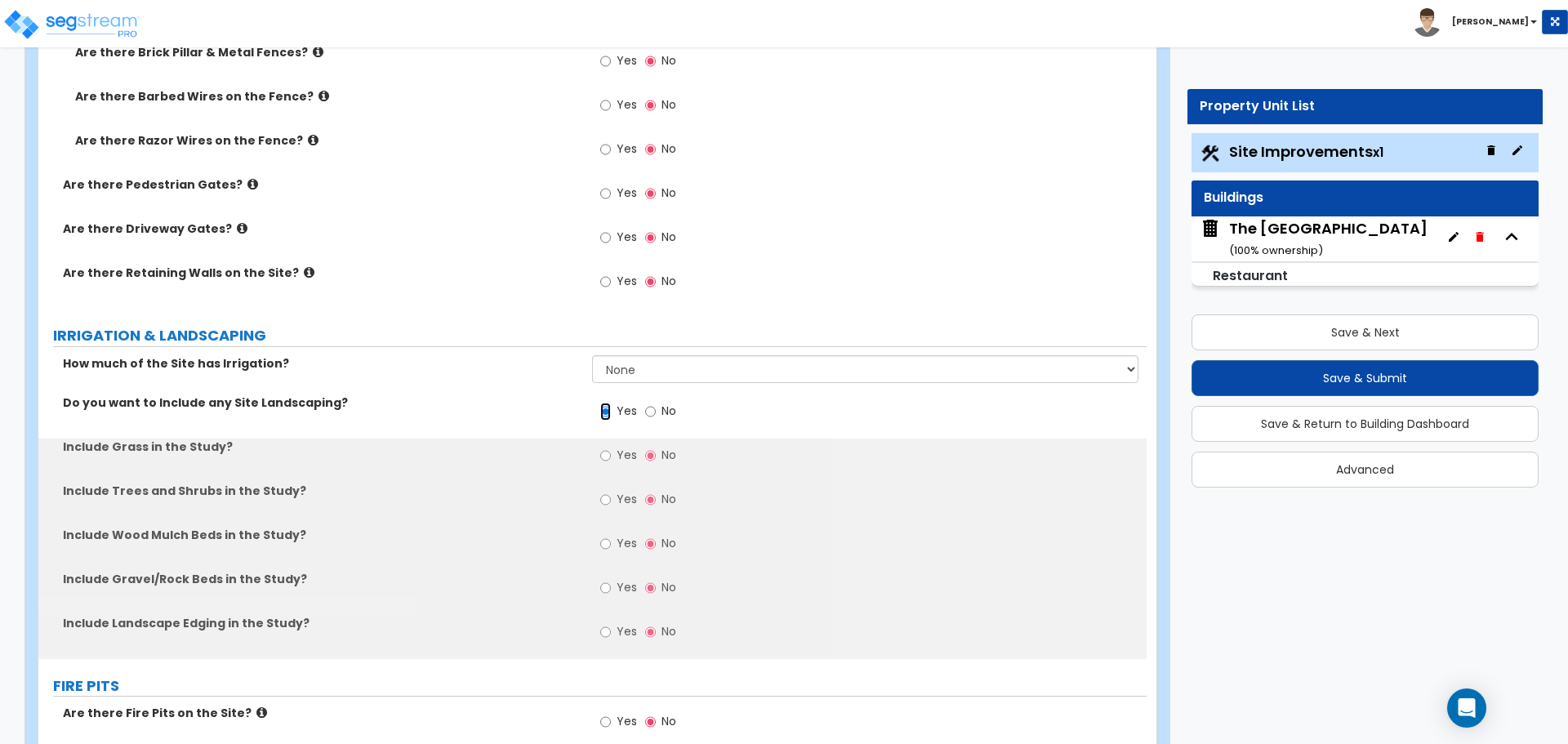
scroll to position [2532, 0]
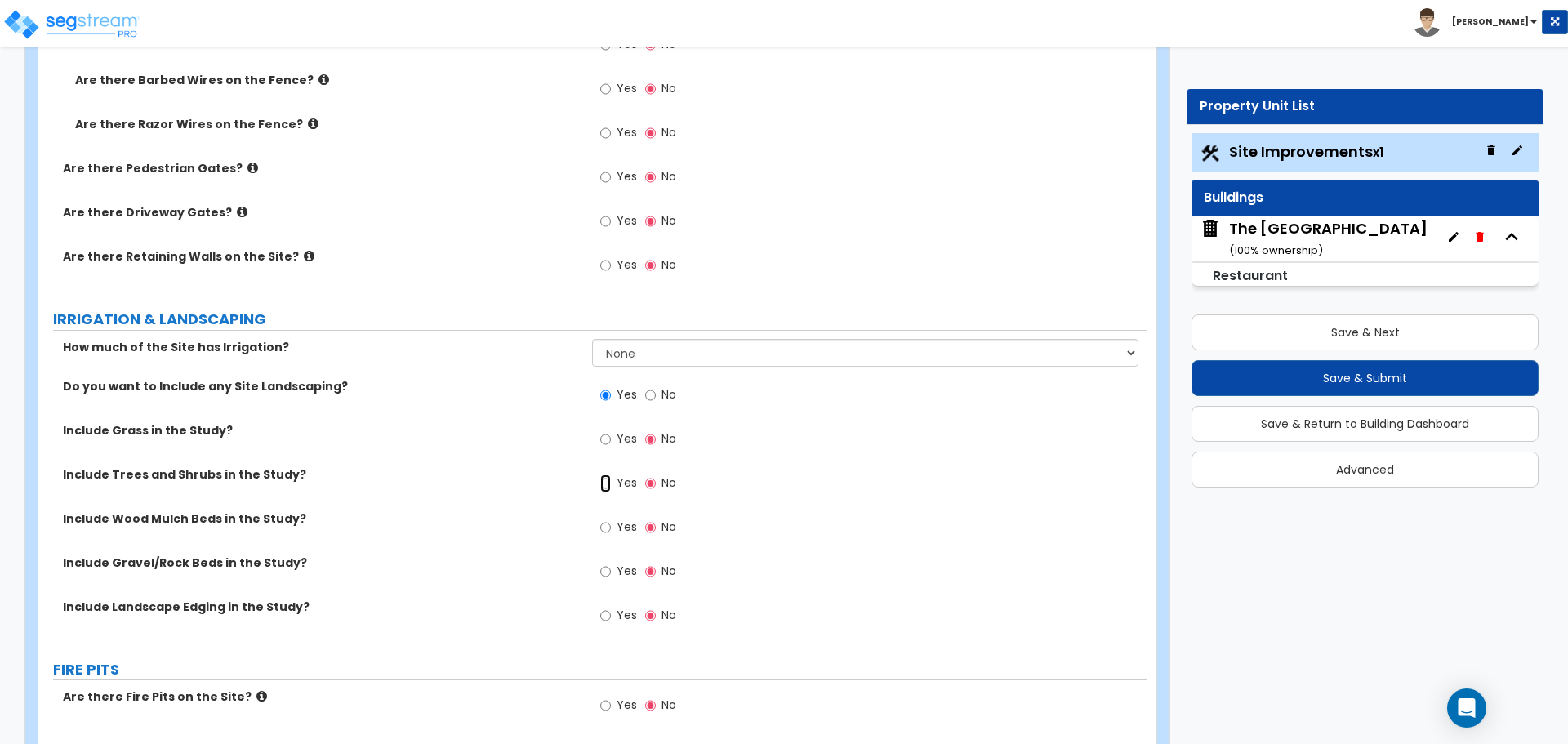
click at [610, 485] on input "Yes" at bounding box center [606, 484] width 11 height 18
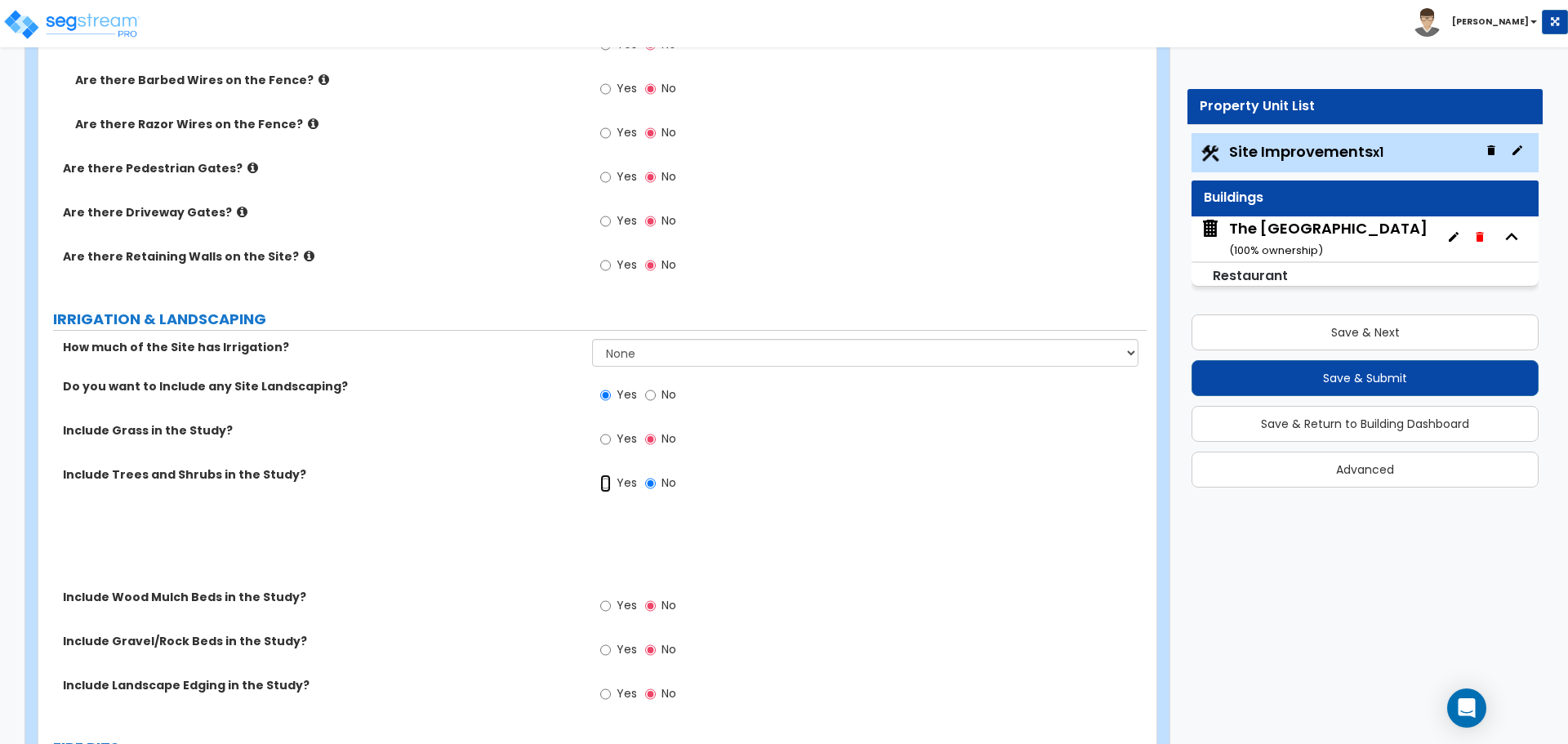
radio input "true"
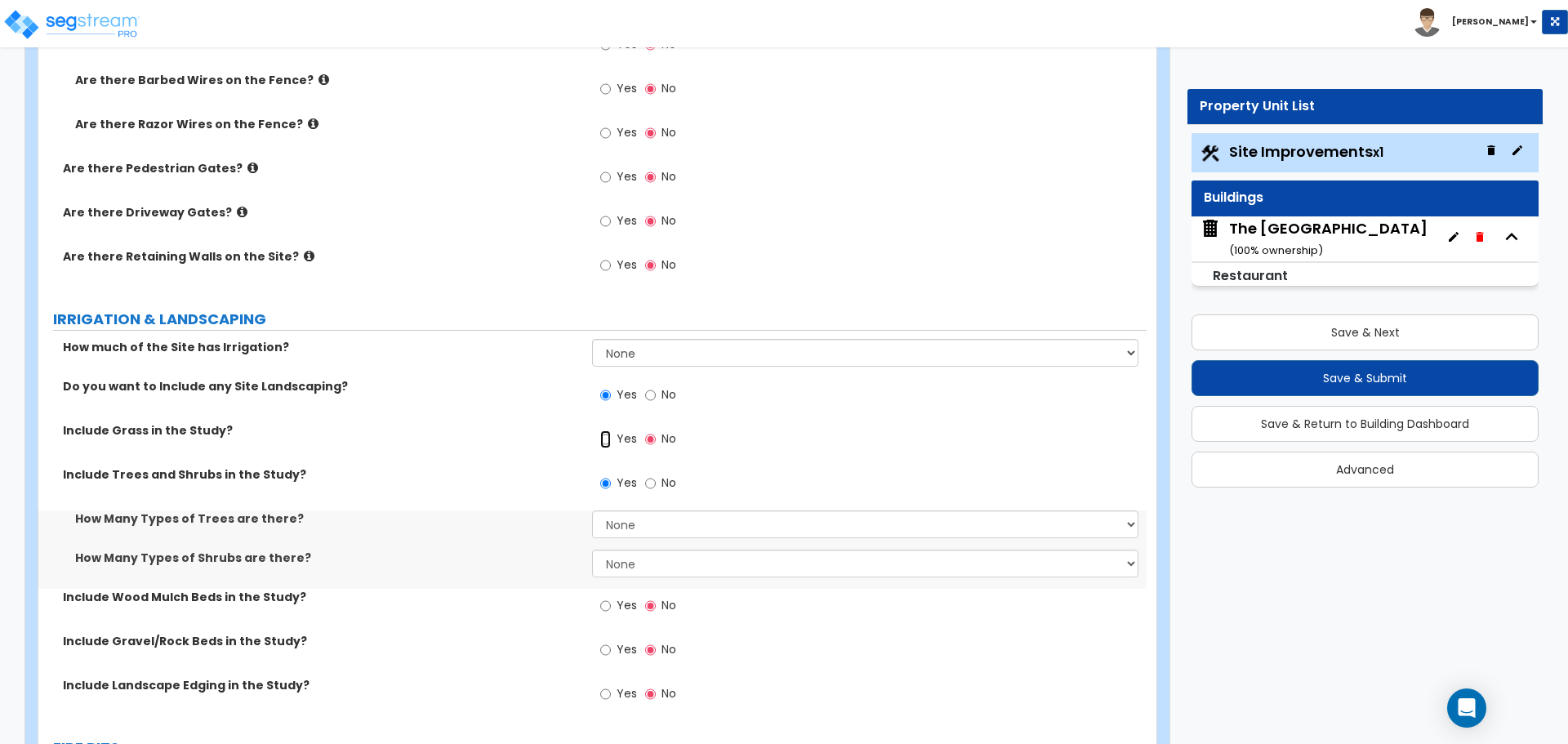
click at [606, 445] on input "Yes" at bounding box center [606, 439] width 11 height 18
radio input "true"
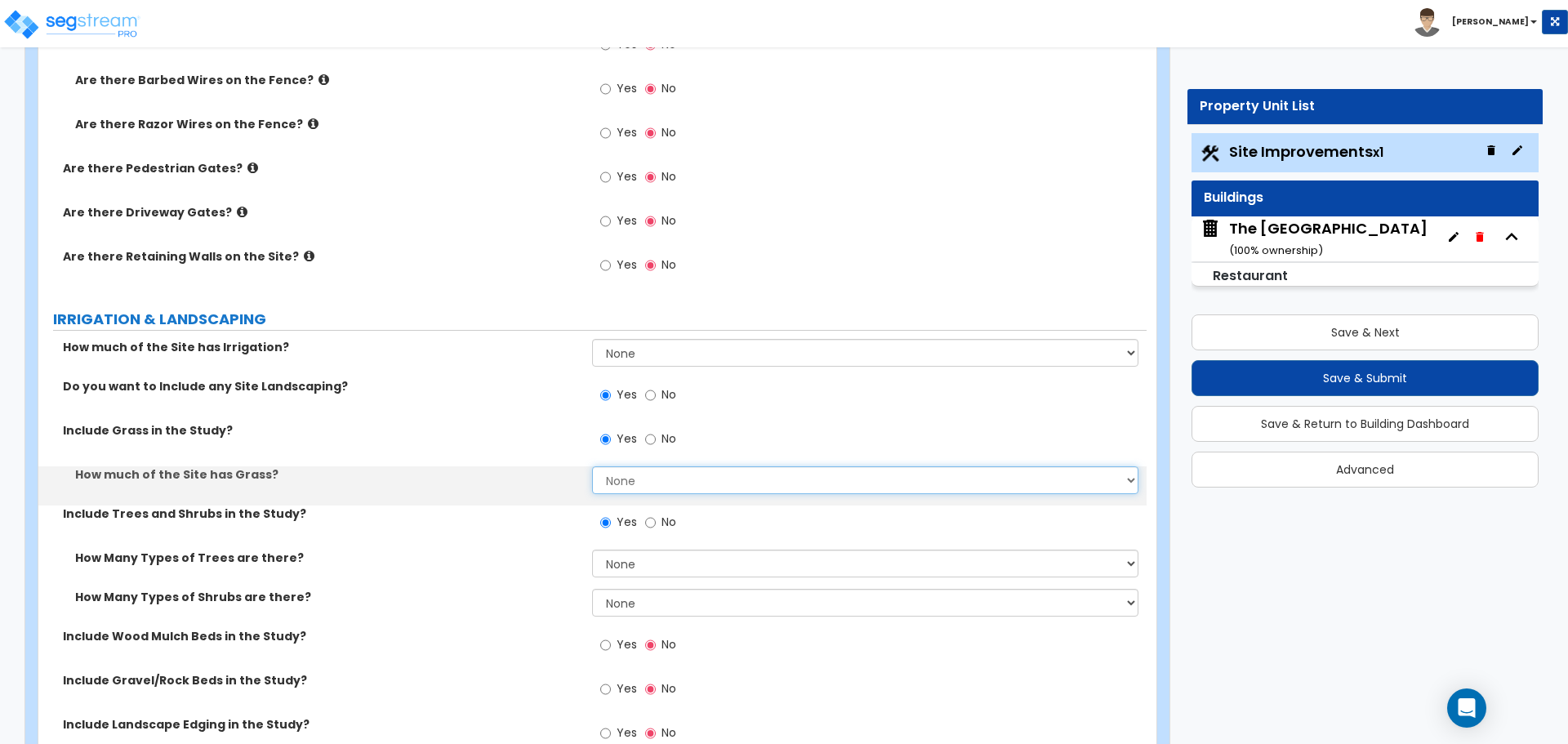
click at [622, 473] on select "None I want to Enter an Approximate Percentage I want to Enter the Square Foota…" at bounding box center [865, 480] width 545 height 28
select select "2"
click at [593, 466] on select "None I want to Enter an Approximate Percentage I want to Enter the Square Foota…" at bounding box center [865, 480] width 545 height 28
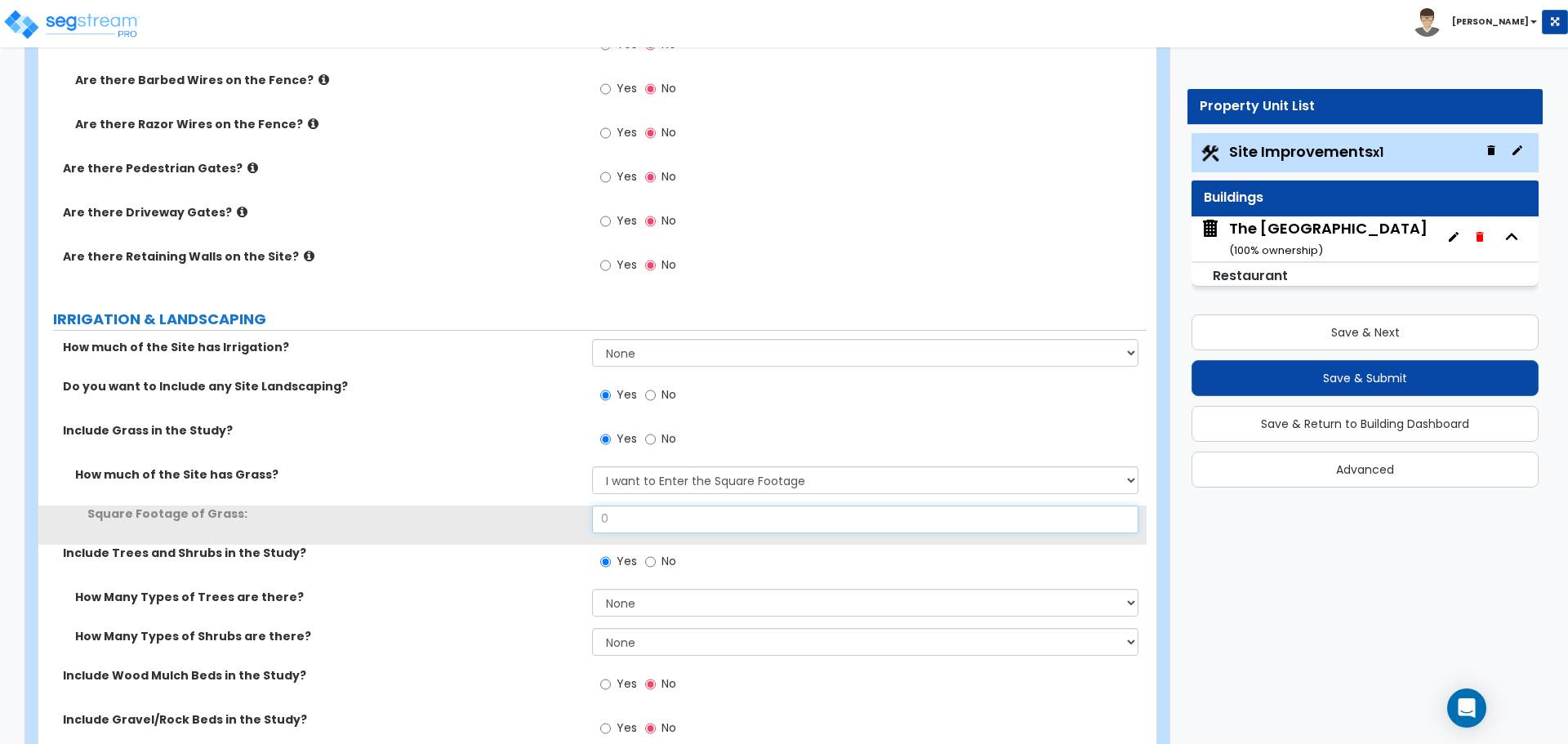
click at [635, 515] on input "0" at bounding box center [865, 519] width 545 height 28
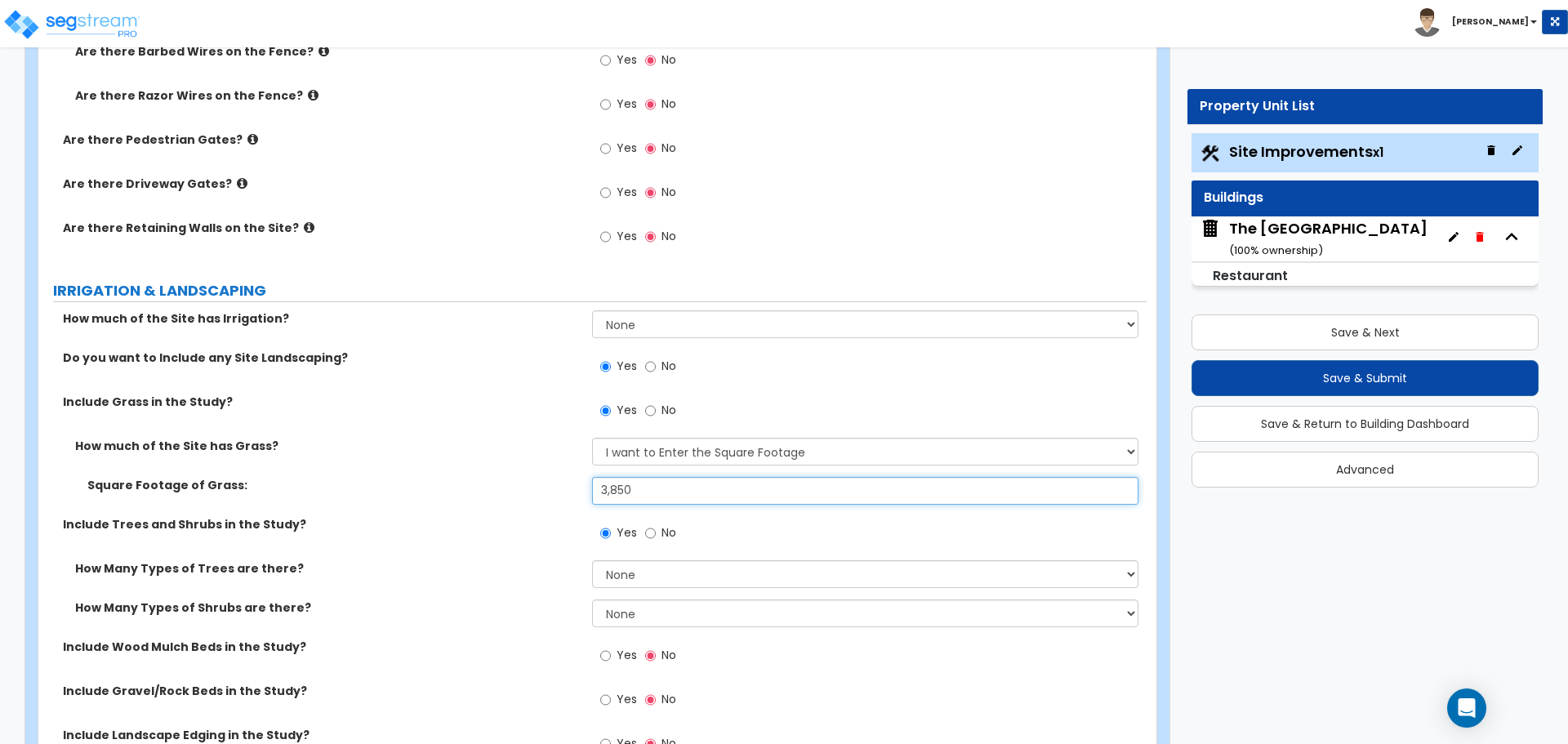
scroll to position [2614, 0]
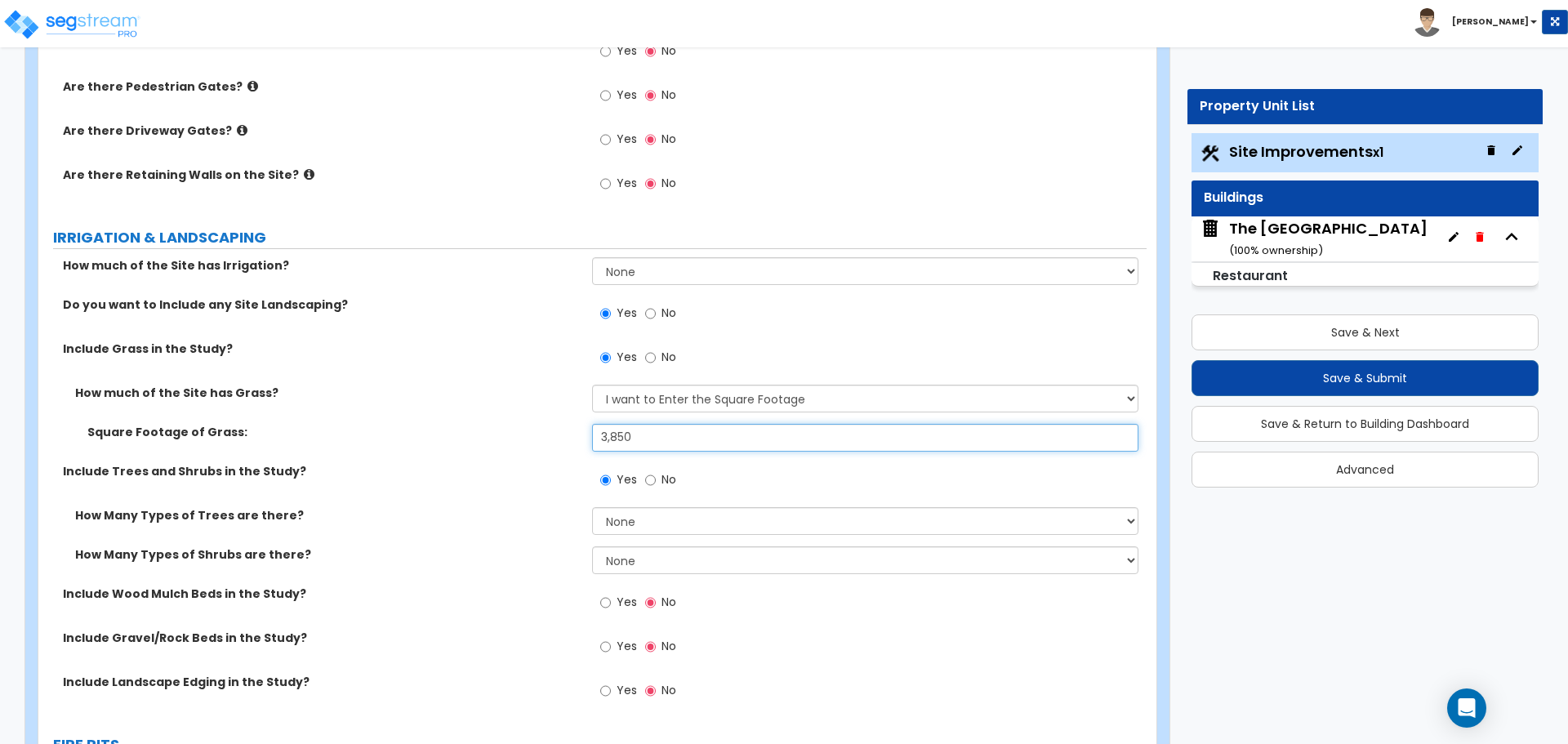
type input "3,850"
click at [634, 520] on select "None 1 2 3" at bounding box center [865, 521] width 545 height 28
click at [634, 528] on select "None 1 2 3" at bounding box center [865, 521] width 545 height 28
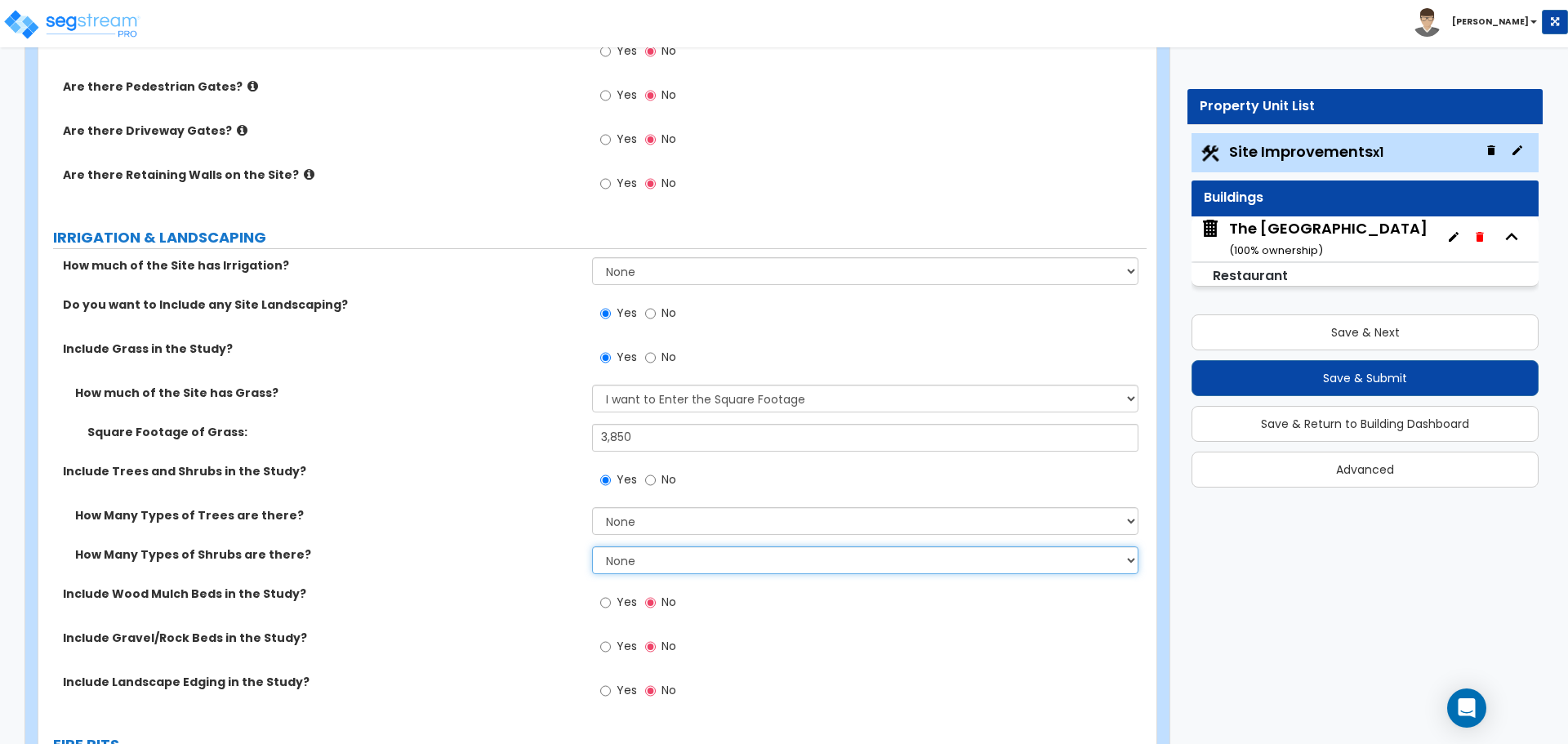
click at [618, 554] on select "None 1 2 3" at bounding box center [865, 560] width 545 height 28
select select "2"
click at [593, 546] on select "None 1 2 3" at bounding box center [865, 560] width 545 height 28
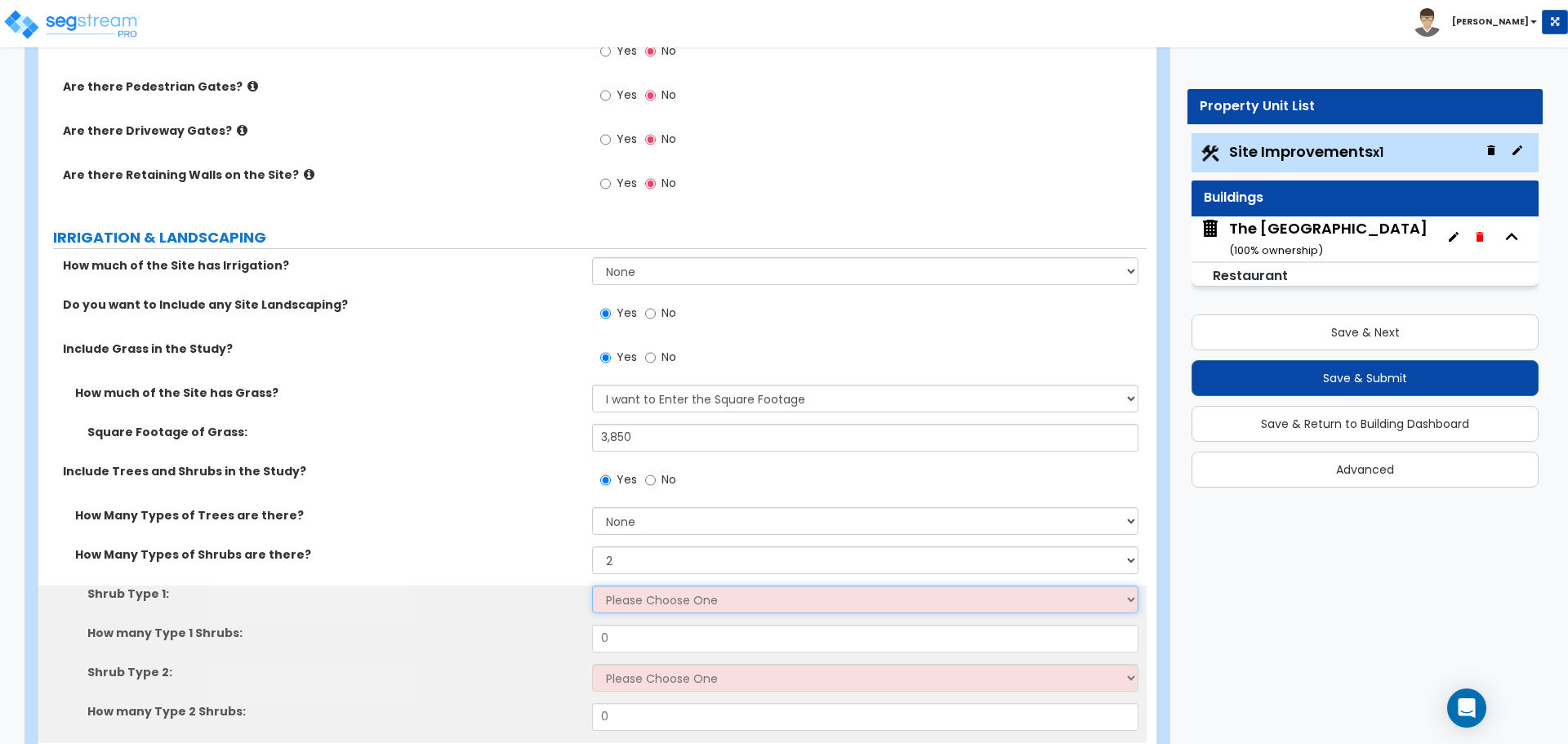
click at [626, 597] on select "Please Choose One Arborvitae Azalea Yew Boxwood Juniper [PERSON_NAME] Cotoneast…" at bounding box center [865, 599] width 545 height 28
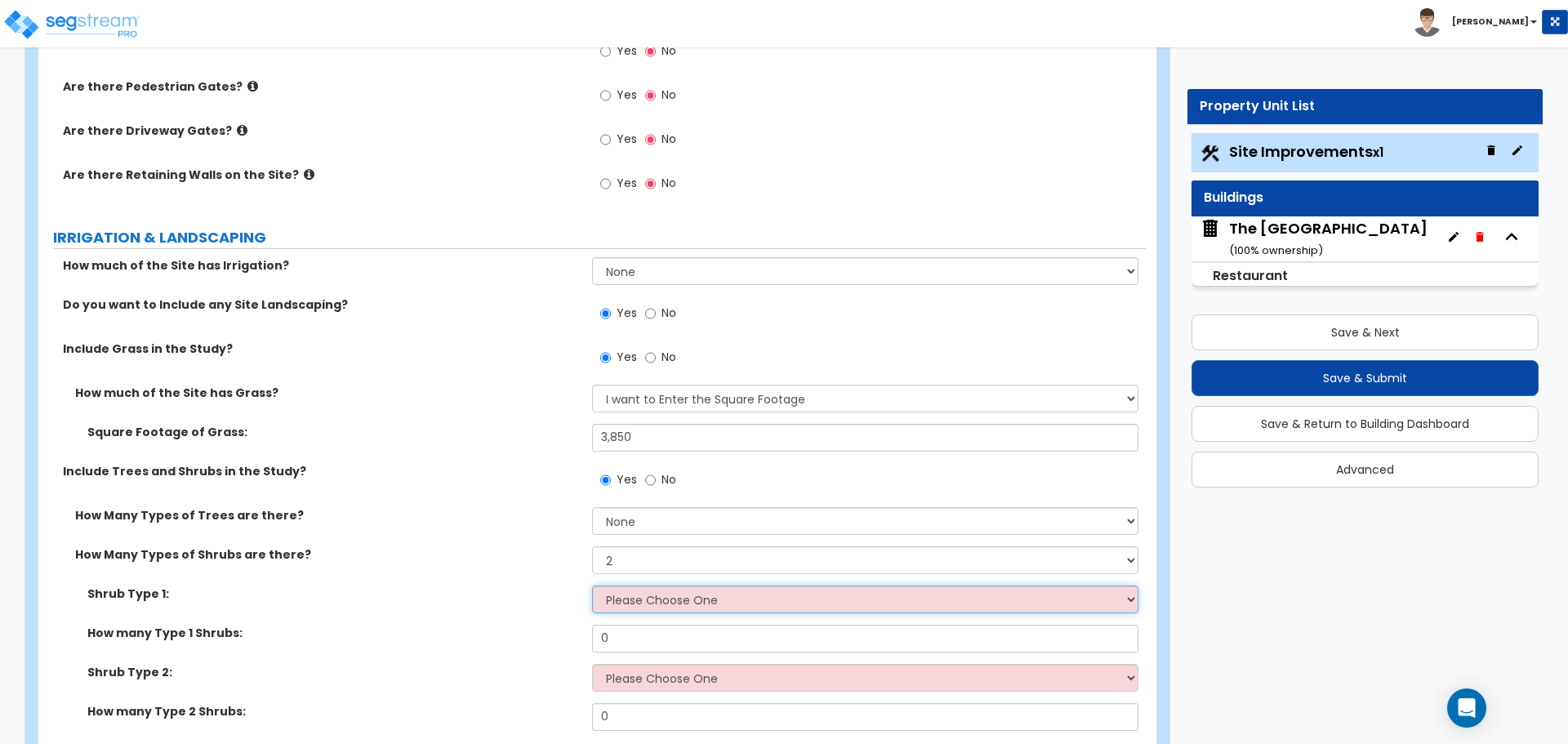
select select "6"
click at [593, 585] on select "Please Choose One Arborvitae Azalea Yew Boxwood Juniper [PERSON_NAME] Cotoneast…" at bounding box center [865, 599] width 545 height 28
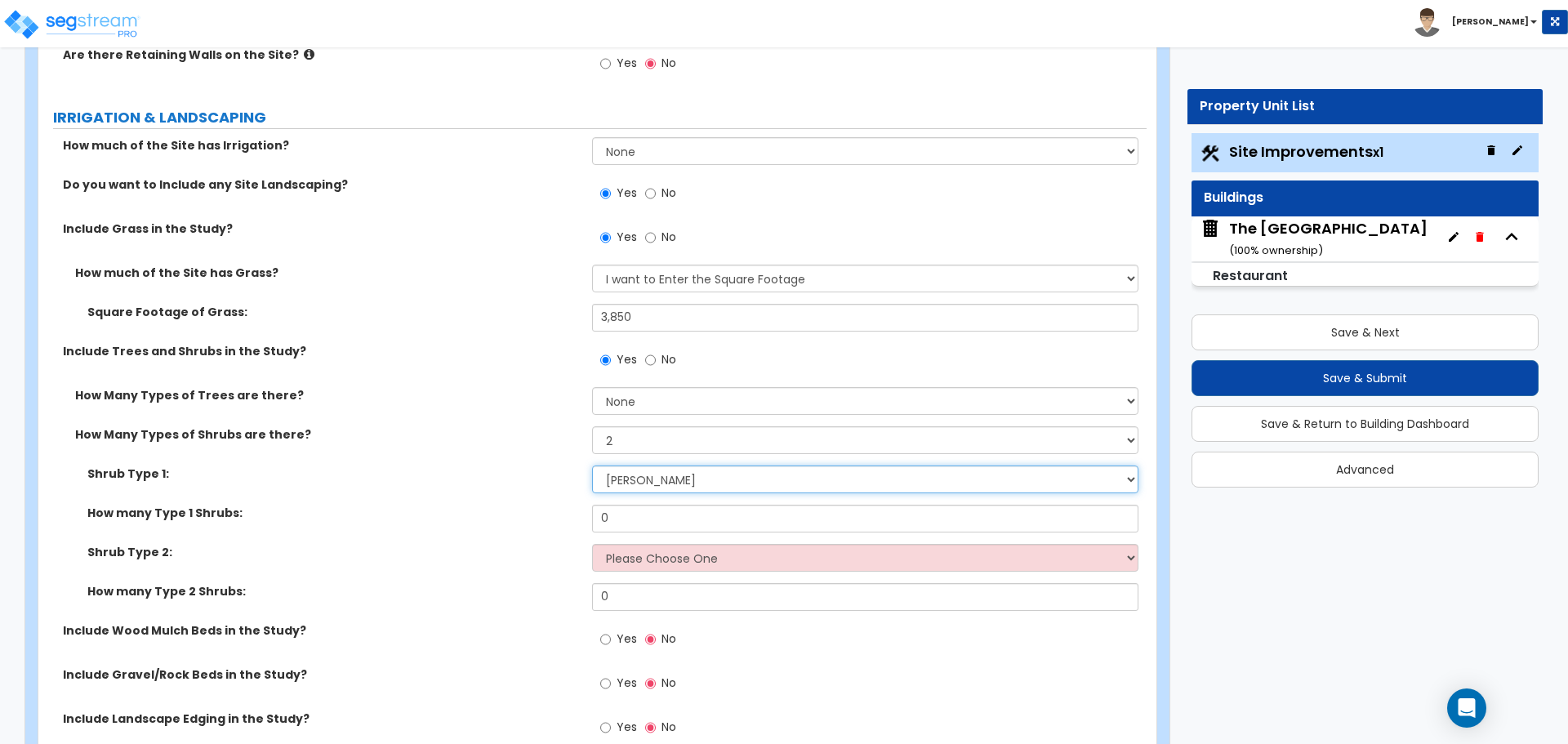
scroll to position [2777, 0]
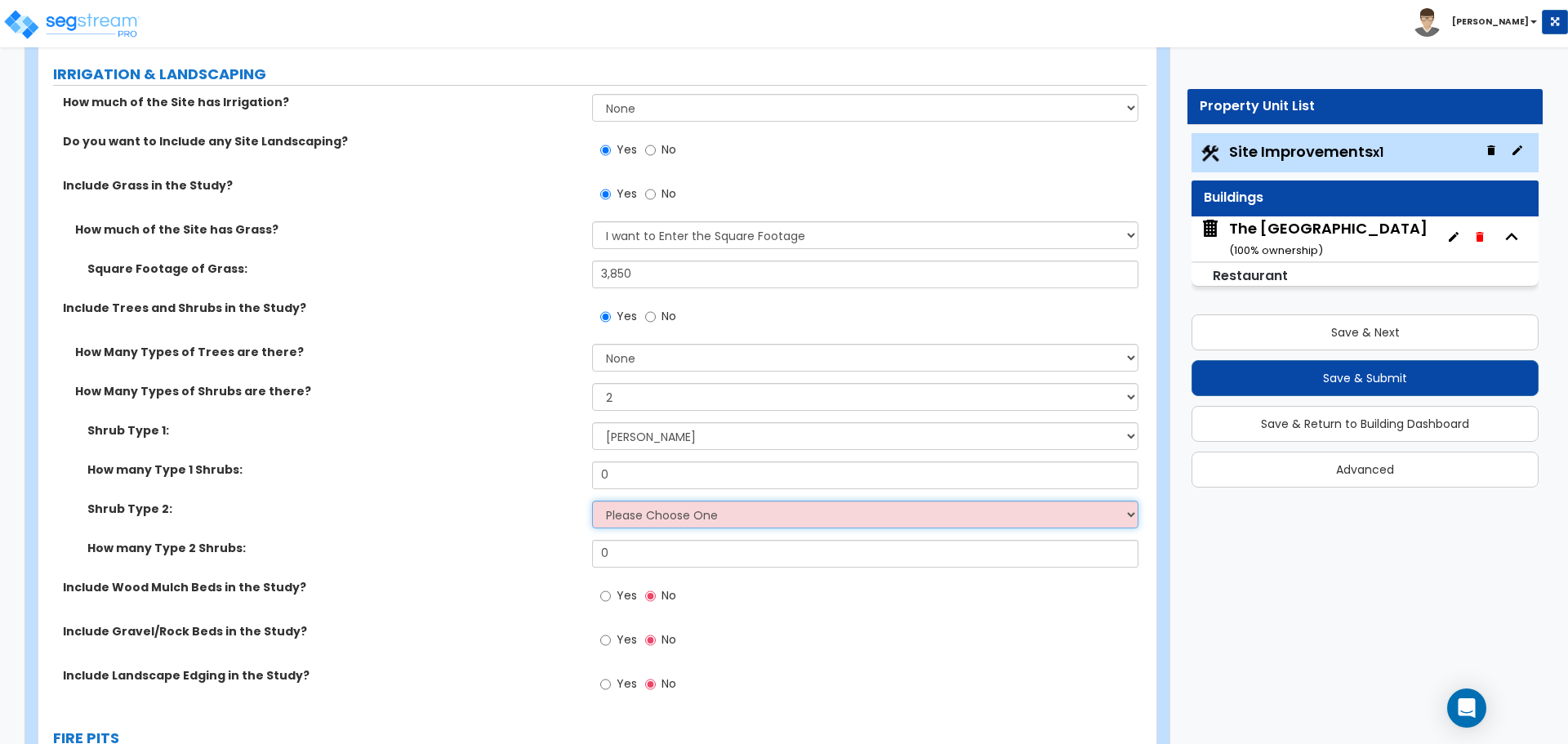
click at [631, 522] on select "Please Choose One Arborvitae Azalea Yew Boxwood Juniper [PERSON_NAME] Cotoneast…" at bounding box center [865, 514] width 545 height 28
click at [633, 530] on div "Shrub Type 2: Please Choose One Arborvitae Azalea Yew Boxwood Juniper [PERSON_N…" at bounding box center [593, 520] width 1109 height 39
click at [632, 501] on select "Please Choose One Arborvitae Azalea Yew Boxwood Juniper [PERSON_NAME] Cotoneast…" at bounding box center [865, 514] width 545 height 28
click at [626, 516] on select "Please Choose One Arborvitae Azalea Yew Boxwood Juniper [PERSON_NAME] Cotoneast…" at bounding box center [865, 514] width 545 height 28
click at [625, 504] on select "Please Choose One Arborvitae Azalea Yew Boxwood Juniper [PERSON_NAME] Cotoneast…" at bounding box center [865, 514] width 545 height 28
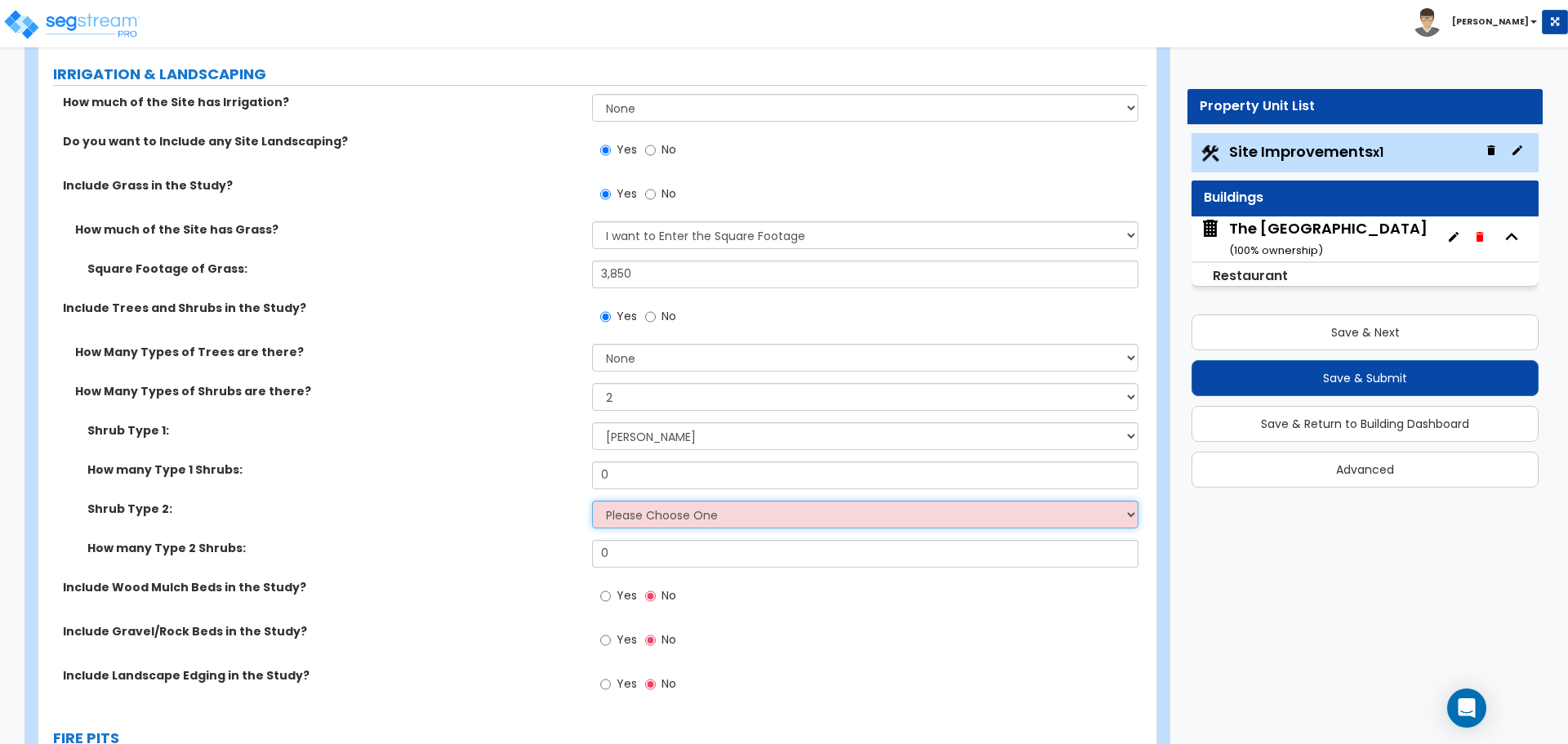
select select "3"
click at [593, 501] on select "Please Choose One Arborvitae Azalea Yew Boxwood Juniper [PERSON_NAME] Cotoneast…" at bounding box center [865, 514] width 545 height 28
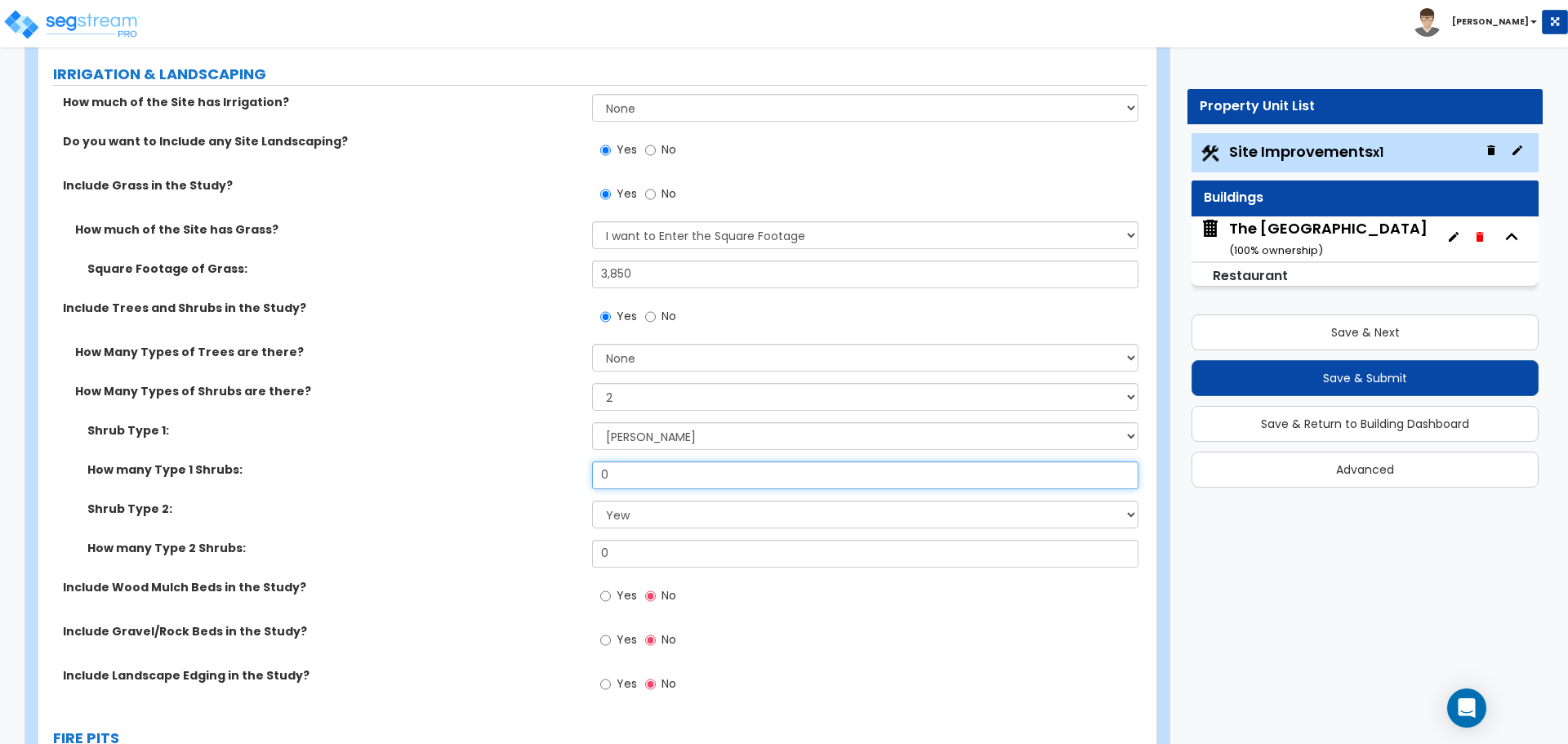
click at [632, 475] on input "0" at bounding box center [865, 475] width 545 height 28
type input "8"
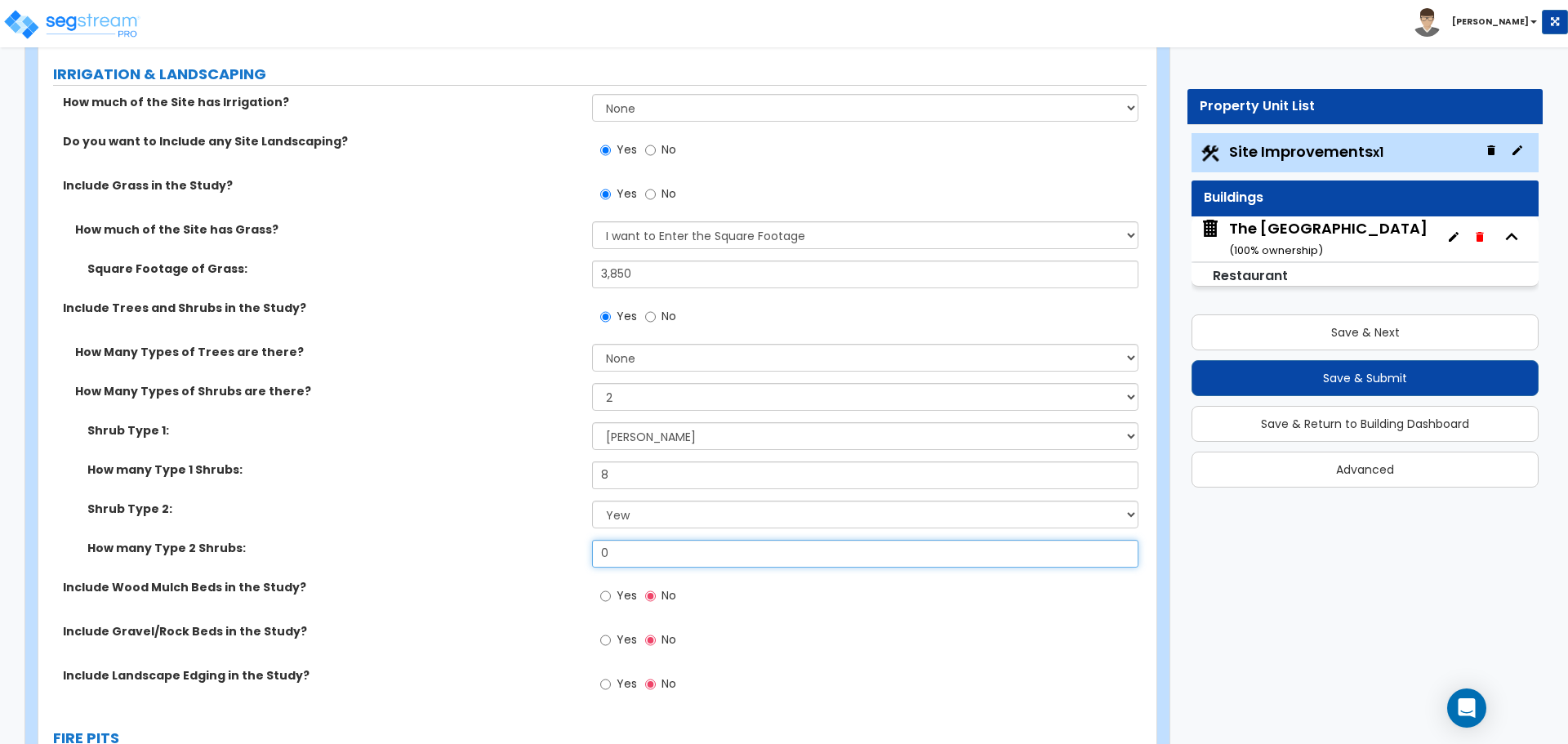
click at [614, 563] on input "0" at bounding box center [865, 553] width 545 height 28
type input "2"
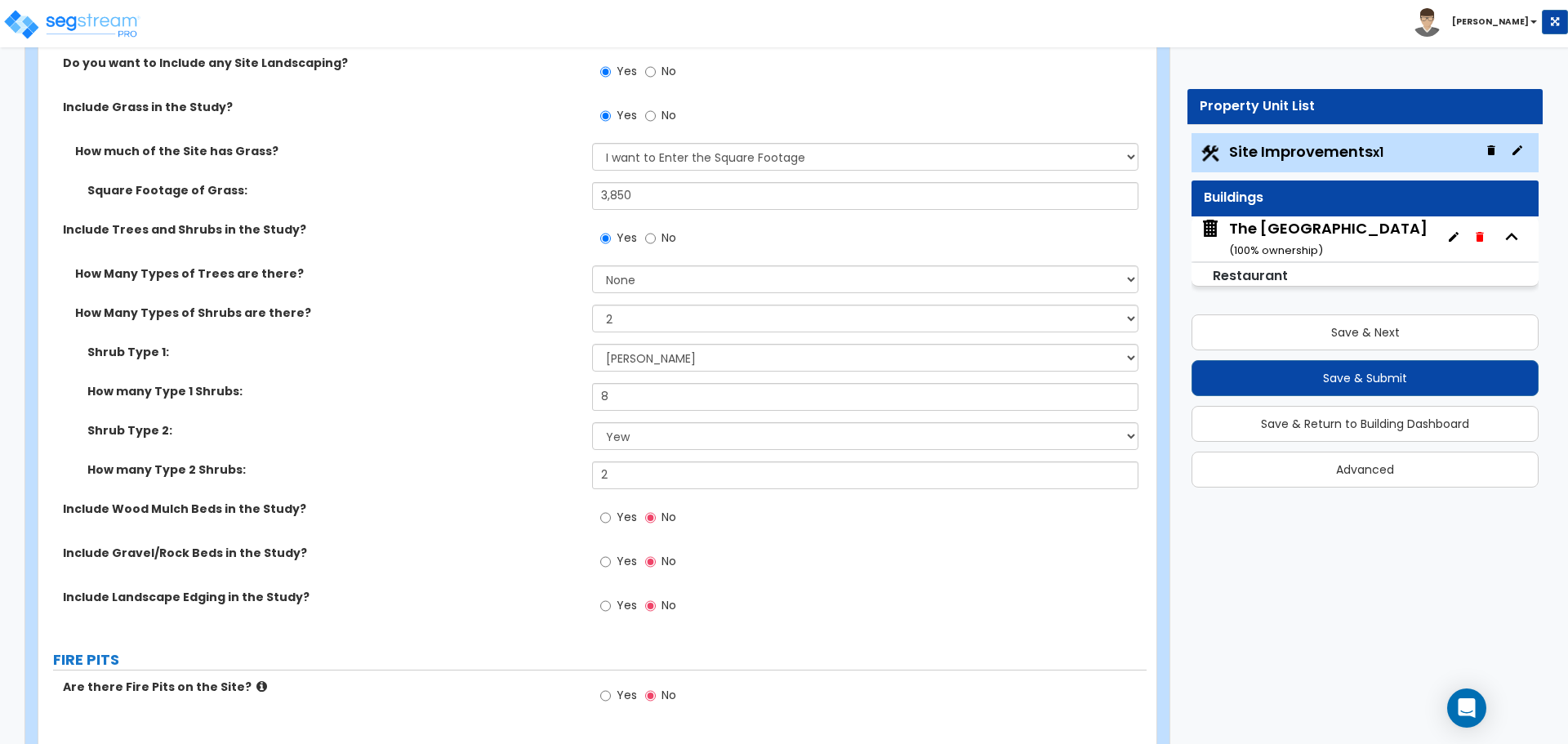
scroll to position [2859, 0]
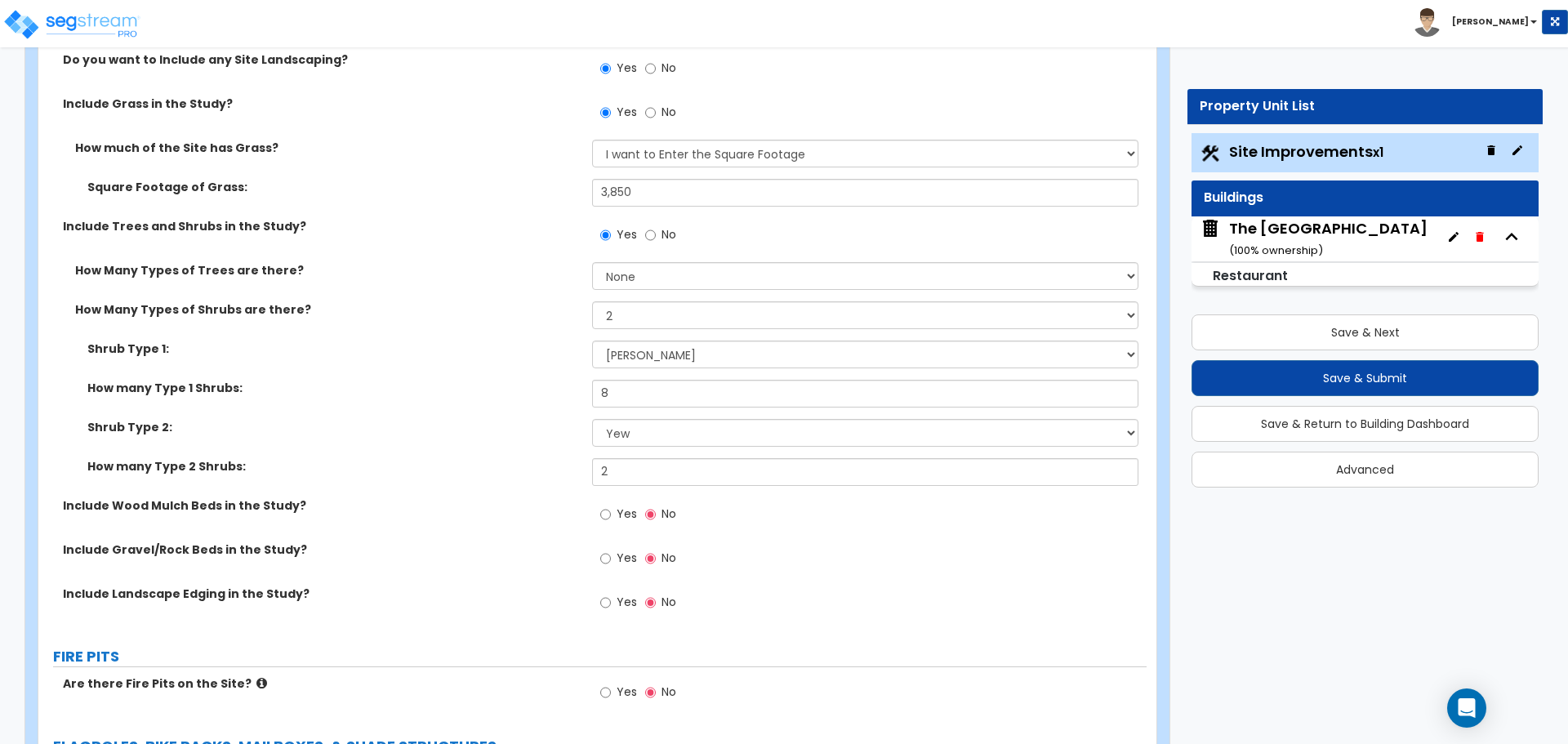
click at [612, 560] on label "Yes" at bounding box center [619, 560] width 37 height 28
click at [611, 560] on input "Yes" at bounding box center [606, 559] width 11 height 18
radio input "true"
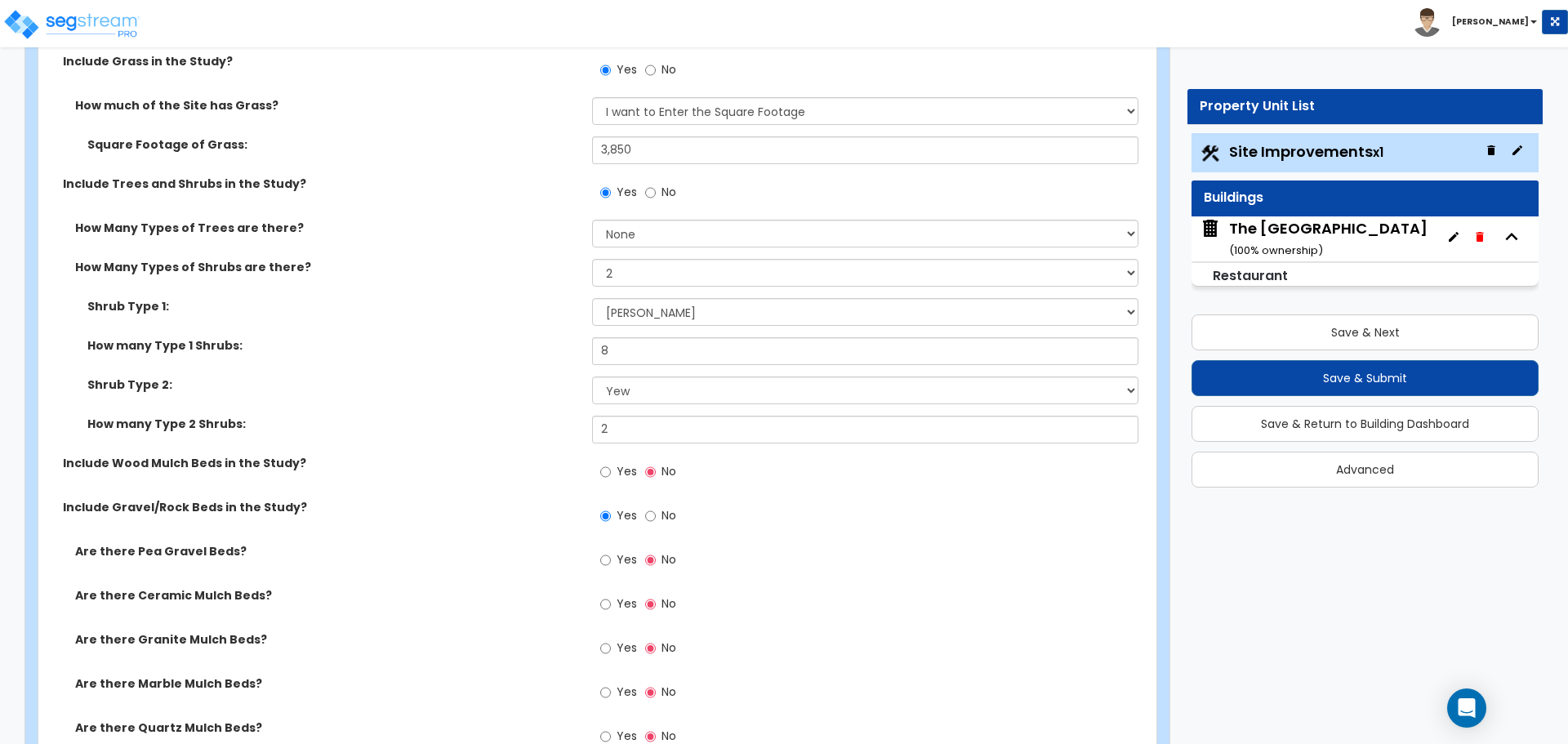
scroll to position [3022, 0]
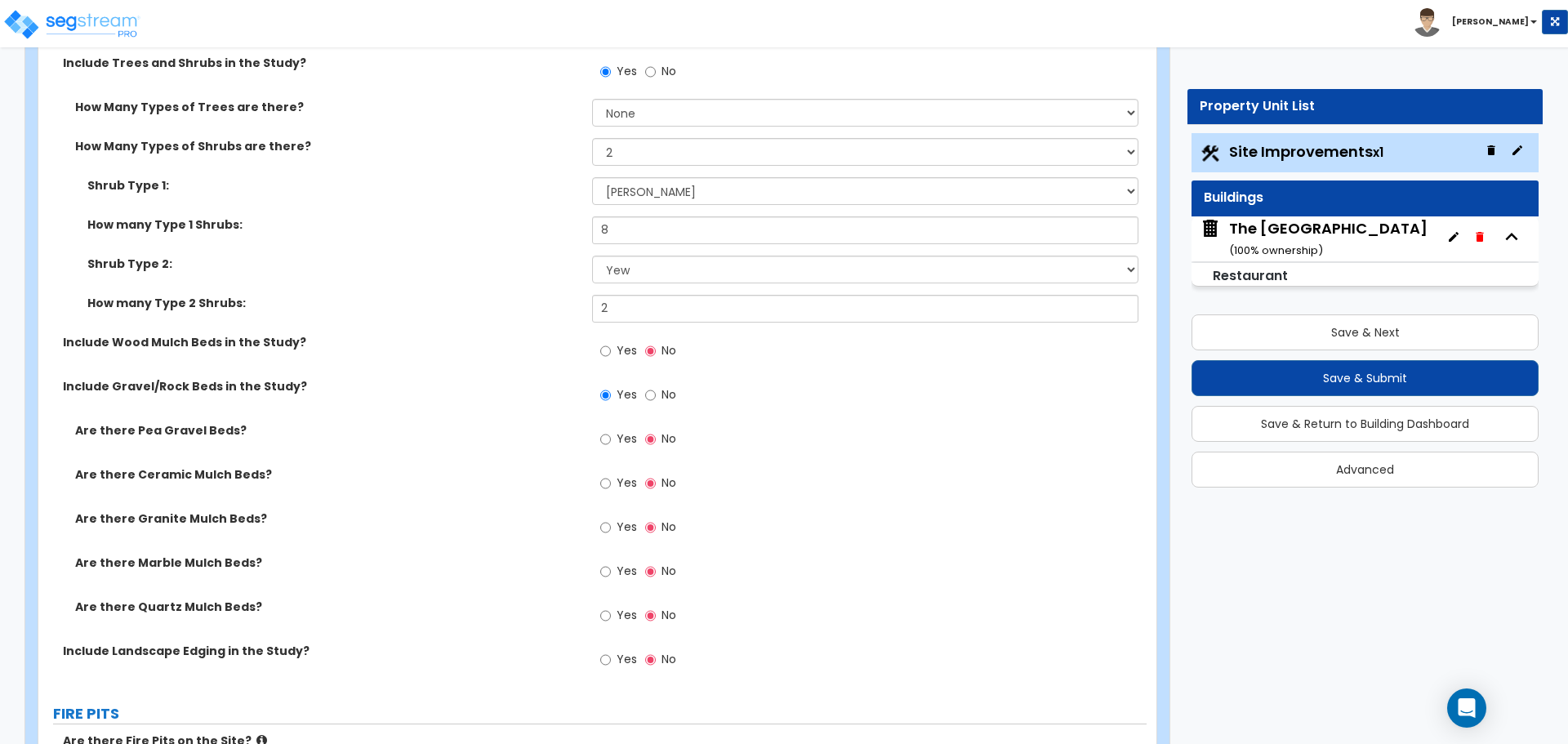
click at [613, 435] on label "Yes" at bounding box center [619, 441] width 37 height 28
click at [611, 435] on input "Yes" at bounding box center [606, 439] width 11 height 18
radio input "true"
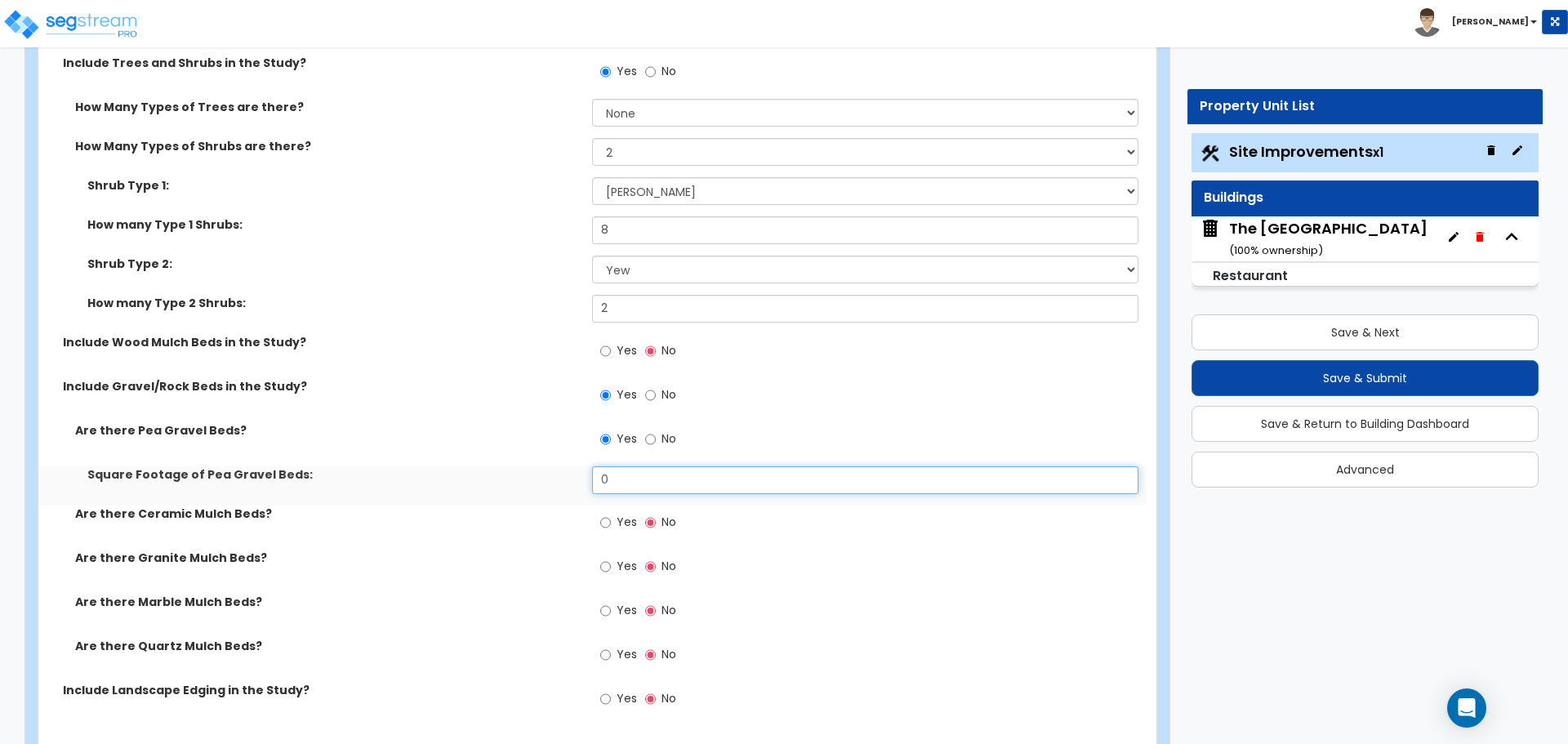
click at [646, 481] on input "0" at bounding box center [865, 480] width 545 height 28
type input "1,138"
click at [539, 435] on label "Are there Pea Gravel Beds?" at bounding box center [328, 430] width 505 height 16
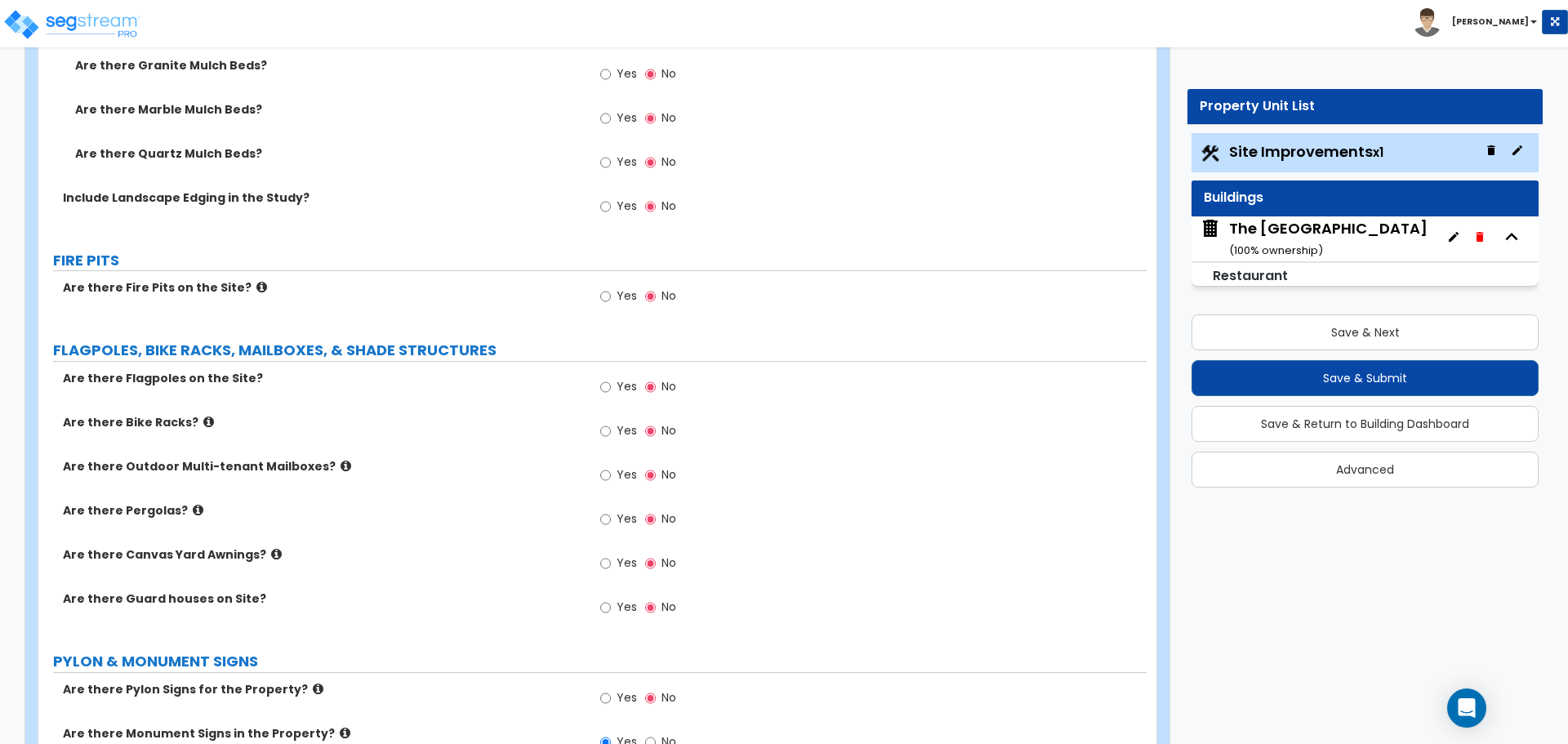
scroll to position [3676, 0]
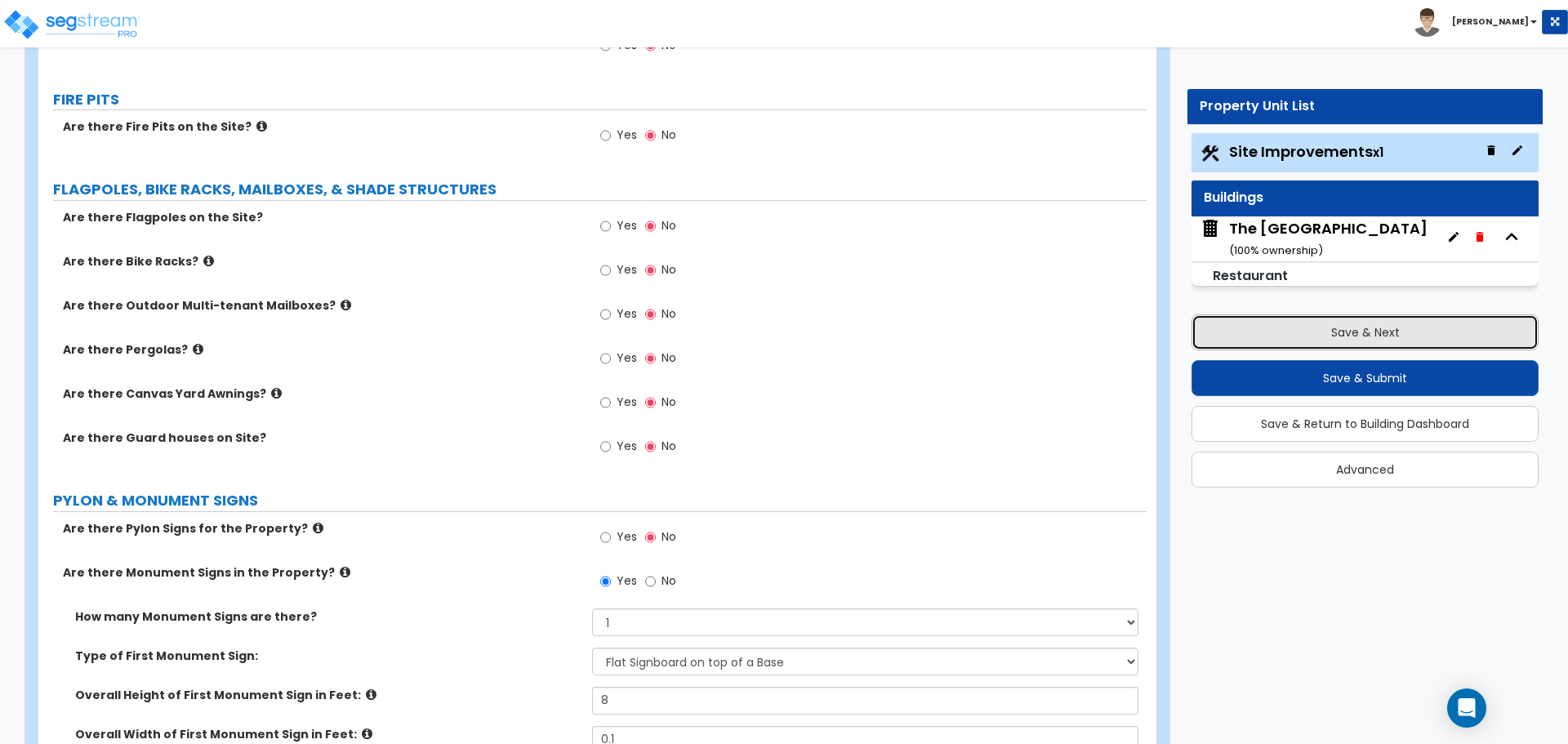
click at [1367, 343] on button "Save & Next" at bounding box center [1365, 333] width 348 height 36
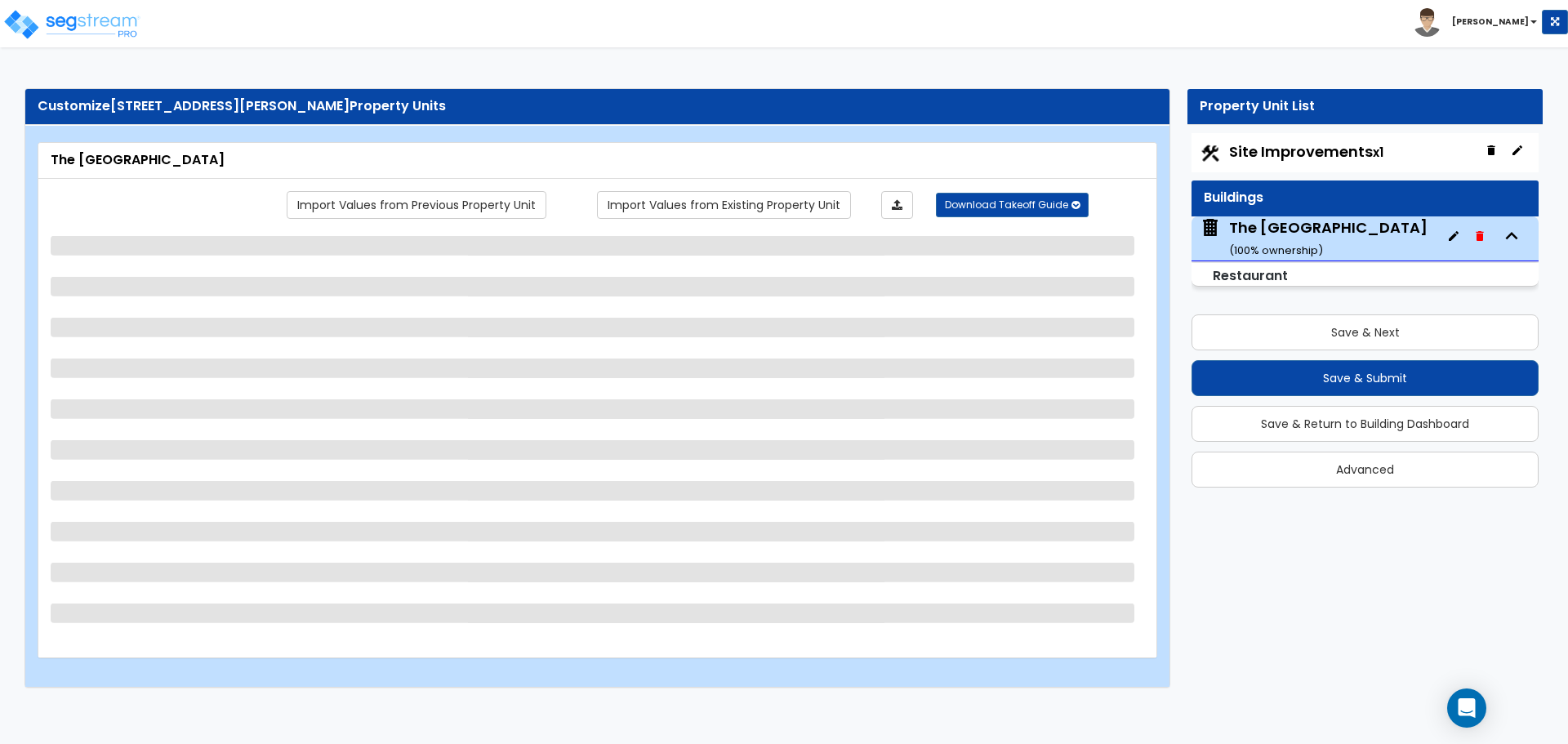
select select "7"
select select "1"
select select "6"
select select "1"
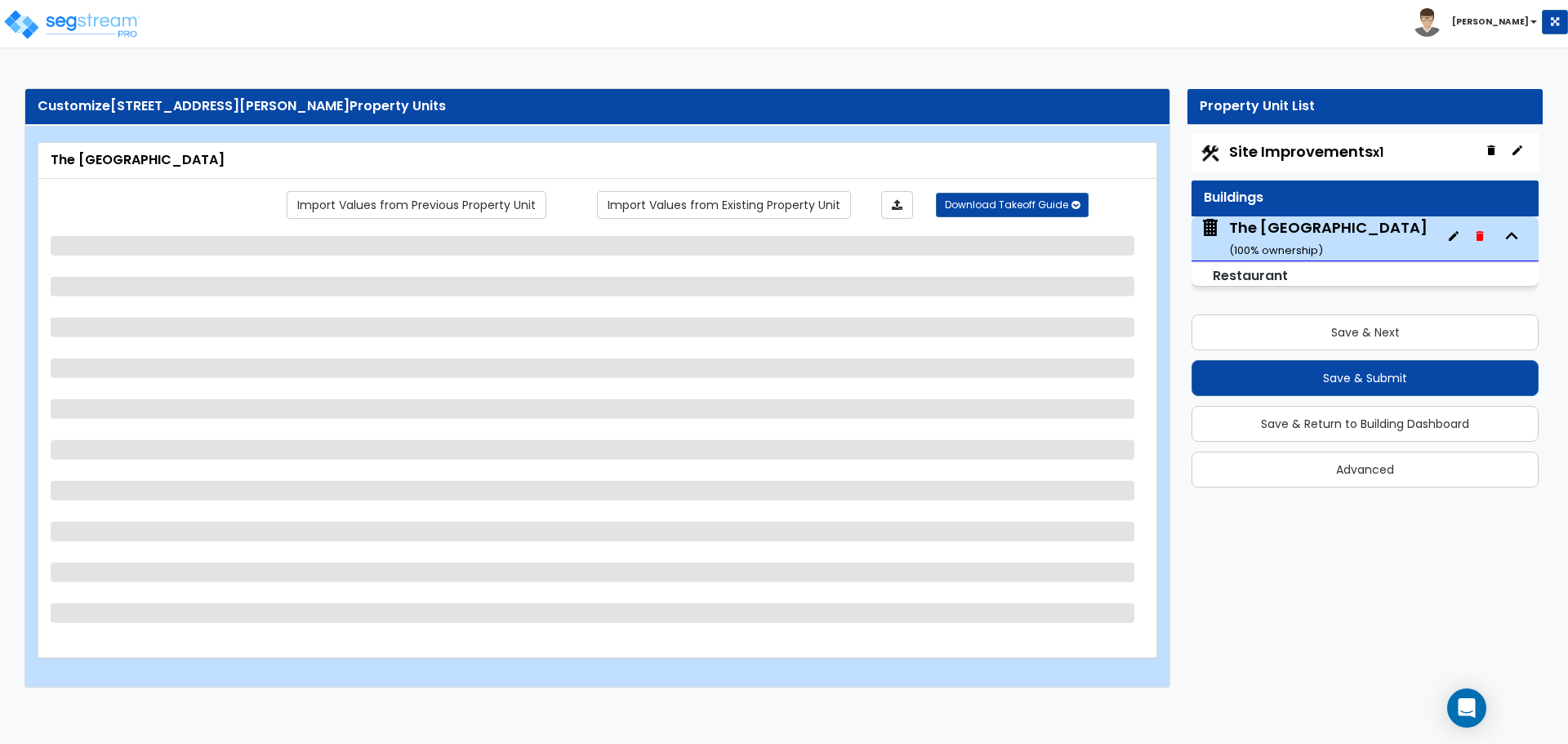
select select "2"
select select "5"
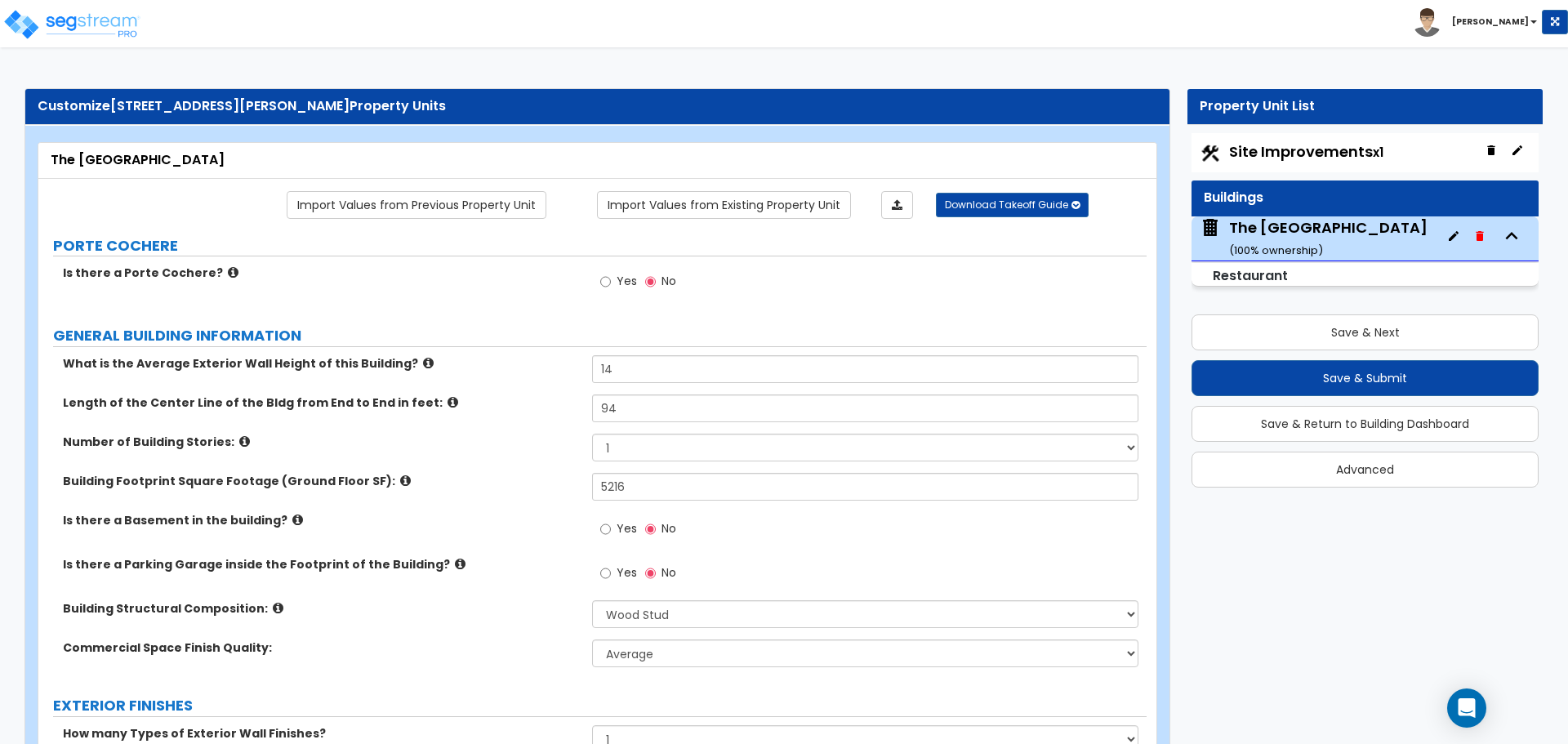
click at [505, 306] on div "Is there a Porte Cochere? Yes No" at bounding box center [593, 287] width 1109 height 44
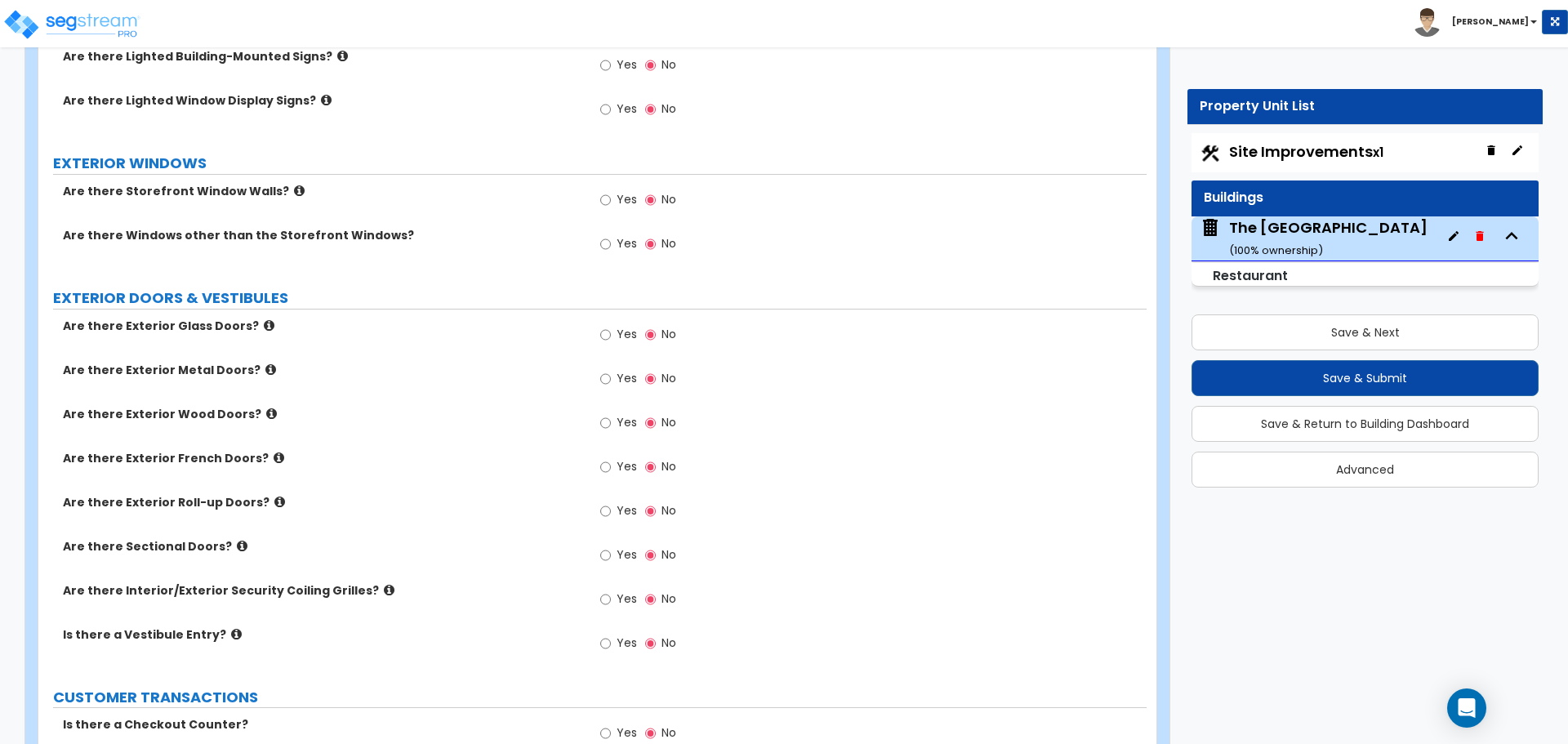
scroll to position [1633, 0]
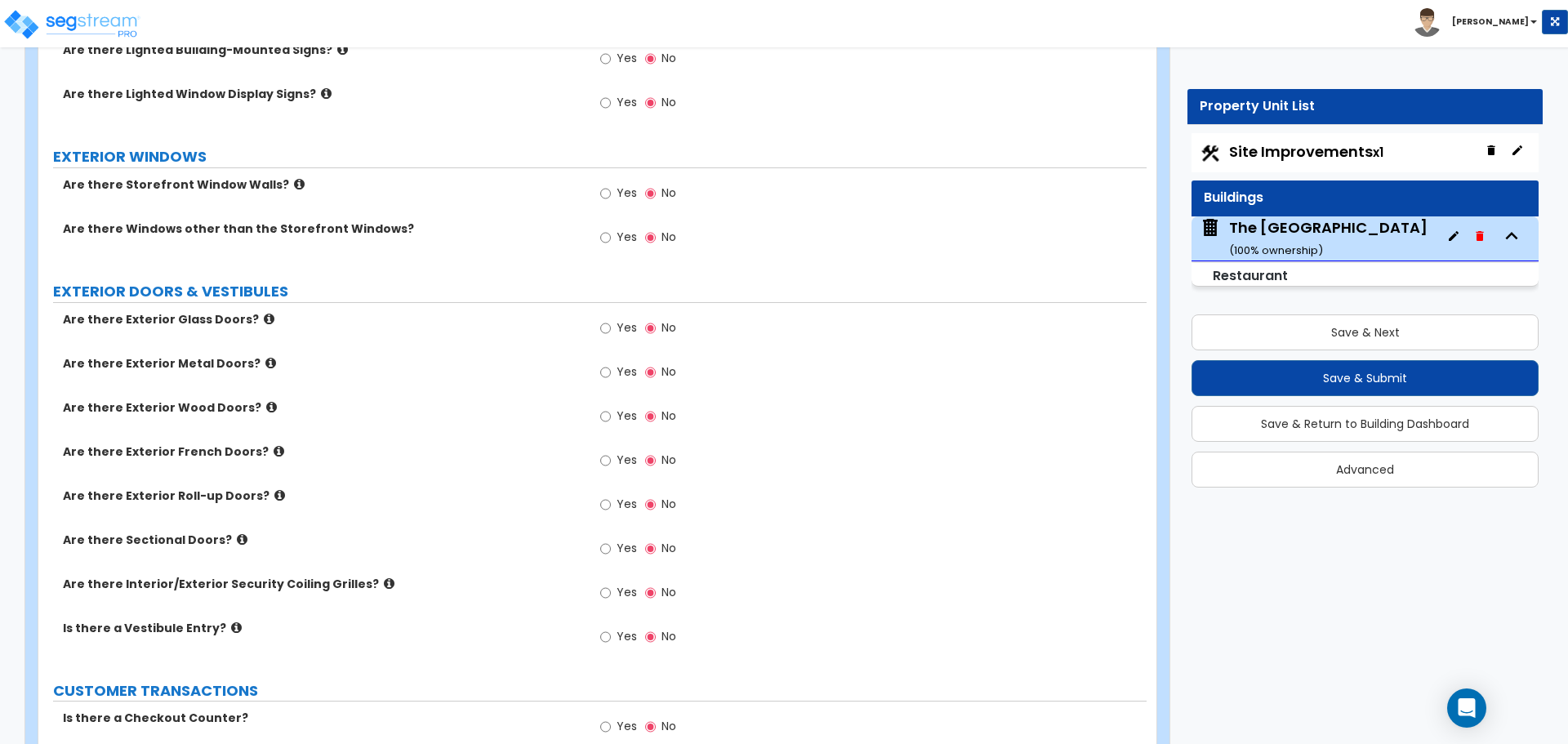
click at [481, 377] on div "Are there Exterior Metal Doors? Yes No" at bounding box center [593, 377] width 1109 height 44
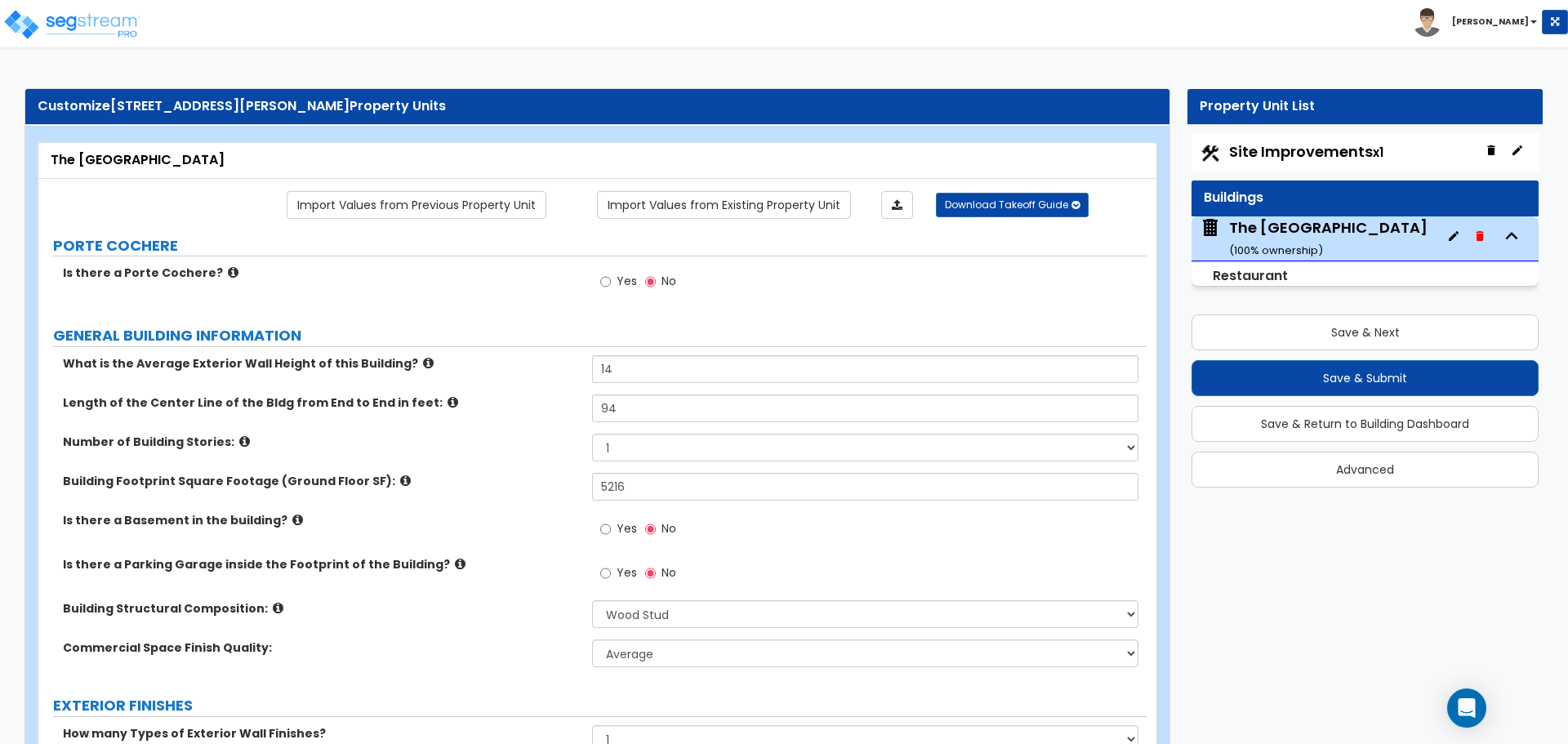
scroll to position [2846, 0]
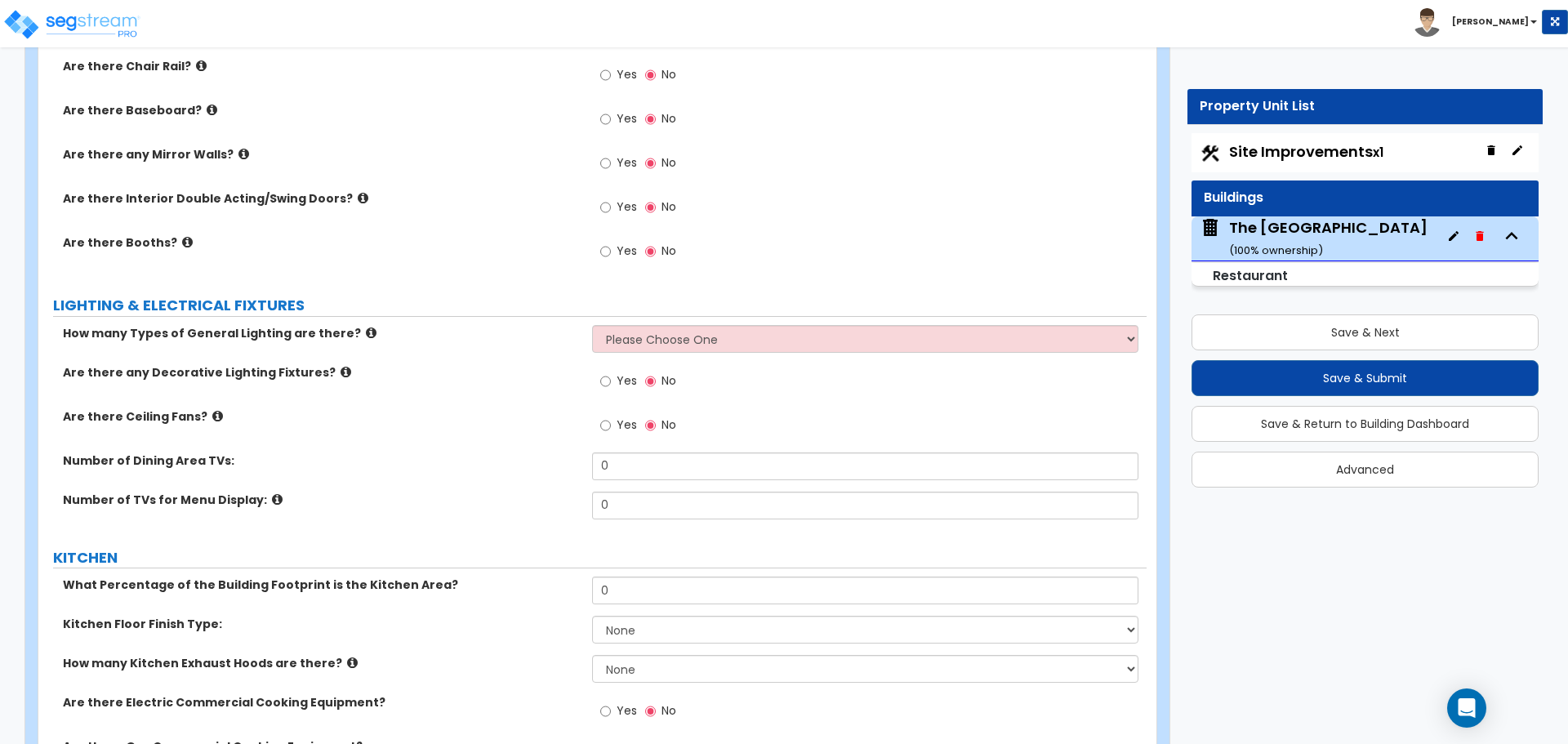
click at [1358, 141] on div "Site Improvements x1" at bounding box center [1365, 152] width 348 height 39
click at [1329, 152] on span "Site Improvements x1" at bounding box center [1307, 152] width 154 height 21
select select "2"
select select "1"
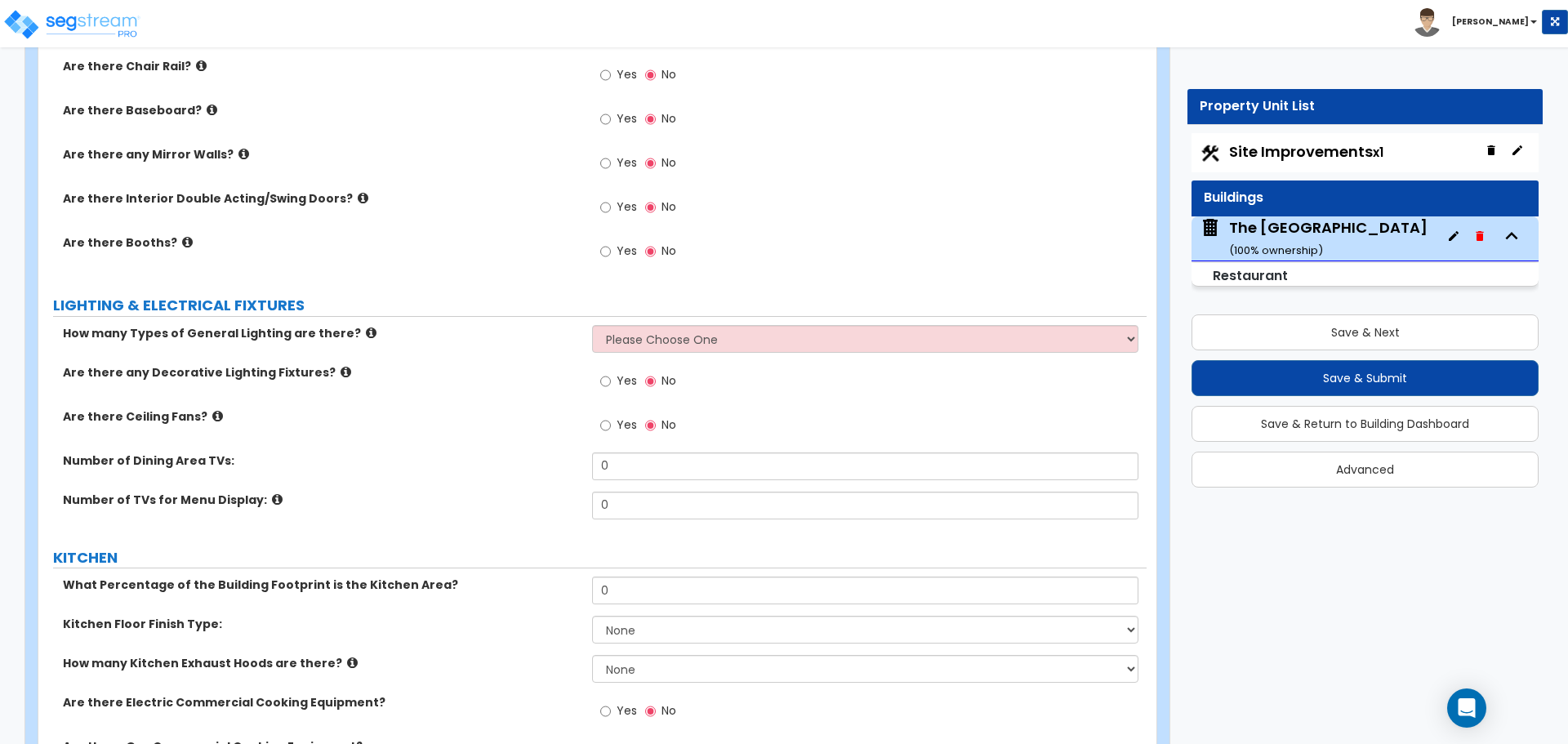
select select "2"
select select "1"
select select "2"
select select "6"
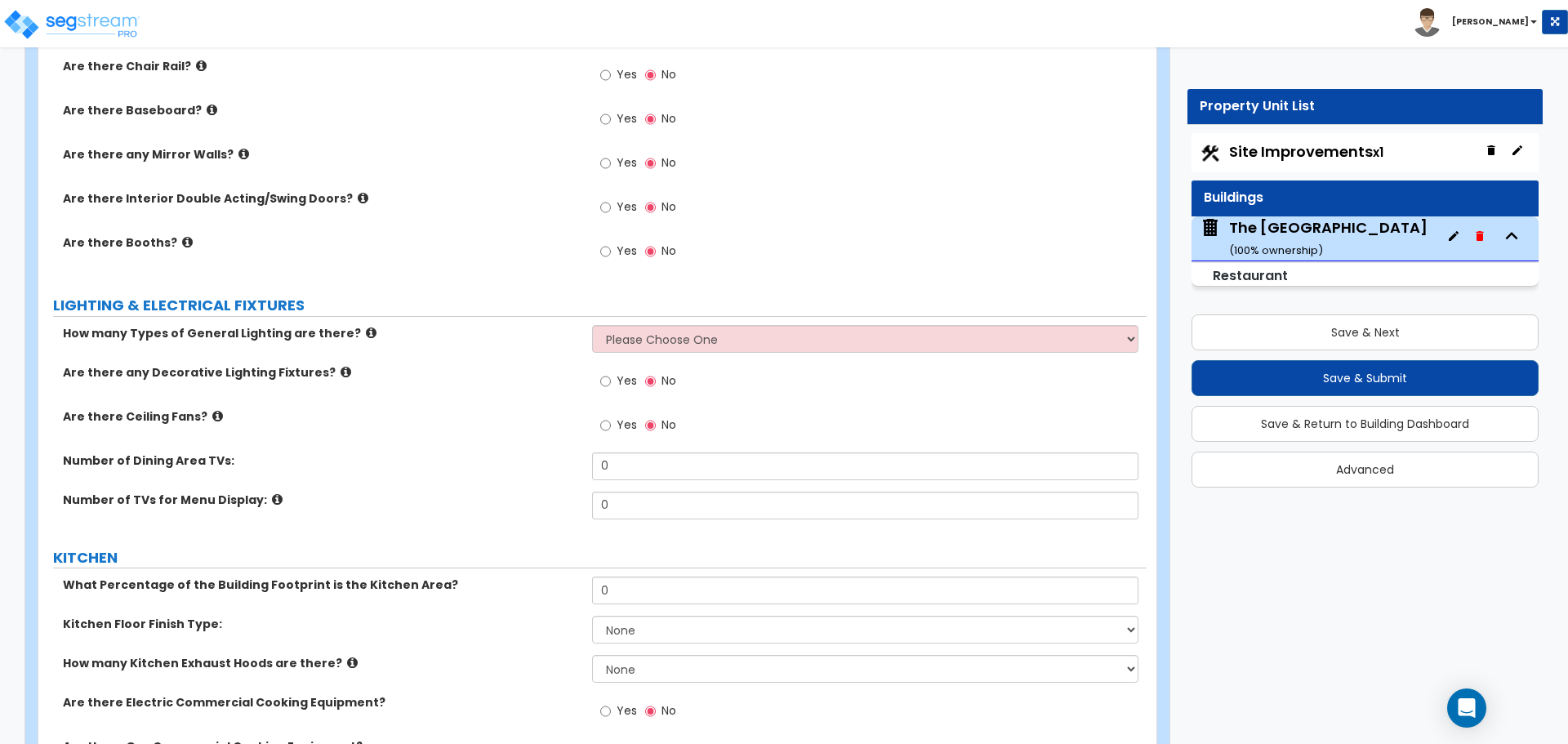
select select "3"
select select "1"
select select "6"
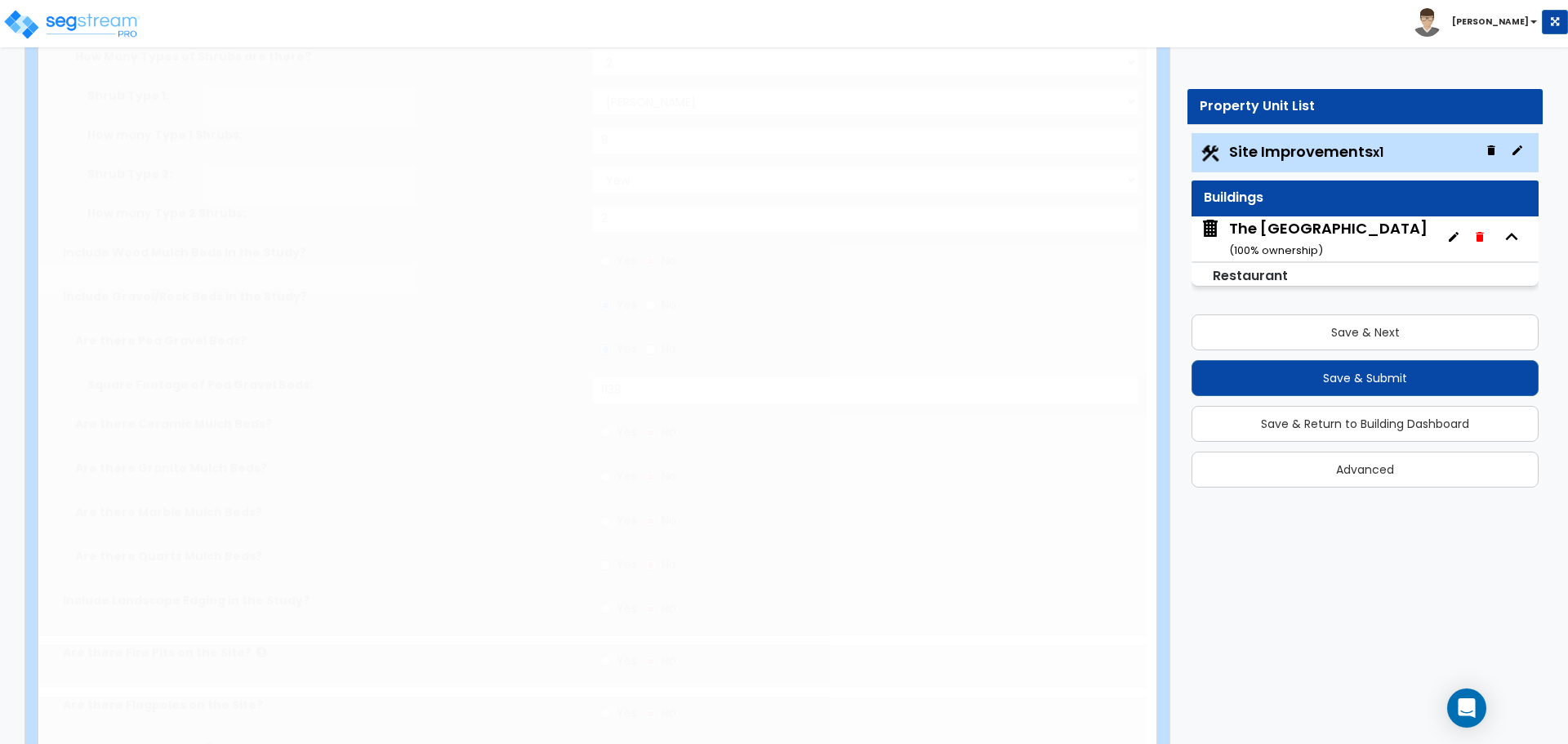
scroll to position [0, 0]
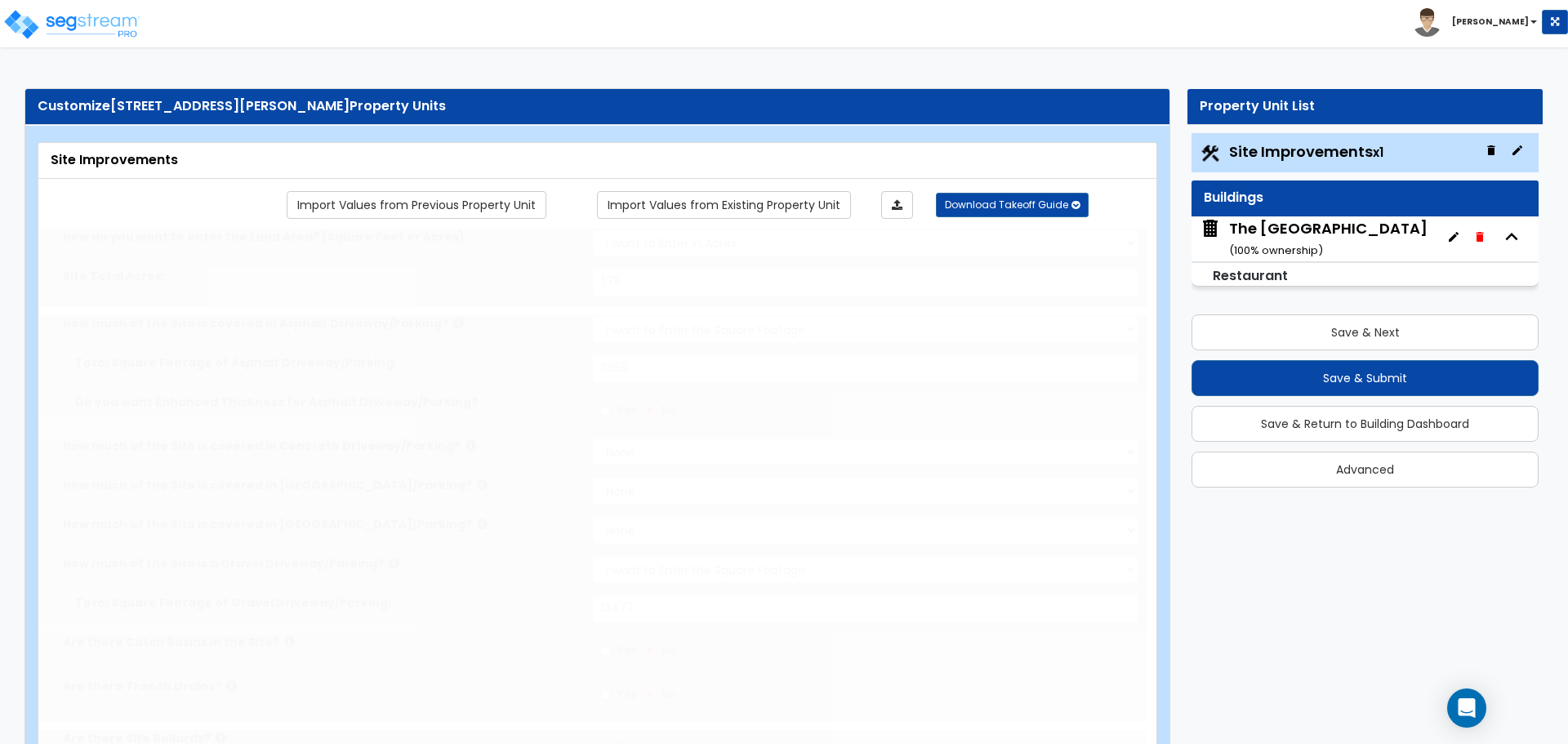
radio input "true"
select select "1"
type input "23"
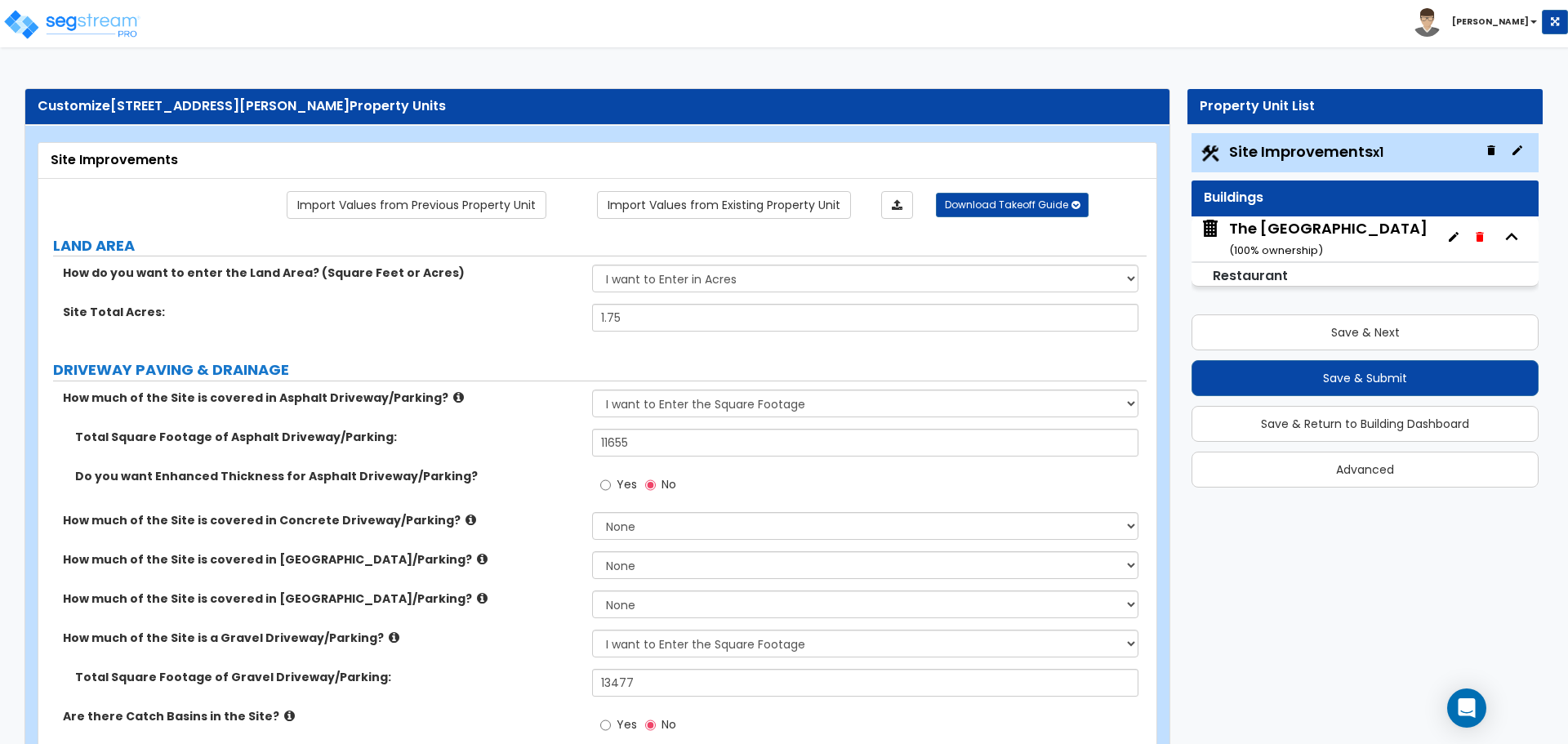
scroll to position [1336, 0]
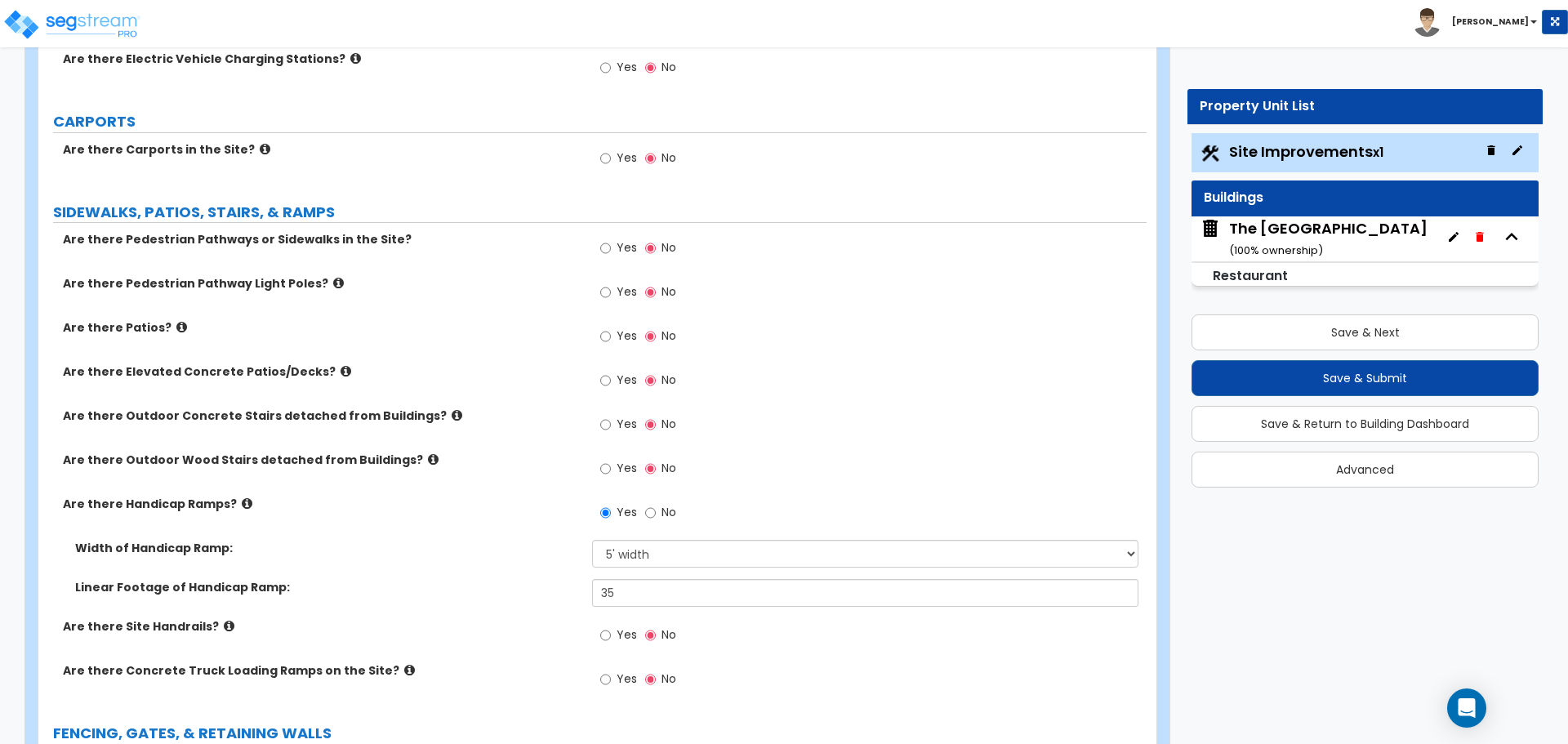
click at [340, 374] on icon at bounding box center [346, 371] width 11 height 13
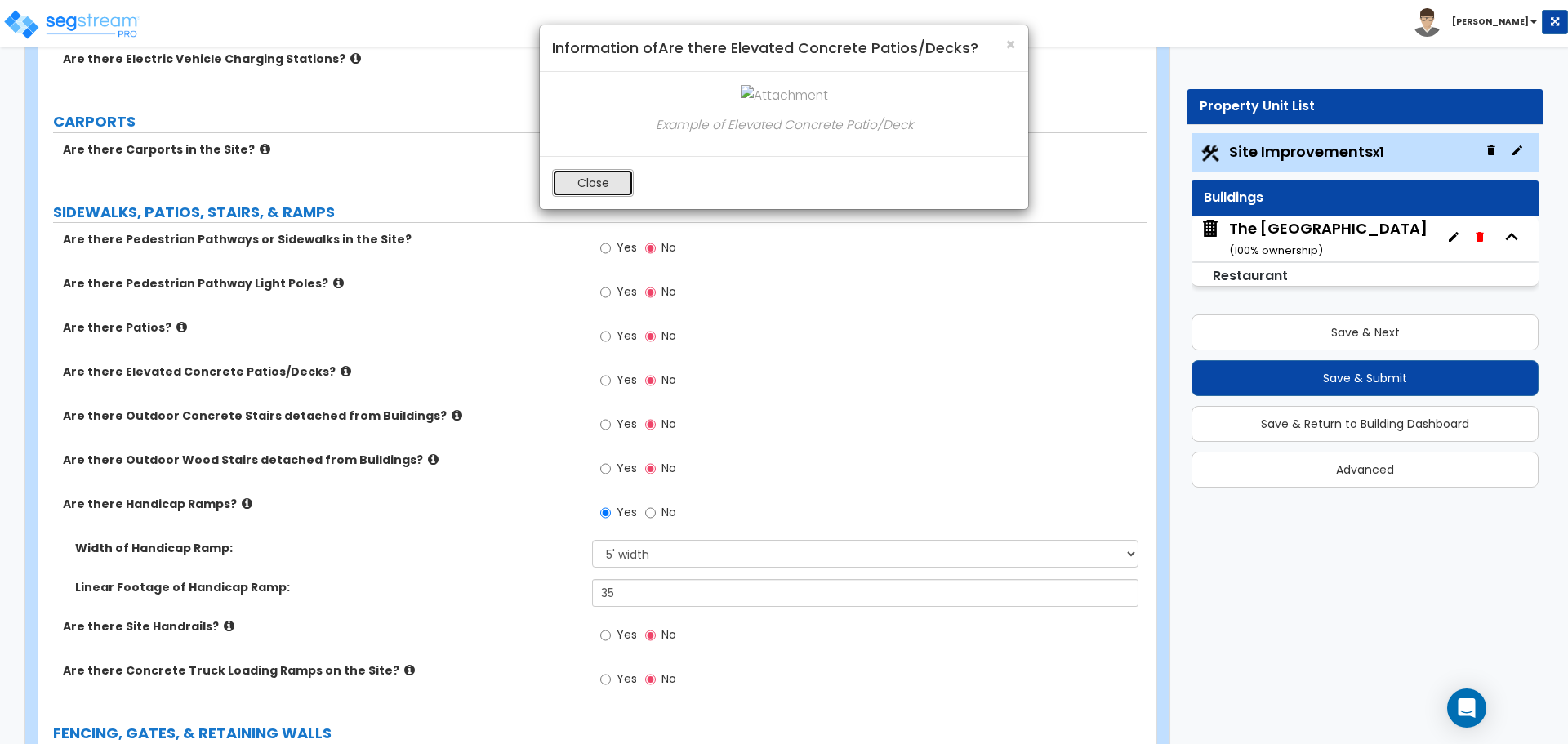
click at [593, 194] on button "Close" at bounding box center [593, 182] width 82 height 28
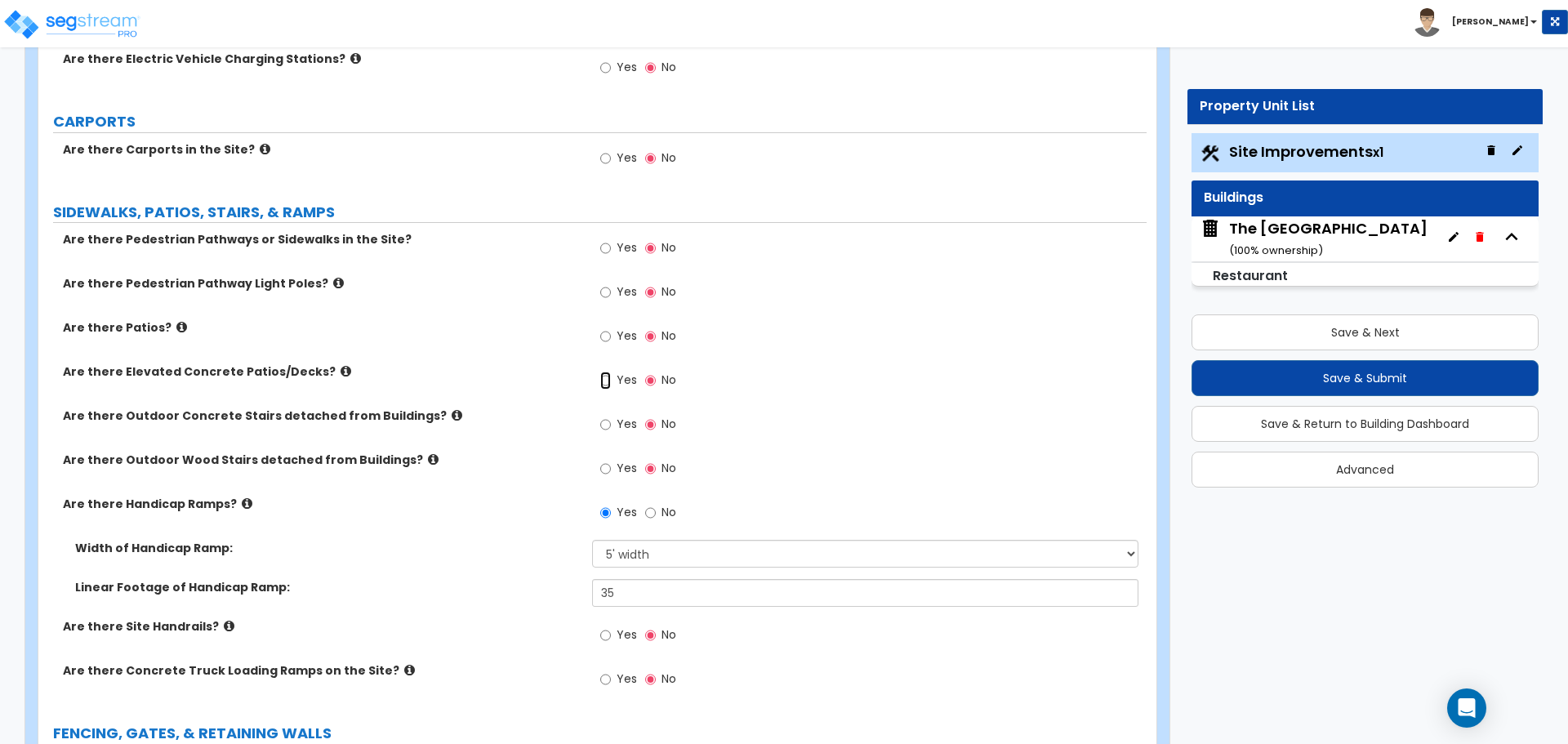
click at [607, 385] on input "Yes" at bounding box center [606, 381] width 11 height 18
radio input "true"
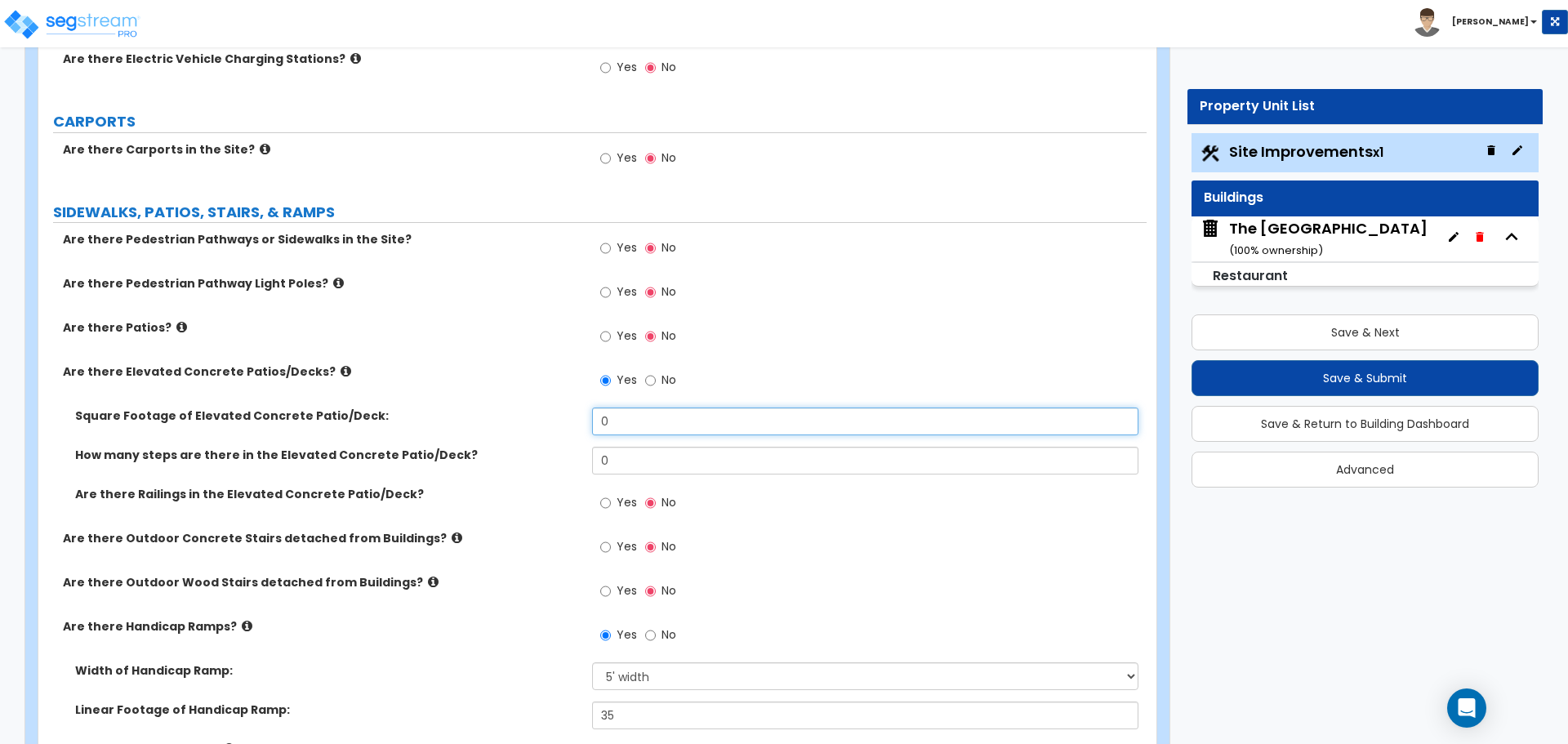
click at [626, 424] on input "0" at bounding box center [865, 421] width 545 height 28
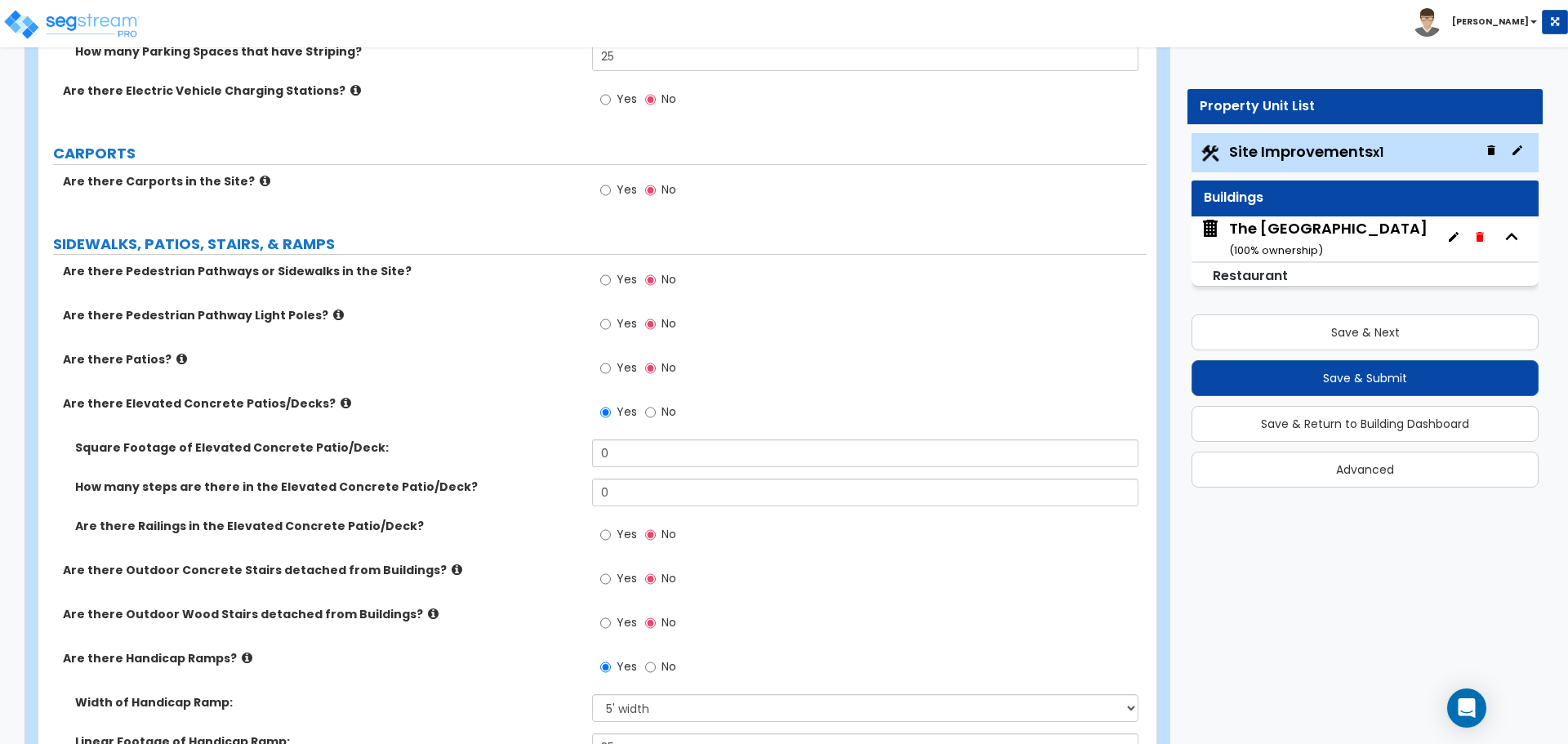
scroll to position [1307, 0]
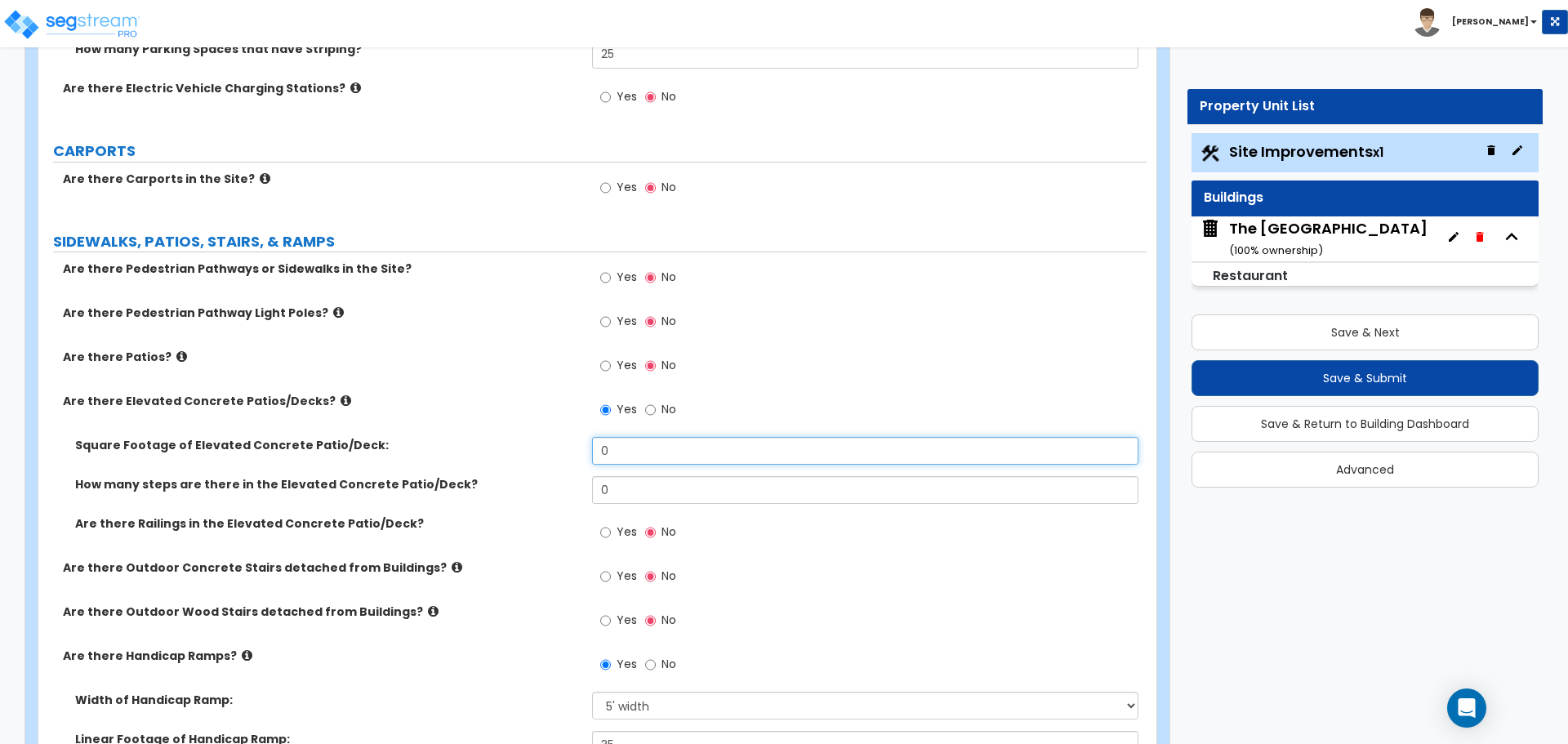
click at [638, 455] on input "0" at bounding box center [865, 451] width 545 height 28
type input "946"
click at [650, 485] on input "0" at bounding box center [865, 490] width 545 height 28
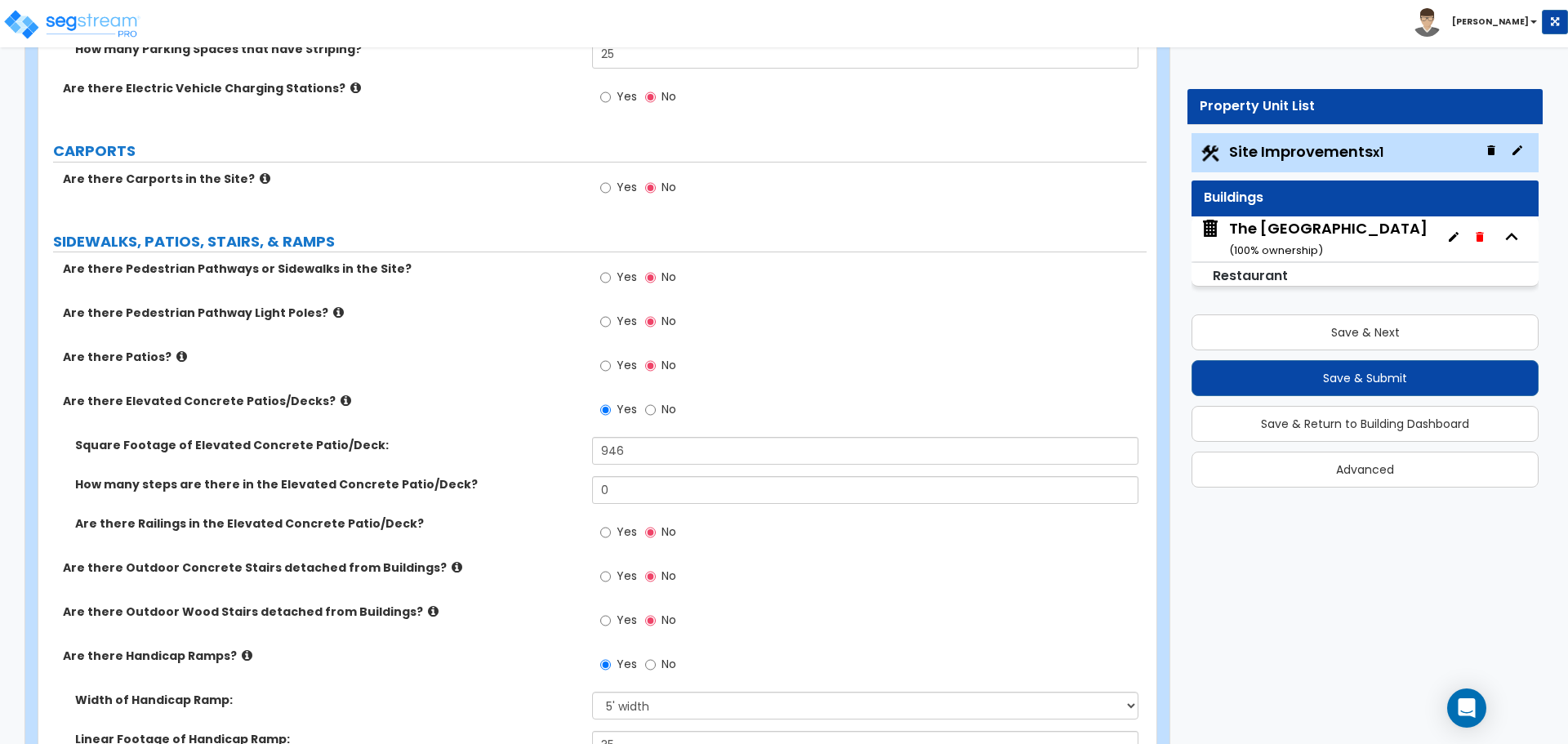
click at [612, 535] on label "Yes" at bounding box center [619, 534] width 37 height 28
click at [611, 535] on input "Yes" at bounding box center [606, 533] width 11 height 18
radio input "true"
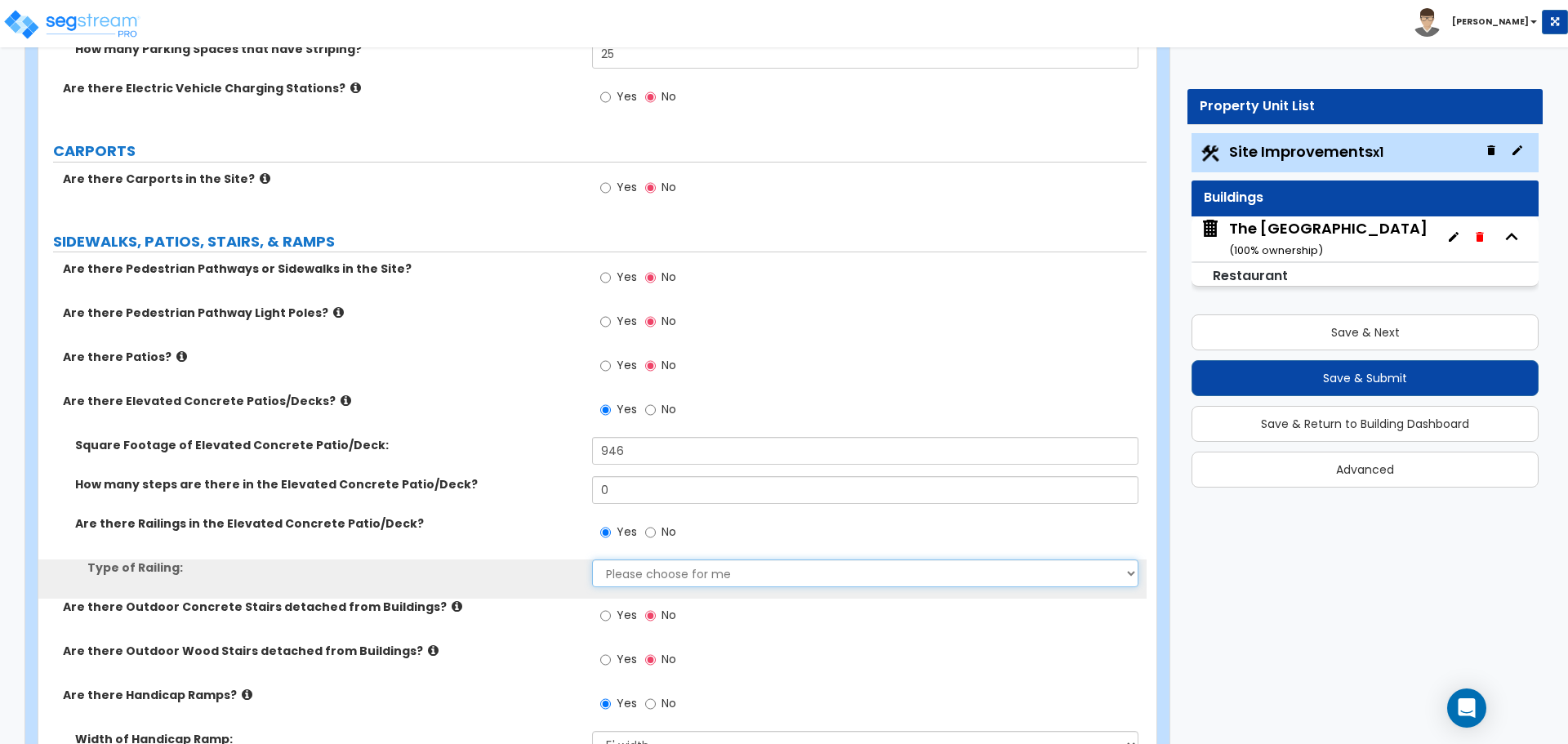
click at [629, 561] on select "Please choose for me Steel Aluminum Wood" at bounding box center [865, 573] width 545 height 28
select select "1"
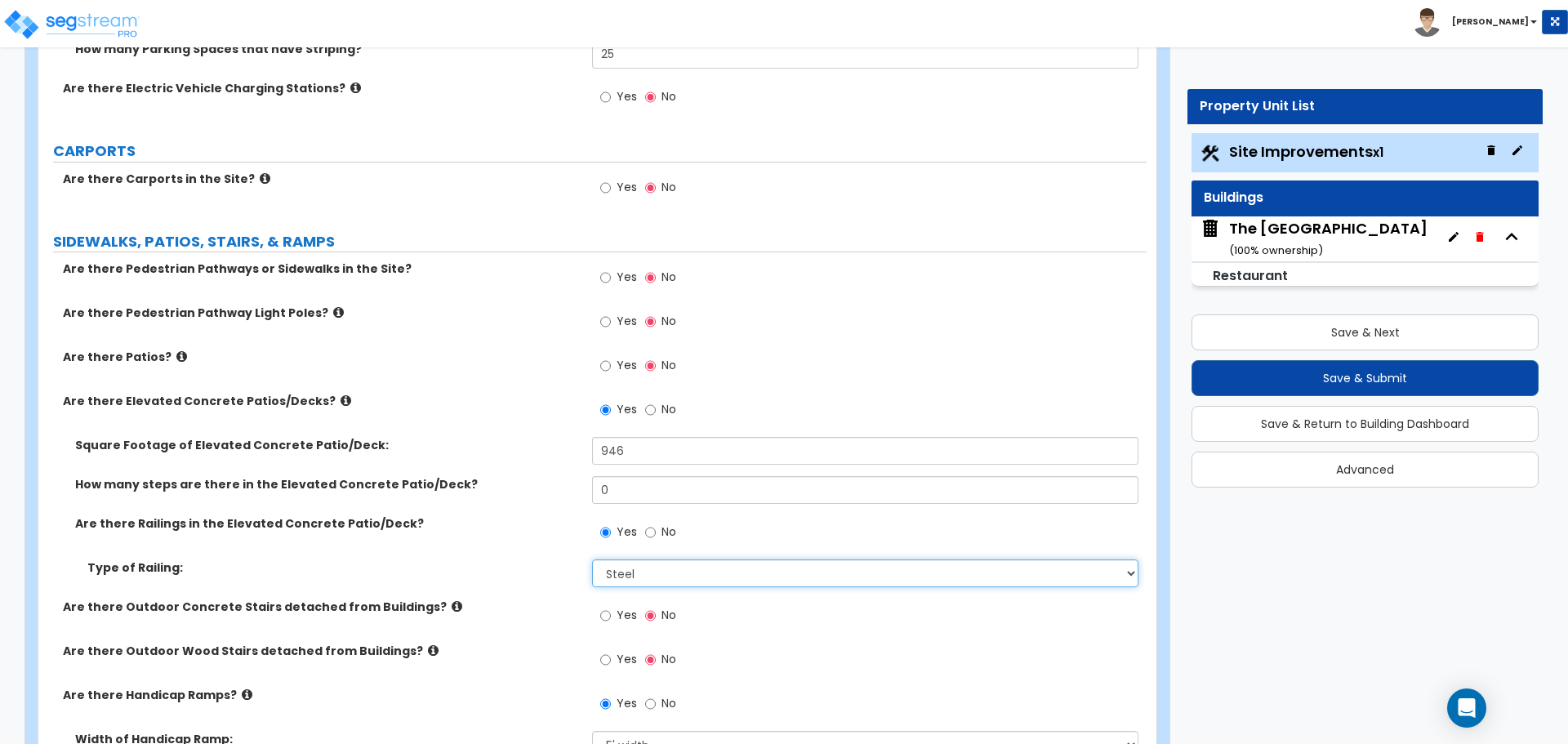
click at [593, 560] on select "Please choose for me Steel Aluminum Wood" at bounding box center [865, 573] width 545 height 28
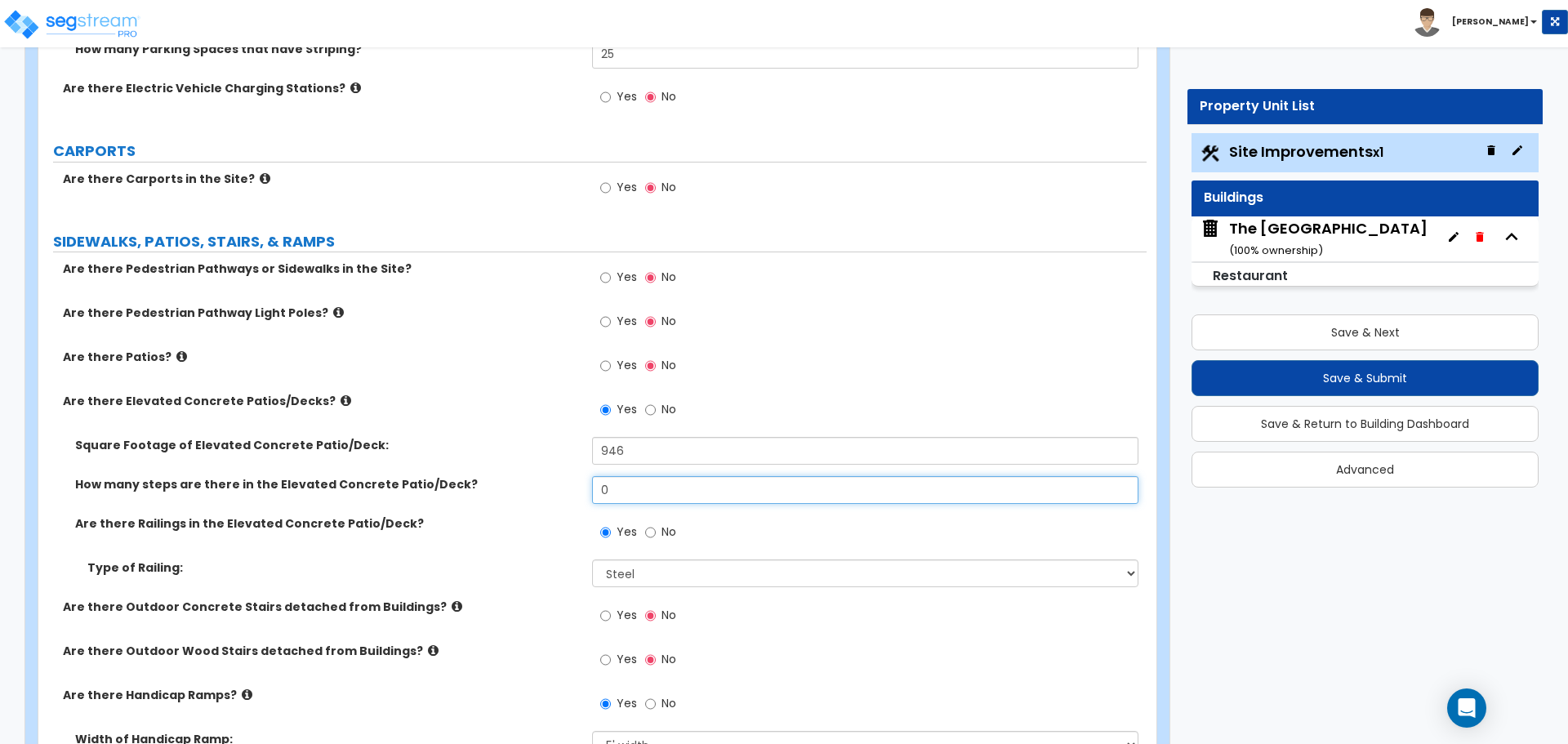
click at [612, 493] on input "0" at bounding box center [865, 490] width 545 height 28
type input "15"
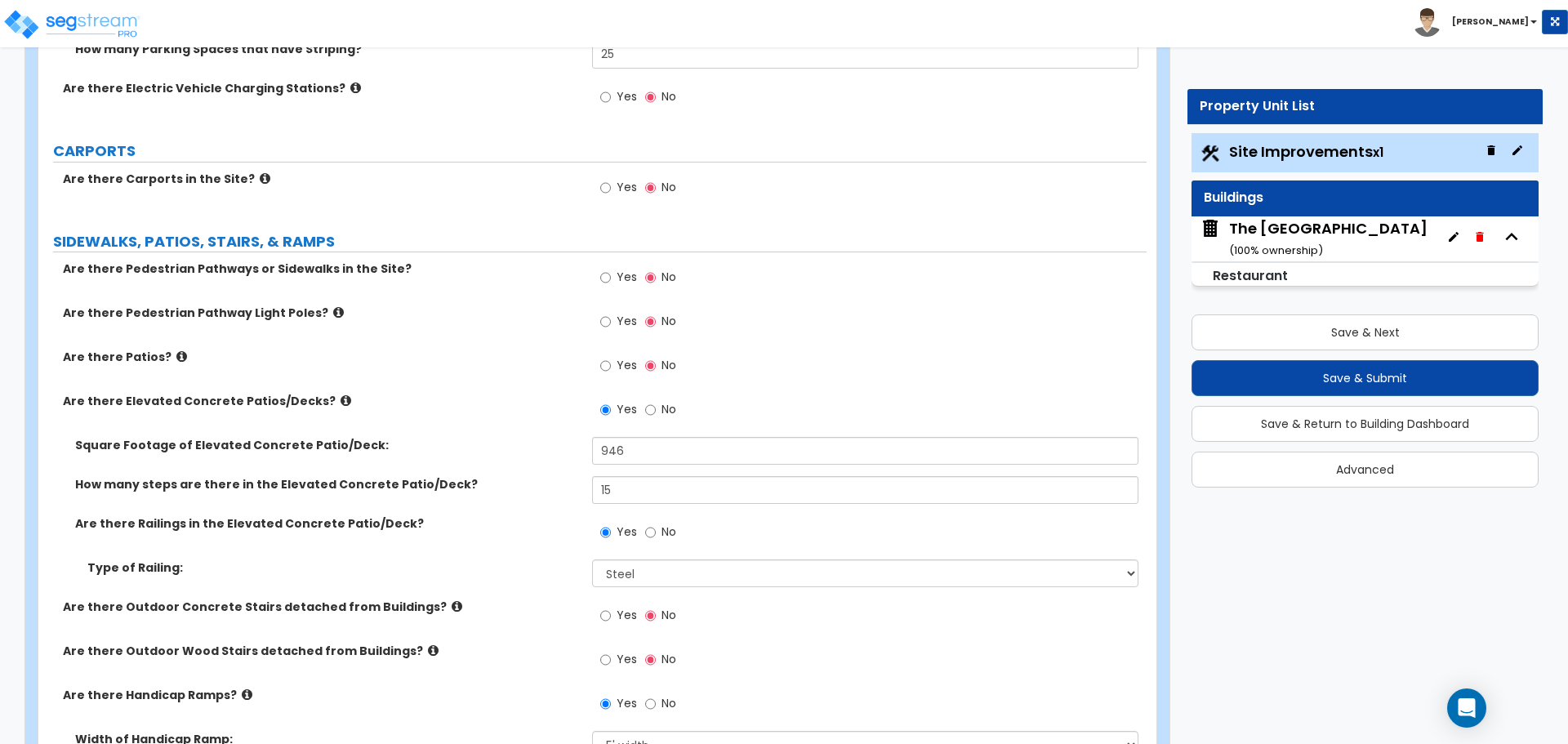
click at [544, 461] on div "Square Footage of Elevated Concrete Patio/Deck: 946" at bounding box center [593, 456] width 1109 height 39
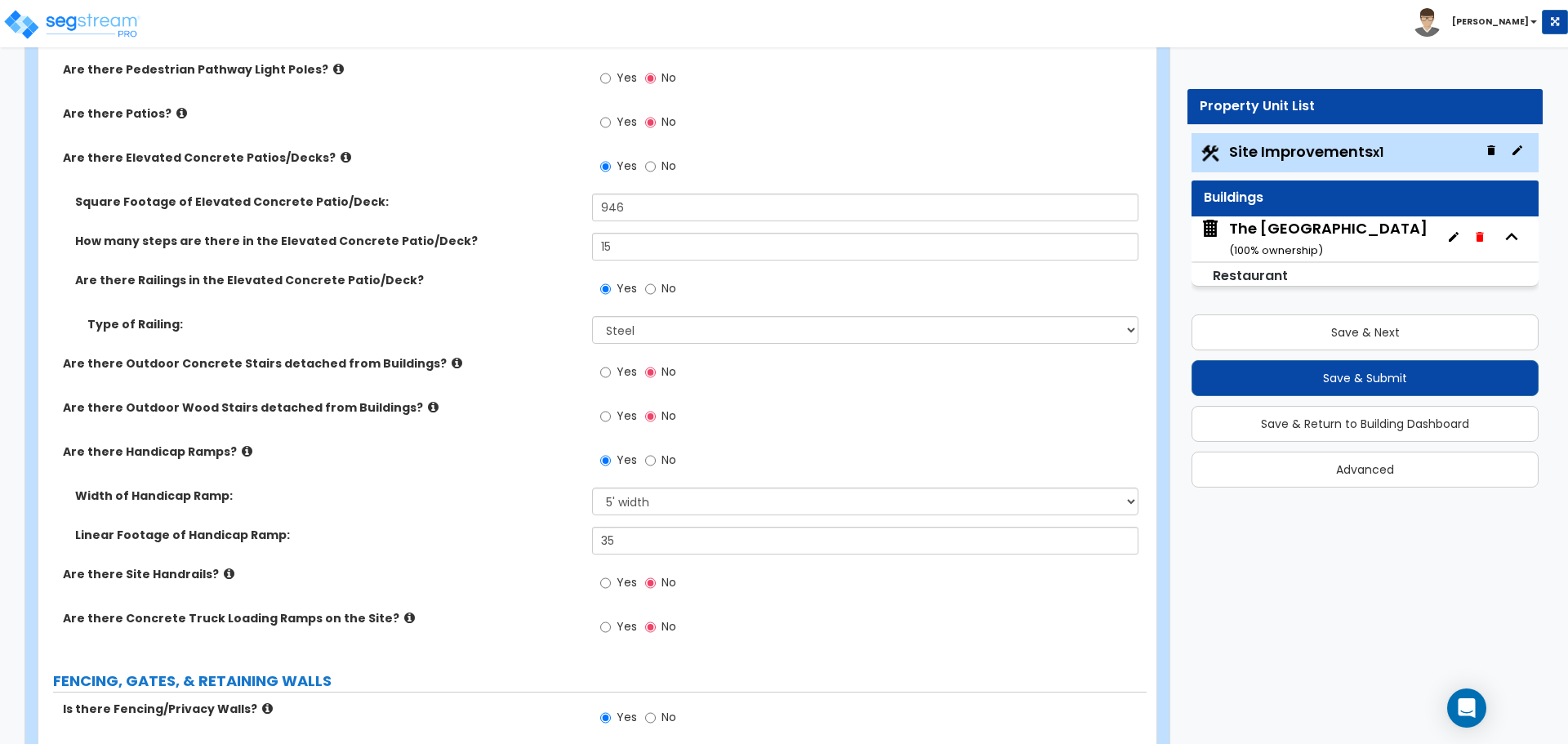
scroll to position [1552, 0]
click at [428, 405] on icon at bounding box center [434, 406] width 11 height 13
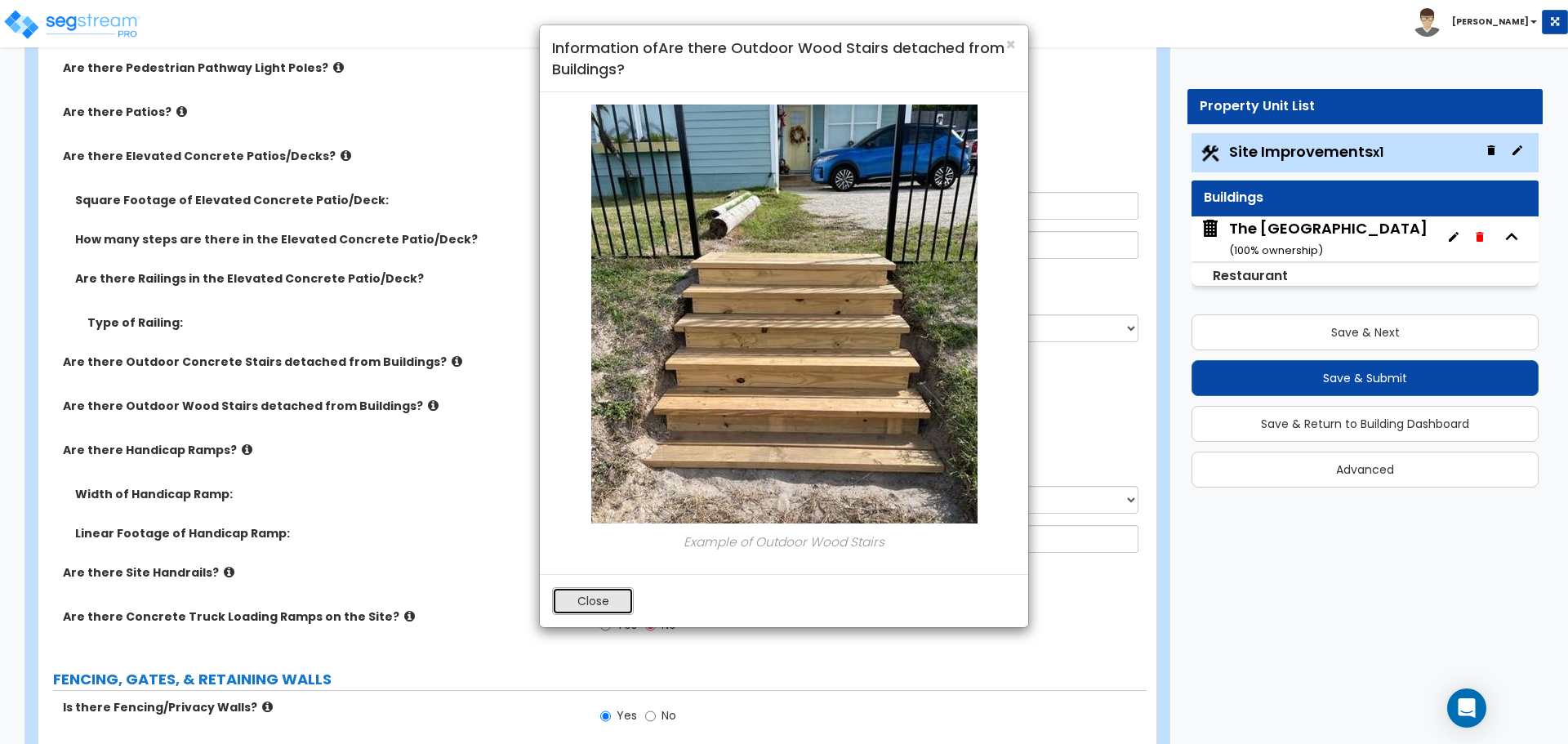
click at [593, 609] on button "Close" at bounding box center [593, 601] width 82 height 28
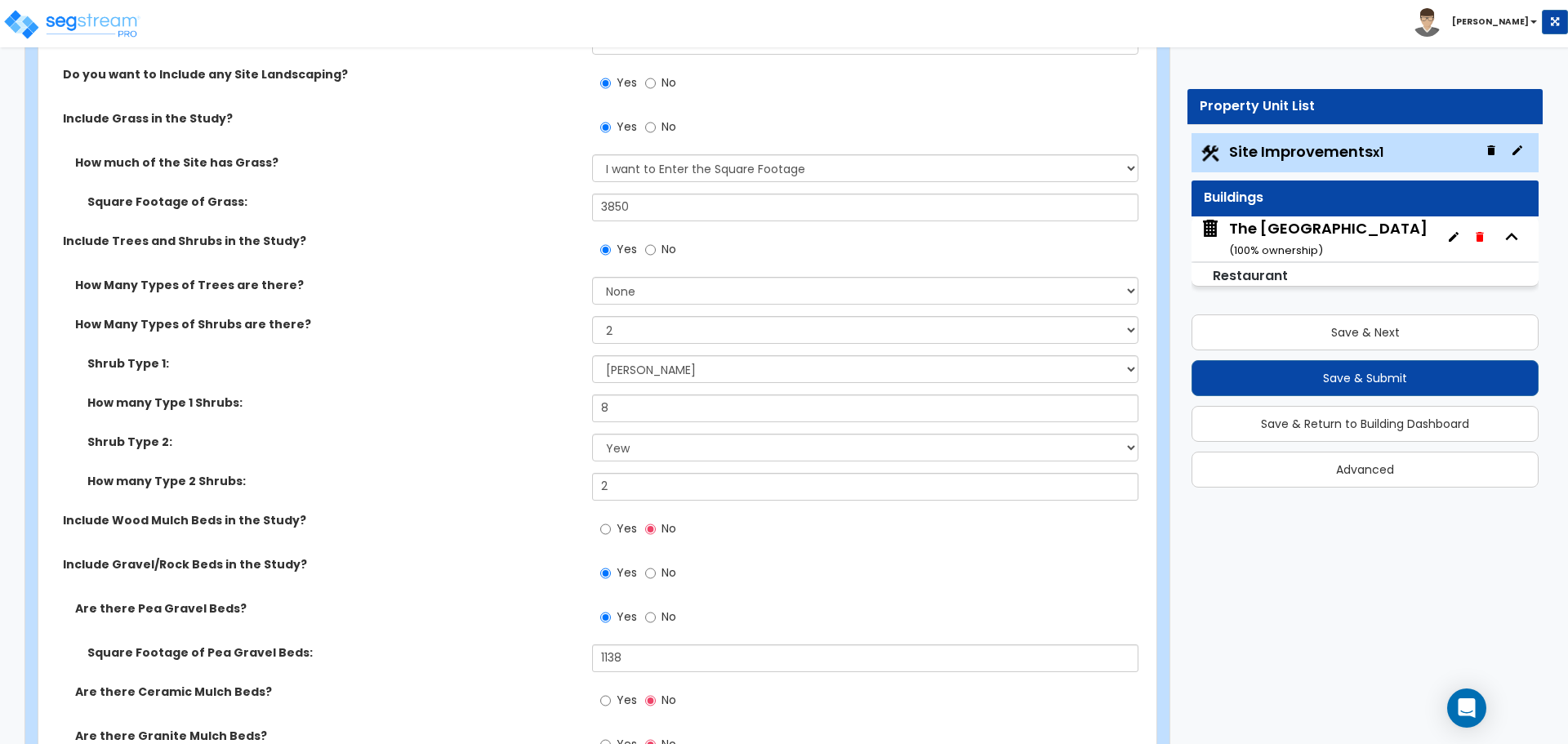
scroll to position [3186, 0]
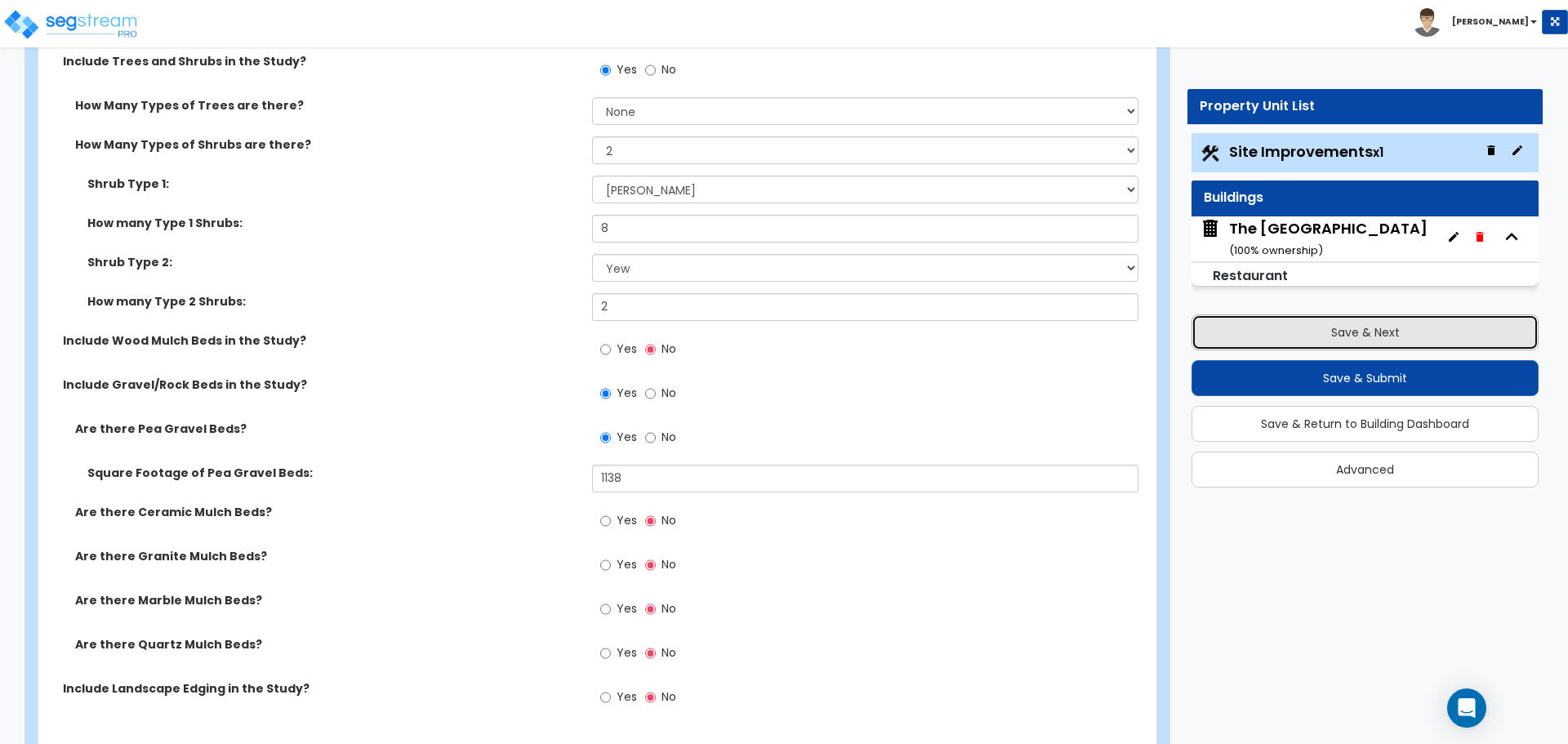
click at [1327, 339] on button "Save & Next" at bounding box center [1365, 333] width 348 height 36
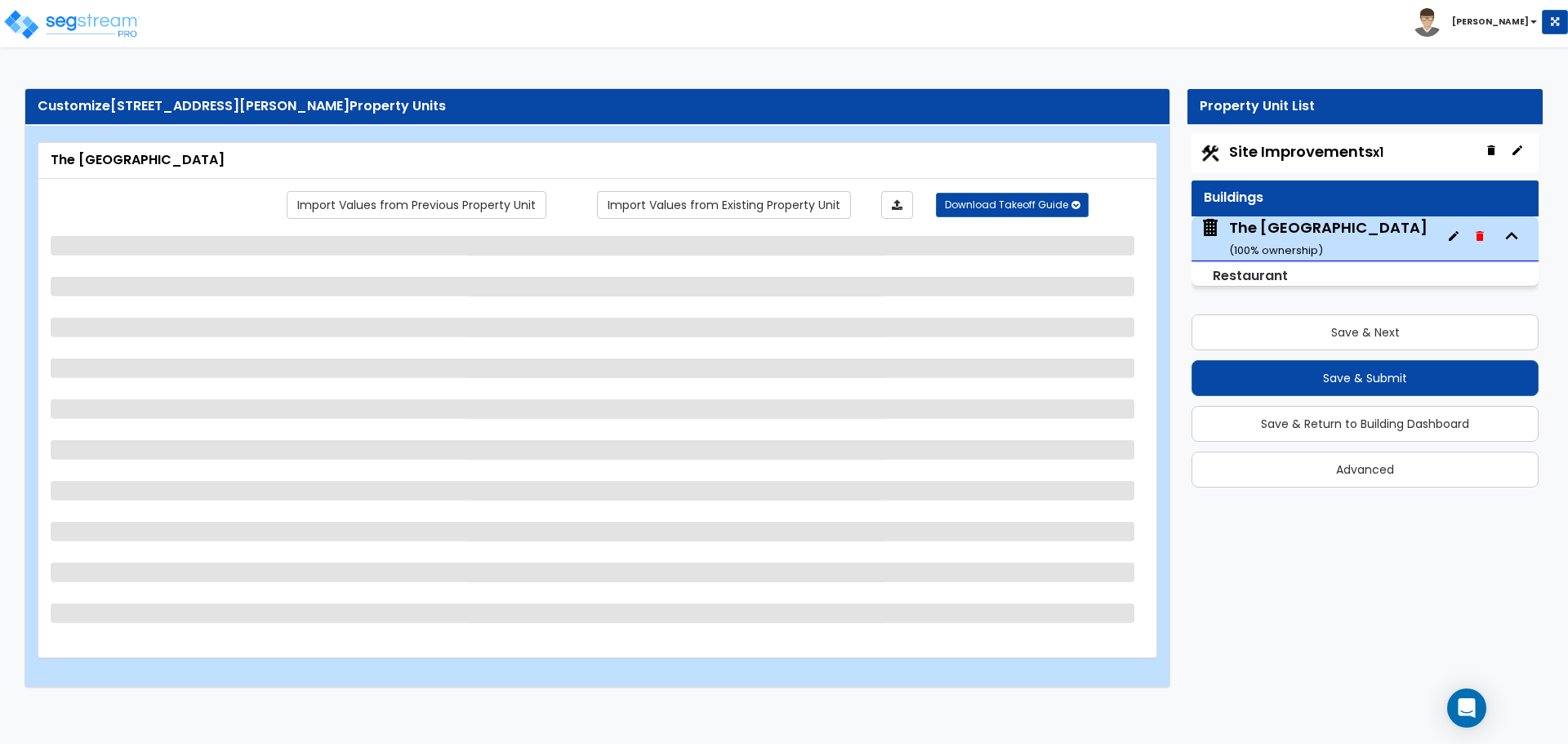
scroll to position [0, 0]
select select "7"
select select "1"
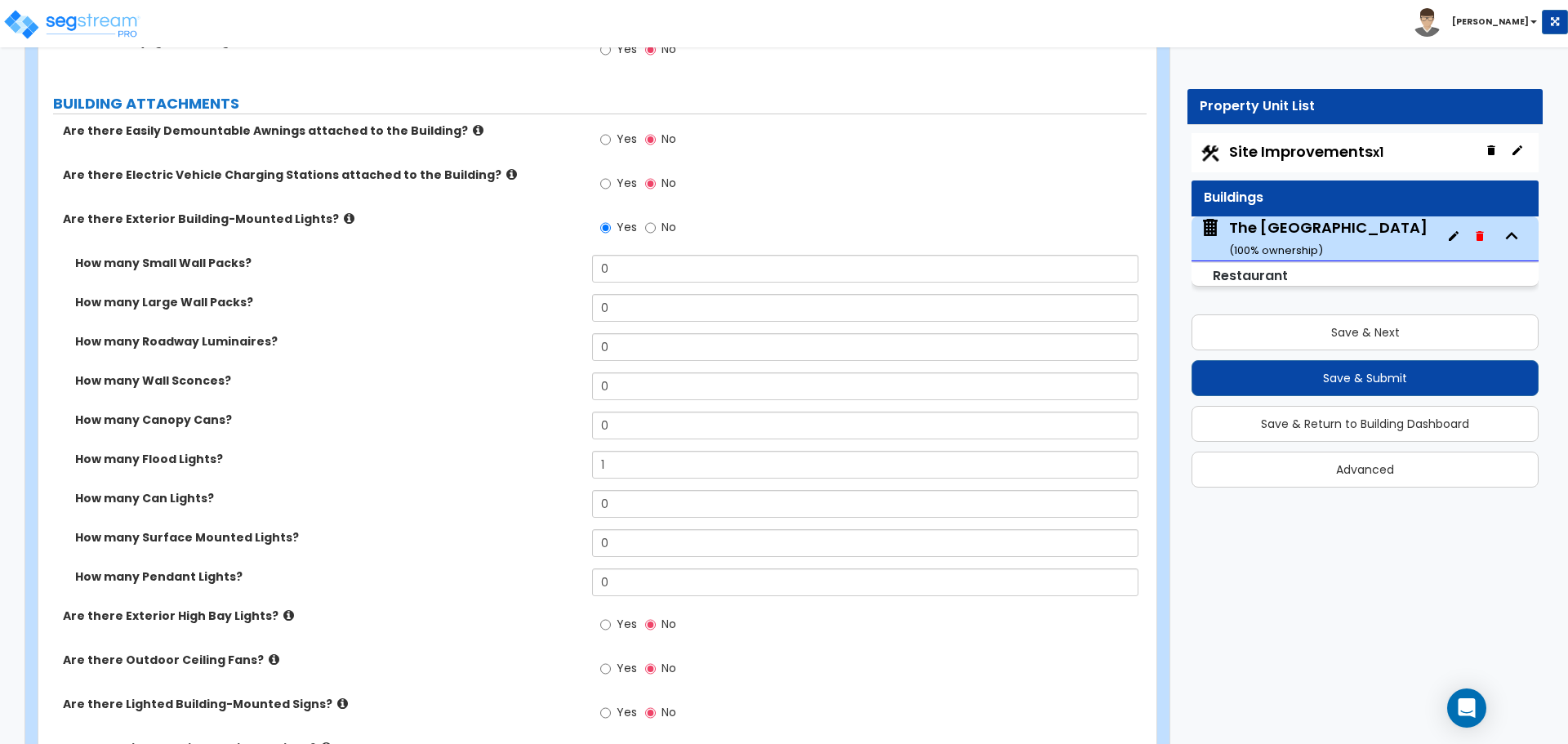
scroll to position [980, 0]
click at [468, 295] on label "How many Large Wall Packs?" at bounding box center [328, 301] width 505 height 16
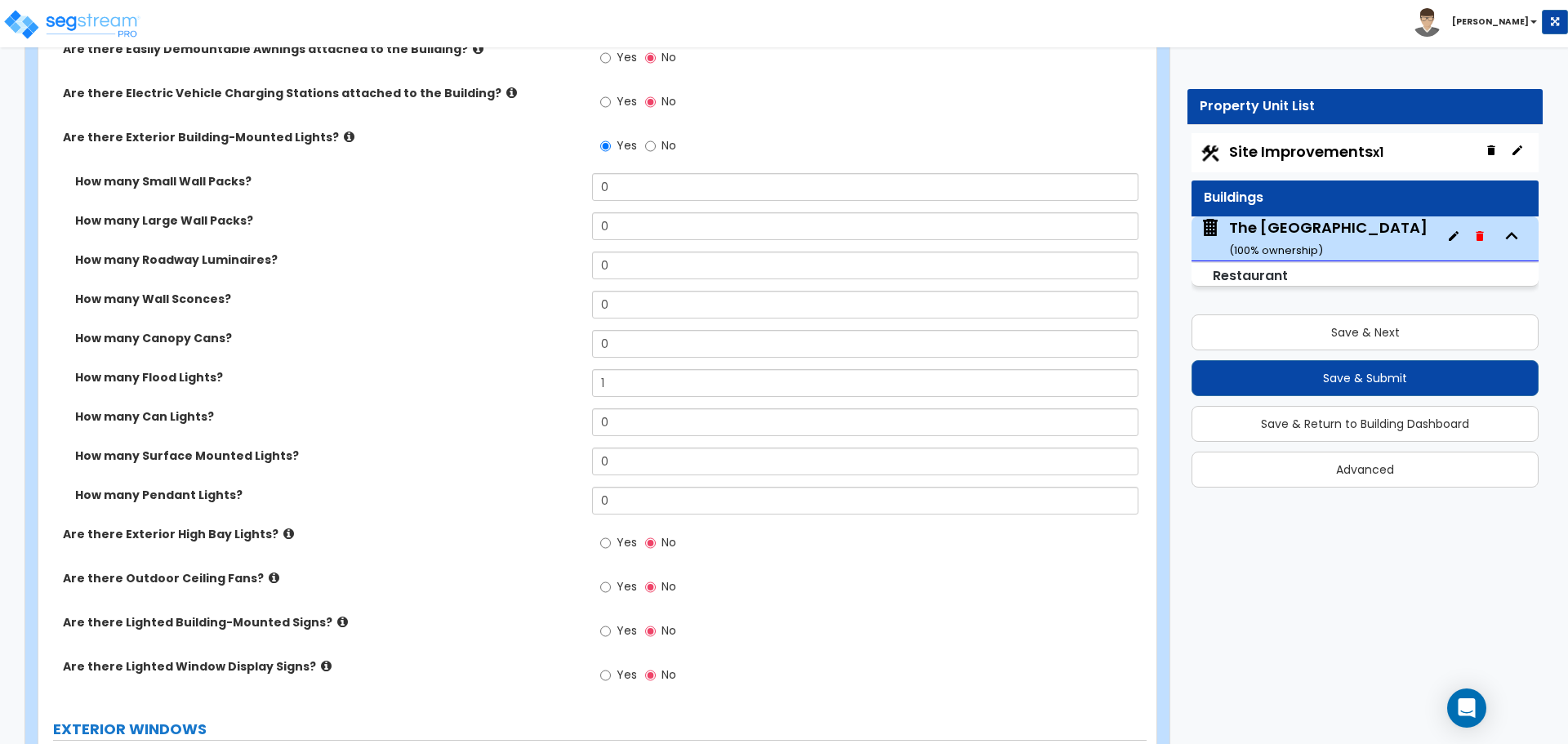
scroll to position [1062, 0]
drag, startPoint x: 207, startPoint y: 250, endPoint x: 273, endPoint y: 257, distance: 66.4
click at [273, 257] on label "How many Roadway Luminaires?" at bounding box center [328, 259] width 505 height 16
click at [216, 267] on label "How many Roadway Luminaires?" at bounding box center [328, 259] width 505 height 16
drag, startPoint x: 197, startPoint y: 258, endPoint x: 299, endPoint y: 259, distance: 102.0
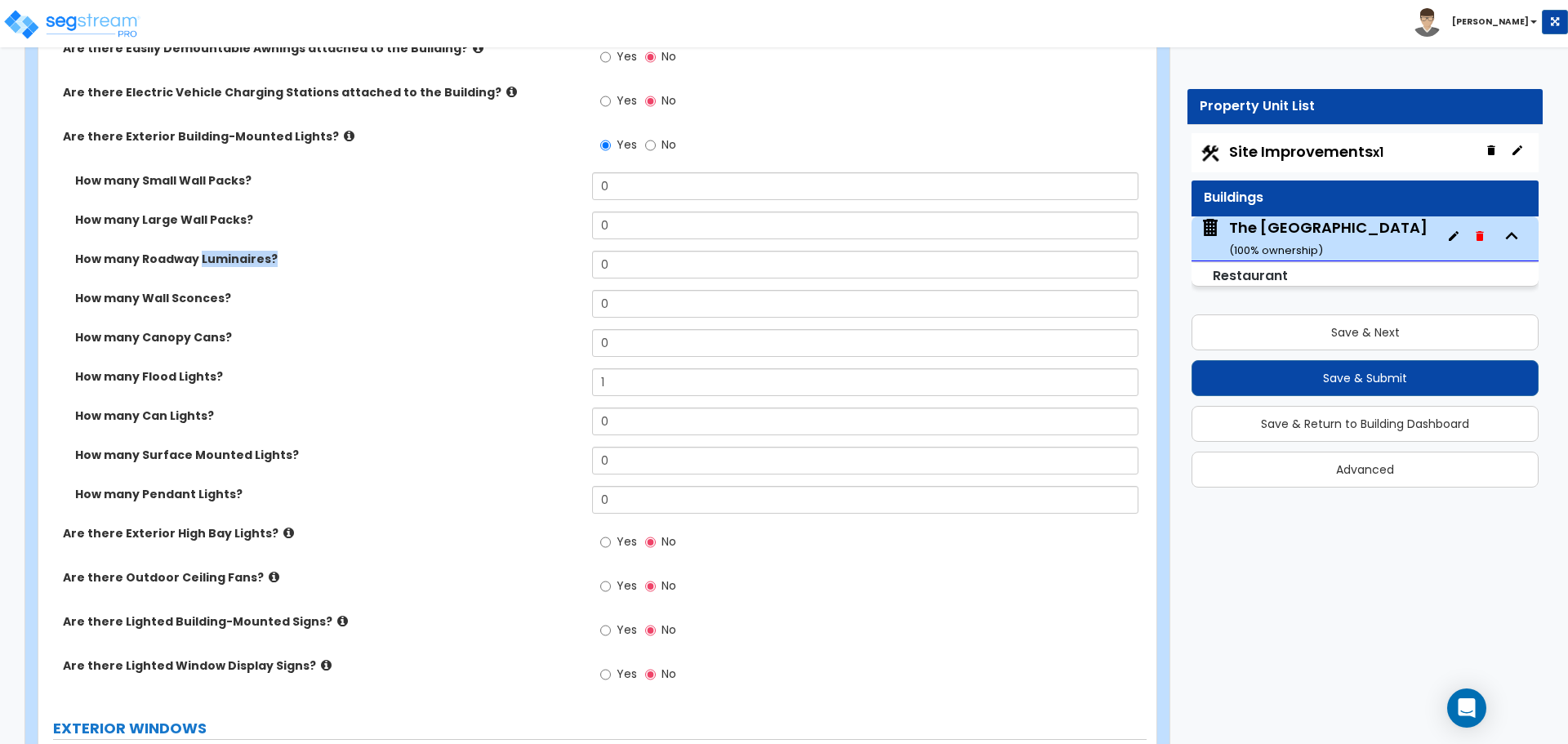
click at [299, 259] on label "How many Roadway Luminaires?" at bounding box center [328, 259] width 505 height 16
click at [239, 271] on div "How many Roadway Luminaires? 0" at bounding box center [593, 269] width 1109 height 39
click at [380, 339] on label "How many Canopy Cans?" at bounding box center [328, 338] width 505 height 16
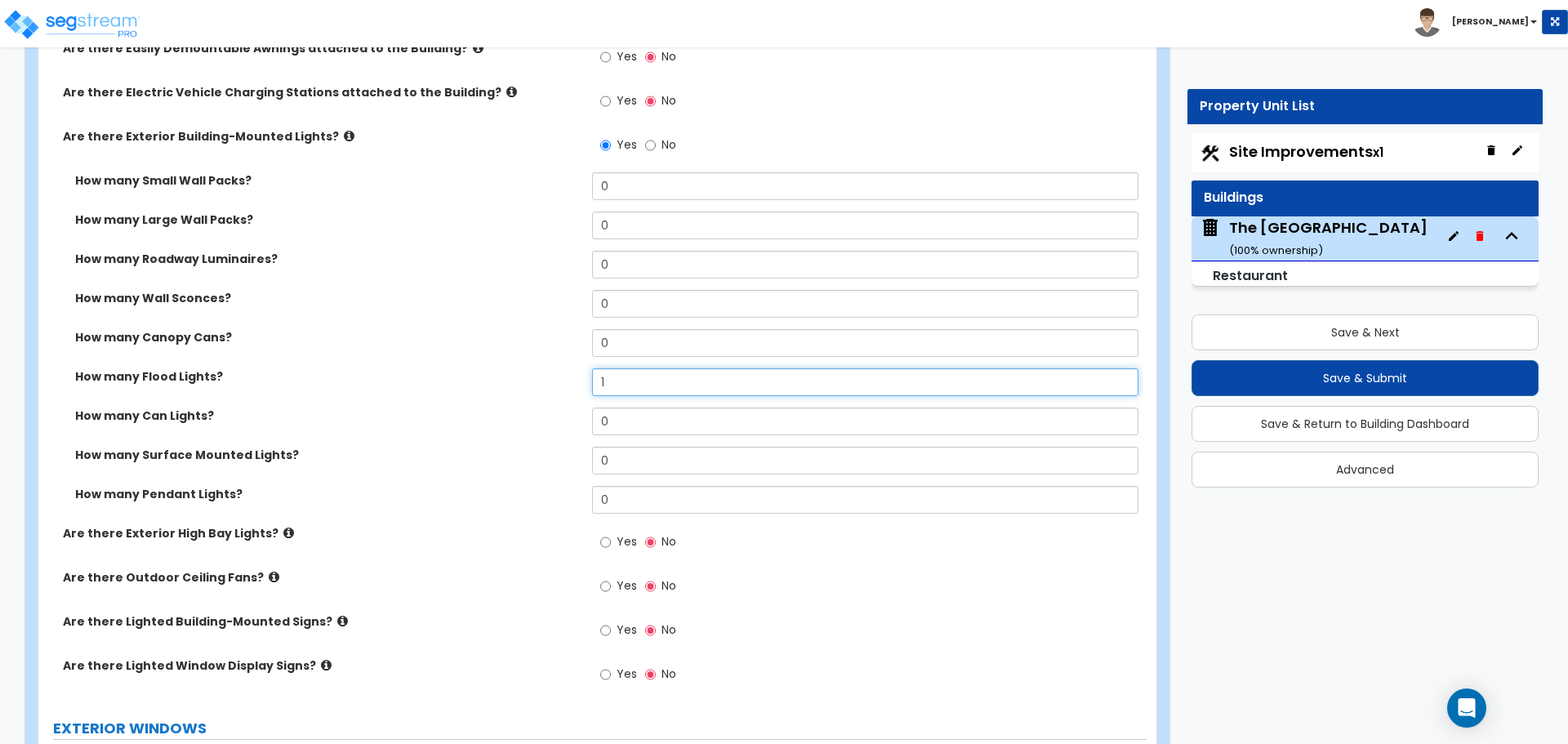
click at [644, 386] on input "1" at bounding box center [865, 382] width 545 height 28
click at [622, 392] on input "12" at bounding box center [865, 382] width 545 height 28
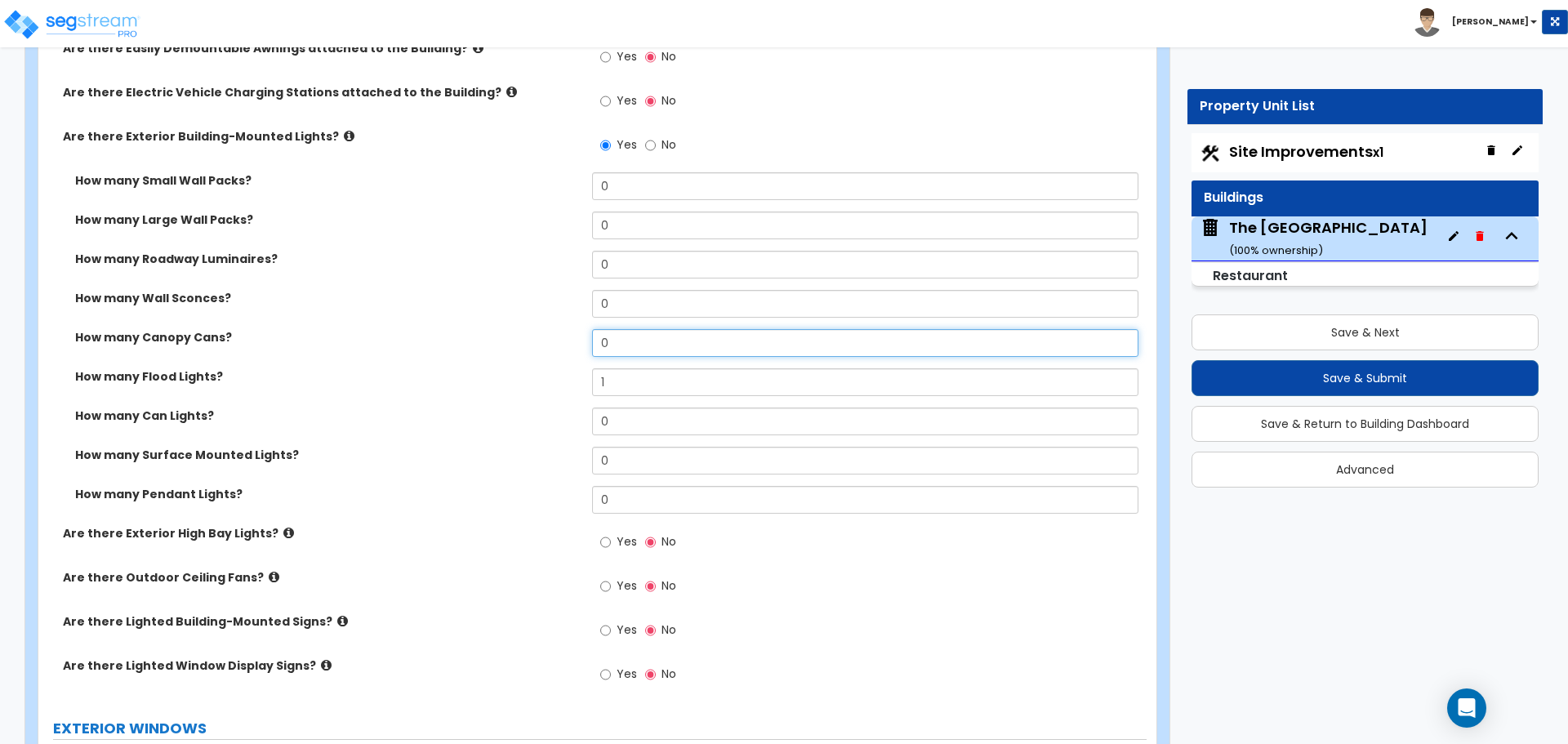
click at [614, 348] on input "0" at bounding box center [865, 343] width 545 height 28
click at [562, 349] on div "How many Canopy Cans? 12" at bounding box center [593, 348] width 1109 height 39
click at [608, 587] on input "Yes" at bounding box center [606, 586] width 11 height 18
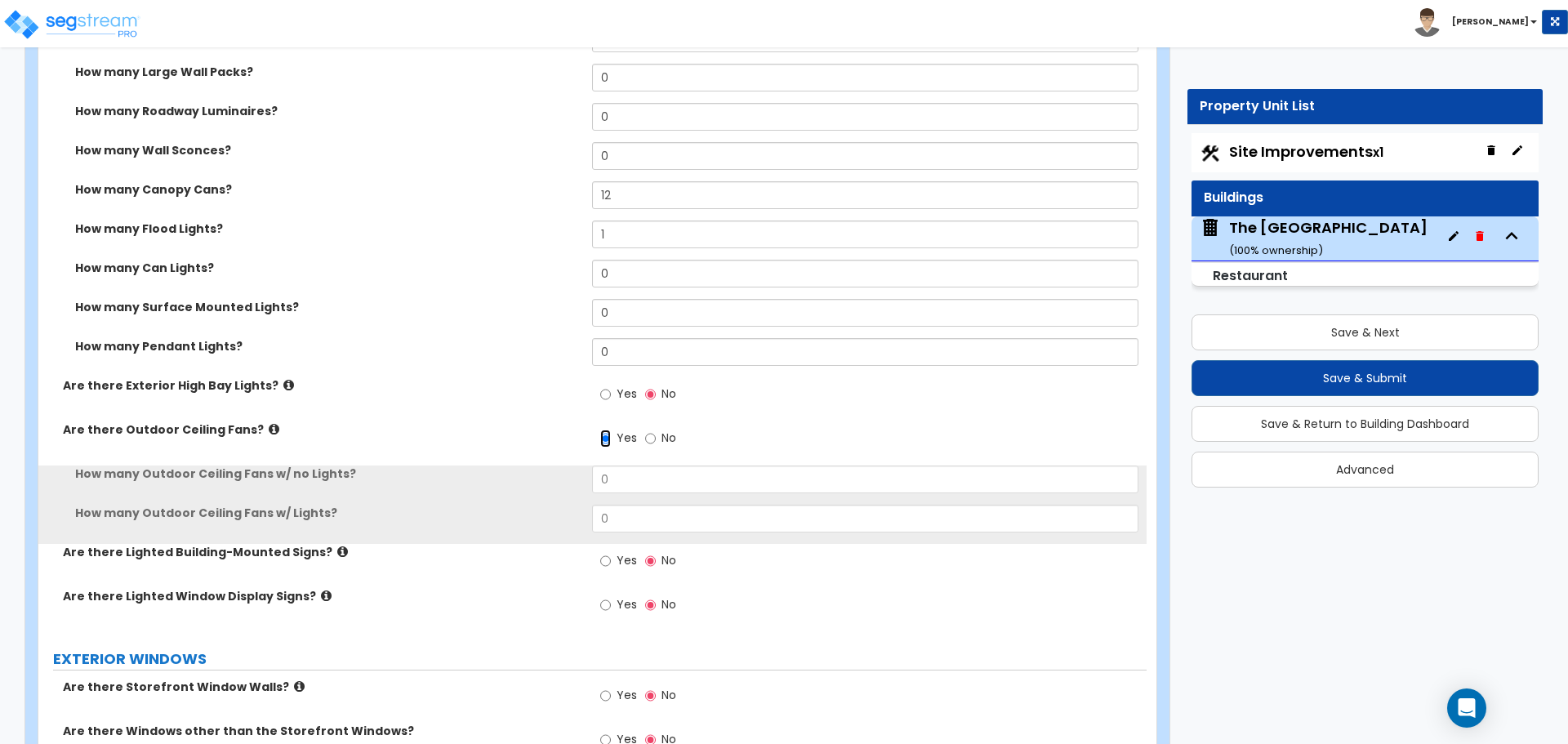
scroll to position [1225, 0]
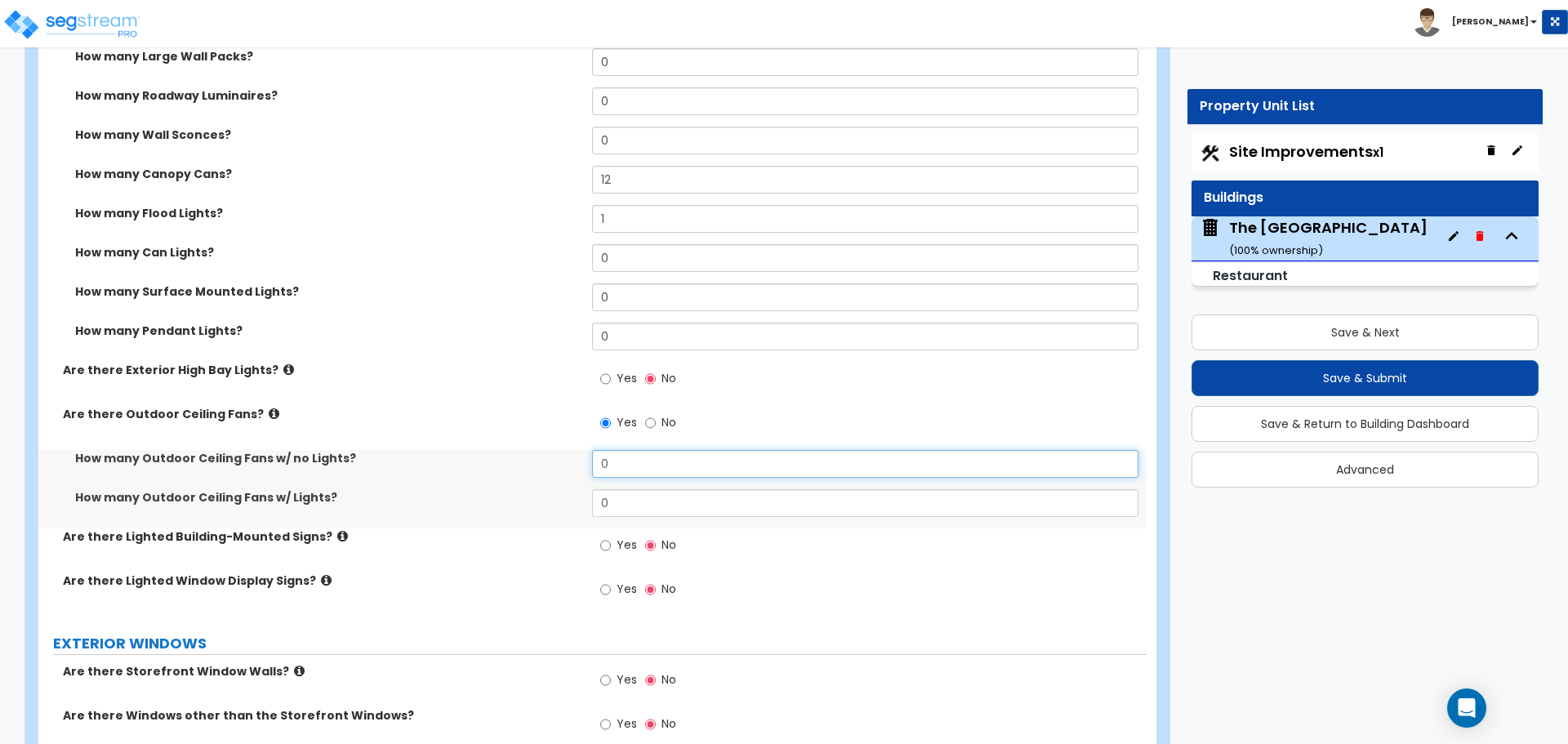
click at [643, 472] on input "0" at bounding box center [865, 464] width 545 height 28
click at [635, 499] on input "0" at bounding box center [865, 503] width 545 height 28
click at [524, 460] on label "How many Outdoor Ceiling Fans w/ no Lights?" at bounding box center [328, 458] width 505 height 16
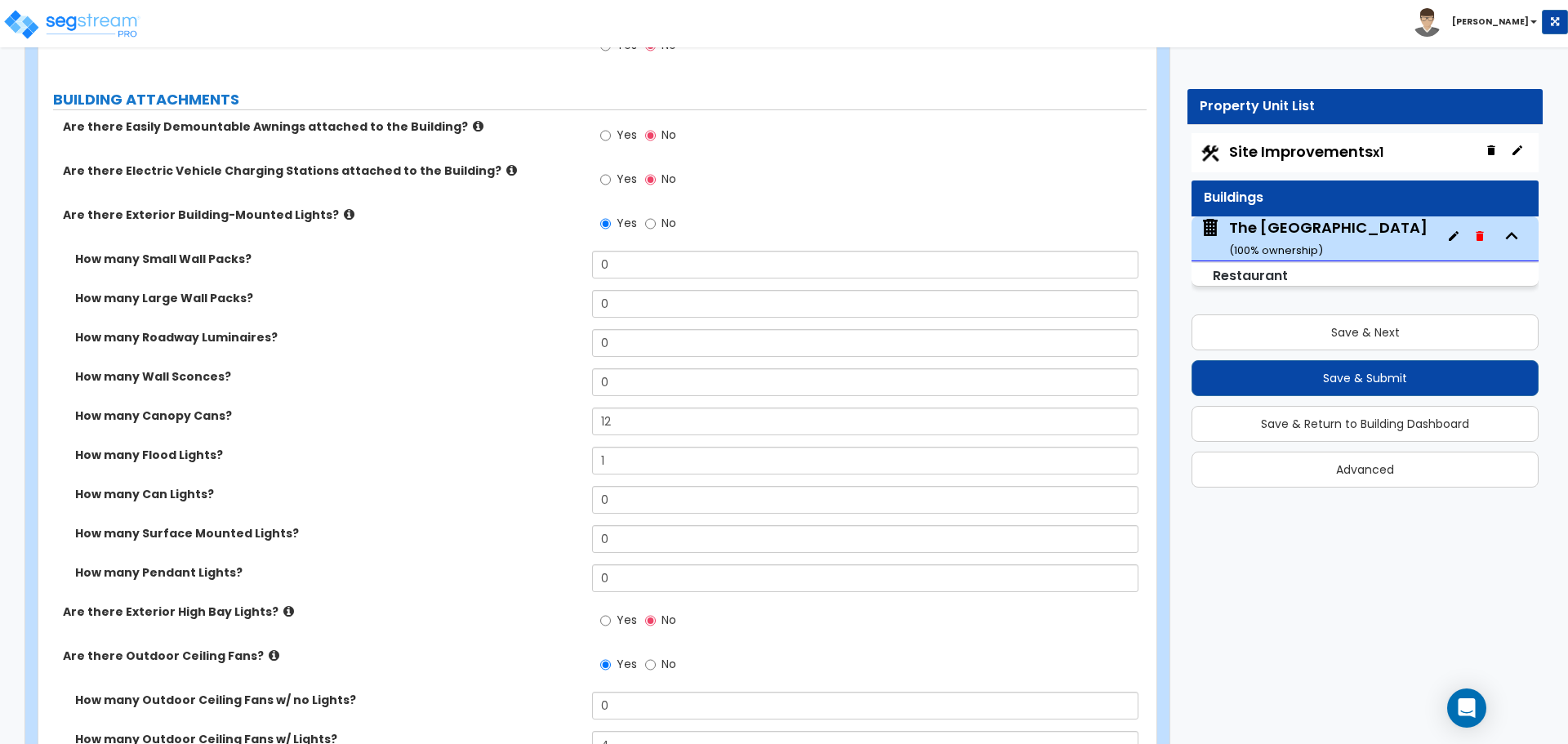
scroll to position [980, 0]
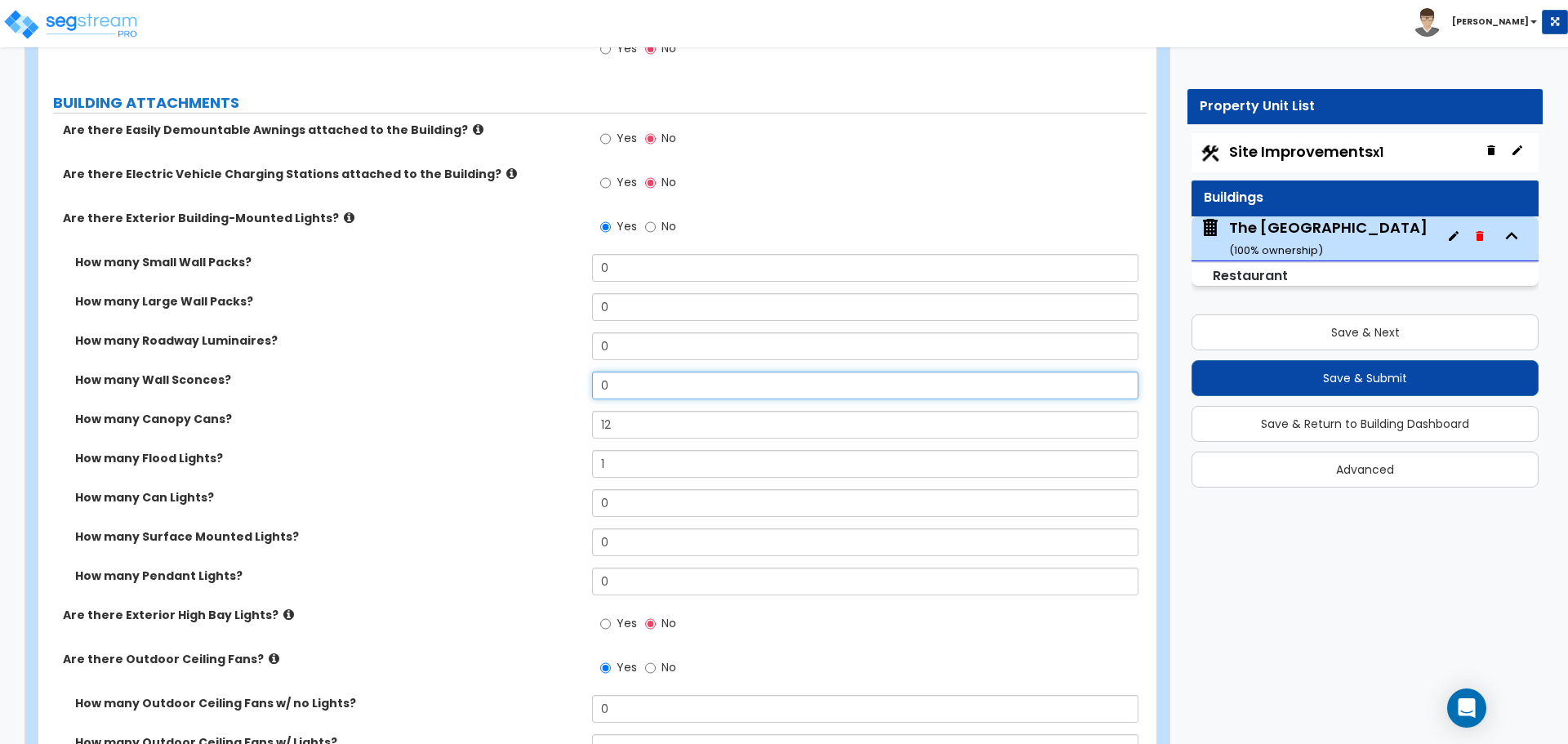
click at [615, 383] on input "0" at bounding box center [865, 386] width 545 height 28
click at [663, 436] on input "12" at bounding box center [865, 425] width 545 height 28
click at [548, 416] on label "How many Canopy Cans?" at bounding box center [328, 419] width 505 height 16
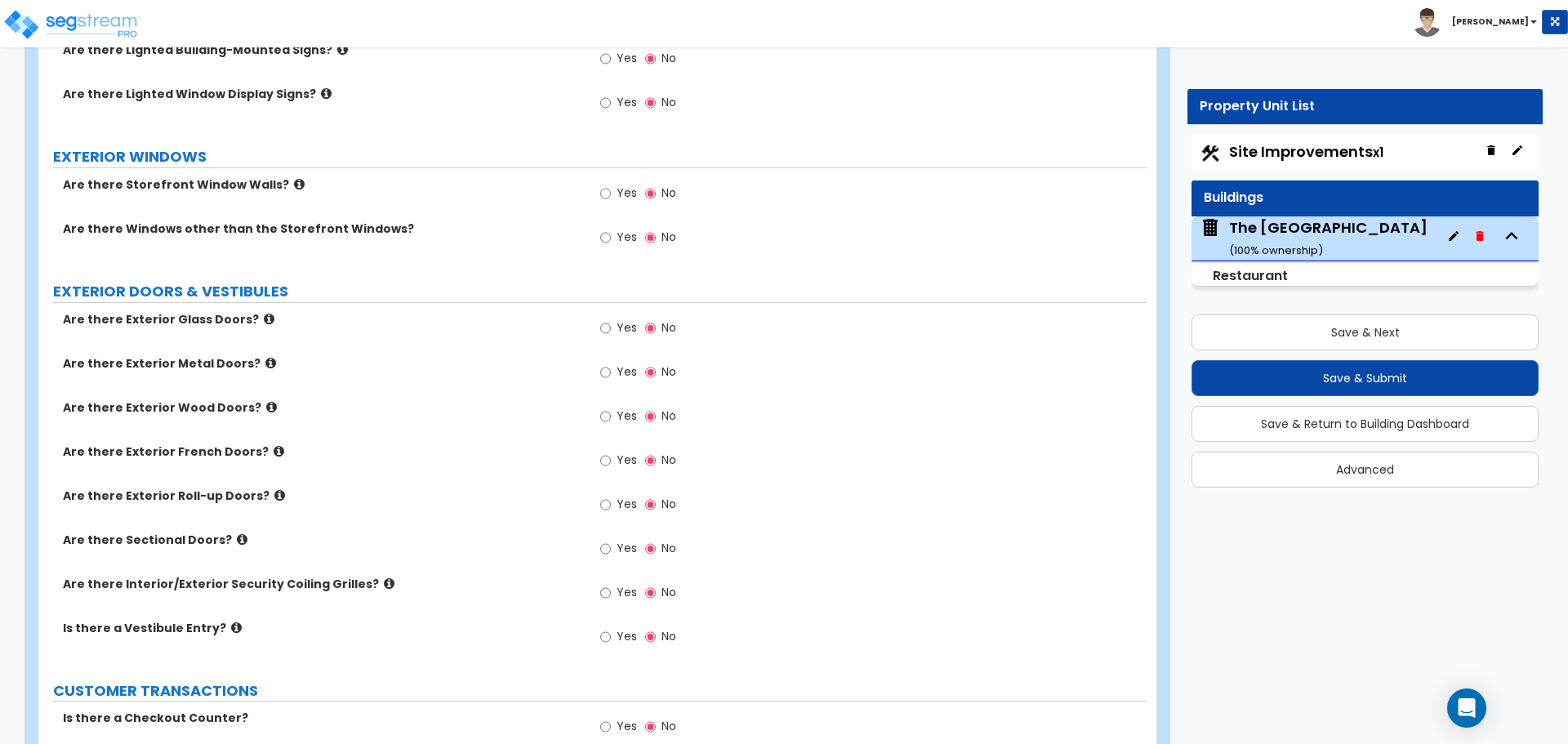
scroll to position [1715, 0]
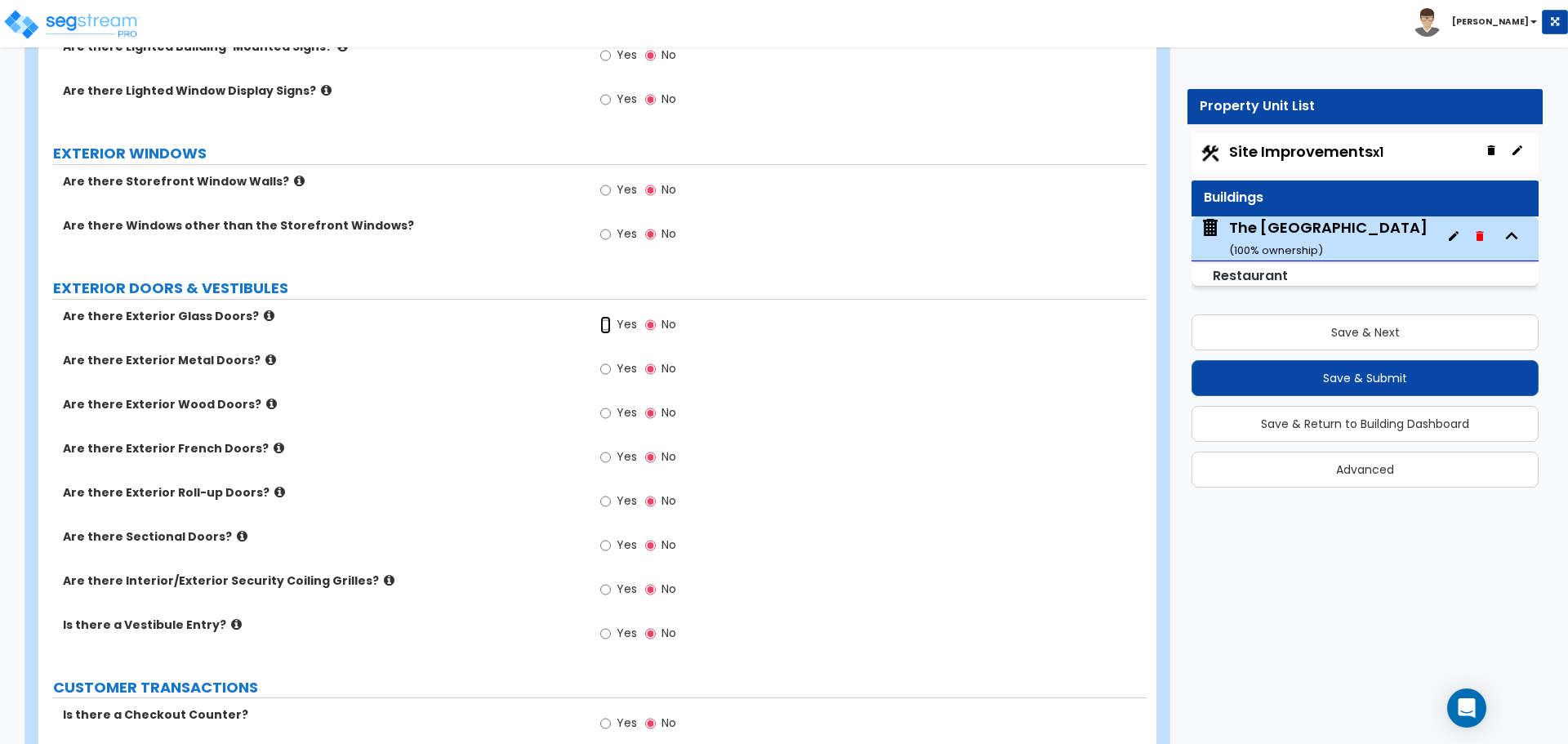
click at [606, 331] on input "Yes" at bounding box center [606, 325] width 11 height 18
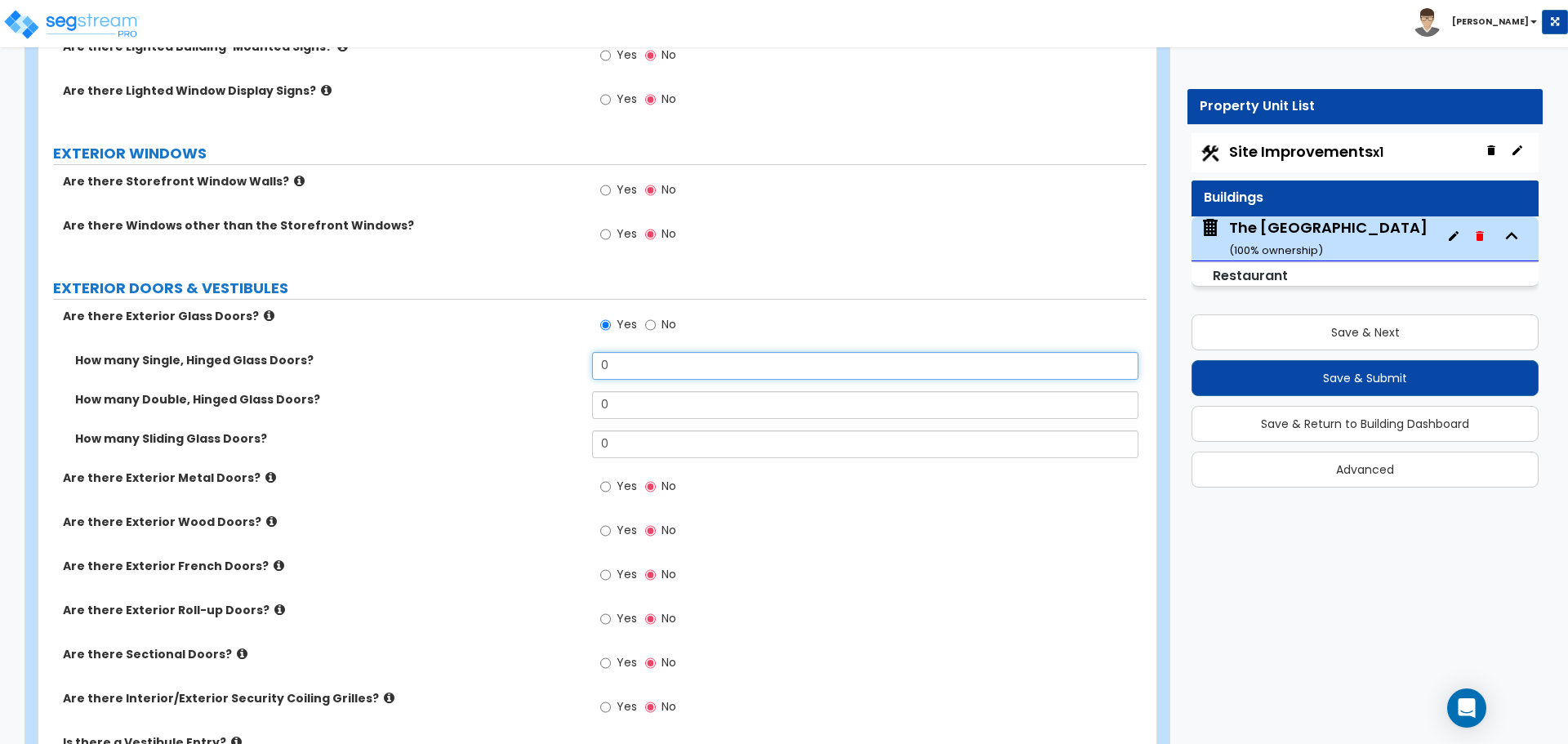
click at [646, 364] on input "0" at bounding box center [865, 366] width 545 height 28
click at [631, 399] on input "0" at bounding box center [865, 405] width 545 height 28
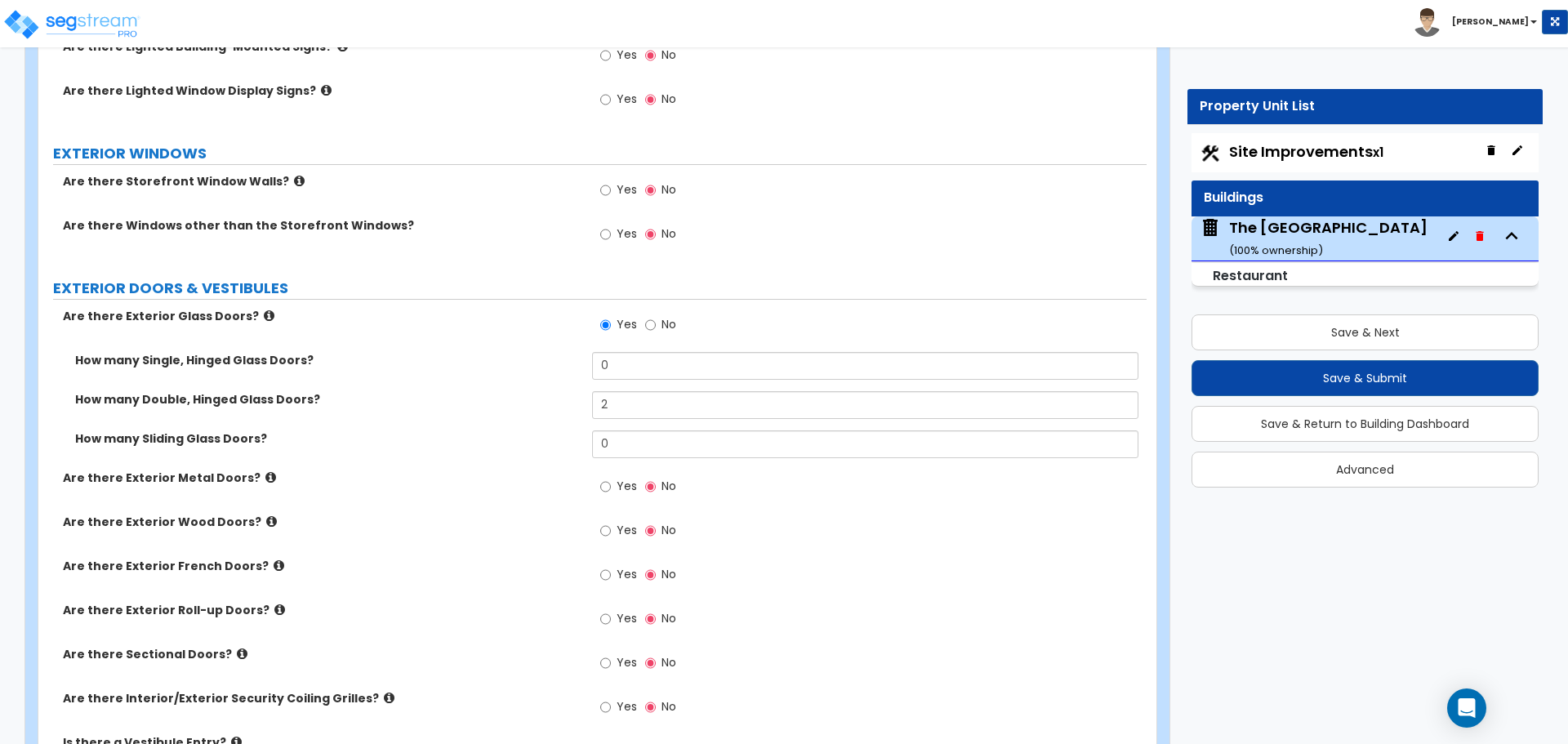
click at [515, 402] on label "How many Double, Hinged Glass Doors?" at bounding box center [328, 399] width 505 height 16
click at [644, 407] on input "2" at bounding box center [865, 405] width 545 height 28
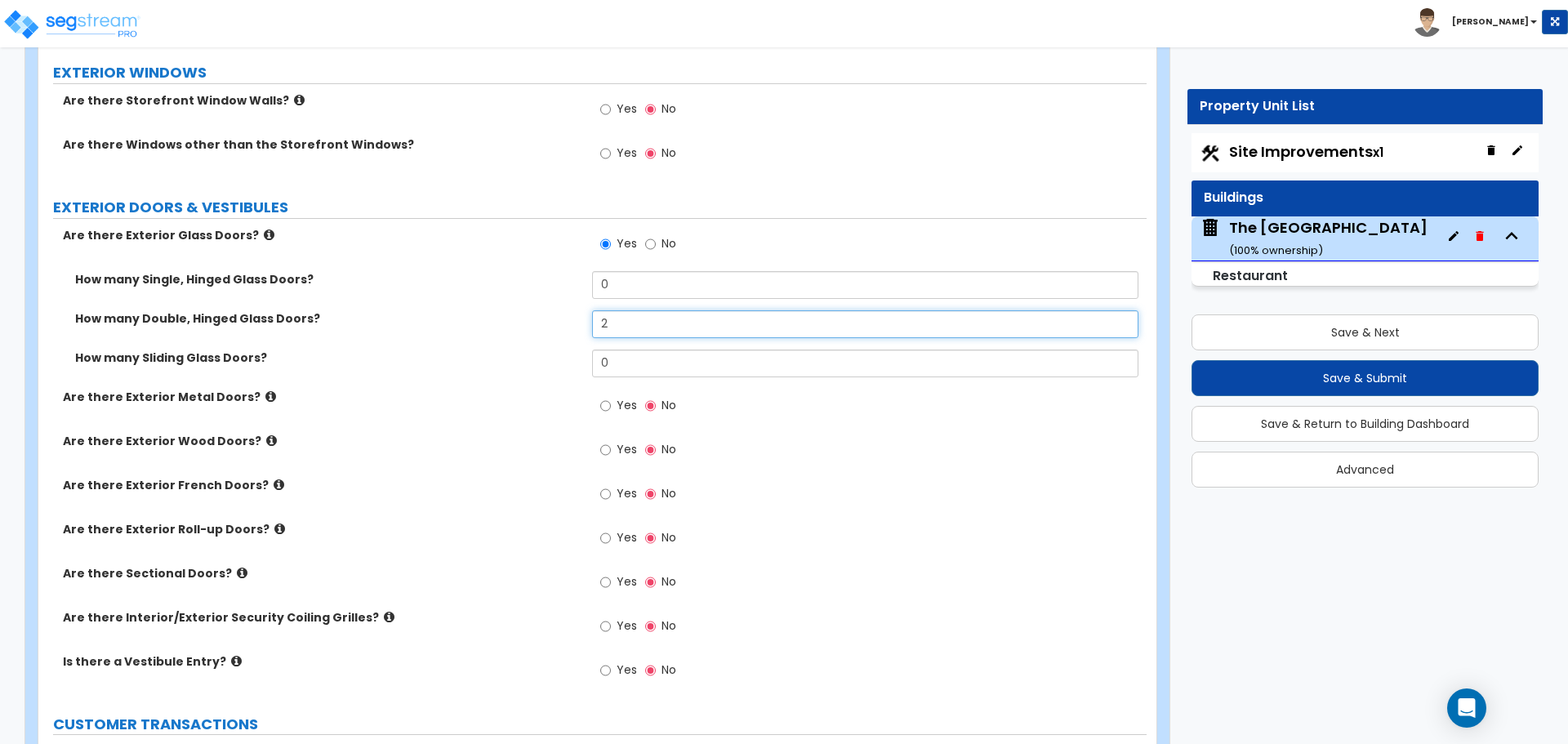
scroll to position [1796, 0]
click at [608, 401] on input "Yes" at bounding box center [606, 406] width 11 height 18
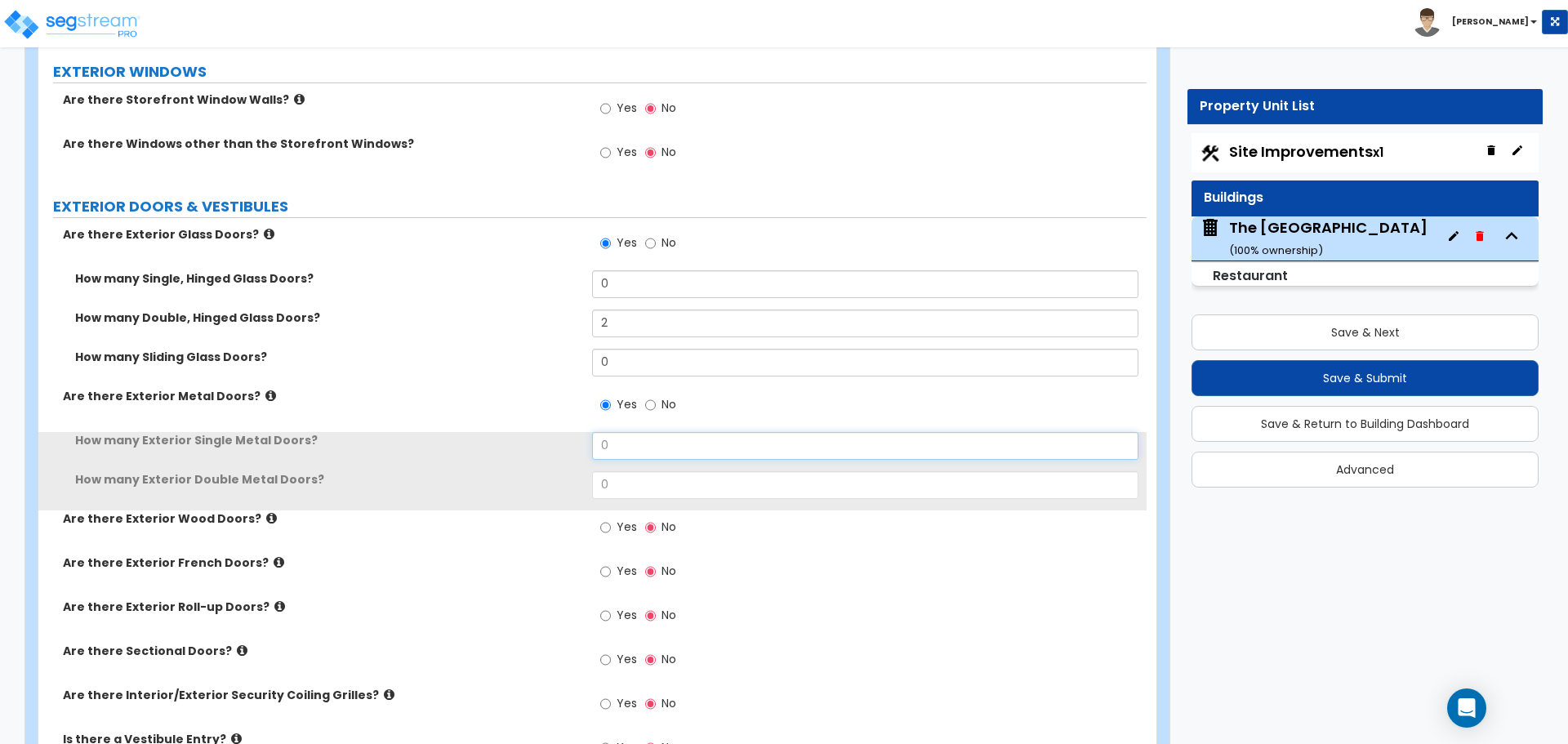
click at [641, 441] on input "0" at bounding box center [865, 445] width 545 height 28
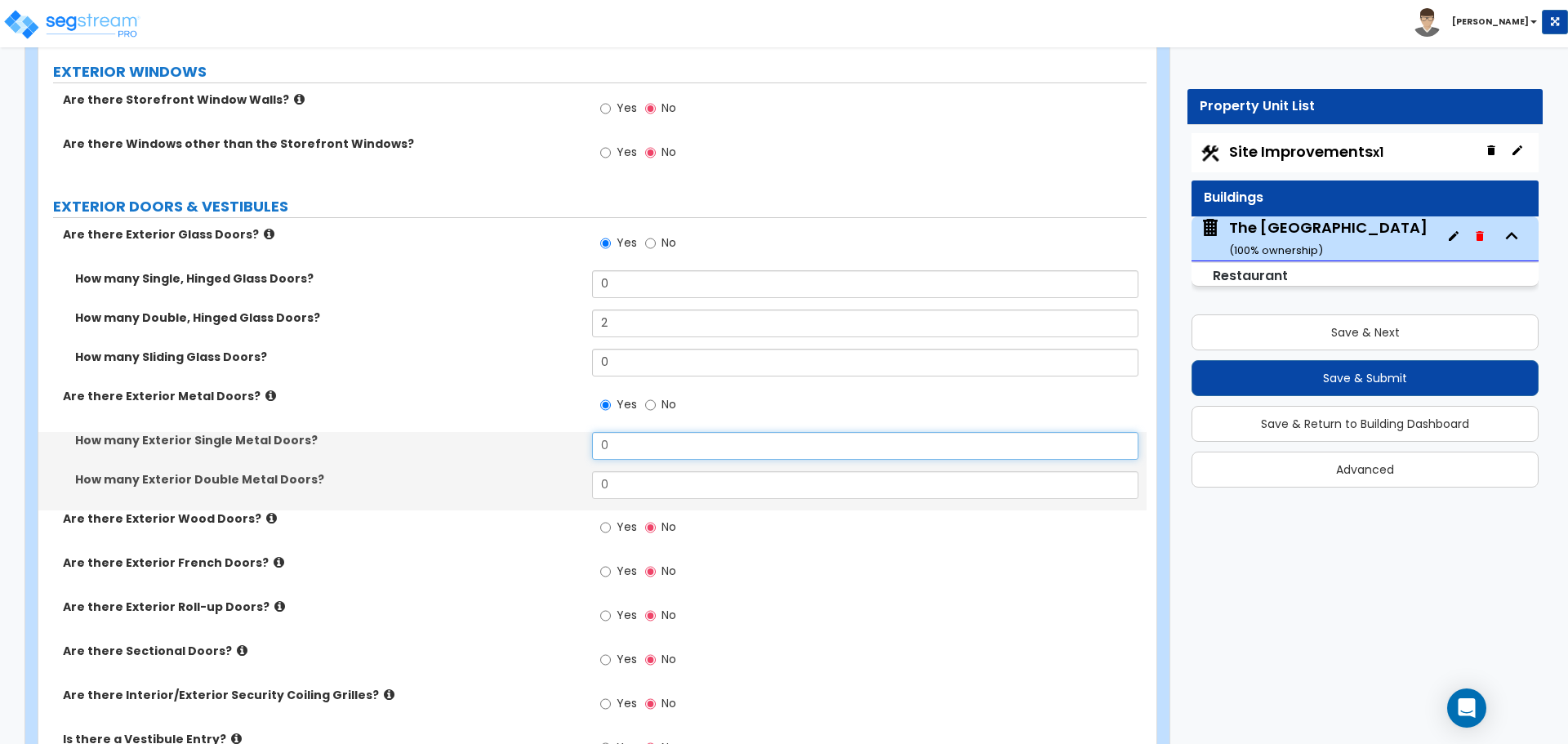
click at [641, 441] on input "0" at bounding box center [865, 445] width 545 height 28
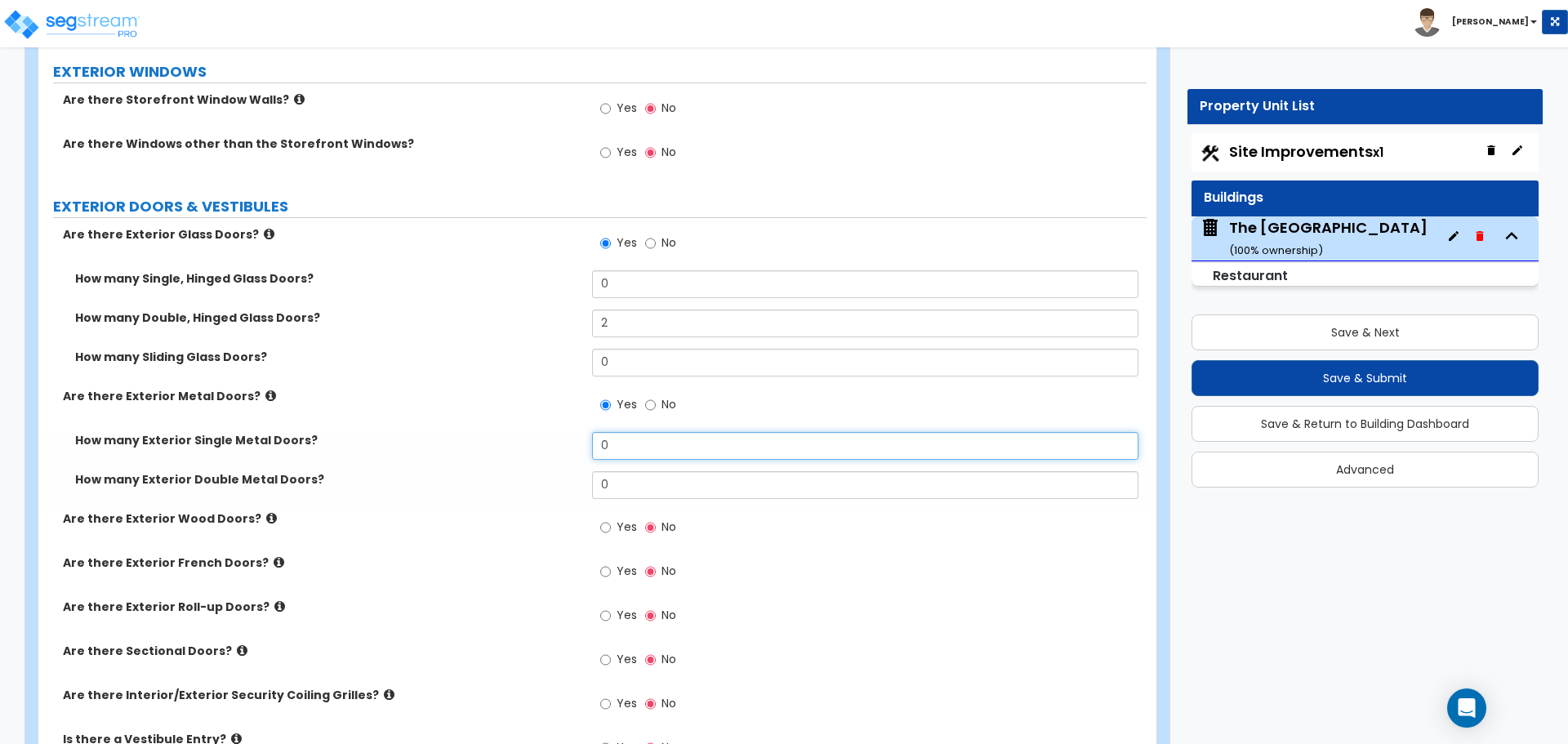
click at [641, 441] on input "0" at bounding box center [865, 445] width 545 height 28
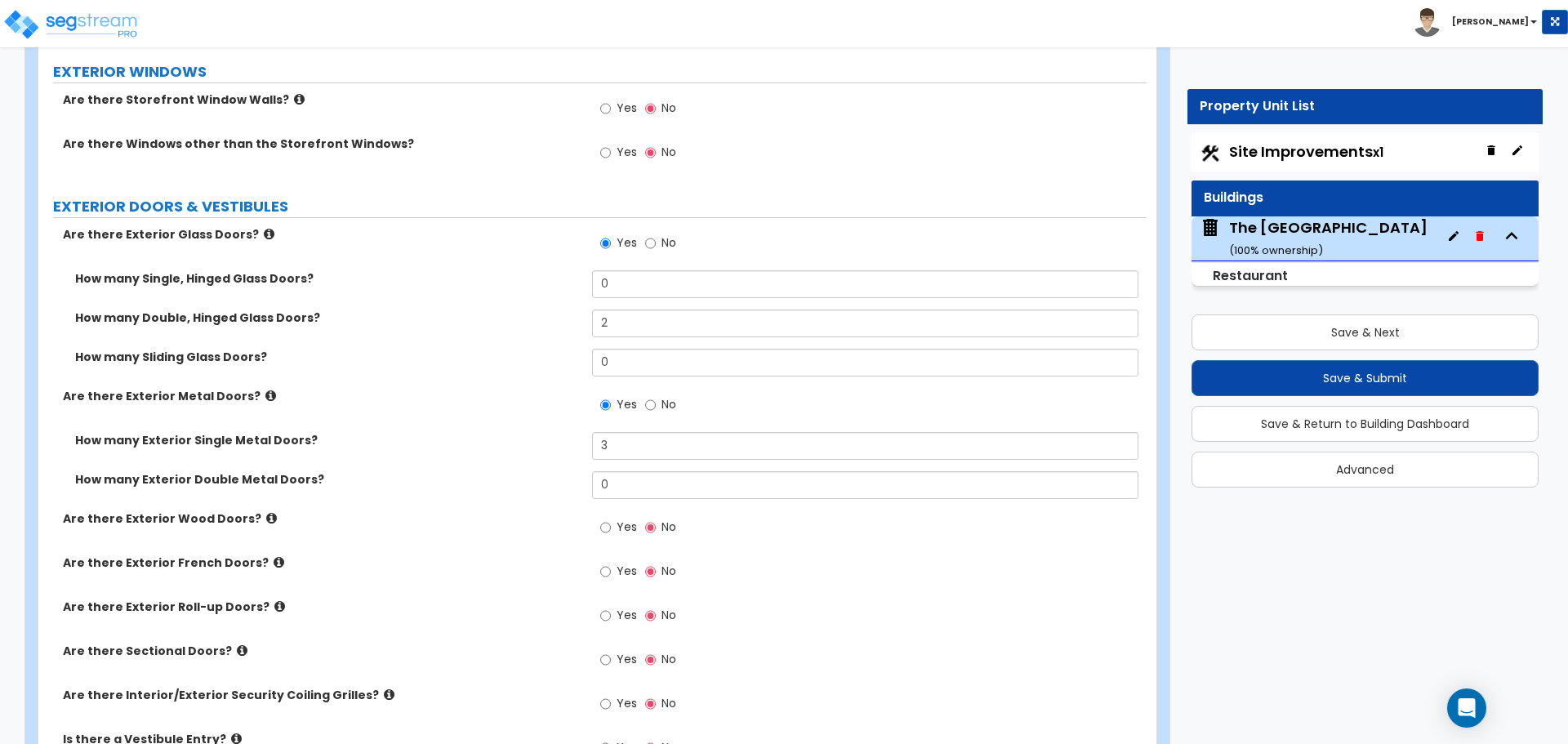
click at [553, 428] on div "Are there Exterior Metal Doors? Yes No" at bounding box center [593, 410] width 1109 height 44
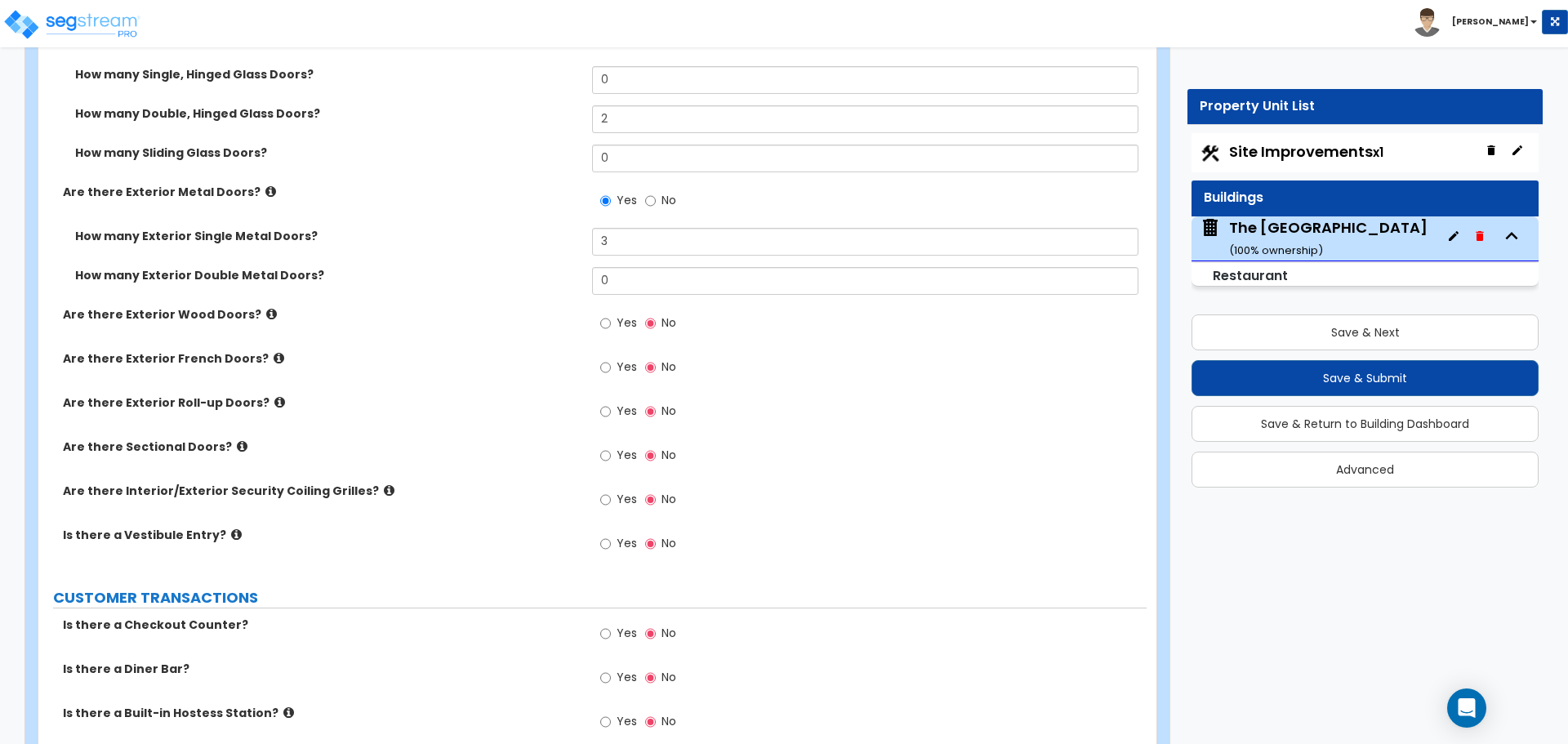
scroll to position [2041, 0]
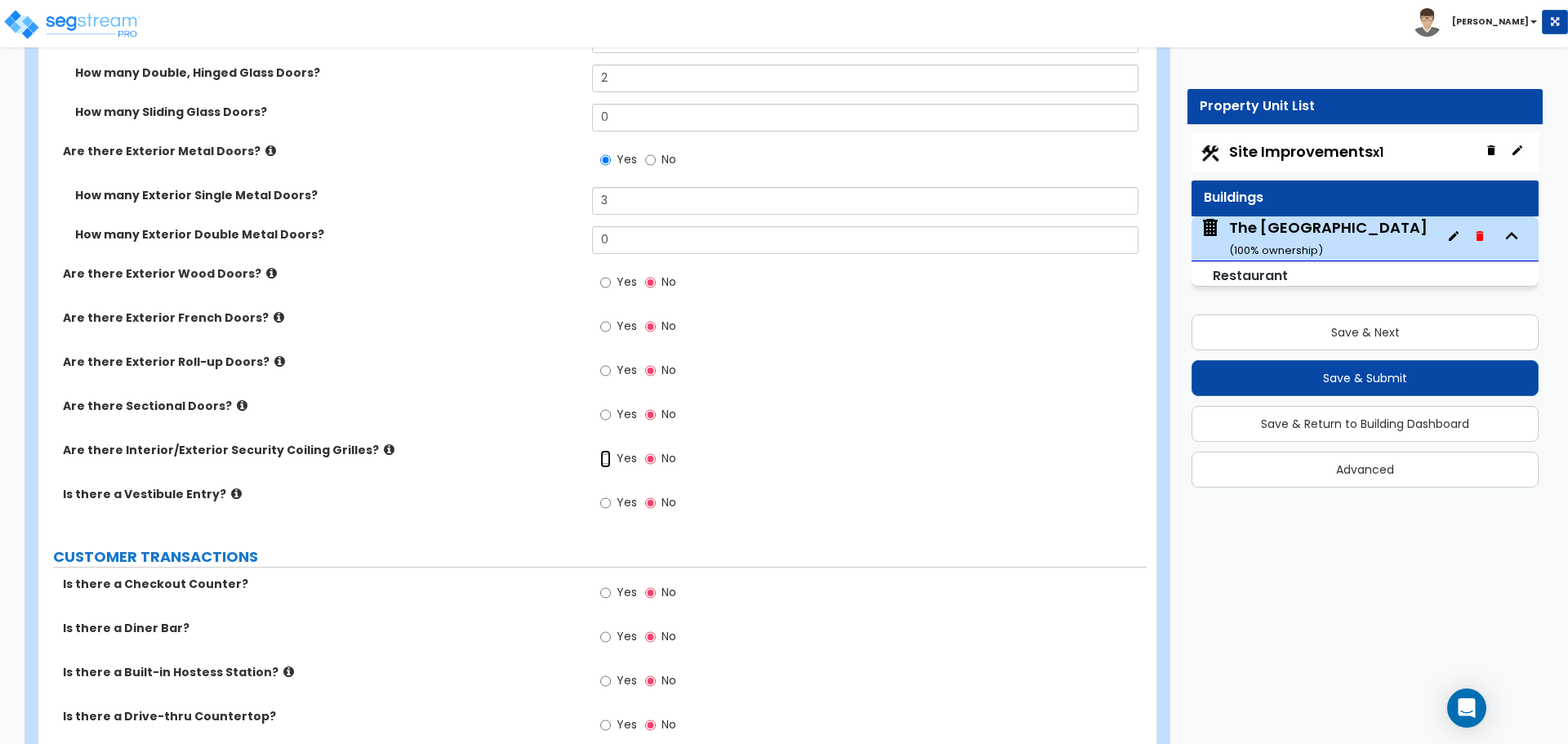
click at [604, 461] on input "Yes" at bounding box center [606, 459] width 11 height 18
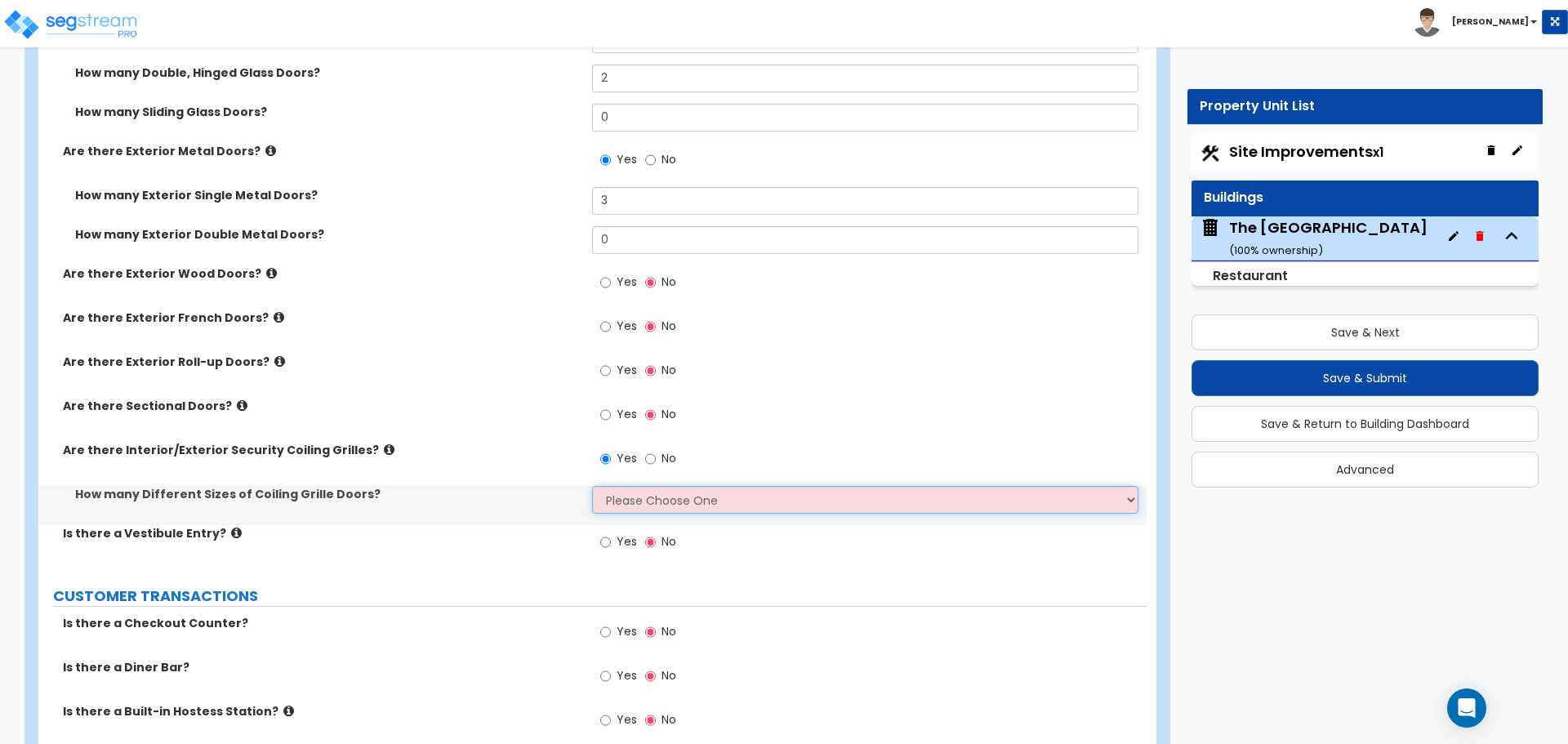
click at [637, 490] on select "Please Choose One 1 2 3 4" at bounding box center [865, 500] width 545 height 28
click at [593, 486] on select "Please Choose One 1 2 3 4" at bounding box center [865, 500] width 545 height 28
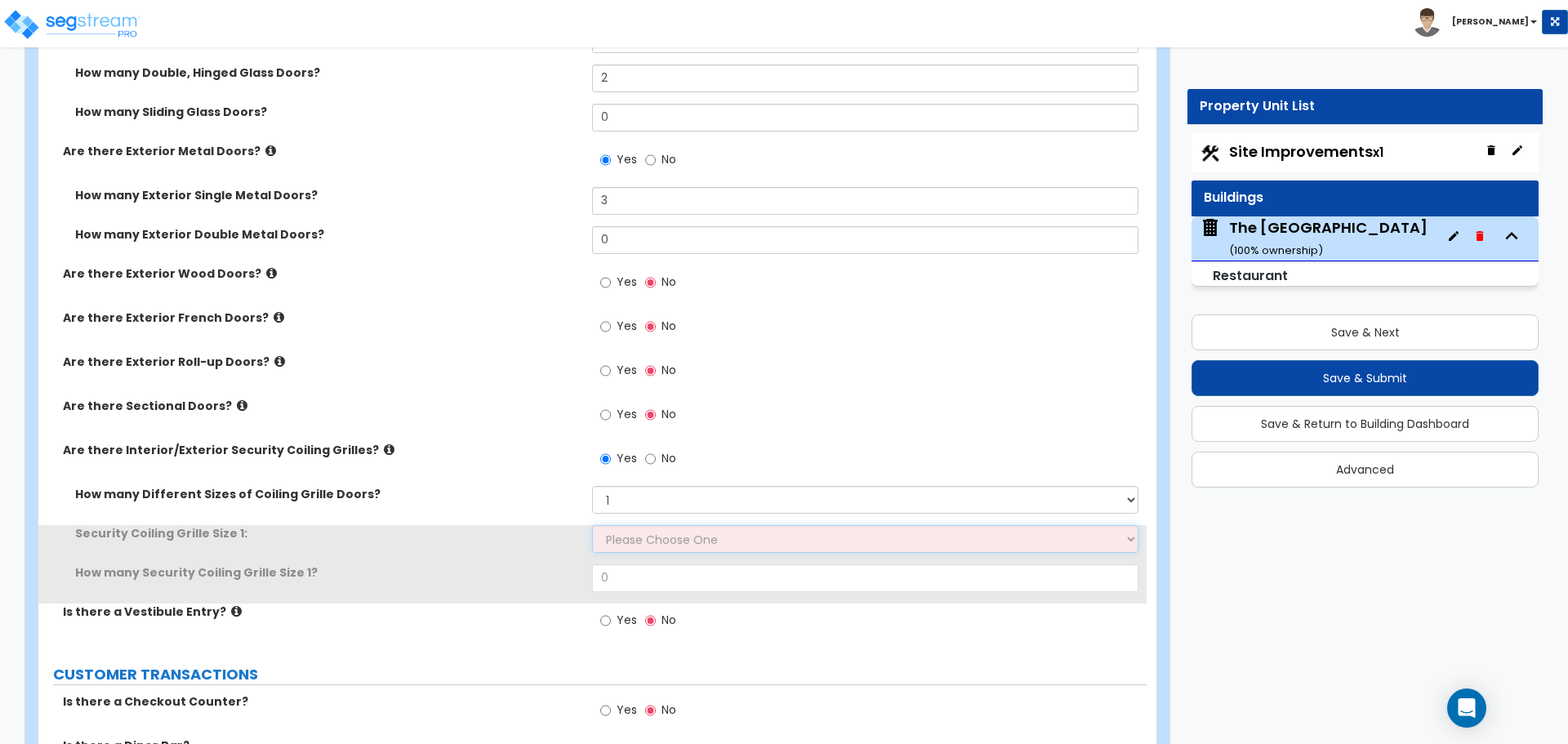
click at [632, 528] on select "Please Choose One 4 feet x 8 feet 6 feet x 12 feet 8 feet x 18 feet 12 feet x 1…" at bounding box center [865, 539] width 545 height 28
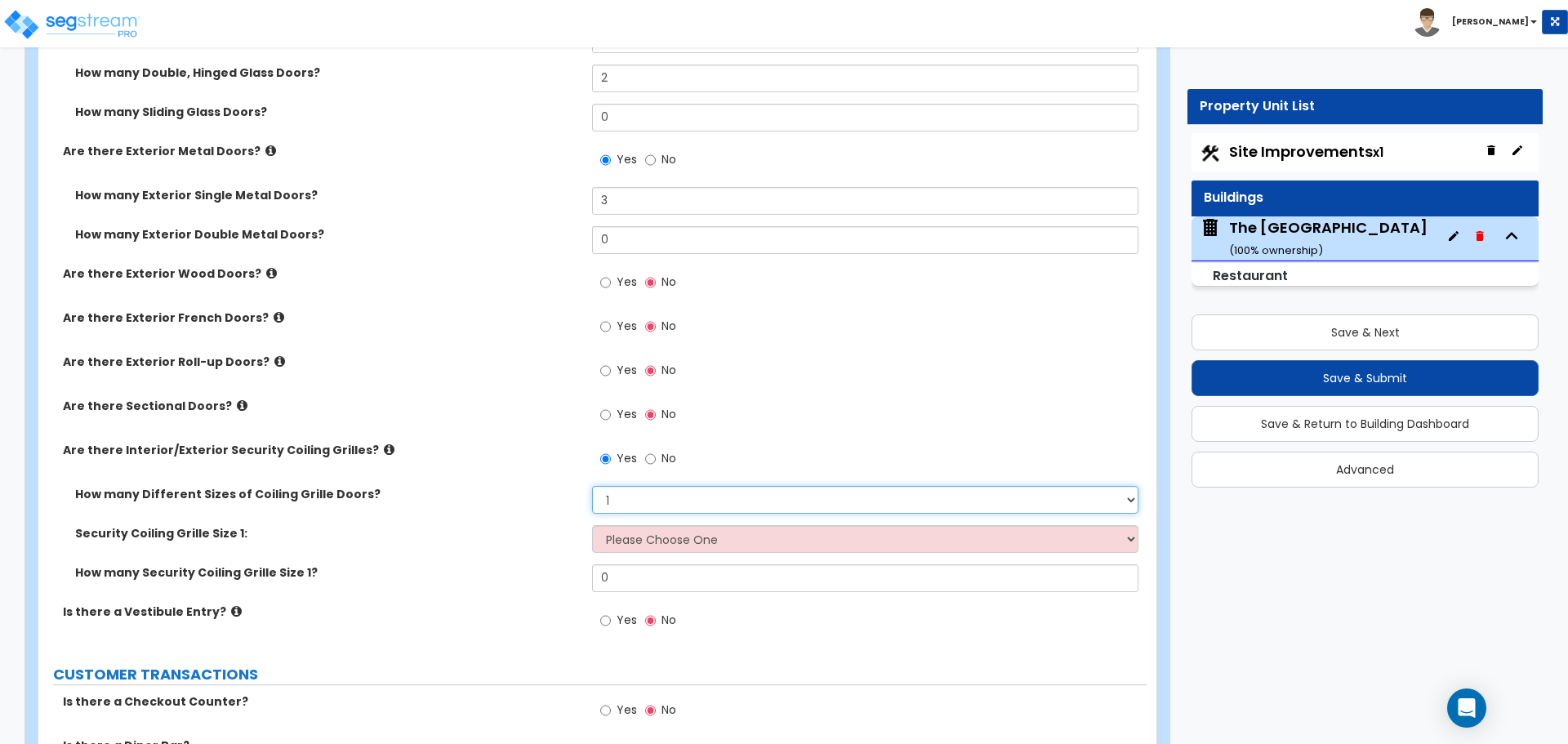
click at [641, 503] on select "Please Choose One 1 2 3 4" at bounding box center [865, 500] width 545 height 28
click at [656, 461] on label "No" at bounding box center [661, 460] width 31 height 28
click at [656, 461] on input "No" at bounding box center [651, 459] width 11 height 18
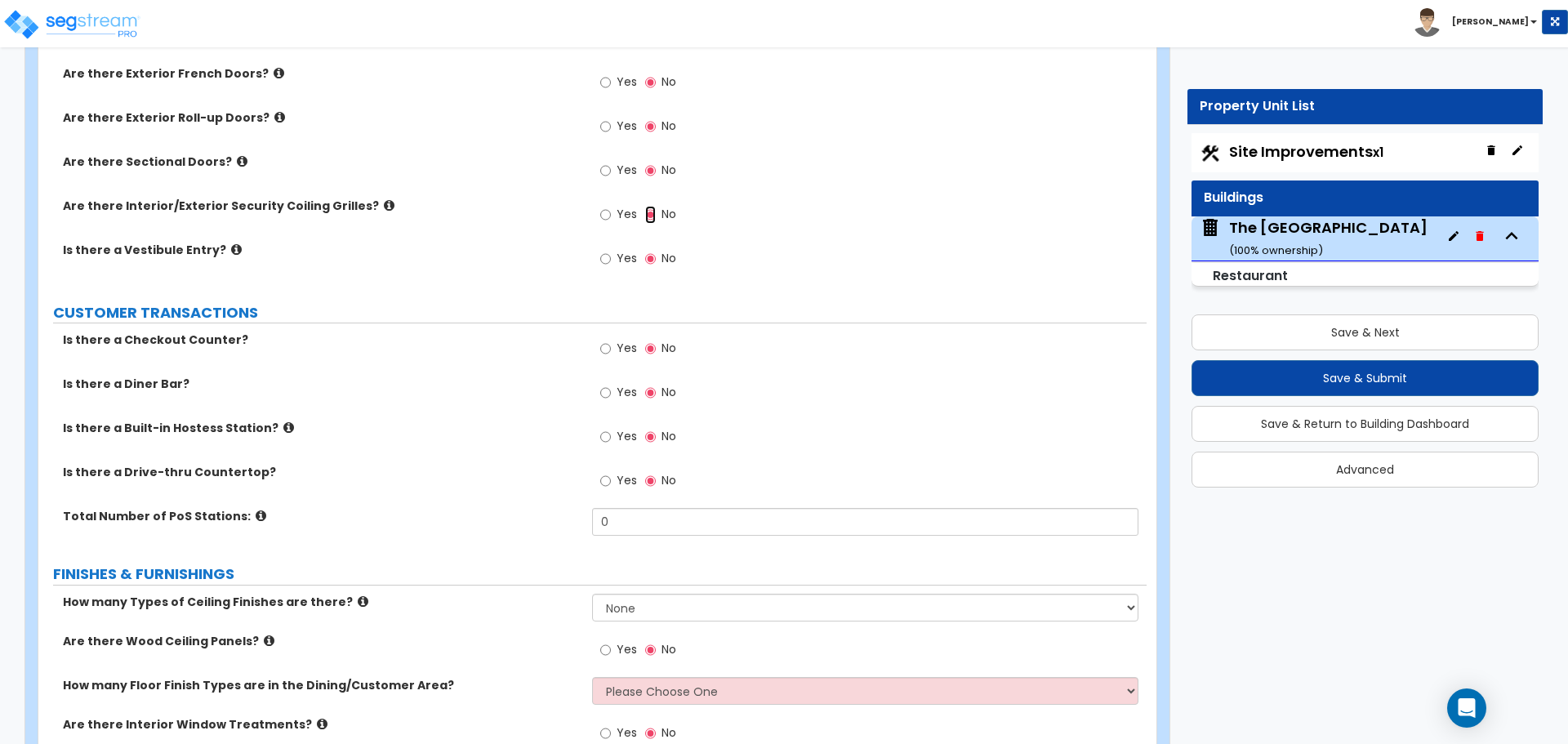
scroll to position [2286, 0]
click at [256, 515] on icon at bounding box center [261, 515] width 11 height 13
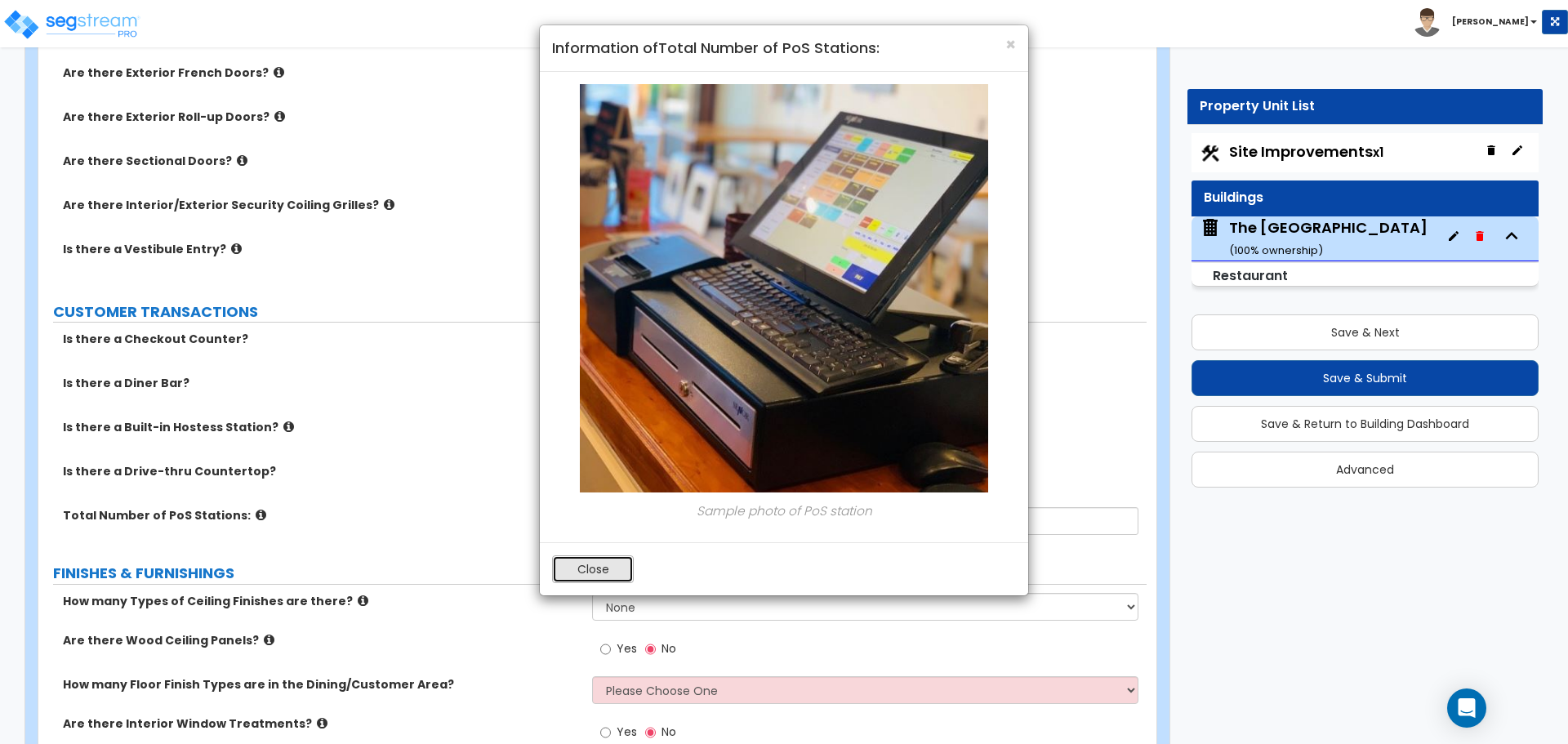
click at [583, 568] on button "Close" at bounding box center [593, 569] width 82 height 28
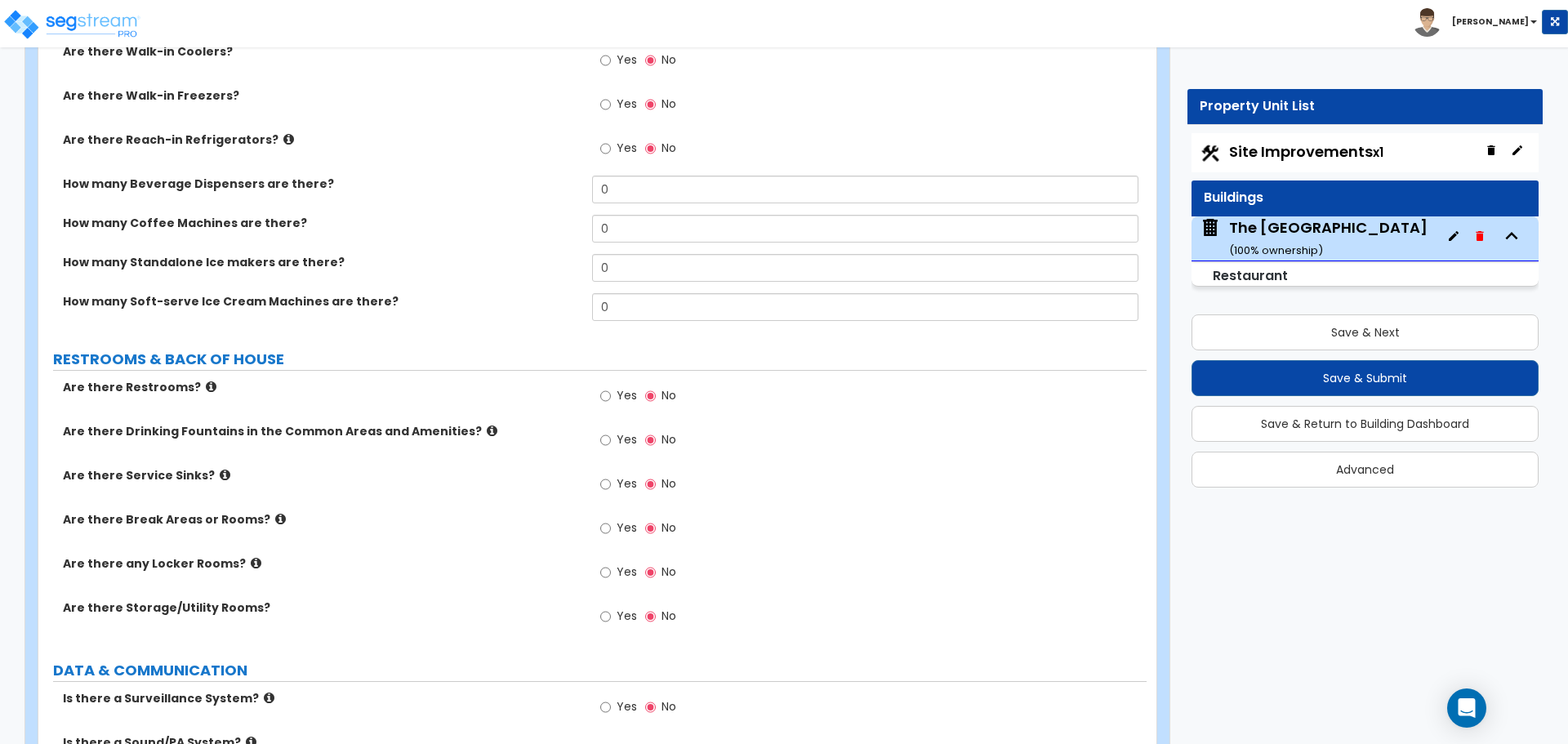
scroll to position [4403, 0]
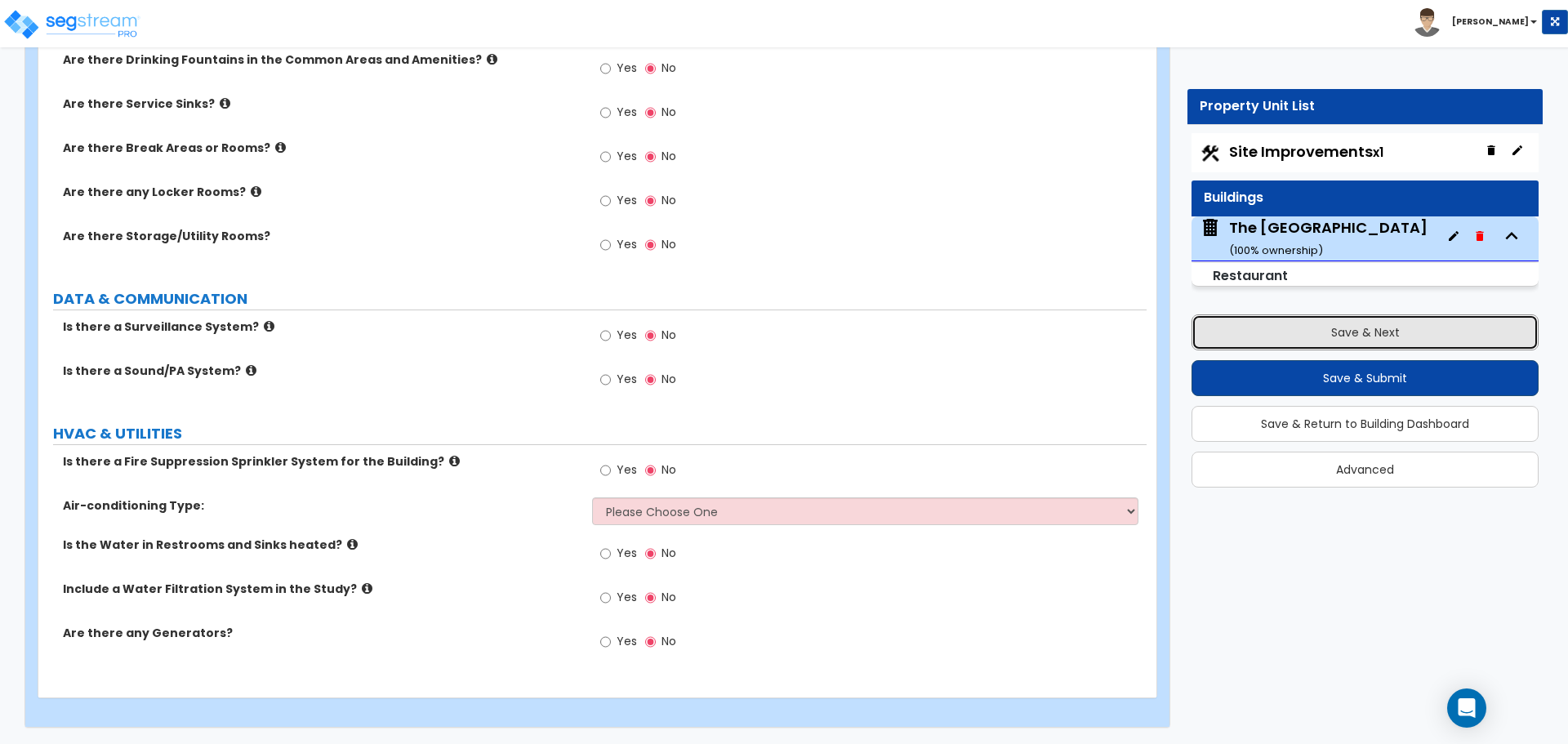
drag, startPoint x: 1367, startPoint y: 319, endPoint x: 1353, endPoint y: 374, distance: 56.8
click at [1367, 319] on button "Save & Next" at bounding box center [1365, 333] width 348 height 36
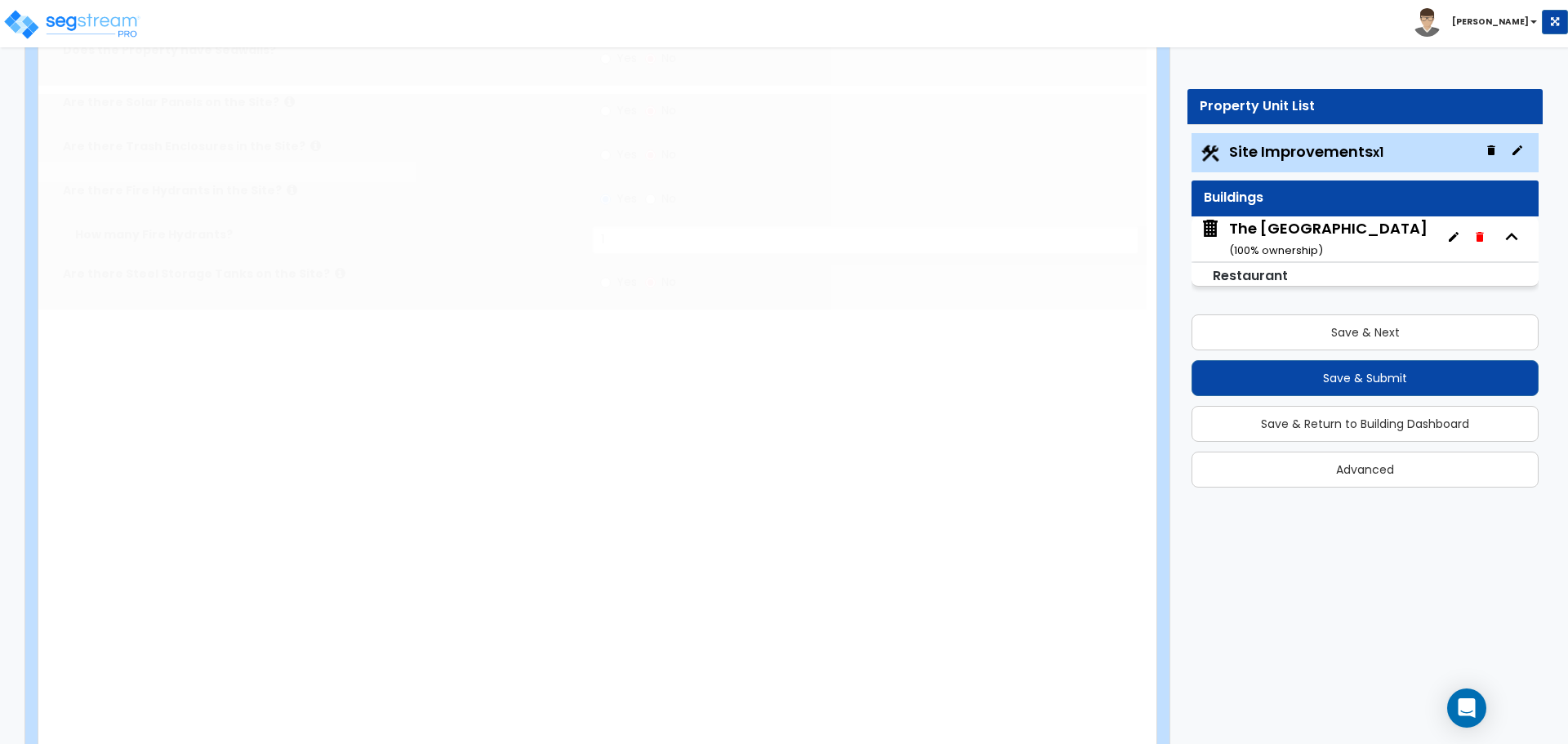
scroll to position [0, 0]
